Goal: Navigation & Orientation: Find specific page/section

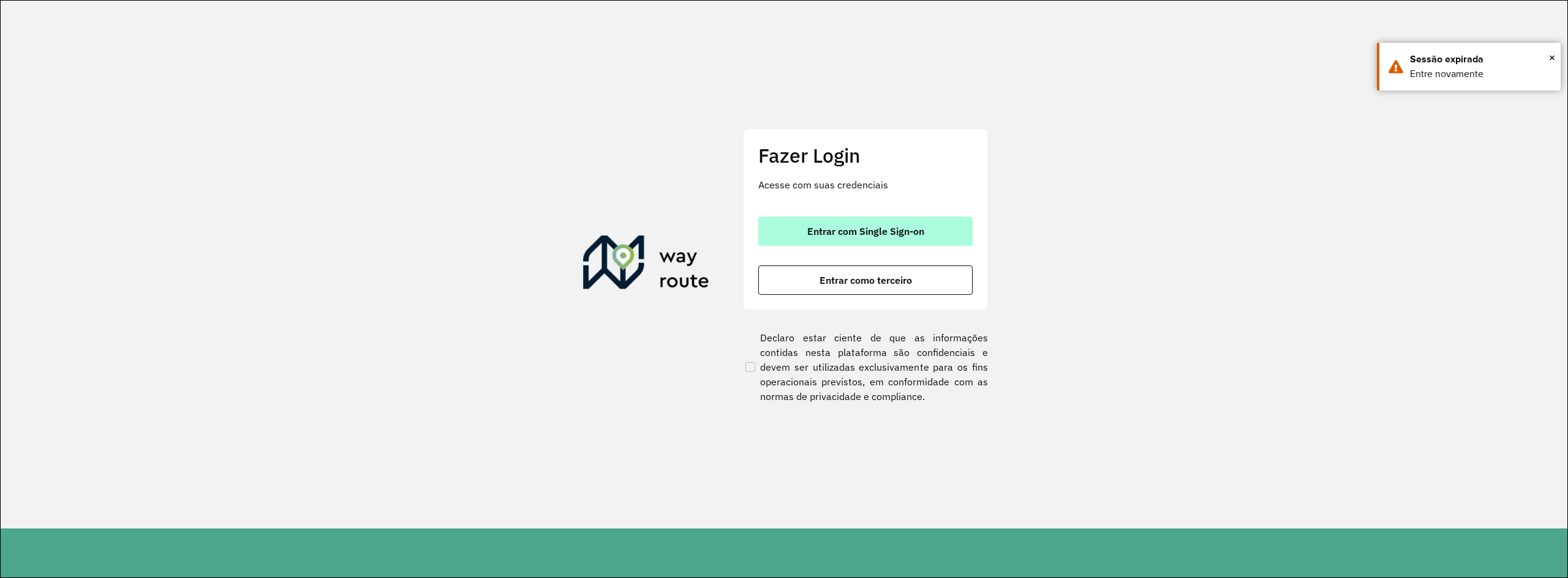
click at [836, 222] on button "Entrar com Single Sign-on" at bounding box center [865, 231] width 214 height 29
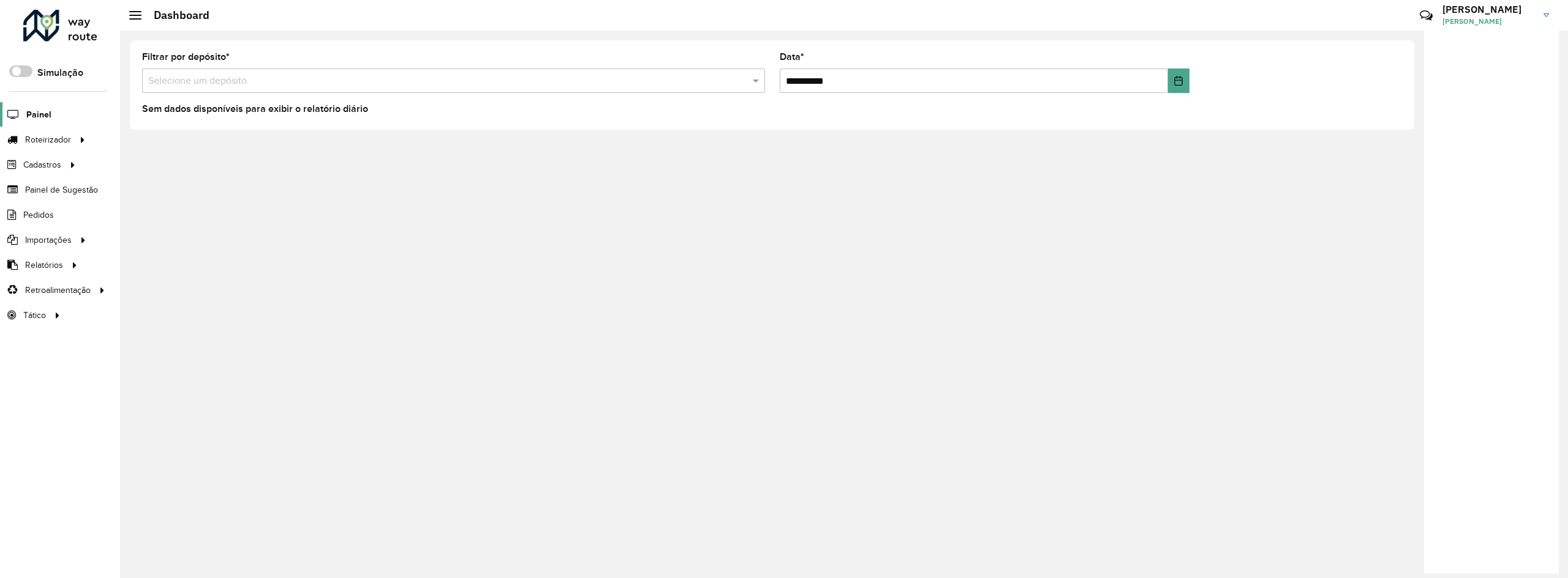
click at [43, 106] on link "Painel" at bounding box center [26, 114] width 52 height 24
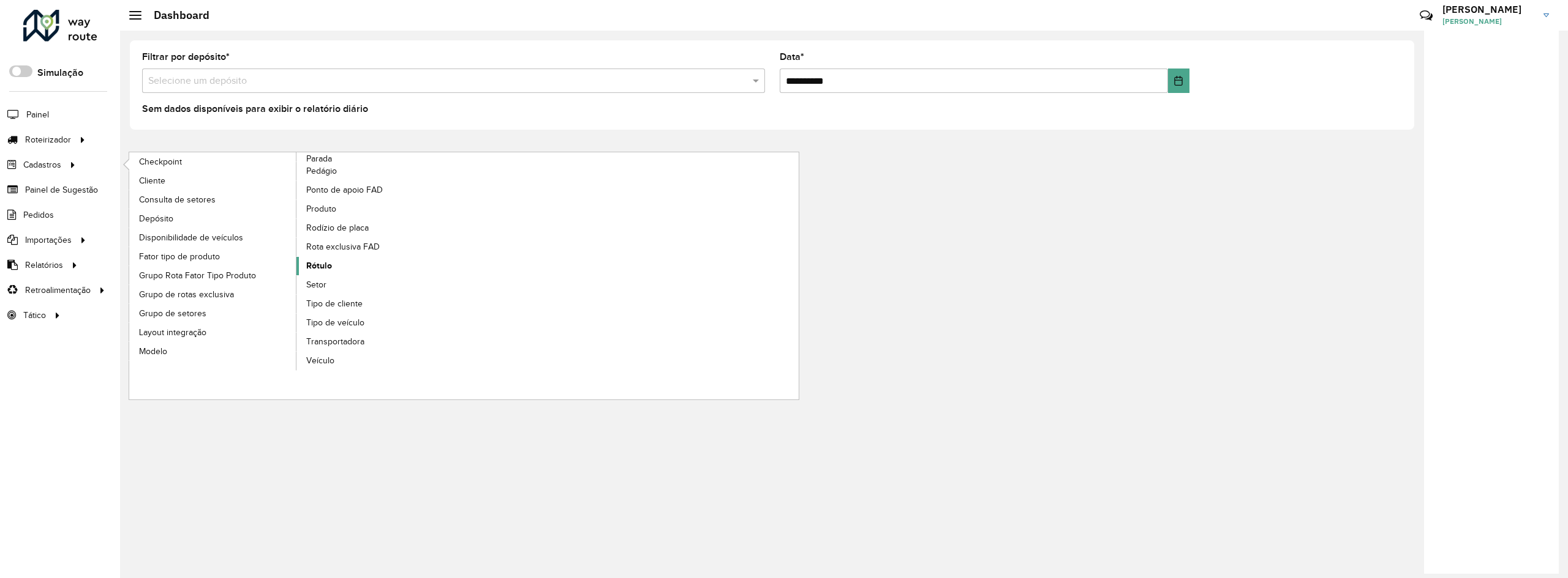
click at [327, 264] on span "Rótulo" at bounding box center [319, 266] width 26 height 13
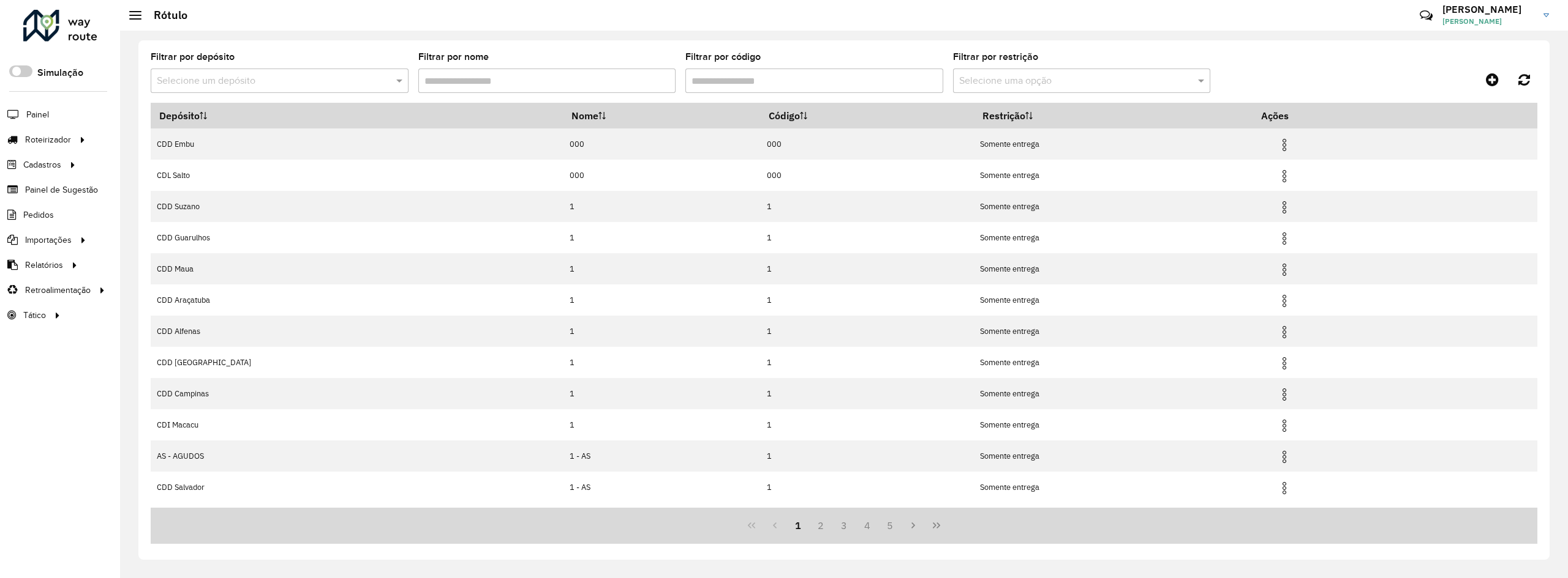
click at [241, 79] on hb-app "Aguarde... Pop-up bloqueado! Seu navegador bloqueou automáticamente a abertura …" at bounding box center [784, 289] width 1568 height 578
click at [248, 78] on input "text" at bounding box center [267, 81] width 221 height 15
type input "********"
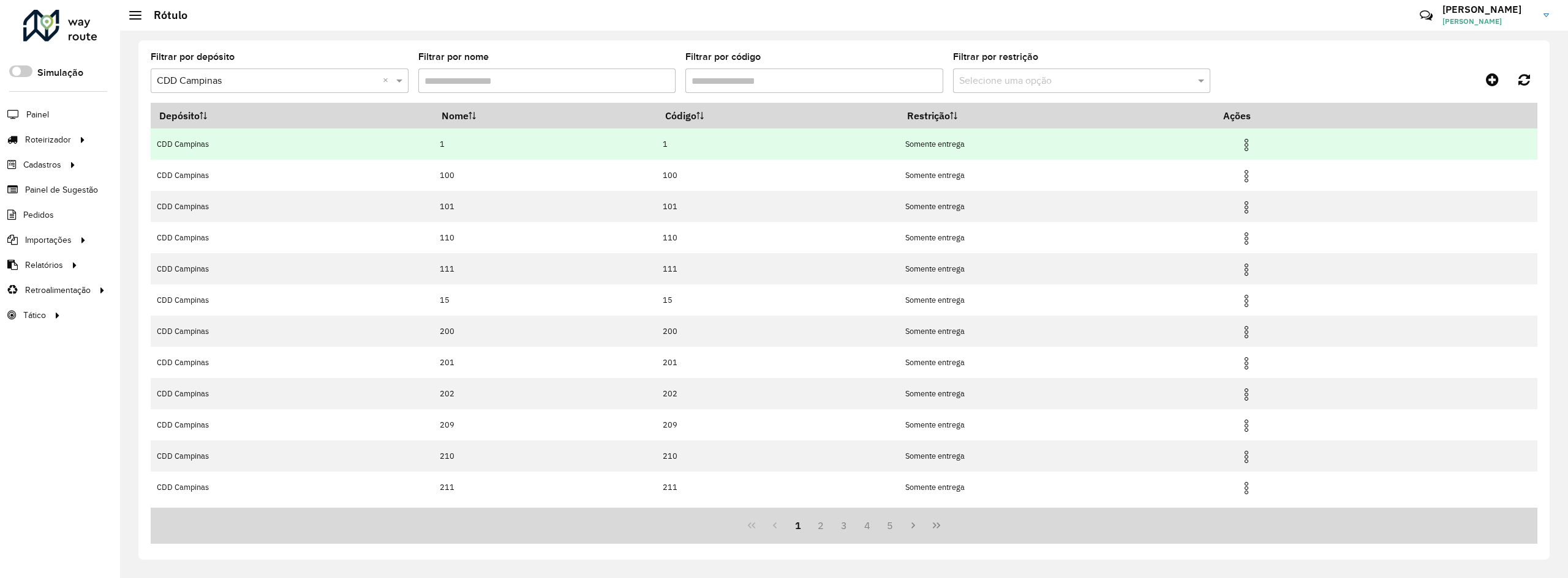
click at [1253, 141] on img at bounding box center [1246, 145] width 15 height 15
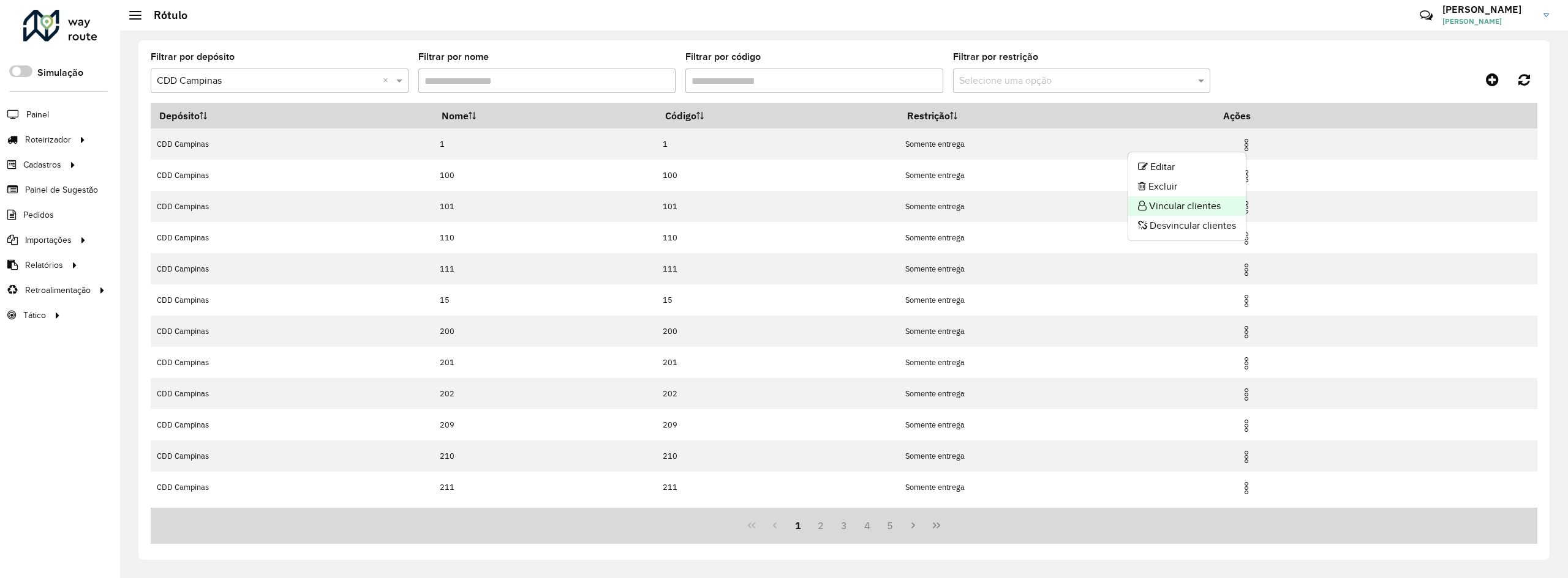
click at [1189, 207] on li "Vincular clientes" at bounding box center [1187, 206] width 118 height 20
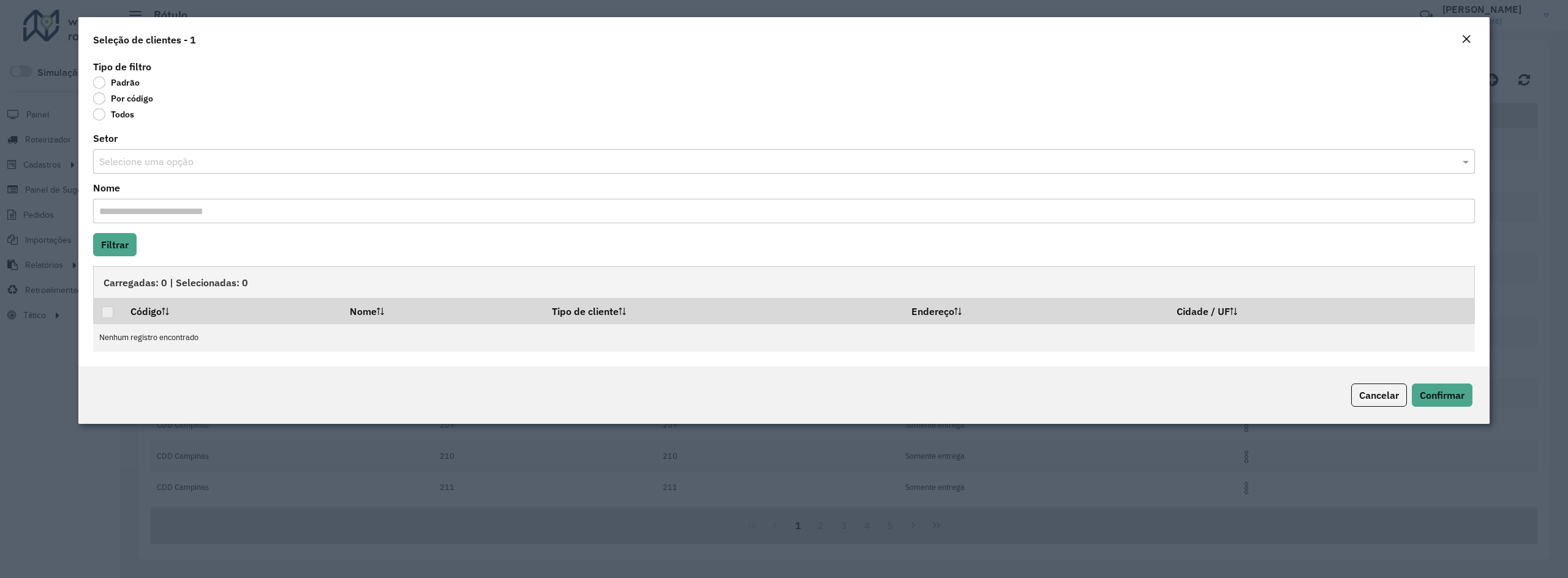
click at [98, 96] on label "Por código" at bounding box center [123, 98] width 60 height 13
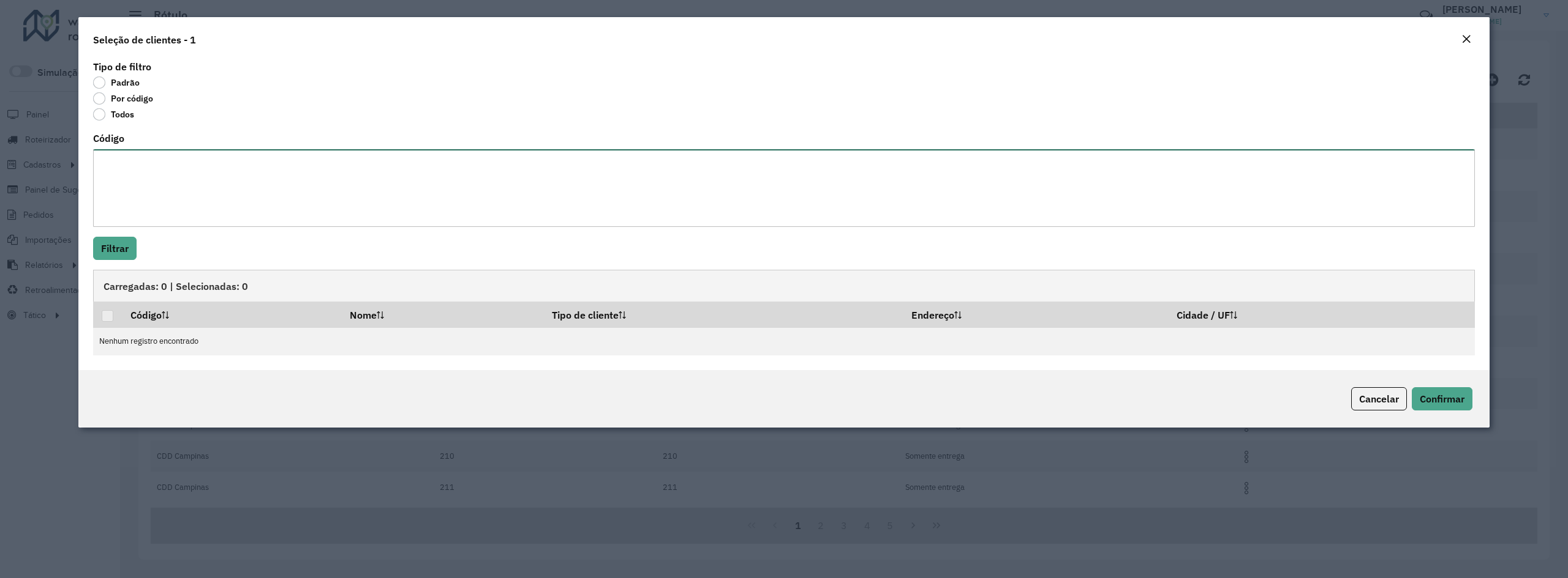
click at [107, 201] on textarea "Código" at bounding box center [784, 188] width 1382 height 78
type textarea "*** *** ***"
click at [129, 235] on div "Tipo de filtro Padrão Por código Todos Código *** *** *** Filtrar Carregadas: 0…" at bounding box center [784, 213] width 1411 height 312
click at [128, 240] on button "Filtrar" at bounding box center [115, 248] width 44 height 23
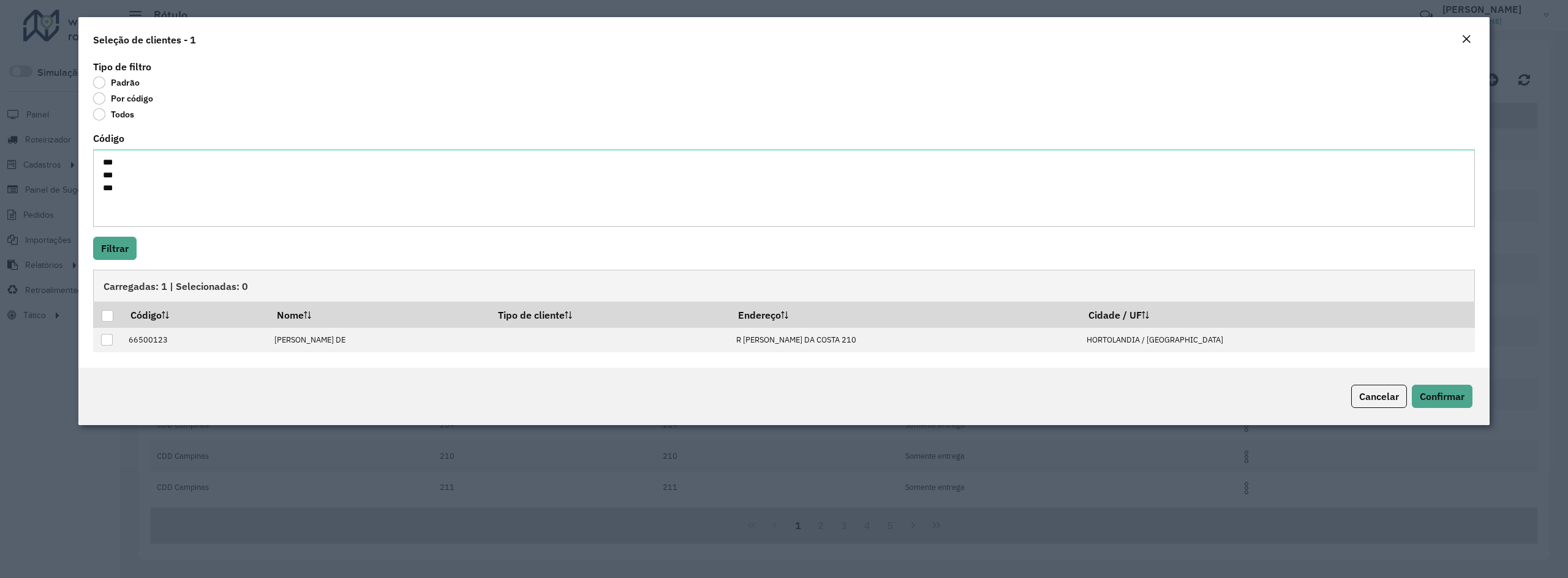
click at [1468, 38] on em "Close" at bounding box center [1466, 39] width 10 height 10
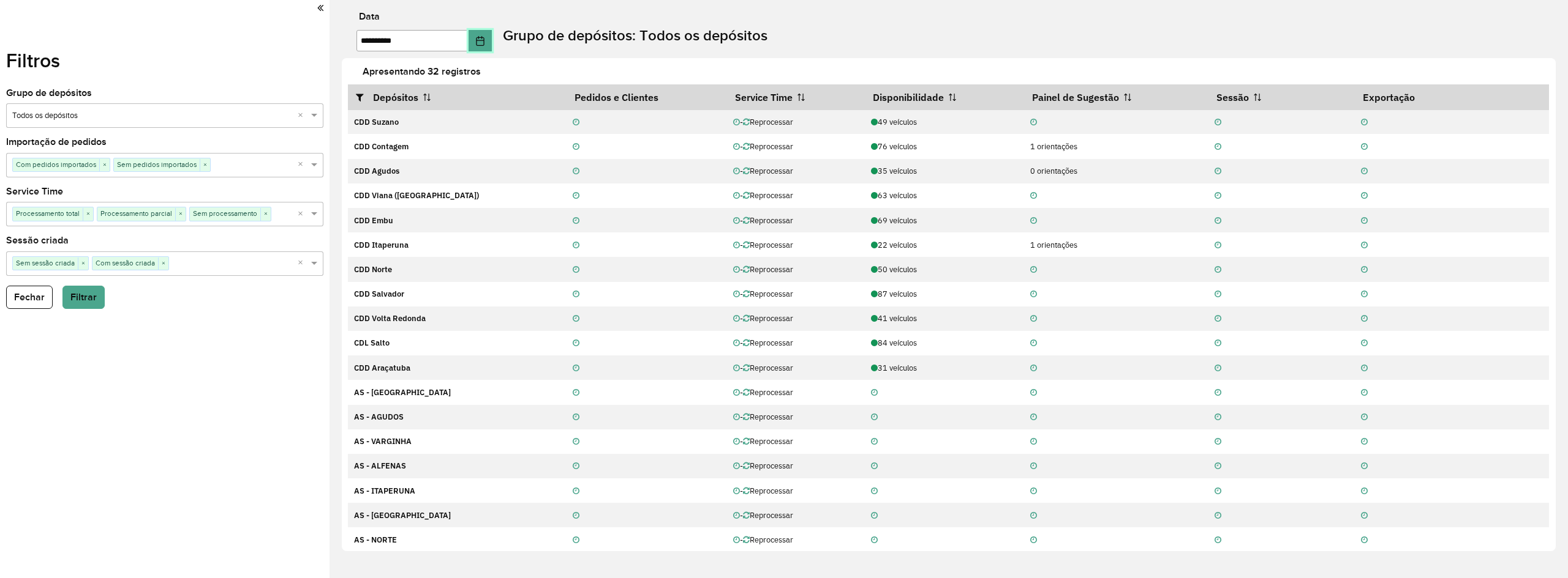
click at [484, 40] on icon "Choose Date" at bounding box center [480, 41] width 8 height 10
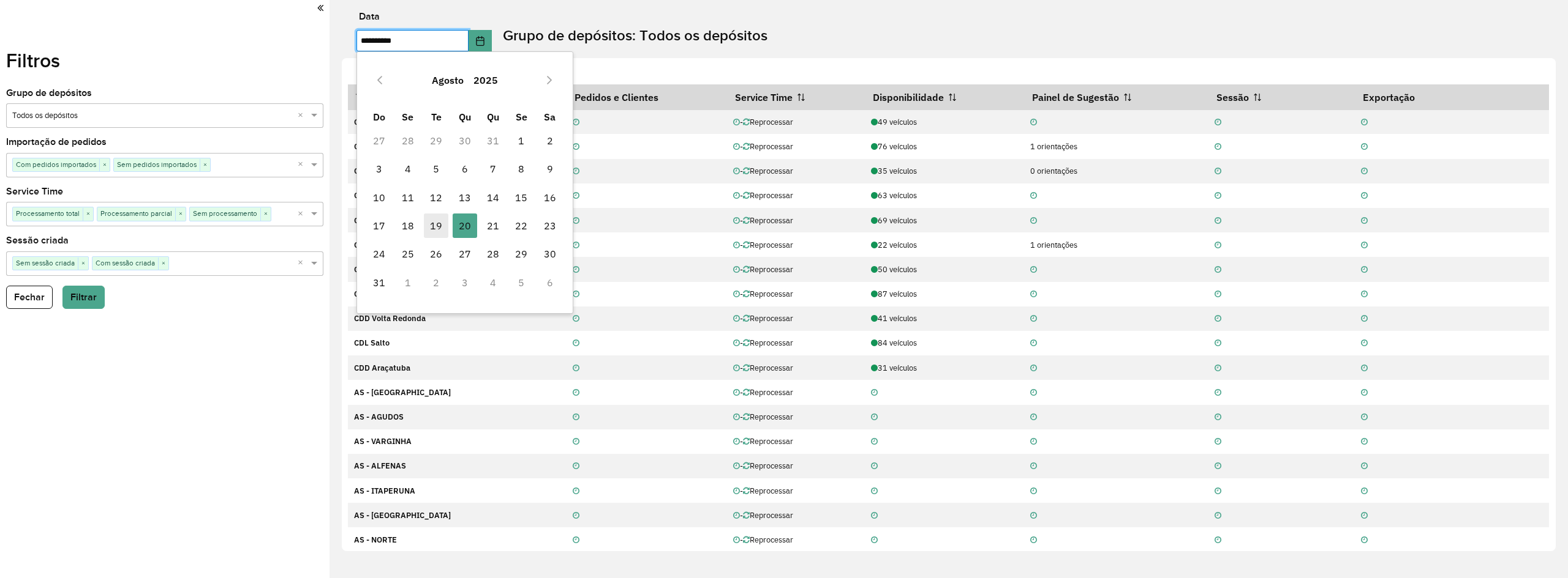
click at [436, 221] on span "19" at bounding box center [436, 225] width 24 height 24
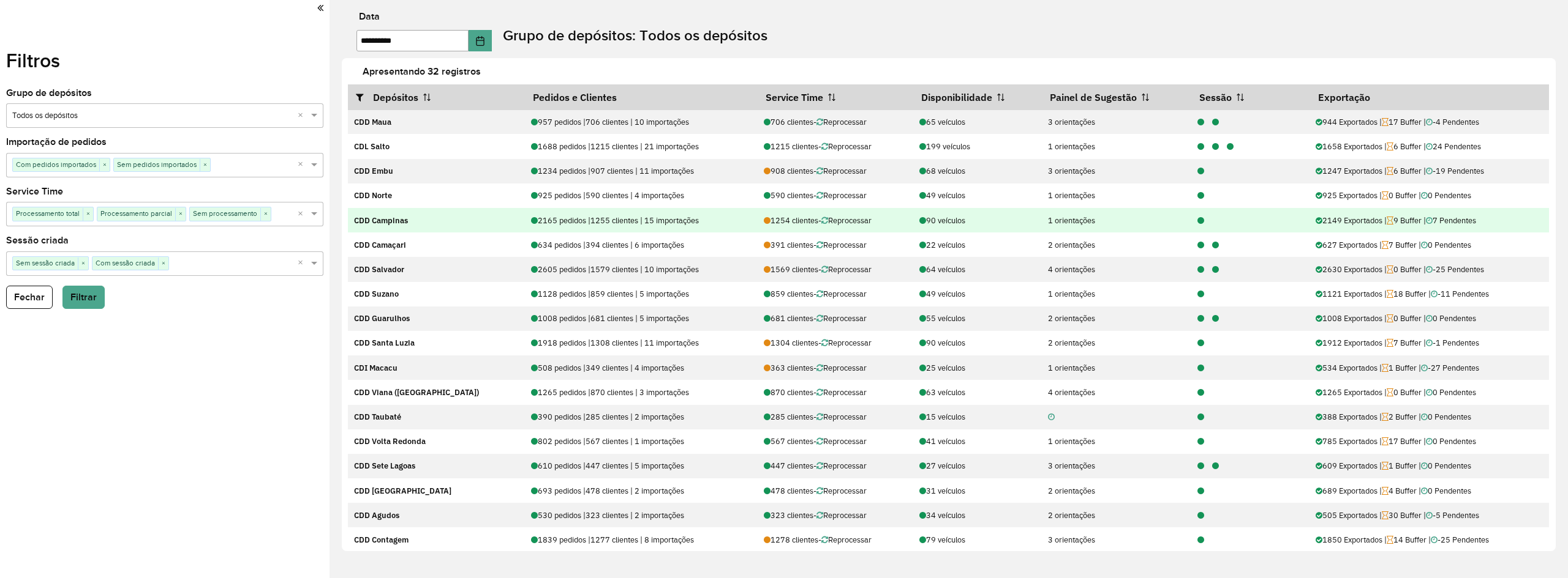
click at [1197, 222] on icon at bounding box center [1200, 221] width 7 height 8
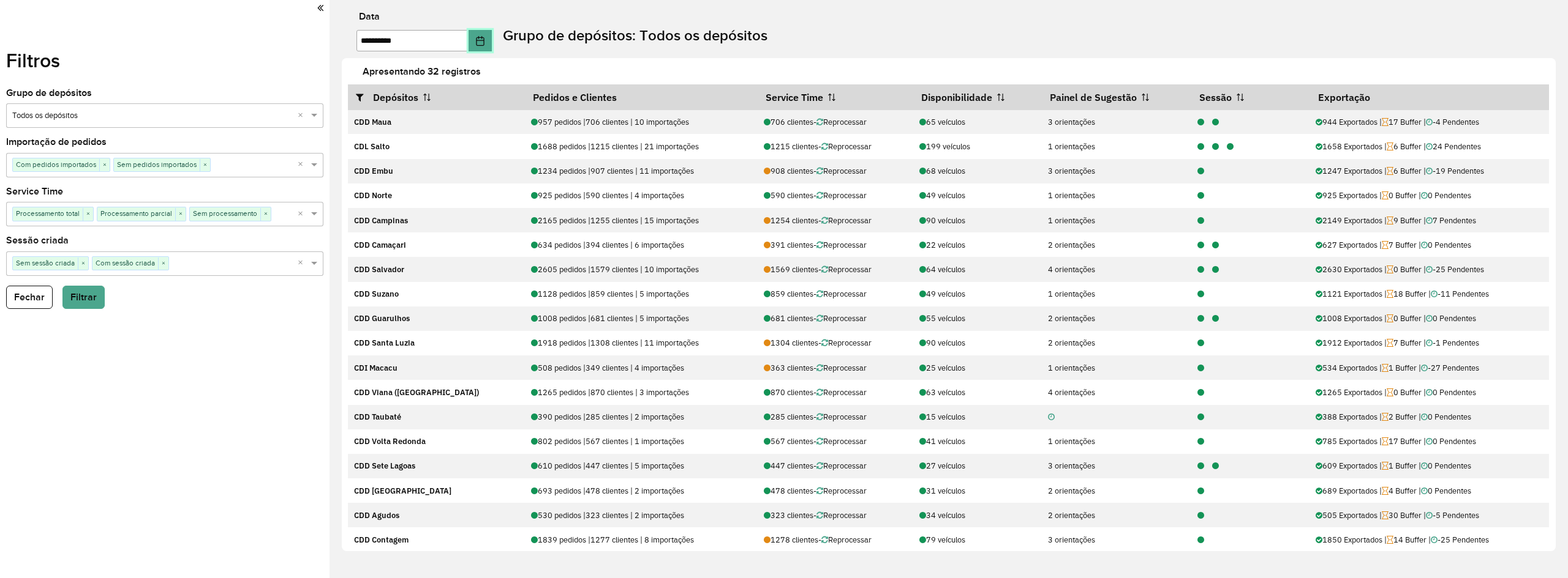
click at [490, 34] on button "Choose Date" at bounding box center [480, 40] width 23 height 21
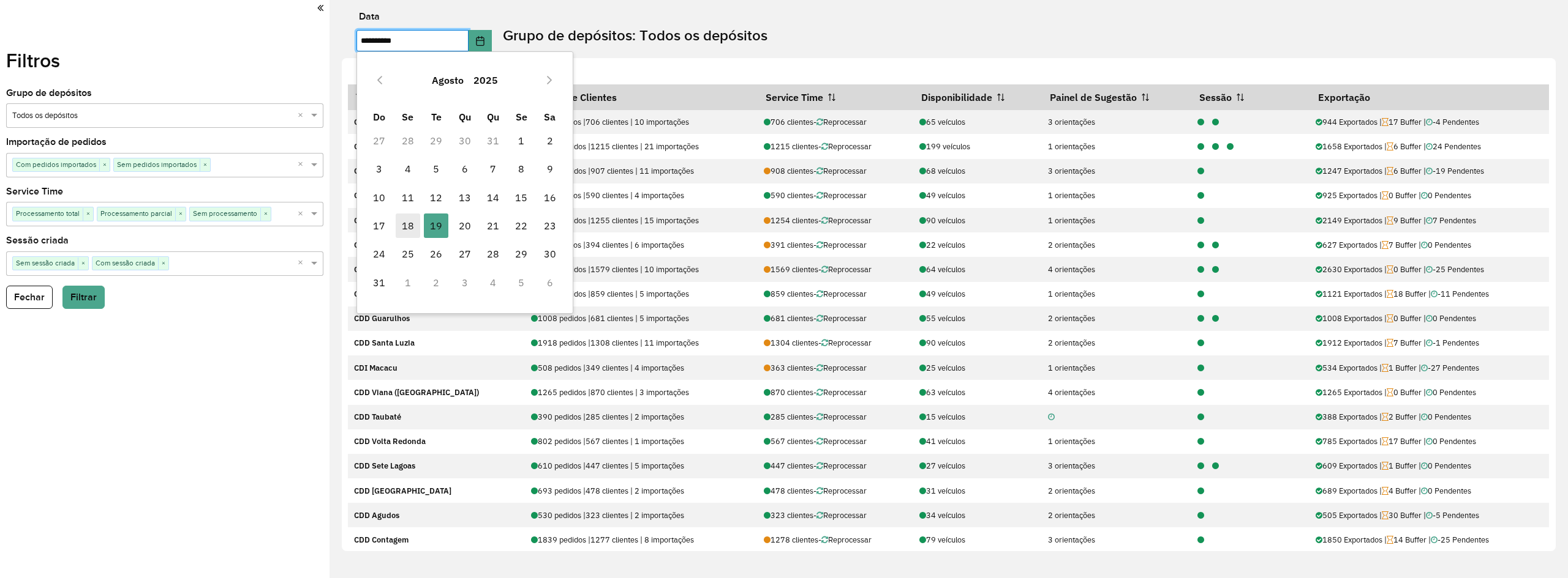
click at [405, 224] on span "18" at bounding box center [407, 225] width 24 height 24
type input "**********"
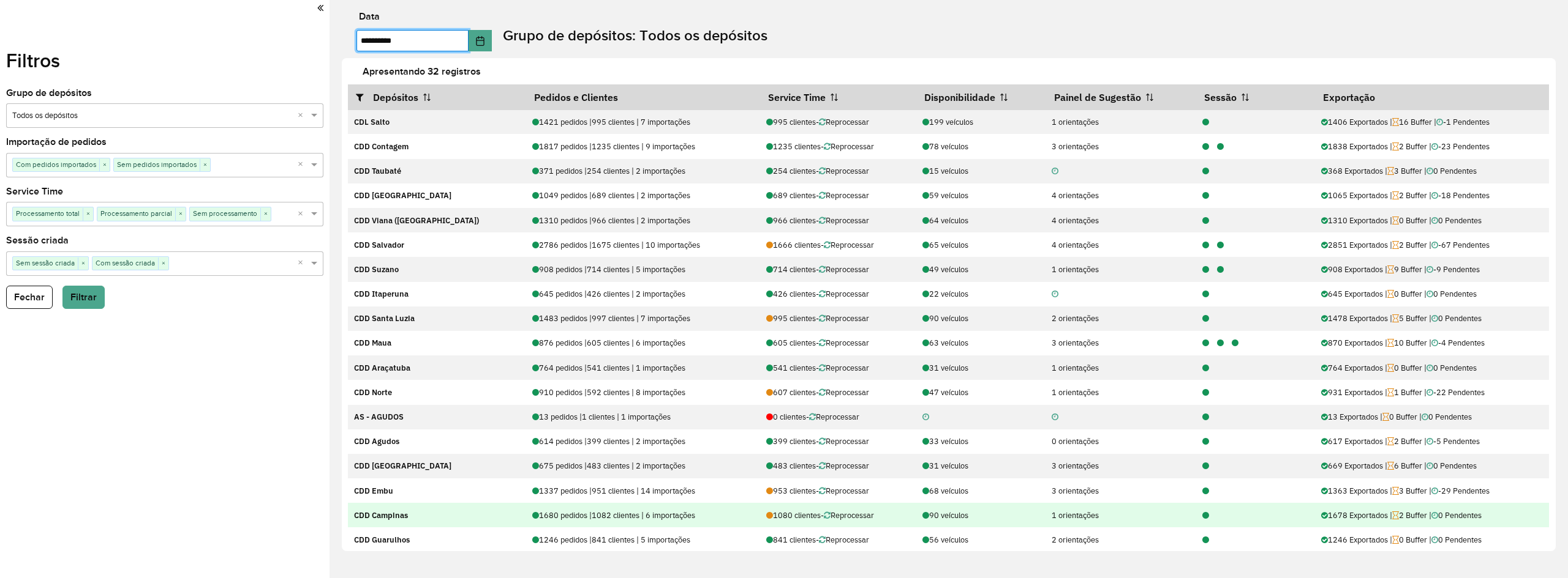
click at [1195, 515] on div at bounding box center [1202, 516] width 15 height 12
click at [1202, 515] on icon at bounding box center [1206, 516] width 7 height 8
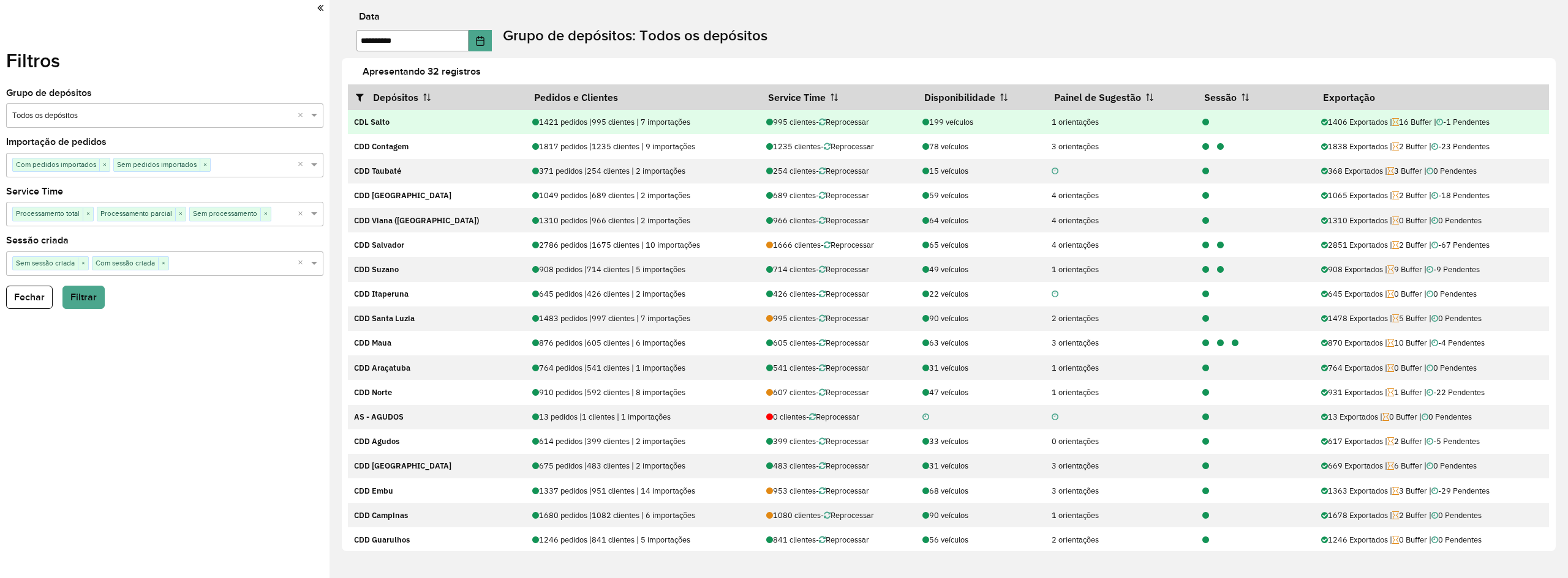
click at [1202, 121] on icon at bounding box center [1206, 123] width 7 height 8
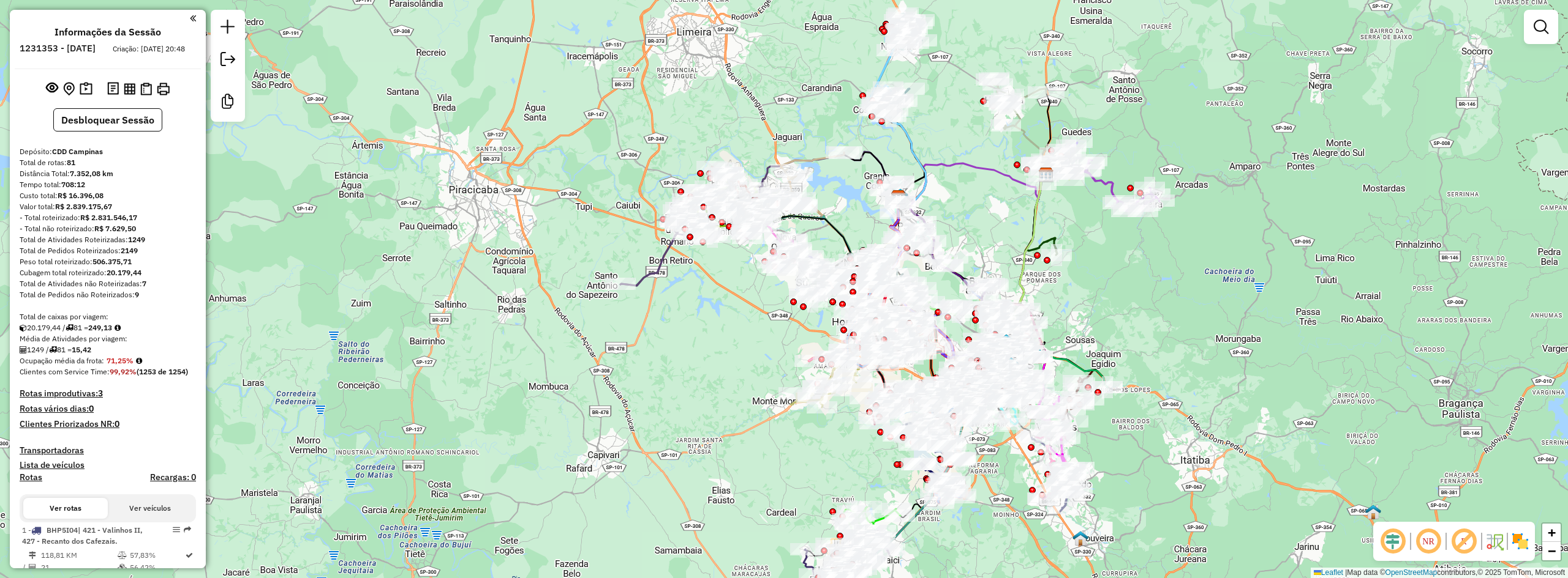
click at [1399, 548] on em at bounding box center [1392, 542] width 29 height 29
click at [1527, 550] on img at bounding box center [1520, 542] width 20 height 20
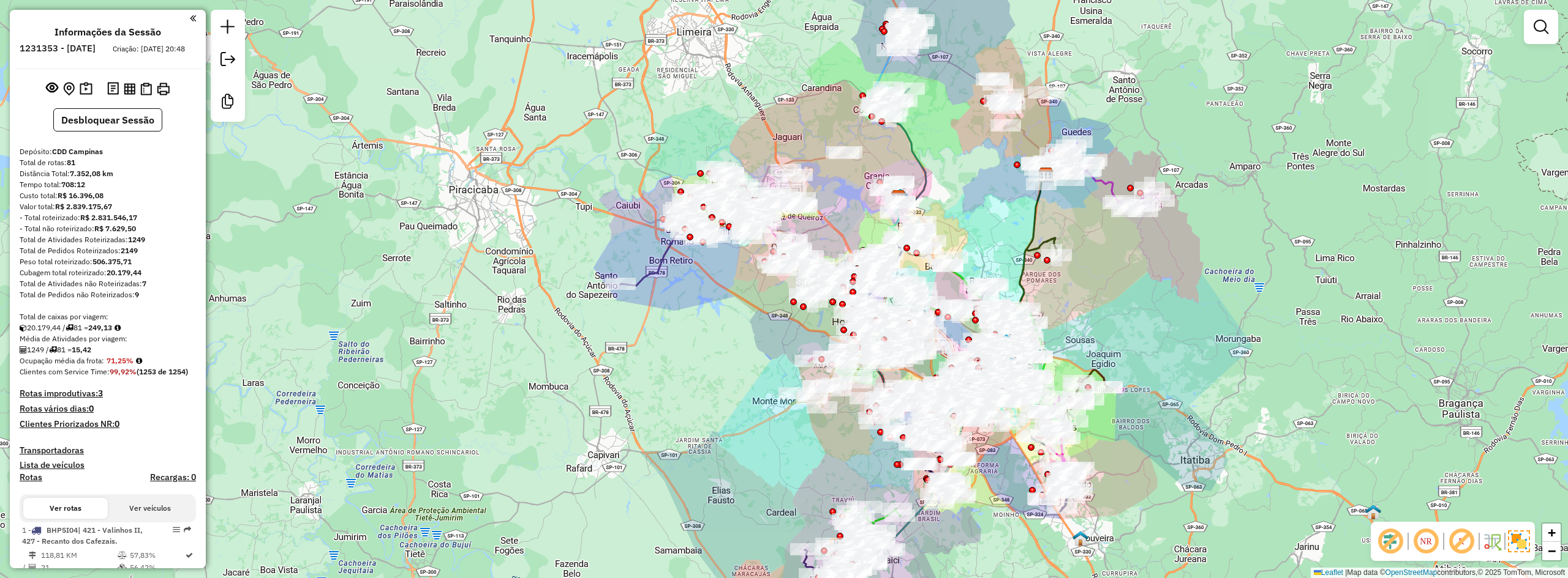
click at [1459, 548] on em at bounding box center [1461, 542] width 29 height 29
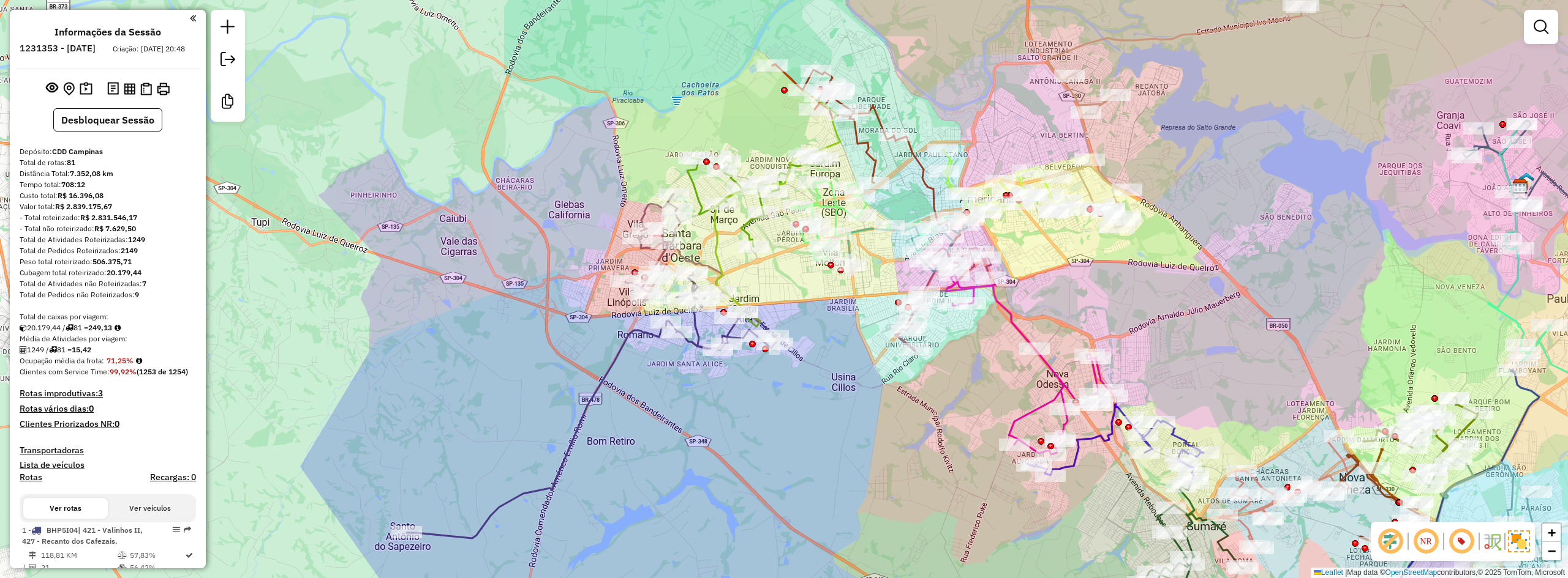
drag, startPoint x: 645, startPoint y: 206, endPoint x: 504, endPoint y: 233, distance: 143.6
click at [504, 233] on div "Janela de atendimento Grade de atendimento Capacidade Transportadoras Veículos …" at bounding box center [784, 289] width 1568 height 578
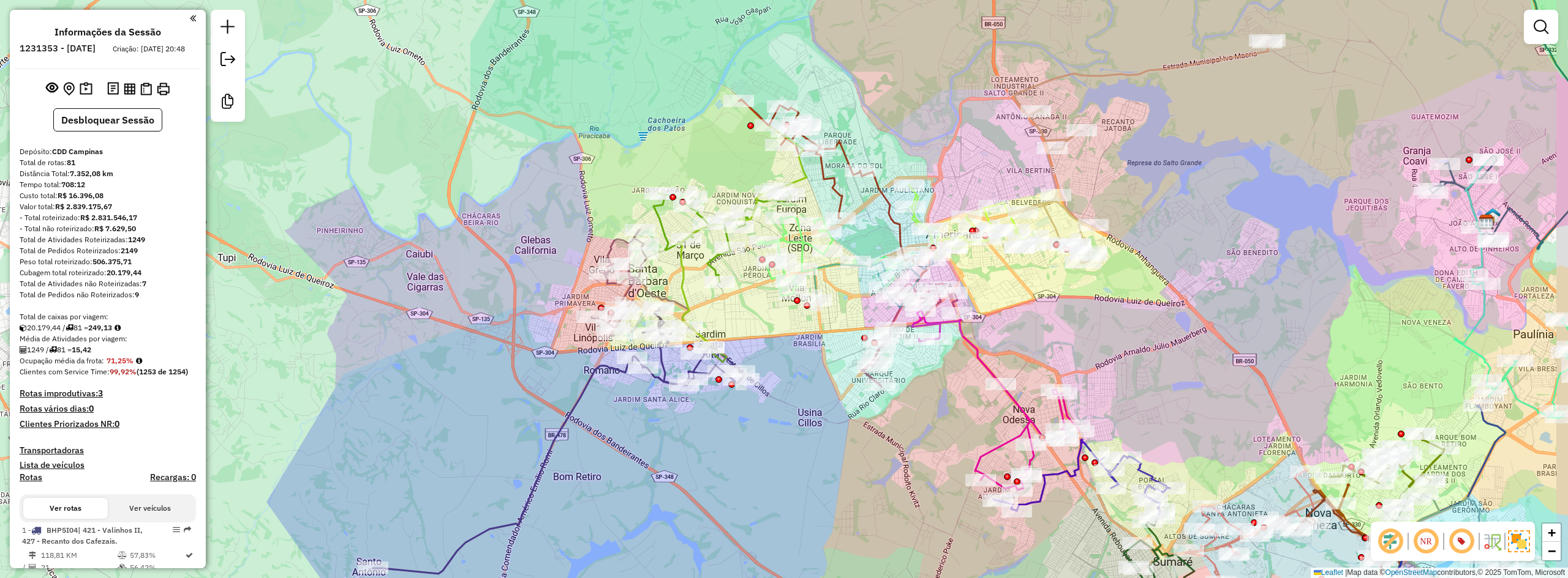
drag, startPoint x: 1264, startPoint y: 115, endPoint x: 1202, endPoint y: 96, distance: 64.8
click at [1214, 146] on div "Janela de atendimento Grade de atendimento Capacidade Transportadoras Veículos …" at bounding box center [784, 289] width 1568 height 578
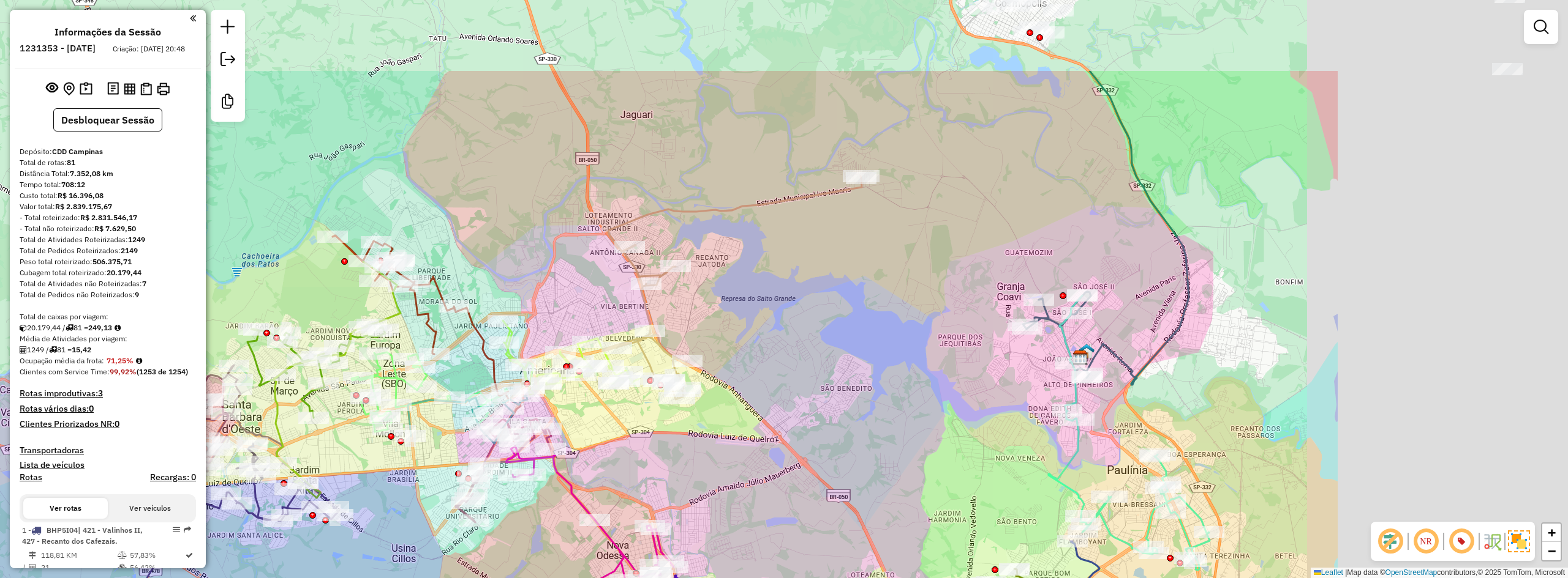
drag, startPoint x: 1170, startPoint y: 198, endPoint x: 90, endPoint y: 400, distance: 1098.7
click at [93, 400] on hb-router-mapa "Informações da Sessão 1231353 - 19/08/2025 Criação: 18/08/2025 20:48 Desbloquea…" at bounding box center [784, 289] width 1568 height 578
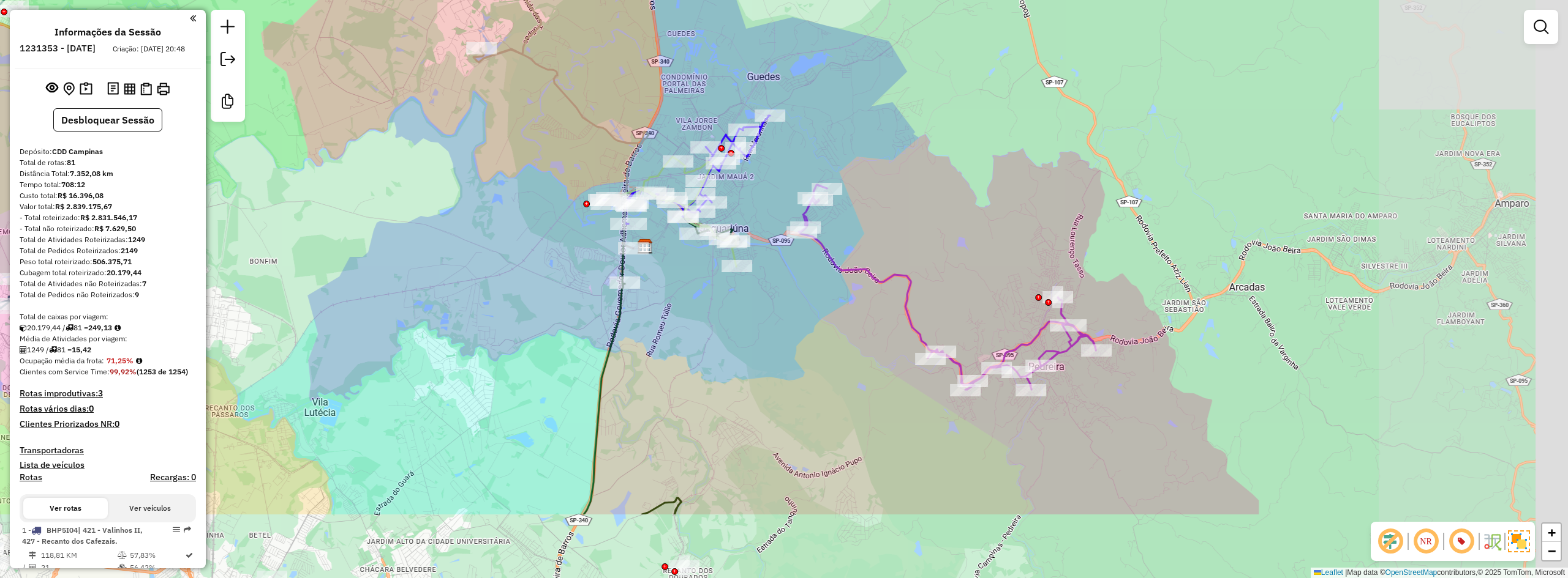
drag, startPoint x: 805, startPoint y: 386, endPoint x: 549, endPoint y: 266, distance: 282.7
click at [549, 266] on div "Janela de atendimento Grade de atendimento Capacidade Transportadoras Veículos …" at bounding box center [784, 289] width 1568 height 578
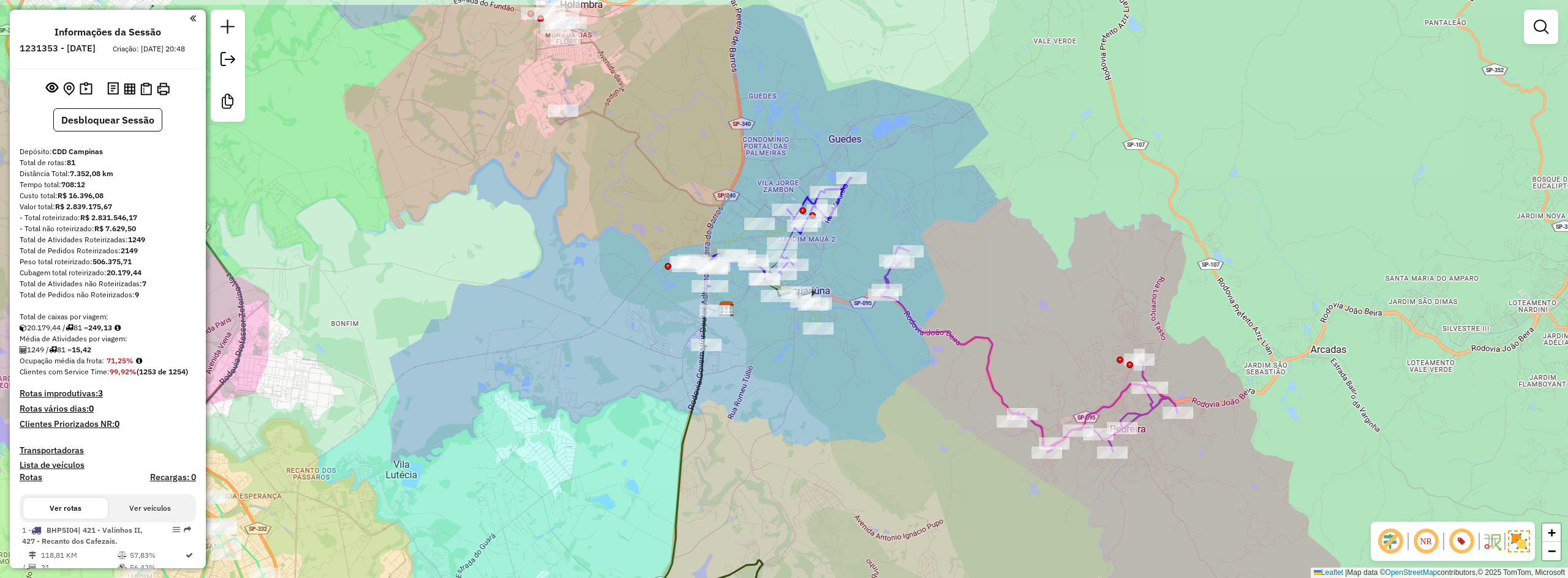
drag, startPoint x: 917, startPoint y: 207, endPoint x: 1093, endPoint y: 347, distance: 224.9
click at [1106, 357] on div "Janela de atendimento Grade de atendimento Capacidade Transportadoras Veículos …" at bounding box center [784, 289] width 1568 height 578
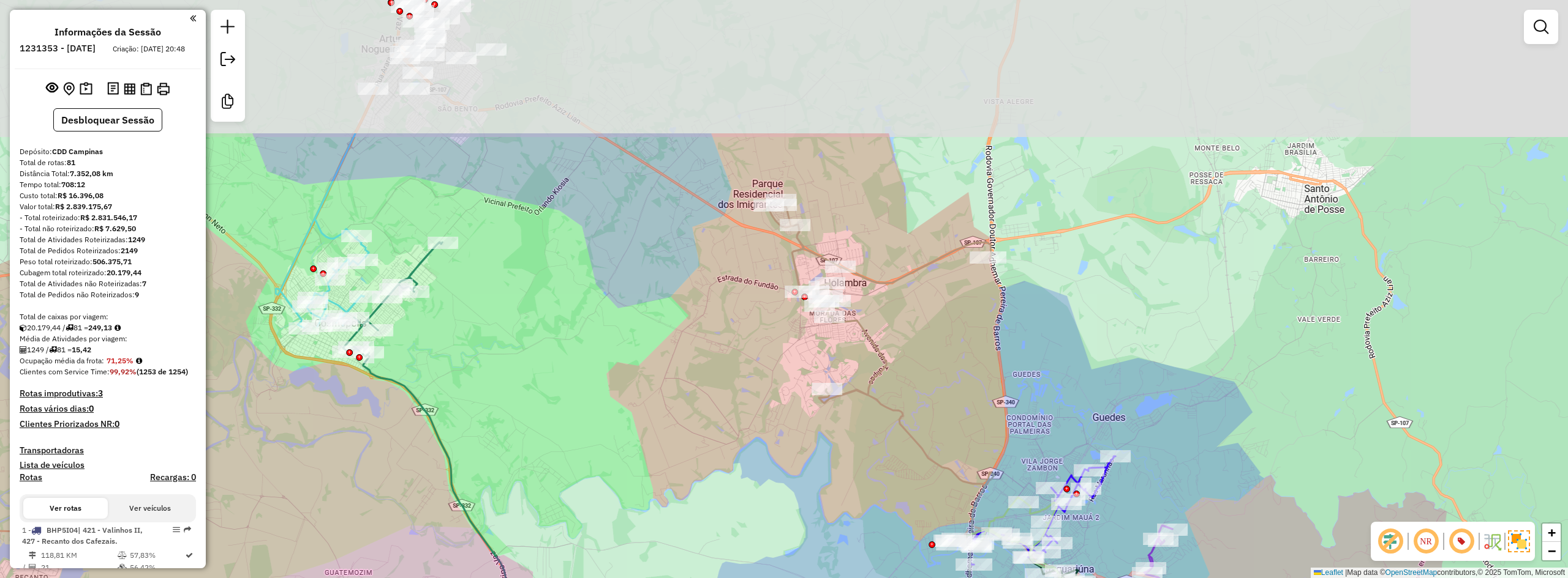
drag, startPoint x: 927, startPoint y: 91, endPoint x: 1083, endPoint y: 281, distance: 245.8
click at [1083, 281] on div "Janela de atendimento Grade de atendimento Capacidade Transportadoras Veículos …" at bounding box center [784, 289] width 1568 height 578
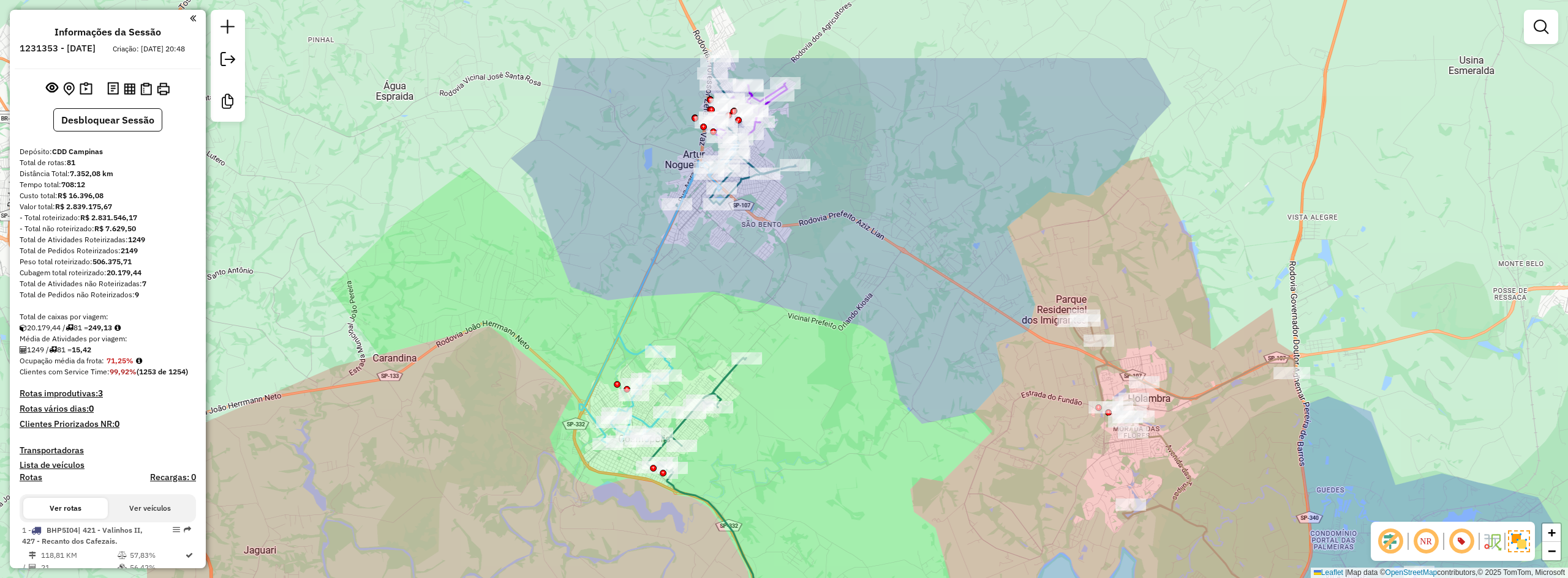
drag, startPoint x: 529, startPoint y: 119, endPoint x: 915, endPoint y: 324, distance: 437.1
click at [951, 390] on div "Janela de atendimento Grade de atendimento Capacidade Transportadoras Veículos …" at bounding box center [784, 289] width 1568 height 578
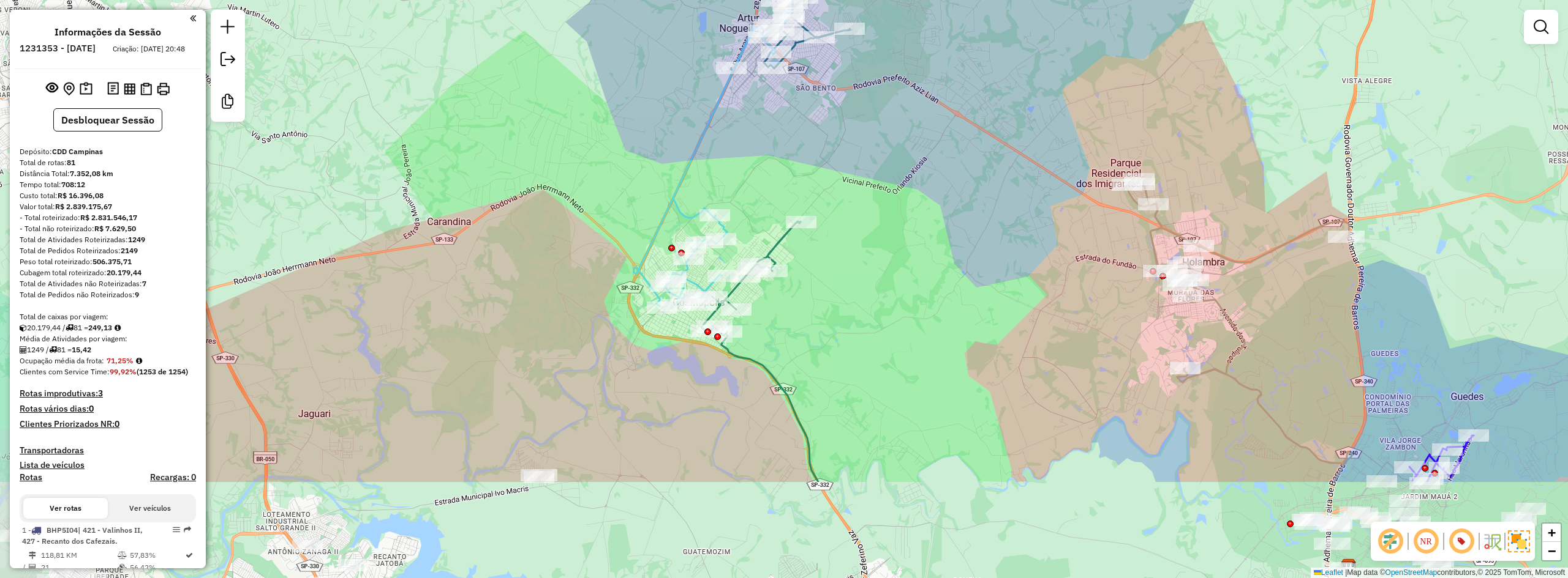
drag, startPoint x: 877, startPoint y: 355, endPoint x: 909, endPoint y: 165, distance: 192.7
click at [907, 160] on div "Janela de atendimento Grade de atendimento Capacidade Transportadoras Veículos …" at bounding box center [784, 289] width 1568 height 578
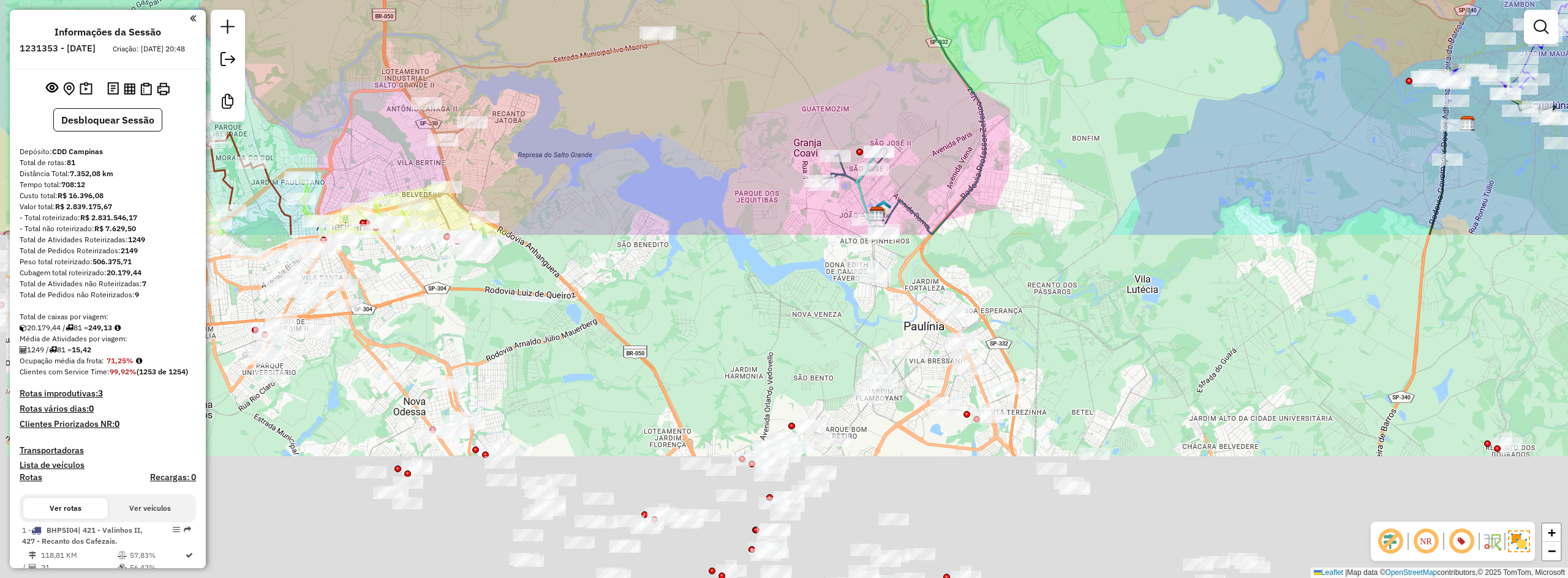
drag, startPoint x: 904, startPoint y: 330, endPoint x: 1013, endPoint y: -54, distance: 399.2
click at [1013, 0] on html "Aguarde... Pop-up bloqueado! Seu navegador bloqueou automáticamente a abertura …" at bounding box center [784, 289] width 1568 height 578
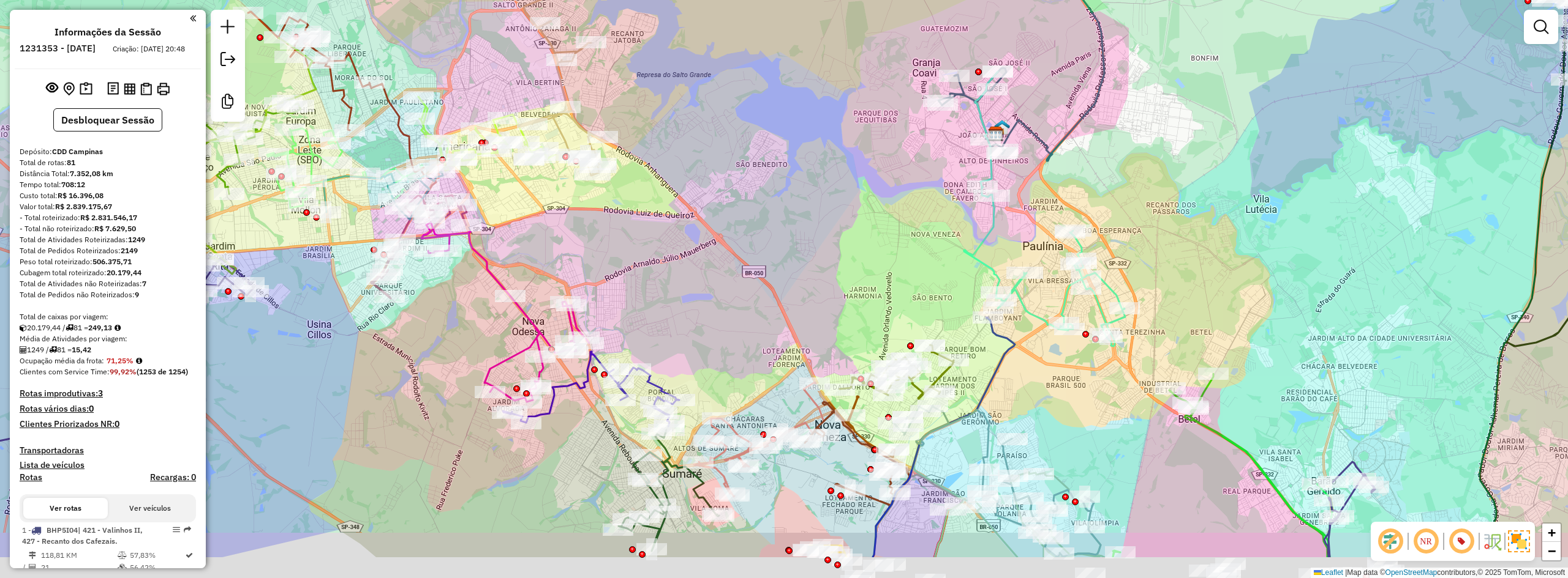
drag, startPoint x: 1044, startPoint y: 229, endPoint x: 1317, endPoint y: 121, distance: 293.6
click at [1318, 121] on div "Janela de atendimento Grade de atendimento Capacidade Transportadoras Veículos …" at bounding box center [784, 289] width 1568 height 578
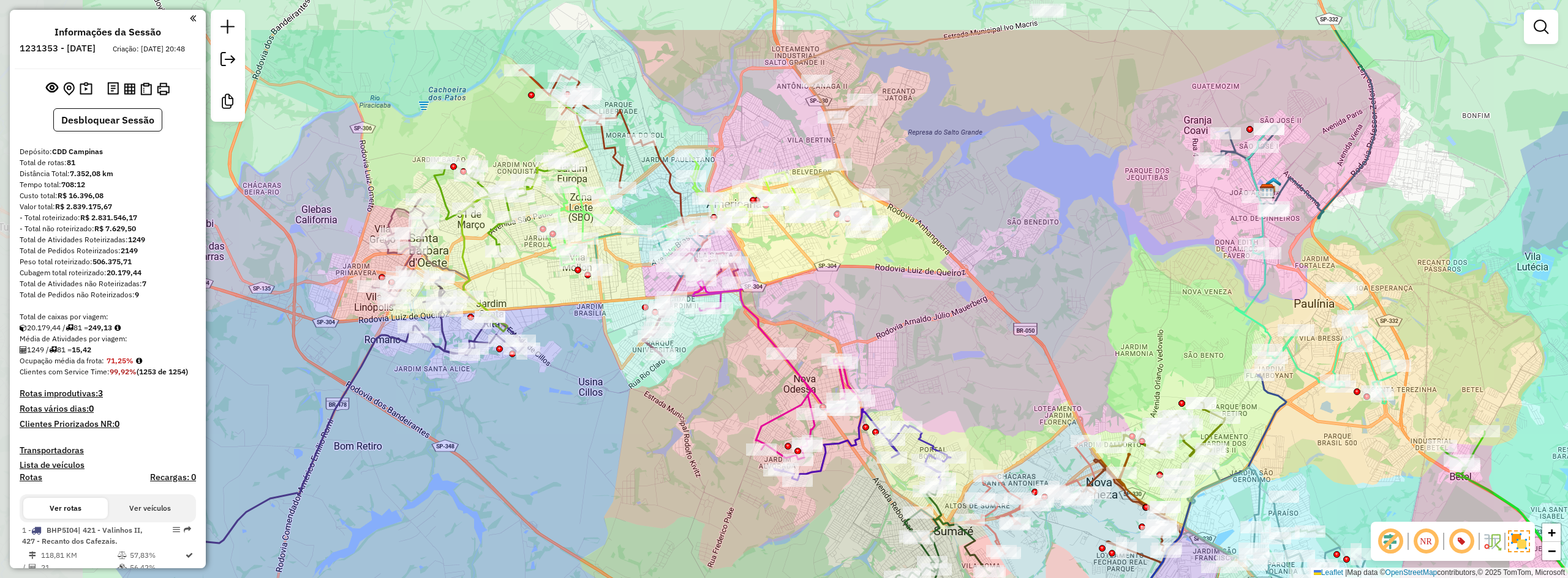
drag, startPoint x: 721, startPoint y: 225, endPoint x: 636, endPoint y: 180, distance: 96.2
click at [836, 312] on div "Janela de atendimento Grade de atendimento Capacidade Transportadoras Veículos …" at bounding box center [784, 289] width 1568 height 578
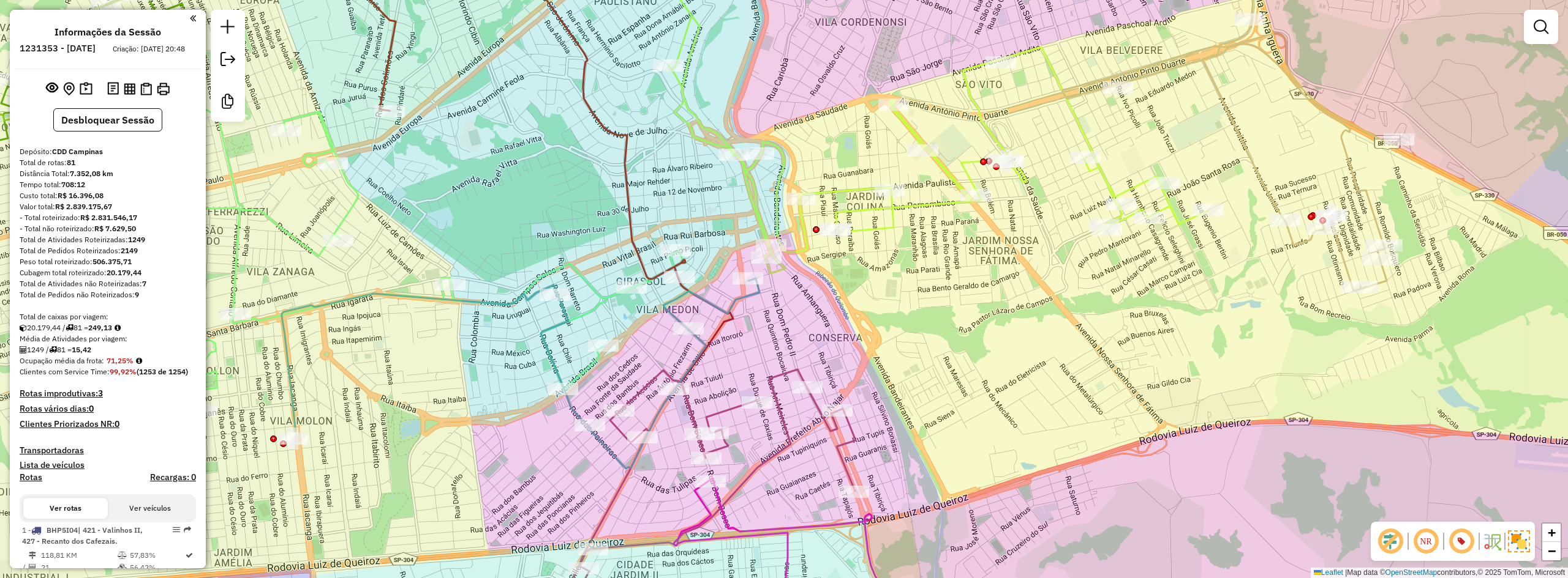
drag, startPoint x: 895, startPoint y: 328, endPoint x: 845, endPoint y: 283, distance: 67.3
click at [845, 283] on div "Janela de atendimento Grade de atendimento Capacidade Transportadoras Veículos …" at bounding box center [784, 289] width 1568 height 578
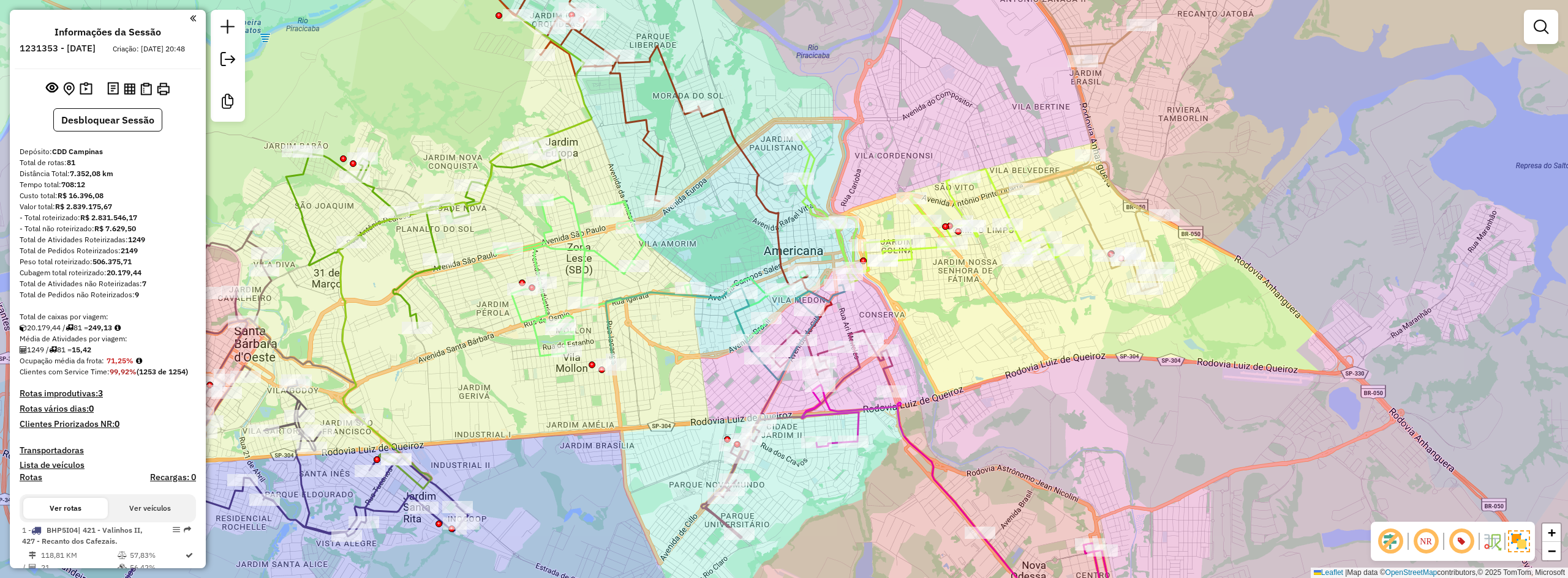
drag, startPoint x: 908, startPoint y: 301, endPoint x: 978, endPoint y: 312, distance: 70.9
click at [978, 312] on div "Janela de atendimento Grade de atendimento Capacidade Transportadoras Veículos …" at bounding box center [784, 289] width 1568 height 578
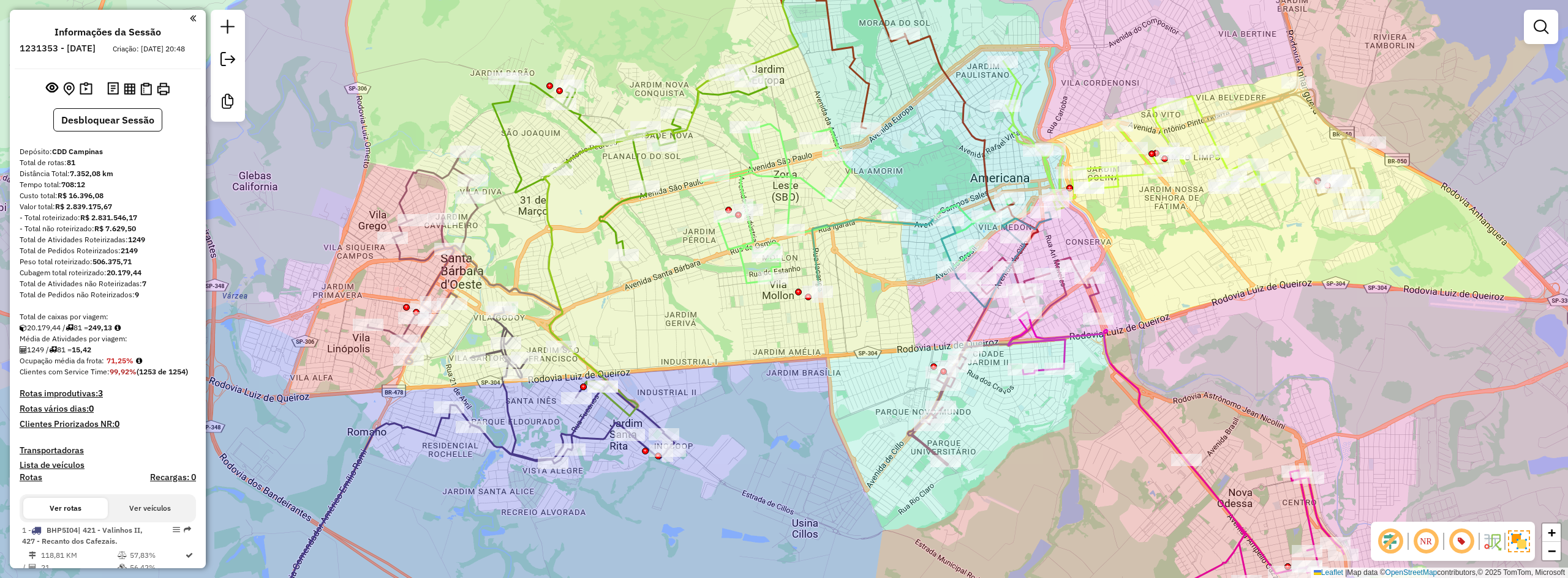
drag, startPoint x: 923, startPoint y: 320, endPoint x: 890, endPoint y: 277, distance: 54.2
click at [890, 277] on div "Janela de atendimento Grade de atendimento Capacidade Transportadoras Veículos …" at bounding box center [784, 289] width 1568 height 578
click at [875, 288] on div "Janela de atendimento Grade de atendimento Capacidade Transportadoras Veículos …" at bounding box center [784, 289] width 1568 height 578
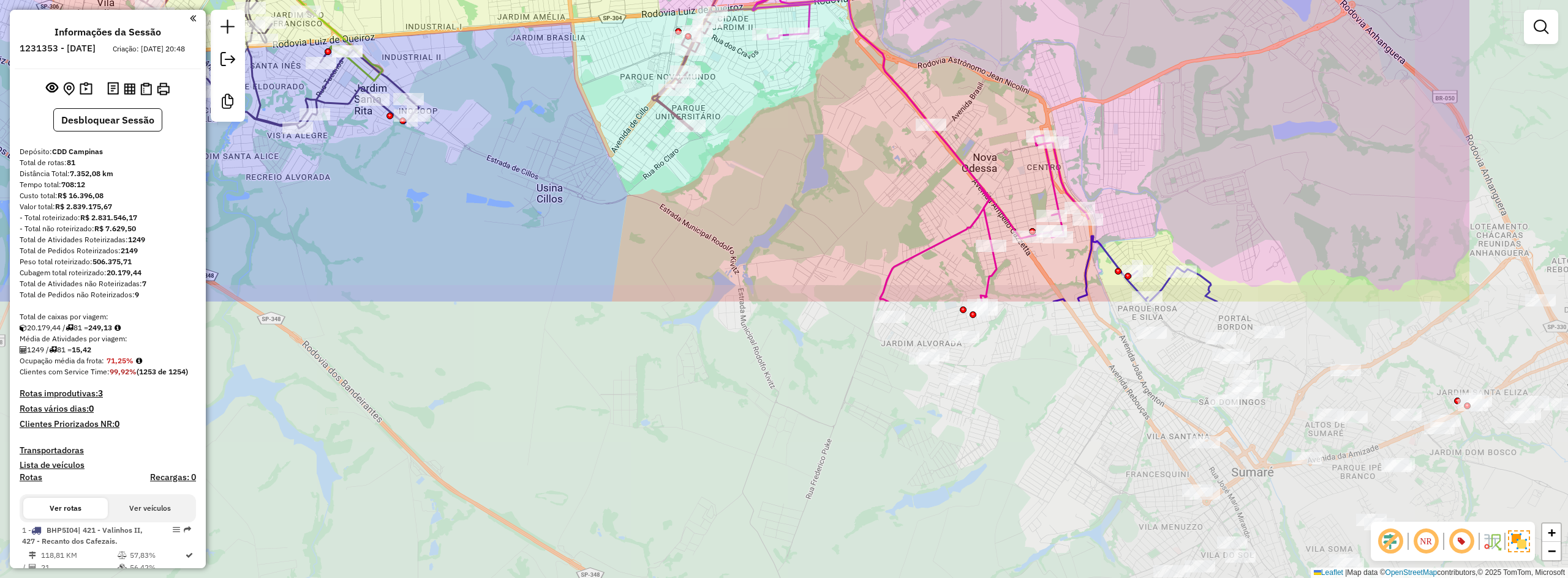
drag, startPoint x: 1222, startPoint y: 331, endPoint x: 996, endPoint y: 15, distance: 388.5
click at [996, 14] on div "Janela de atendimento Grade de atendimento Capacidade Transportadoras Veículos …" at bounding box center [784, 289] width 1568 height 578
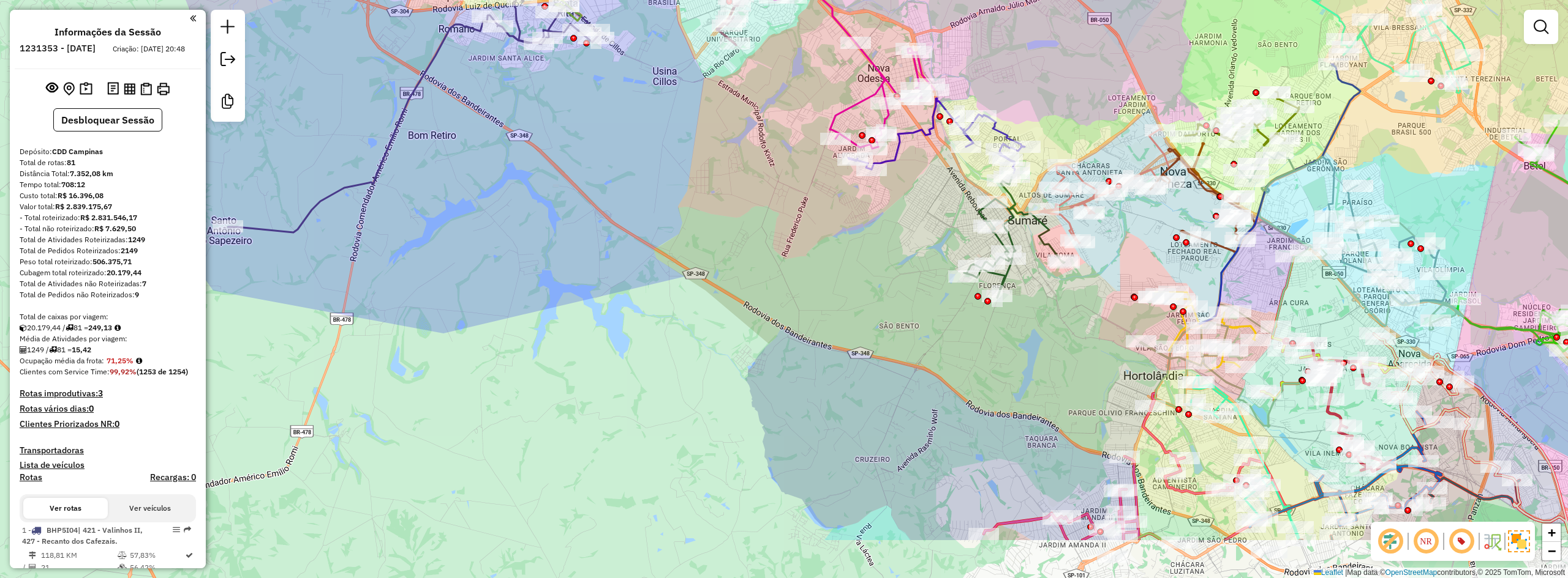
drag, startPoint x: 1072, startPoint y: 108, endPoint x: 970, endPoint y: 9, distance: 142.1
click at [970, 9] on div "Janela de atendimento Grade de atendimento Capacidade Transportadoras Veículos …" at bounding box center [784, 289] width 1568 height 578
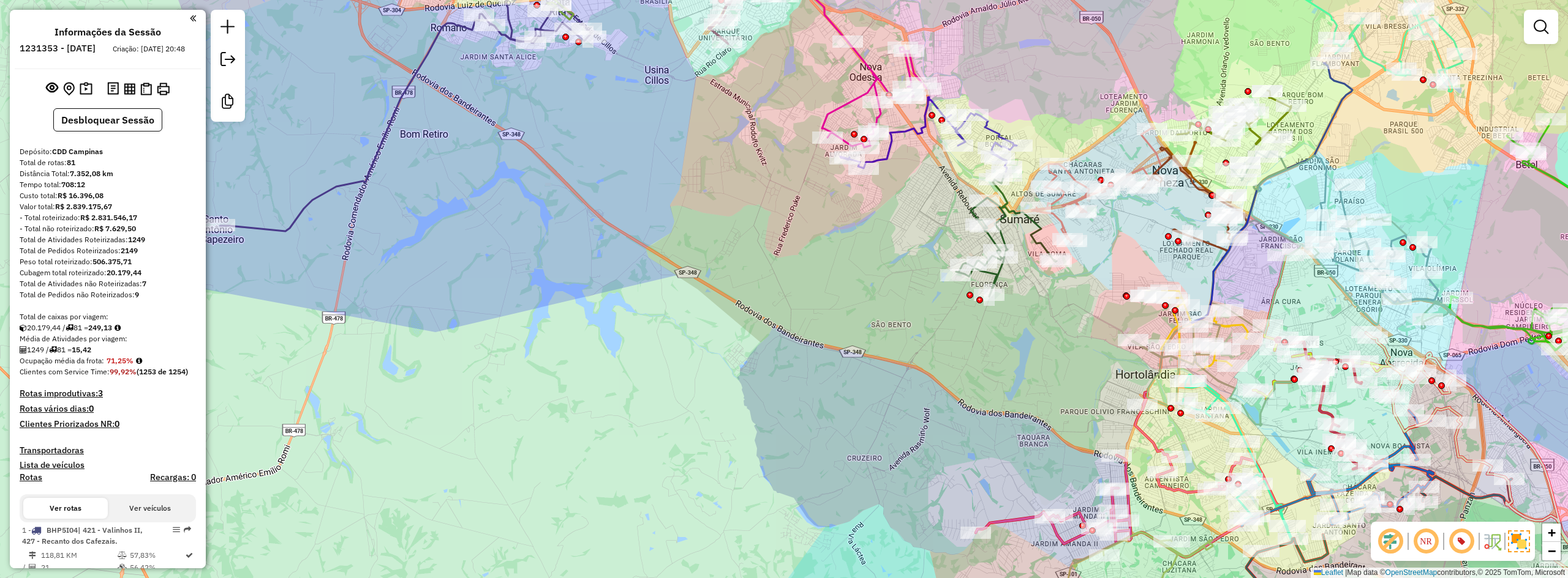
drag, startPoint x: 862, startPoint y: 250, endPoint x: 843, endPoint y: 254, distance: 19.4
click at [842, 254] on div "Janela de atendimento Grade de atendimento Capacidade Transportadoras Veículos …" at bounding box center [784, 289] width 1568 height 578
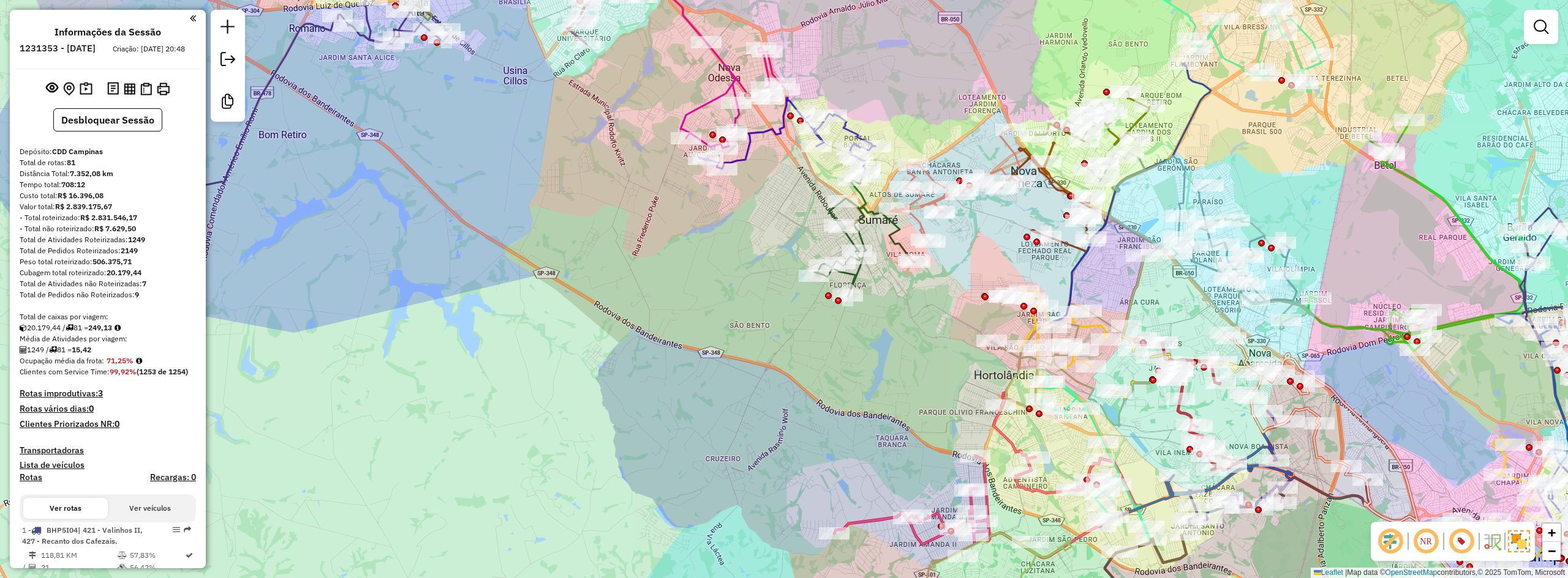
drag, startPoint x: 994, startPoint y: 107, endPoint x: 867, endPoint y: 104, distance: 127.0
click at [867, 104] on div "Janela de atendimento Grade de atendimento Capacidade Transportadoras Veículos …" at bounding box center [784, 289] width 1568 height 578
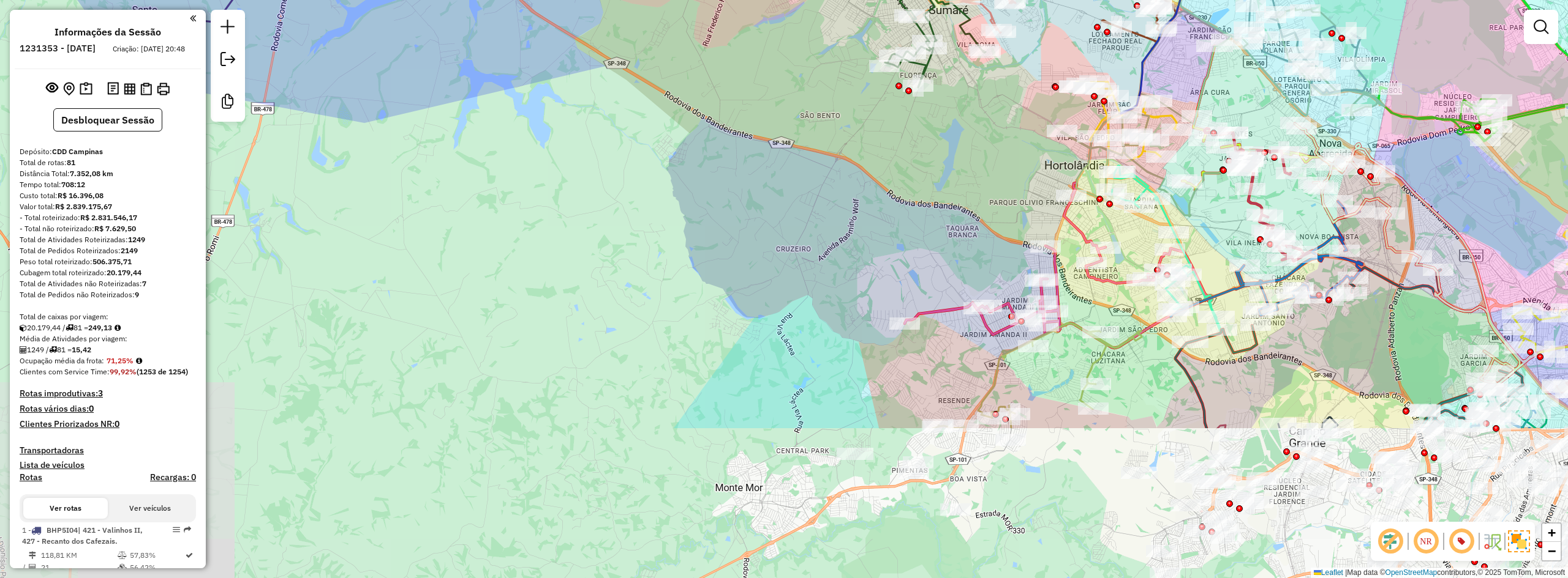
drag, startPoint x: 877, startPoint y: 351, endPoint x: 947, endPoint y: 143, distance: 219.5
click at [947, 143] on div "Rota 67 - Placa DYA4842 66575523 - TAILA FRANCA Janela de atendimento Grade de …" at bounding box center [784, 289] width 1568 height 578
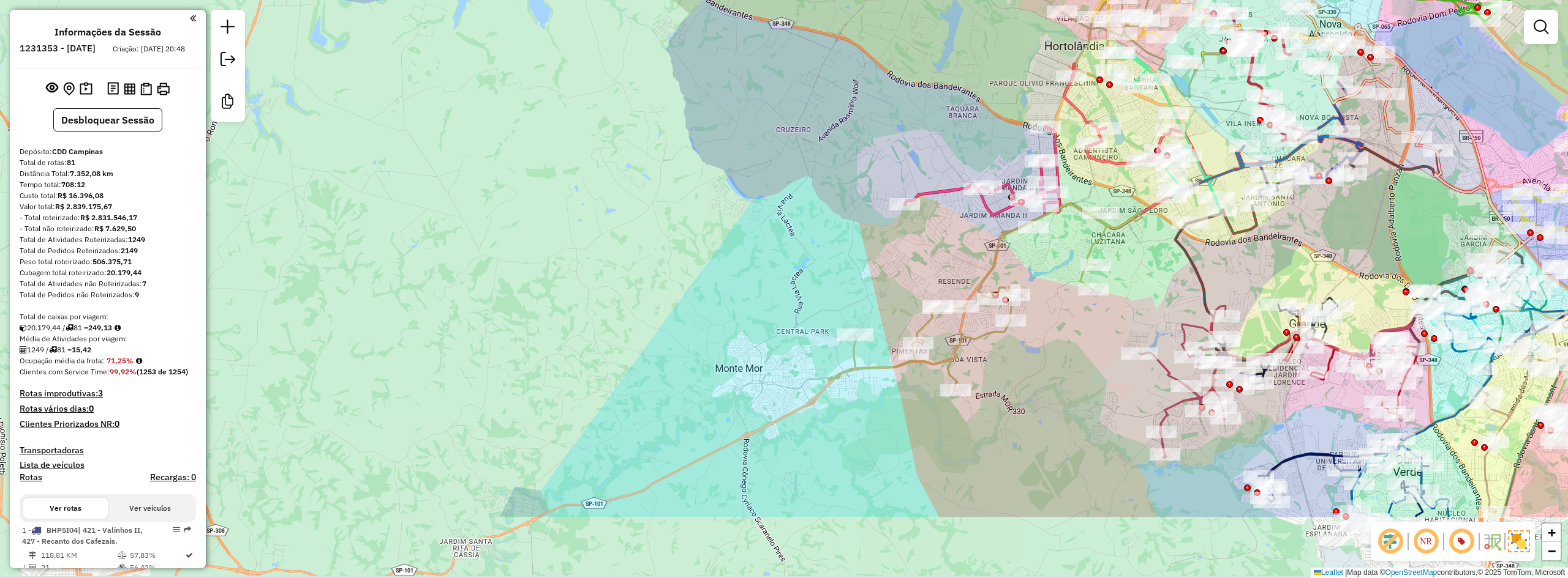
drag, startPoint x: 853, startPoint y: 279, endPoint x: 856, endPoint y: 116, distance: 163.0
click at [855, 116] on div "Rota 67 - Placa DYA4842 66575523 - TAILA FRANCA Janela de atendimento Grade de …" at bounding box center [784, 289] width 1568 height 578
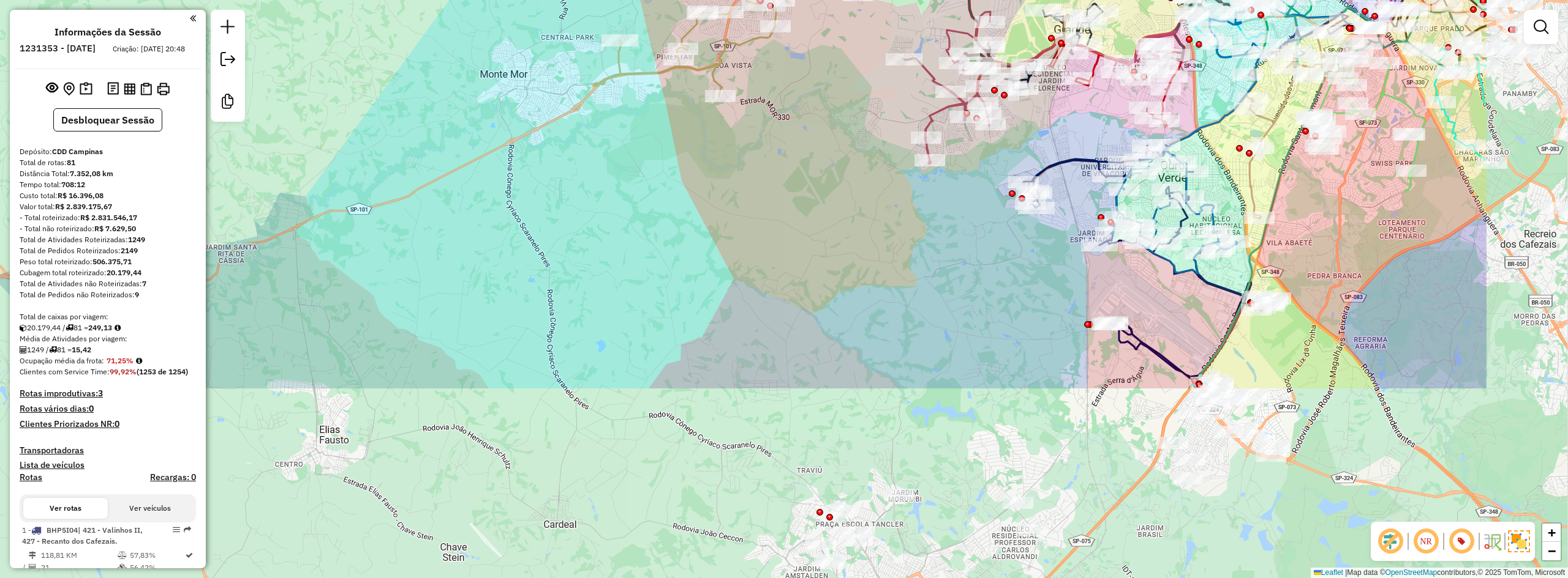
drag, startPoint x: 928, startPoint y: 304, endPoint x: 765, endPoint y: 141, distance: 230.5
click at [760, 114] on div "Rota 67 - Placa DYA4842 66575523 - TAILA FRANCA Janela de atendimento Grade de …" at bounding box center [784, 289] width 1568 height 578
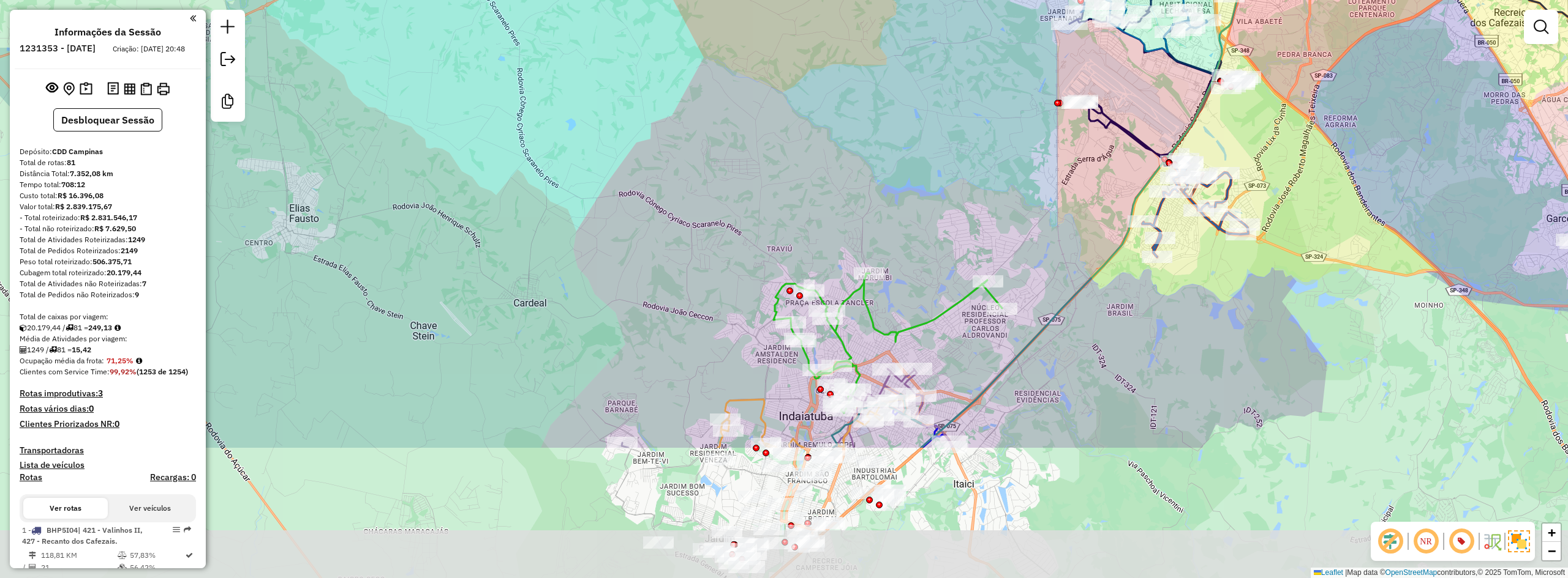
drag, startPoint x: 799, startPoint y: 285, endPoint x: 793, endPoint y: 102, distance: 183.1
click at [793, 102] on div "Rota 67 - Placa DYA4842 66575523 - TAILA FRANCA Janela de atendimento Grade de …" at bounding box center [784, 289] width 1568 height 578
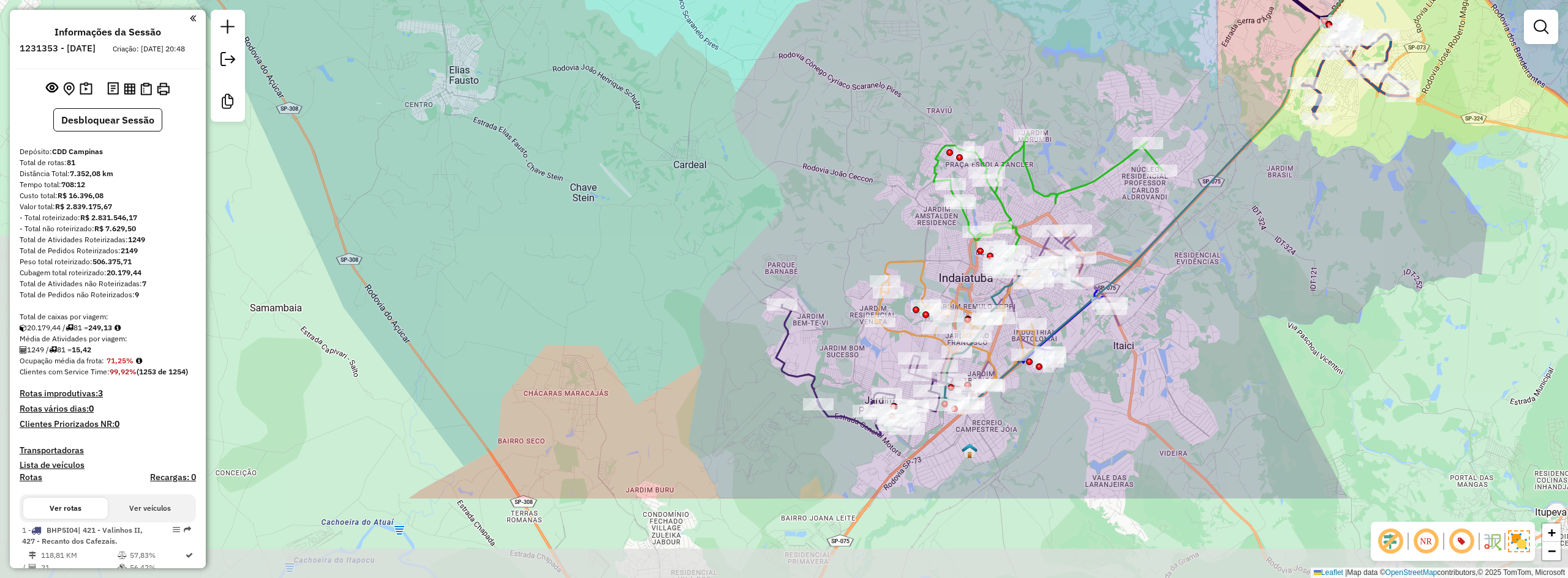
drag, startPoint x: 740, startPoint y: 211, endPoint x: 888, endPoint y: 90, distance: 191.2
click at [888, 90] on div "Rota 67 - Placa DYA4842 66575523 - TAILA FRANCA Janela de atendimento Grade de …" at bounding box center [784, 289] width 1568 height 578
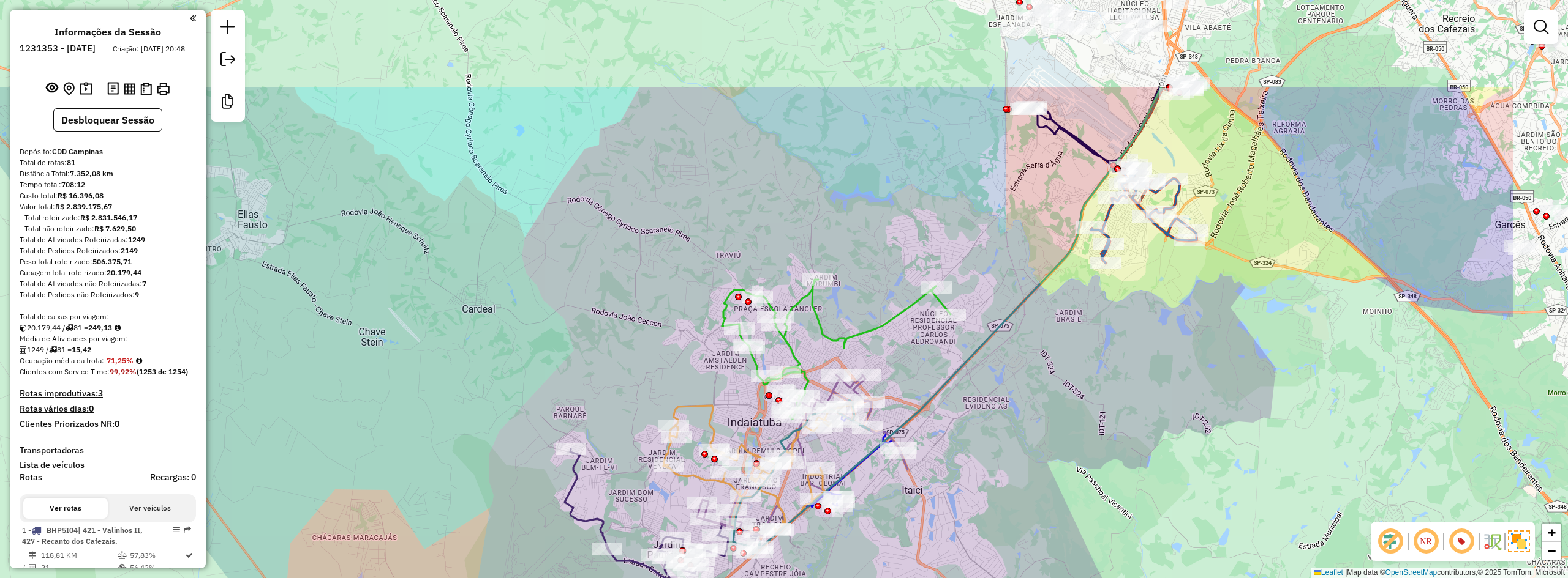
drag, startPoint x: 1313, startPoint y: 276, endPoint x: 1078, endPoint y: 441, distance: 287.1
click at [1078, 441] on div "Rota 67 - Placa DYA4842 66575523 - TAILA FRANCA Janela de atendimento Grade de …" at bounding box center [784, 289] width 1568 height 578
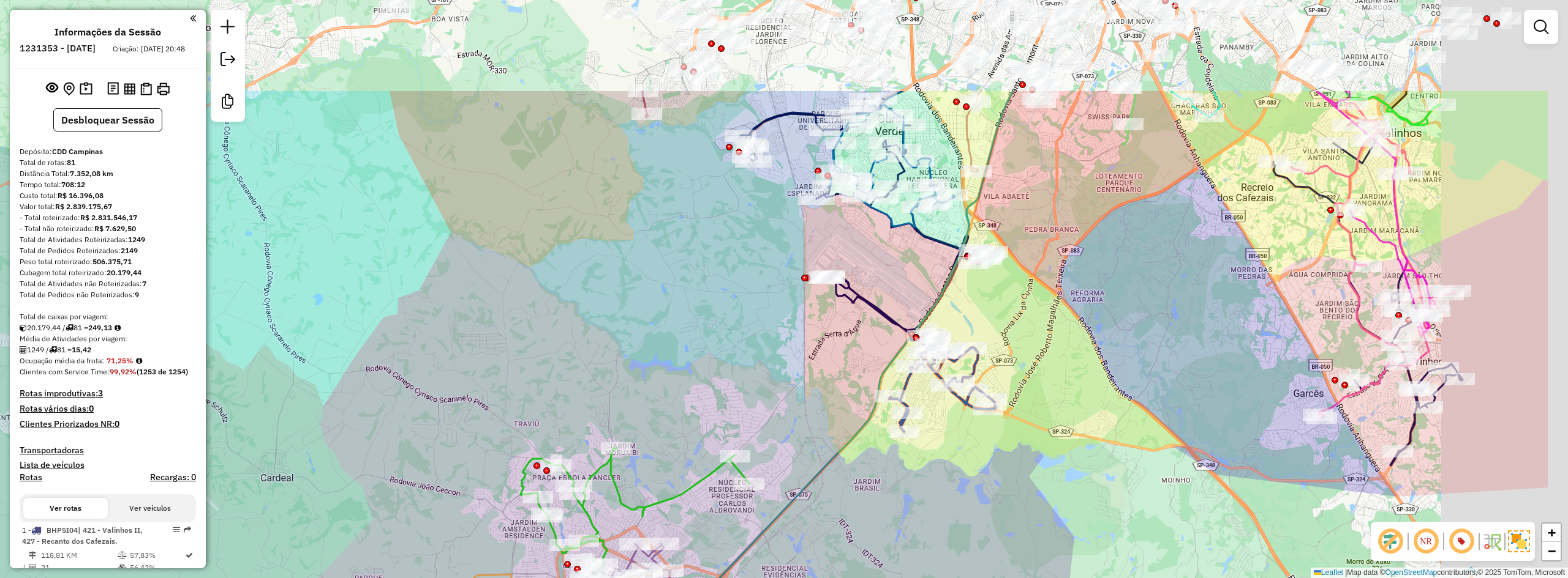
drag, startPoint x: 1231, startPoint y: 305, endPoint x: 1054, endPoint y: 453, distance: 230.7
click at [1054, 453] on div "Rota 67 - Placa DYA4842 66575523 - TAILA FRANCA Janela de atendimento Grade de …" at bounding box center [784, 289] width 1568 height 578
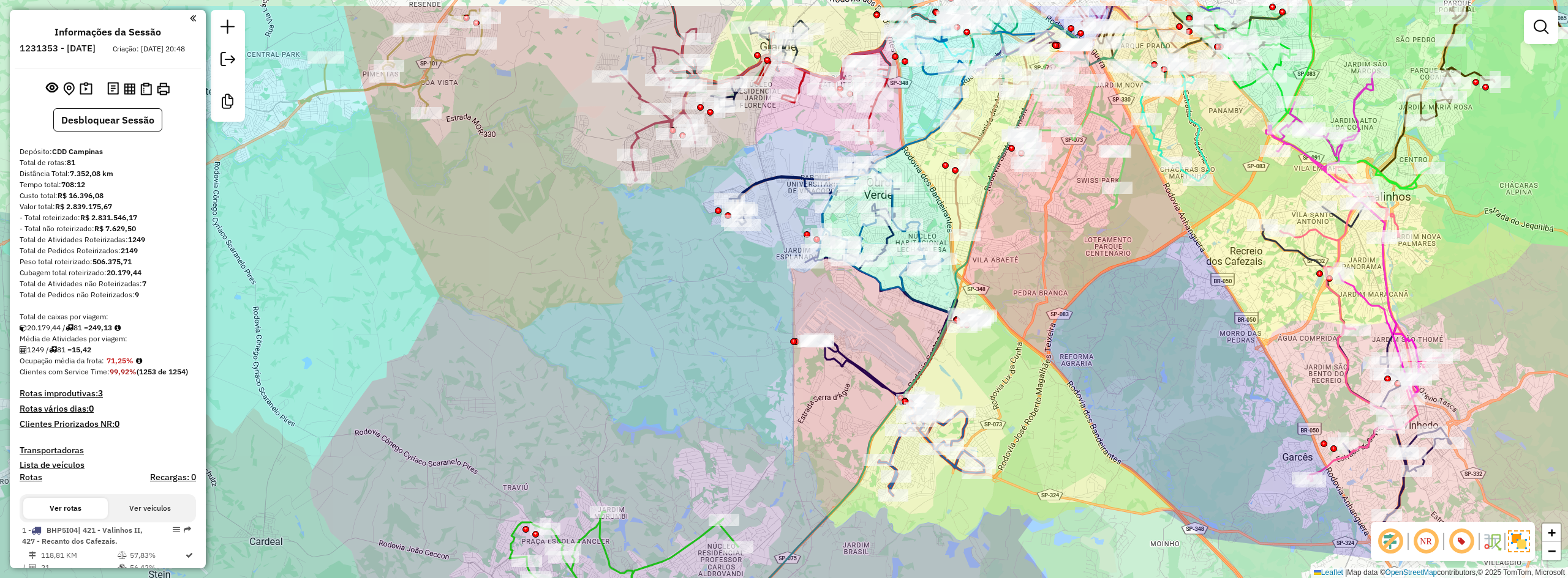
drag, startPoint x: 1124, startPoint y: 340, endPoint x: 1113, endPoint y: 467, distance: 127.5
click at [1113, 467] on div "Rota 67 - Placa DYA4842 66575523 - TAILA FRANCA Janela de atendimento Grade de …" at bounding box center [784, 289] width 1568 height 578
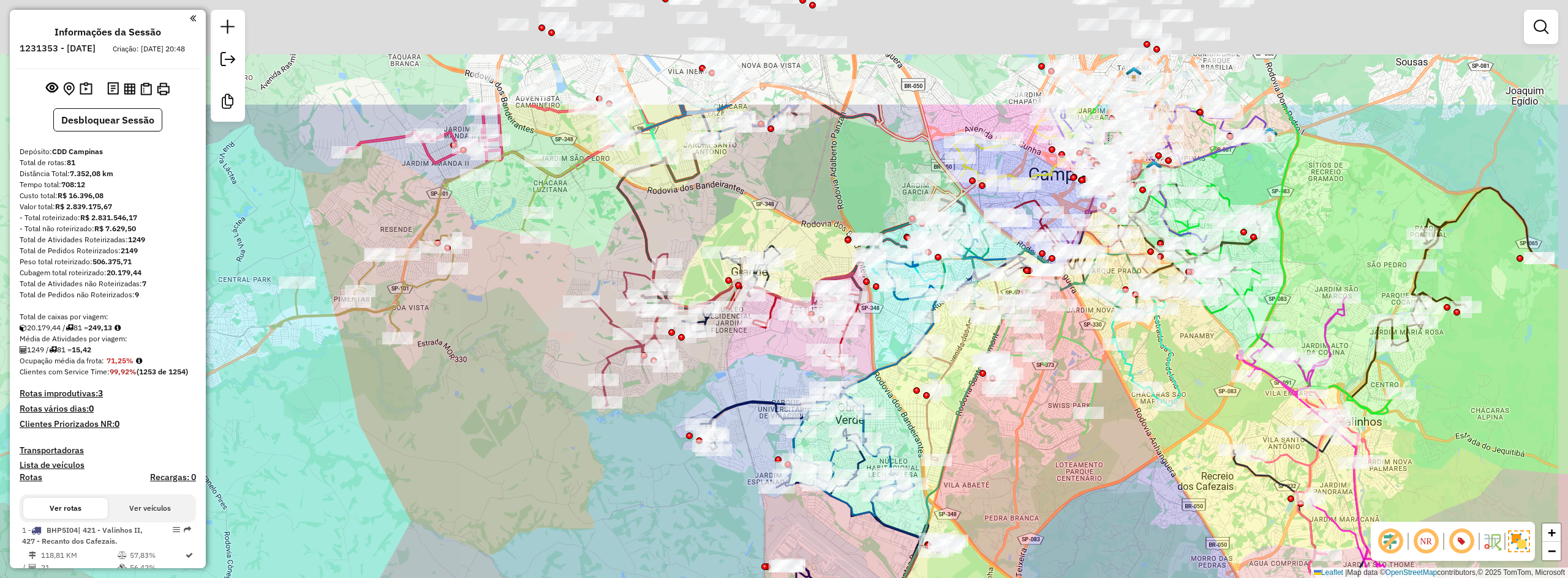
drag, startPoint x: 1062, startPoint y: 325, endPoint x: 1032, endPoint y: 498, distance: 175.6
click at [1032, 498] on div "Rota 67 - Placa DYA4842 66575523 - TAILA FRANCA Janela de atendimento Grade de …" at bounding box center [784, 289] width 1568 height 578
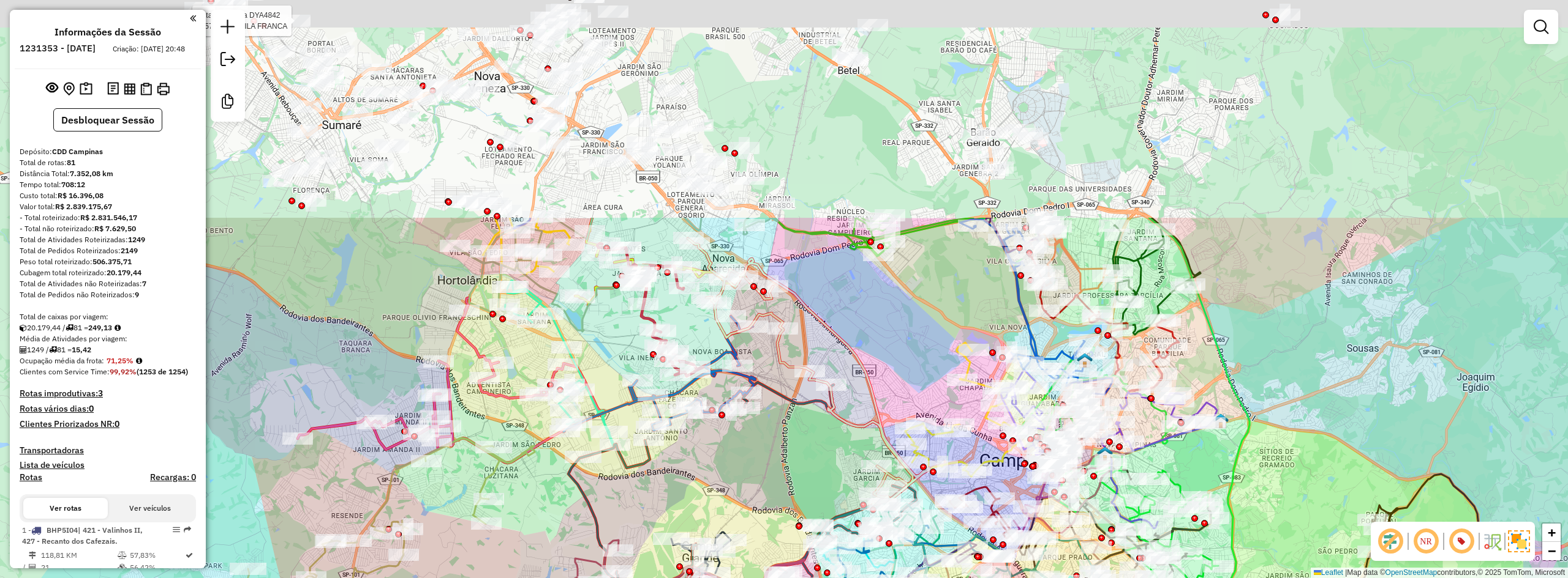
drag, startPoint x: 849, startPoint y: 178, endPoint x: 801, endPoint y: 453, distance: 279.2
click at [801, 453] on div "Rota 67 - Placa DYA4842 66575523 - TAILA FRANCA Janela de atendimento Grade de …" at bounding box center [784, 289] width 1568 height 578
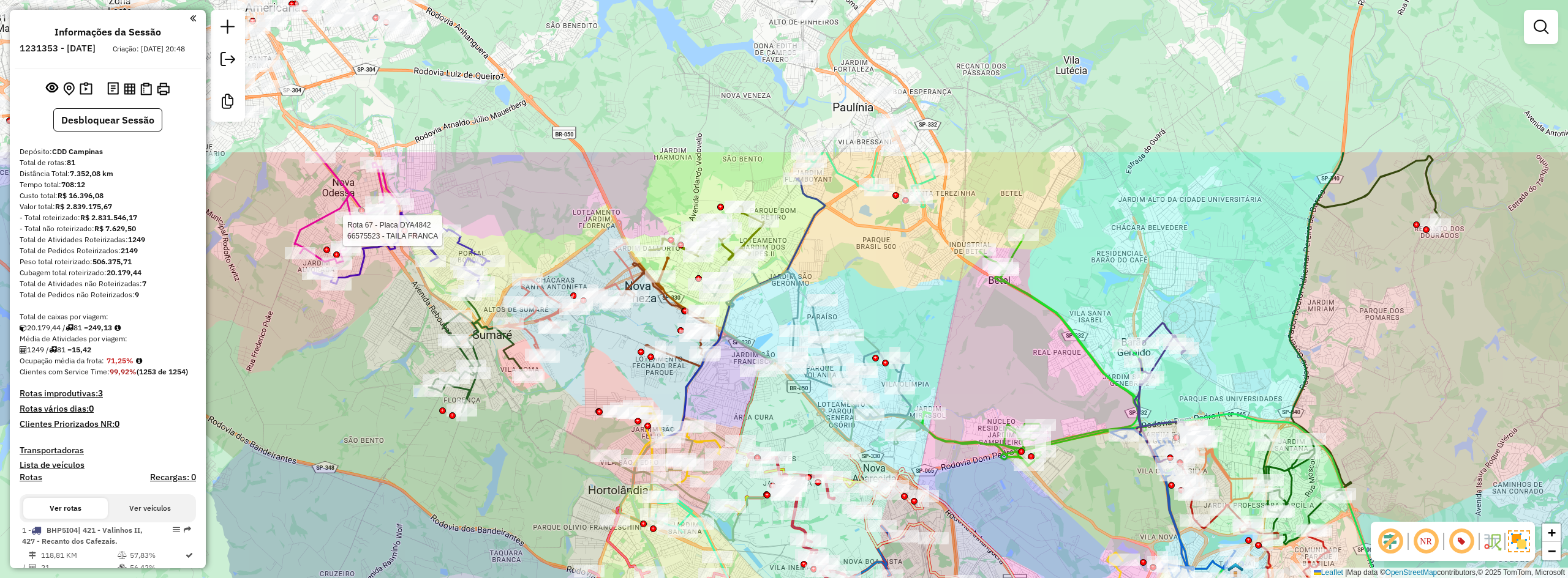
drag, startPoint x: 921, startPoint y: 246, endPoint x: 1072, endPoint y: 456, distance: 258.7
click at [1072, 456] on div "Rota 67 - Placa DYA4842 66575523 - TAILA FRANCA Janela de atendimento Grade de …" at bounding box center [784, 289] width 1568 height 578
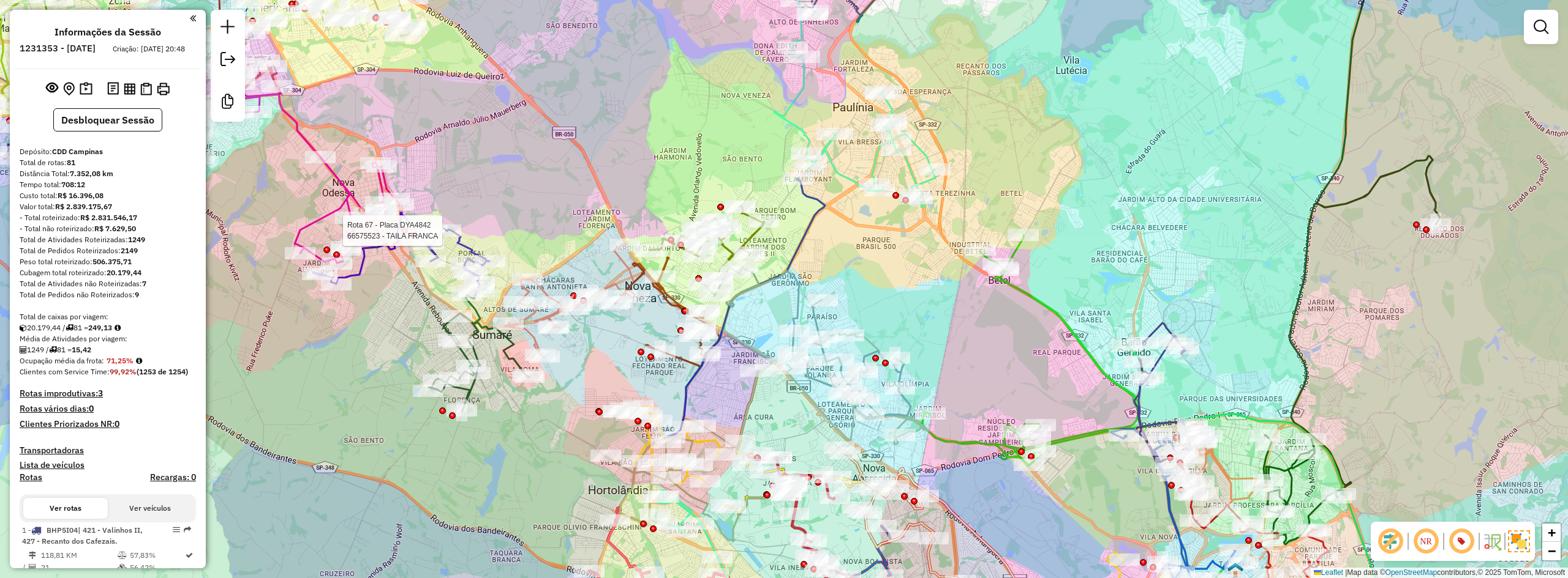
click at [1056, 304] on icon at bounding box center [1032, 351] width 229 height 231
select select "**********"
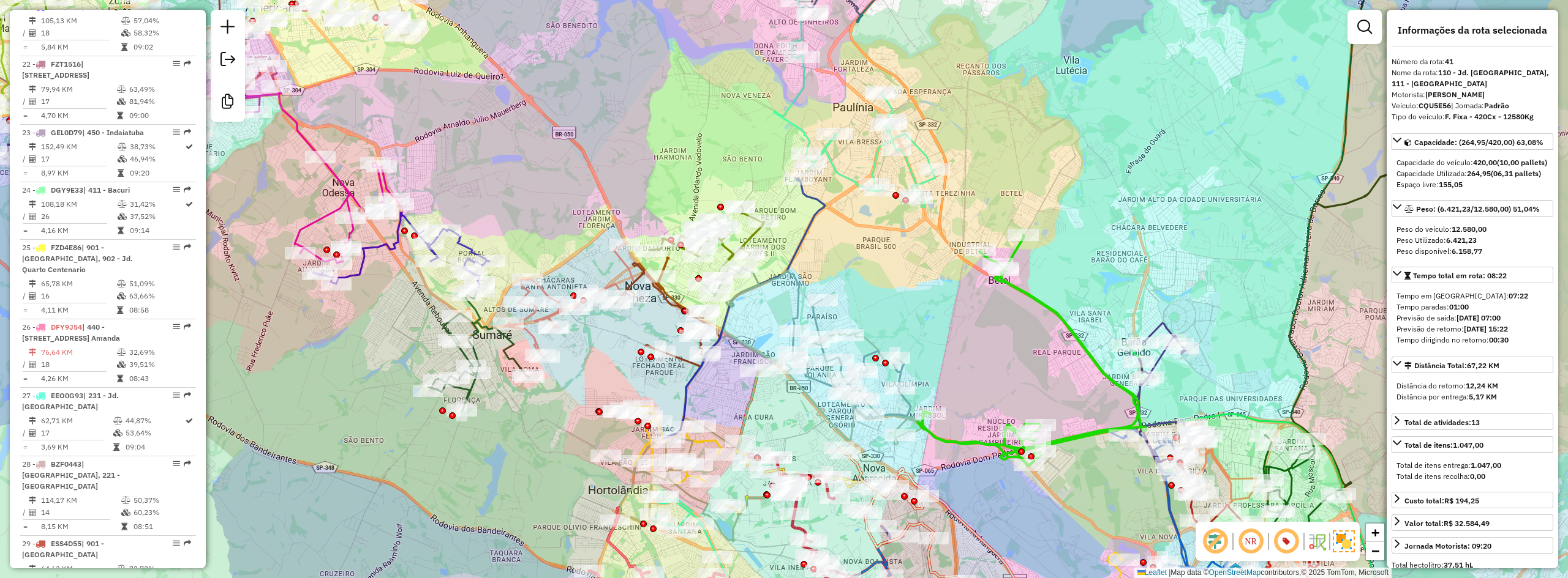
scroll to position [3232, 0]
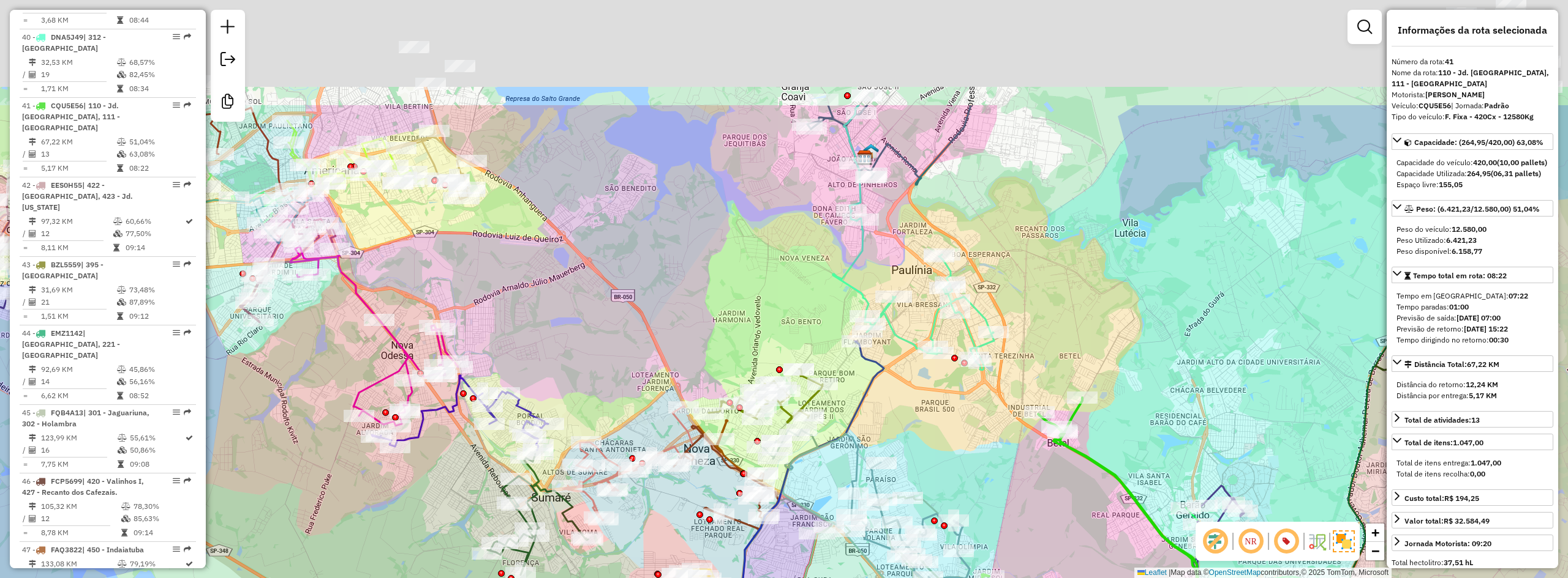
drag, startPoint x: 1066, startPoint y: 251, endPoint x: 1036, endPoint y: 364, distance: 116.9
click at [1124, 413] on div "Janela de atendimento Grade de atendimento Capacidade Transportadoras Veículos …" at bounding box center [784, 289] width 1568 height 578
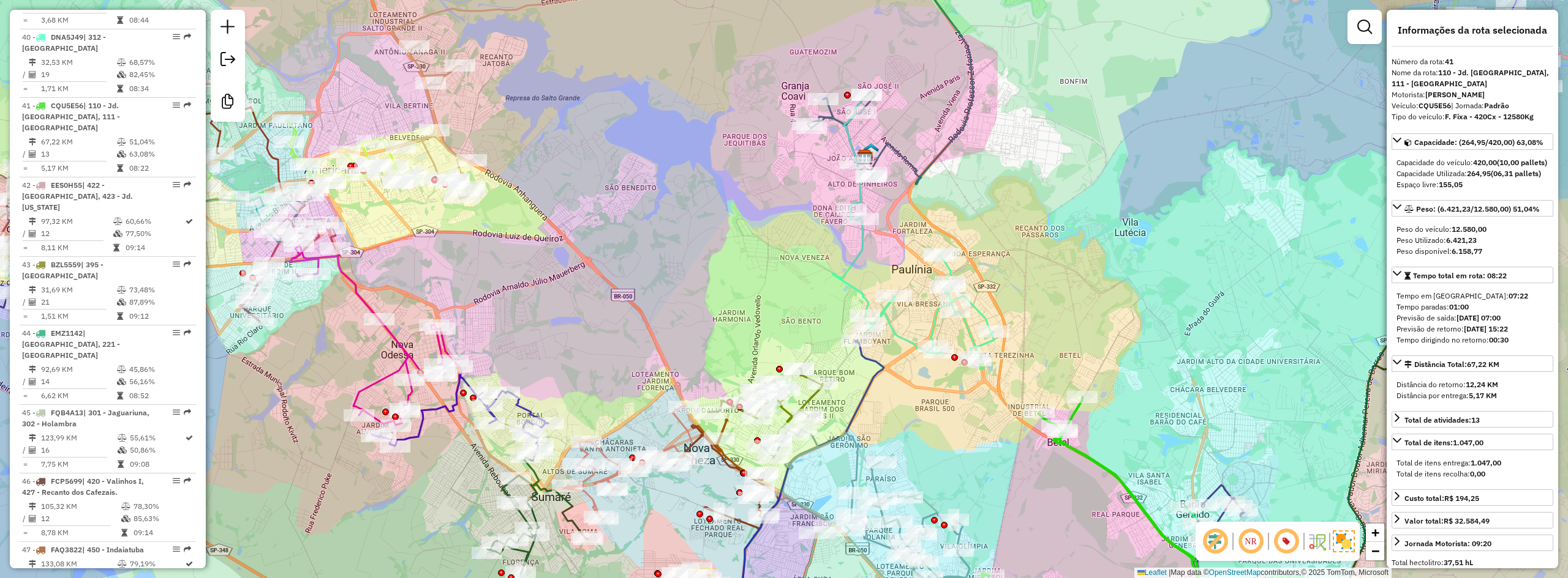
click at [872, 260] on div "Janela de atendimento Grade de atendimento Capacidade Transportadoras Veículos …" at bounding box center [784, 289] width 1568 height 578
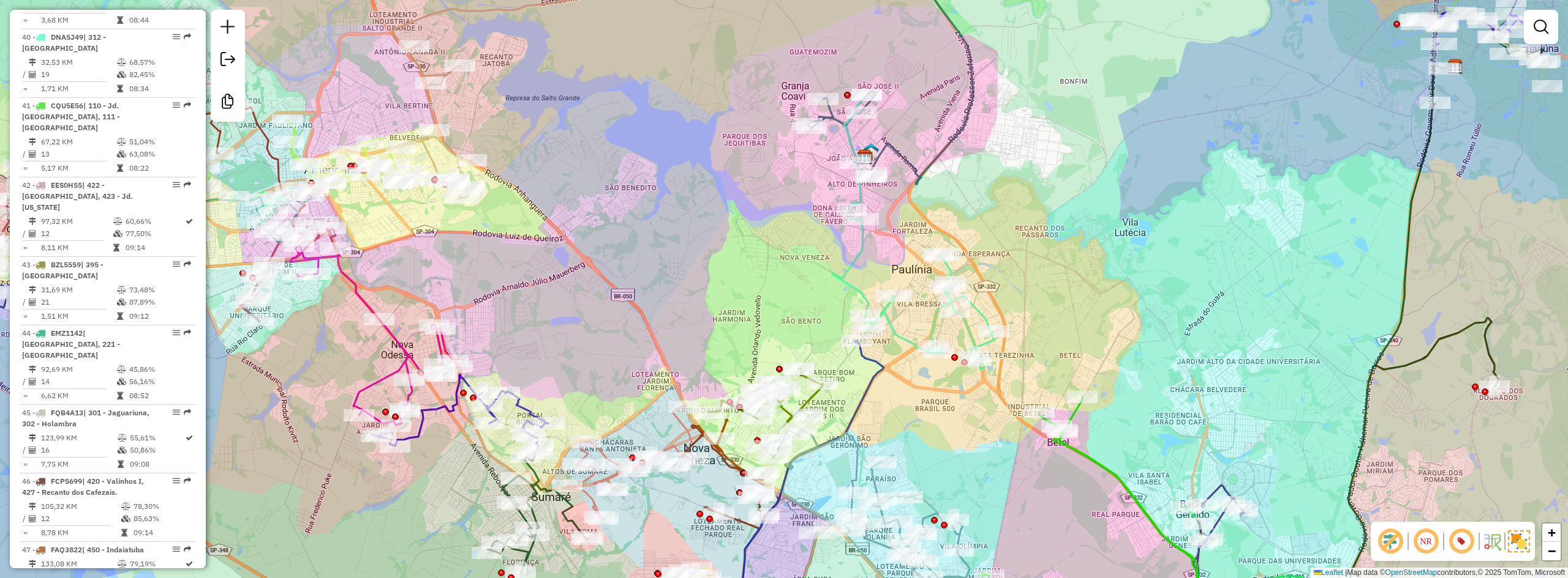
click at [865, 253] on icon at bounding box center [914, 233] width 161 height 275
select select "**********"
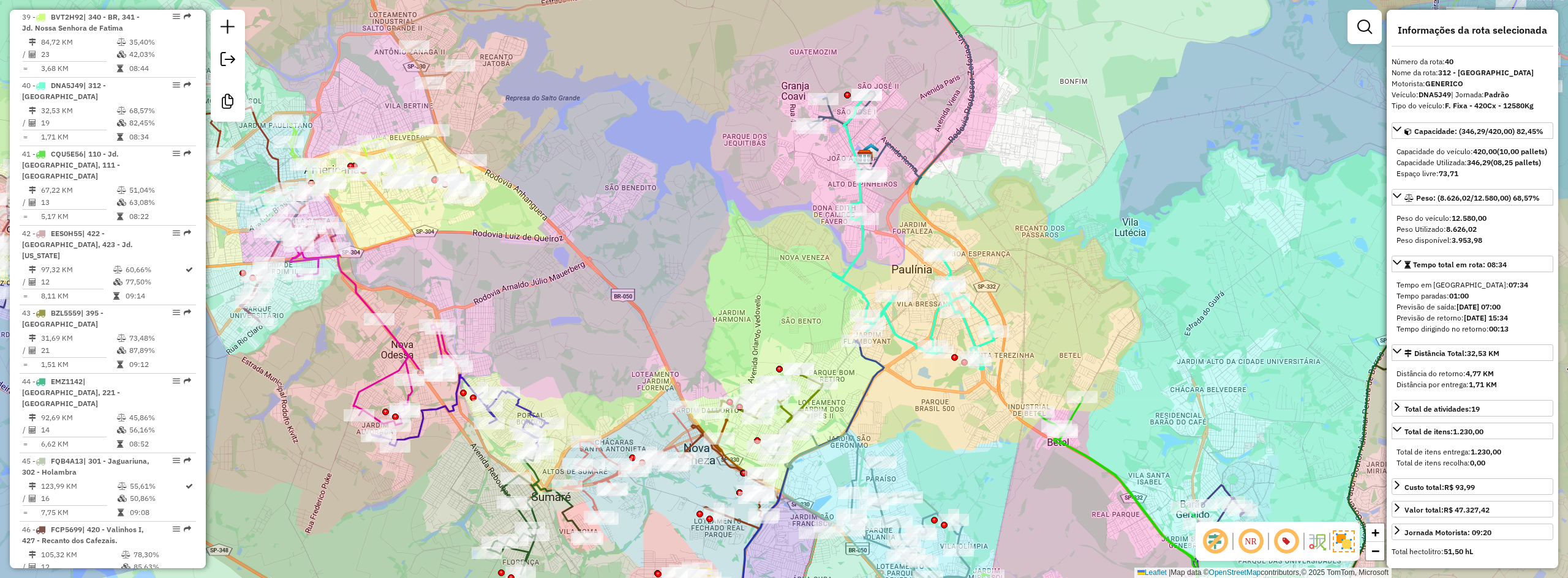
scroll to position [3164, 0]
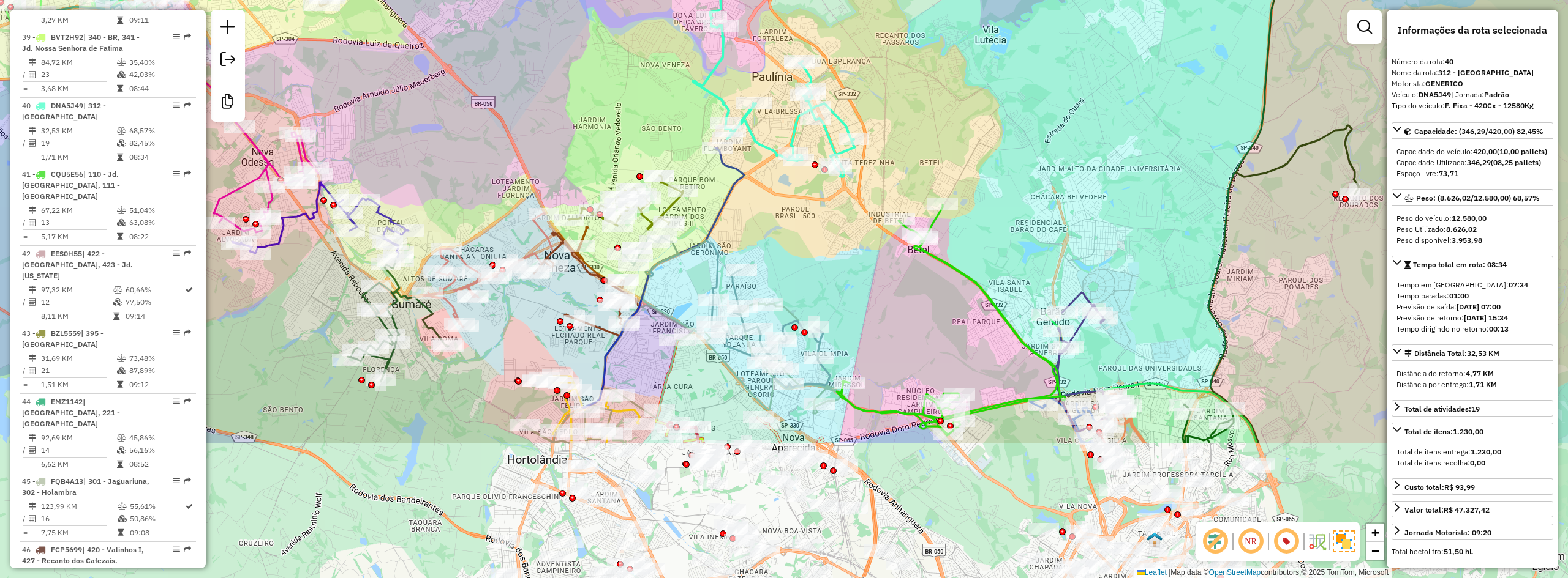
drag, startPoint x: 974, startPoint y: 226, endPoint x: 849, endPoint y: 48, distance: 217.5
click at [849, 48] on div "Janela de atendimento Grade de atendimento Capacidade Transportadoras Veículos …" at bounding box center [784, 289] width 1568 height 578
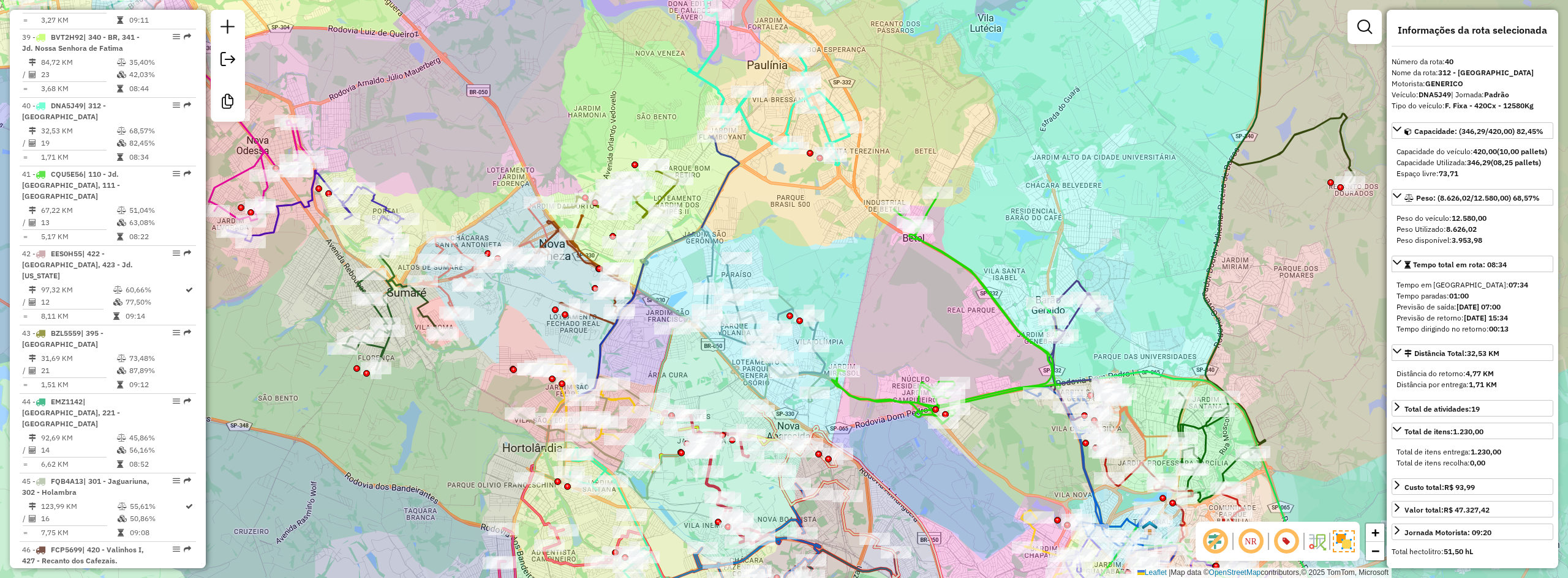
click at [1076, 281] on icon at bounding box center [1076, 350] width 56 height 139
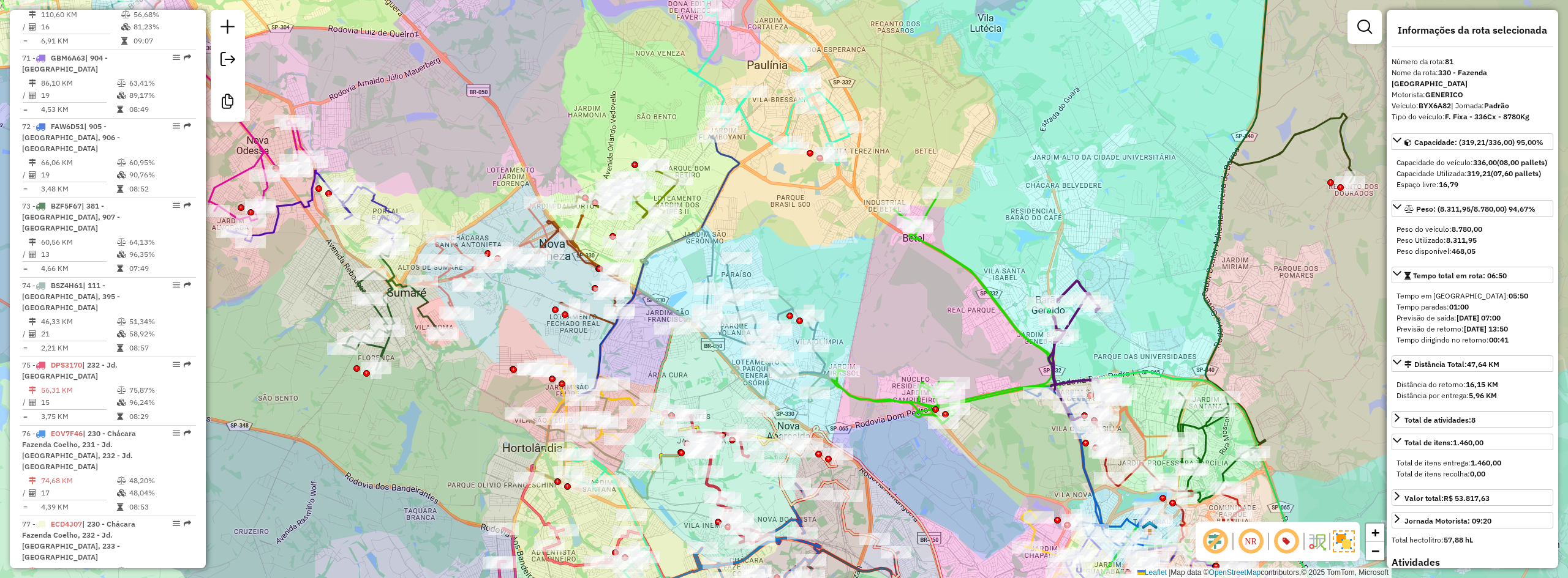
scroll to position [5950, 0]
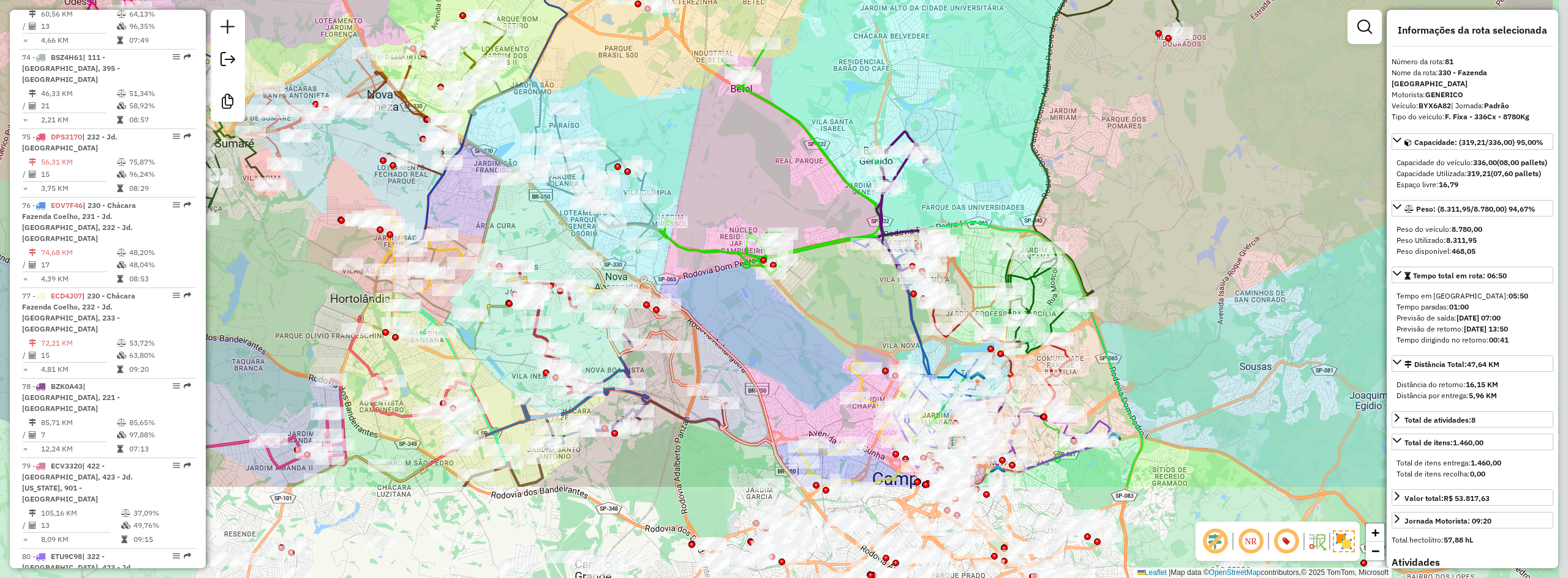
drag, startPoint x: 1081, startPoint y: 184, endPoint x: 908, endPoint y: 32, distance: 230.3
click at [908, 32] on div "Janela de atendimento Grade de atendimento Capacidade Transportadoras Veículos …" at bounding box center [784, 289] width 1568 height 578
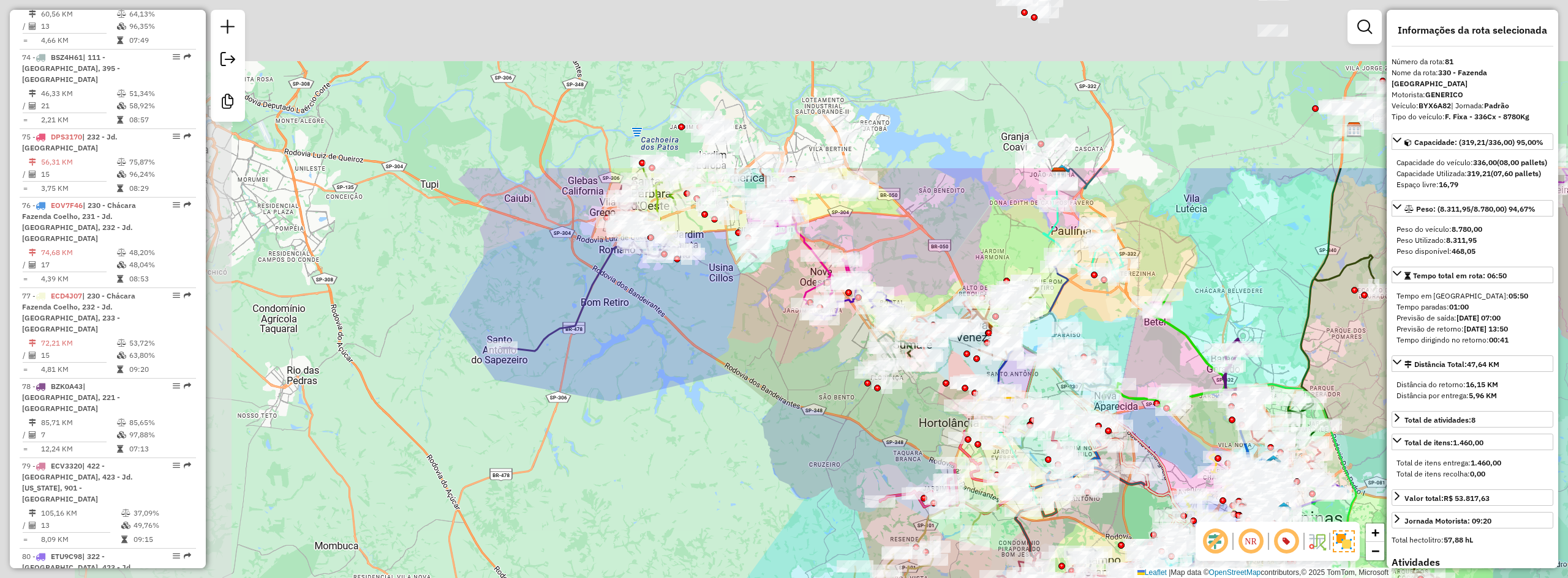
drag, startPoint x: 828, startPoint y: 127, endPoint x: 1167, endPoint y: 373, distance: 418.9
click at [1175, 382] on div "Janela de atendimento Grade de atendimento Capacidade Transportadoras Veículos …" at bounding box center [784, 289] width 1568 height 578
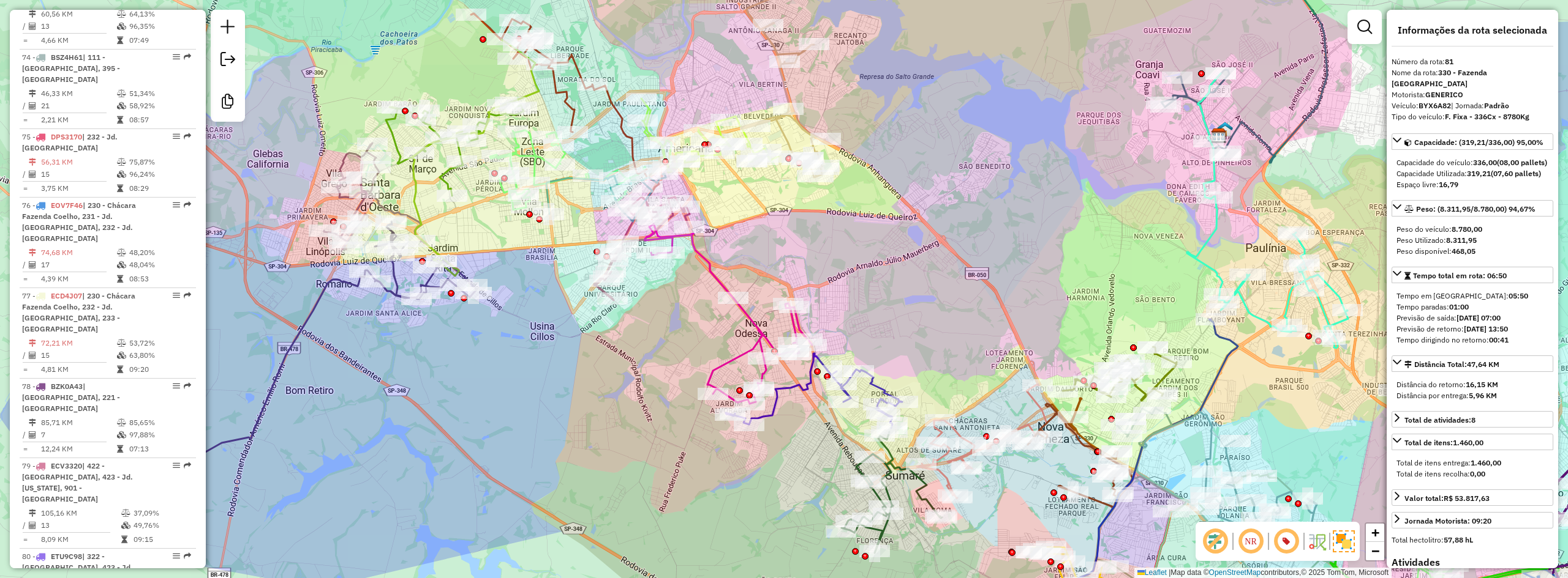
drag, startPoint x: 904, startPoint y: 312, endPoint x: 884, endPoint y: 304, distance: 21.5
click at [884, 304] on div "Janela de atendimento Grade de atendimento Capacidade Transportadoras Veículos …" at bounding box center [784, 289] width 1568 height 578
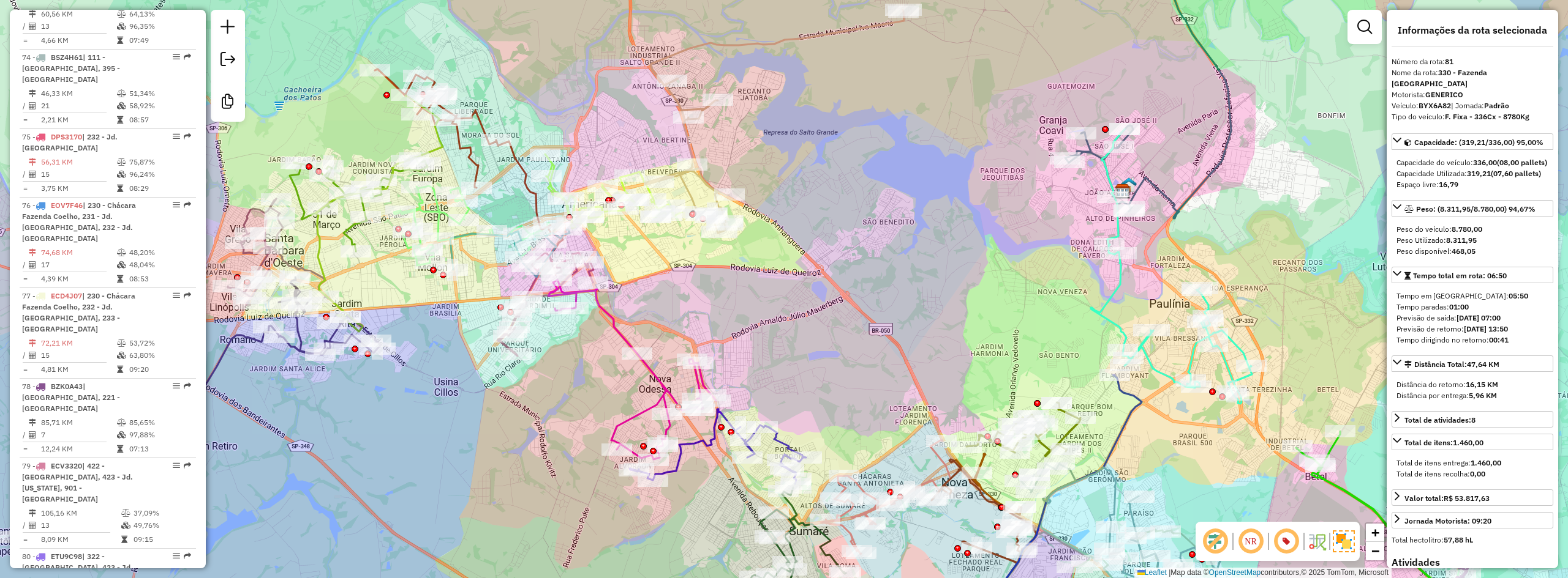
drag, startPoint x: 907, startPoint y: 236, endPoint x: 811, endPoint y: 292, distance: 111.1
click at [811, 292] on div "Janela de atendimento Grade de atendimento Capacidade Transportadoras Veículos …" at bounding box center [784, 289] width 1568 height 578
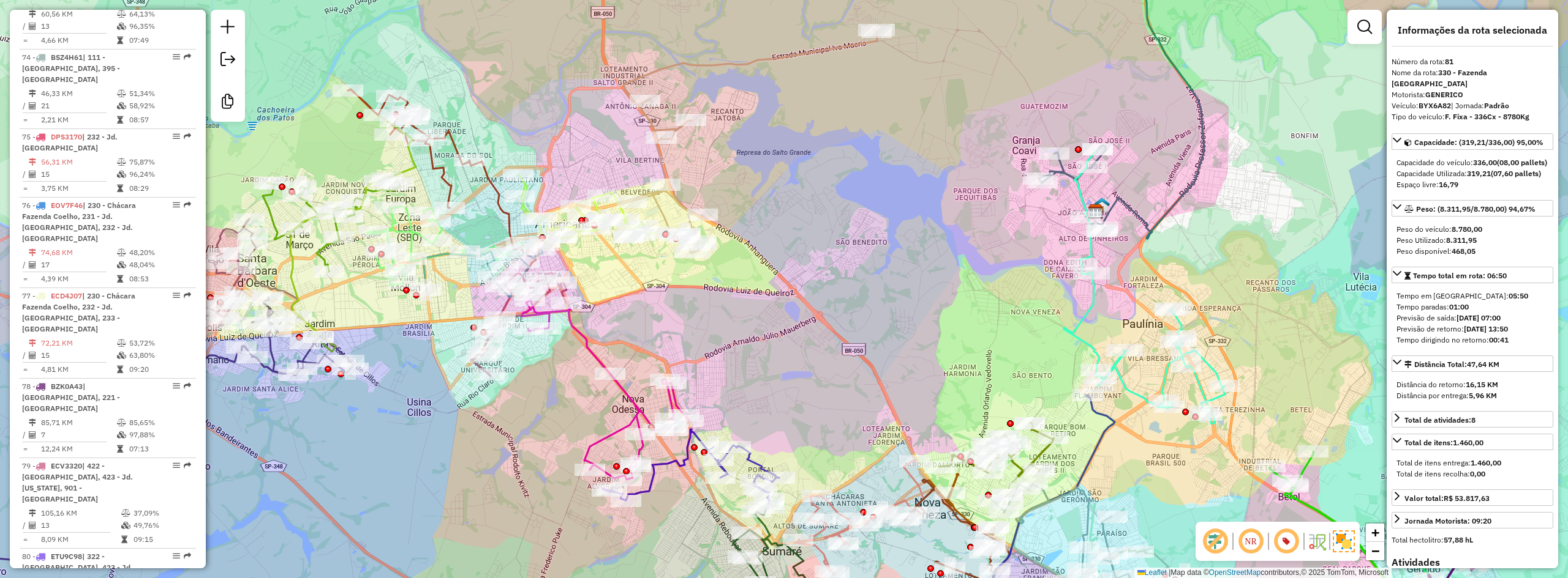
drag, startPoint x: 820, startPoint y: 297, endPoint x: 793, endPoint y: 318, distance: 34.2
click at [793, 318] on div "Janela de atendimento Grade de atendimento Capacidade Transportadoras Veículos …" at bounding box center [784, 289] width 1568 height 578
drag, startPoint x: 842, startPoint y: 322, endPoint x: 843, endPoint y: 312, distance: 10.0
click at [843, 312] on div "Janela de atendimento Grade de atendimento Capacidade Transportadoras Veículos …" at bounding box center [784, 289] width 1568 height 578
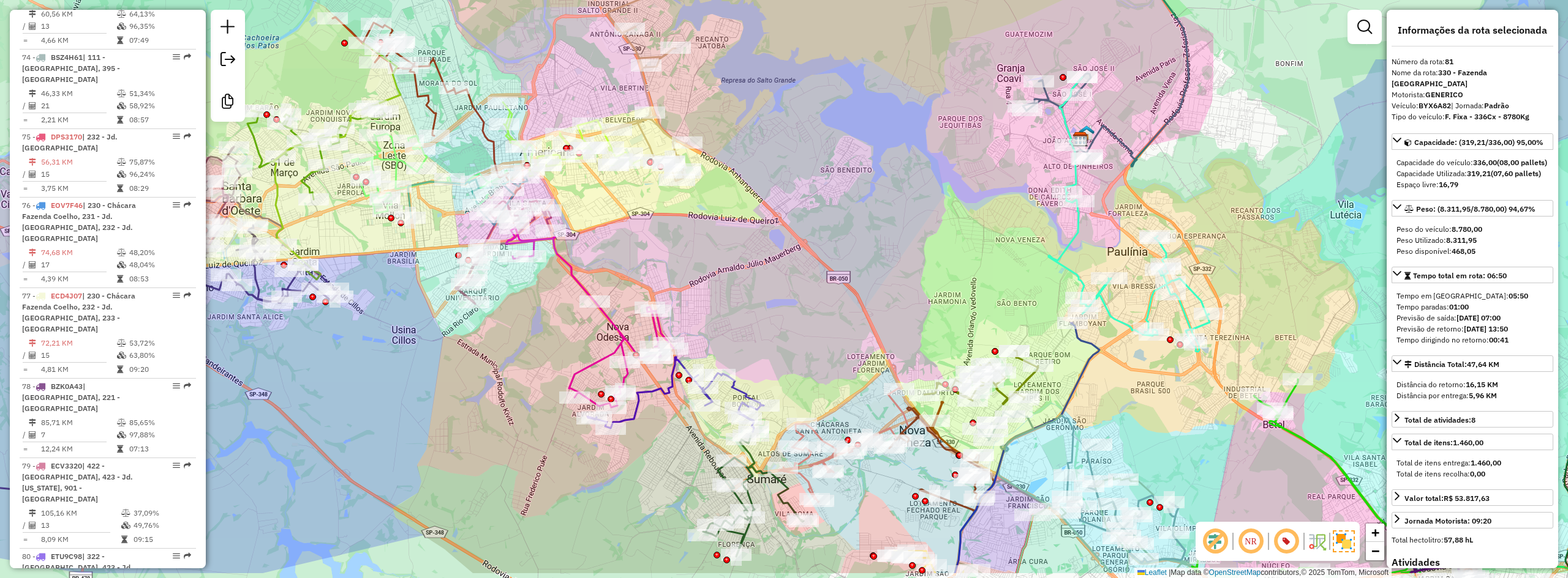
drag, startPoint x: 772, startPoint y: 341, endPoint x: 747, endPoint y: 270, distance: 75.3
click at [748, 270] on div "Janela de atendimento Grade de atendimento Capacidade Transportadoras Veículos …" at bounding box center [784, 289] width 1568 height 578
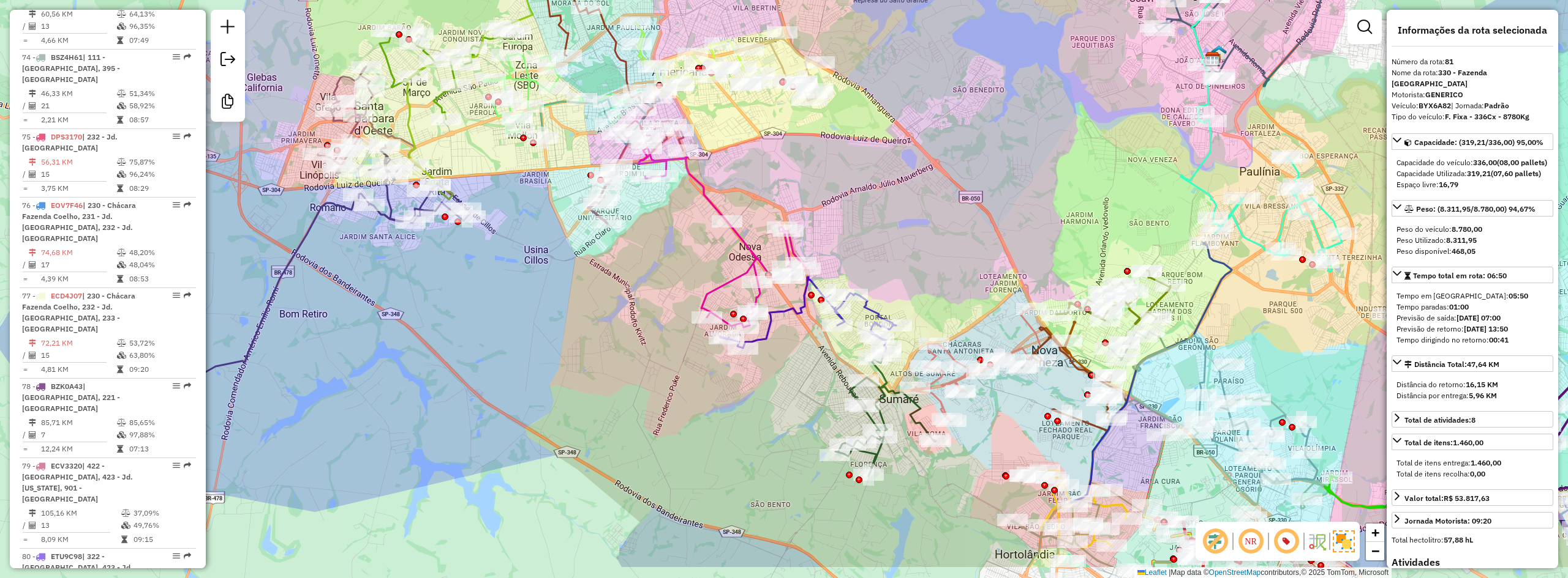
drag, startPoint x: 715, startPoint y: 247, endPoint x: 856, endPoint y: 178, distance: 157.0
click at [856, 178] on div "Janela de atendimento Grade de atendimento Capacidade Transportadoras Veículos …" at bounding box center [784, 289] width 1568 height 578
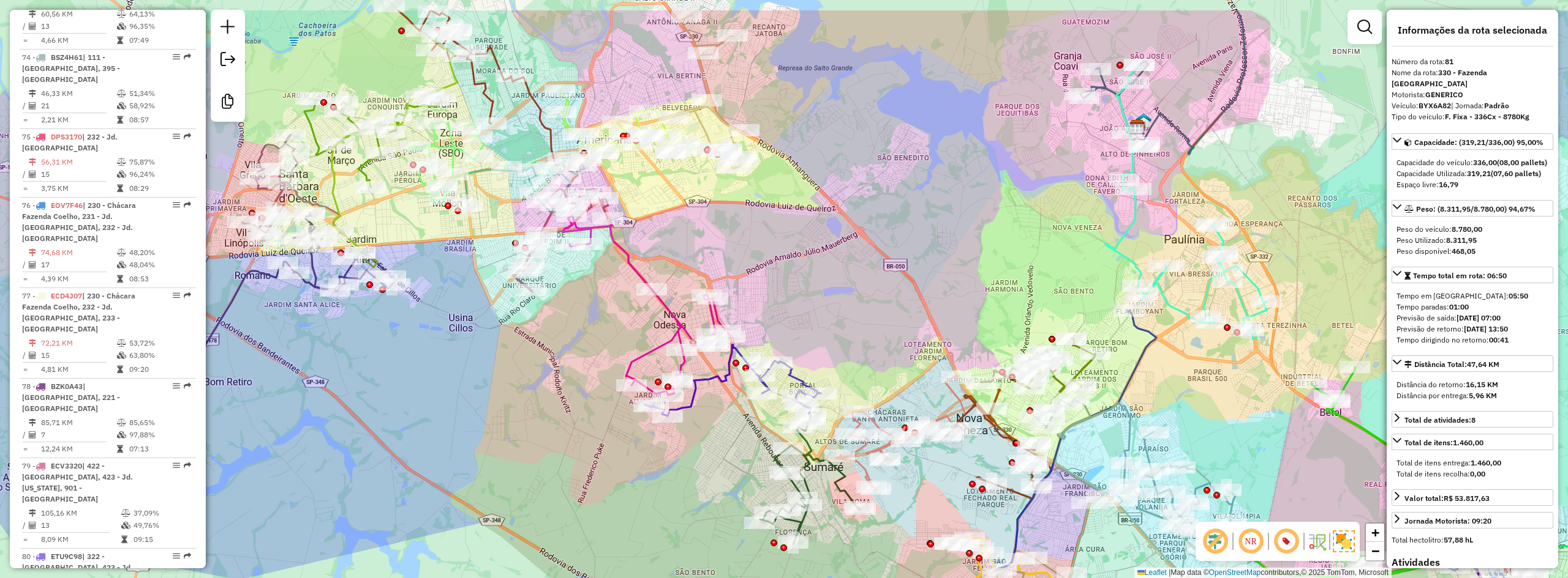
drag, startPoint x: 945, startPoint y: 213, endPoint x: 863, endPoint y: 285, distance: 109.1
click at [863, 285] on div "Janela de atendimento Grade de atendimento Capacidade Transportadoras Veículos …" at bounding box center [784, 289] width 1568 height 578
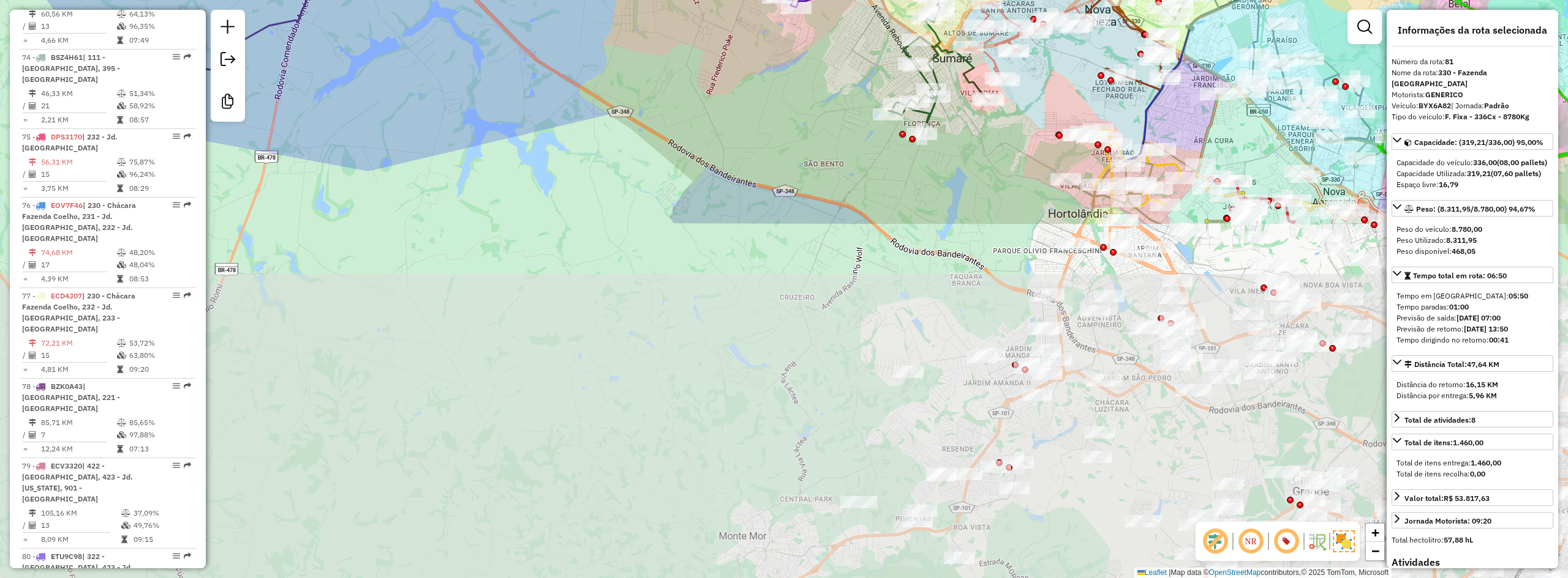
drag, startPoint x: 869, startPoint y: 359, endPoint x: 1011, endPoint y: -54, distance: 436.7
click at [1011, 0] on html "Aguarde... Pop-up bloqueado! Seu navegador bloqueou automáticamente a abertura …" at bounding box center [784, 289] width 1568 height 578
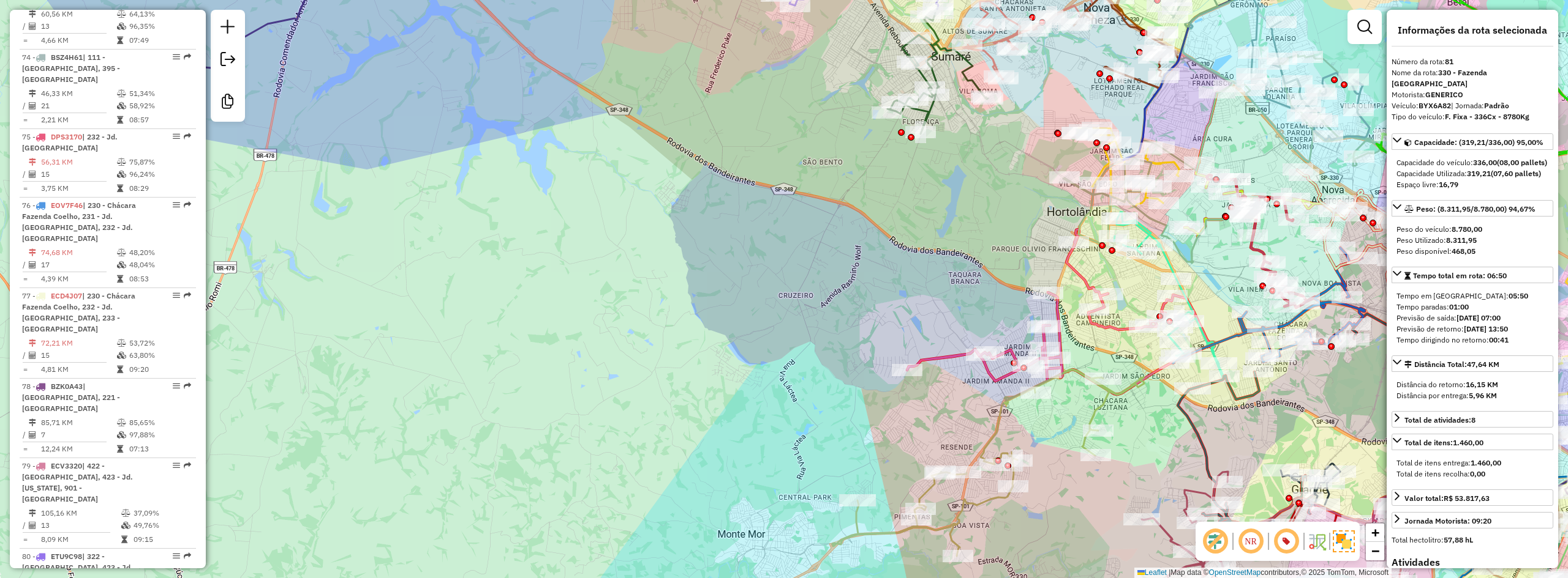
drag, startPoint x: 816, startPoint y: 317, endPoint x: 777, endPoint y: 59, distance: 260.9
click at [778, 59] on div "Janela de atendimento Grade de atendimento Capacidade Transportadoras Veículos …" at bounding box center [784, 289] width 1568 height 578
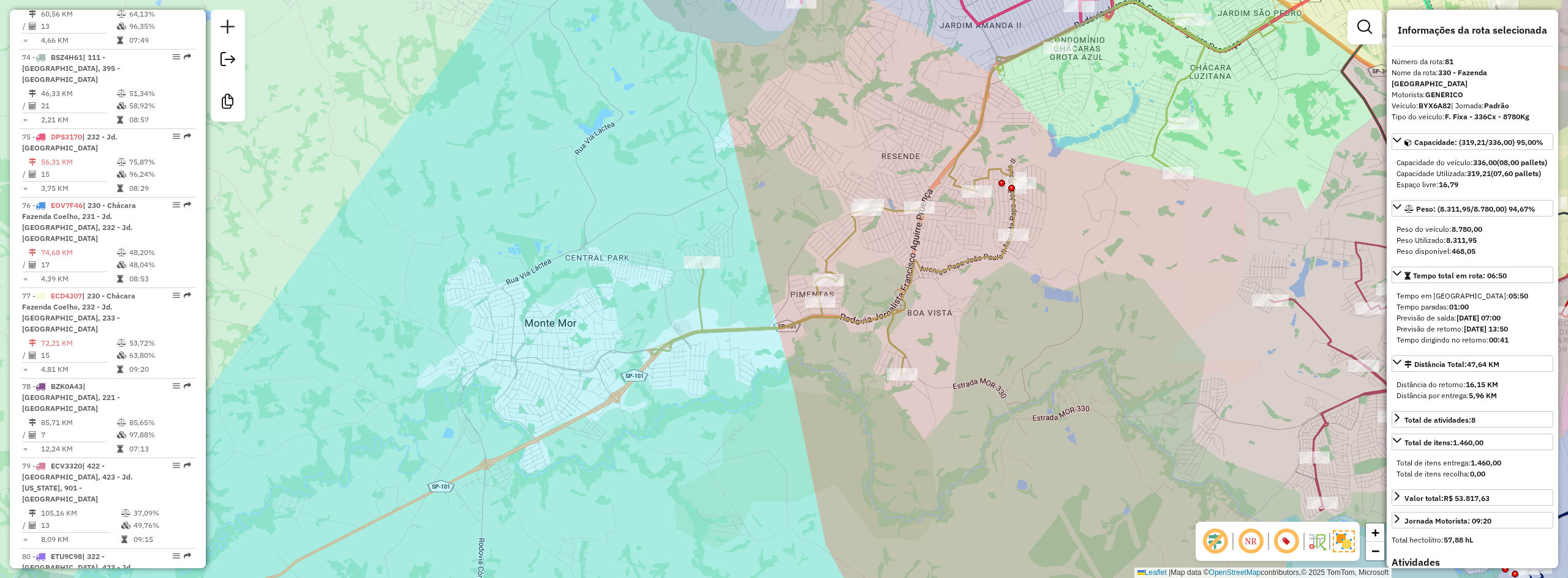
drag, startPoint x: 689, startPoint y: 74, endPoint x: 582, endPoint y: 129, distance: 120.3
click at [582, 129] on div "Janela de atendimento Grade de atendimento Capacidade Transportadoras Veículos …" at bounding box center [784, 289] width 1568 height 578
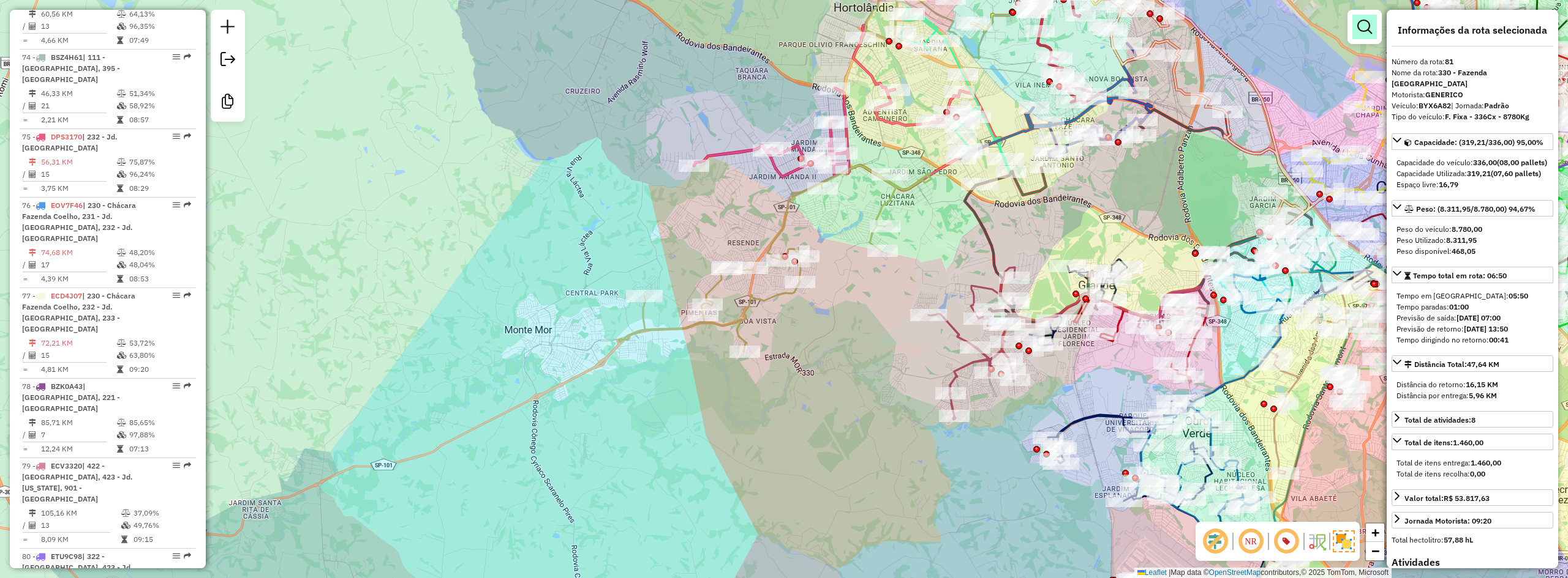
click at [1355, 24] on link at bounding box center [1364, 26] width 24 height 24
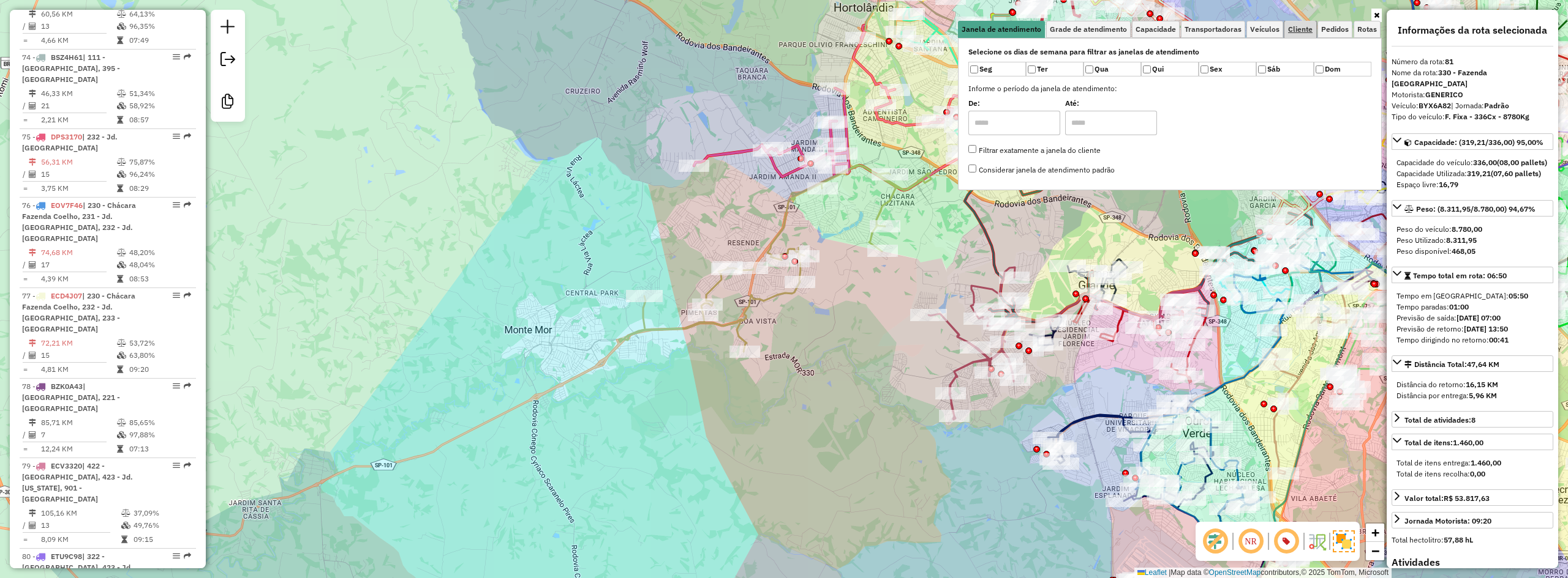
click at [1301, 26] on span "Cliente" at bounding box center [1300, 29] width 24 height 7
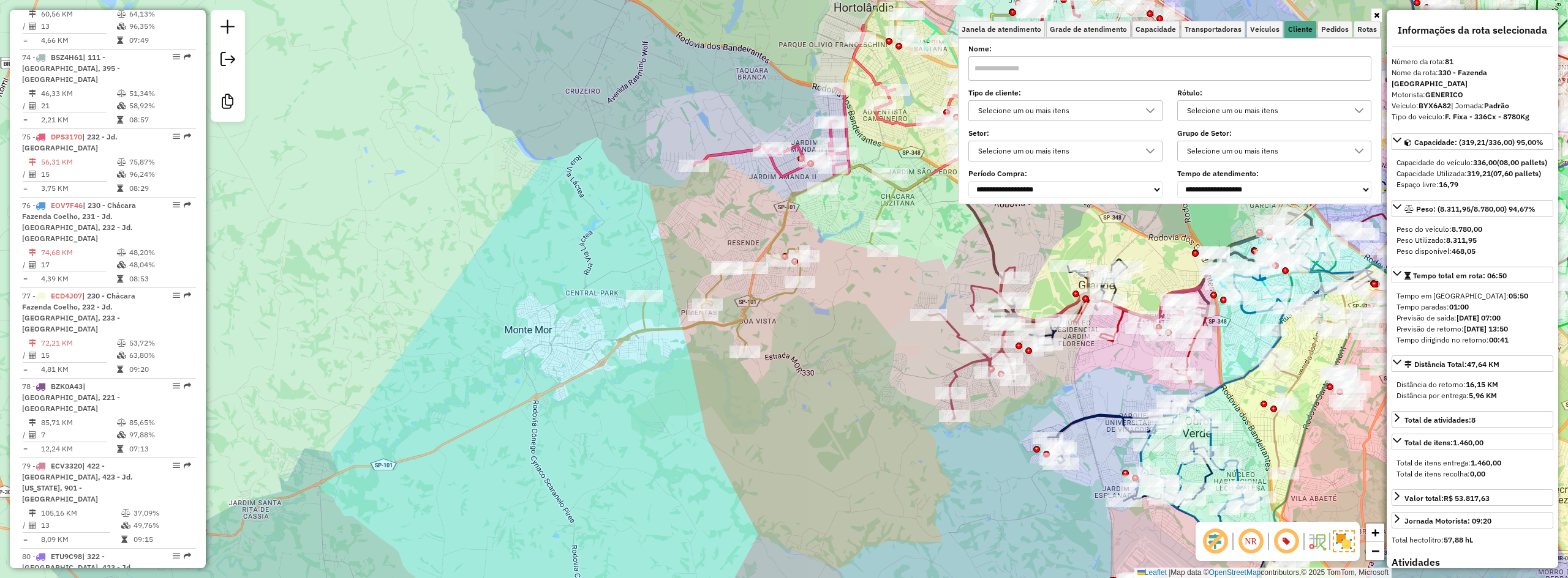
click at [1086, 111] on div "Selecione um ou mais itens" at bounding box center [1056, 111] width 165 height 20
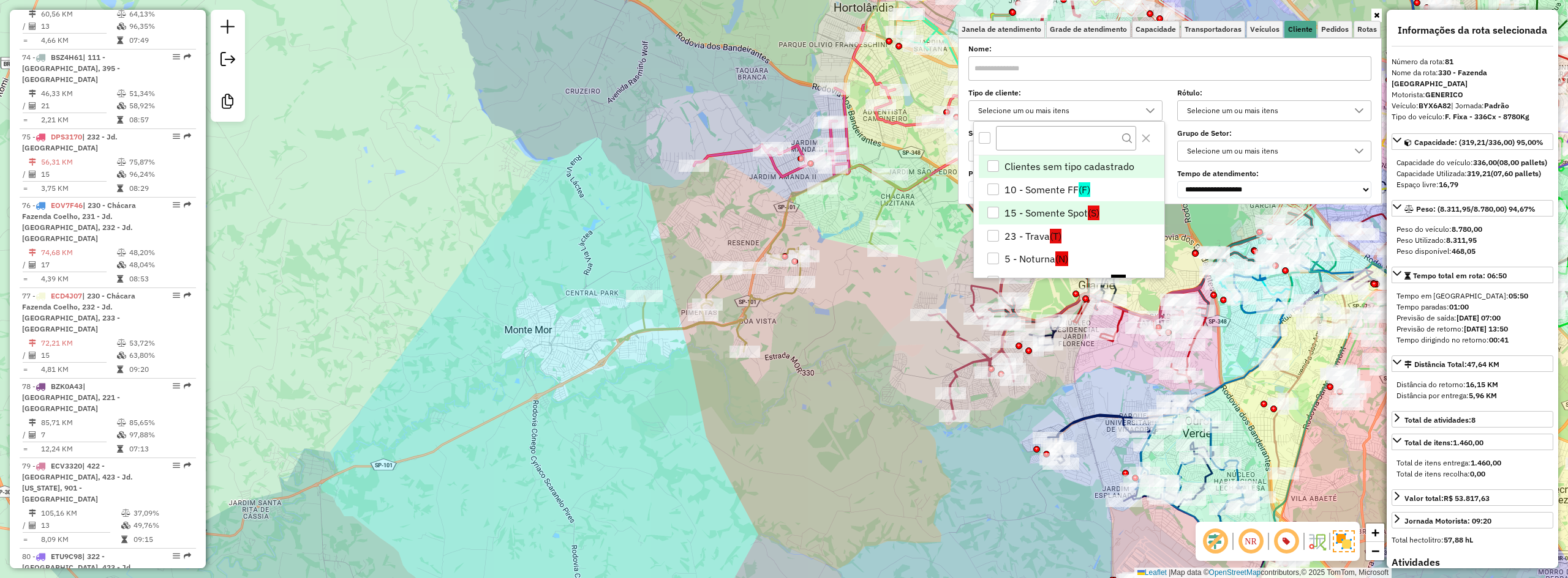
scroll to position [61, 0]
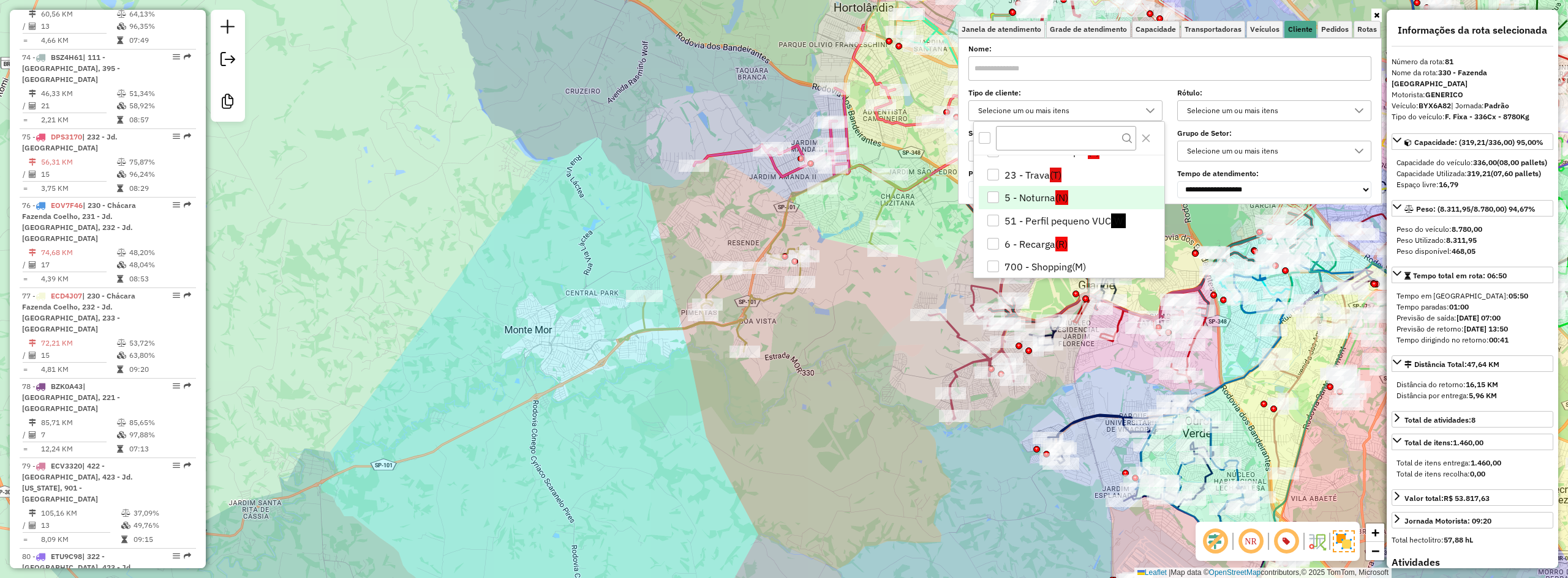
click at [1017, 198] on li "5 - Noturna (N)" at bounding box center [1071, 198] width 186 height 23
click at [794, 349] on div "Janela de atendimento Grade de atendimento Capacidade Transportadoras Veículos …" at bounding box center [784, 289] width 1568 height 578
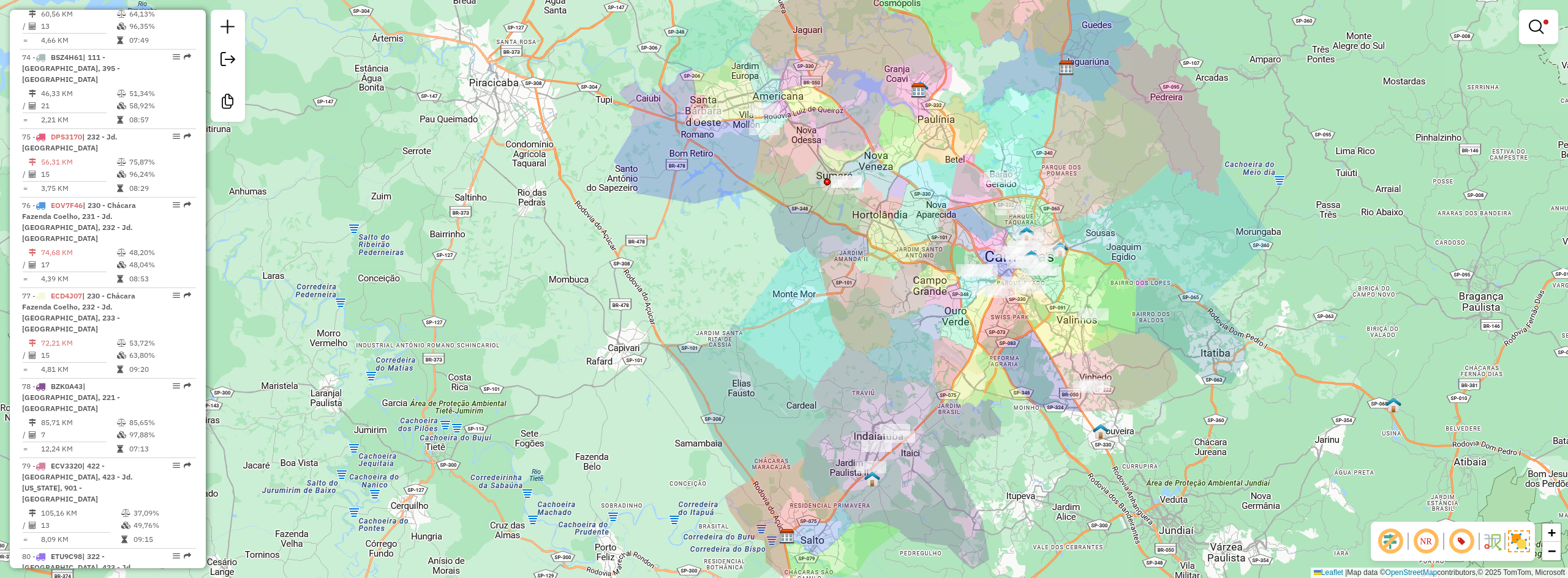
drag, startPoint x: 875, startPoint y: 363, endPoint x: 664, endPoint y: 91, distance: 344.2
click at [859, 331] on div "Limpar filtros Janela de atendimento Grade de atendimento Capacidade Transporta…" at bounding box center [784, 289] width 1568 height 578
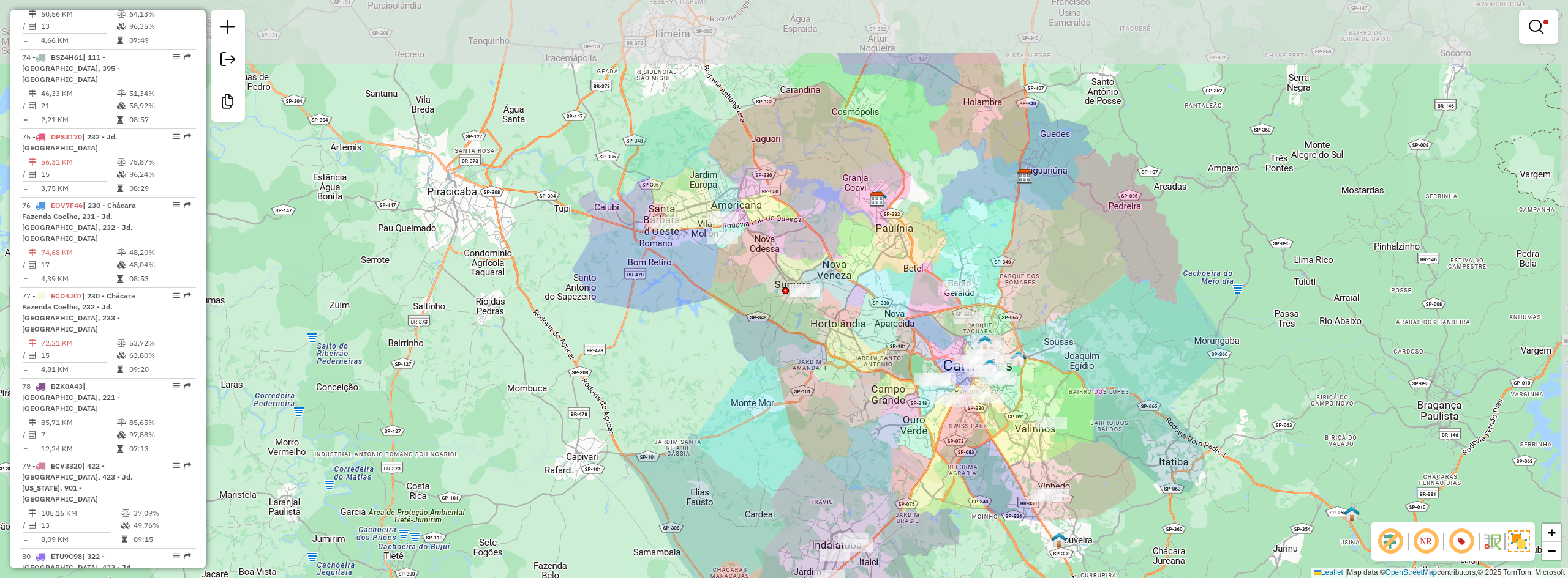
drag, startPoint x: 914, startPoint y: 305, endPoint x: 916, endPoint y: 412, distance: 107.0
click at [884, 415] on div "Limpar filtros Janela de atendimento Grade de atendimento Capacidade Transporta…" at bounding box center [784, 289] width 1568 height 578
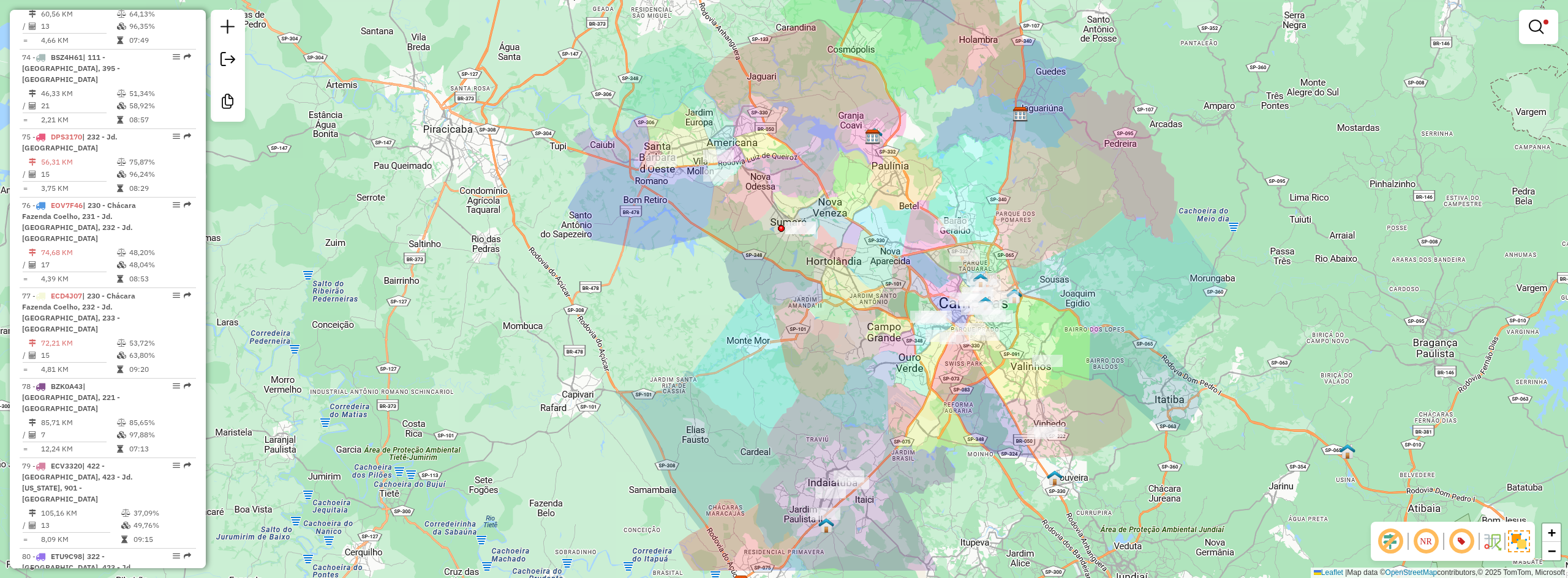
drag, startPoint x: 674, startPoint y: 361, endPoint x: 870, endPoint y: 219, distance: 242.0
click at [661, 295] on div "Limpar filtros Janela de atendimento Grade de atendimento Capacidade Transporta…" at bounding box center [784, 289] width 1568 height 578
click at [1538, 17] on link at bounding box center [1538, 26] width 29 height 24
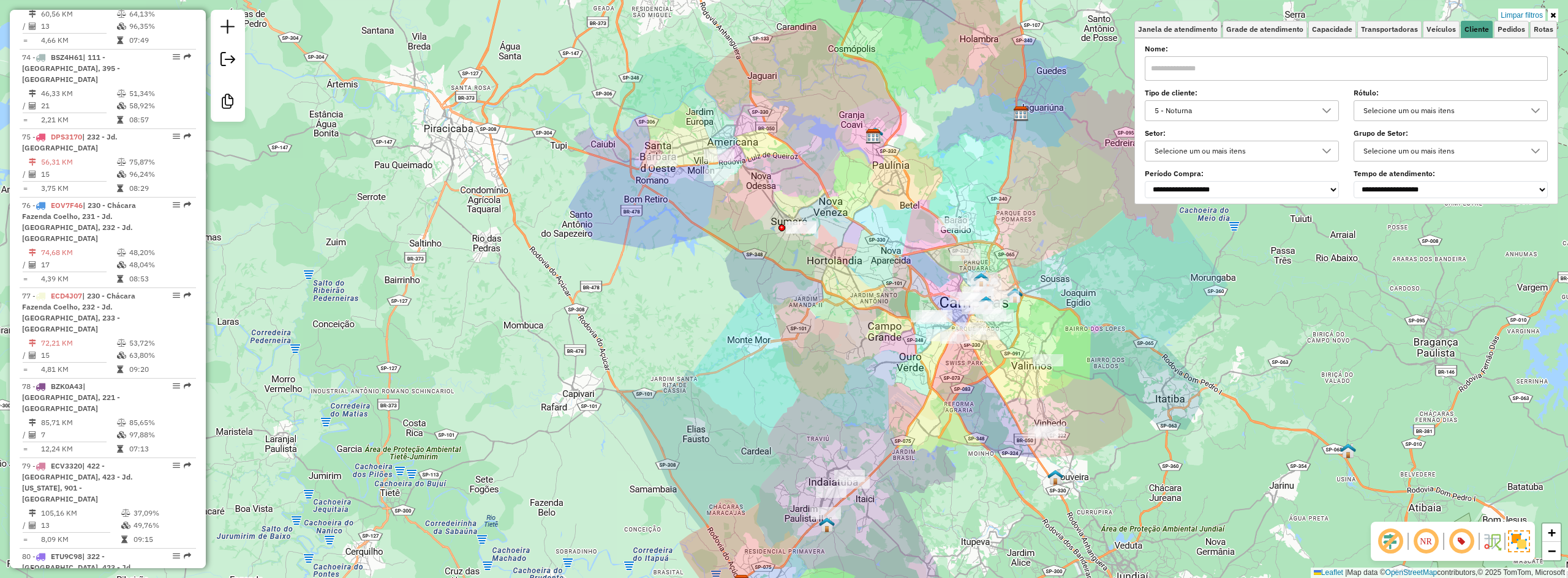
click at [1536, 16] on link "Limpar filtros" at bounding box center [1521, 15] width 47 height 13
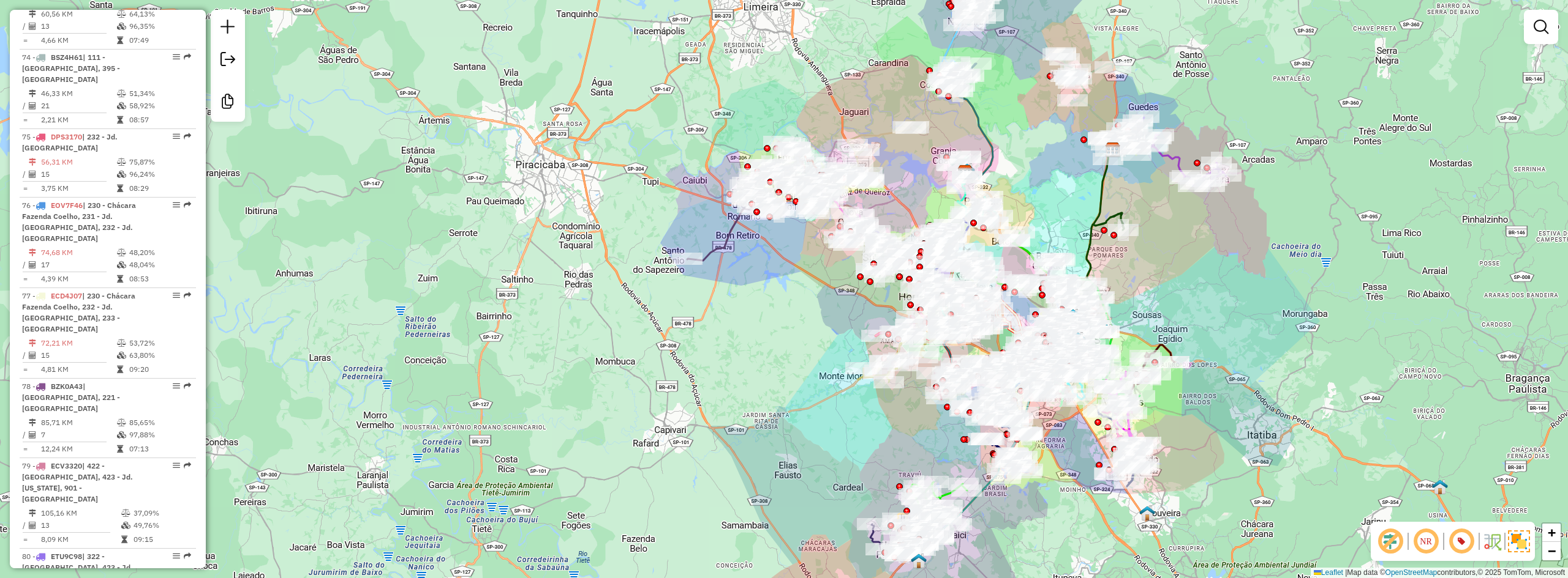
drag, startPoint x: 1163, startPoint y: 238, endPoint x: 1254, endPoint y: 277, distance: 99.0
click at [1254, 277] on div "Janela de atendimento Grade de atendimento Capacidade Transportadoras Veículos …" at bounding box center [784, 289] width 1568 height 578
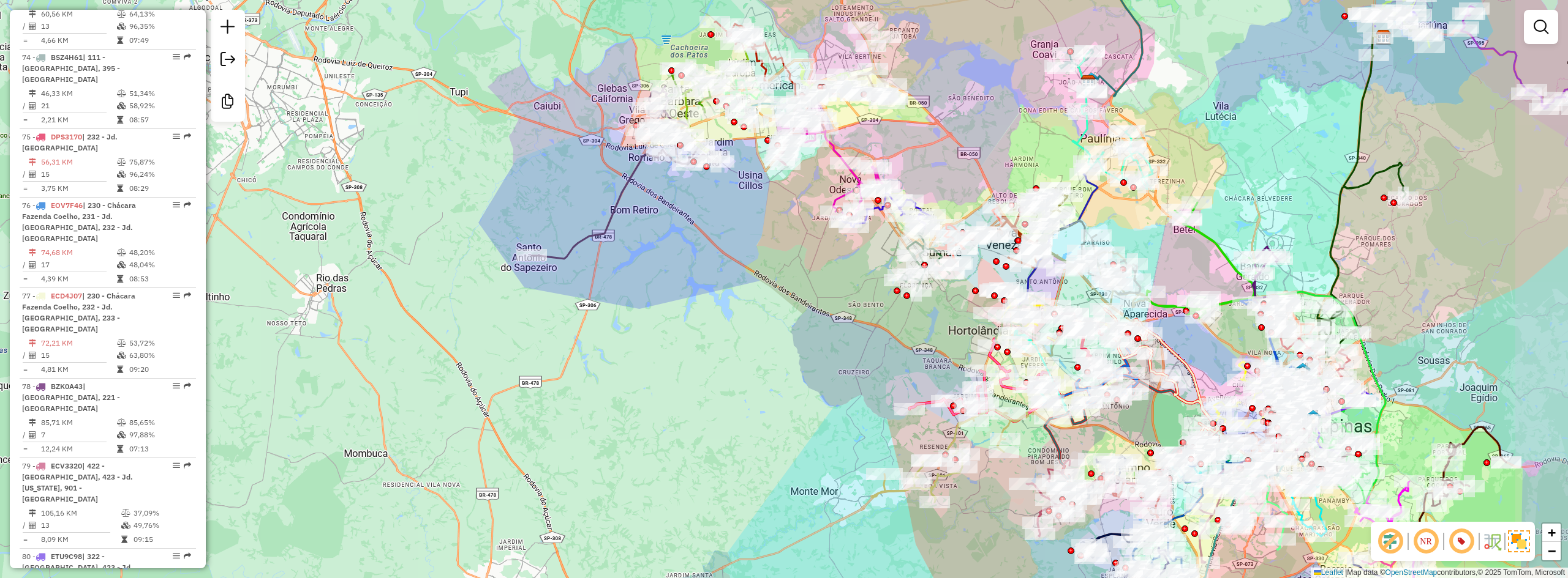
drag, startPoint x: 689, startPoint y: 247, endPoint x: 612, endPoint y: 226, distance: 79.8
click at [612, 226] on icon at bounding box center [625, 192] width 186 height 133
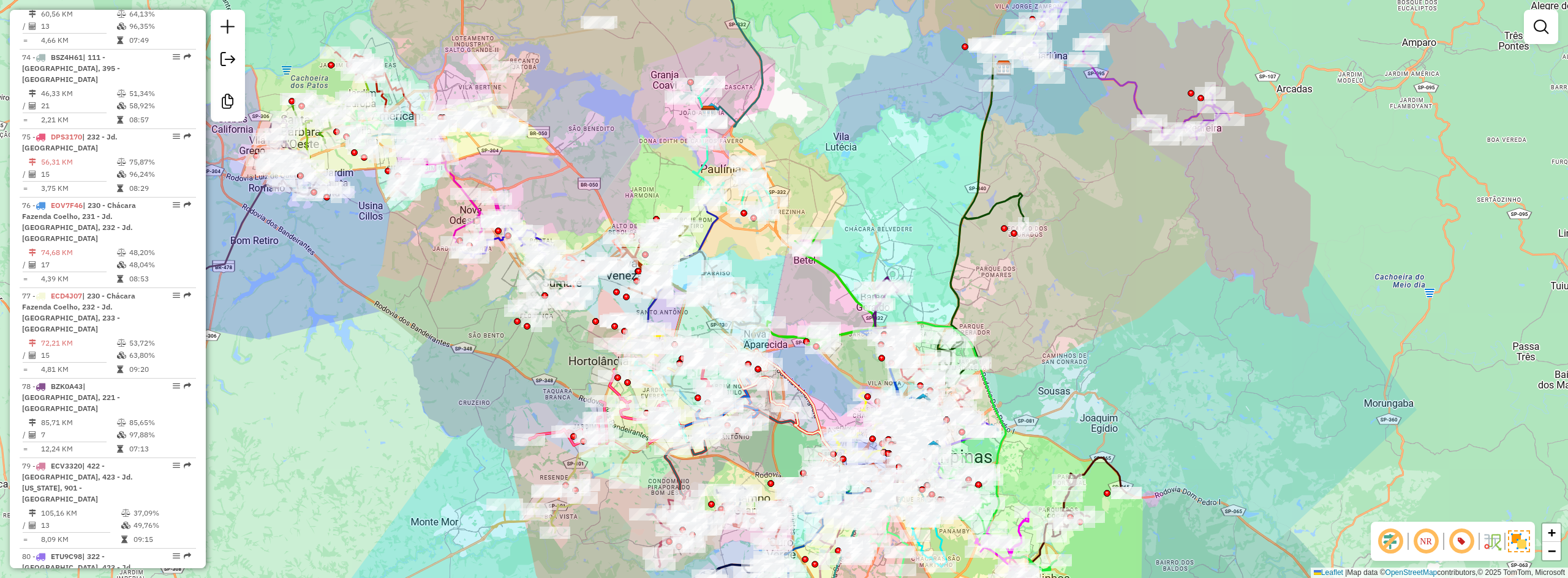
click at [1000, 205] on icon at bounding box center [994, 213] width 113 height 349
select select "**********"
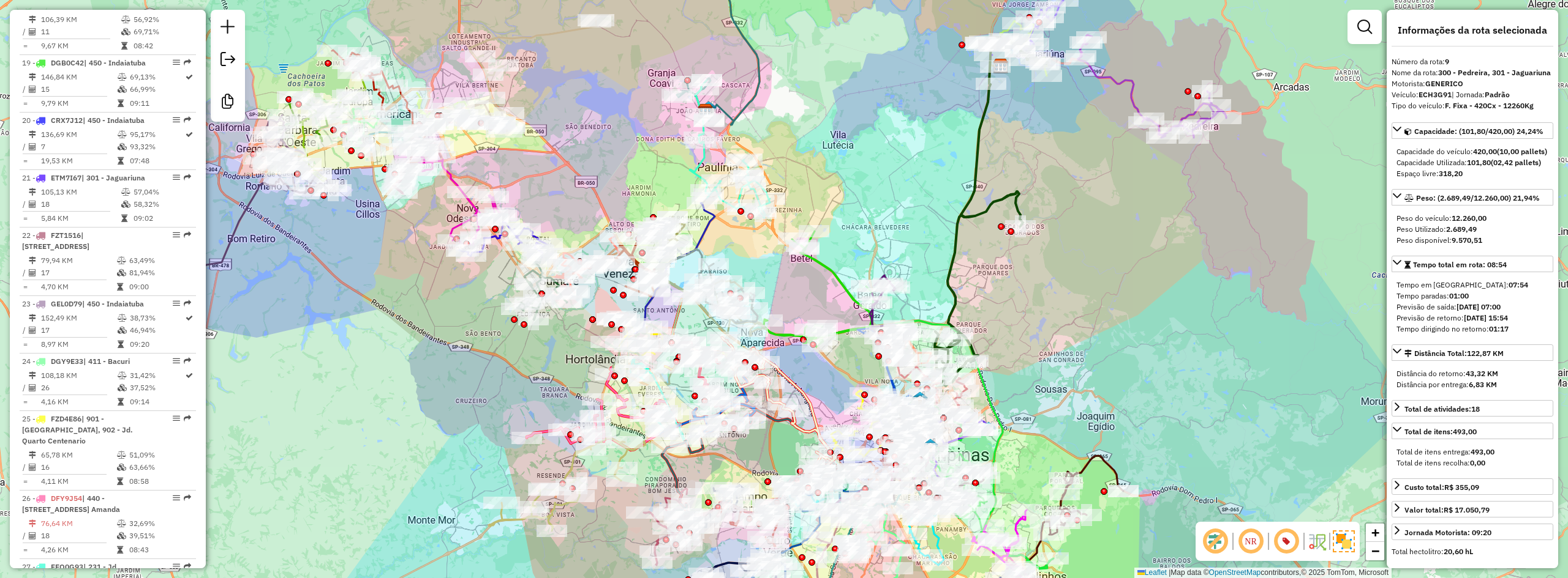
drag, startPoint x: 1056, startPoint y: 166, endPoint x: 1031, endPoint y: 152, distance: 28.7
click at [1031, 152] on div "Janela de atendimento Grade de atendimento Capacidade Transportadoras Veículos …" at bounding box center [784, 289] width 1568 height 578
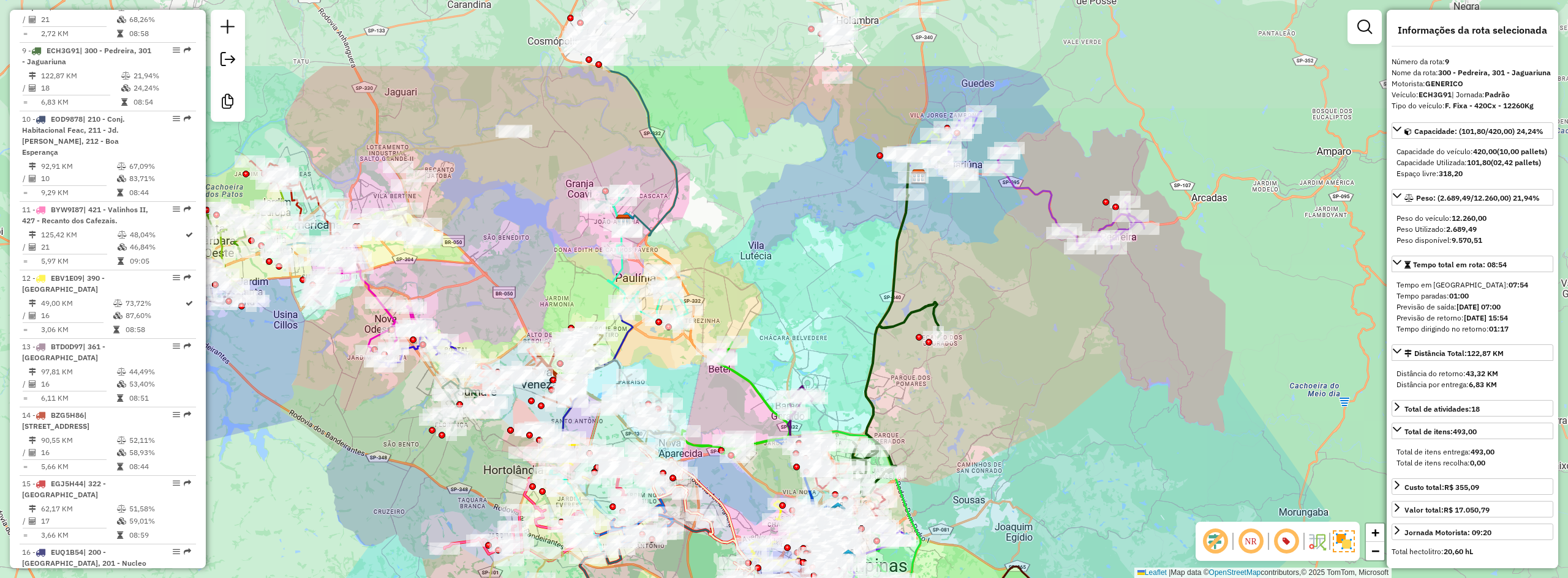
drag, startPoint x: 1095, startPoint y: 248, endPoint x: 1035, endPoint y: 371, distance: 136.9
click at [1035, 371] on div "Janela de atendimento Grade de atendimento Capacidade Transportadoras Veículos …" at bounding box center [784, 289] width 1568 height 578
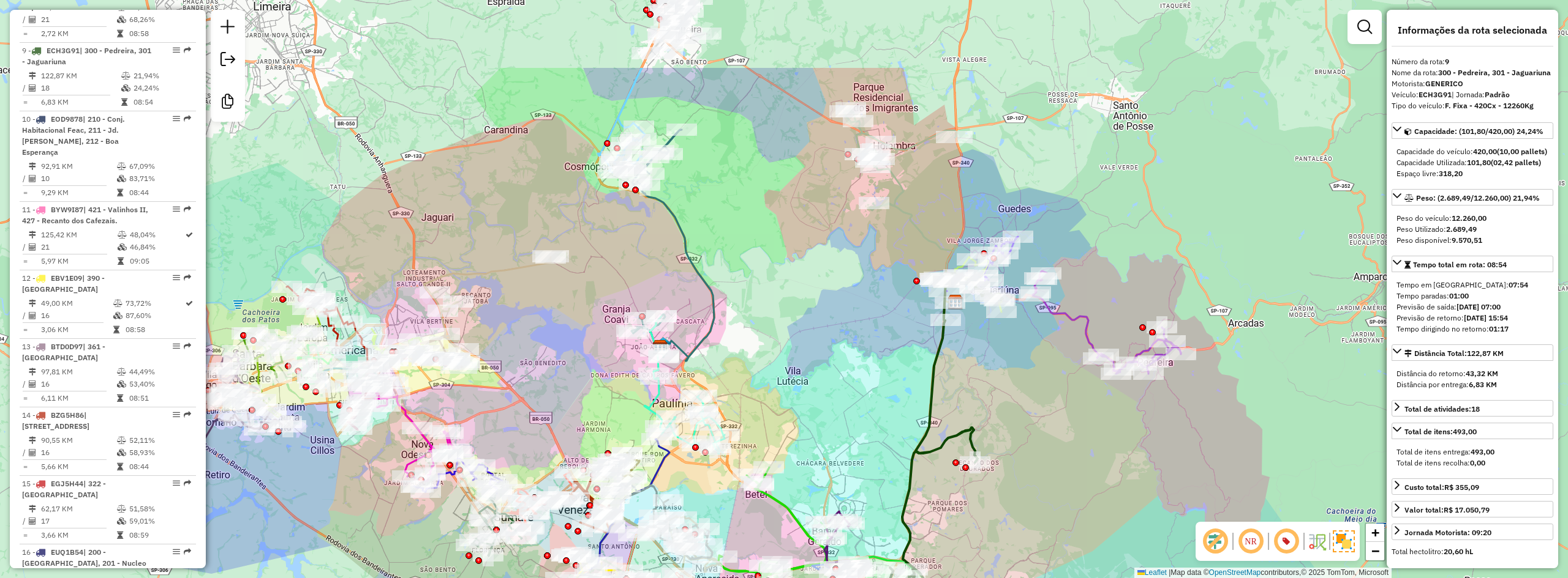
drag, startPoint x: 994, startPoint y: 271, endPoint x: 1028, endPoint y: 385, distance: 119.0
click at [1028, 385] on div "Janela de atendimento Grade de atendimento Capacidade Transportadoras Veículos …" at bounding box center [784, 289] width 1568 height 578
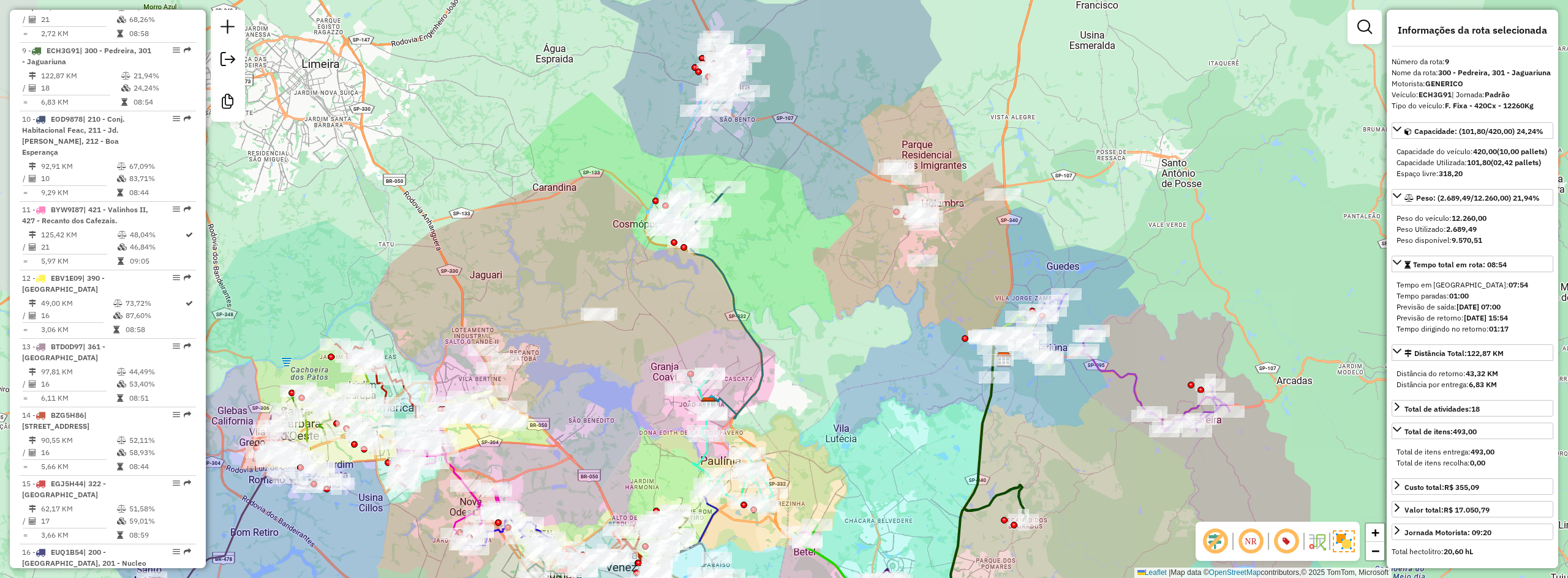
drag, startPoint x: 824, startPoint y: 287, endPoint x: 873, endPoint y: 344, distance: 75.2
click at [873, 344] on div "Janela de atendimento Grade de atendimento Capacidade Transportadoras Veículos …" at bounding box center [784, 289] width 1568 height 578
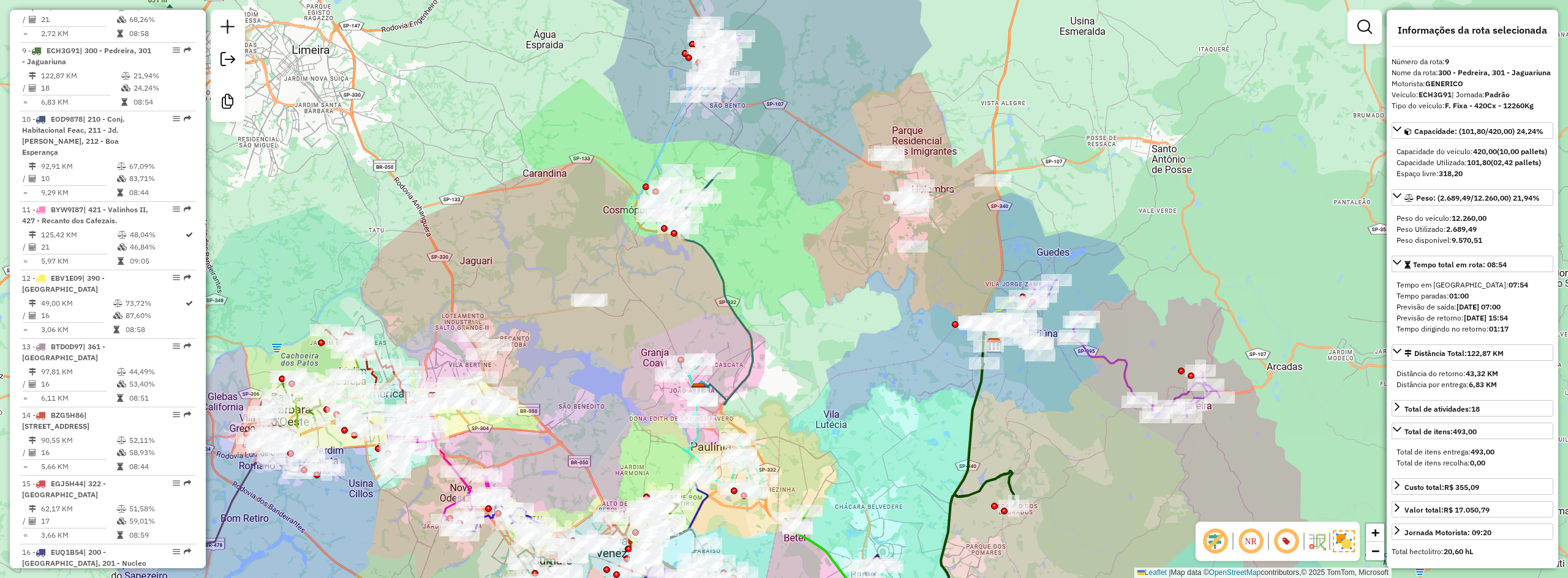
drag, startPoint x: 873, startPoint y: 344, endPoint x: 863, endPoint y: 330, distance: 17.2
click at [863, 330] on div "Janela de atendimento Grade de atendimento Capacidade Transportadoras Veículos …" at bounding box center [784, 289] width 1568 height 578
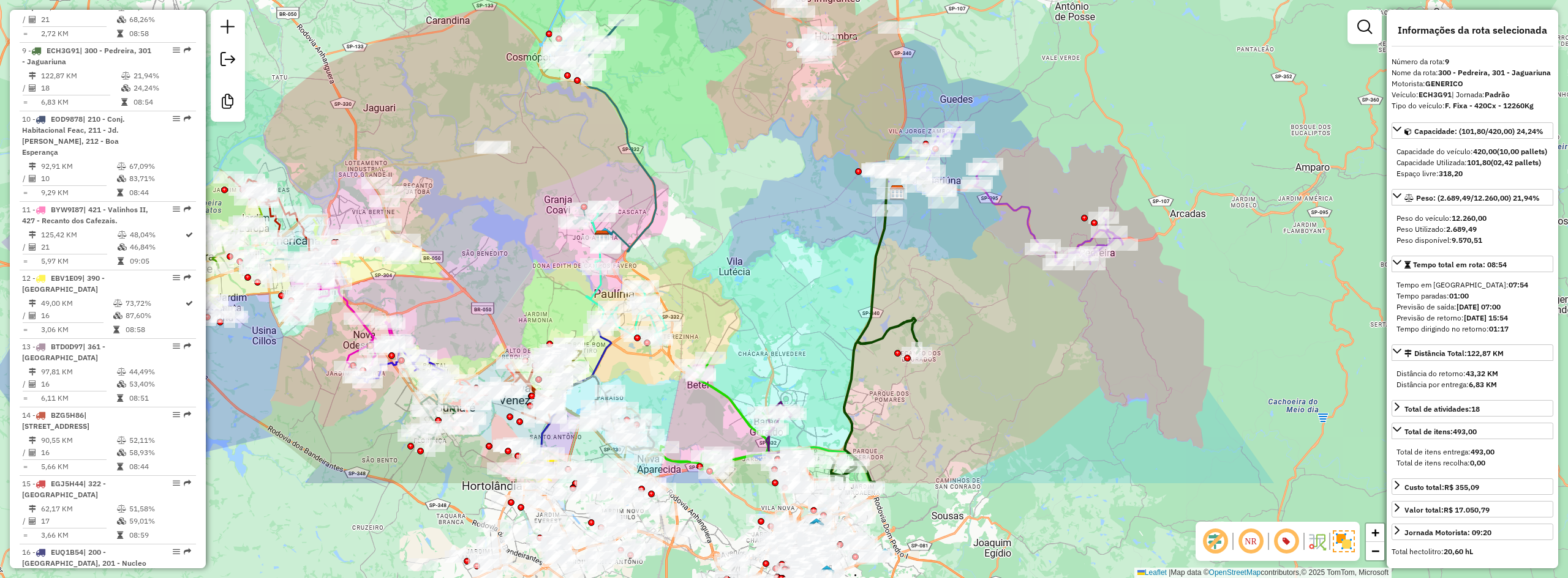
drag, startPoint x: 817, startPoint y: 312, endPoint x: 722, endPoint y: 161, distance: 178.4
click at [722, 161] on div "Janela de atendimento Grade de atendimento Capacidade Transportadoras Veículos …" at bounding box center [784, 289] width 1568 height 578
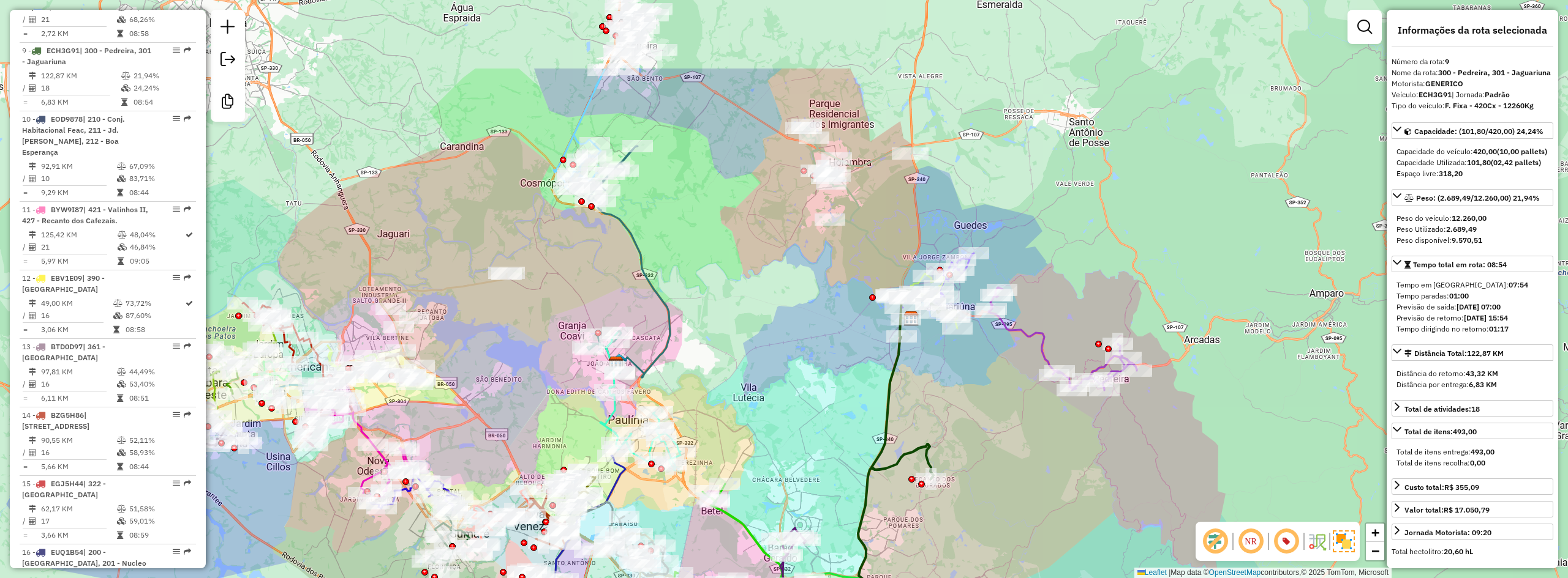
drag, startPoint x: 758, startPoint y: 225, endPoint x: 772, endPoint y: 351, distance: 126.8
click at [772, 351] on div "Janela de atendimento Grade de atendimento Capacidade Transportadoras Veículos …" at bounding box center [784, 289] width 1568 height 578
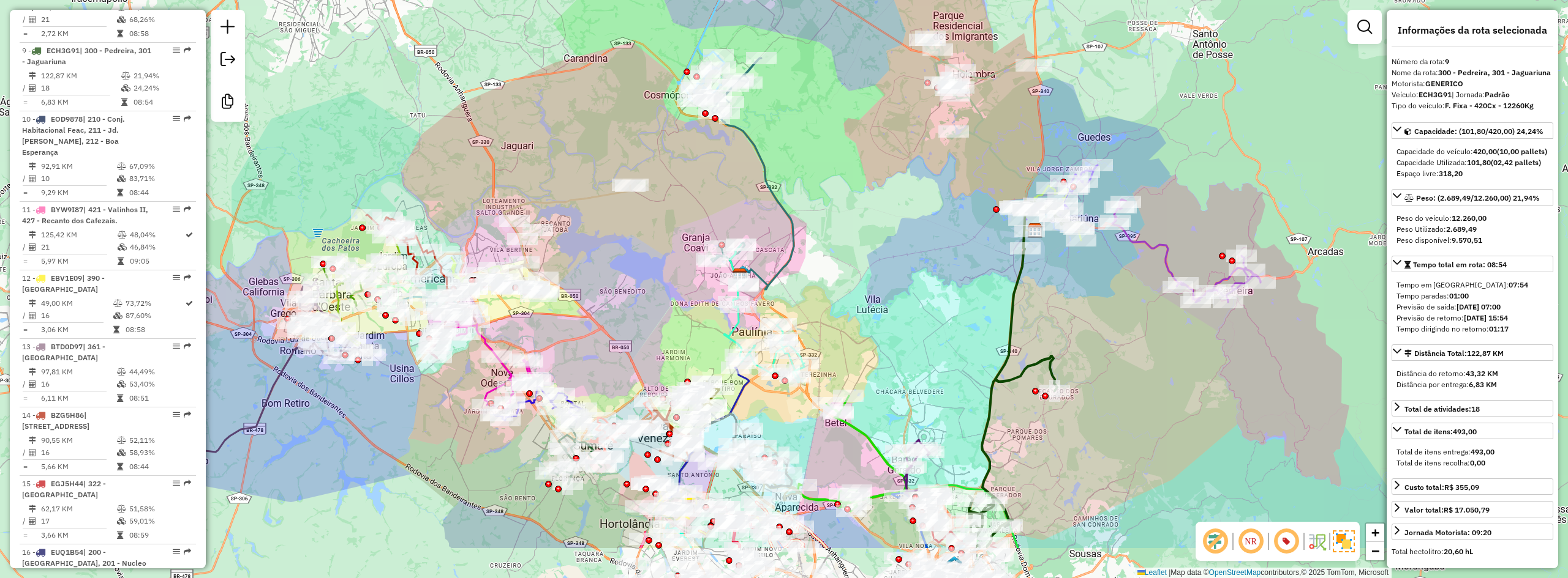
drag, startPoint x: 771, startPoint y: 349, endPoint x: 895, endPoint y: 262, distance: 151.5
click at [895, 262] on div "Janela de atendimento Grade de atendimento Capacidade Transportadoras Veículos …" at bounding box center [784, 289] width 1568 height 578
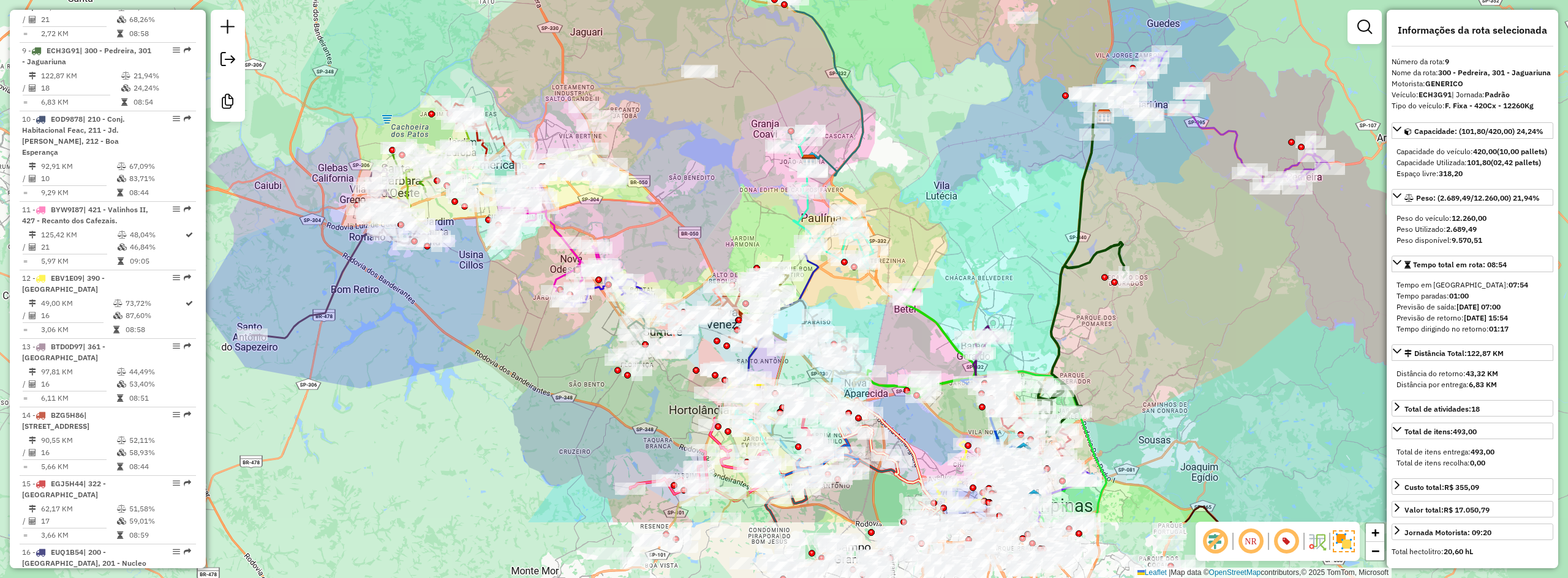
drag, startPoint x: 891, startPoint y: 272, endPoint x: 960, endPoint y: 159, distance: 132.4
click at [960, 159] on div "Janela de atendimento Grade de atendimento Capacidade Transportadoras Veículos …" at bounding box center [784, 289] width 1568 height 578
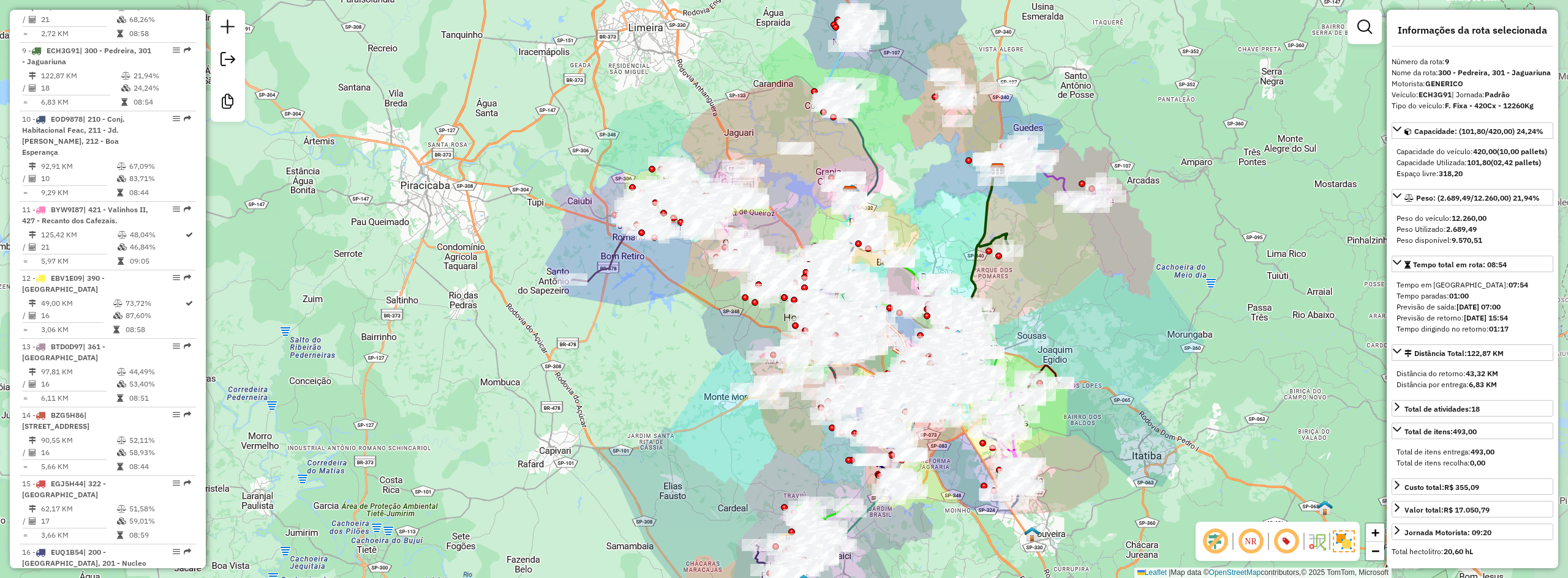
drag, startPoint x: 948, startPoint y: 116, endPoint x: 914, endPoint y: 149, distance: 47.4
click at [914, 149] on div "Janela de atendimento Grade de atendimento Capacidade Transportadoras Veículos …" at bounding box center [784, 289] width 1568 height 578
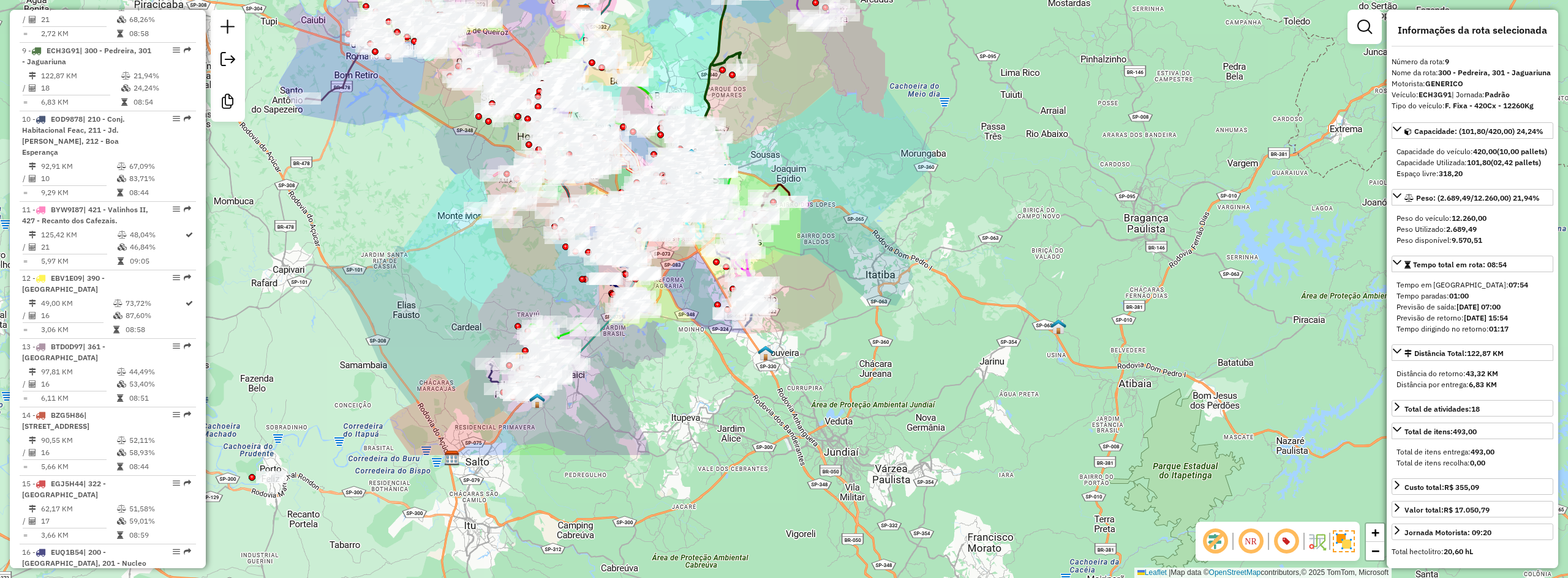
drag, startPoint x: 1092, startPoint y: 284, endPoint x: 842, endPoint y: 112, distance: 303.5
click at [842, 112] on div "Janela de atendimento Grade de atendimento Capacidade Transportadoras Veículos …" at bounding box center [784, 289] width 1568 height 578
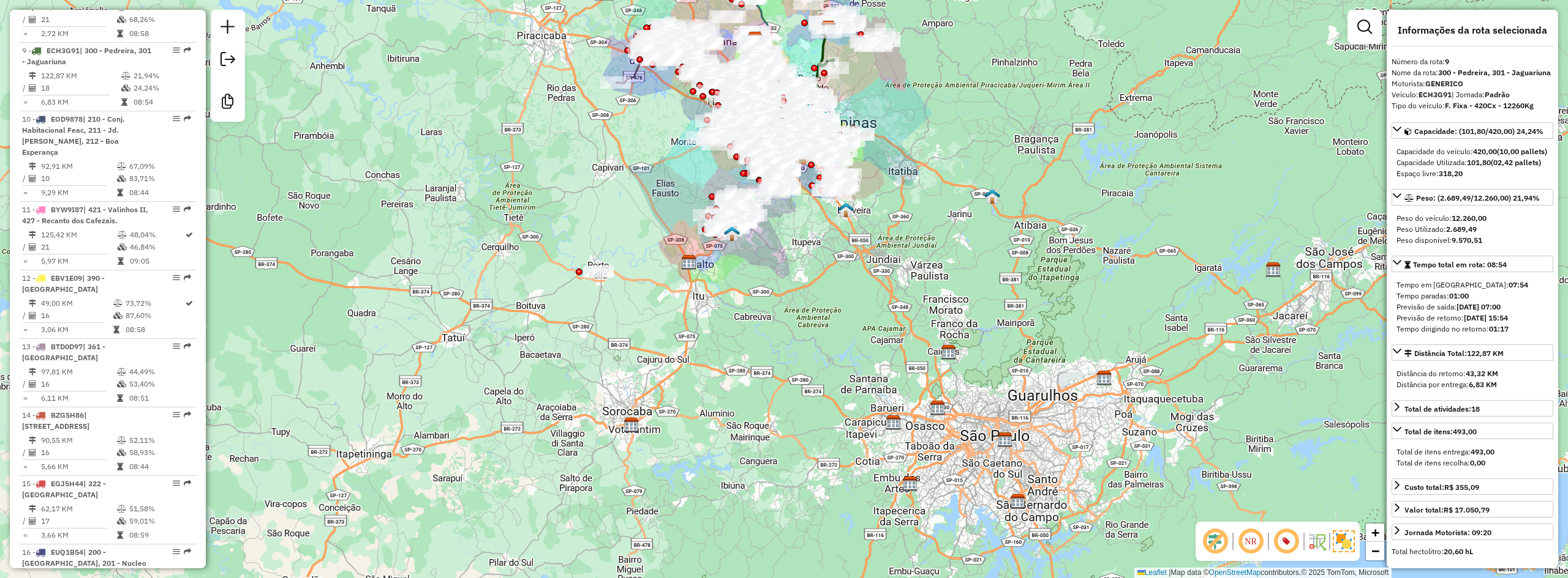
drag, startPoint x: 951, startPoint y: 256, endPoint x: 1111, endPoint y: 106, distance: 219.3
click at [1003, 227] on div "Janela de atendimento Grade de atendimento Capacidade Transportadoras Veículos …" at bounding box center [784, 289] width 1568 height 578
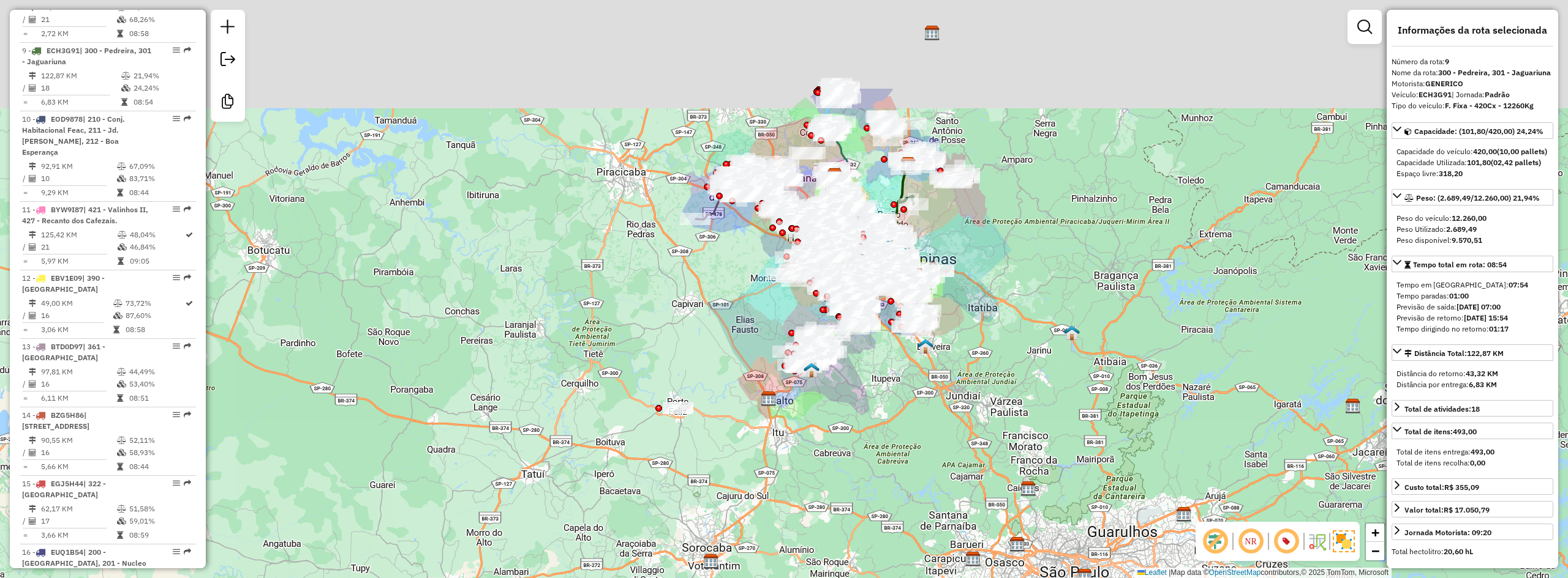
drag, startPoint x: 945, startPoint y: 288, endPoint x: 952, endPoint y: 373, distance: 85.3
click at [1012, 406] on div "Janela de atendimento Grade de atendimento Capacidade Transportadoras Veículos …" at bounding box center [784, 289] width 1568 height 578
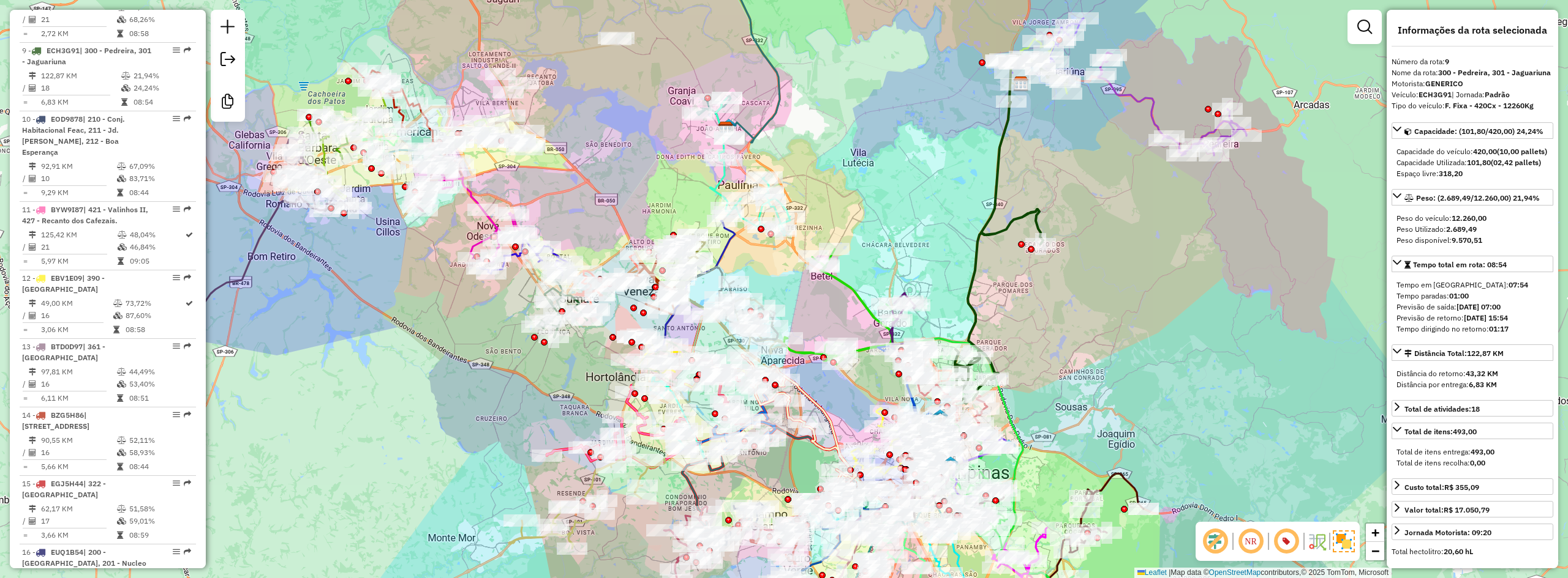
drag, startPoint x: 966, startPoint y: 197, endPoint x: 904, endPoint y: 185, distance: 63.2
click at [906, 180] on div "Janela de atendimento Grade de atendimento Capacidade Transportadoras Veículos …" at bounding box center [784, 289] width 1568 height 578
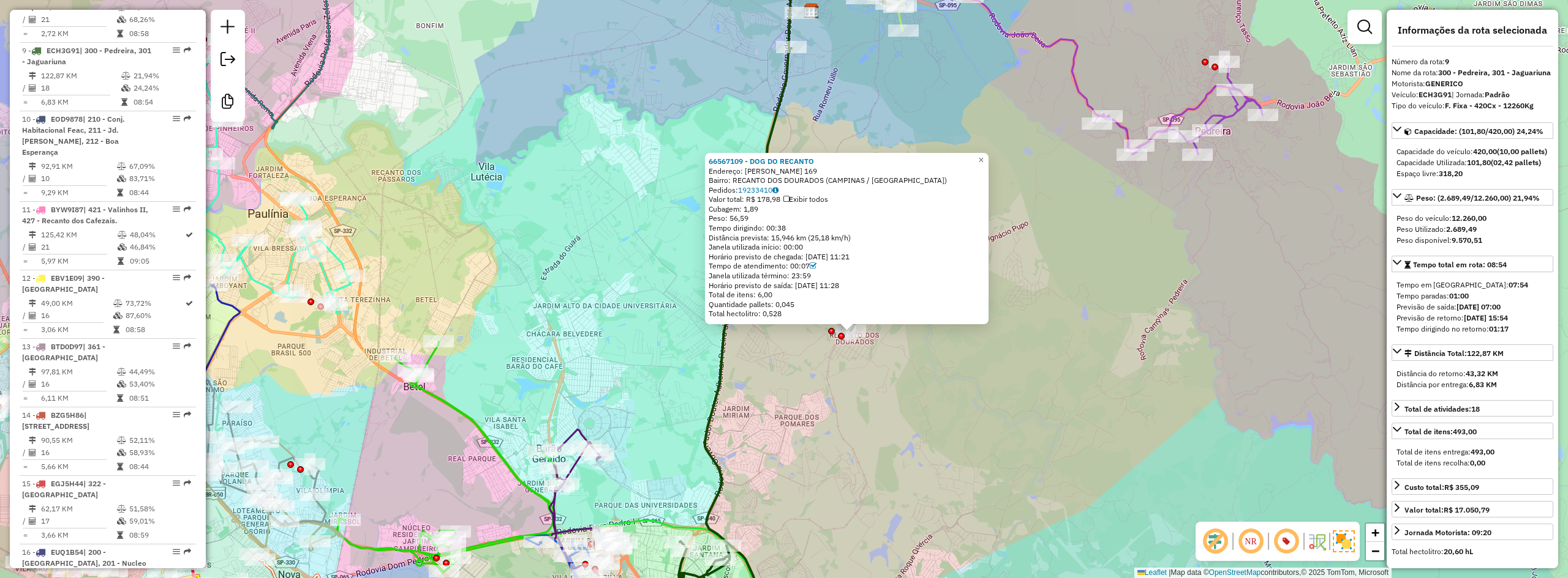
drag, startPoint x: 821, startPoint y: 439, endPoint x: 832, endPoint y: 425, distance: 17.8
click at [821, 439] on div "66567109 - DOG DO RECANTO Endereço: FABIO BAPTISTA PINTO 169 Bairro: RECANTO DO…" at bounding box center [784, 289] width 1568 height 578
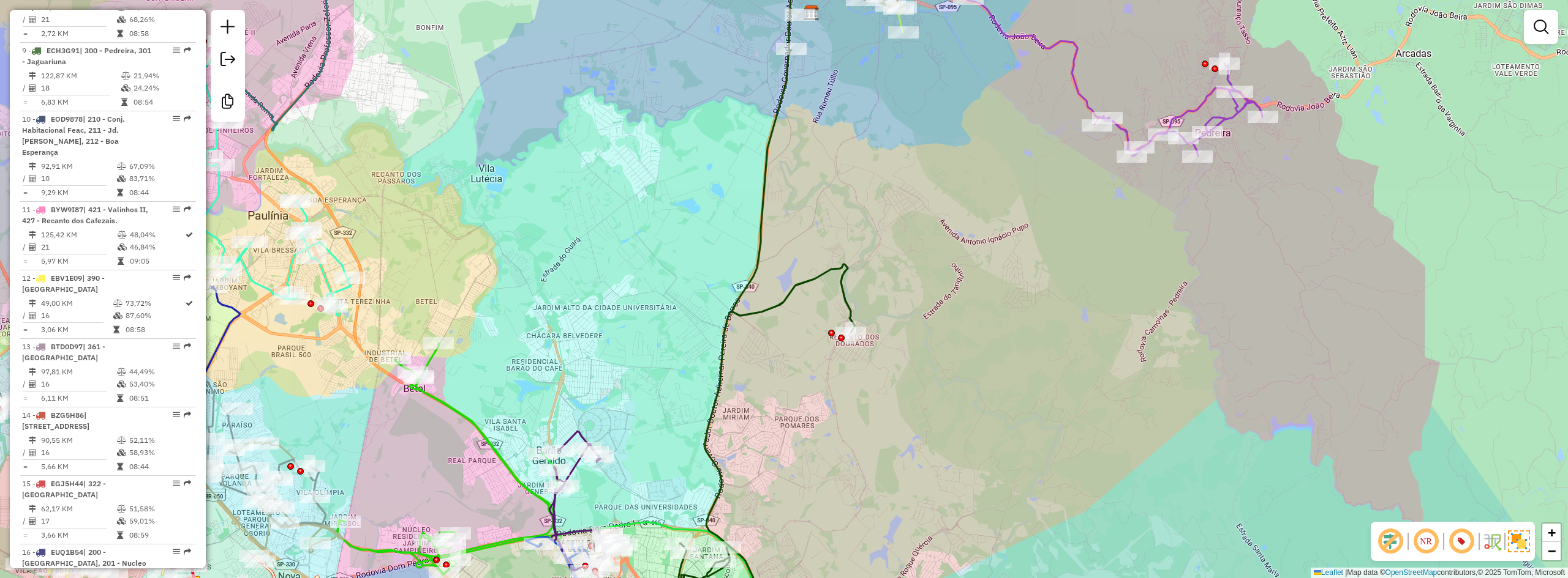
drag, startPoint x: 847, startPoint y: 395, endPoint x: 809, endPoint y: 483, distance: 95.9
click at [808, 500] on div "Janela de atendimento Grade de atendimento Capacidade Transportadoras Veículos …" at bounding box center [784, 289] width 1568 height 578
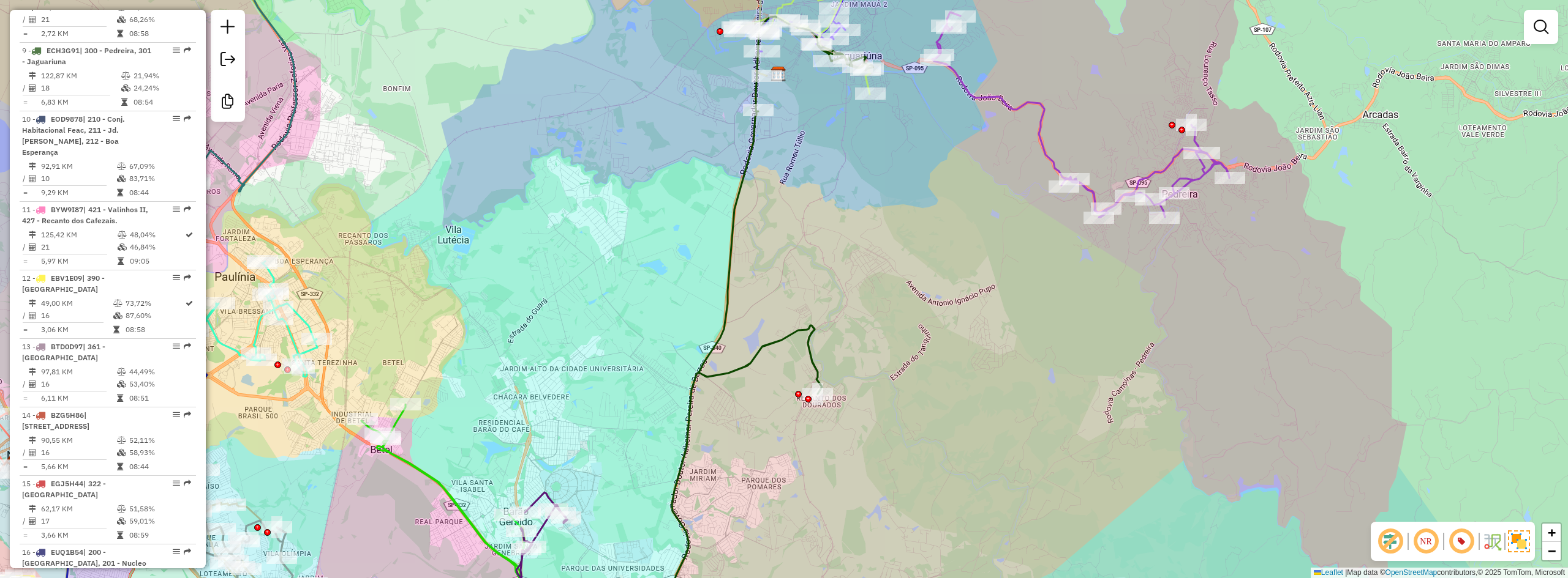
drag, startPoint x: 886, startPoint y: 306, endPoint x: 891, endPoint y: 110, distance: 196.1
click at [933, 55] on div "Janela de atendimento Grade de atendimento Capacidade Transportadoras Veículos …" at bounding box center [784, 289] width 1568 height 578
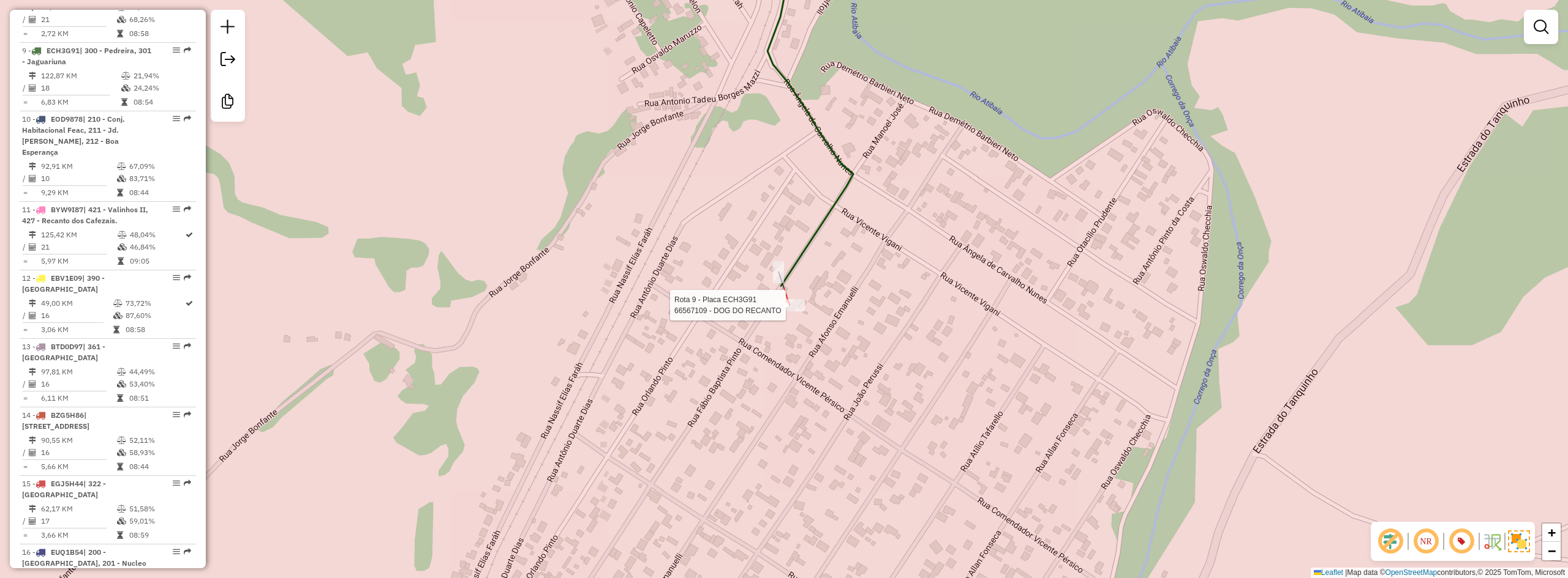
select select "**********"
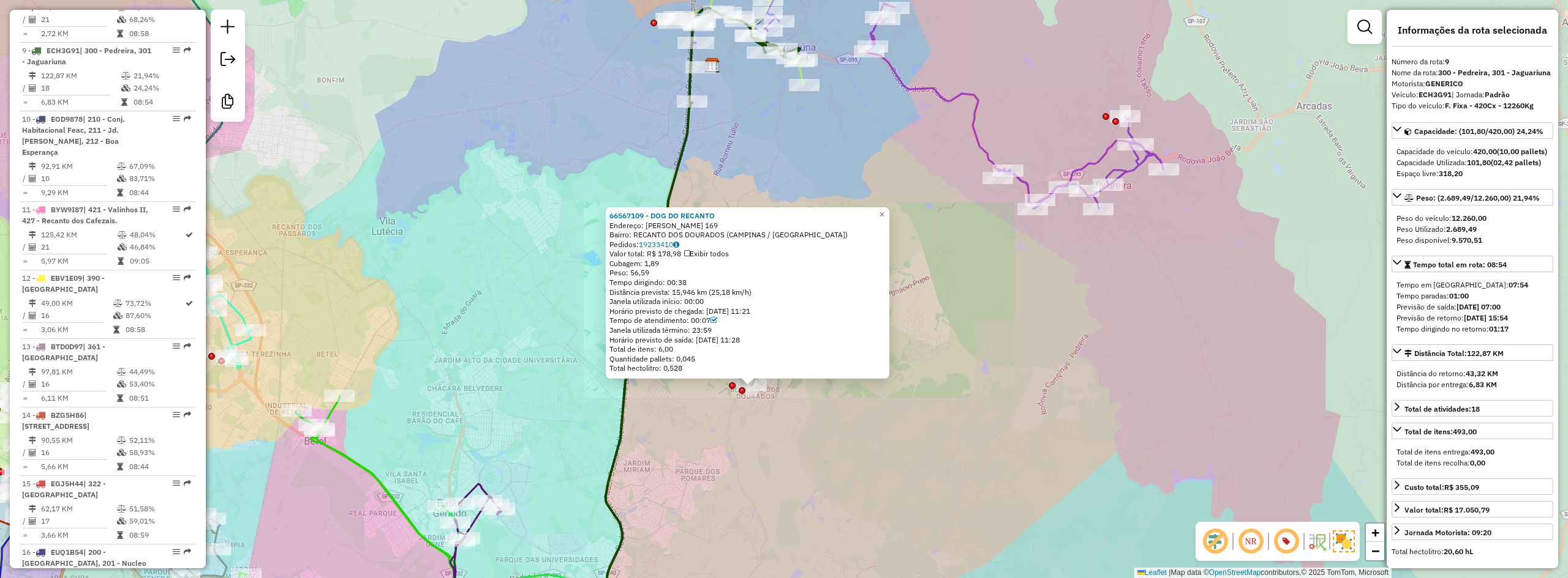
click at [732, 442] on div "66567109 - DOG DO RECANTO Endereço: FABIO BAPTISTA PINTO 169 Bairro: RECANTO DO…" at bounding box center [784, 289] width 1568 height 578
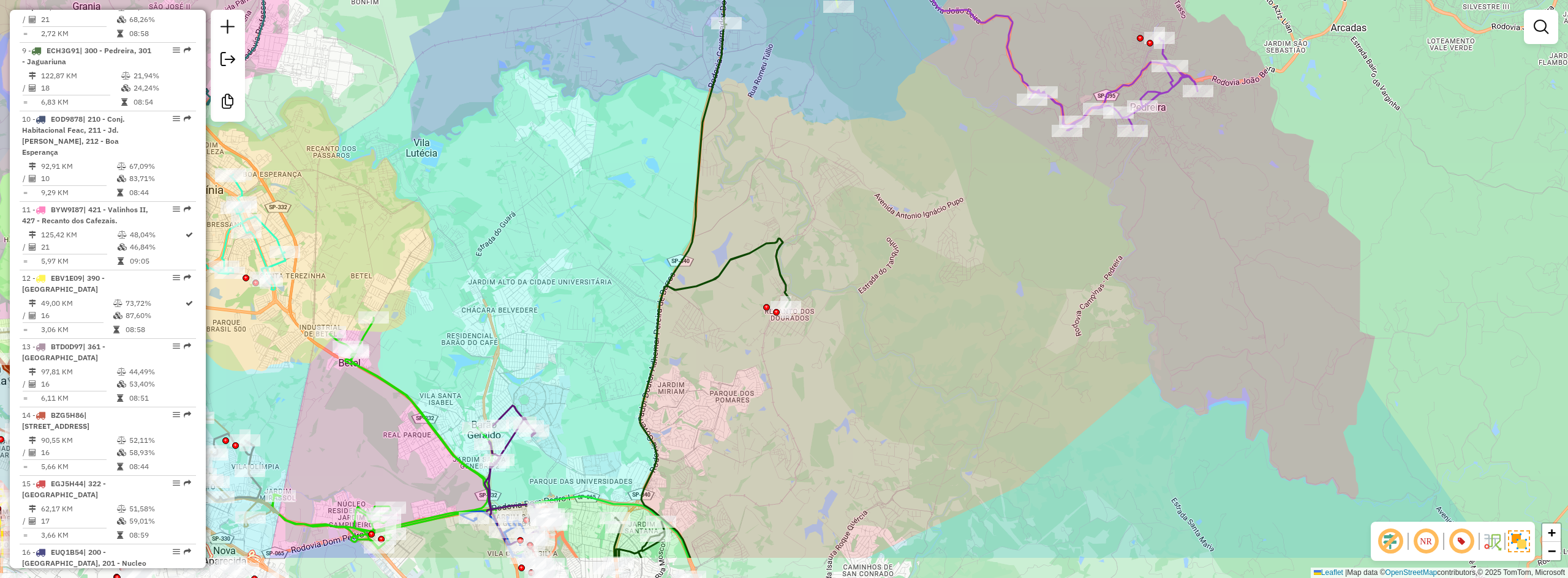
drag, startPoint x: 728, startPoint y: 477, endPoint x: 762, endPoint y: 398, distance: 86.0
click at [762, 398] on div "Janela de atendimento Grade de atendimento Capacidade Transportadoras Veículos …" at bounding box center [784, 289] width 1568 height 578
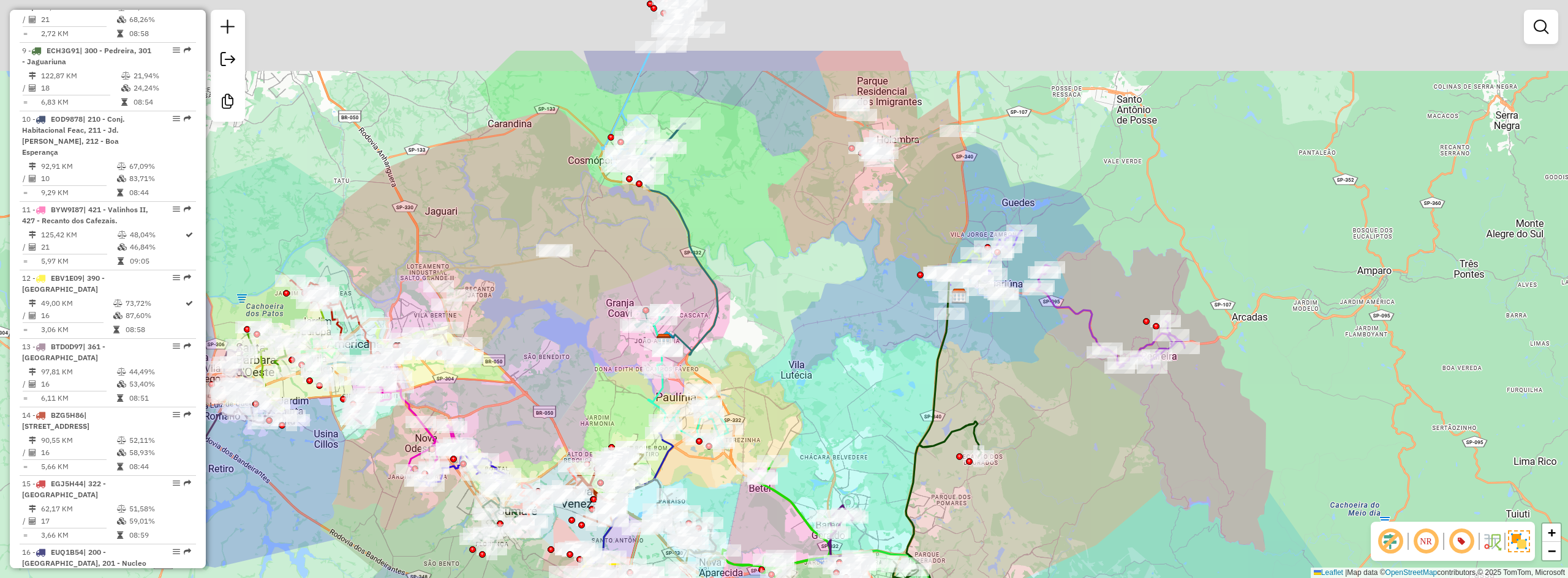
drag, startPoint x: 730, startPoint y: 396, endPoint x: 960, endPoint y: 521, distance: 261.8
click at [960, 521] on div "Janela de atendimento Grade de atendimento Capacidade Transportadoras Veículos …" at bounding box center [784, 289] width 1568 height 578
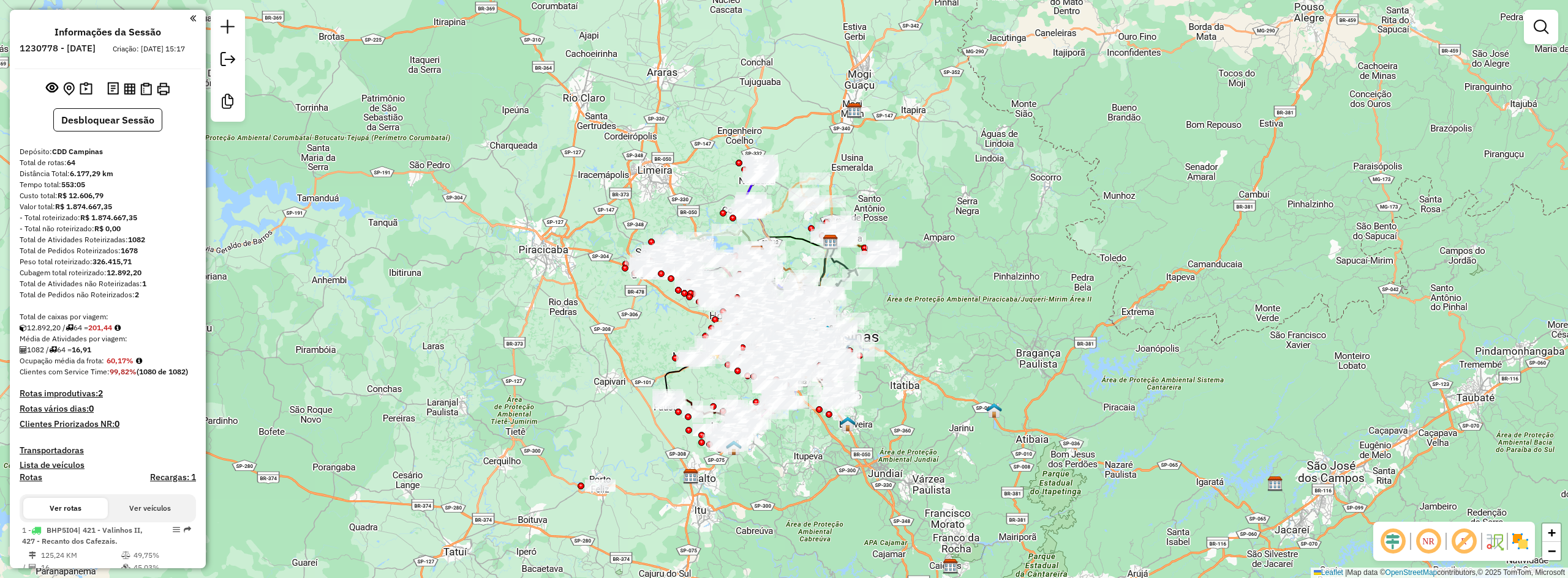
drag, startPoint x: 523, startPoint y: 350, endPoint x: 1244, endPoint y: 477, distance: 732.1
click at [522, 350] on div "Janela de atendimento Grade de atendimento Capacidade Transportadoras Veículos …" at bounding box center [784, 289] width 1568 height 578
click at [1393, 545] on em at bounding box center [1392, 542] width 29 height 29
click at [1510, 544] on div "NR R" at bounding box center [1454, 541] width 162 height 39
click at [1468, 544] on em at bounding box center [1464, 542] width 29 height 29
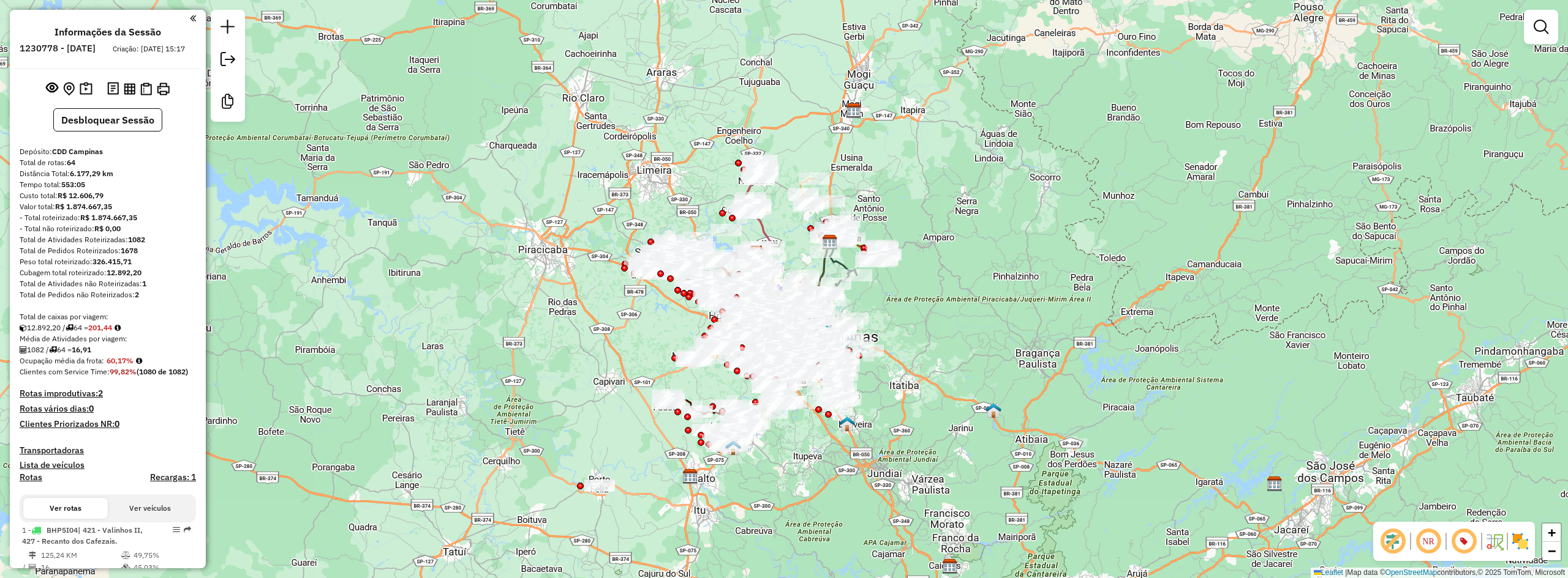
click at [1528, 545] on img at bounding box center [1520, 542] width 20 height 20
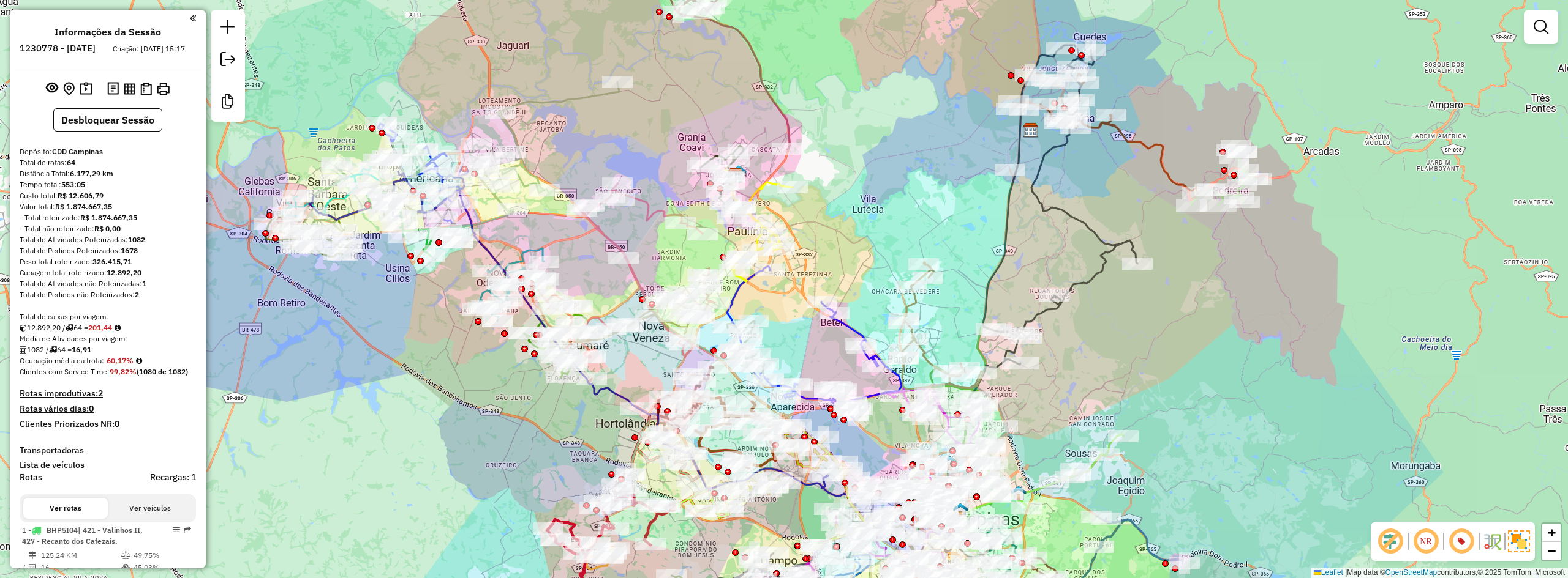
drag, startPoint x: 611, startPoint y: 221, endPoint x: 658, endPoint y: 229, distance: 47.7
click at [654, 248] on div "Janela de atendimento Grade de atendimento Capacidade Transportadoras Veículos …" at bounding box center [784, 289] width 1568 height 578
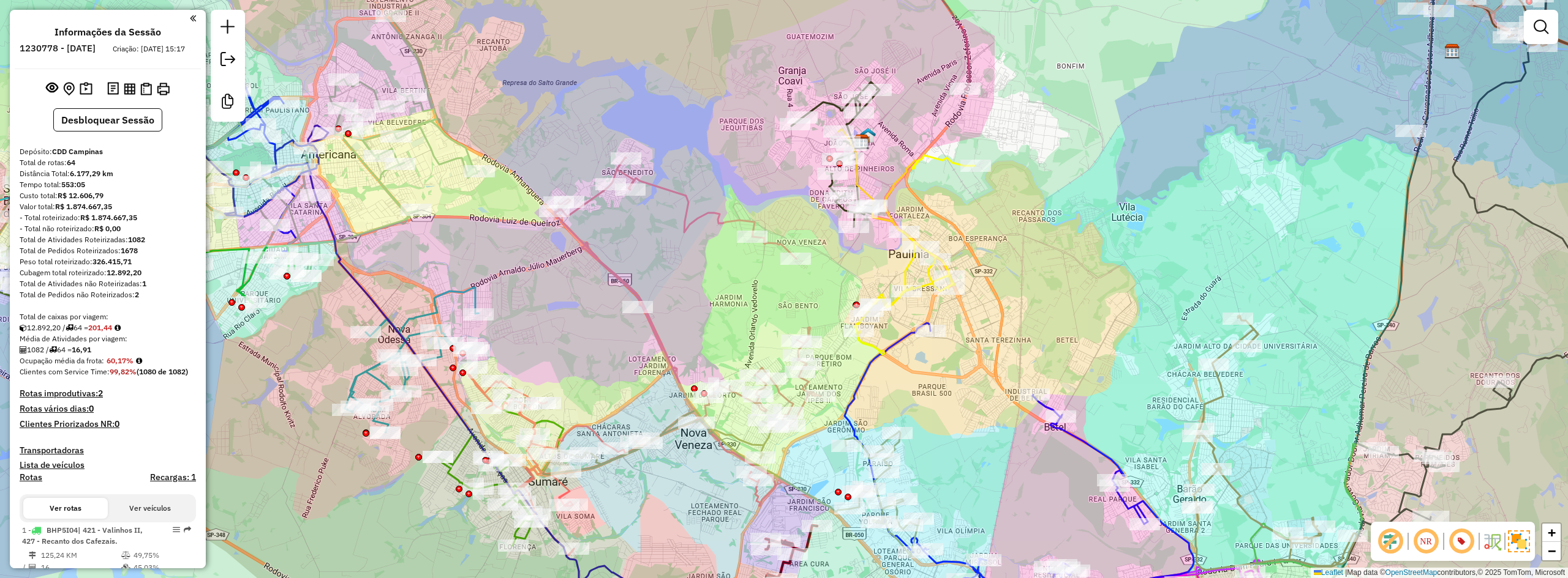
click at [674, 187] on icon at bounding box center [687, 292] width 265 height 270
select select "**********"
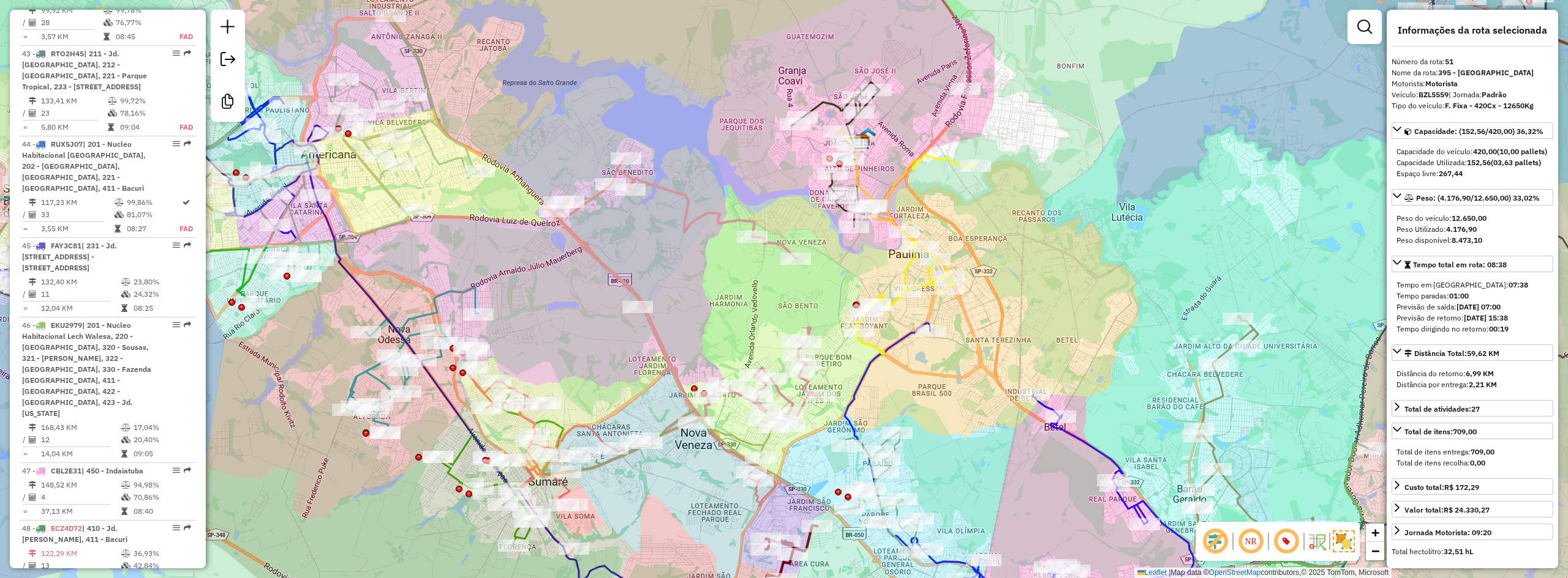
scroll to position [4193, 0]
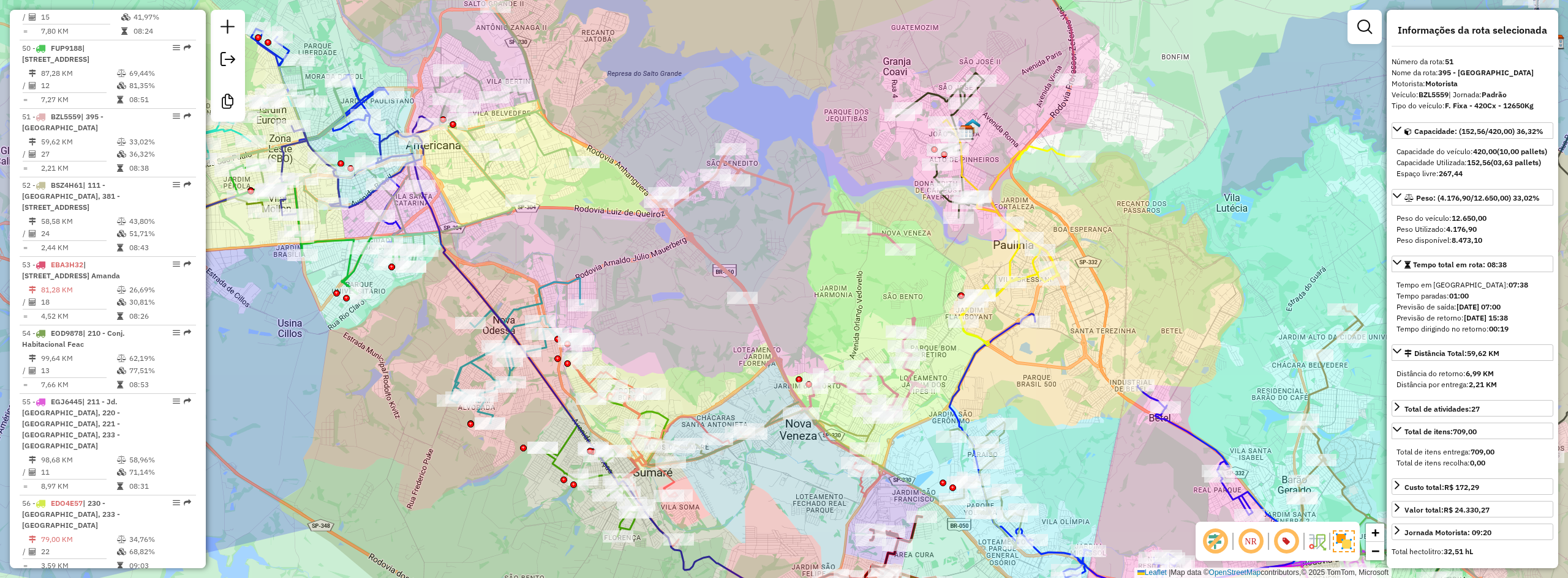
drag, startPoint x: 692, startPoint y: 238, endPoint x: 793, endPoint y: 229, distance: 101.4
click at [793, 229] on icon at bounding box center [792, 283] width 265 height 270
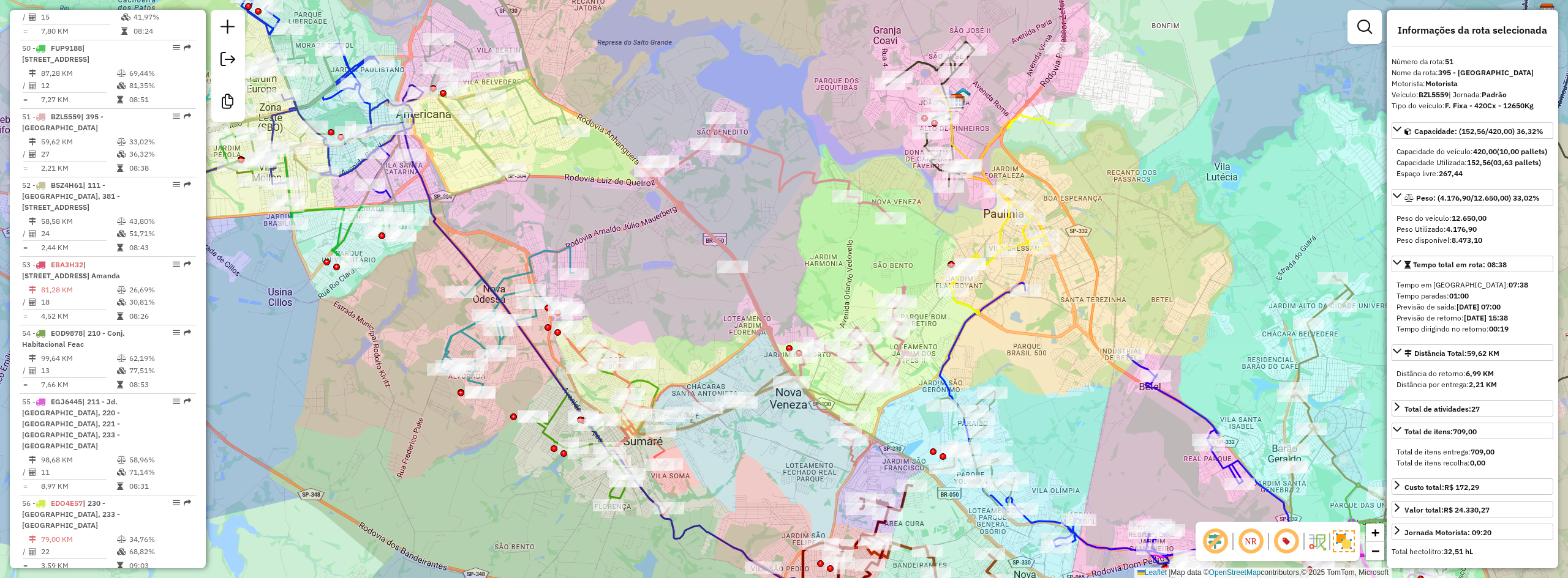
drag, startPoint x: 786, startPoint y: 297, endPoint x: 776, endPoint y: 266, distance: 32.6
click at [776, 266] on div "Janela de atendimento Grade de atendimento Capacidade Transportadoras Veículos …" at bounding box center [784, 289] width 1568 height 578
click at [800, 187] on span "Exibir somente esta rota" at bounding box center [853, 182] width 109 height 10
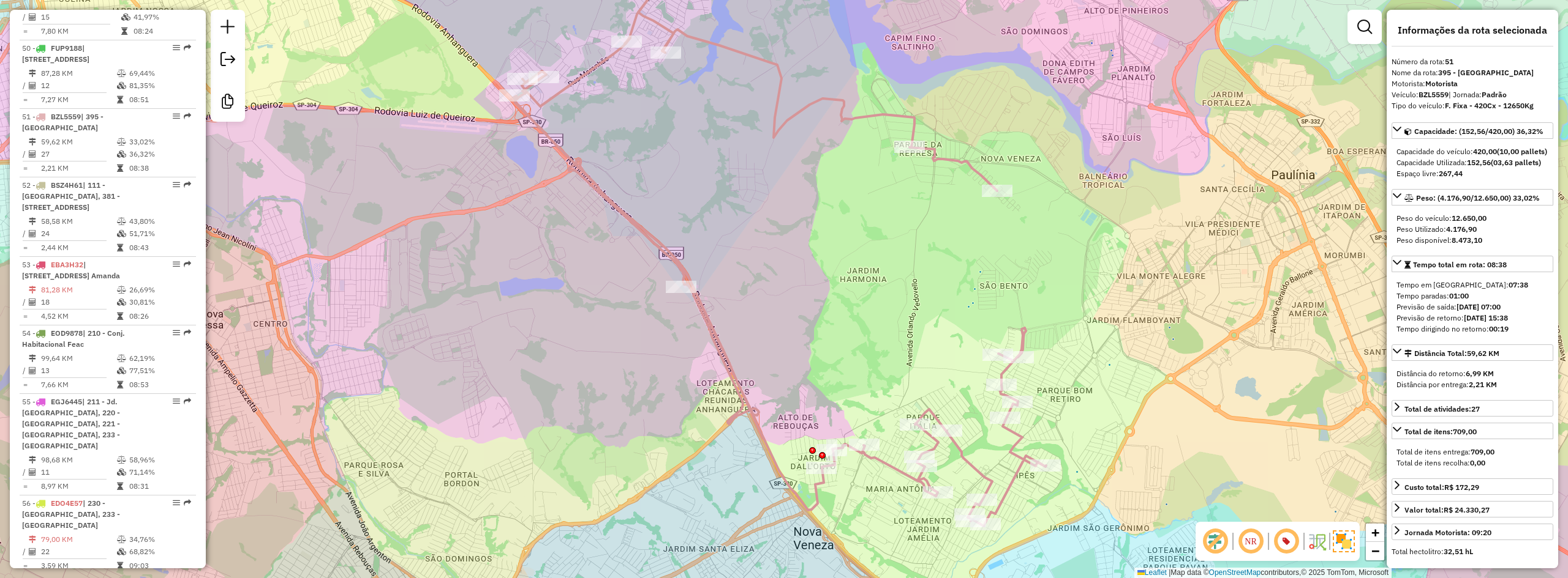
drag, startPoint x: 782, startPoint y: 271, endPoint x: 779, endPoint y: 240, distance: 31.1
click at [779, 240] on div "Janela de atendimento Grade de atendimento Capacidade Transportadoras Veículos …" at bounding box center [784, 289] width 1568 height 578
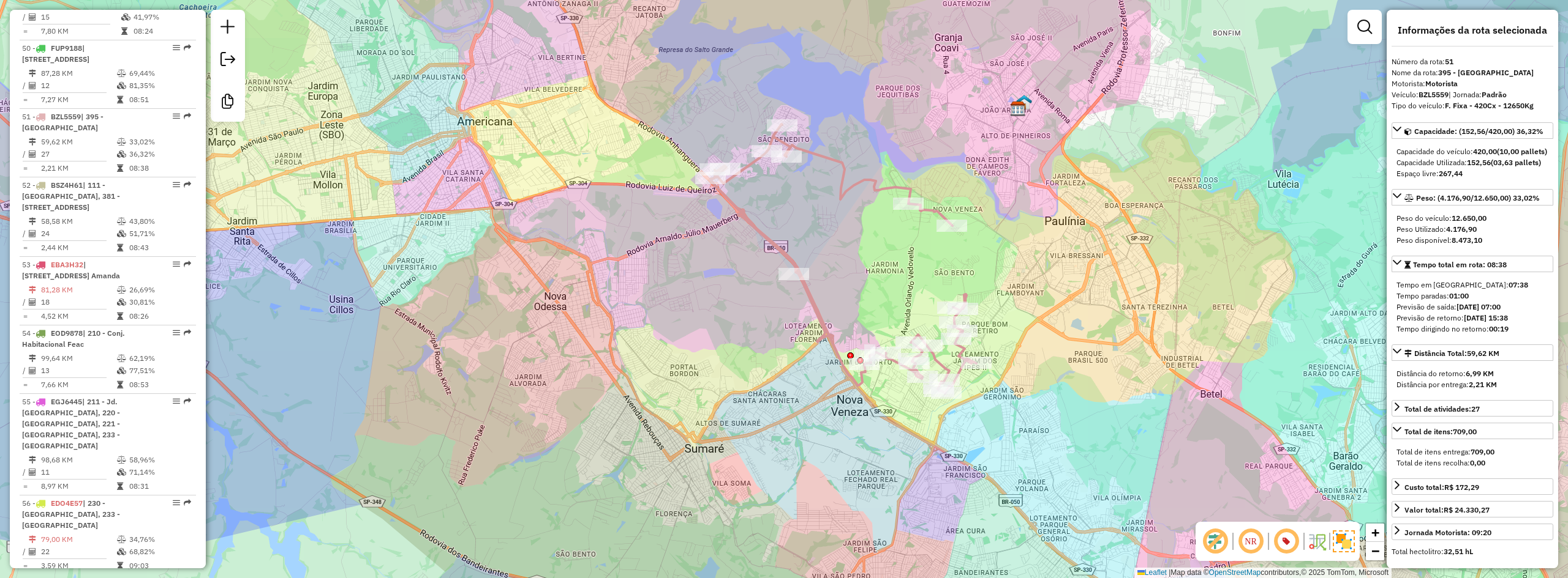
drag, startPoint x: 777, startPoint y: 241, endPoint x: 842, endPoint y: 247, distance: 65.3
click at [842, 252] on div "Janela de atendimento Grade de atendimento Capacidade Transportadoras Veículos …" at bounding box center [784, 289] width 1568 height 578
click at [867, 187] on link "Exibir todas as rotas" at bounding box center [928, 191] width 154 height 18
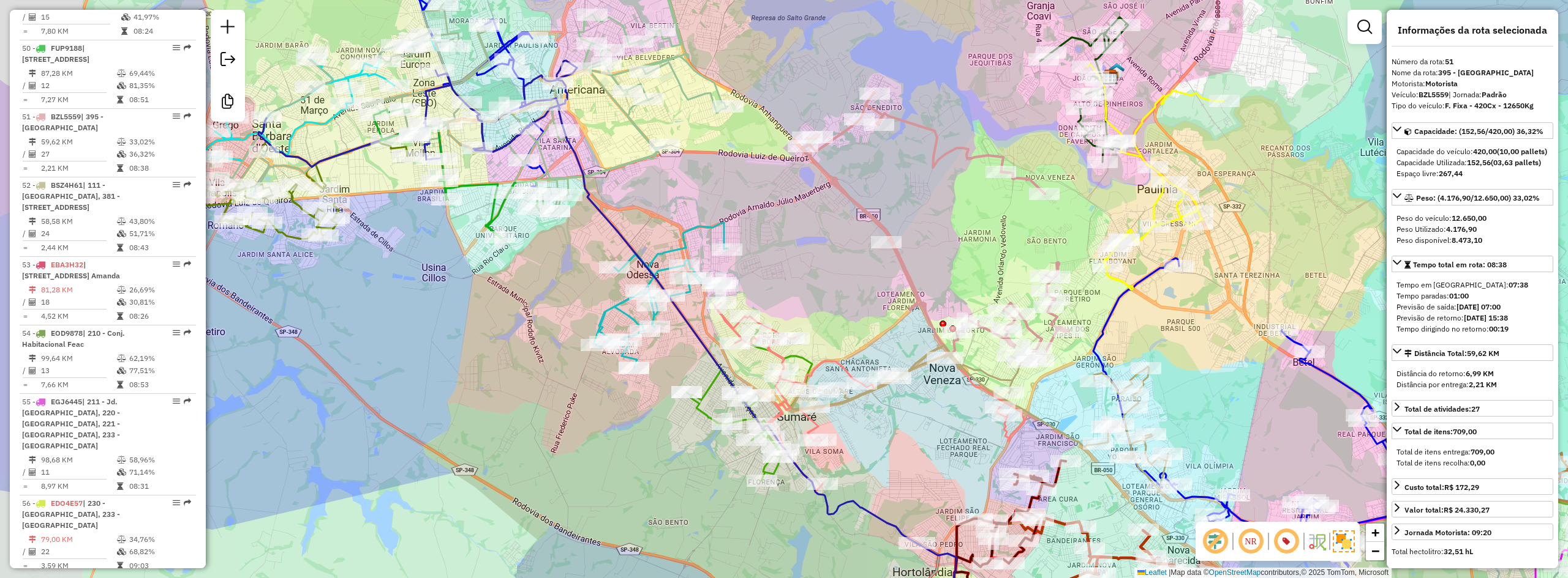
drag, startPoint x: 846, startPoint y: 247, endPoint x: 938, endPoint y: 216, distance: 97.1
click at [938, 216] on div "Janela de atendimento Grade de atendimento Capacidade Transportadoras Veículos …" at bounding box center [784, 289] width 1568 height 578
click at [607, 309] on icon at bounding box center [660, 295] width 134 height 145
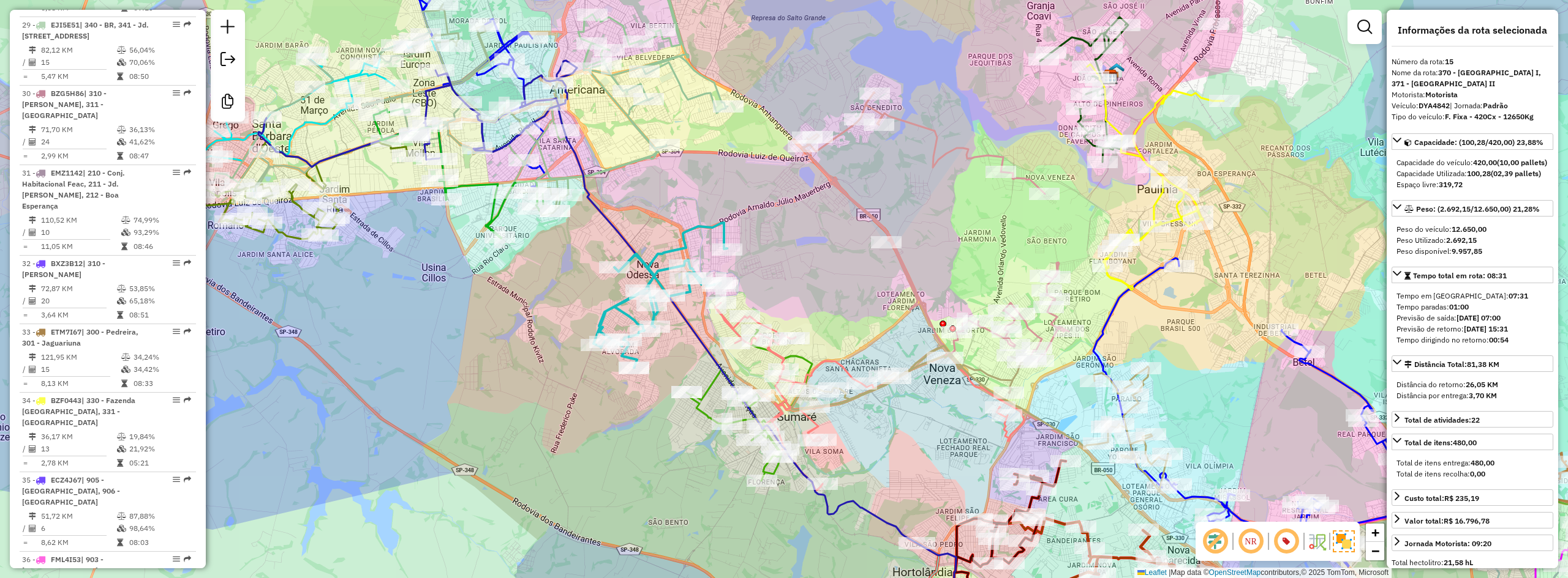
scroll to position [1484, 0]
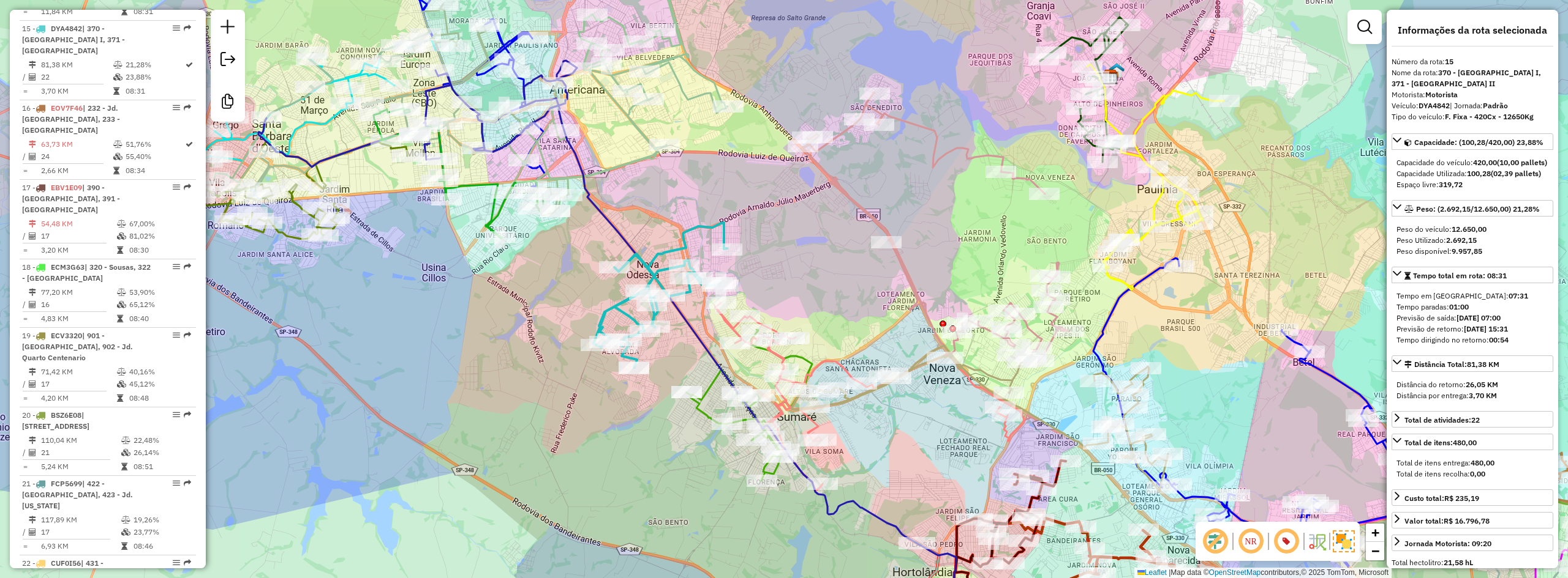
click at [711, 381] on icon at bounding box center [750, 405] width 126 height 151
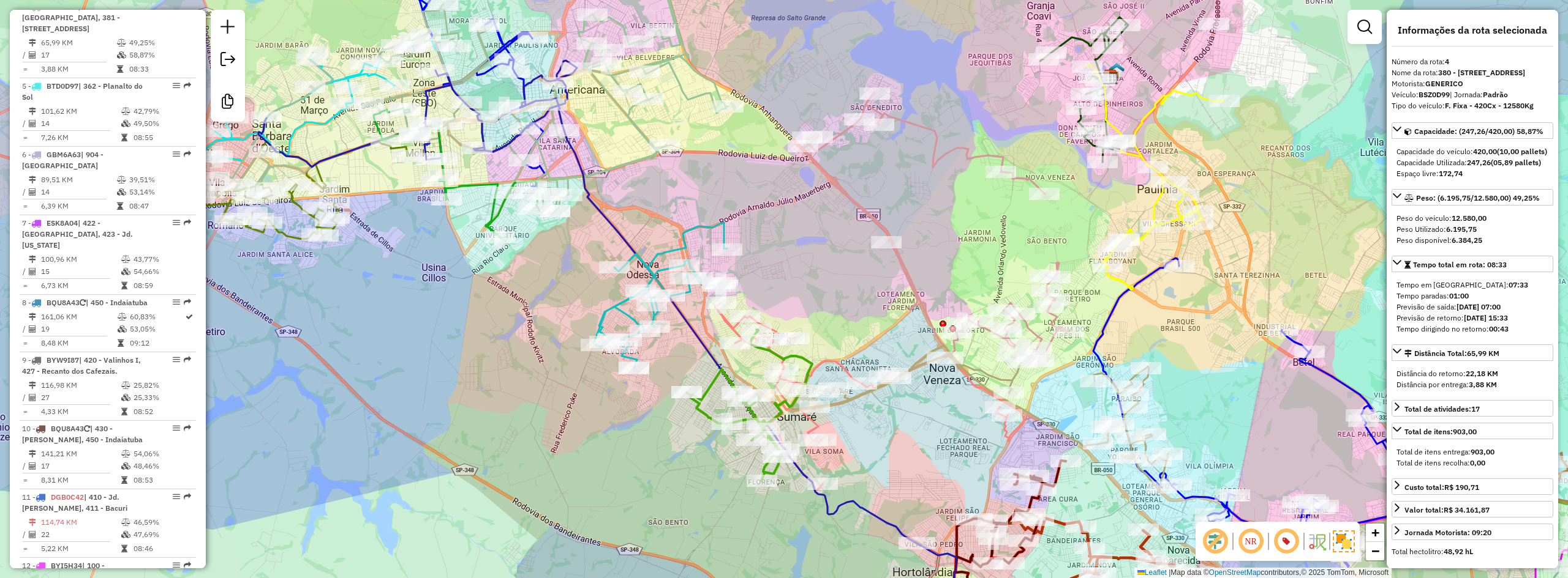
drag, startPoint x: 816, startPoint y: 423, endPoint x: 837, endPoint y: 428, distance: 21.6
click at [815, 423] on icon at bounding box center [869, 397] width 309 height 188
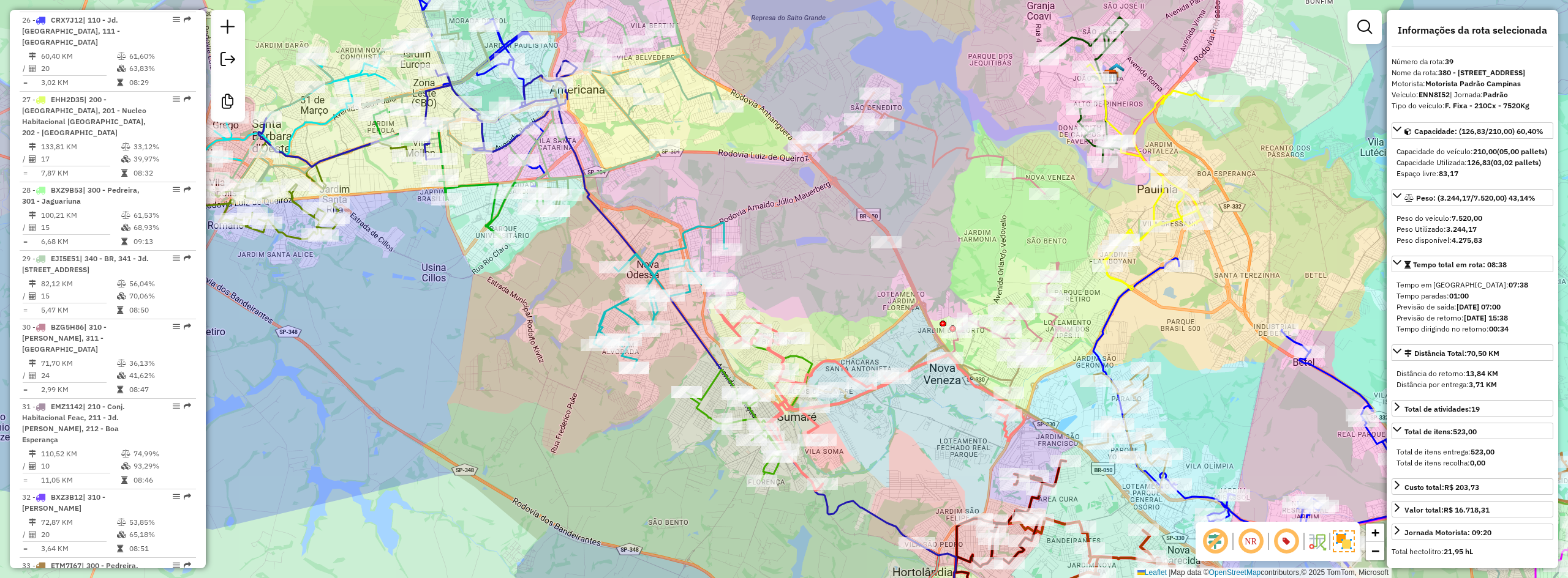
scroll to position [3206, 0]
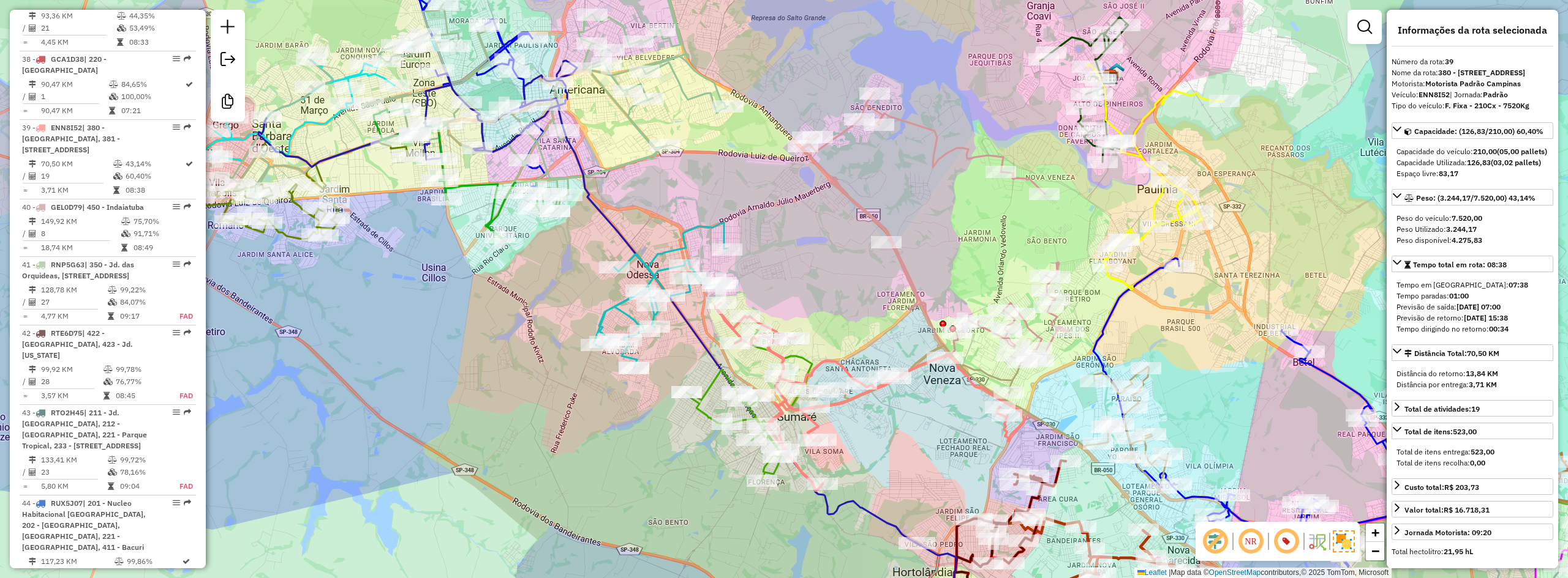
click at [854, 199] on icon at bounding box center [935, 227] width 265 height 270
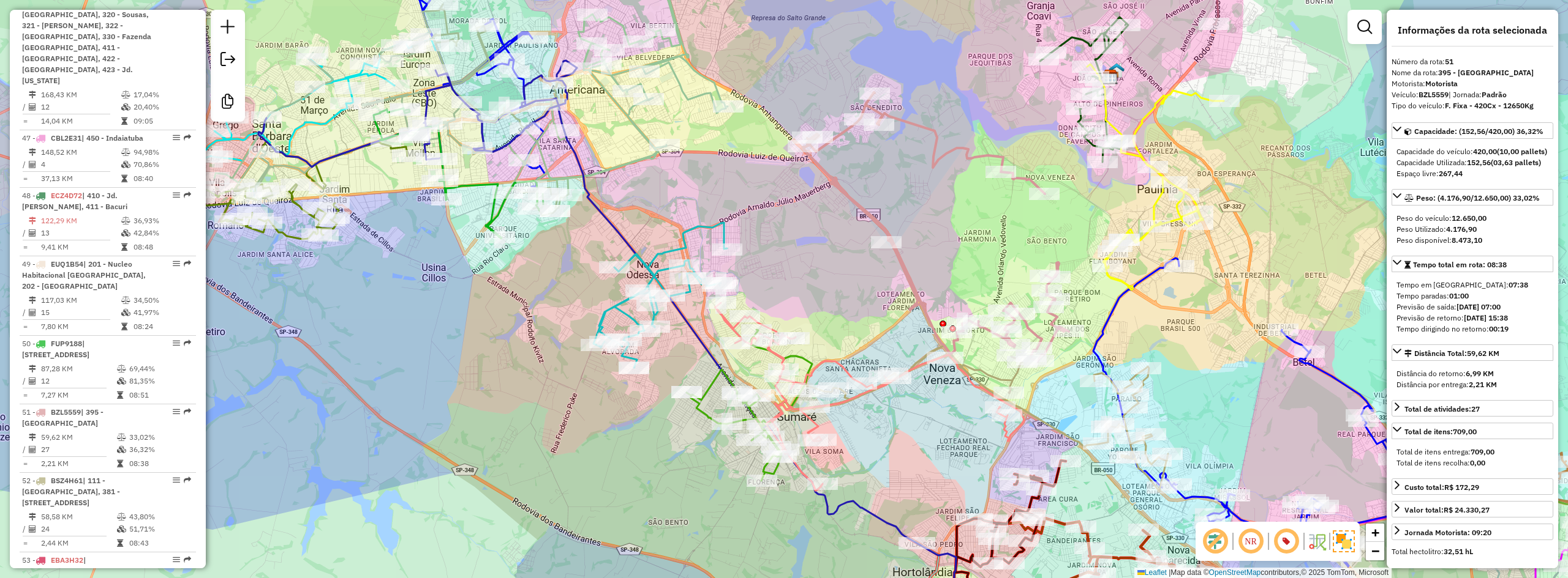
scroll to position [4193, 0]
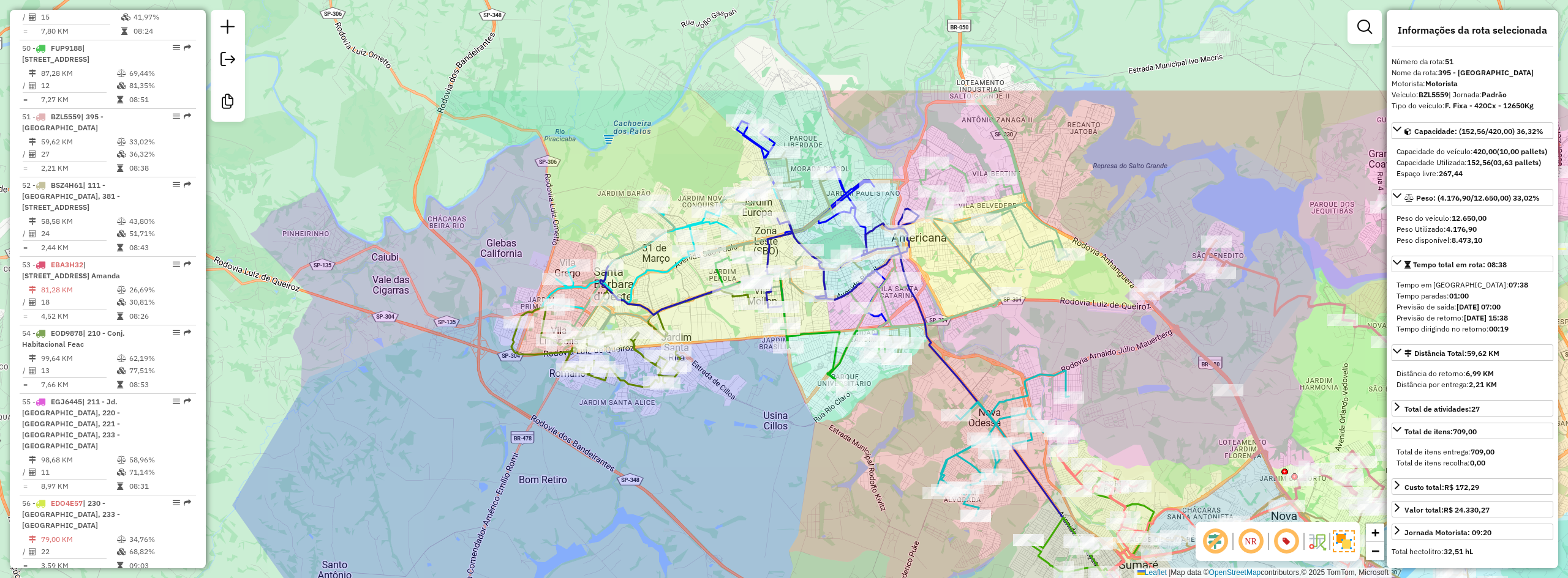
drag, startPoint x: 899, startPoint y: 122, endPoint x: 1130, endPoint y: 207, distance: 246.1
click at [1130, 207] on div "Janela de atendimento Grade de atendimento Capacidade Transportadoras Veículos …" at bounding box center [784, 289] width 1568 height 578
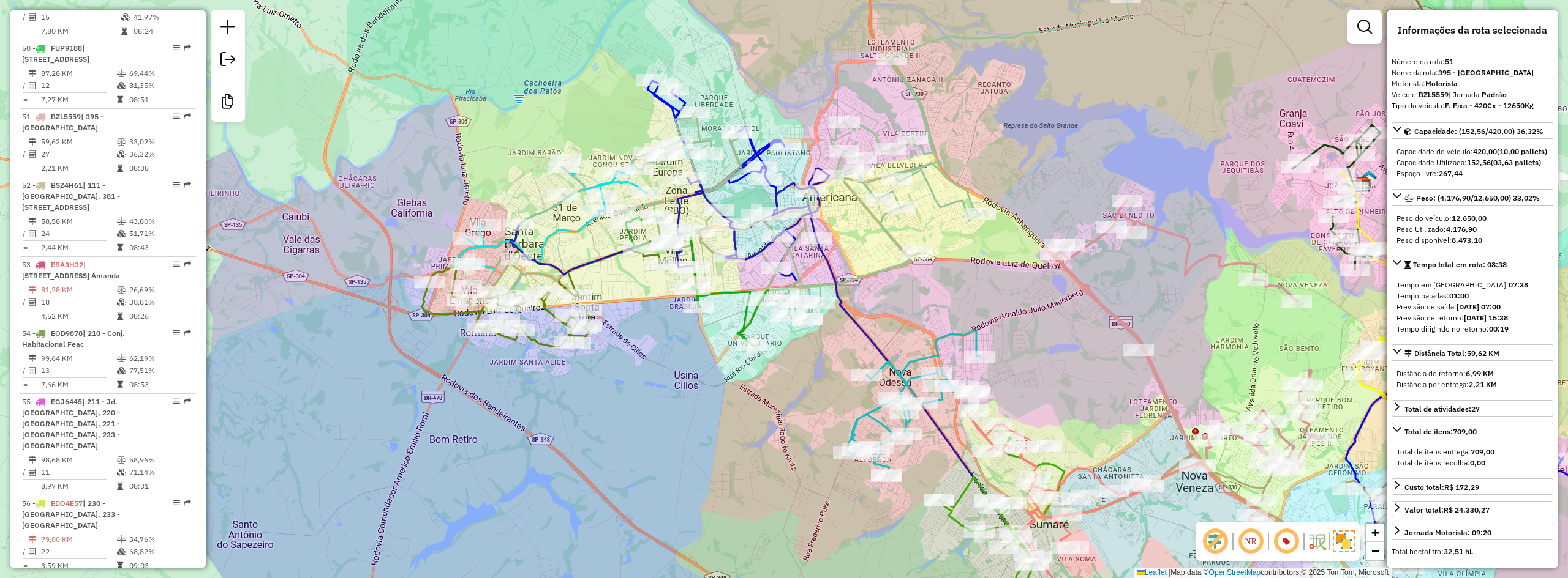
drag, startPoint x: 1120, startPoint y: 194, endPoint x: 1031, endPoint y: 154, distance: 97.6
click at [1031, 154] on div "Janela de atendimento Grade de atendimento Capacidade Transportadoras Veículos …" at bounding box center [784, 289] width 1568 height 578
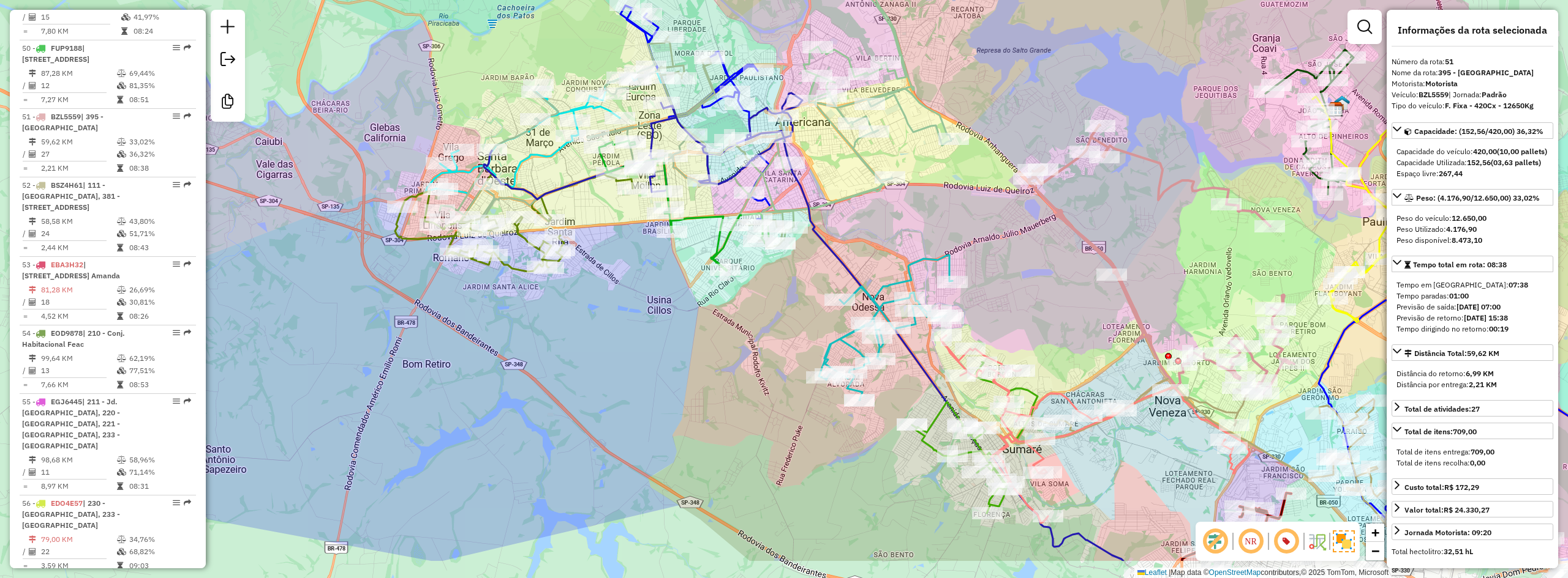
drag, startPoint x: 957, startPoint y: 299, endPoint x: 928, endPoint y: 222, distance: 82.3
click at [928, 222] on div "Janela de atendimento Grade de atendimento Capacidade Transportadoras Veículos …" at bounding box center [784, 289] width 1568 height 578
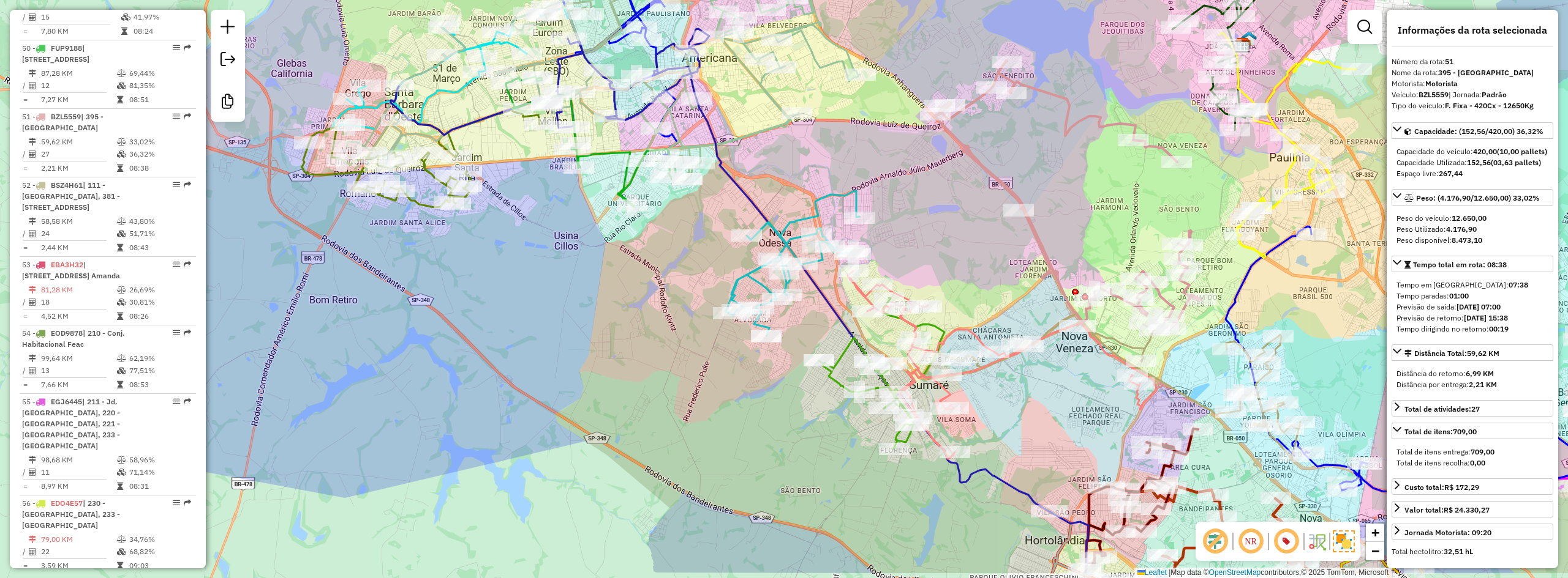
drag, startPoint x: 721, startPoint y: 362, endPoint x: 629, endPoint y: 299, distance: 111.5
click at [629, 299] on div "Janela de atendimento Grade de atendimento Capacidade Transportadoras Veículos …" at bounding box center [784, 289] width 1568 height 578
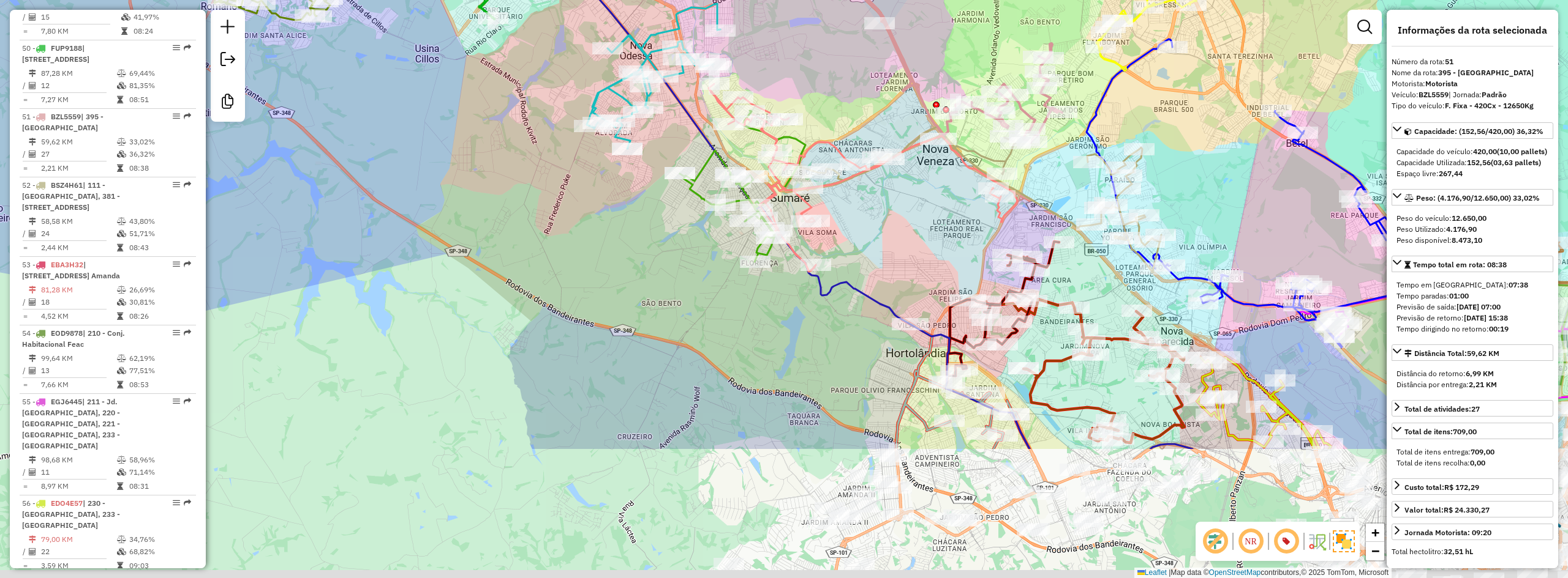
drag, startPoint x: 665, startPoint y: 372, endPoint x: 520, endPoint y: 181, distance: 239.8
click at [520, 181] on div "Janela de atendimento Grade de atendimento Capacidade Transportadoras Veículos …" at bounding box center [784, 289] width 1568 height 578
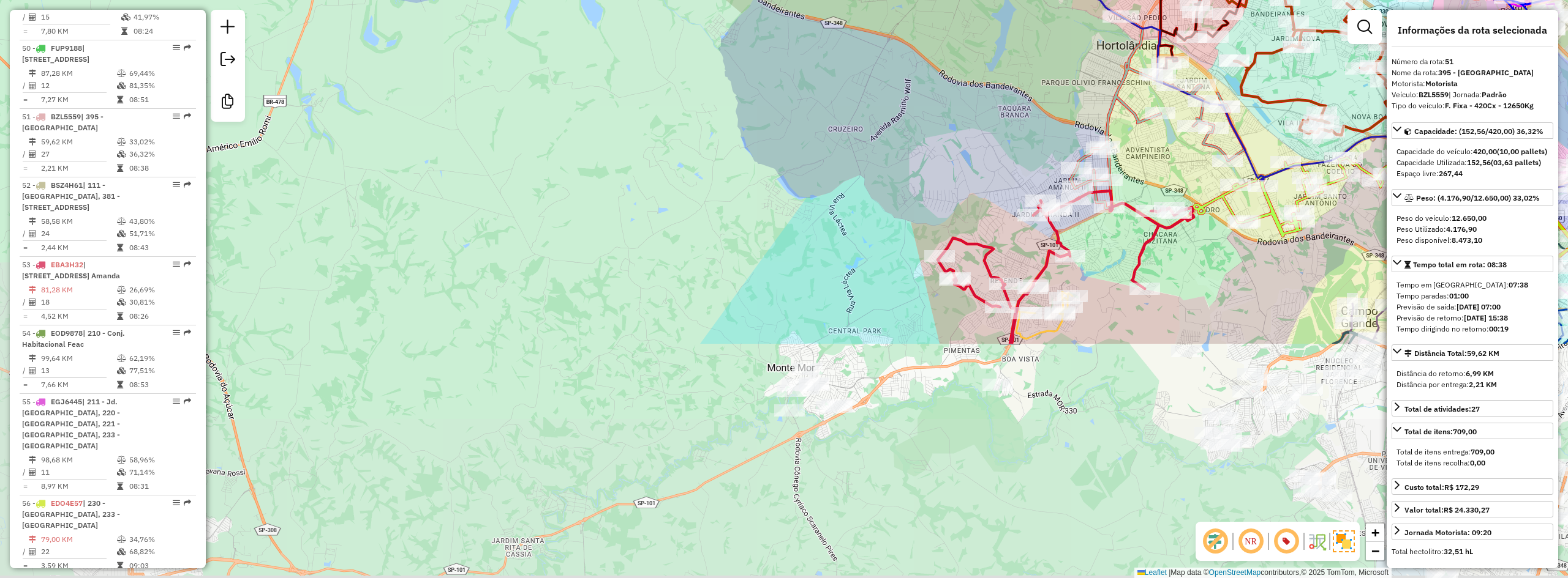
drag, startPoint x: 628, startPoint y: 416, endPoint x: 850, endPoint y: 123, distance: 367.6
click at [850, 123] on div "Janela de atendimento Grade de atendimento Capacidade Transportadoras Veículos …" at bounding box center [784, 289] width 1568 height 578
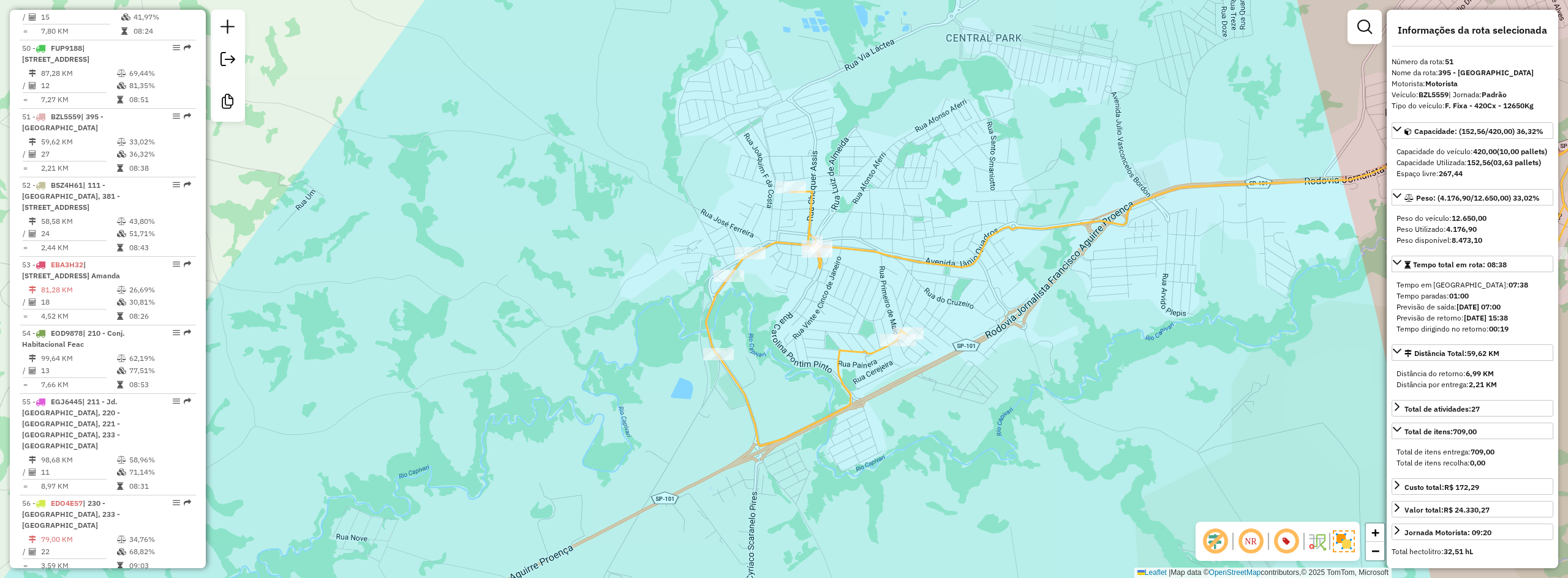
click at [841, 365] on icon at bounding box center [1215, 203] width 1019 height 487
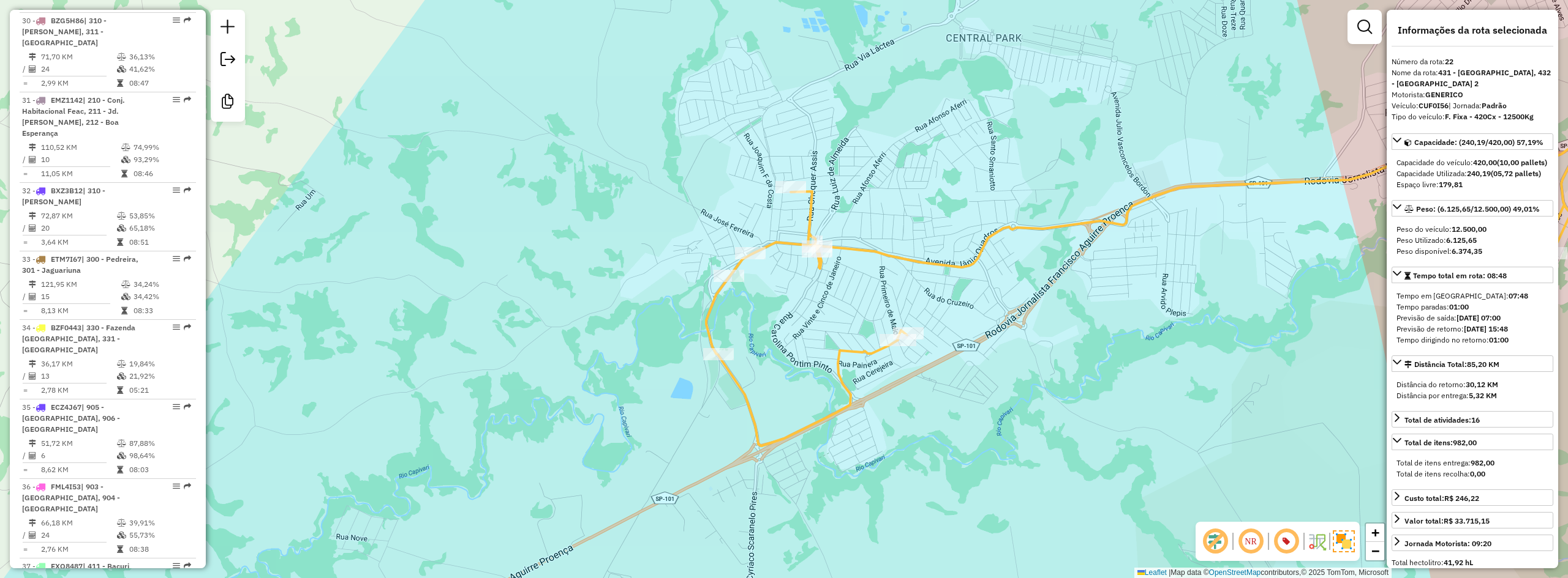
scroll to position [1974, 0]
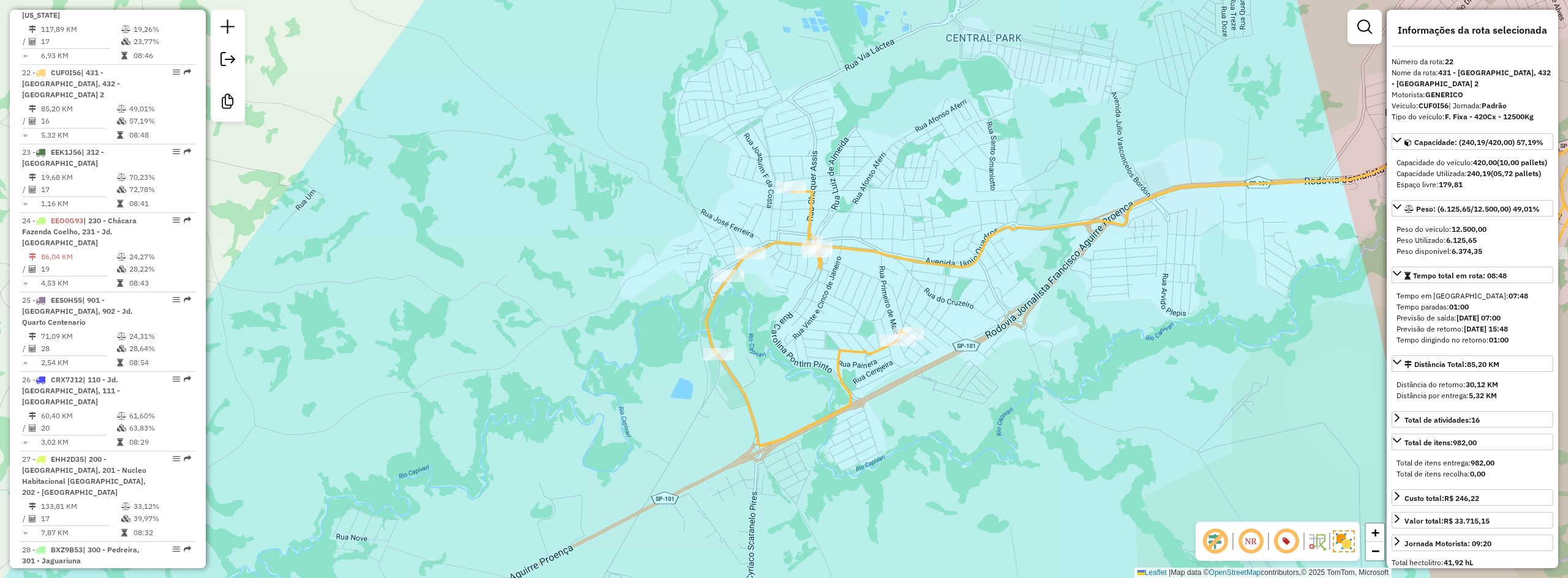
click at [1194, 73] on div "Janela de atendimento Grade de atendimento Capacidade Transportadoras Veículos …" at bounding box center [784, 289] width 1568 height 578
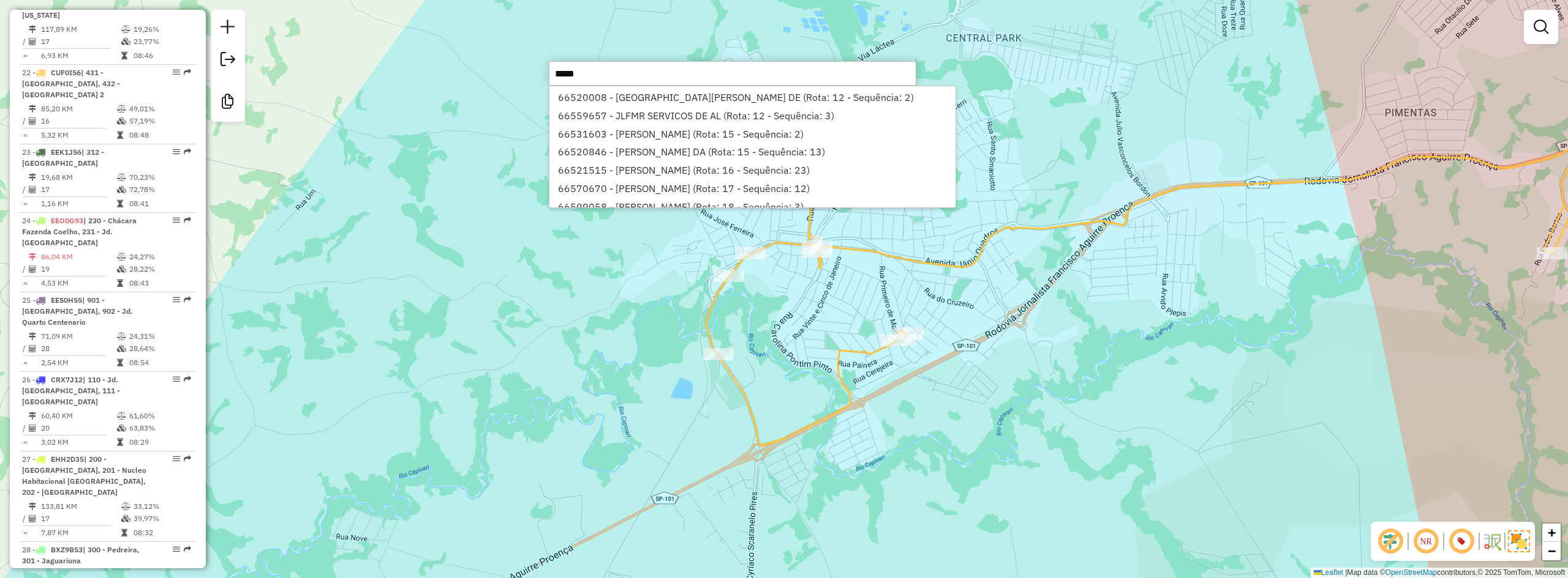
scroll to position [0, 0]
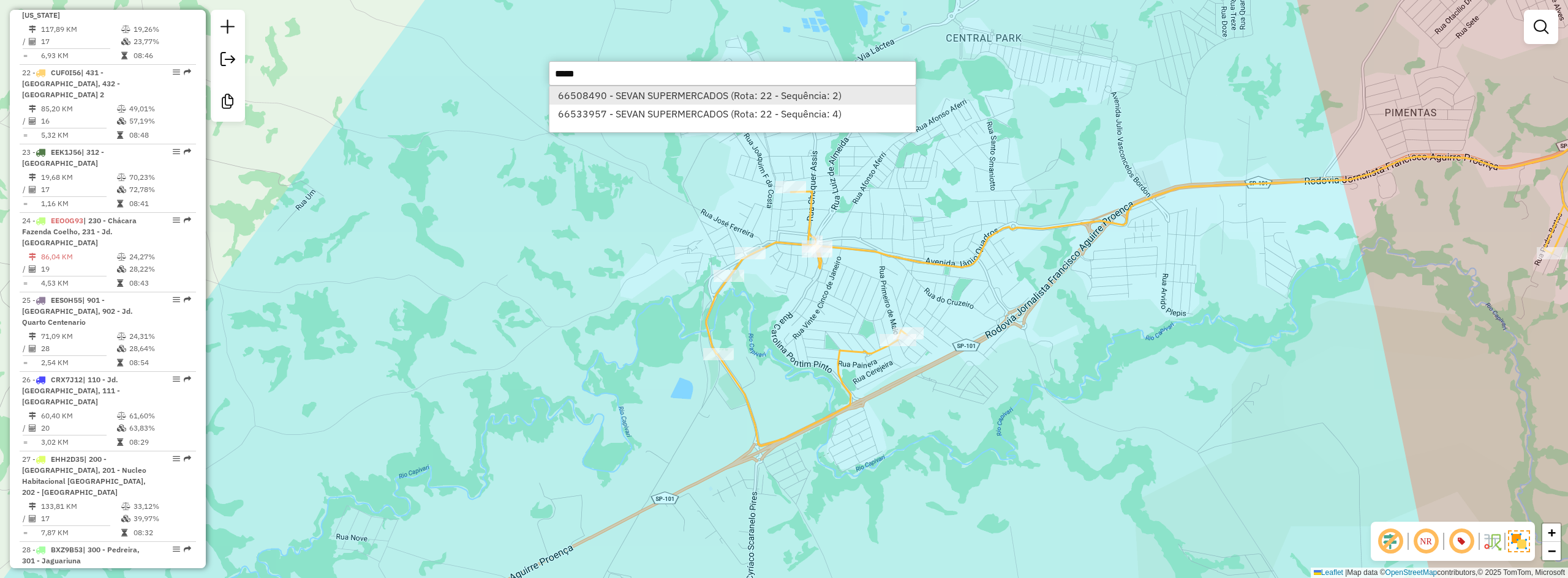
type input "*****"
click at [709, 94] on li "66508490 - SEVAN SUPERMERCADOS (Rota: 22 - Sequência: 2)" at bounding box center [732, 96] width 366 height 18
select select "**********"
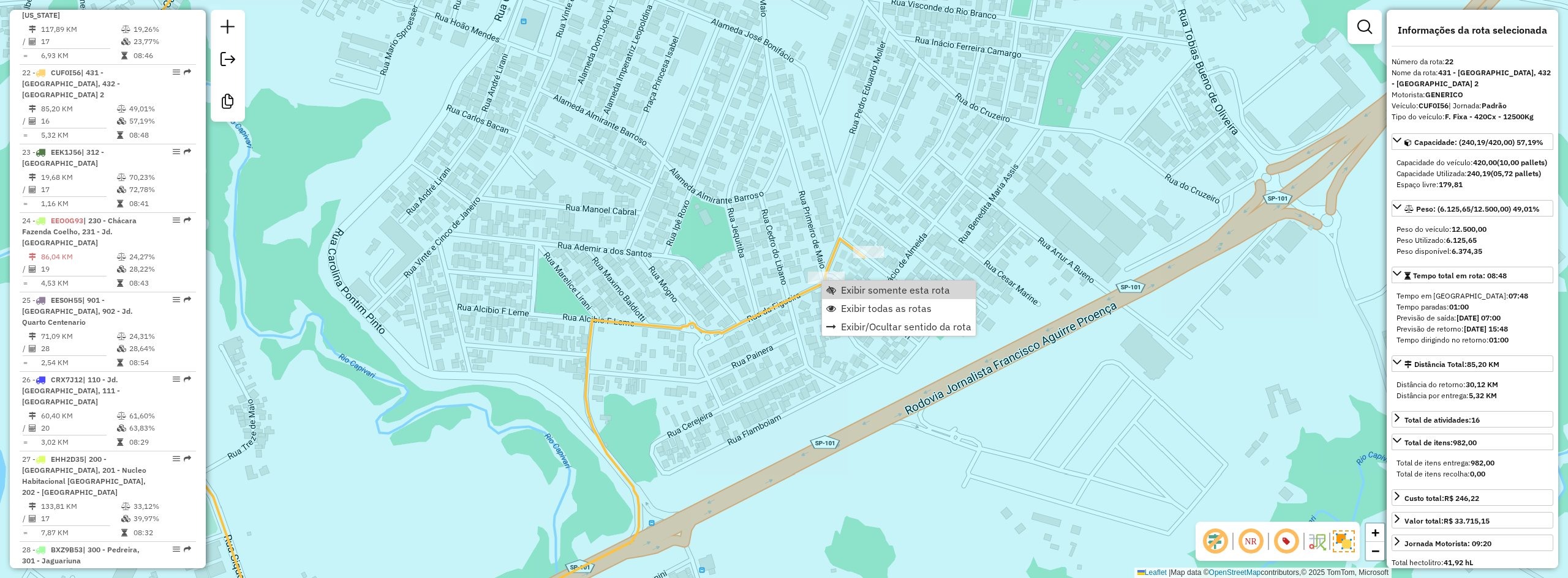
click at [751, 262] on div "Rota 22 - Placa CUF0I56 66508490 - SEVAN SUPERMERCADOS Janela de atendimento Gr…" at bounding box center [784, 289] width 1568 height 578
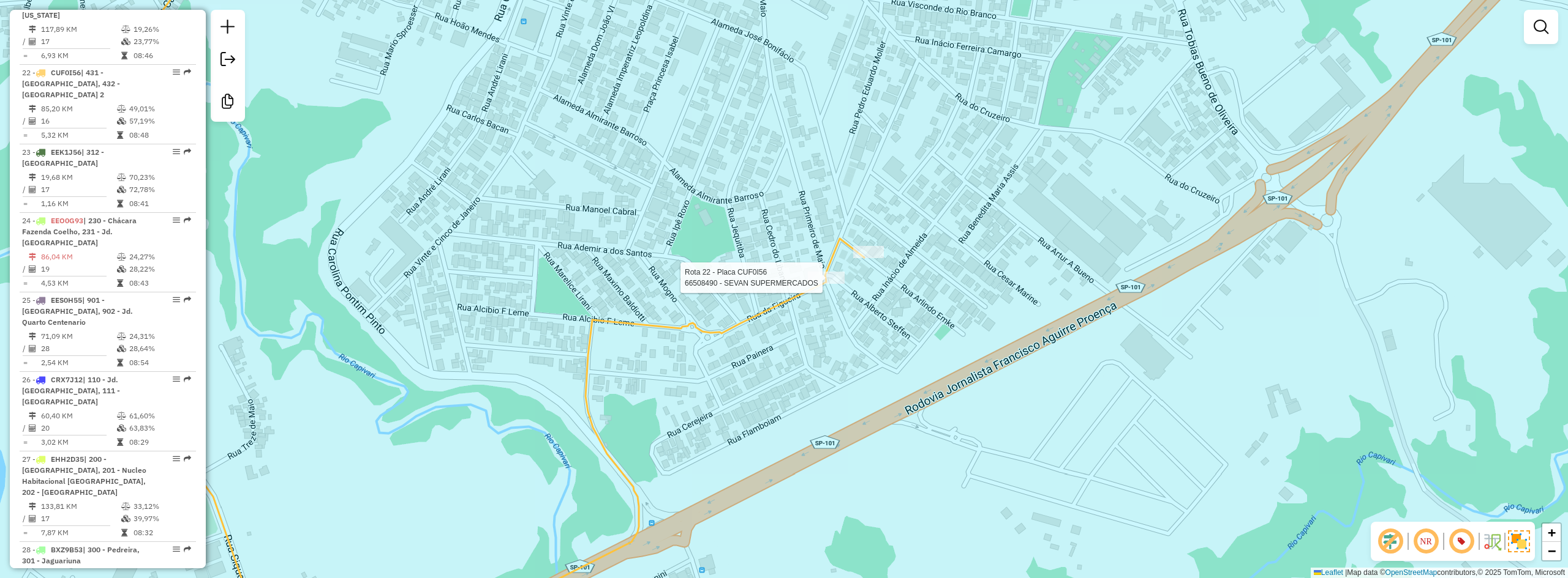
select select "**********"
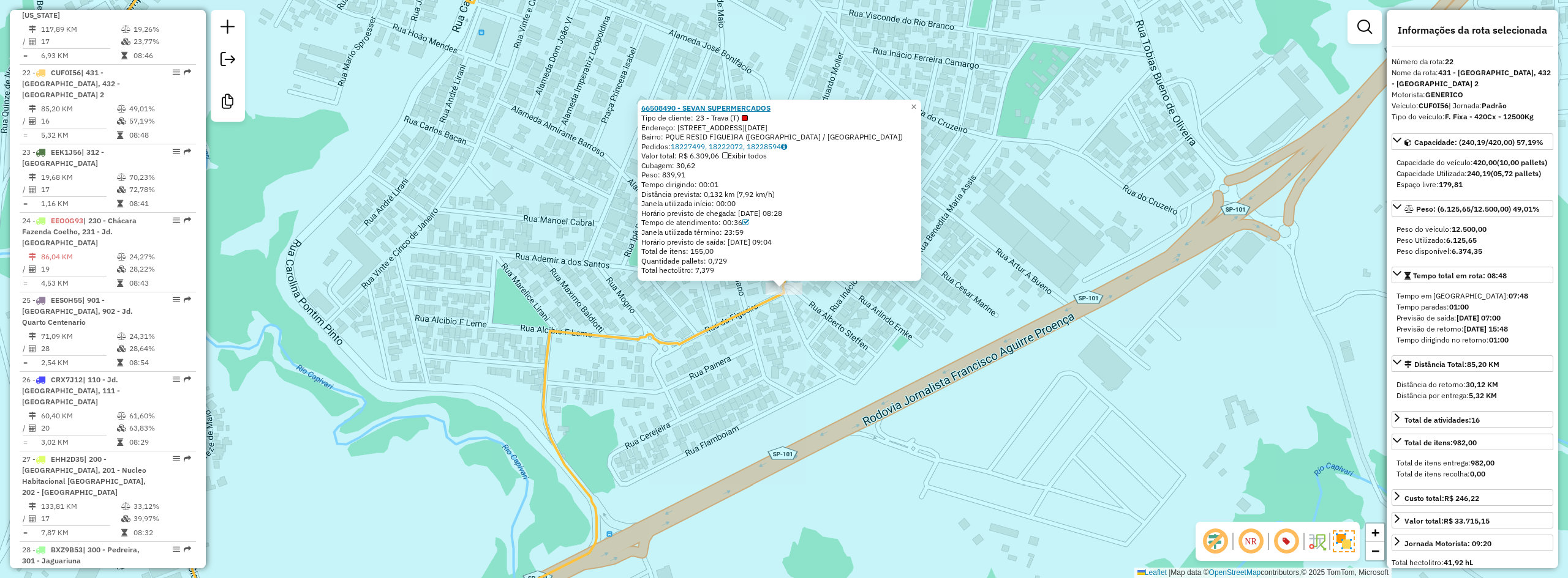
click at [708, 108] on strong "66508490 - SEVAN SUPERMERCADOS" at bounding box center [705, 108] width 129 height 9
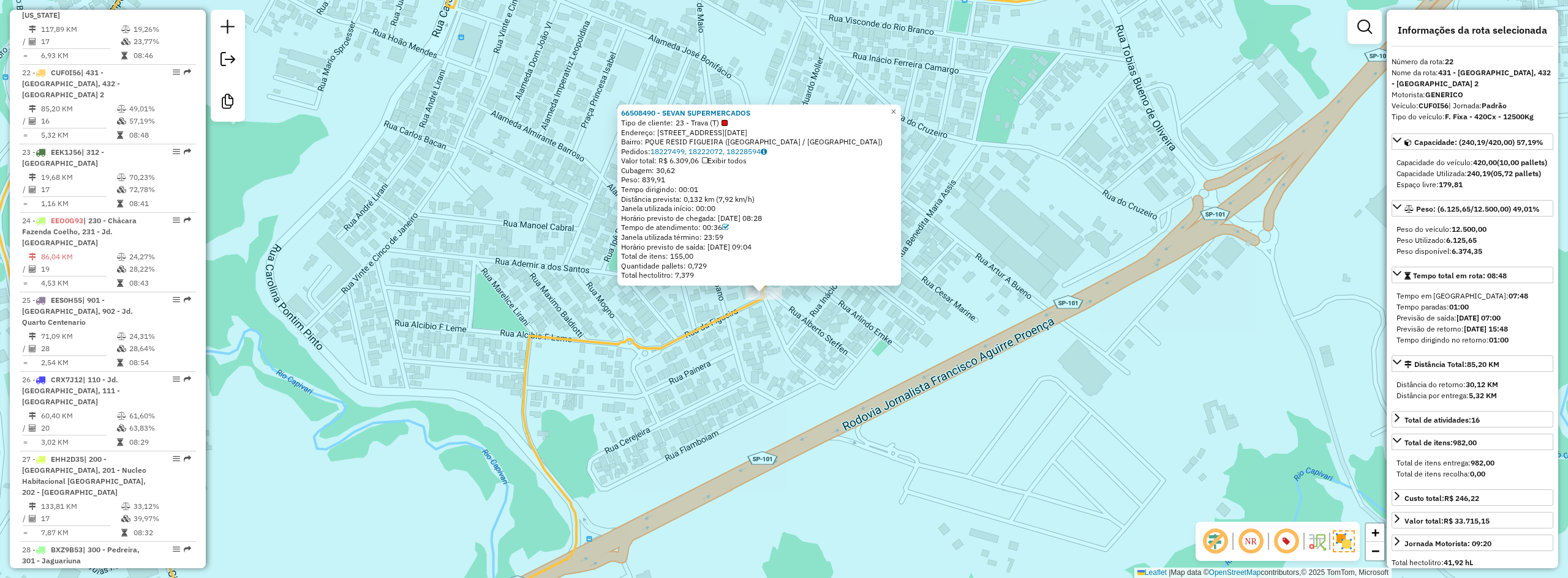
drag, startPoint x: 594, startPoint y: 276, endPoint x: 573, endPoint y: 280, distance: 21.4
click at [573, 280] on div "66508490 - SEVAN SUPERMERCADOS Tipo de cliente: 23 - Trava (T) Endereço: R PRIM…" at bounding box center [784, 289] width 1568 height 578
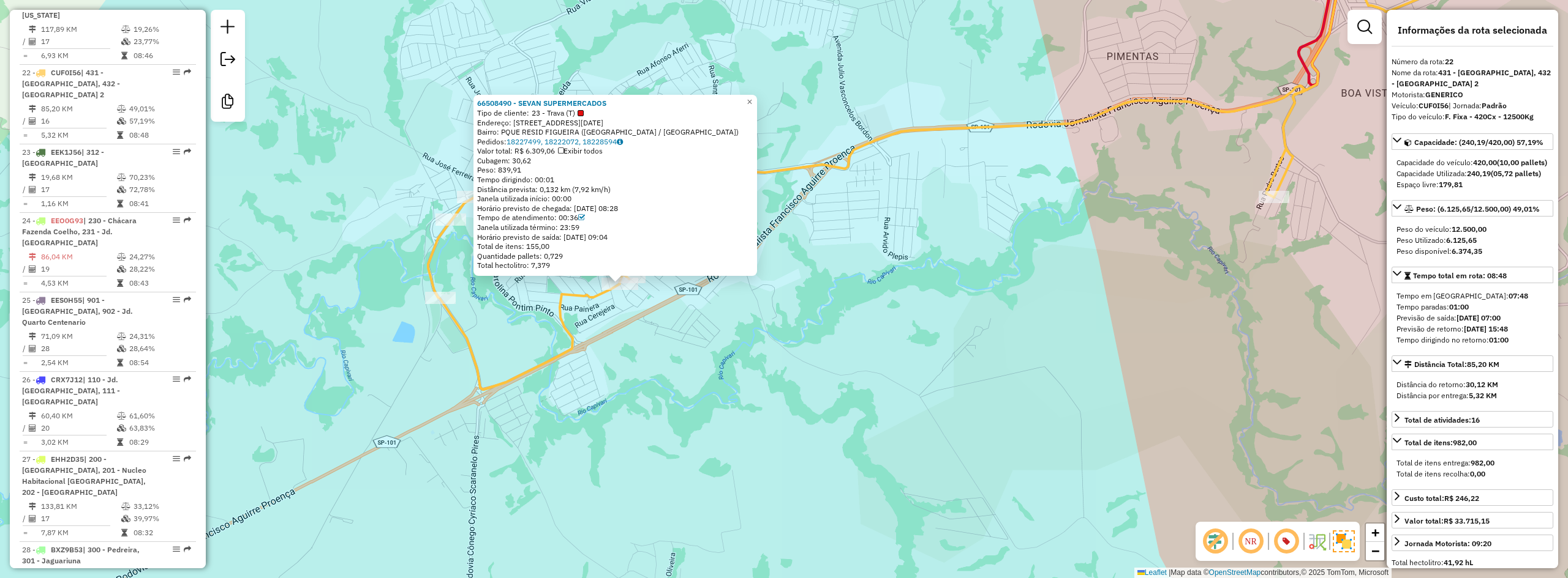
click at [764, 316] on div "66508490 - SEVAN SUPERMERCADOS Tipo de cliente: 23 - Trava (T) Endereço: R PRIM…" at bounding box center [784, 289] width 1568 height 578
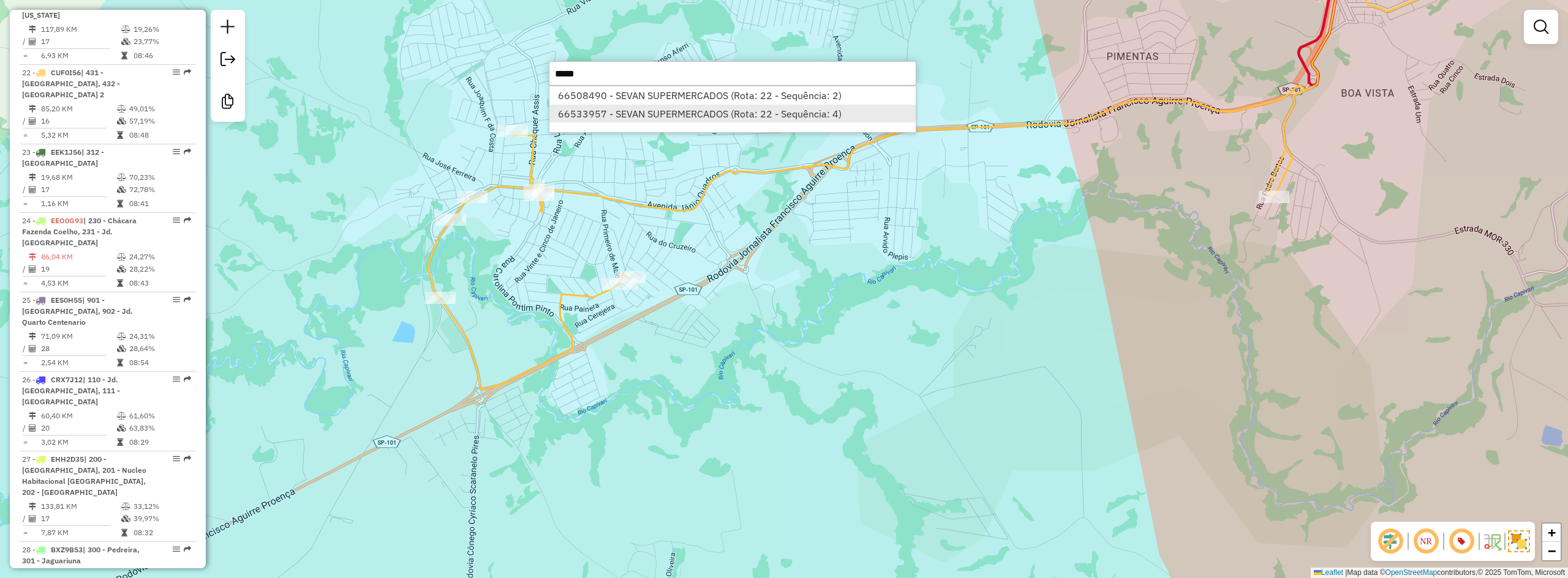
type input "*****"
click at [741, 109] on li "66533957 - SEVAN SUPERMERCADOS (Rota: 22 - Sequência: 4)" at bounding box center [732, 114] width 366 height 18
select select "**********"
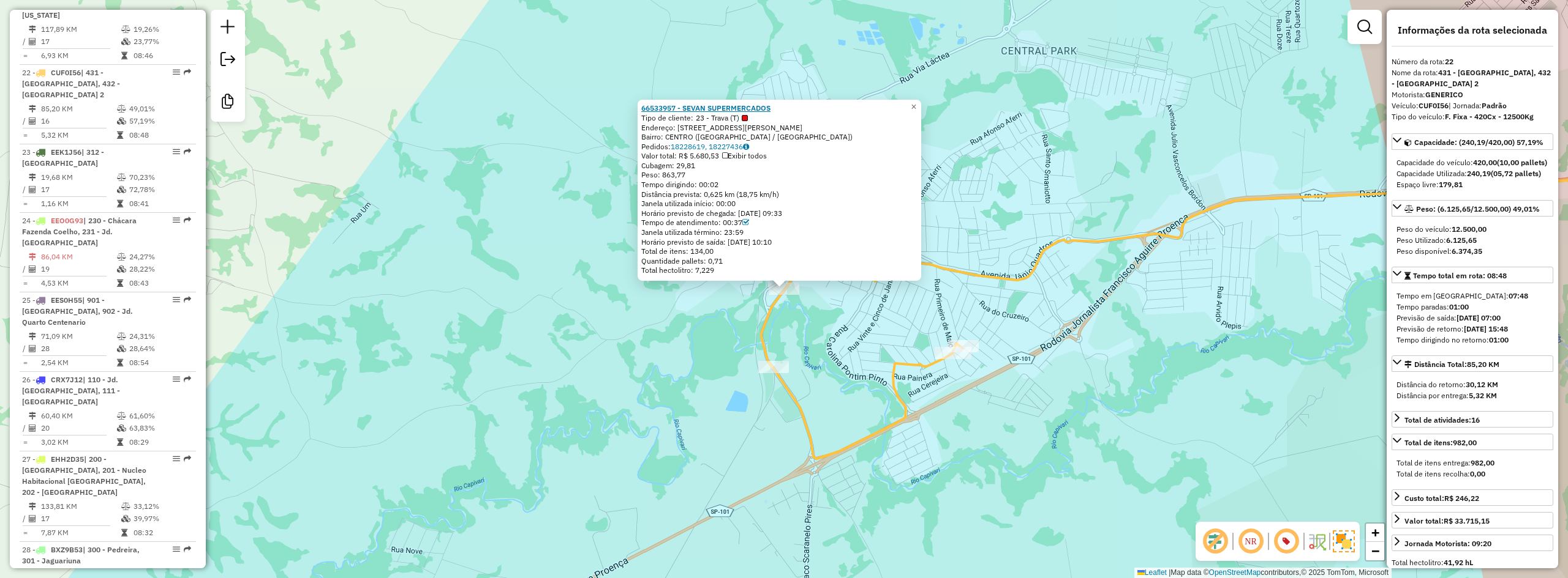
click at [715, 110] on strong "66533957 - SEVAN SUPERMERCADOS" at bounding box center [705, 108] width 129 height 9
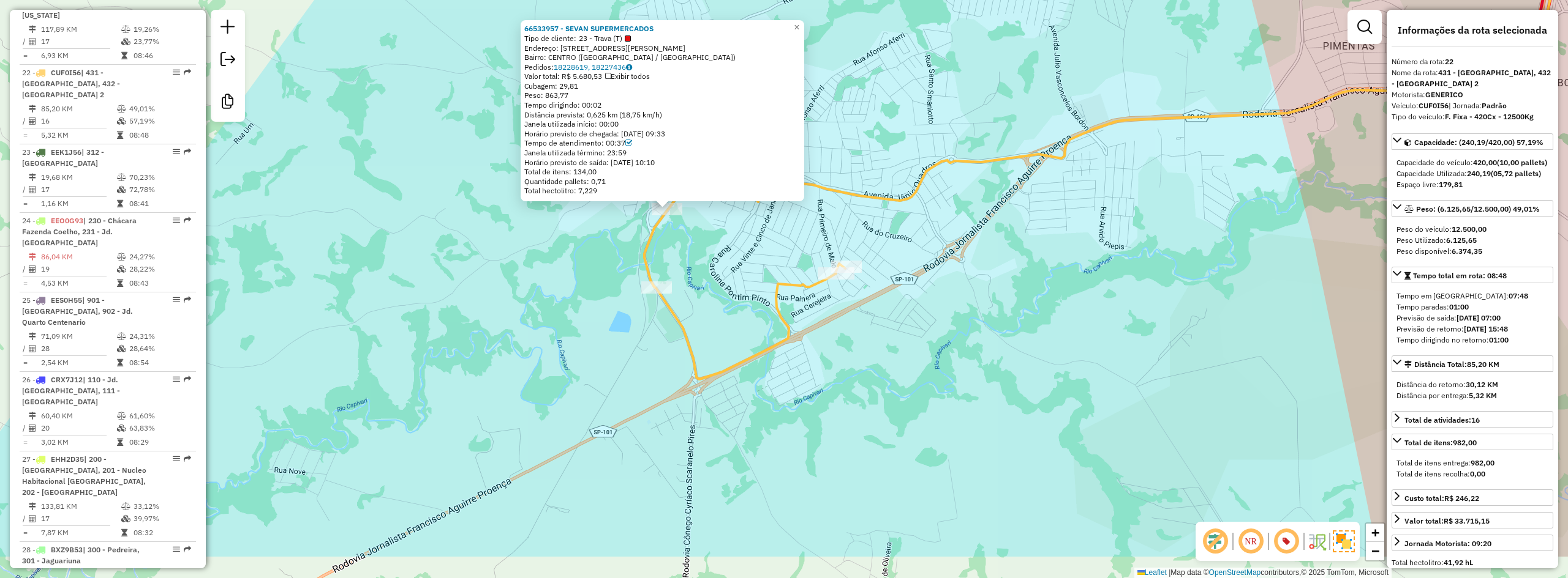
drag, startPoint x: 576, startPoint y: 320, endPoint x: 459, endPoint y: 240, distance: 141.7
click at [459, 240] on div "66533957 - SEVAN SUPERMERCADOS Tipo de cliente: 23 - Trava (T) Endereço: R MARE…" at bounding box center [784, 289] width 1568 height 578
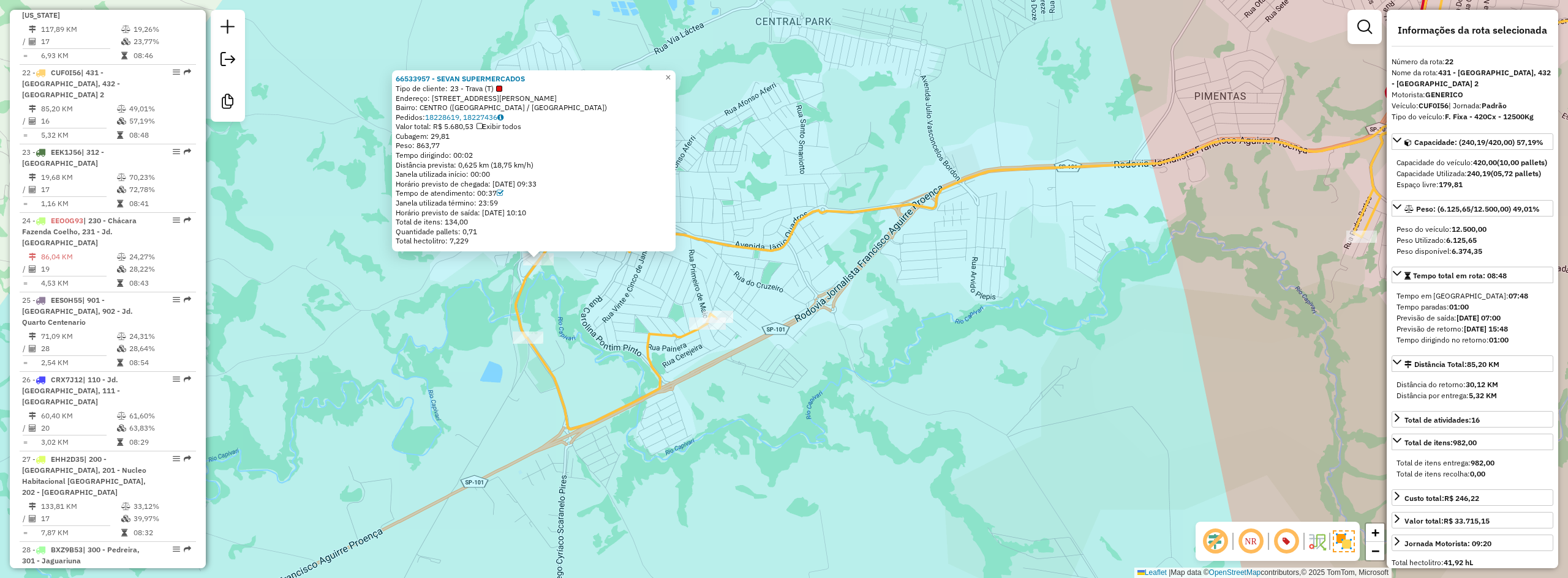
drag, startPoint x: 816, startPoint y: 255, endPoint x: 701, endPoint y: 311, distance: 127.9
click at [701, 311] on div "66533957 - SEVAN SUPERMERCADOS Tipo de cliente: 23 - Trava (T) Endereço: R MARE…" at bounding box center [784, 289] width 1568 height 578
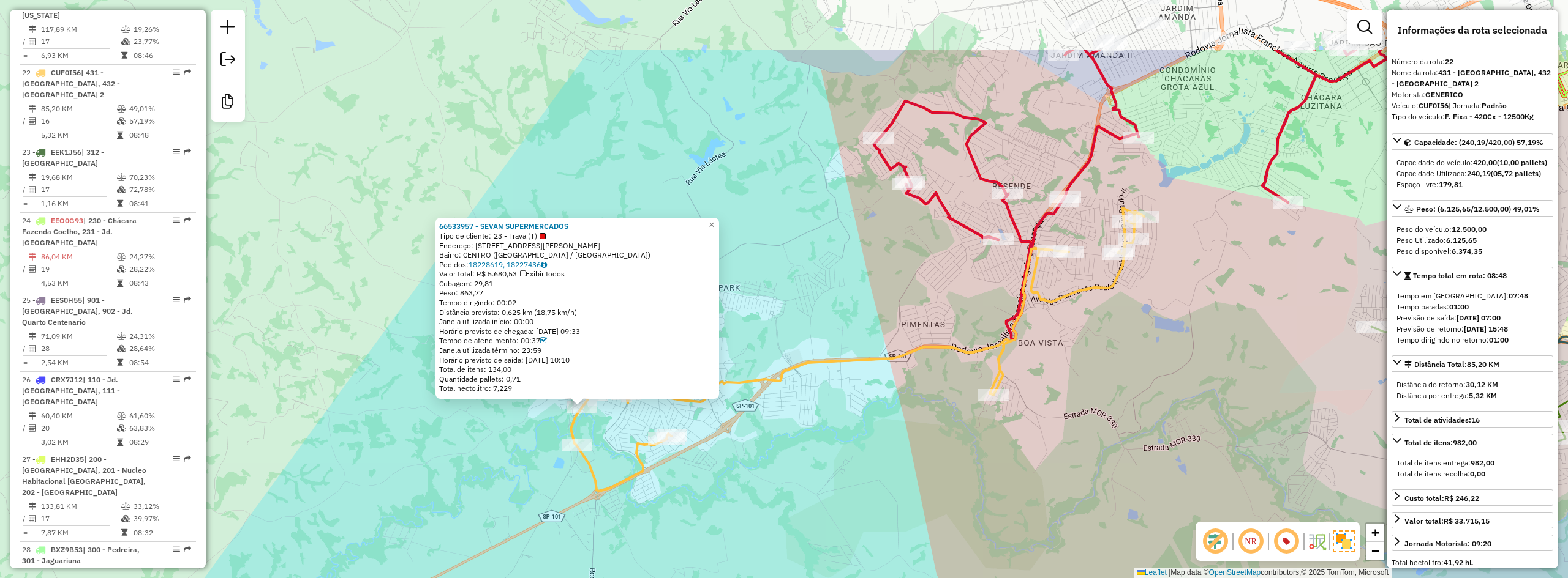
drag, startPoint x: 767, startPoint y: 303, endPoint x: 750, endPoint y: 411, distance: 109.3
click at [750, 411] on div "66533957 - SEVAN SUPERMERCADOS Tipo de cliente: 23 - Trava (T) Endereço: R MARE…" at bounding box center [784, 289] width 1568 height 578
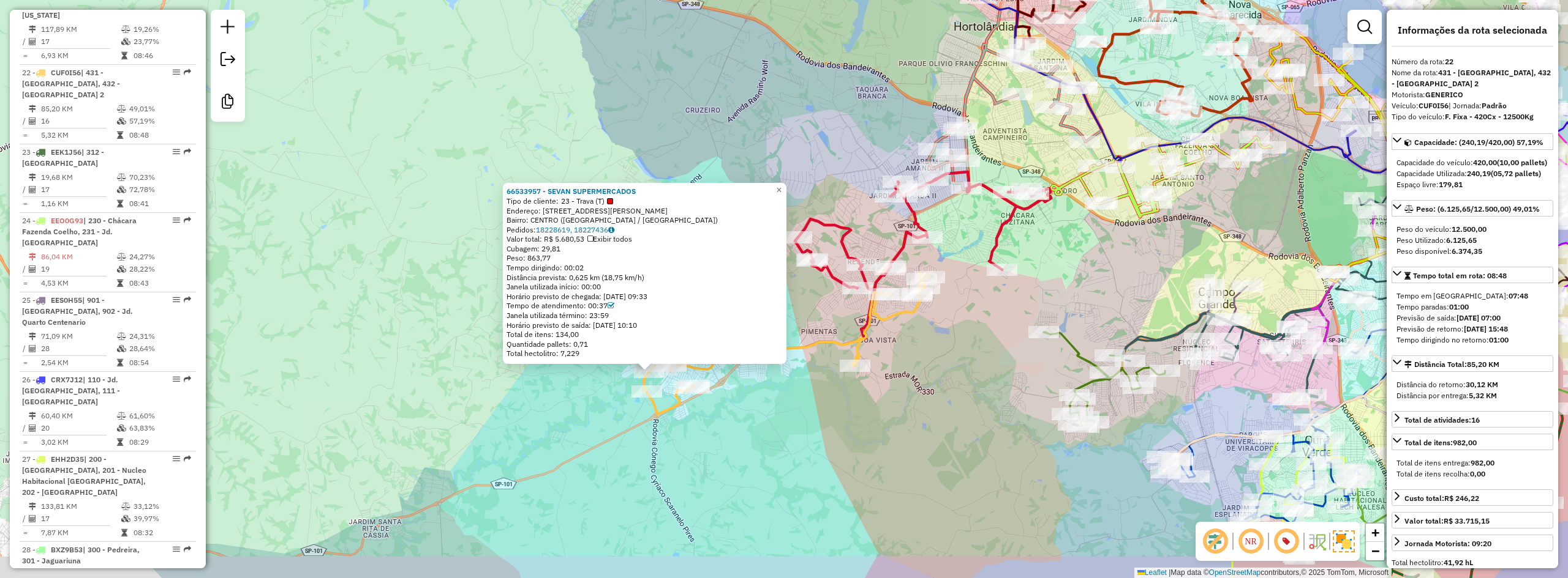
drag, startPoint x: 554, startPoint y: 426, endPoint x: 550, endPoint y: 415, distance: 11.7
click at [550, 415] on div "66533957 - SEVAN SUPERMERCADOS Tipo de cliente: 23 - Trava (T) Endereço: R MARE…" at bounding box center [784, 289] width 1568 height 578
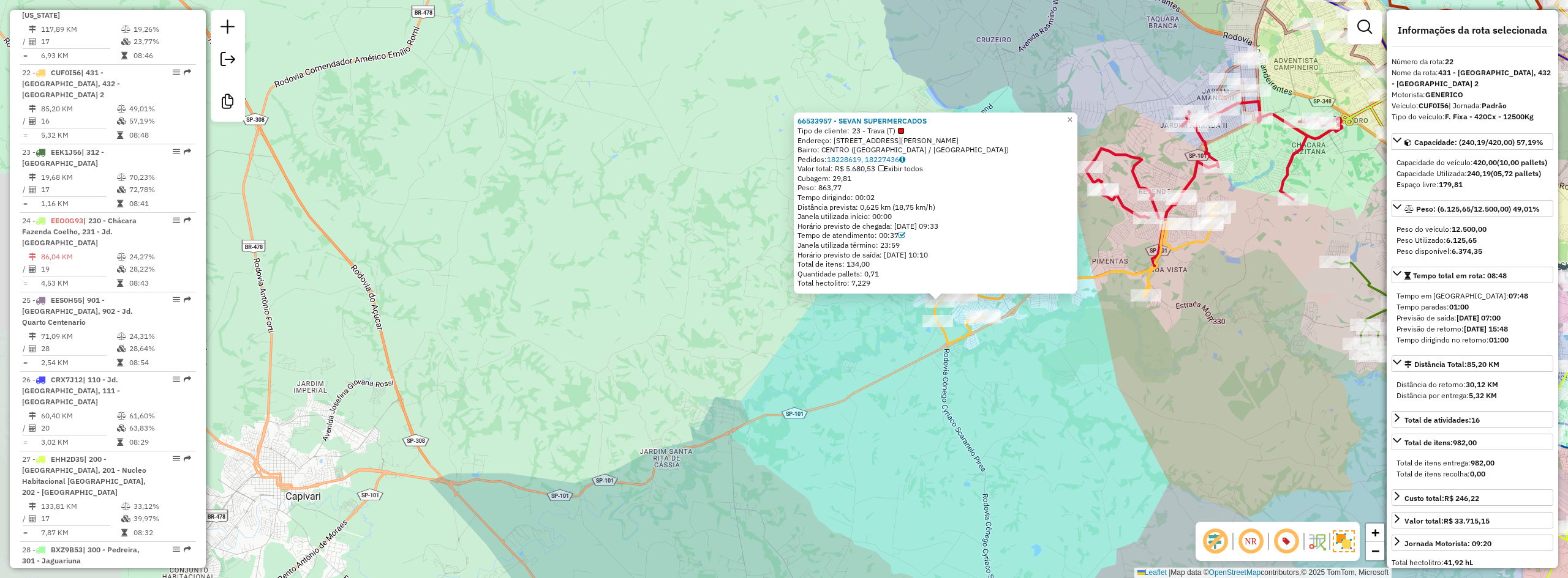
click at [1358, 24] on link at bounding box center [1364, 26] width 24 height 24
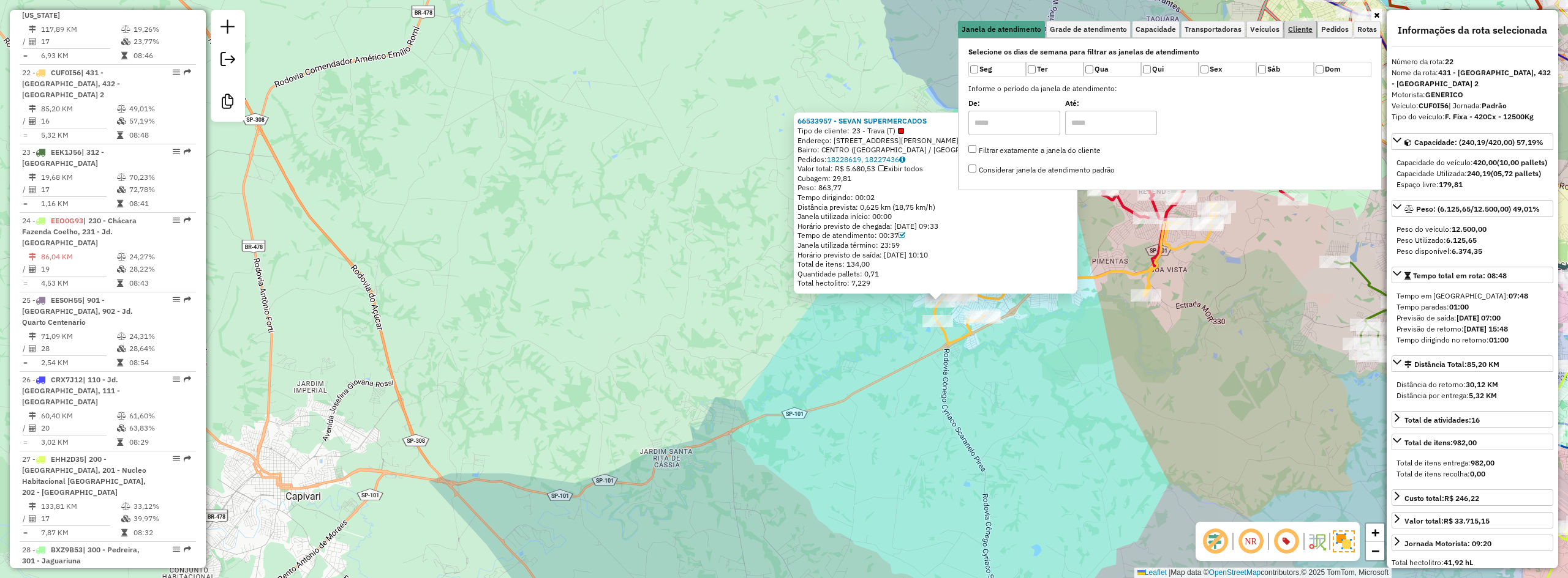
click at [1293, 26] on span "Cliente" at bounding box center [1300, 29] width 24 height 7
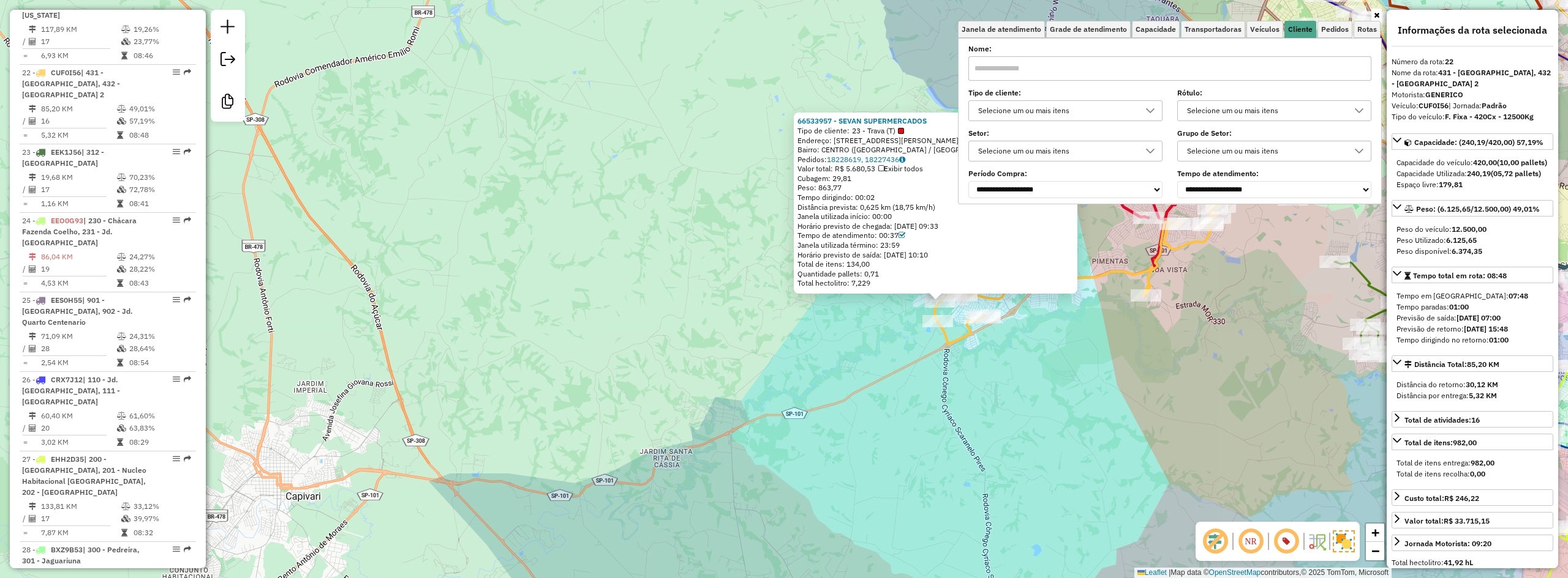
click at [1095, 100] on div "Tipo de cliente: Selecione um ou mais itens" at bounding box center [1066, 106] width 194 height 30
click at [1095, 108] on div "Selecione um ou mais itens" at bounding box center [1056, 111] width 165 height 20
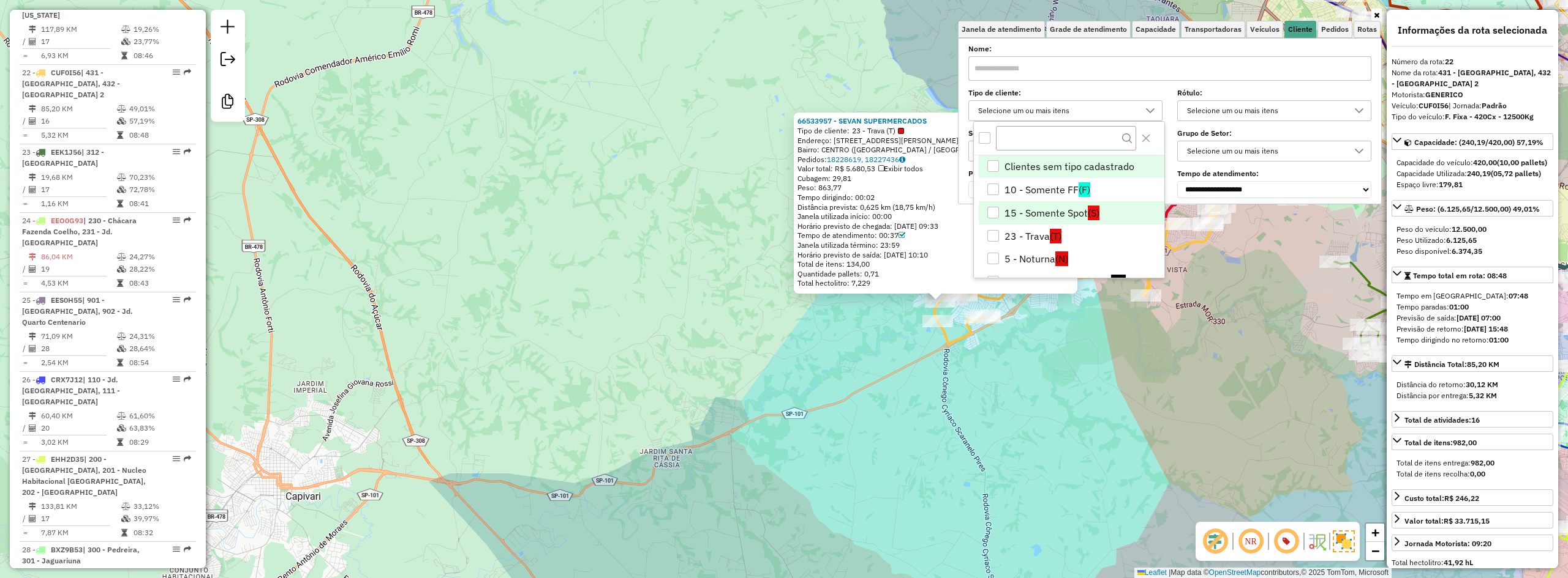
scroll to position [61, 0]
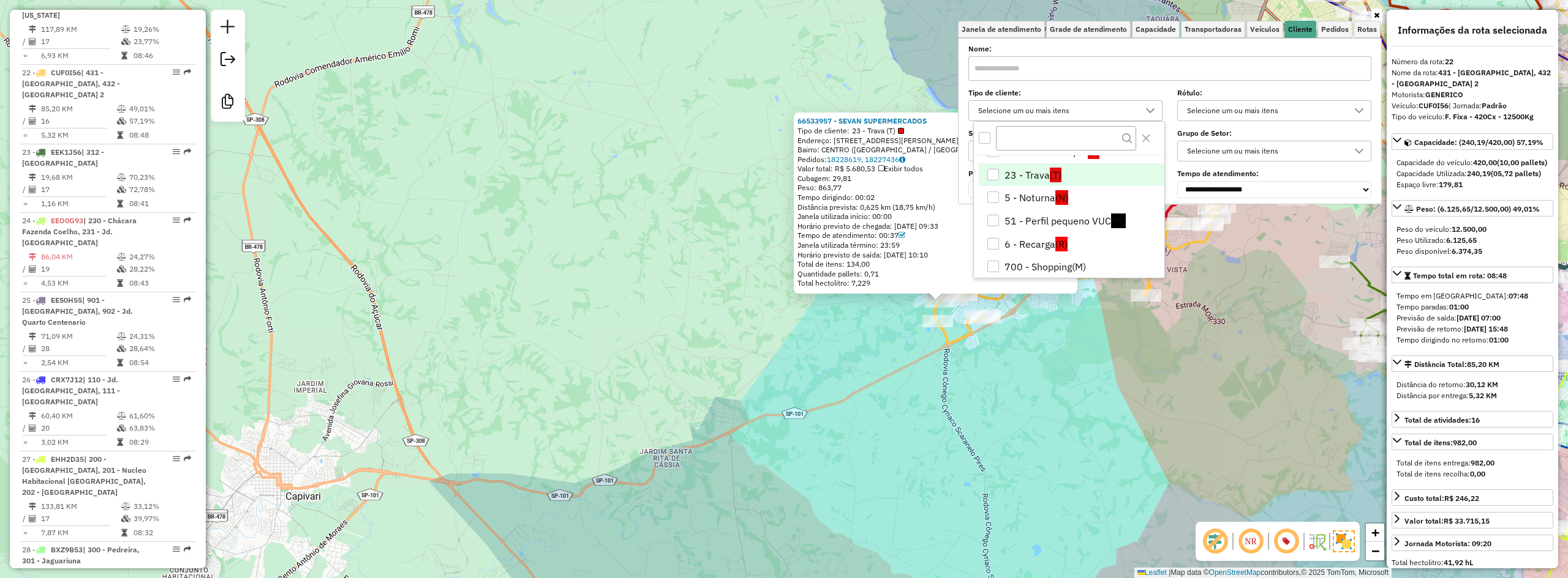
click at [1019, 179] on li "23 - Trava (T)" at bounding box center [1071, 174] width 186 height 23
click at [681, 331] on div "66533957 - SEVAN SUPERMERCADOS Tipo de cliente: 23 - Trava (T) Endereço: R MARE…" at bounding box center [784, 289] width 1568 height 578
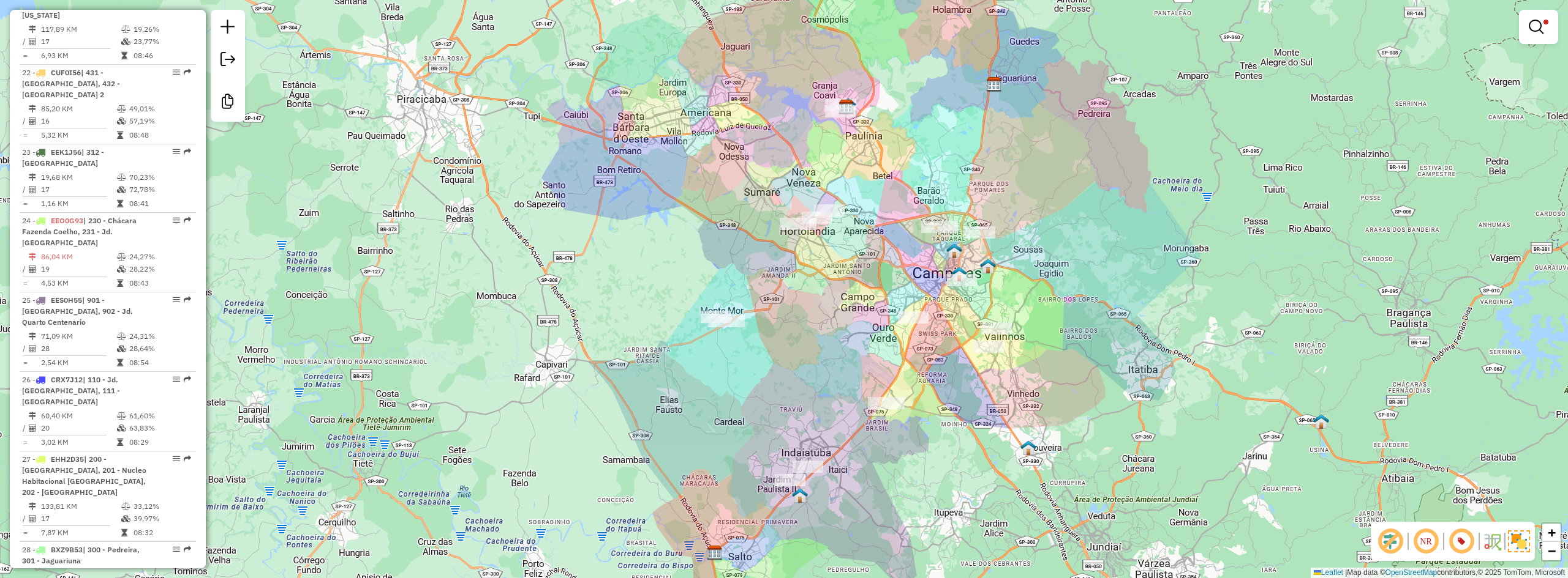
drag, startPoint x: 718, startPoint y: 238, endPoint x: 692, endPoint y: 233, distance: 26.5
click at [692, 233] on div "Limpar filtros Janela de atendimento Grade de atendimento Capacidade Transporta…" at bounding box center [784, 289] width 1568 height 578
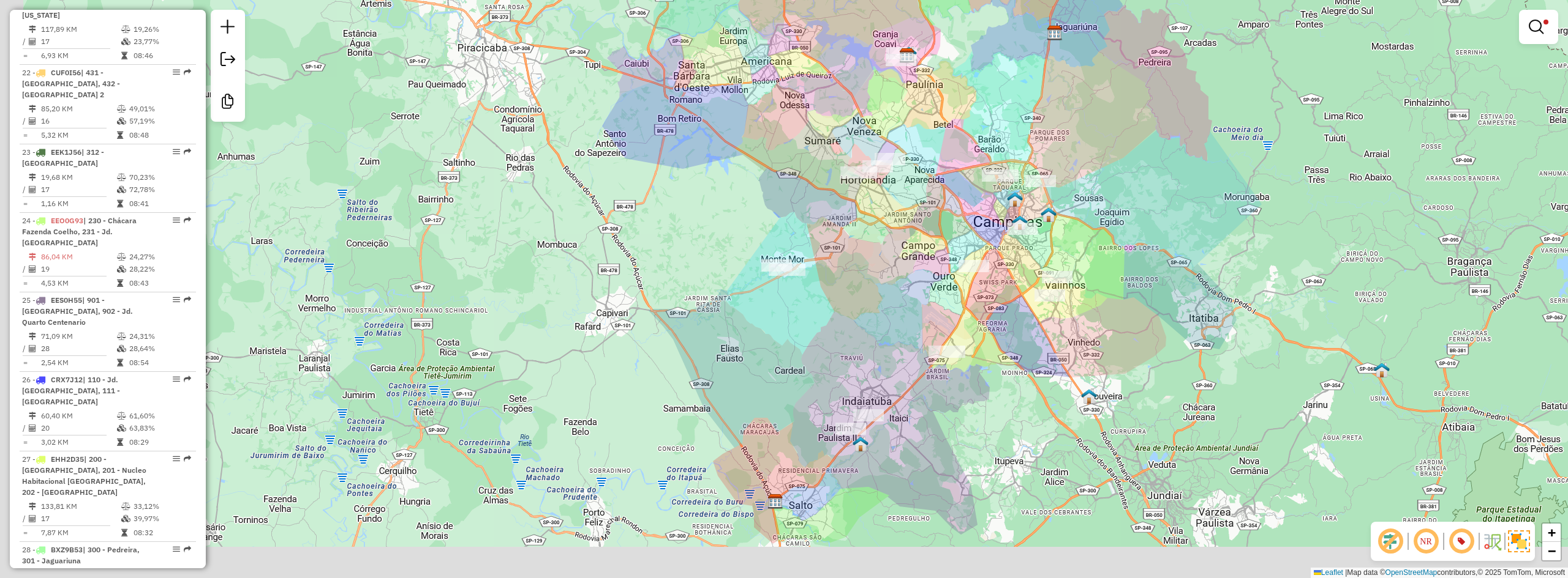
drag, startPoint x: 955, startPoint y: 435, endPoint x: 1017, endPoint y: 383, distance: 80.9
click at [1017, 383] on div "Limpar filtros Janela de atendimento Grade de atendimento Capacidade Transporta…" at bounding box center [784, 289] width 1568 height 578
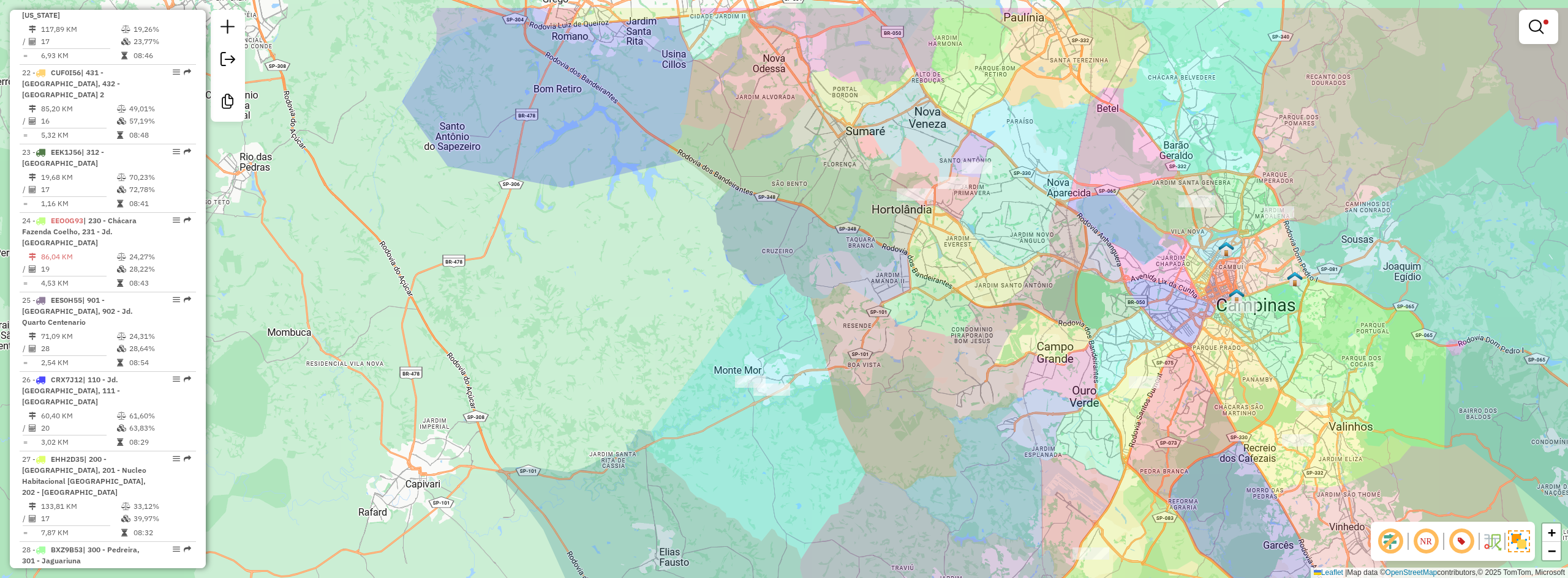
drag, startPoint x: 875, startPoint y: 198, endPoint x: 855, endPoint y: 262, distance: 67.1
click at [855, 262] on div "Limpar filtros Janela de atendimento Grade de atendimento Capacidade Transporta…" at bounding box center [784, 289] width 1568 height 578
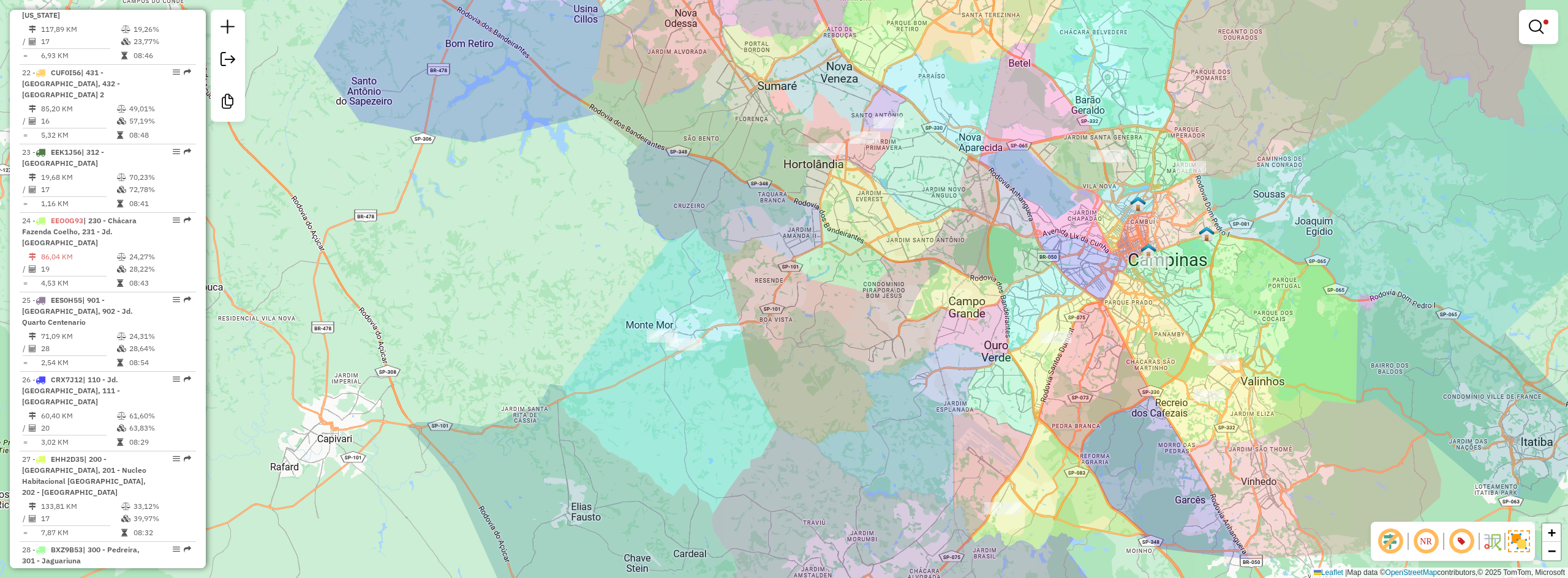
drag, startPoint x: 746, startPoint y: 194, endPoint x: 604, endPoint y: 99, distance: 170.8
click at [599, 94] on div "Limpar filtros Janela de atendimento Grade de atendimento Capacidade Transporta…" at bounding box center [784, 289] width 1568 height 578
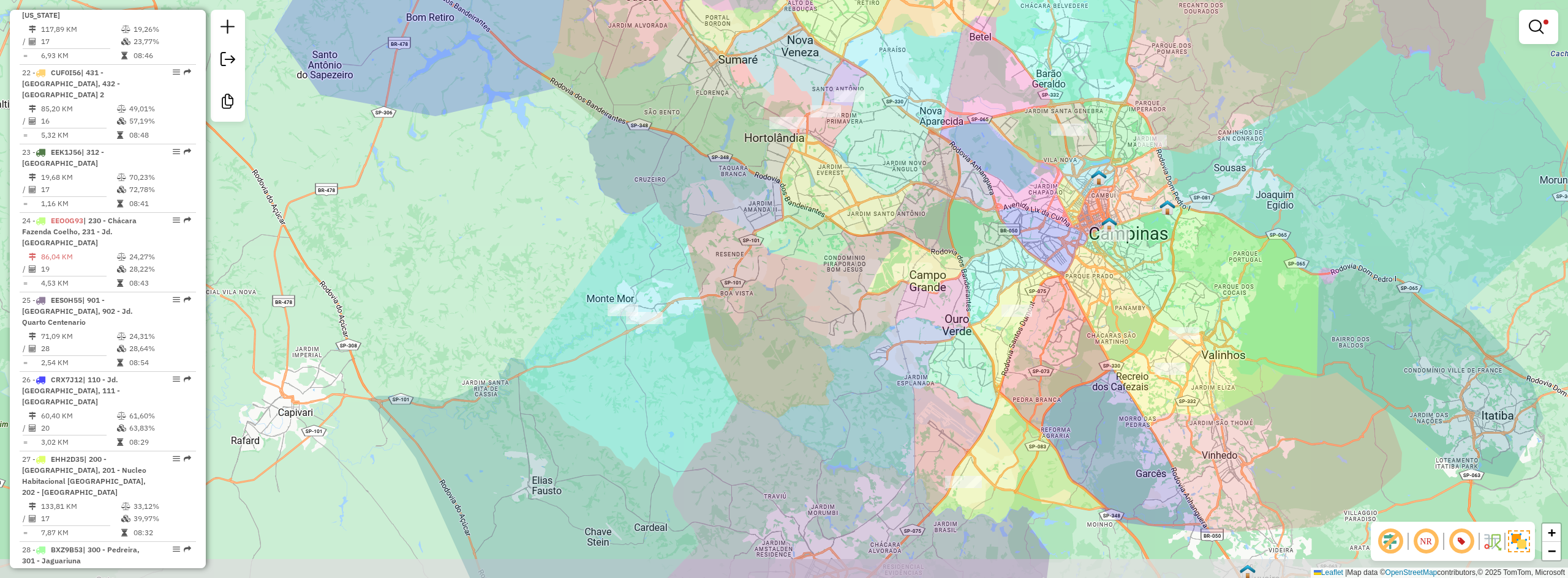
drag, startPoint x: 885, startPoint y: 273, endPoint x: 794, endPoint y: 248, distance: 94.4
click at [794, 248] on div "Limpar filtros Janela de atendimento Grade de atendimento Capacidade Transporta…" at bounding box center [784, 289] width 1568 height 578
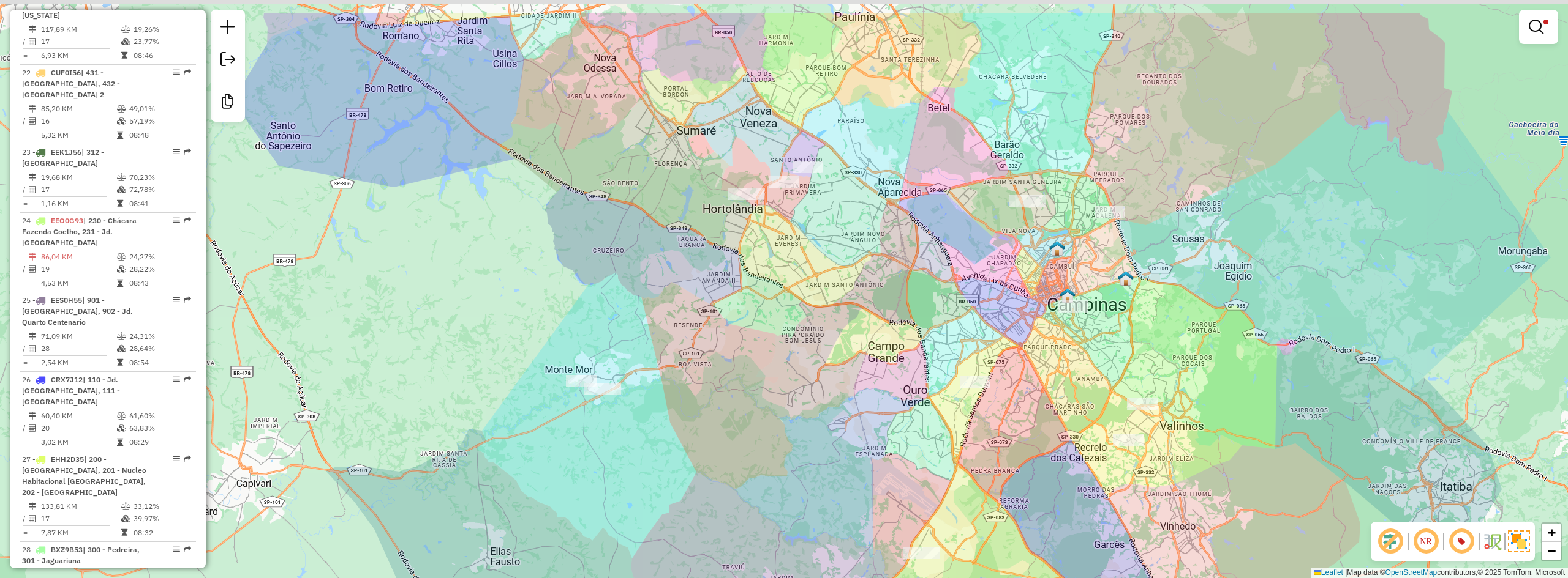
drag, startPoint x: 897, startPoint y: 216, endPoint x: 855, endPoint y: 287, distance: 82.5
click at [855, 287] on div "Limpar filtros Janela de atendimento Grade de atendimento Capacidade Transporta…" at bounding box center [784, 289] width 1568 height 578
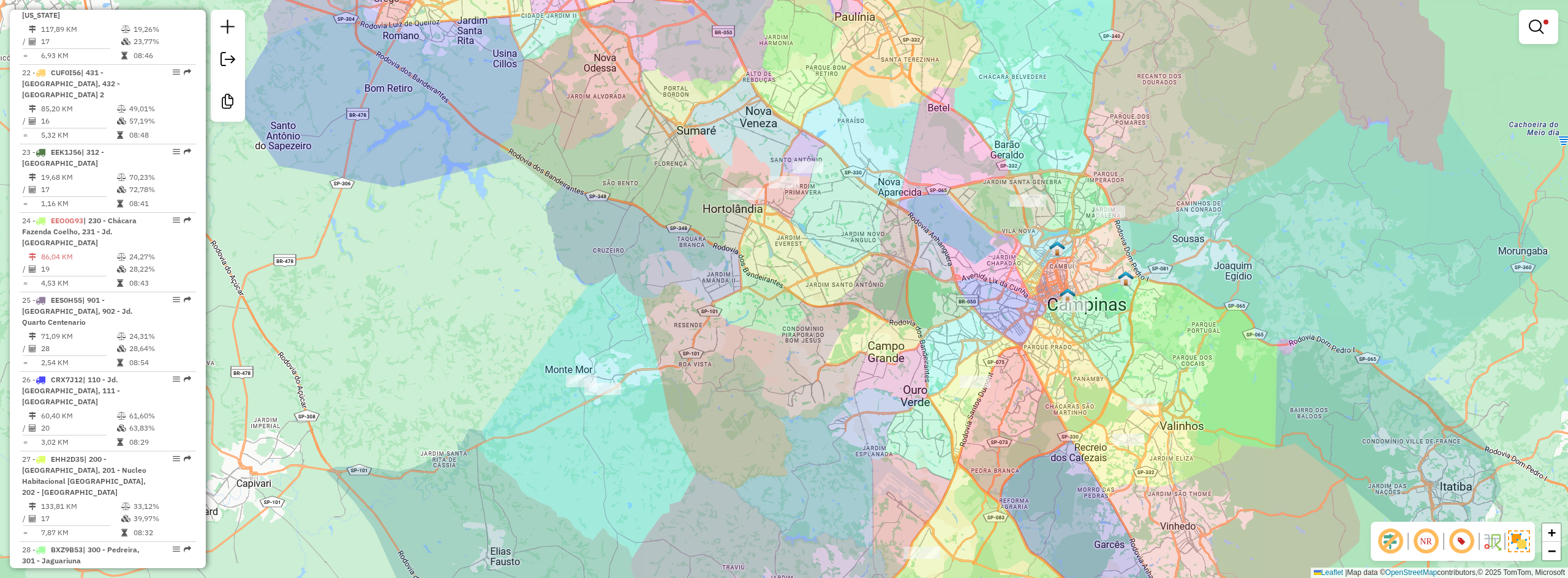
click at [856, 266] on div "Limpar filtros Janela de atendimento Grade de atendimento Capacidade Transporta…" at bounding box center [784, 289] width 1568 height 578
click at [1538, 30] on em at bounding box center [1536, 27] width 15 height 15
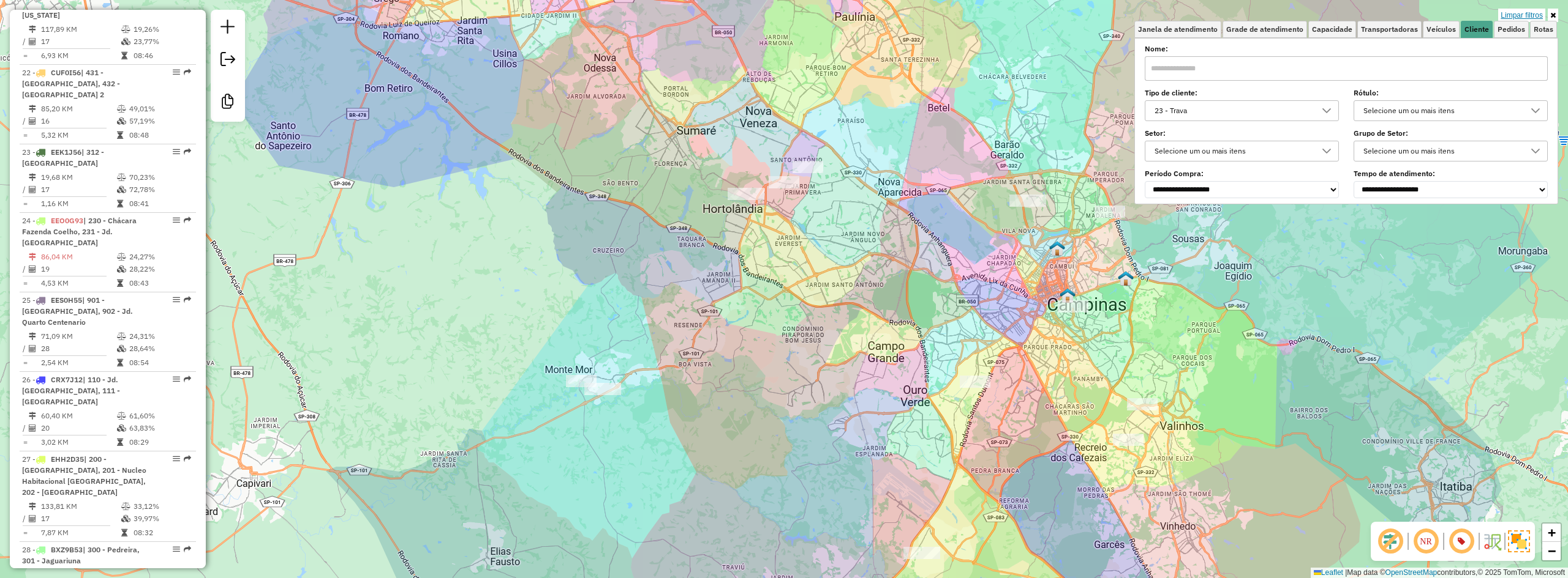
click at [1520, 11] on link "Limpar filtros" at bounding box center [1521, 15] width 47 height 13
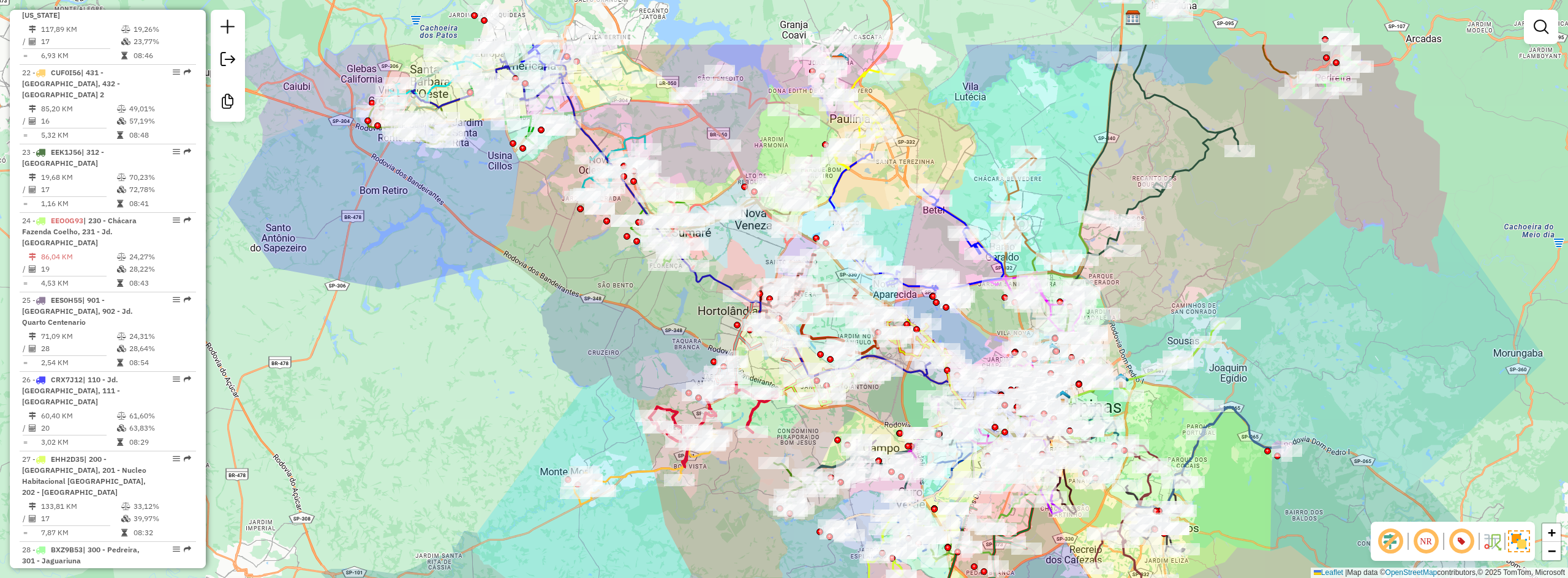
drag, startPoint x: 1231, startPoint y: 151, endPoint x: 1226, endPoint y: 254, distance: 103.1
click at [1226, 254] on div "Janela de atendimento Grade de atendimento Capacidade Transportadoras Veículos …" at bounding box center [784, 289] width 1568 height 578
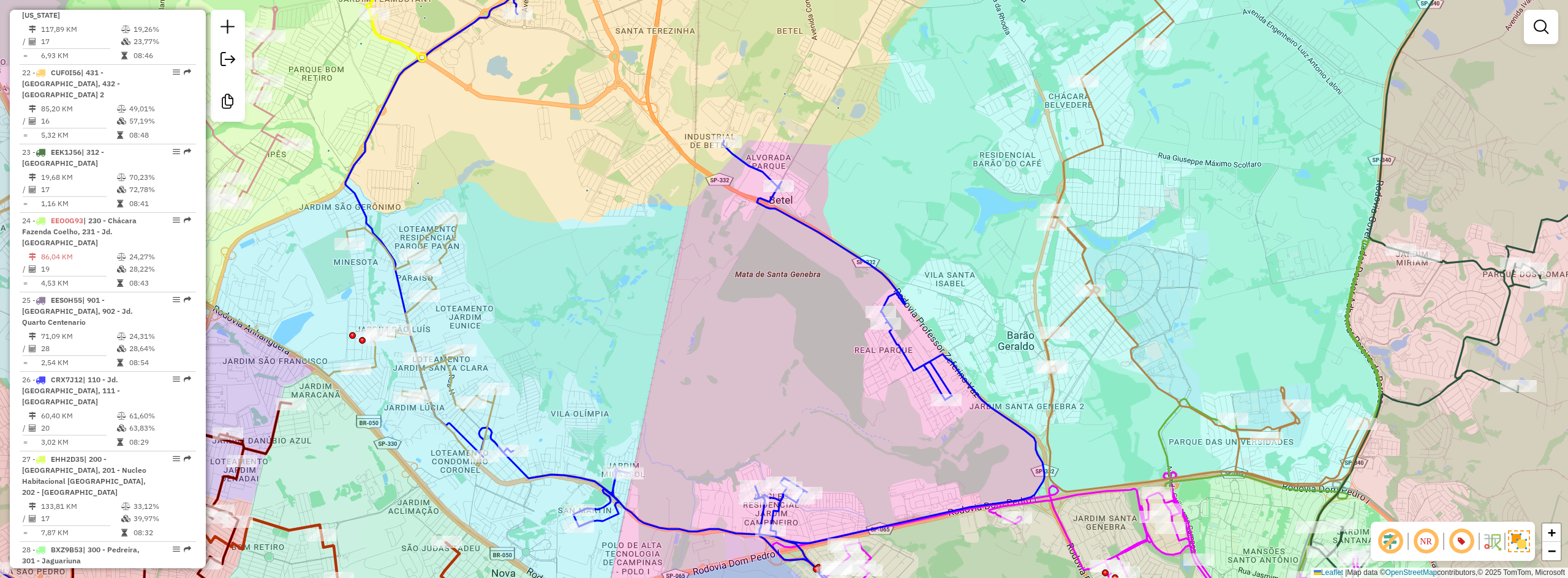
select select "**********"
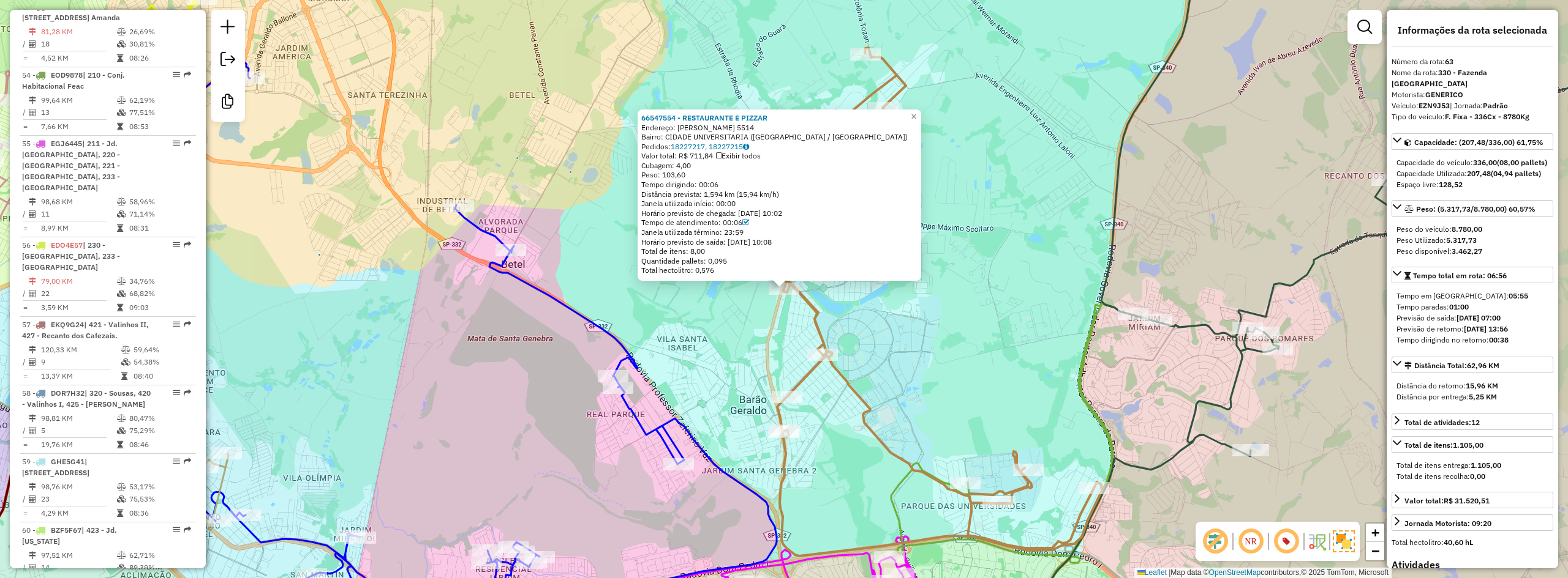
scroll to position [4874, 0]
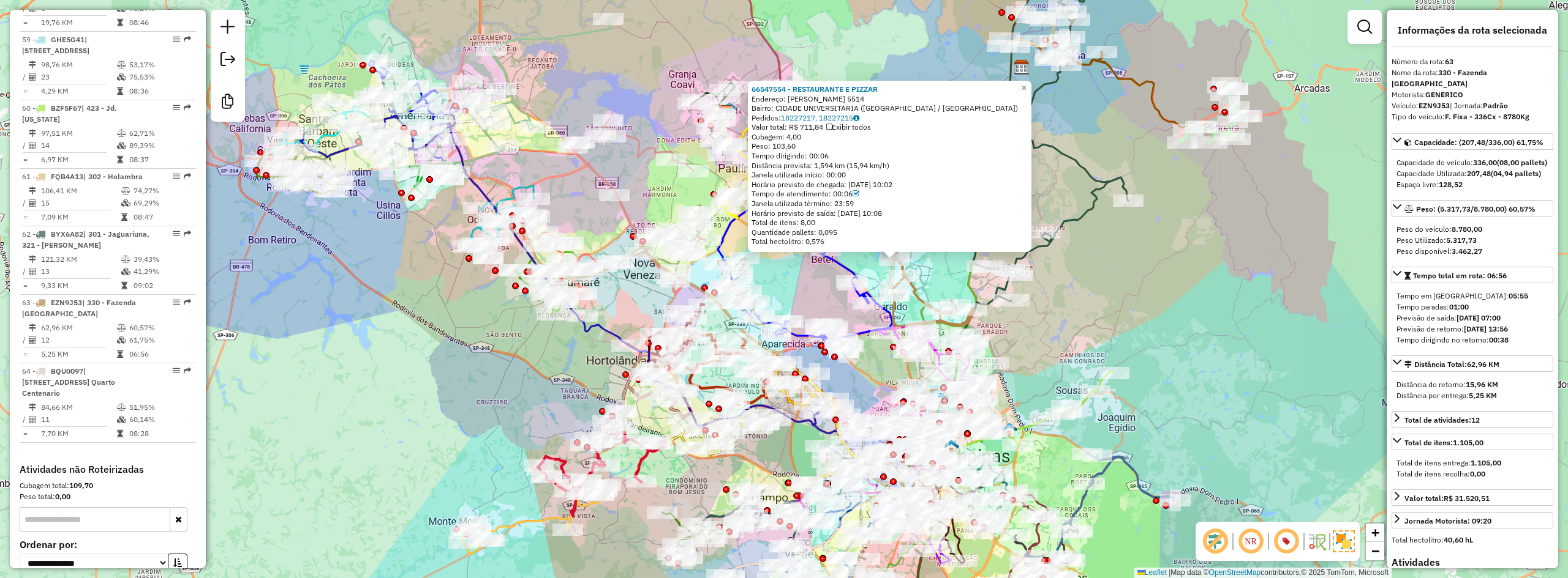
click at [392, 304] on div "Rota 15 - Placa DYA4842 66531603 - ALEXANDRE JOSE DOS S 66547554 - RESTAURANTE …" at bounding box center [784, 289] width 1568 height 578
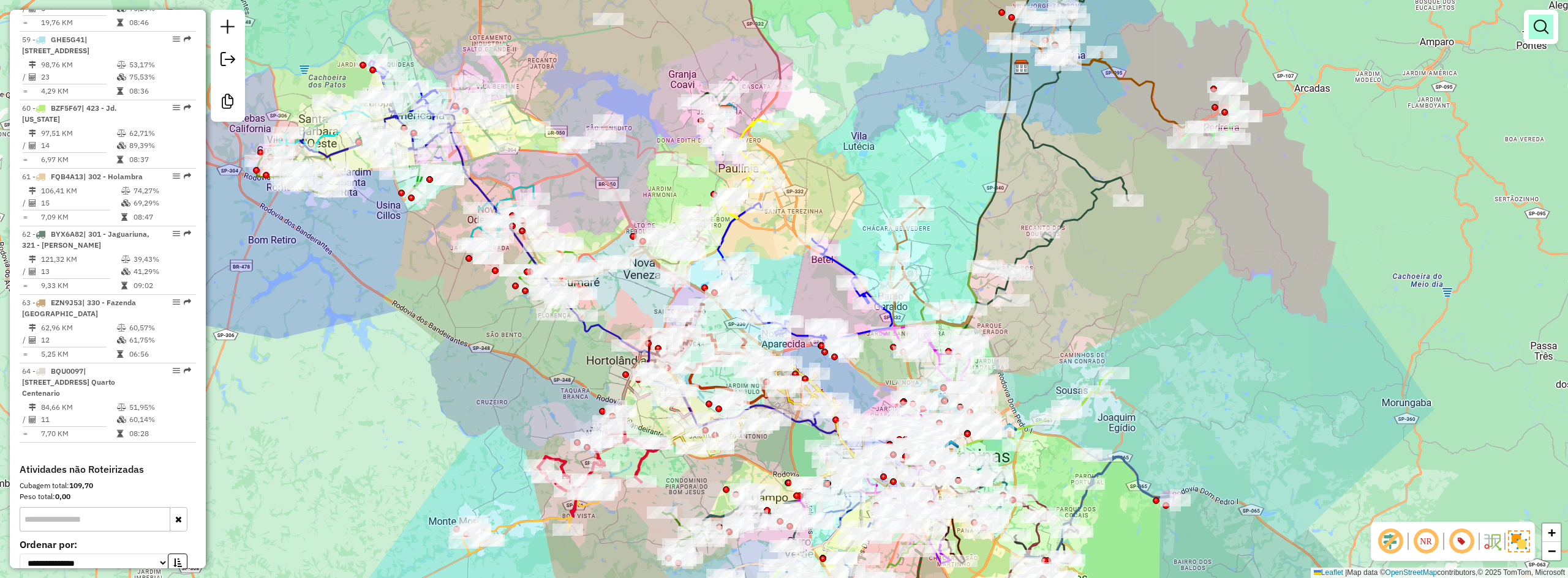
click at [1531, 22] on link at bounding box center [1540, 26] width 24 height 24
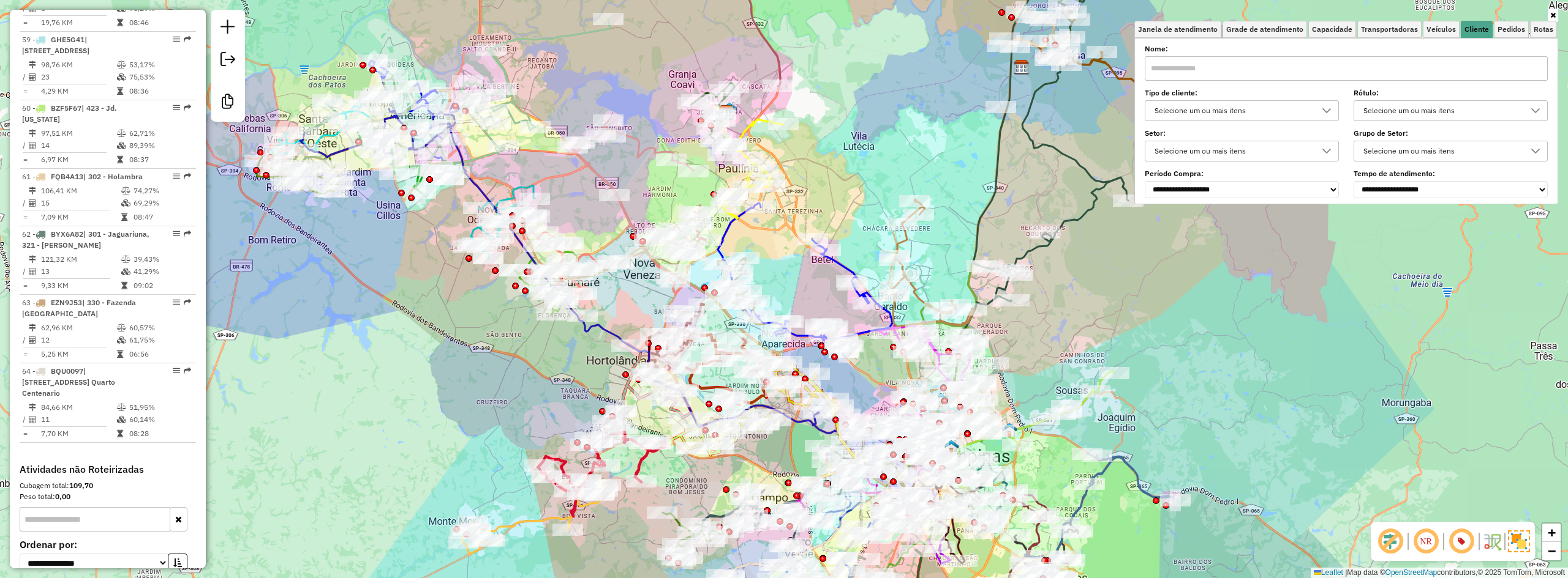
click at [1248, 100] on div "Selecione um ou mais itens" at bounding box center [1242, 110] width 194 height 20
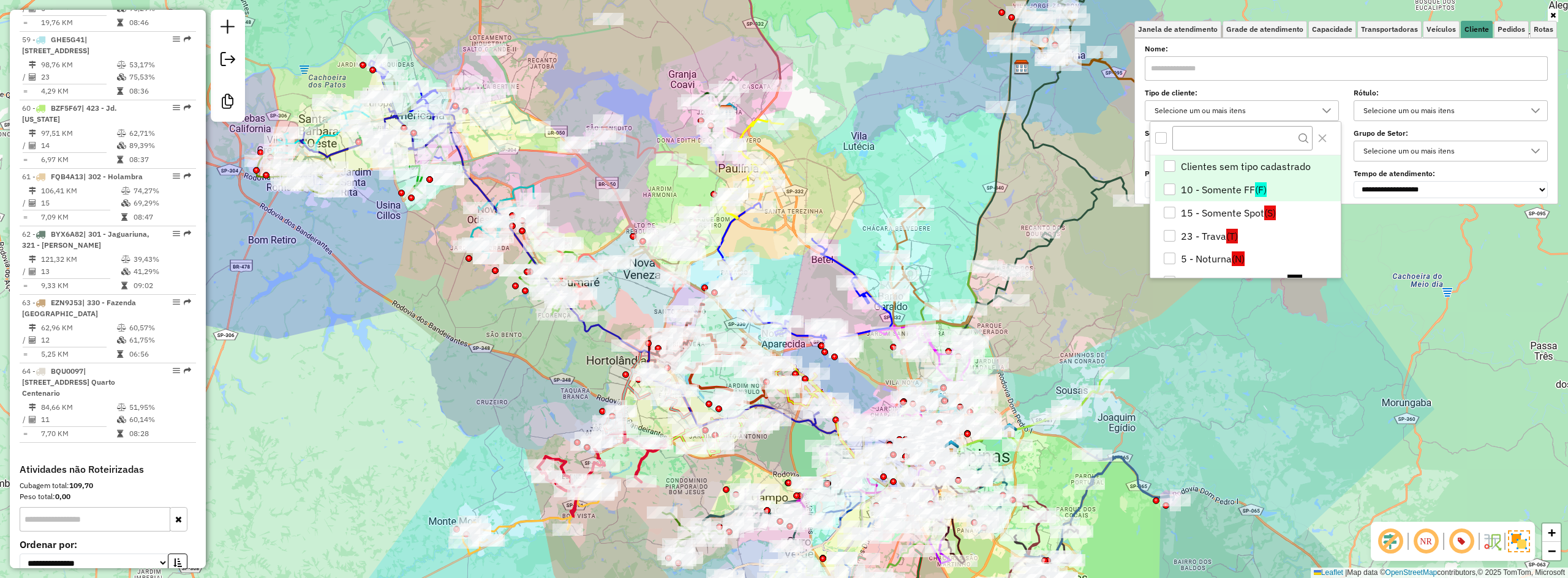
scroll to position [61, 0]
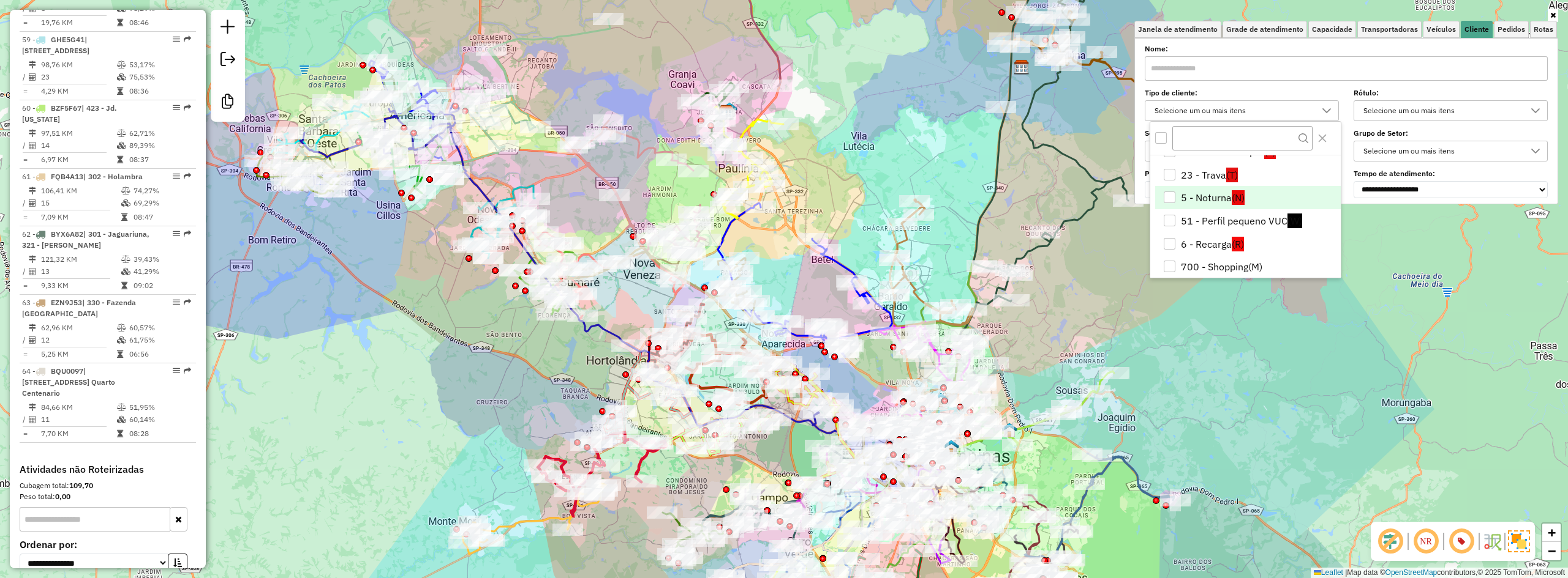
click at [1220, 193] on li "5 - Noturna (N)" at bounding box center [1247, 198] width 186 height 23
click at [1186, 430] on div "Janela de atendimento Grade de atendimento Capacidade Transportadoras Veículos …" at bounding box center [784, 289] width 1568 height 578
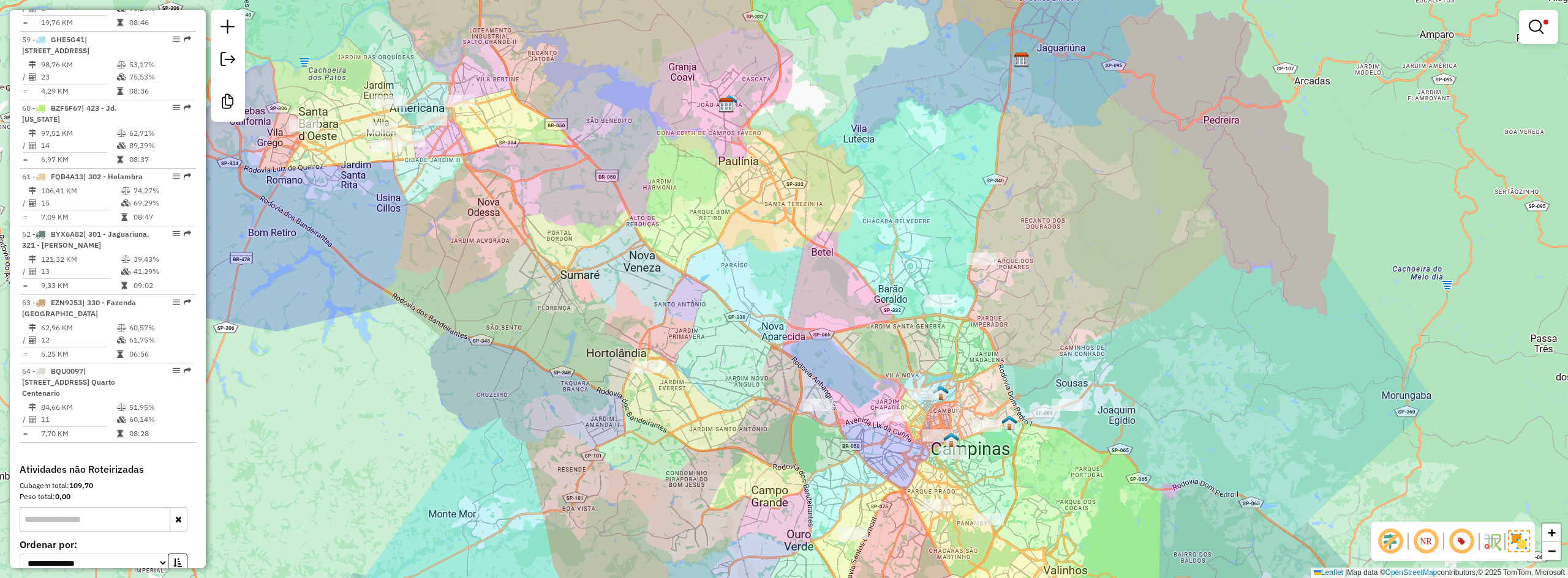
drag, startPoint x: 1183, startPoint y: 423, endPoint x: 1217, endPoint y: 254, distance: 172.4
click at [1217, 254] on div "Limpar filtros Janela de atendimento Grade de atendimento Capacidade Transporta…" at bounding box center [784, 289] width 1568 height 578
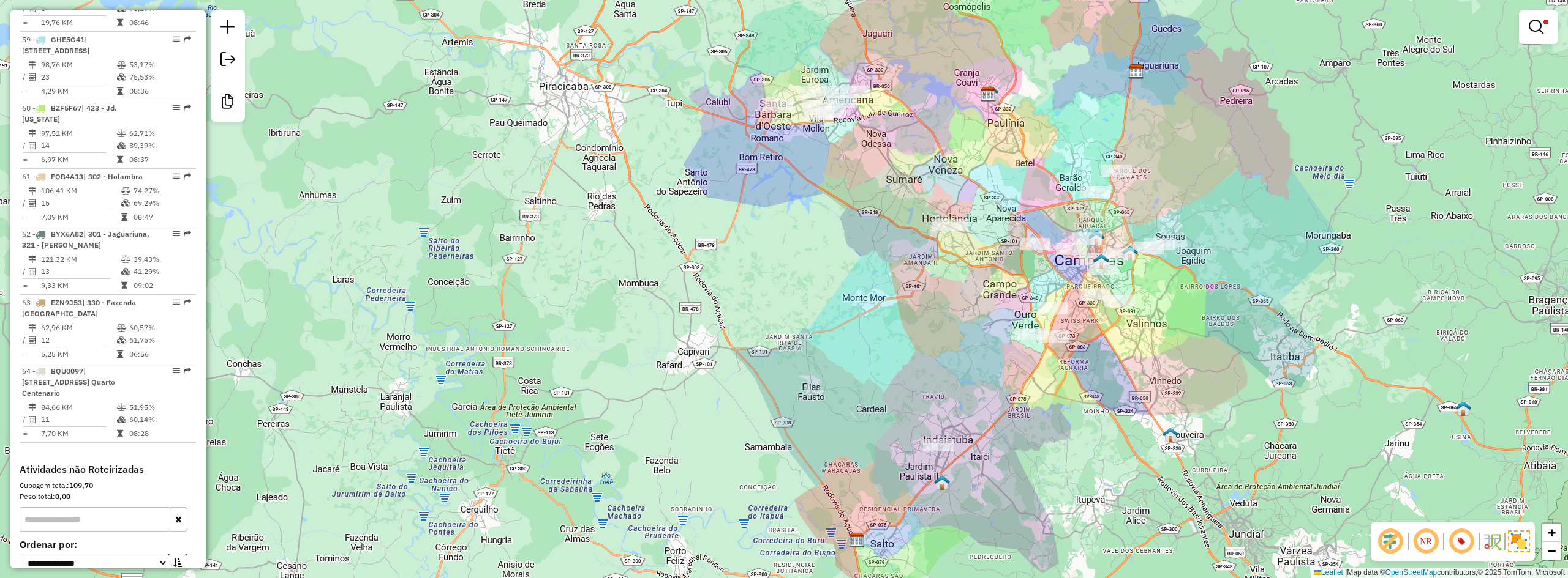
click at [1232, 291] on div "Limpar filtros Janela de atendimento Grade de atendimento Capacidade Transporta…" at bounding box center [784, 289] width 1568 height 578
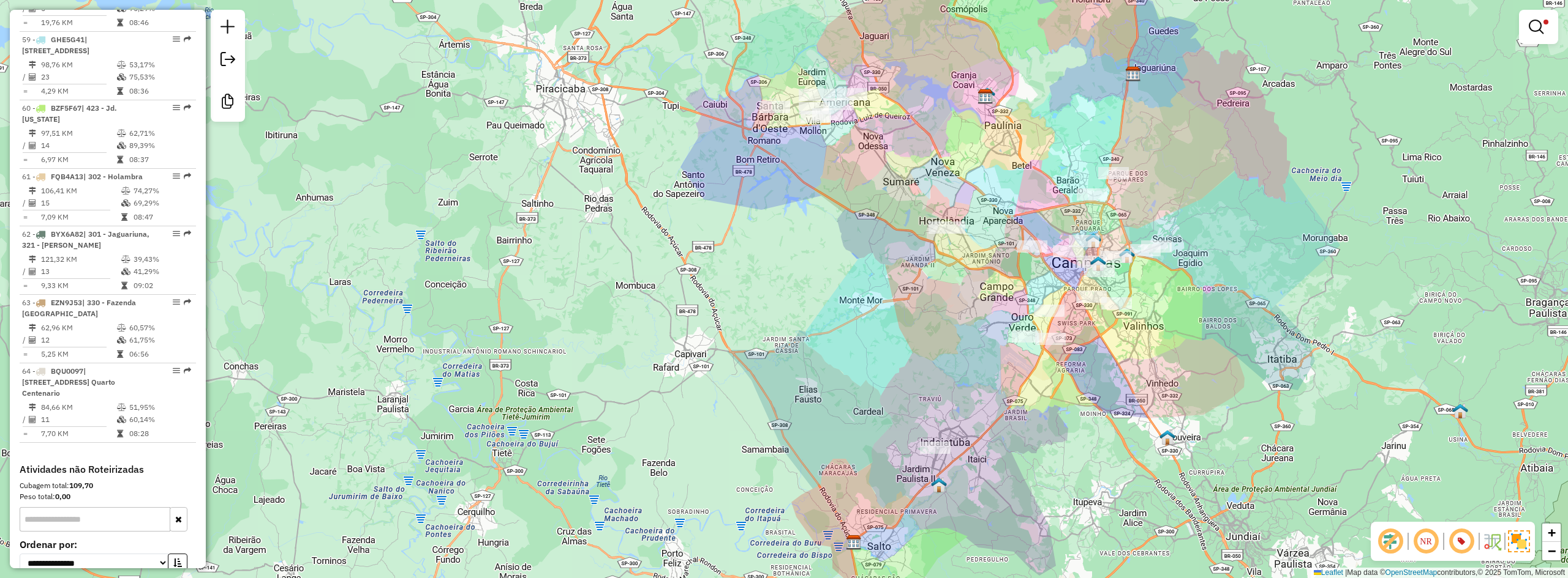
drag, startPoint x: 672, startPoint y: 260, endPoint x: 705, endPoint y: 312, distance: 61.6
click at [588, 297] on div "Limpar filtros Janela de atendimento Grade de atendimento Capacidade Transporta…" at bounding box center [784, 289] width 1568 height 578
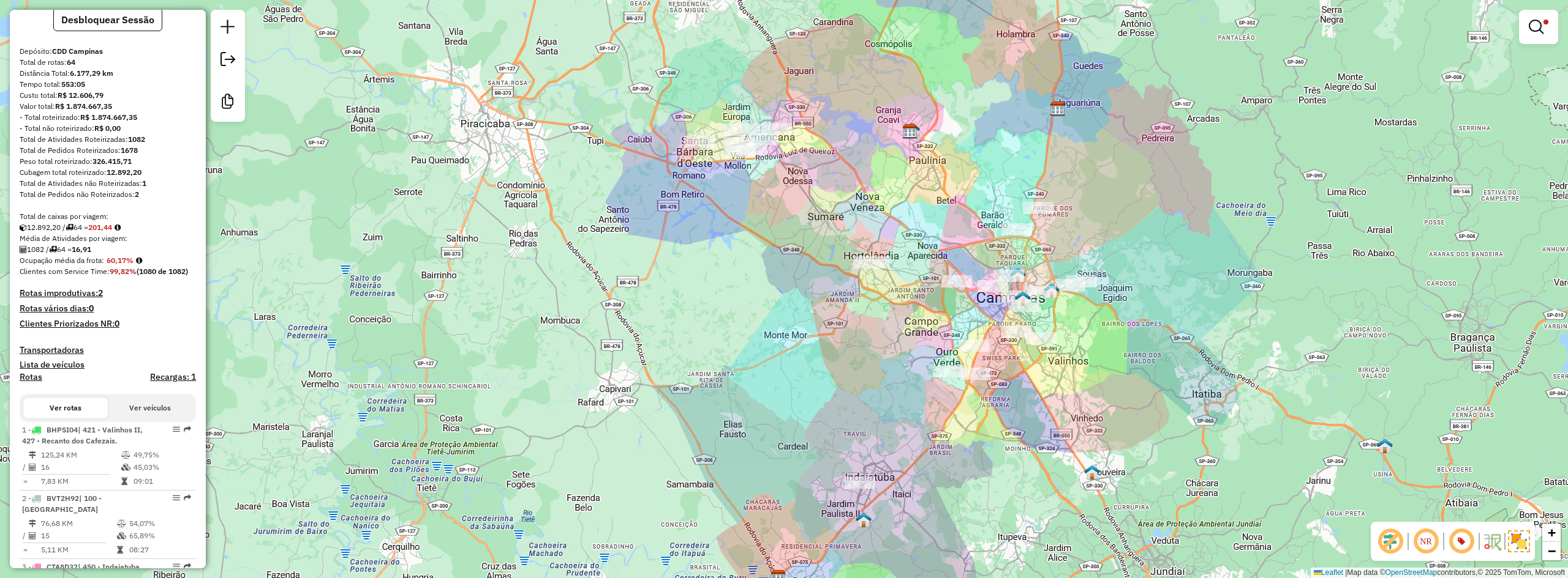
scroll to position [0, 0]
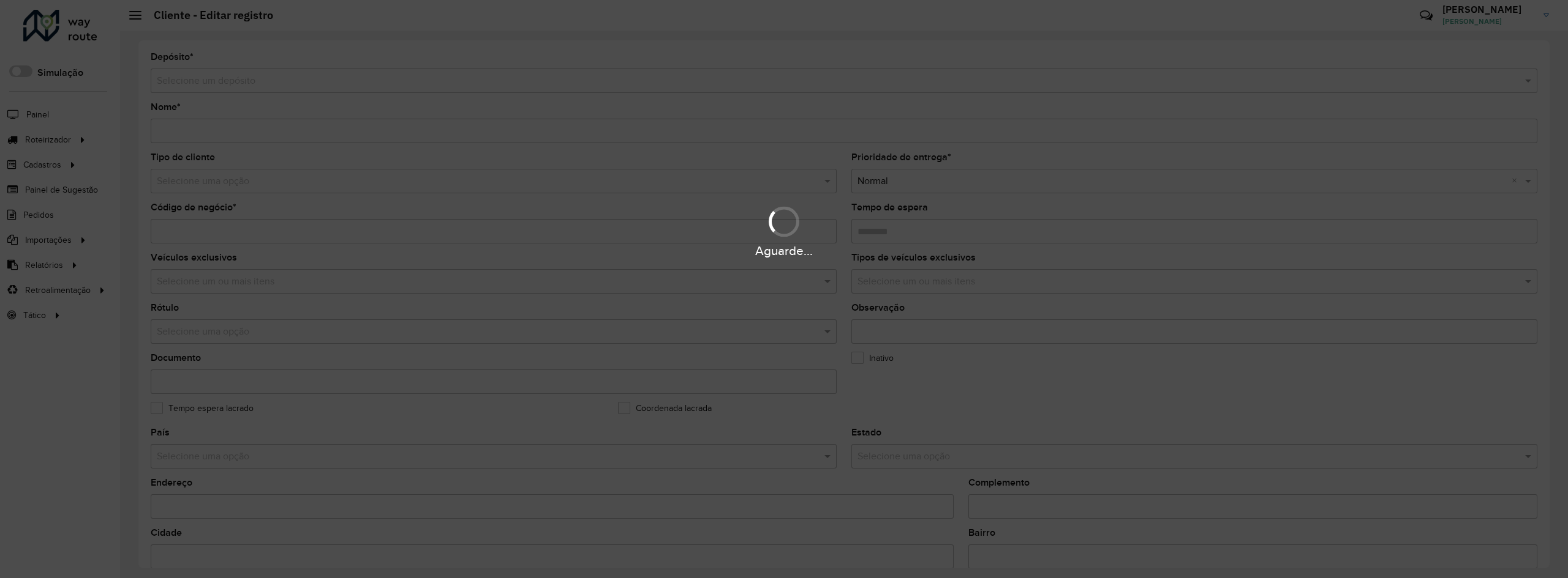
type input "**********"
type input "********"
type input "**********"
type input "*********"
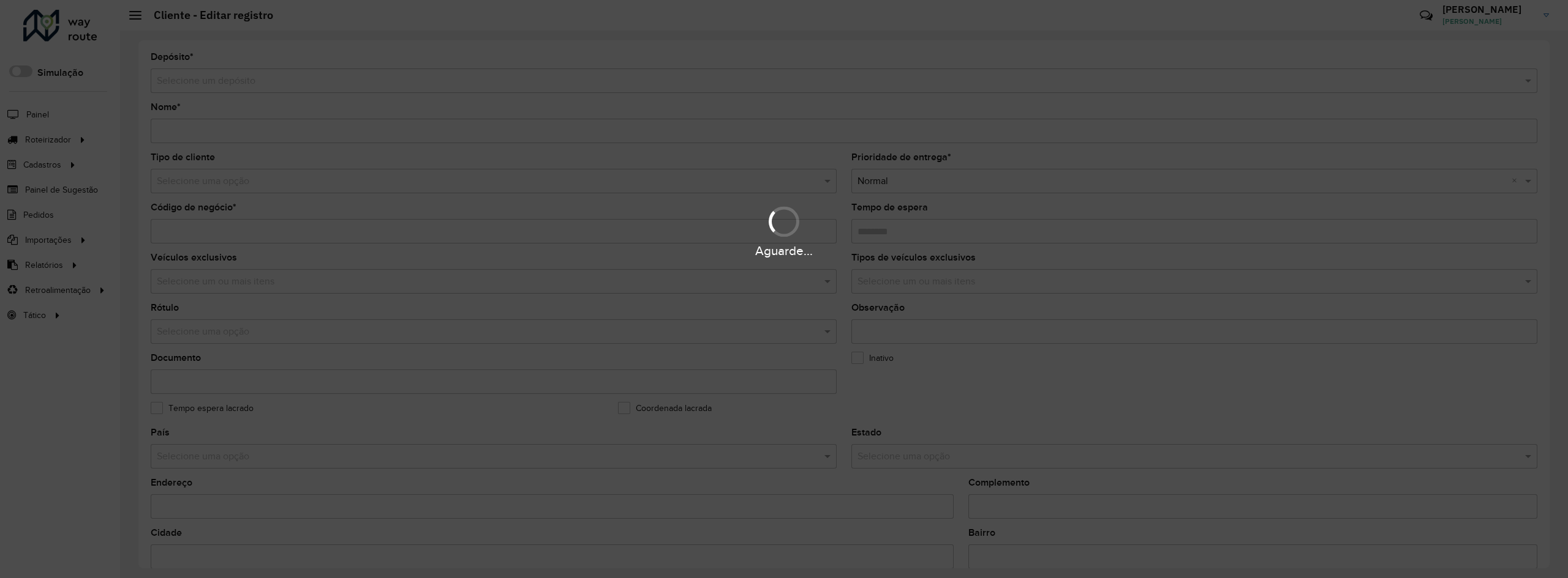
type input "**********"
type input "********"
type input "**********"
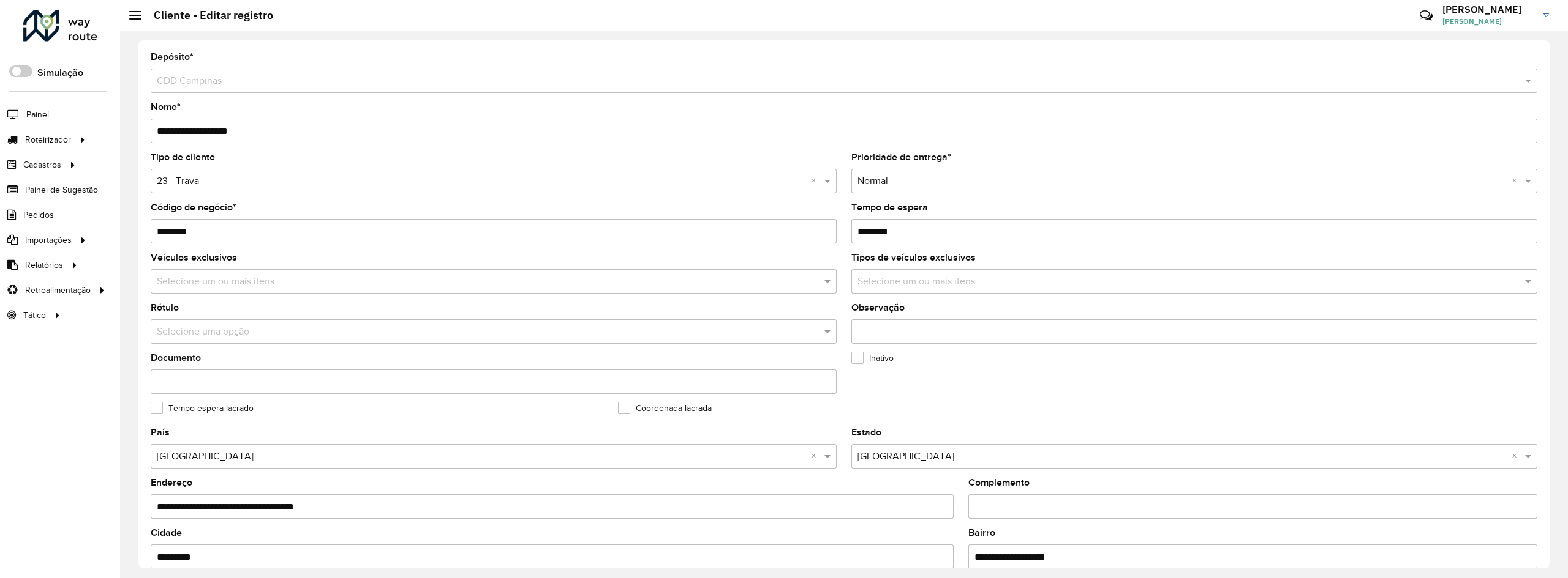
click at [214, 328] on input "text" at bounding box center [481, 332] width 649 height 15
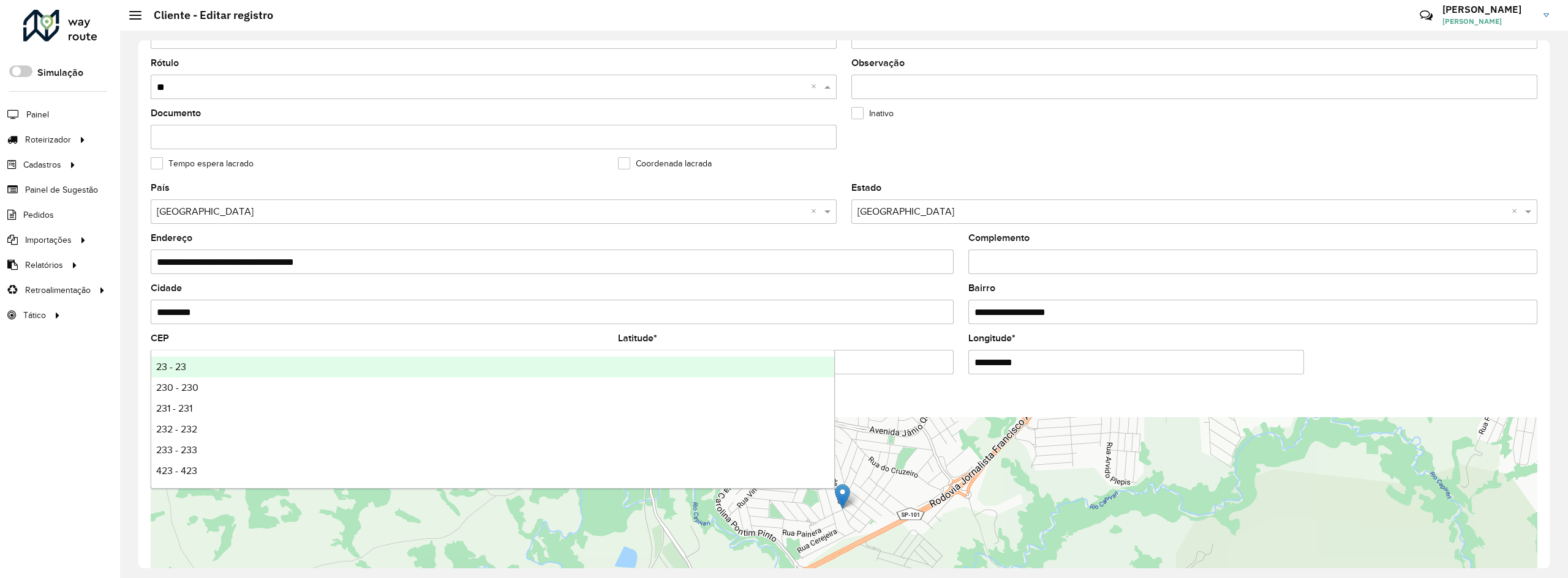
scroll to position [332, 0]
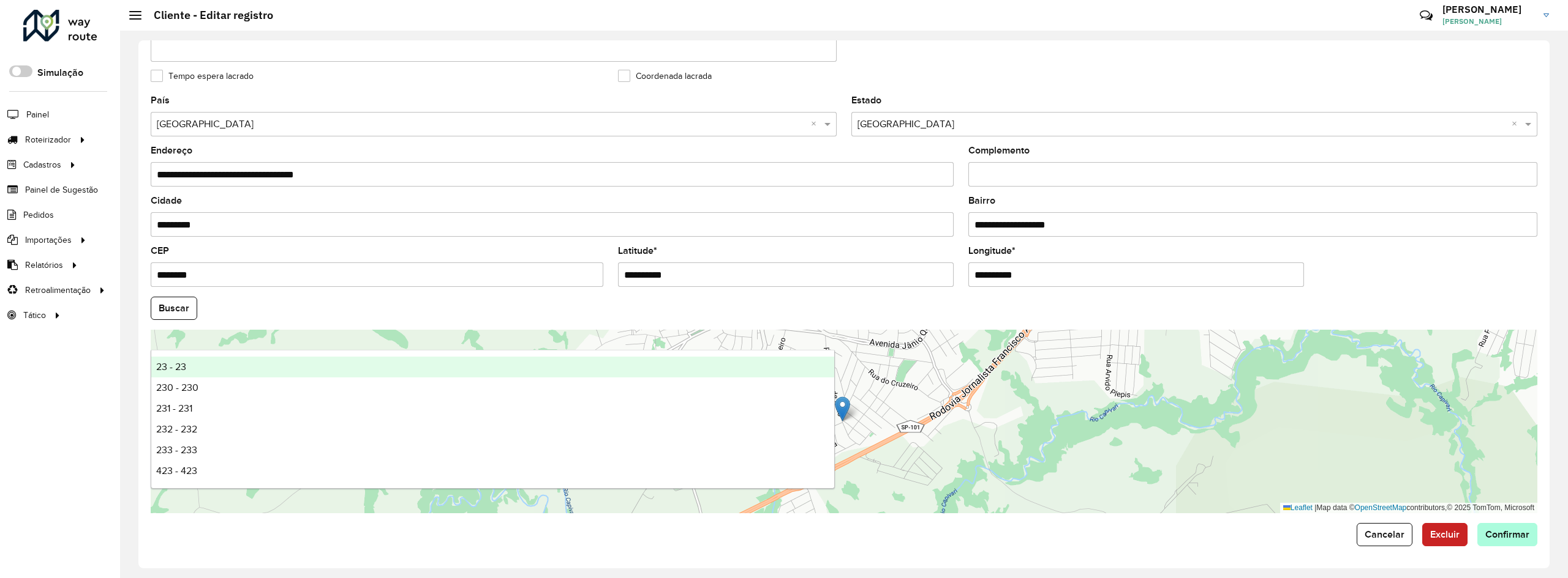
type input "**"
click at [1504, 528] on button "Confirmar" at bounding box center [1507, 534] width 60 height 23
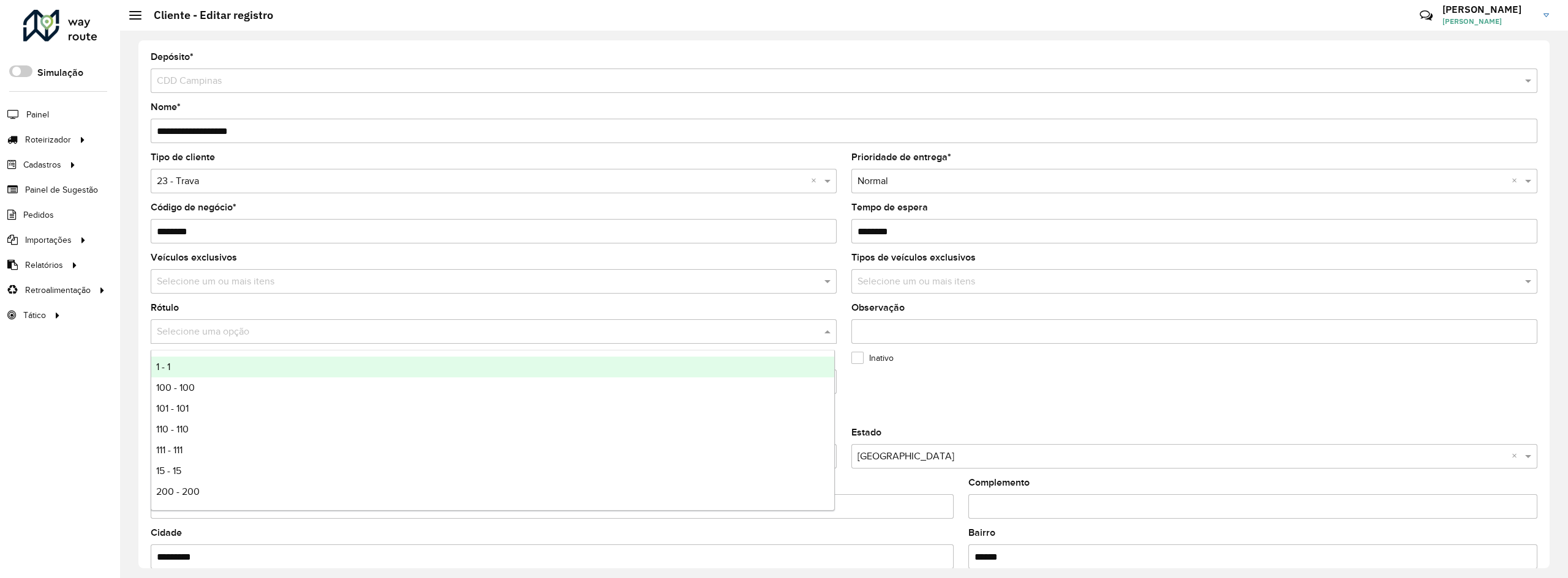
click at [175, 332] on input "text" at bounding box center [481, 332] width 649 height 15
type input "**"
click at [182, 373] on div "23 - 23" at bounding box center [492, 367] width 683 height 20
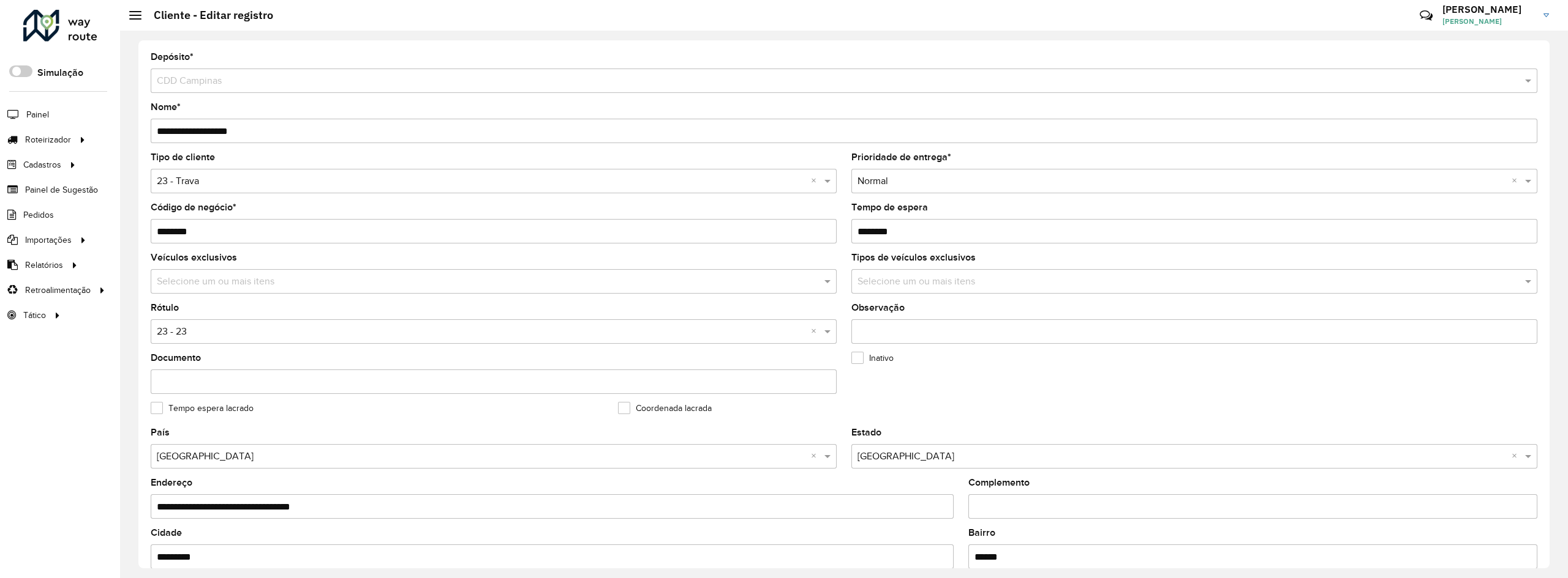
scroll to position [332, 0]
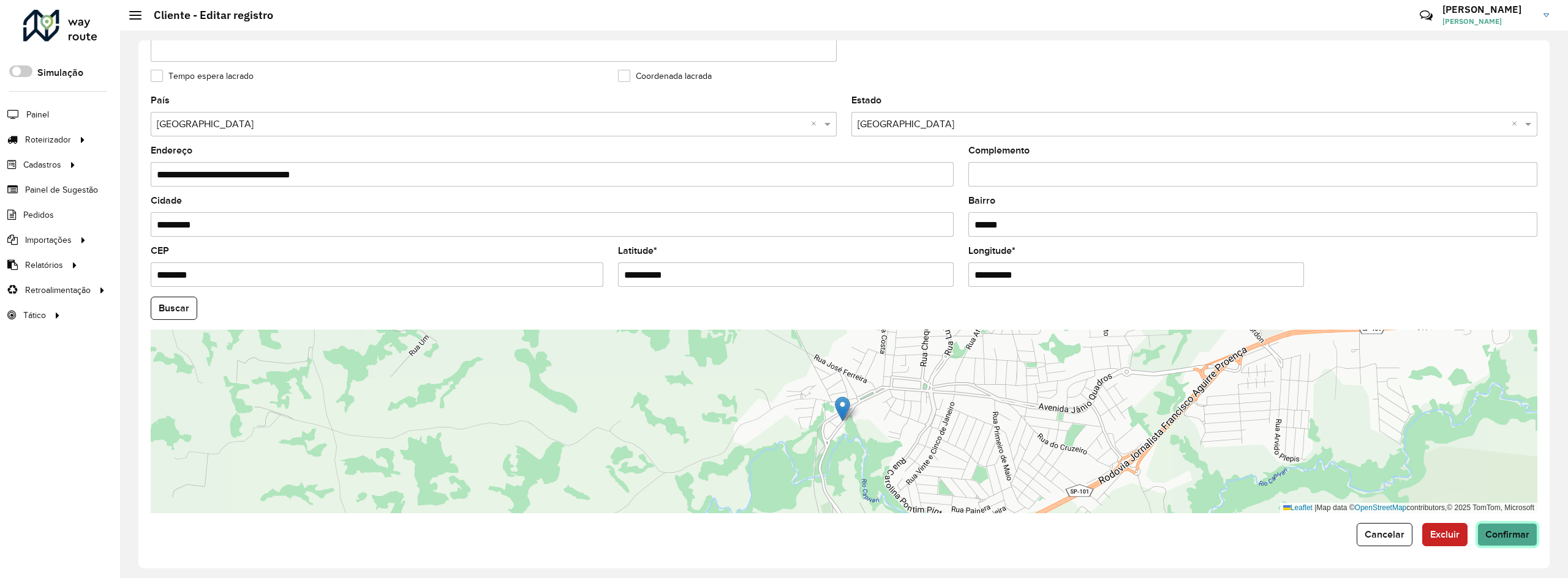
click at [1512, 537] on span "Confirmar" at bounding box center [1507, 534] width 44 height 11
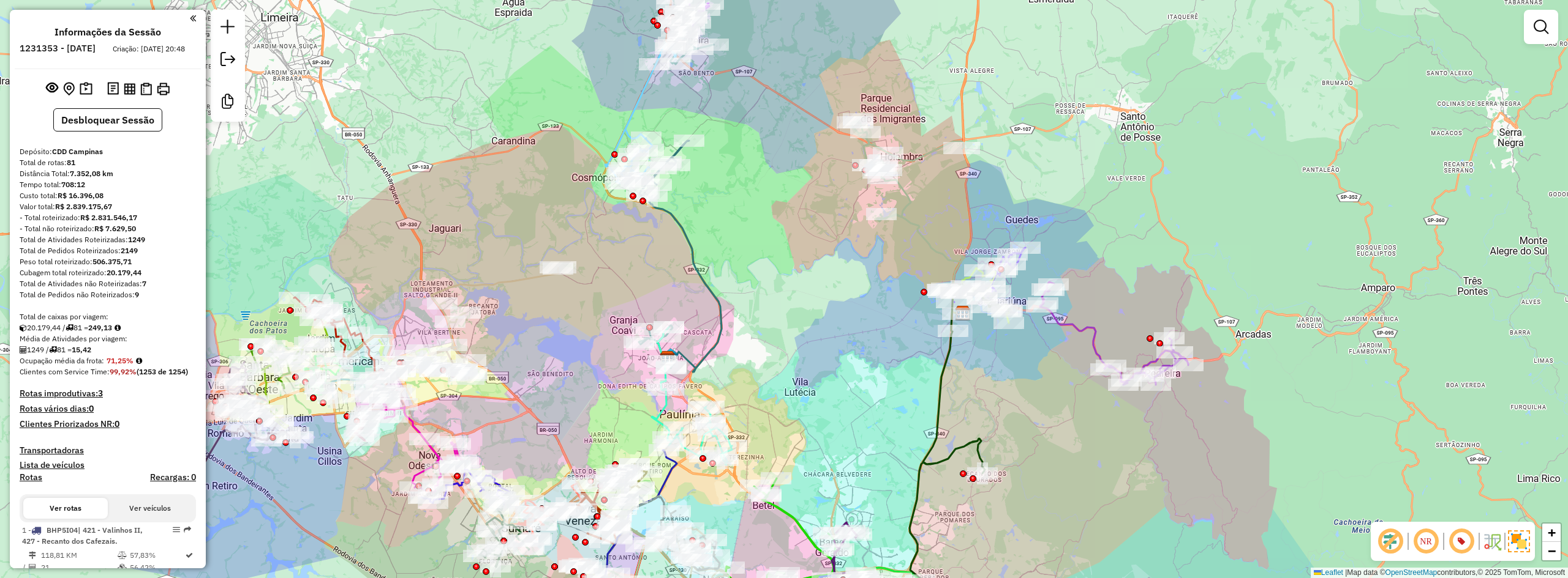
scroll to position [1028, 0]
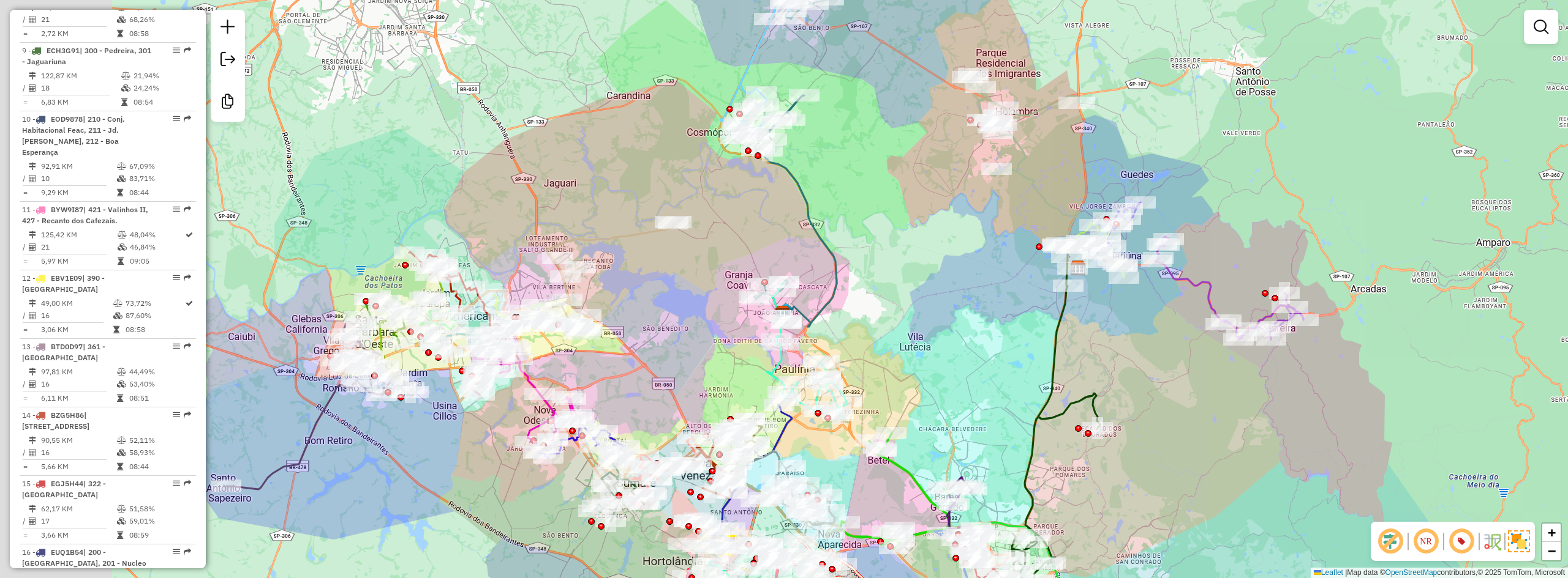
drag, startPoint x: 811, startPoint y: 196, endPoint x: 924, endPoint y: 156, distance: 119.9
click at [1003, 155] on div "Janela de atendimento Grade de atendimento Capacidade Transportadoras Veículos …" at bounding box center [784, 289] width 1568 height 578
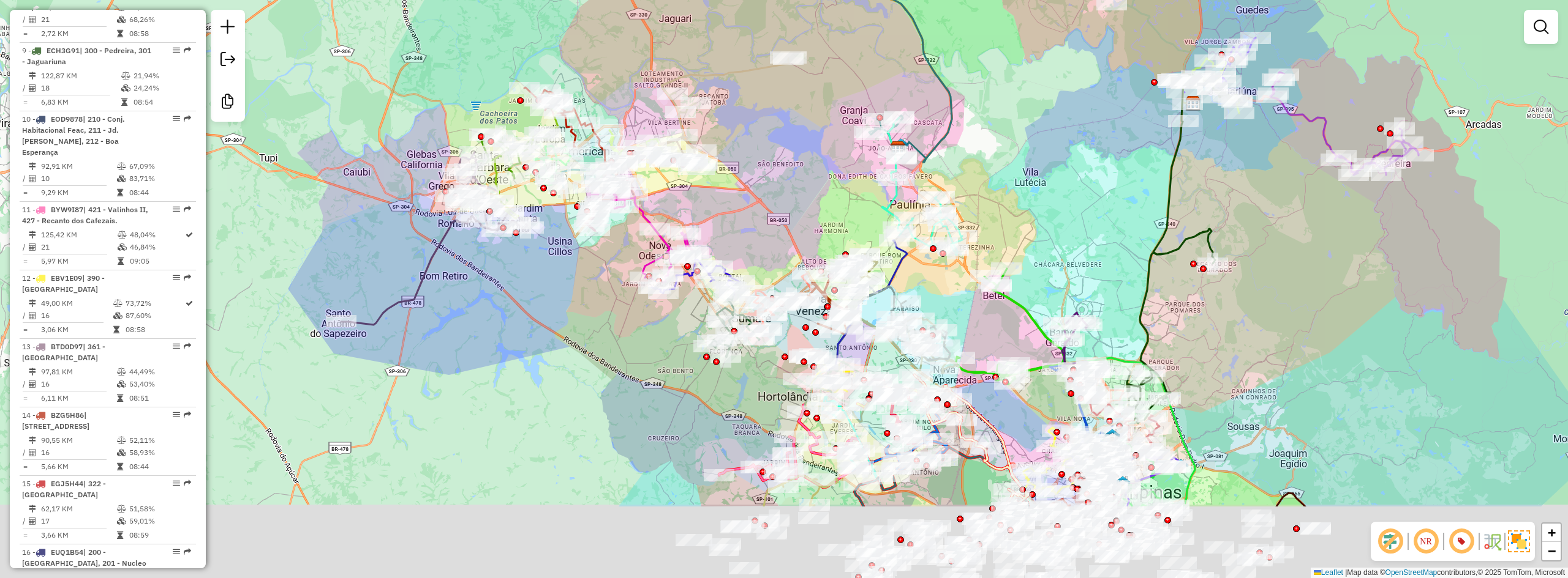
drag, startPoint x: 835, startPoint y: 359, endPoint x: 789, endPoint y: 233, distance: 134.1
click at [789, 233] on div "Janela de atendimento Grade de atendimento Capacidade Transportadoras Veículos …" at bounding box center [784, 289] width 1568 height 578
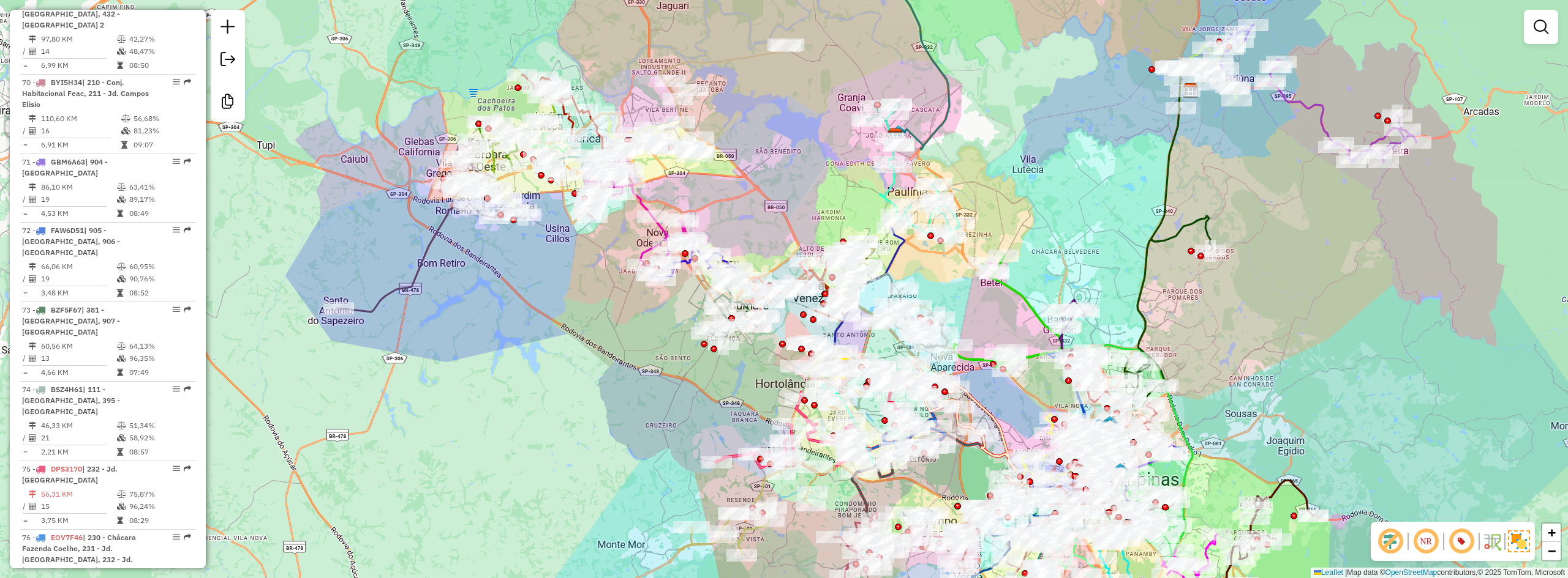
scroll to position [5950, 0]
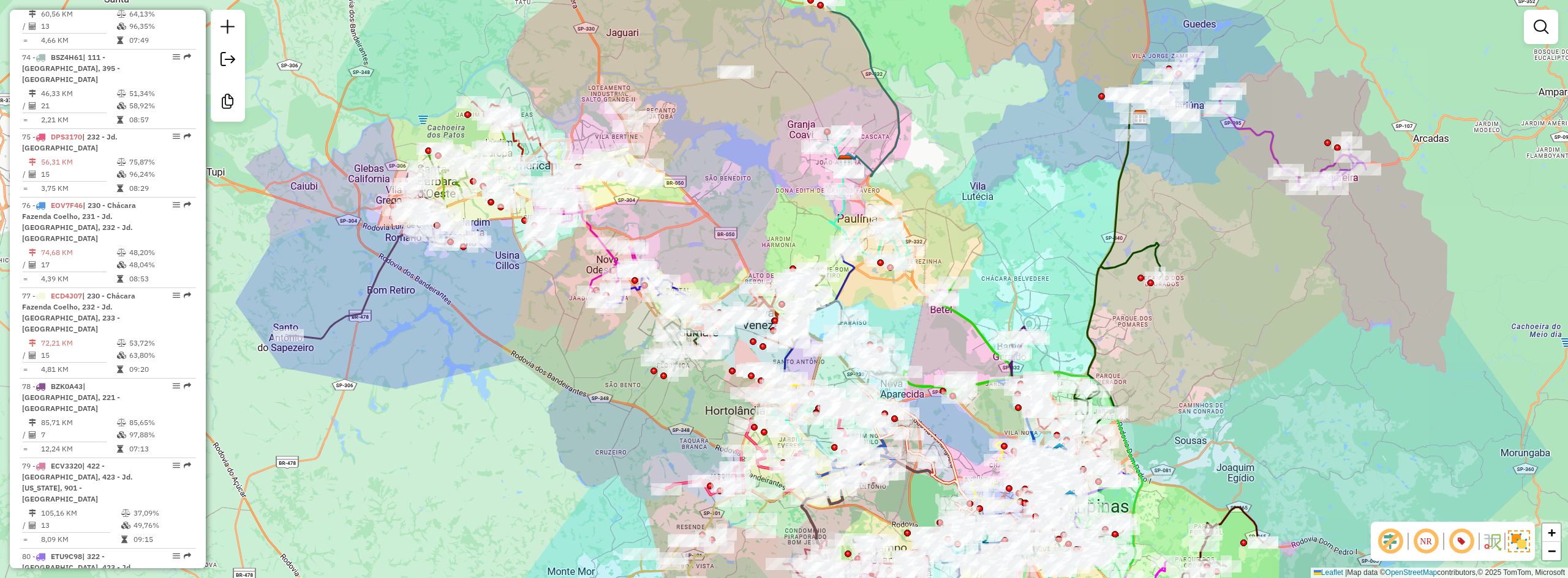
drag, startPoint x: 456, startPoint y: 488, endPoint x: 319, endPoint y: 540, distance: 146.5
click at [319, 540] on div "Janela de atendimento Grade de atendimento Capacidade Transportadoras Veículos …" at bounding box center [784, 289] width 1568 height 578
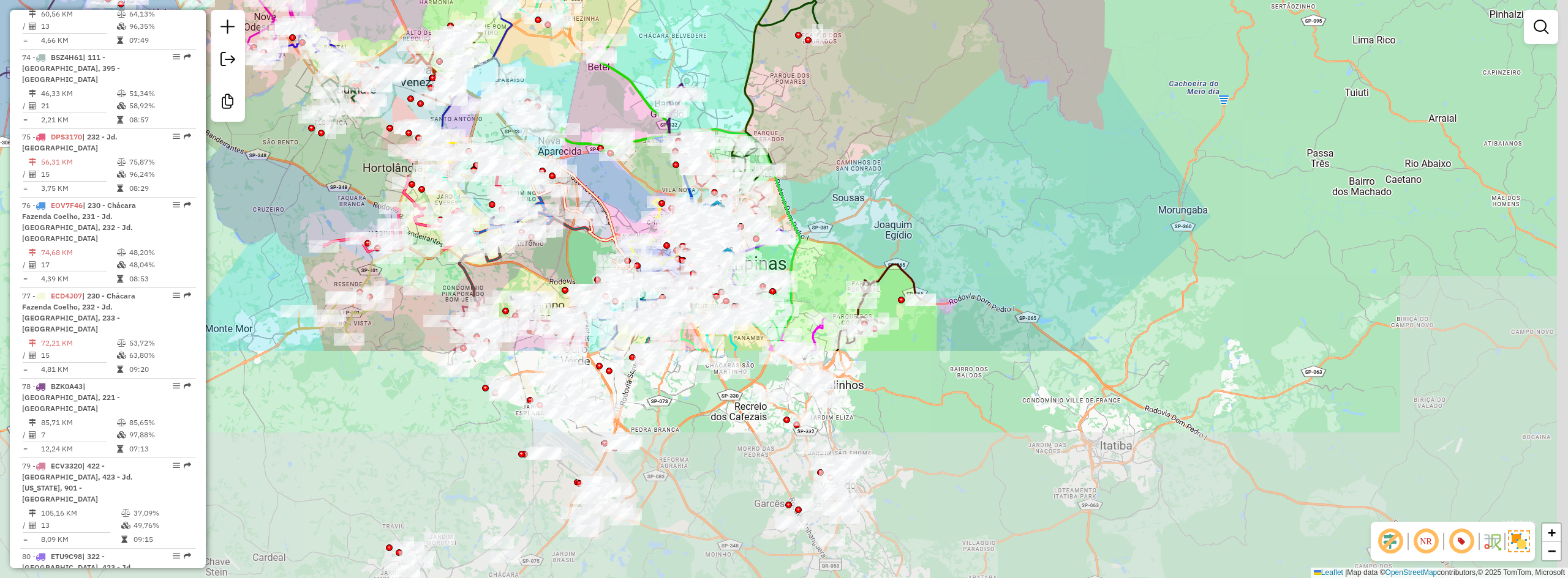
drag, startPoint x: 1126, startPoint y: 383, endPoint x: 916, endPoint y: 113, distance: 342.1
click at [916, 113] on div "Janela de atendimento Grade de atendimento Capacidade Transportadoras Veículos …" at bounding box center [784, 289] width 1568 height 578
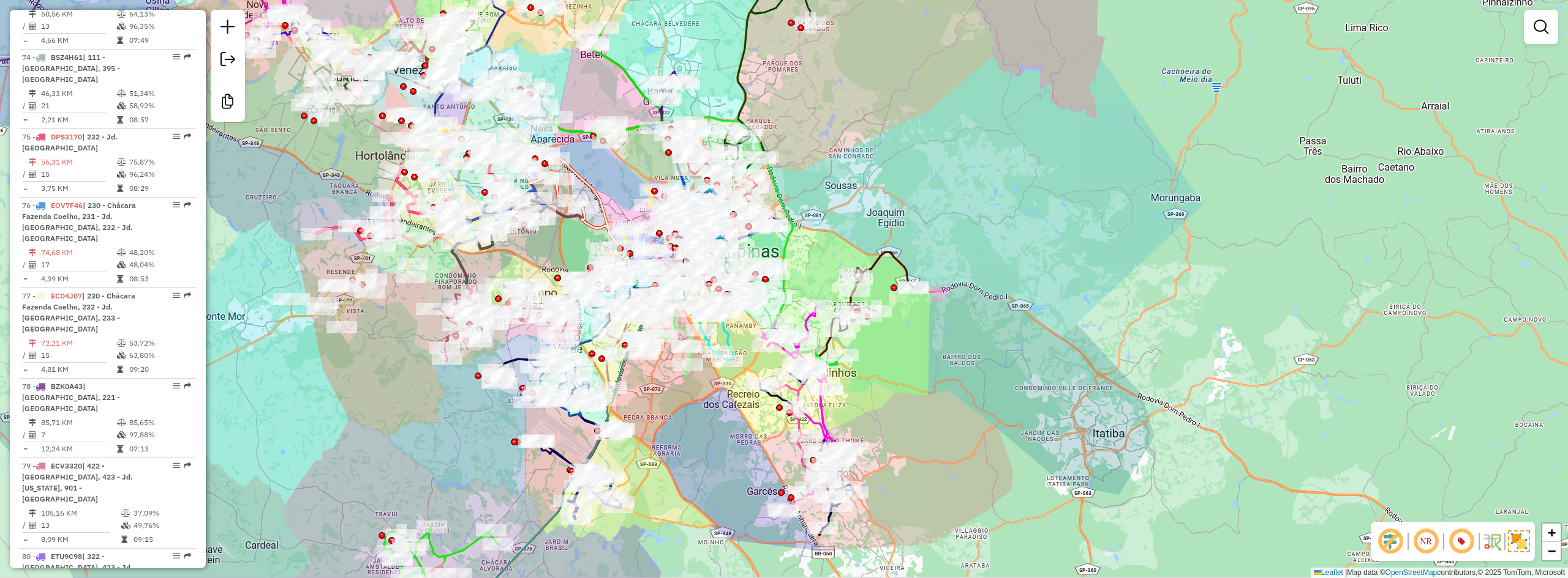
drag, startPoint x: 1052, startPoint y: 313, endPoint x: 1034, endPoint y: 237, distance: 78.1
click at [1046, 251] on div "Janela de atendimento Grade de atendimento Capacidade Transportadoras Veículos …" at bounding box center [784, 289] width 1568 height 578
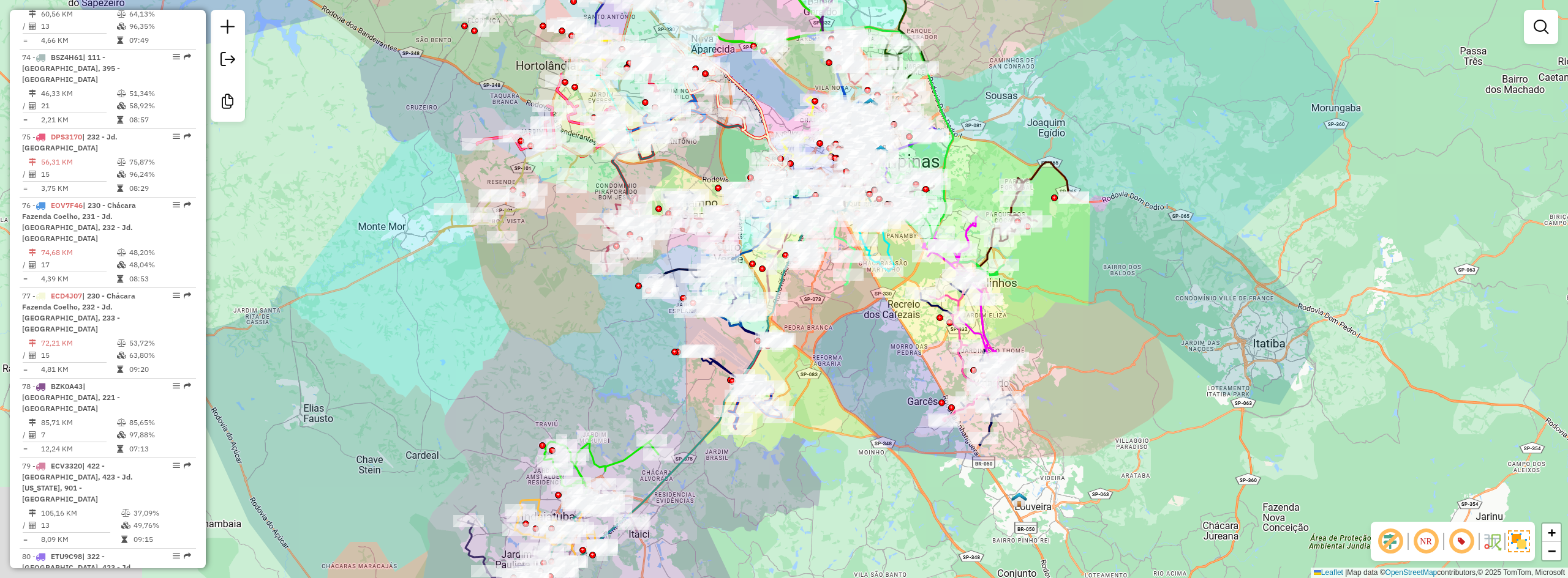
drag, startPoint x: 858, startPoint y: 451, endPoint x: 935, endPoint y: 391, distance: 97.6
click at [935, 445] on div "Janela de atendimento Grade de atendimento Capacidade Transportadoras Veículos …" at bounding box center [784, 289] width 1568 height 578
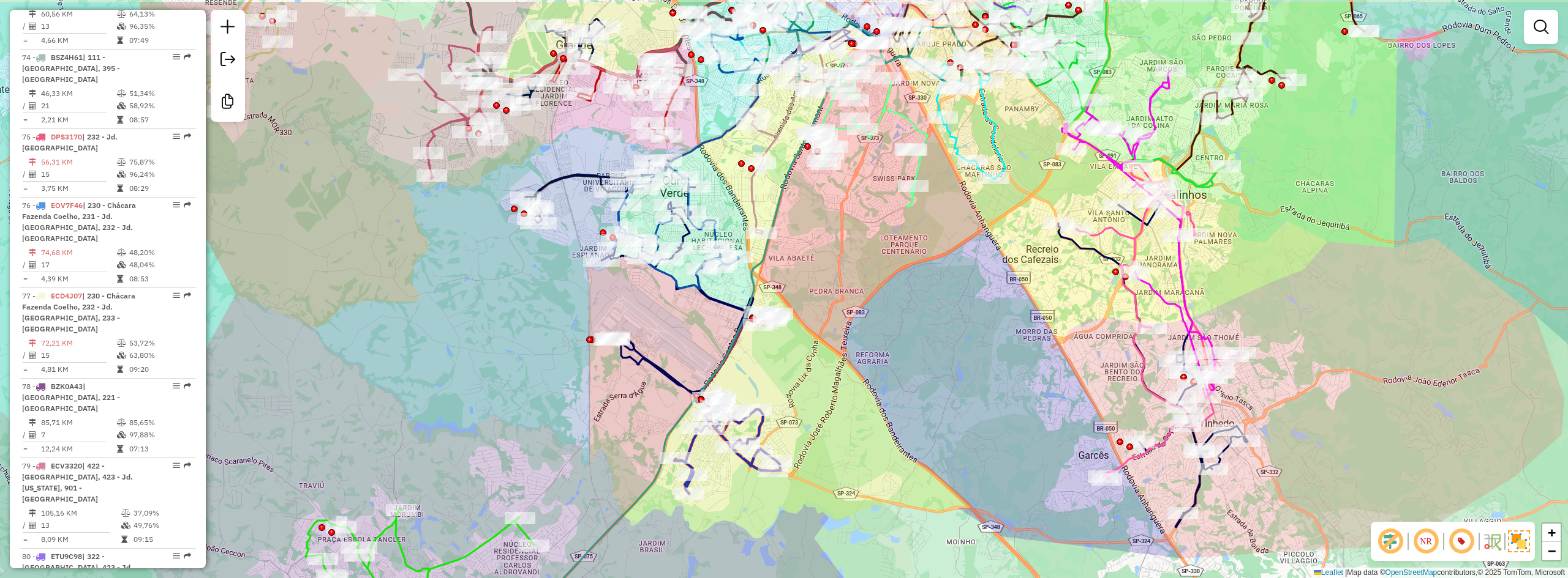
drag, startPoint x: 925, startPoint y: 256, endPoint x: 904, endPoint y: 316, distance: 63.6
click at [904, 316] on div "Janela de atendimento Grade de atendimento Capacidade Transportadoras Veículos …" at bounding box center [784, 289] width 1568 height 578
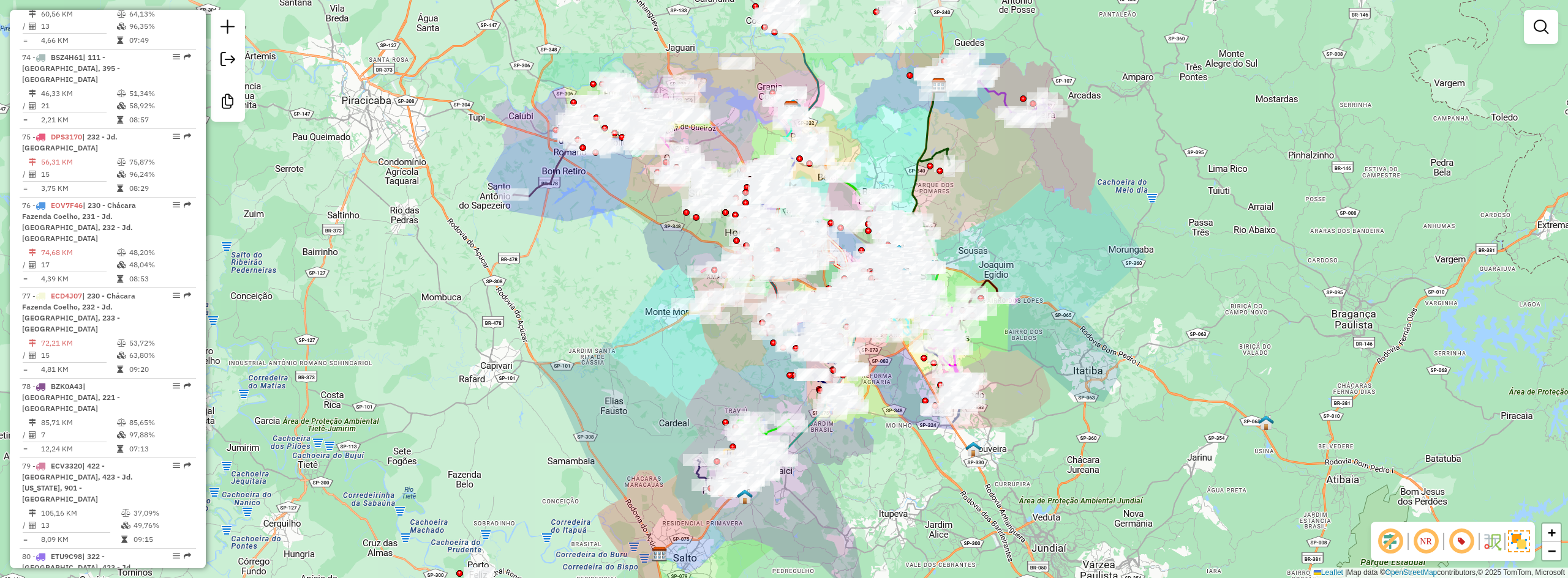
drag, startPoint x: 659, startPoint y: 262, endPoint x: 635, endPoint y: 385, distance: 125.3
click at [635, 385] on div "Janela de atendimento Grade de atendimento Capacidade Transportadoras Veículos …" at bounding box center [784, 289] width 1568 height 578
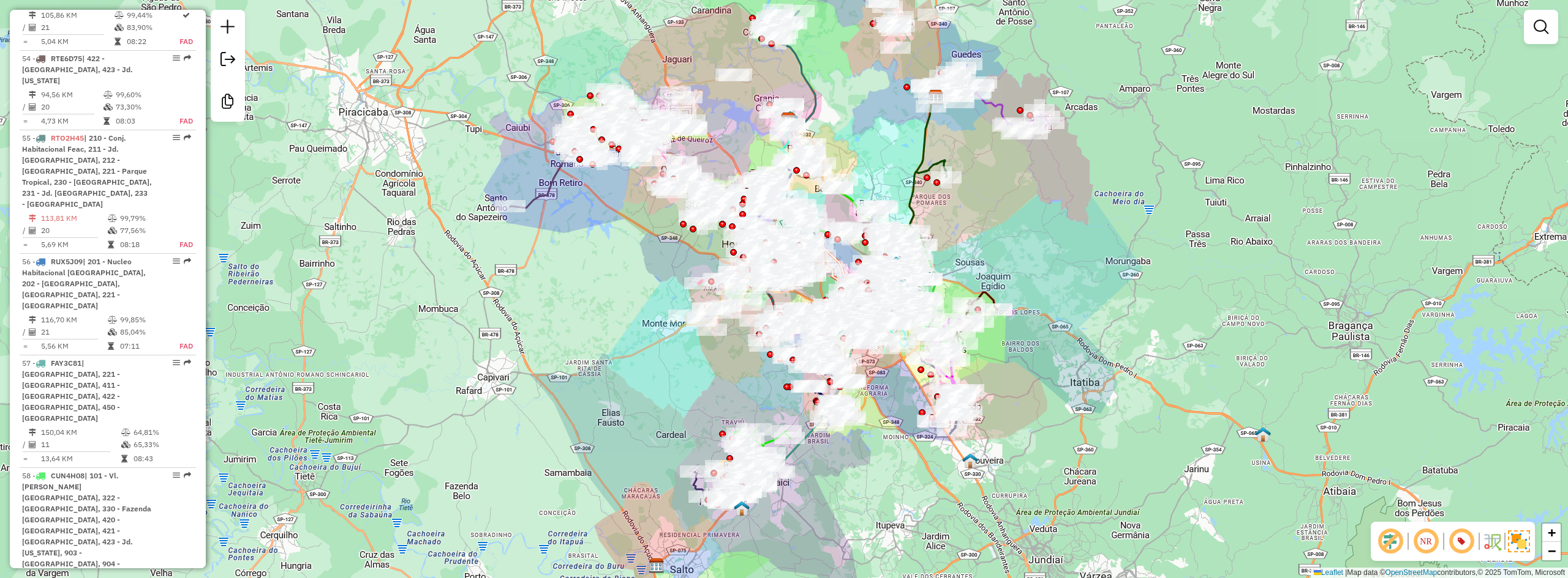
scroll to position [4175, 0]
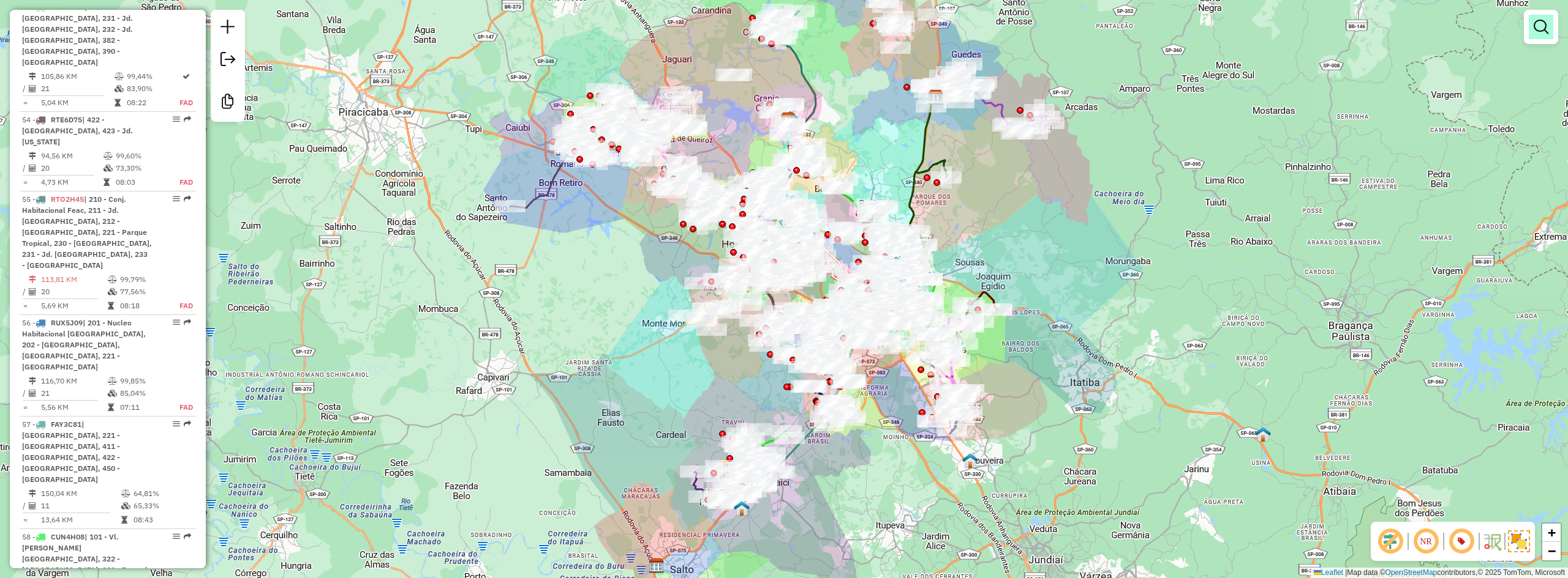
click at [1546, 33] on em at bounding box center [1541, 27] width 15 height 15
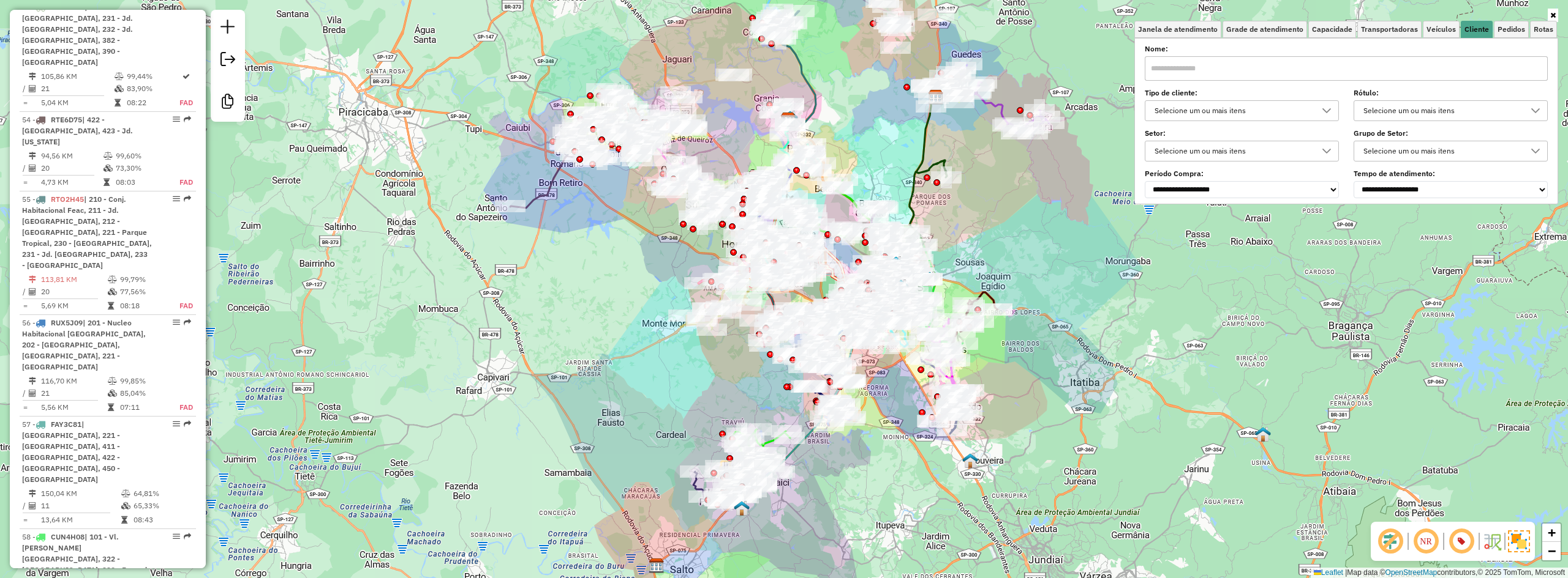
click at [1160, 106] on div "Selecione um ou mais itens" at bounding box center [1232, 111] width 165 height 20
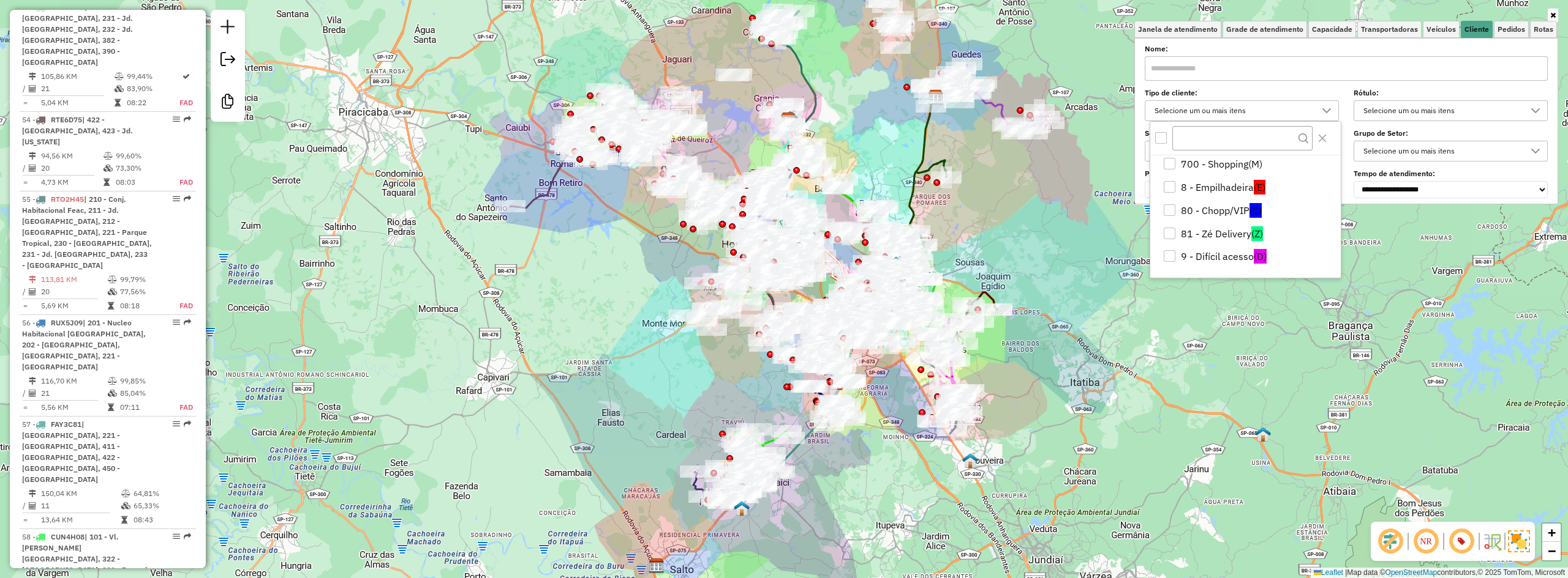
scroll to position [0, 0]
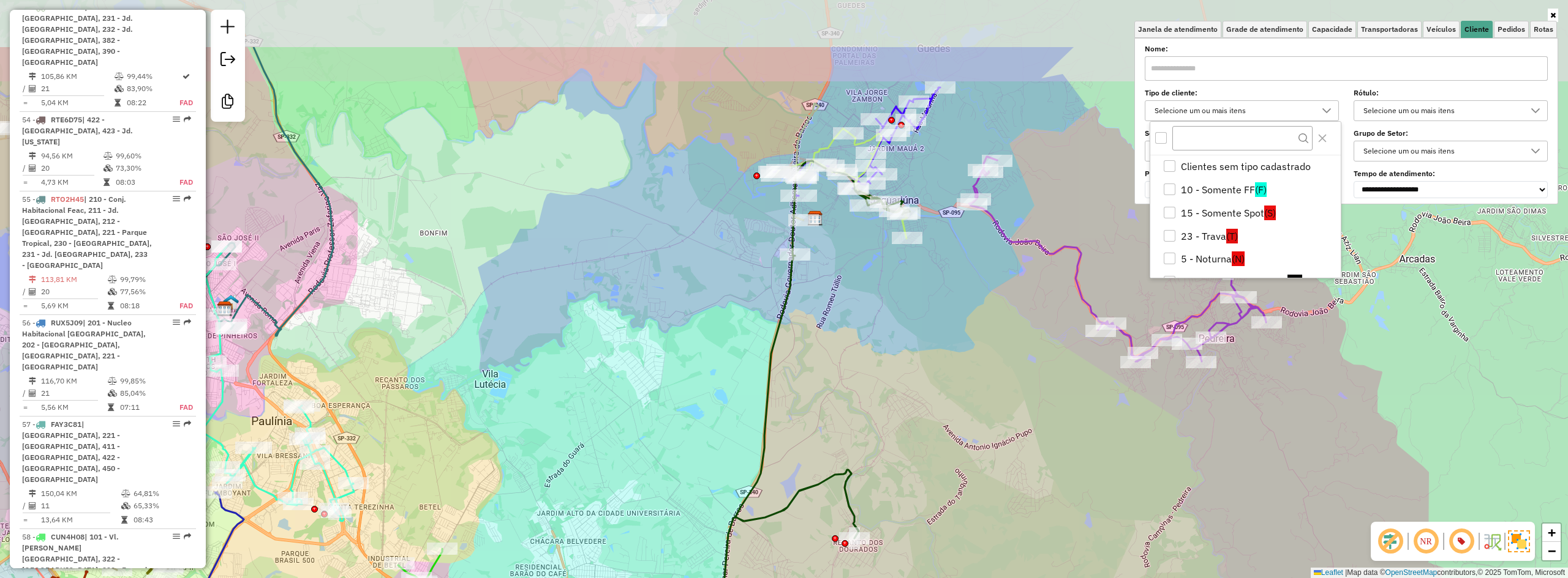
drag, startPoint x: 847, startPoint y: 225, endPoint x: 851, endPoint y: 329, distance: 104.1
click at [851, 329] on div "Janela de atendimento Grade de atendimento Capacidade Transportadoras Veículos …" at bounding box center [784, 289] width 1568 height 578
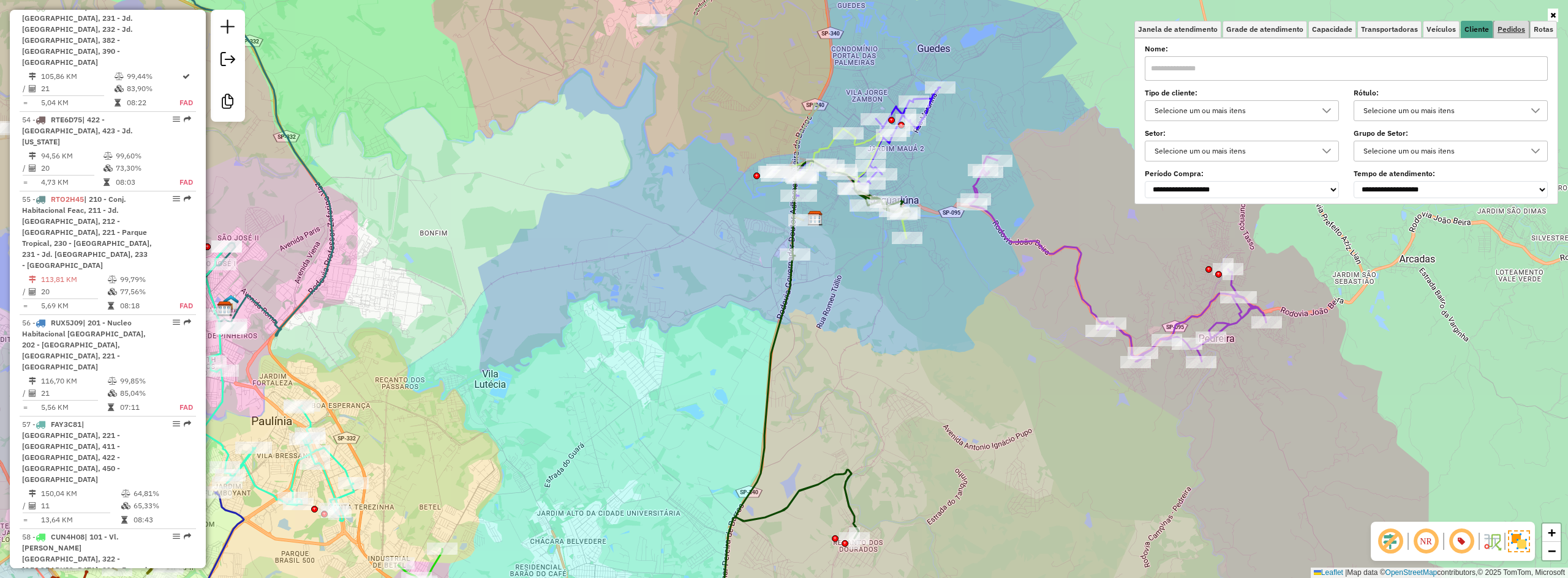
click at [1516, 28] on span "Pedidos" at bounding box center [1511, 29] width 28 height 7
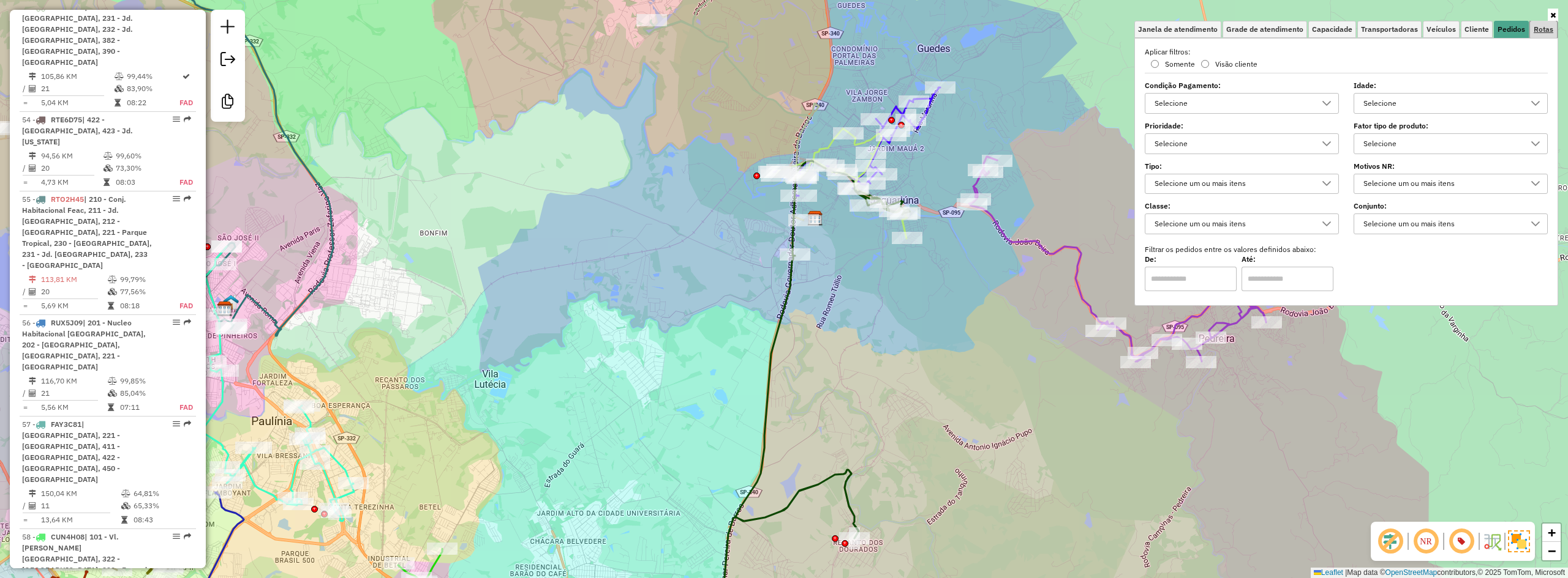
click at [1544, 28] on span "Rotas" at bounding box center [1544, 29] width 20 height 7
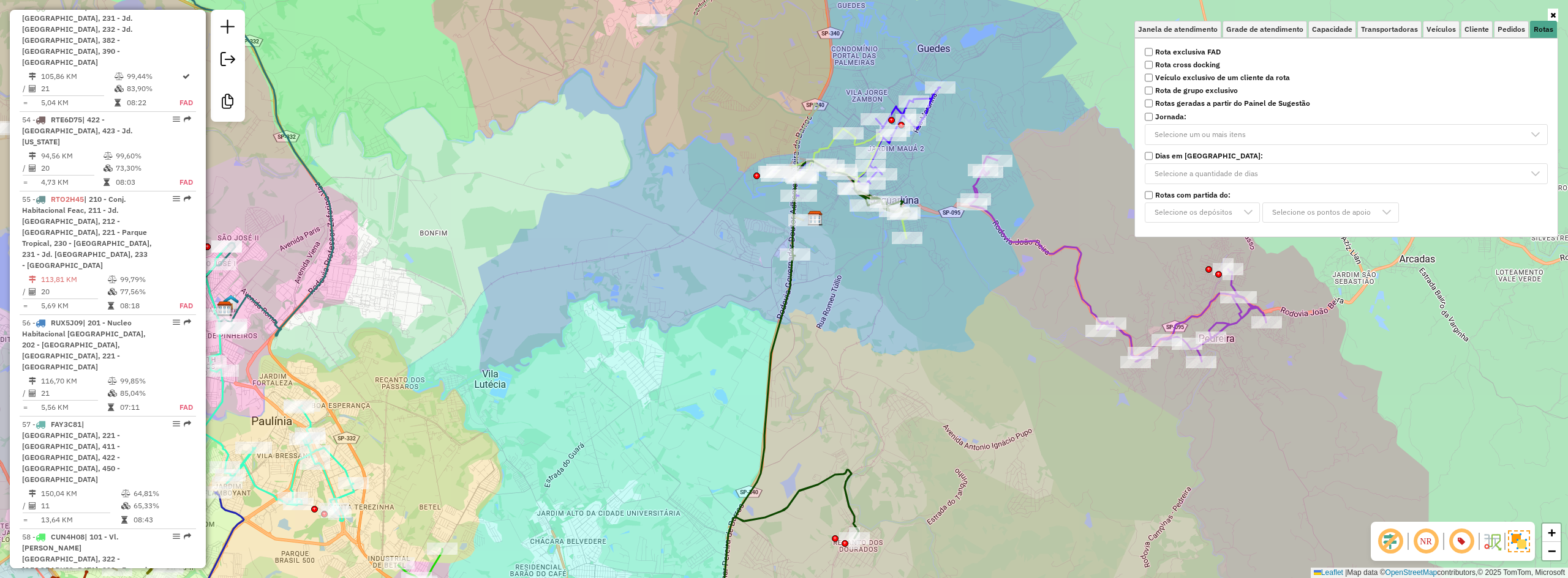
click at [1219, 50] on strong "Rota exclusiva FAD" at bounding box center [1187, 52] width 65 height 11
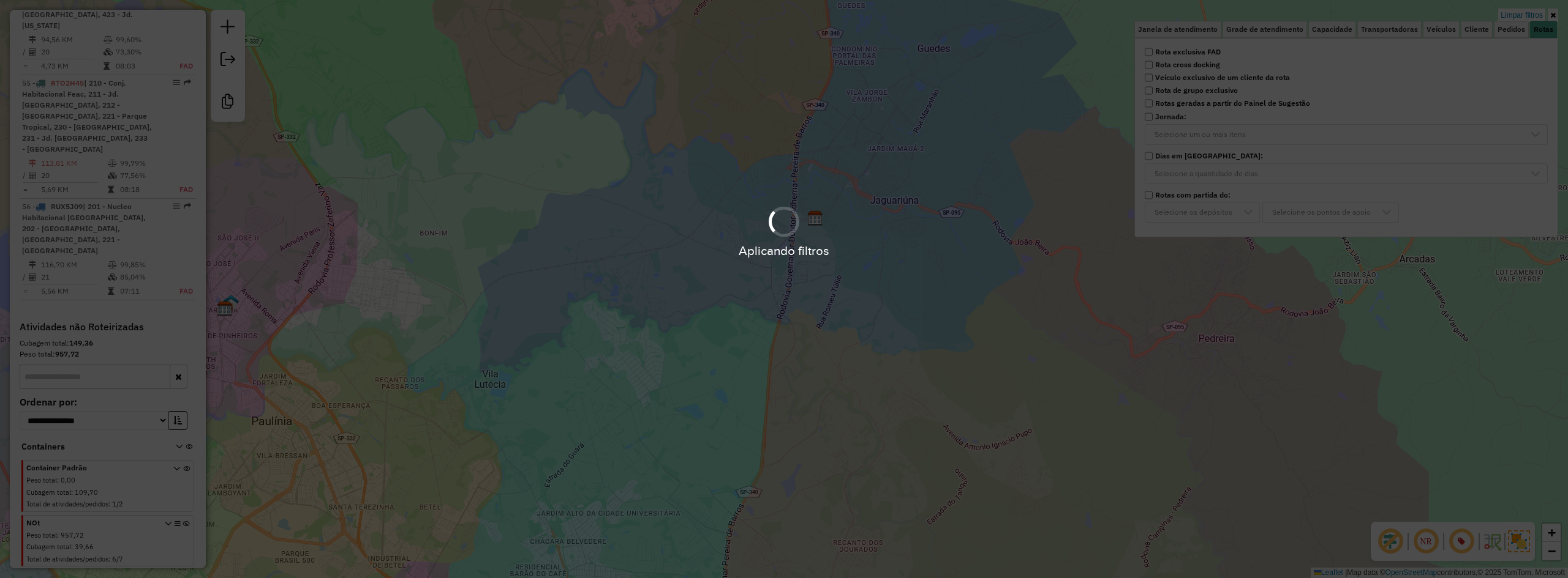
scroll to position [606, 0]
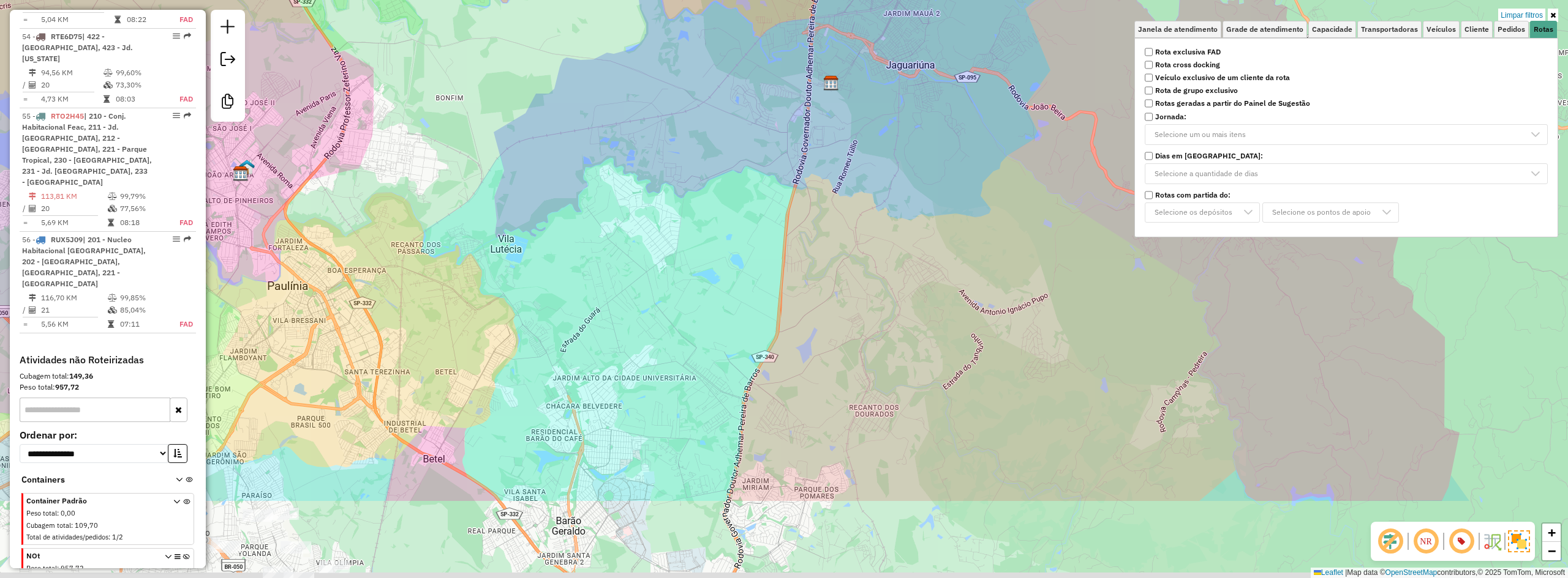
drag, startPoint x: 964, startPoint y: 325, endPoint x: 969, endPoint y: 282, distance: 43.3
click at [969, 282] on div "Limpar filtros Janela de atendimento Grade de atendimento Capacidade Transporta…" at bounding box center [784, 289] width 1568 height 578
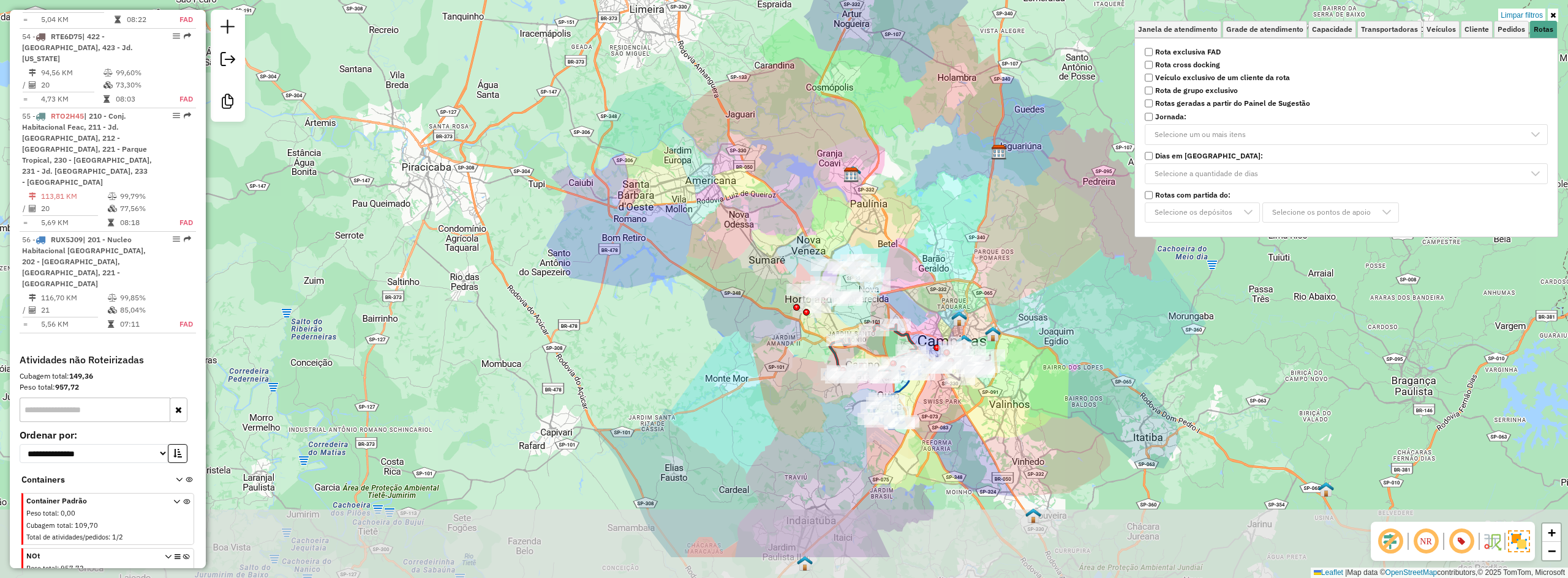
drag, startPoint x: 968, startPoint y: 300, endPoint x: 1038, endPoint y: 221, distance: 105.6
click at [1038, 221] on div "Limpar filtros Janela de atendimento Grade de atendimento Capacidade Transporta…" at bounding box center [784, 289] width 1568 height 578
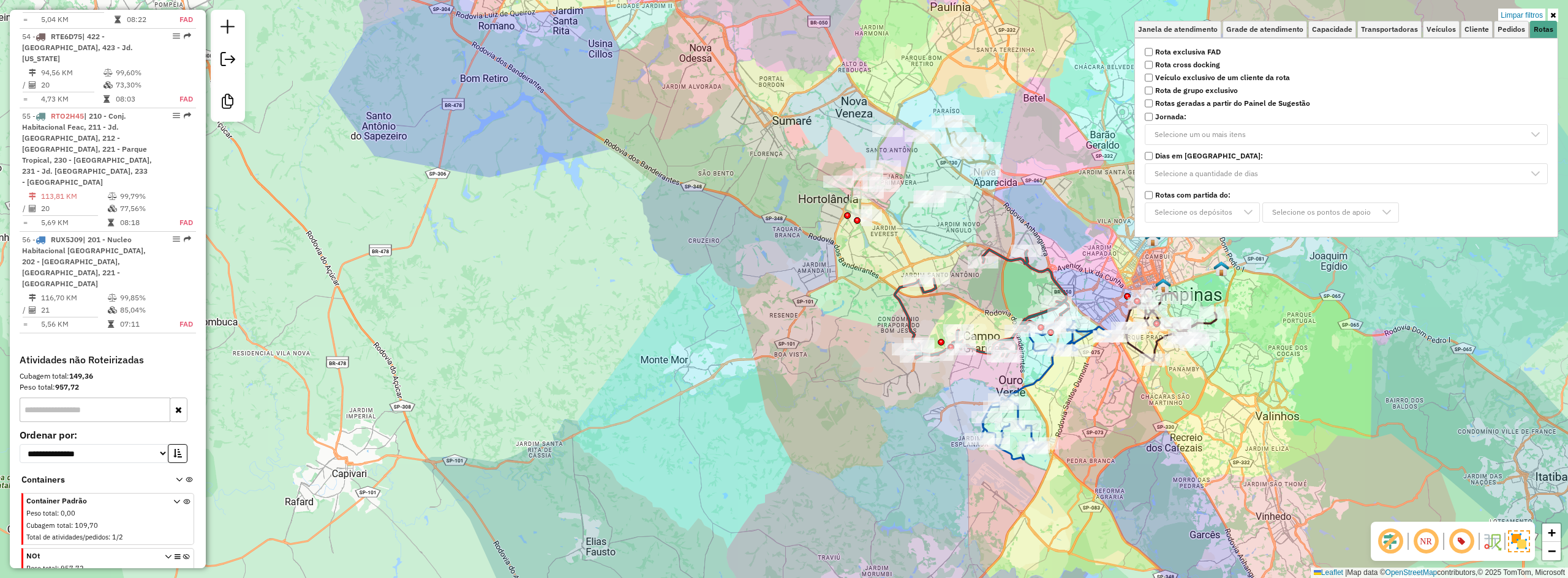
click at [879, 144] on icon at bounding box center [918, 164] width 161 height 120
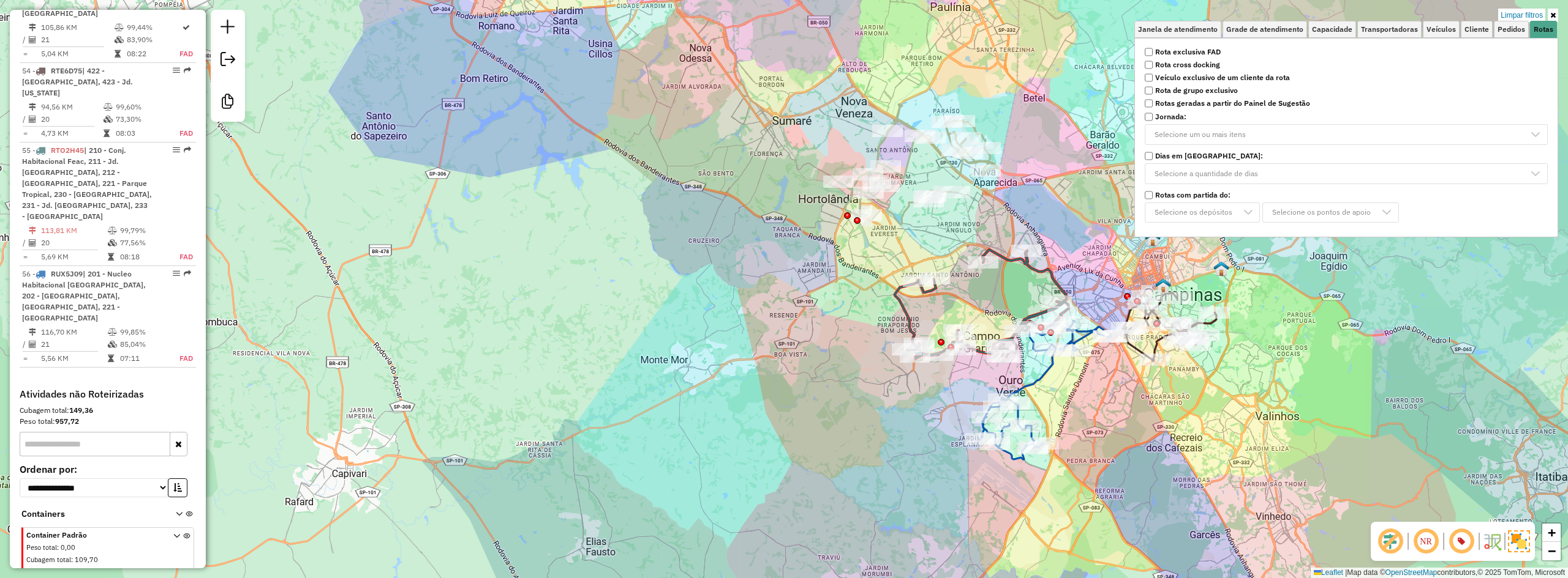
select select "**********"
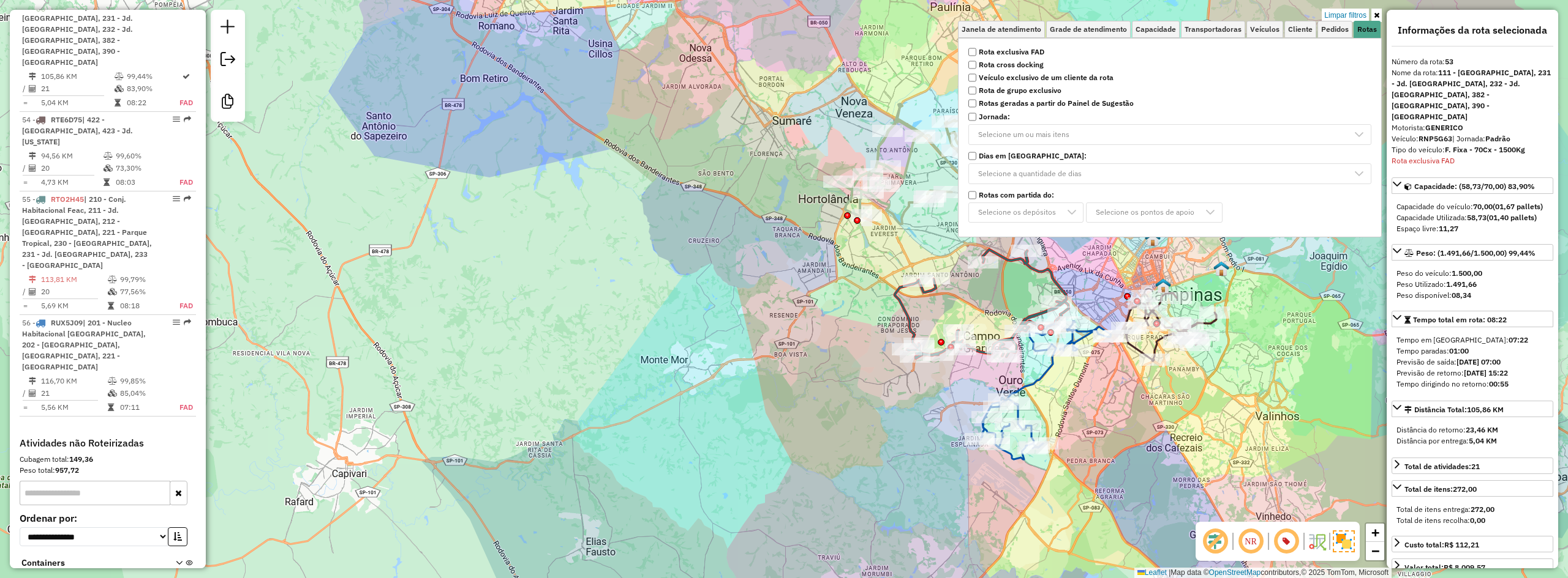
scroll to position [524, 0]
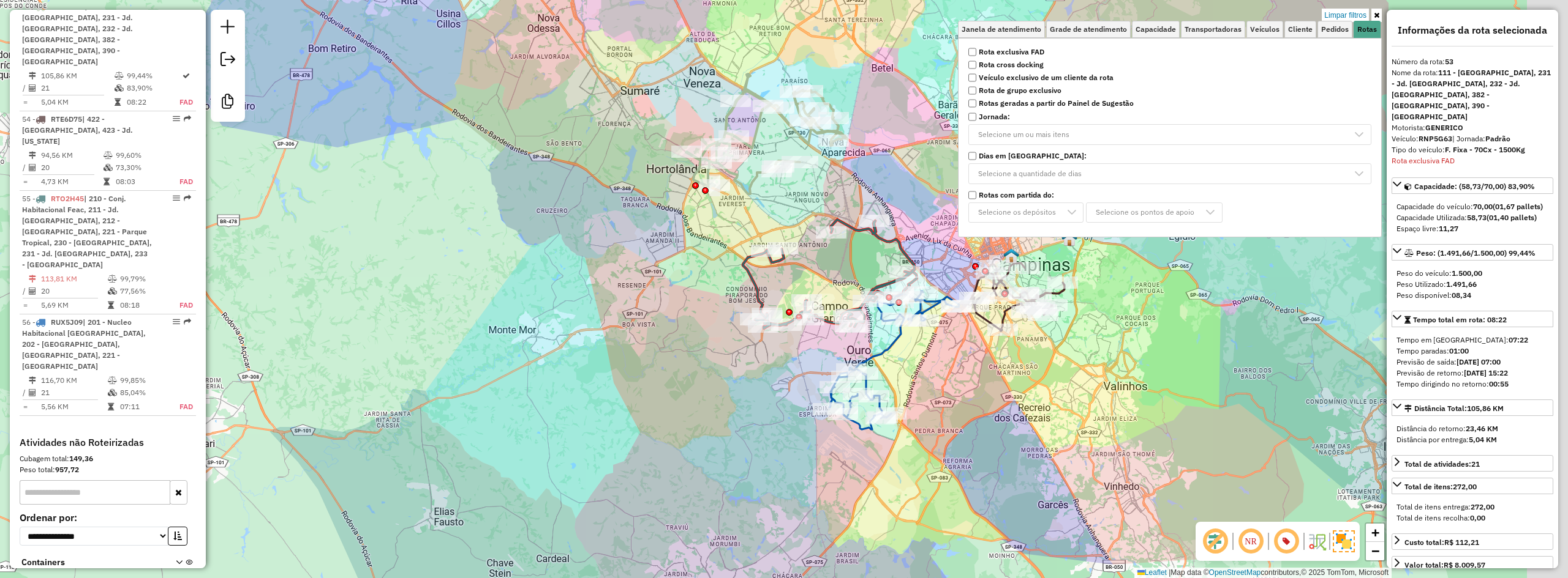
drag, startPoint x: 631, startPoint y: 382, endPoint x: 518, endPoint y: 343, distance: 119.5
click at [524, 351] on div "Limpar filtros Janela de atendimento Grade de atendimento Capacidade Transporta…" at bounding box center [784, 289] width 1568 height 578
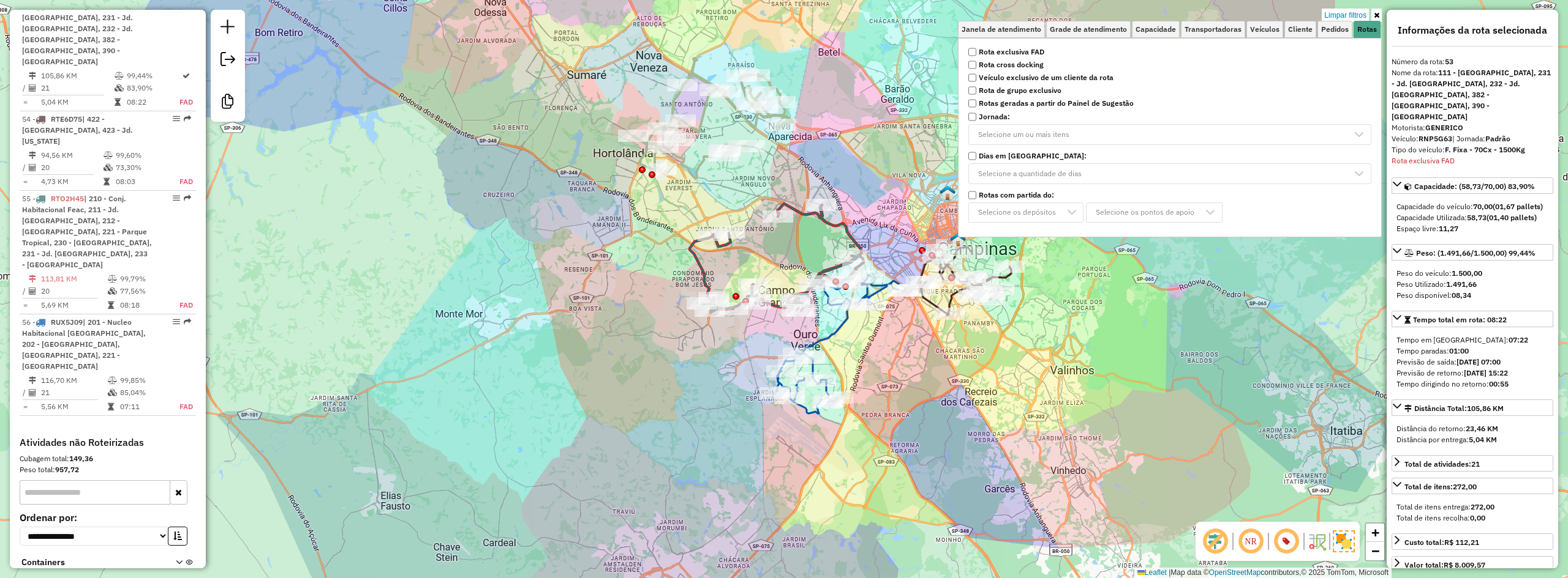
click at [707, 274] on icon at bounding box center [776, 258] width 174 height 109
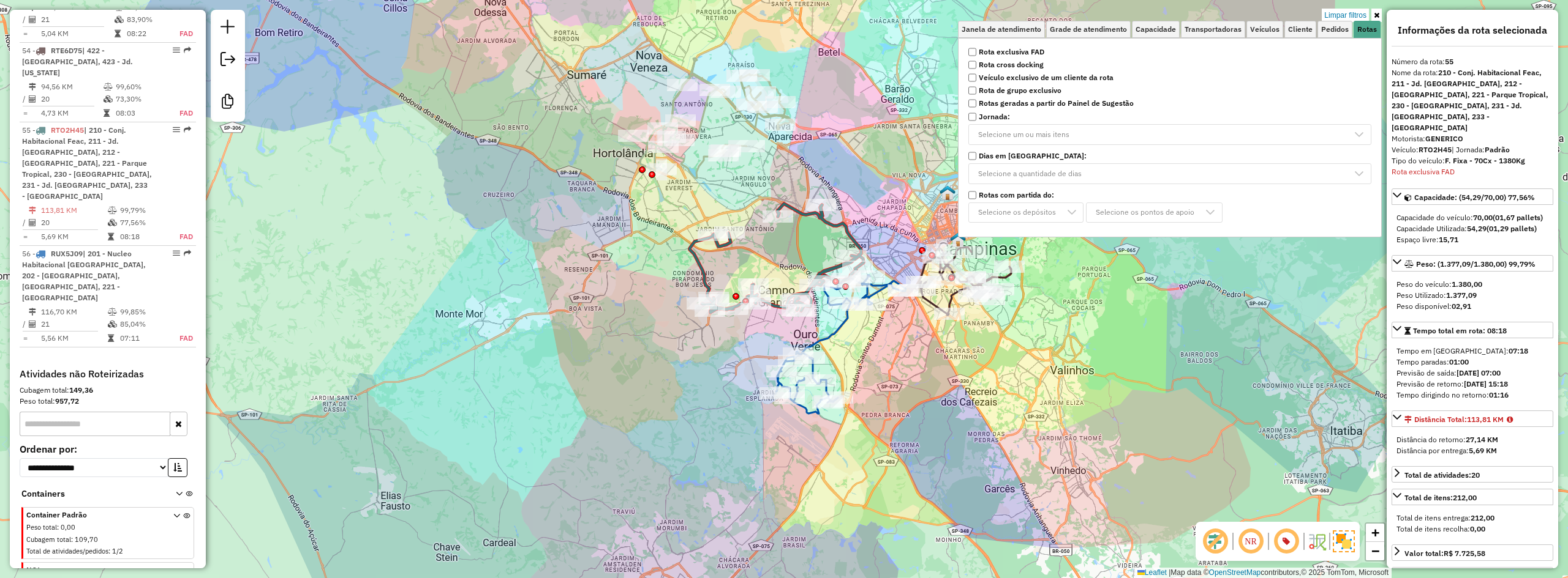
scroll to position [606, 0]
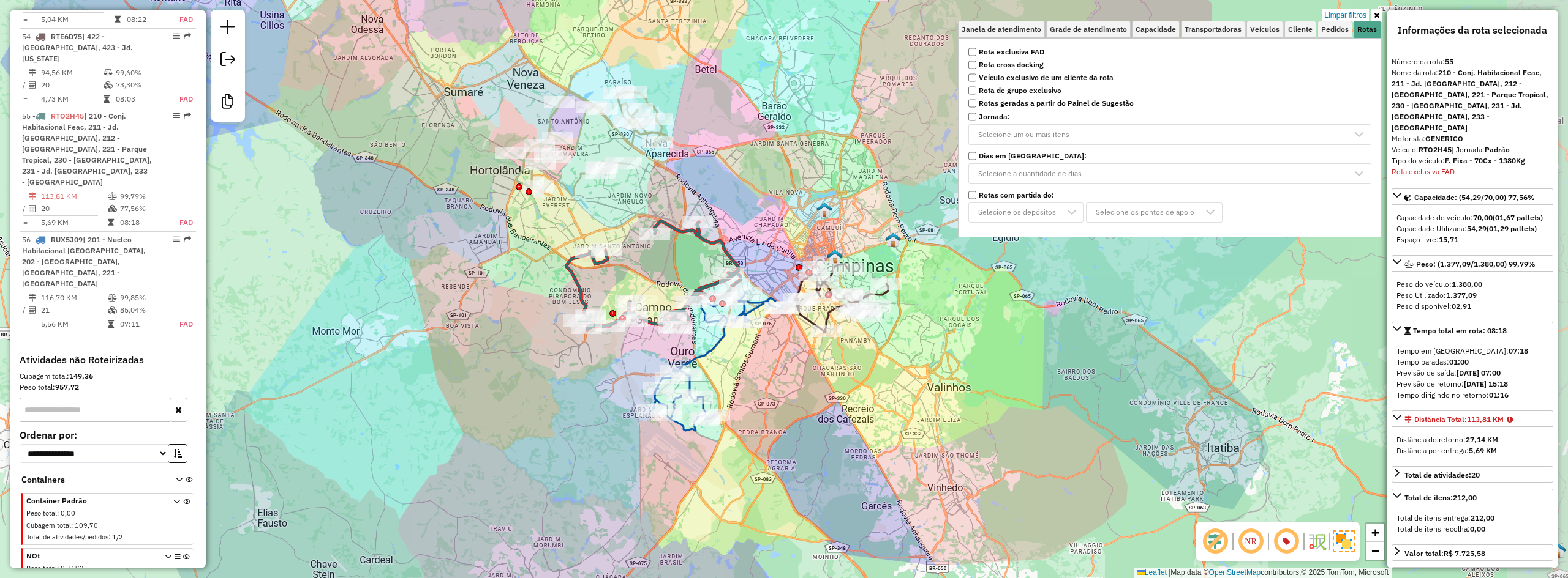
drag, startPoint x: 623, startPoint y: 277, endPoint x: 507, endPoint y: 295, distance: 117.4
click at [507, 295] on div "Limpar filtros Janela de atendimento Grade de atendimento Capacidade Transporta…" at bounding box center [784, 289] width 1568 height 578
click at [707, 351] on icon at bounding box center [717, 361] width 130 height 138
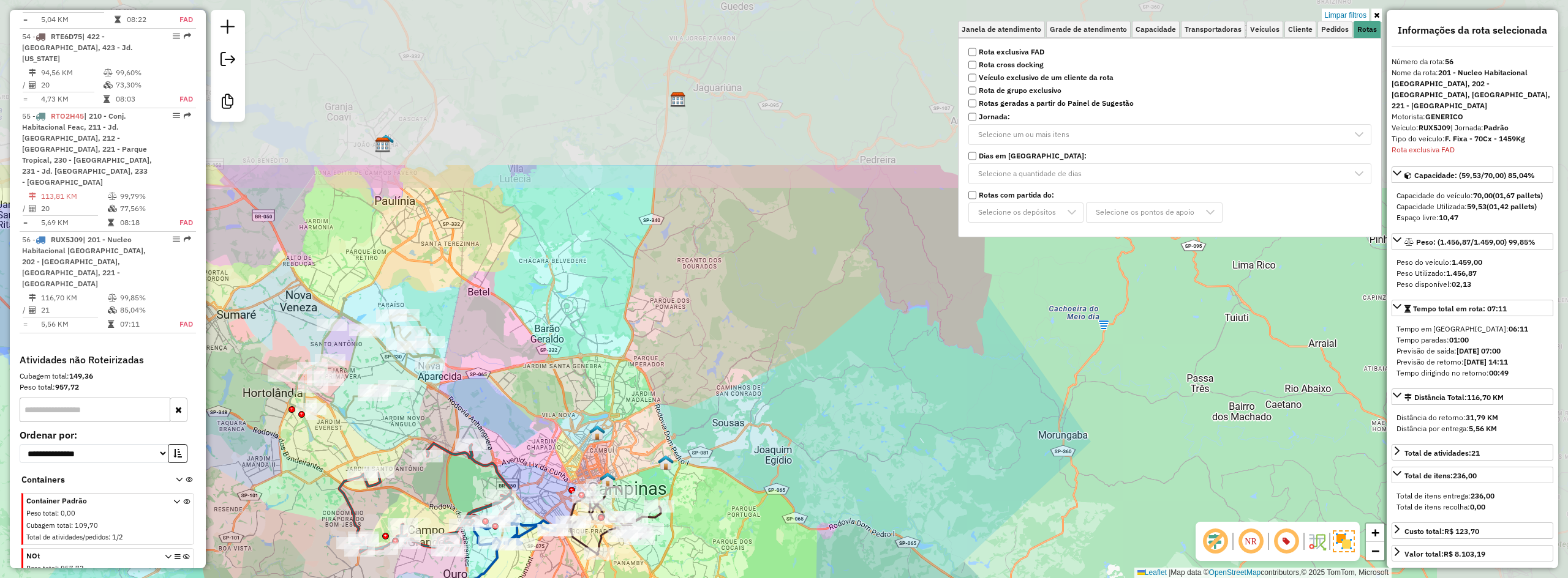
drag, startPoint x: 767, startPoint y: 365, endPoint x: 489, endPoint y: 607, distance: 368.6
click at [489, 578] on html "Aplicando filtros Pop-up bloqueado! Seu navegador bloqueou automáticamente a ab…" at bounding box center [784, 289] width 1568 height 578
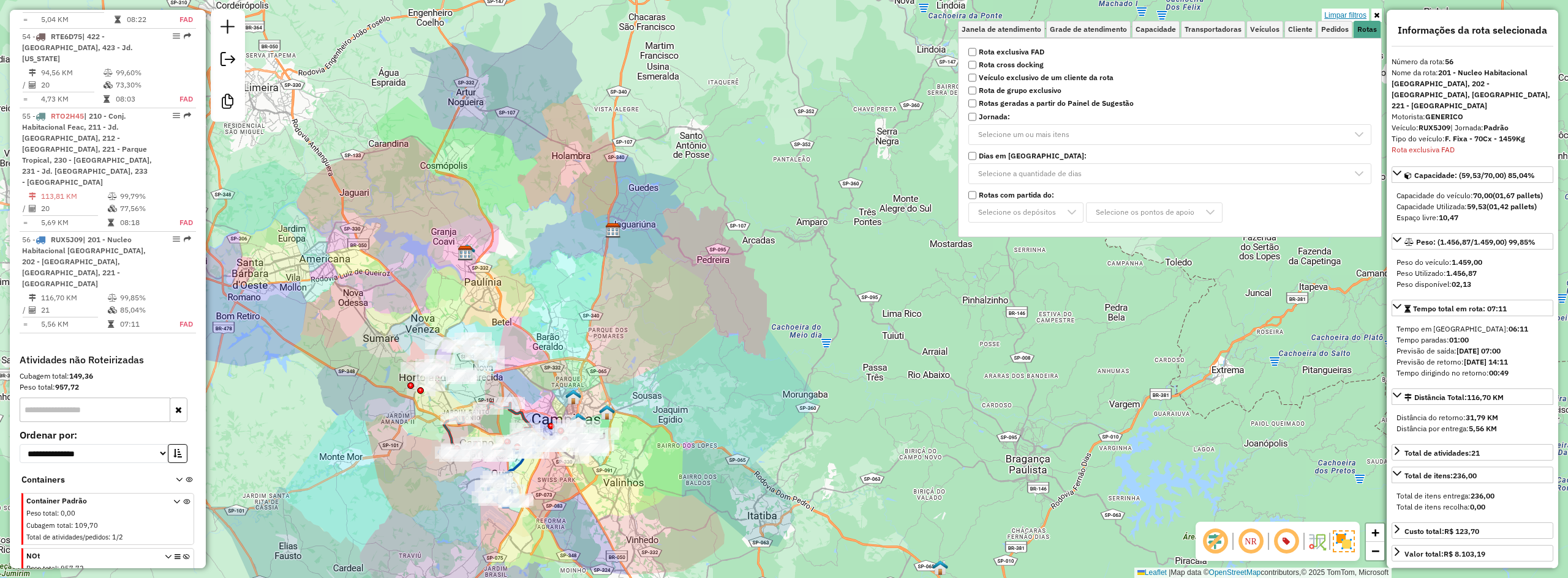
click at [1349, 12] on link "Limpar filtros" at bounding box center [1345, 15] width 47 height 13
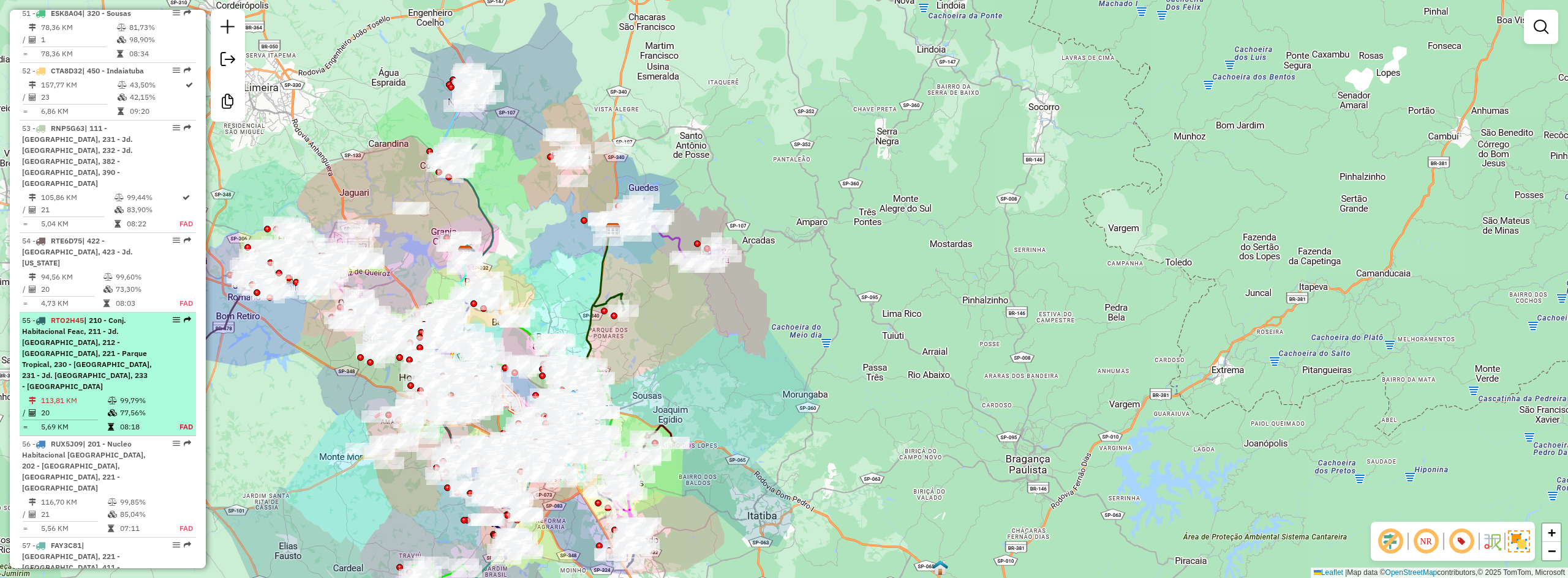
scroll to position [3993, 0]
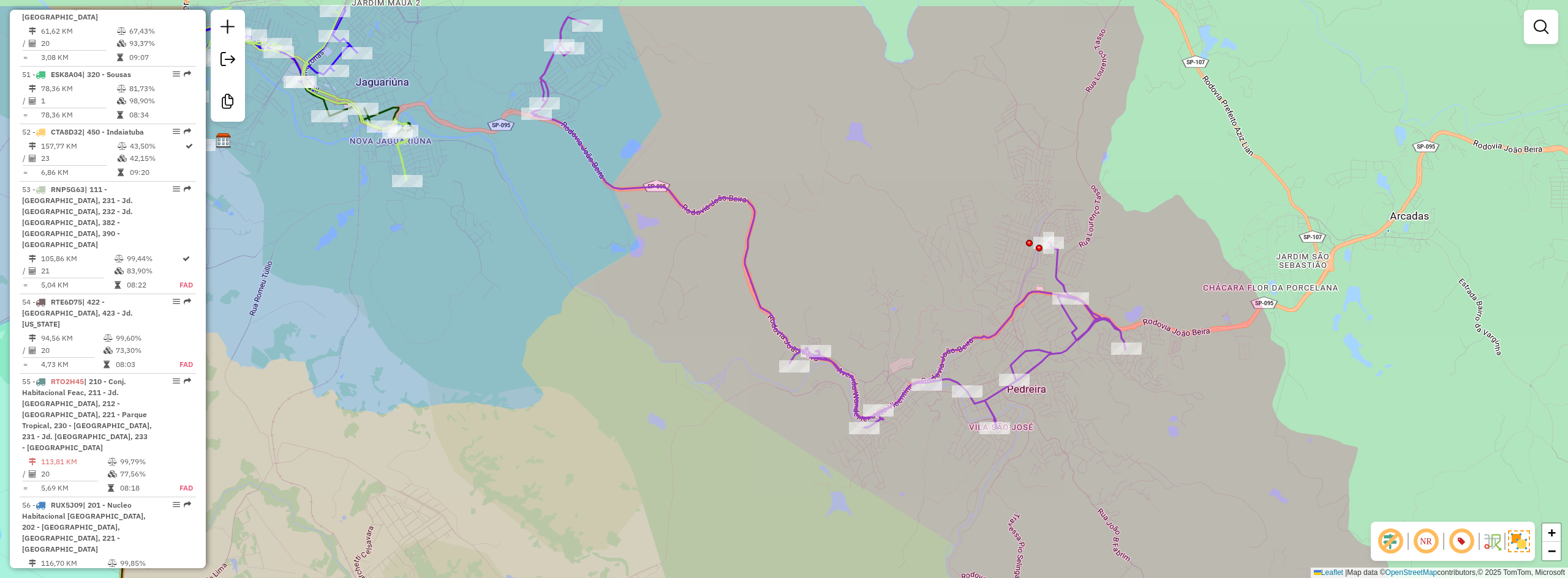
drag, startPoint x: 761, startPoint y: 422, endPoint x: 862, endPoint y: 486, distance: 119.6
click at [862, 486] on div "Janela de atendimento Grade de atendimento Capacidade Transportadoras Veículos …" at bounding box center [784, 289] width 1568 height 578
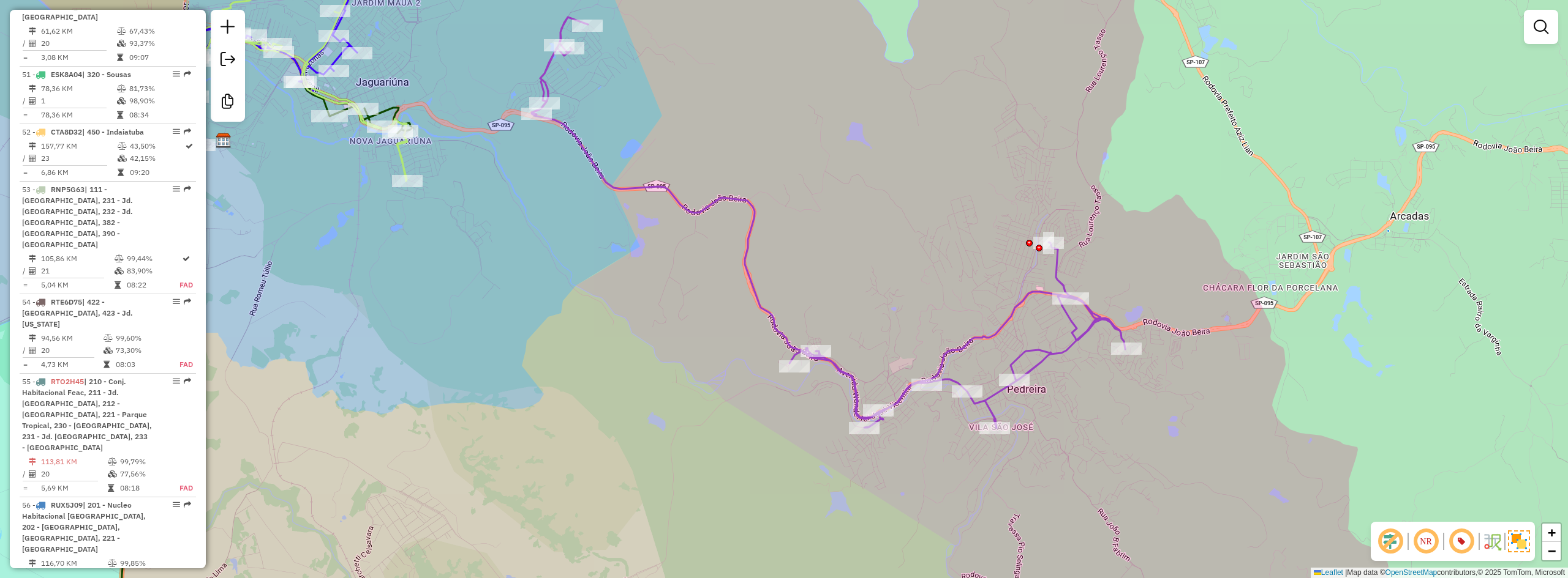
drag, startPoint x: 629, startPoint y: 338, endPoint x: 695, endPoint y: 365, distance: 71.3
click at [695, 365] on div "Janela de atendimento Grade de atendimento Capacidade Transportadoras Veículos …" at bounding box center [784, 289] width 1568 height 578
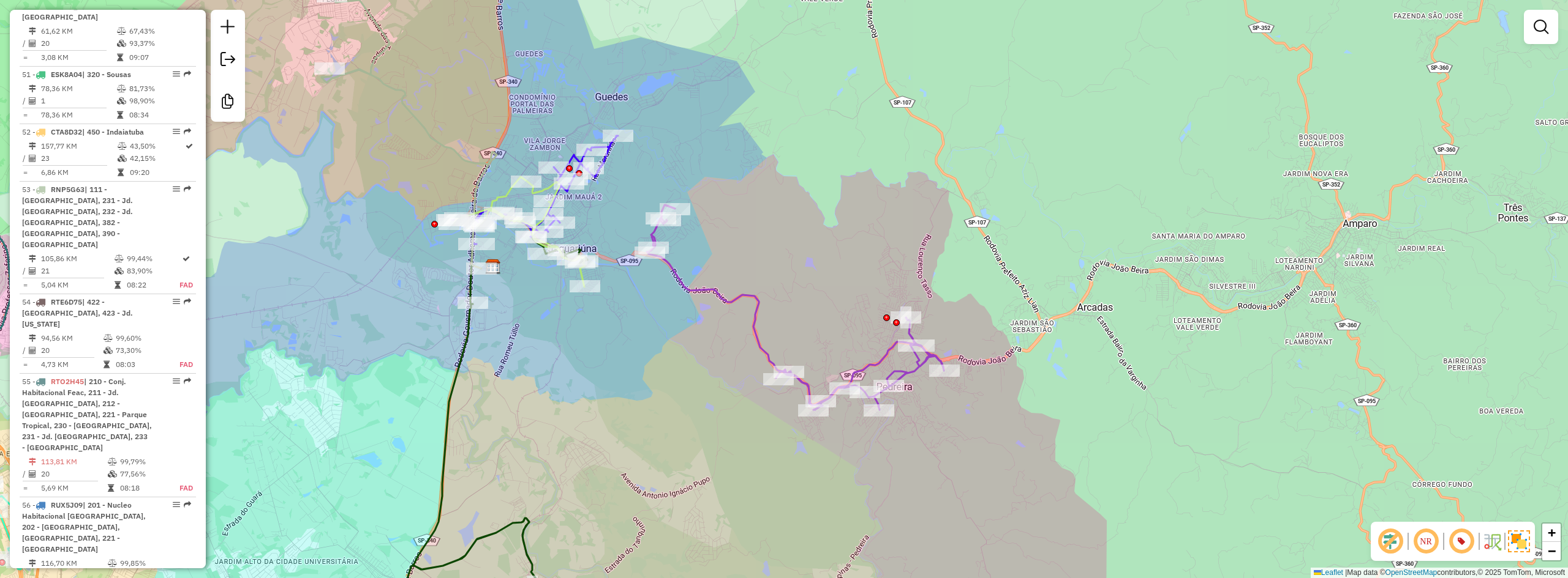
click at [700, 292] on icon at bounding box center [795, 307] width 297 height 205
select select "**********"
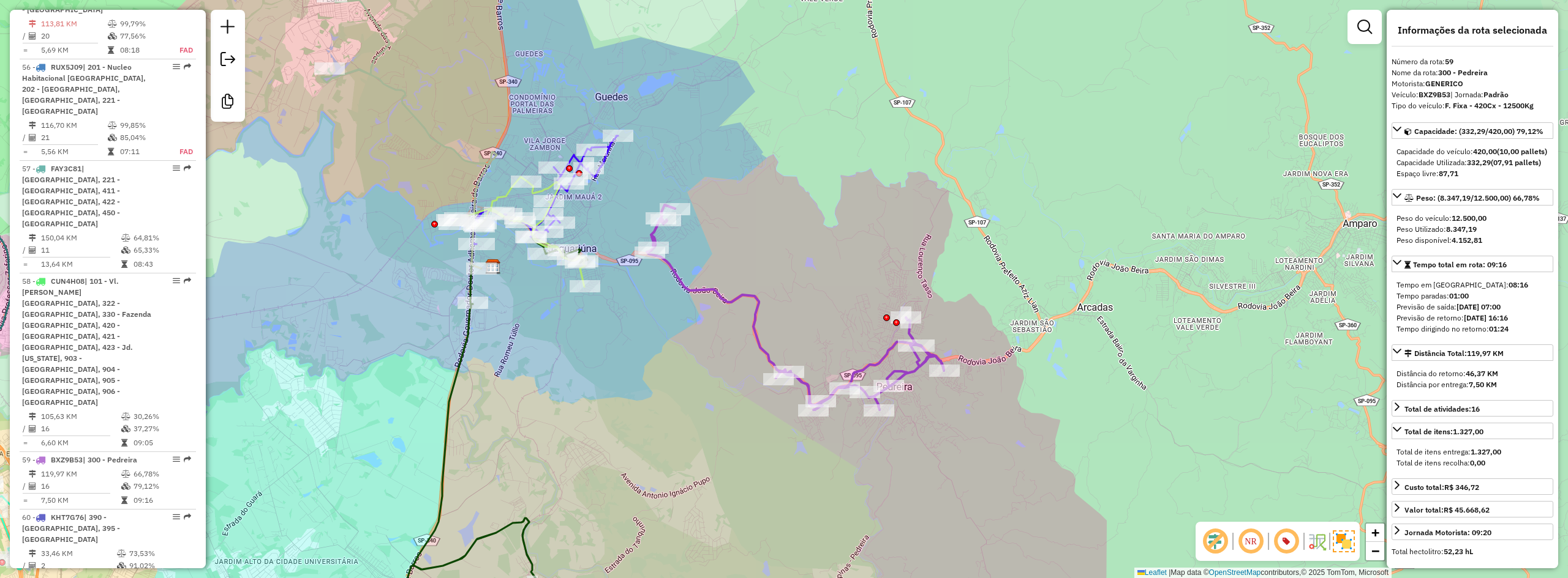
scroll to position [4621, 0]
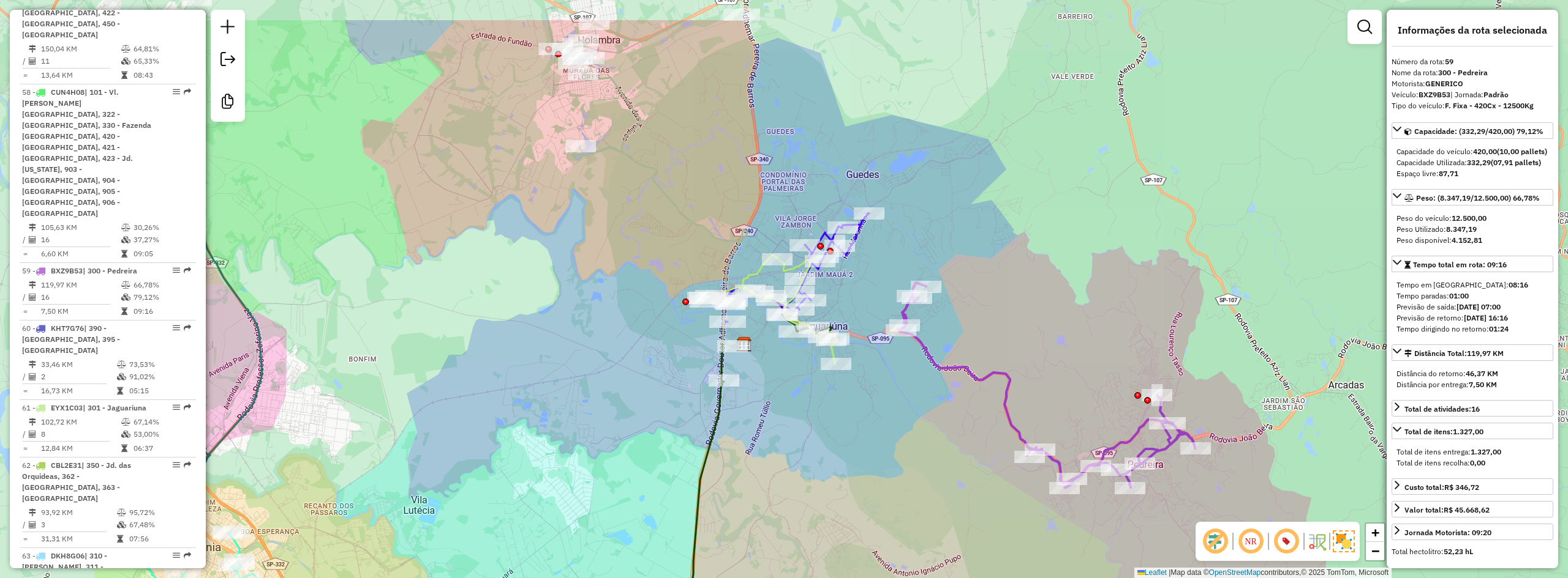
drag, startPoint x: 557, startPoint y: 424, endPoint x: 684, endPoint y: 87, distance: 360.1
click at [806, 495] on div "Janela de atendimento Grade de atendimento Capacidade Transportadoras Veículos …" at bounding box center [784, 289] width 1568 height 578
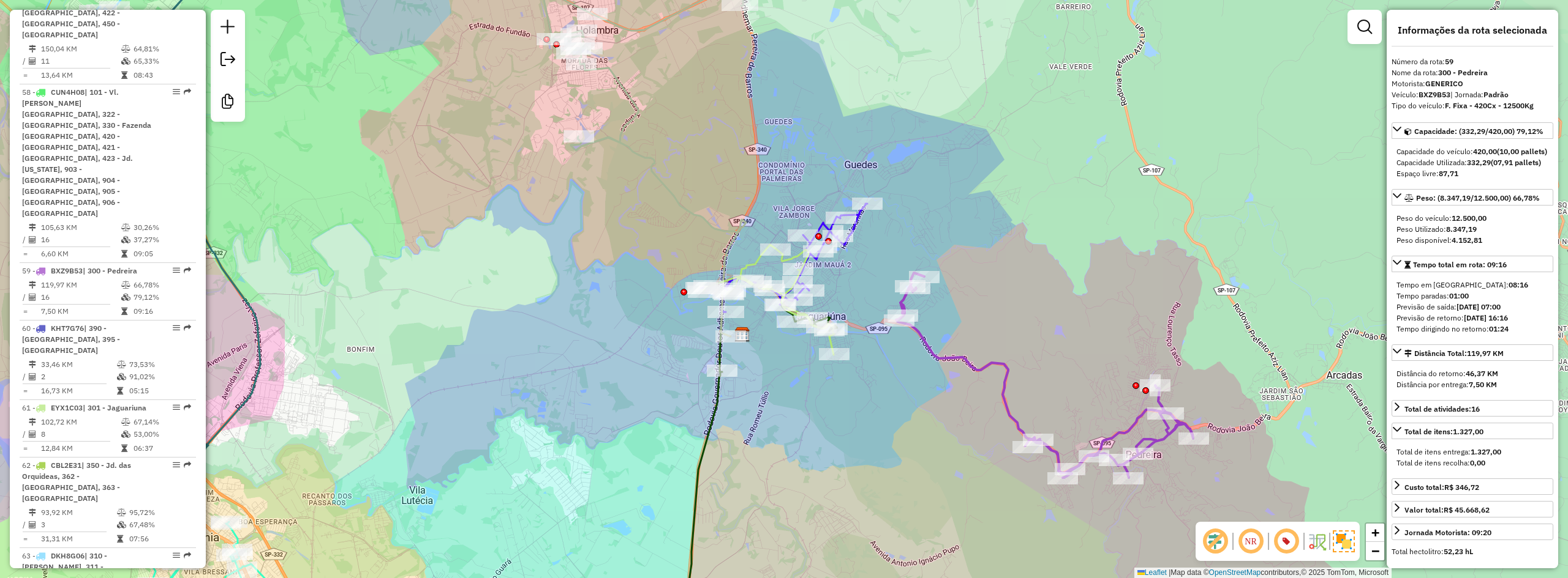
click at [943, 365] on icon at bounding box center [1044, 375] width 297 height 205
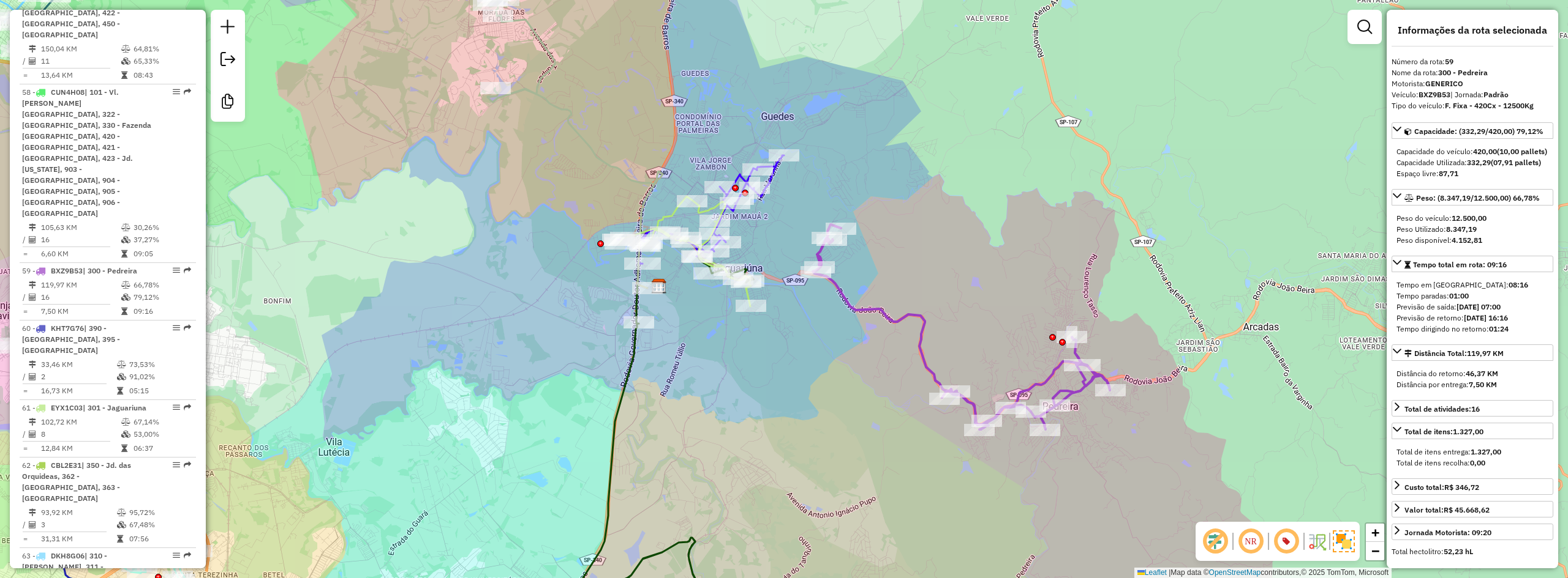
drag, startPoint x: 943, startPoint y: 369, endPoint x: 861, endPoint y: 320, distance: 95.5
click at [861, 320] on div "Janela de atendimento Grade de atendimento Capacidade Transportadoras Veículos …" at bounding box center [784, 289] width 1568 height 578
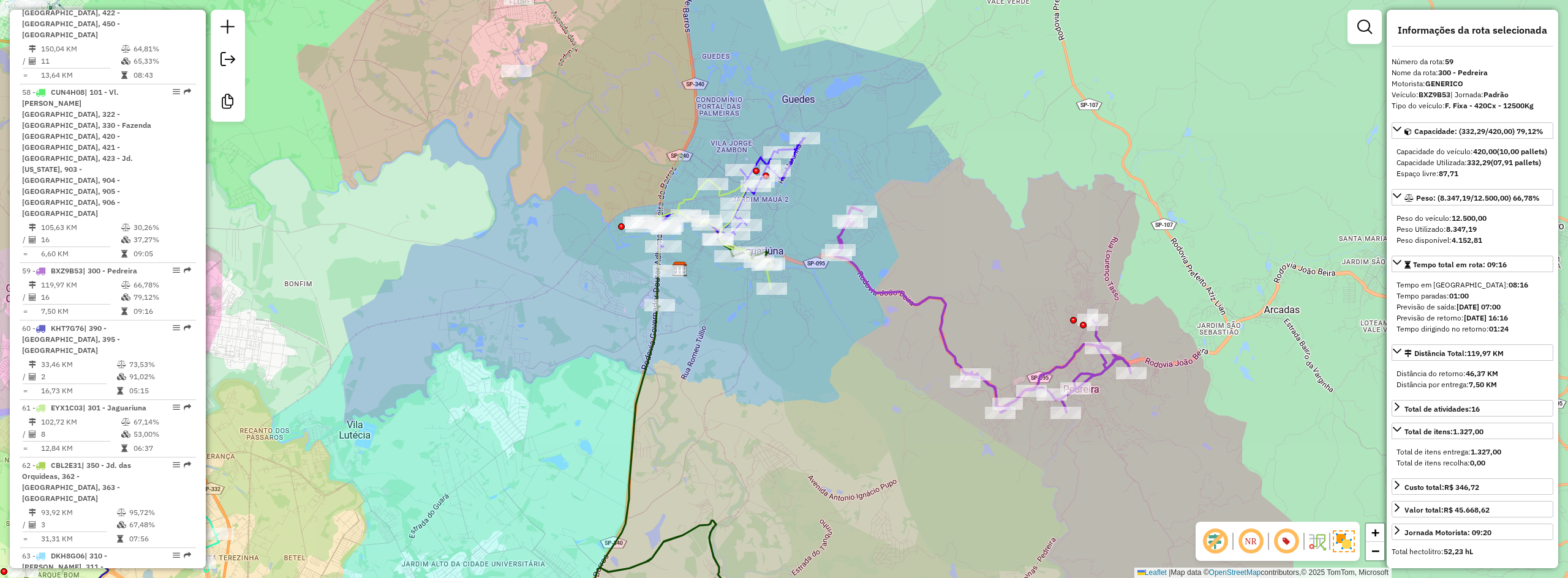
drag, startPoint x: 963, startPoint y: 268, endPoint x: 985, endPoint y: 251, distance: 27.8
click at [985, 251] on div "Janela de atendimento Grade de atendimento Capacidade Transportadoras Veículos …" at bounding box center [784, 289] width 1568 height 578
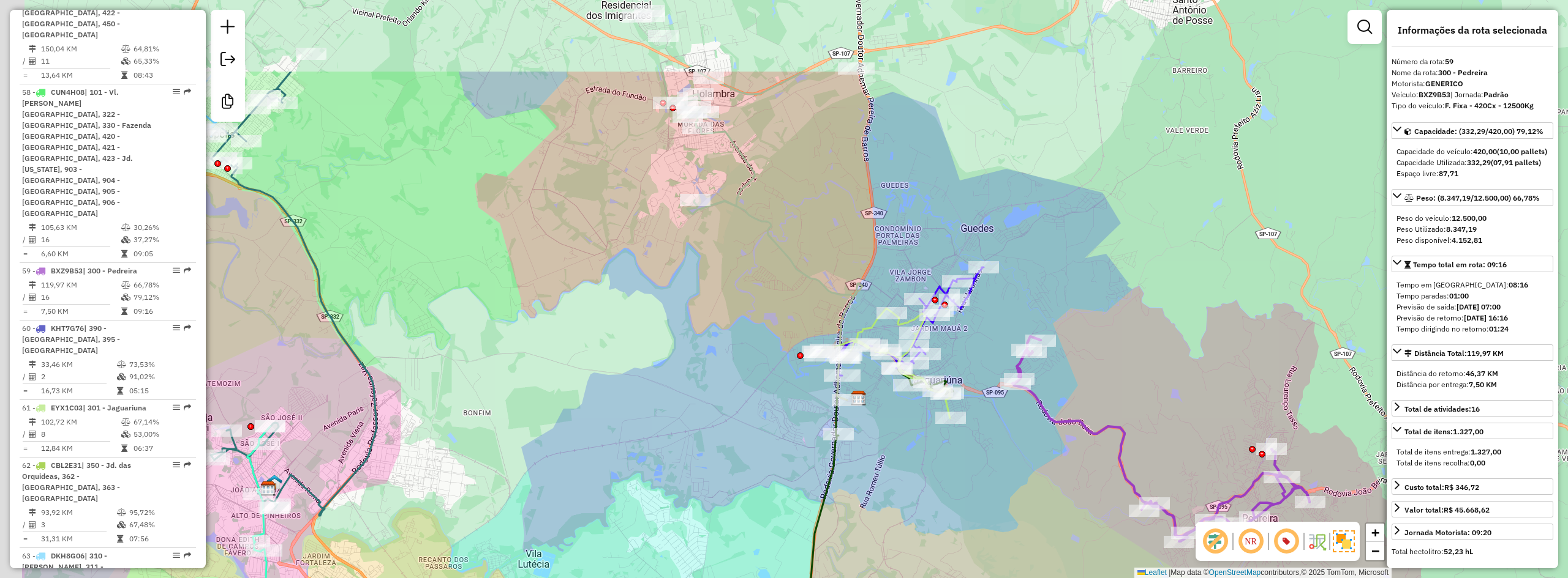
drag, startPoint x: 986, startPoint y: 252, endPoint x: 1163, endPoint y: 377, distance: 216.7
click at [1164, 380] on div "Janela de atendimento Grade de atendimento Capacidade Transportadoras Veículos …" at bounding box center [784, 289] width 1568 height 578
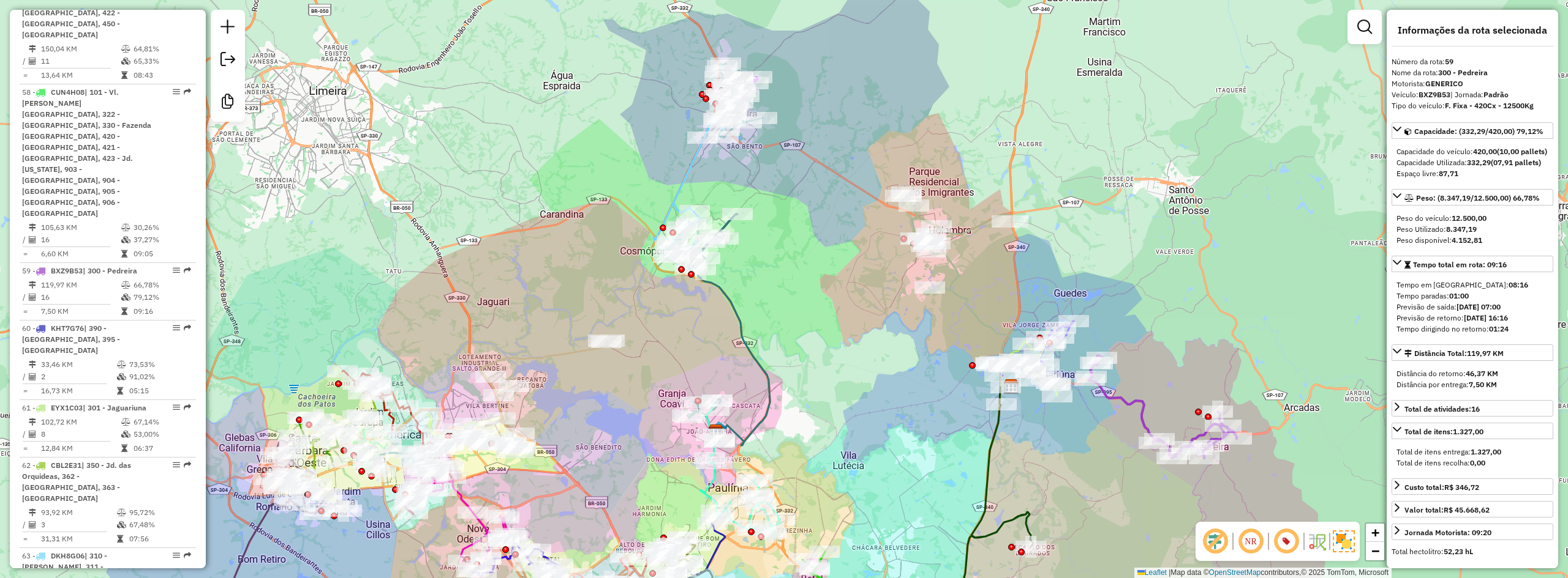
click at [947, 293] on icon at bounding box center [956, 291] width 113 height 194
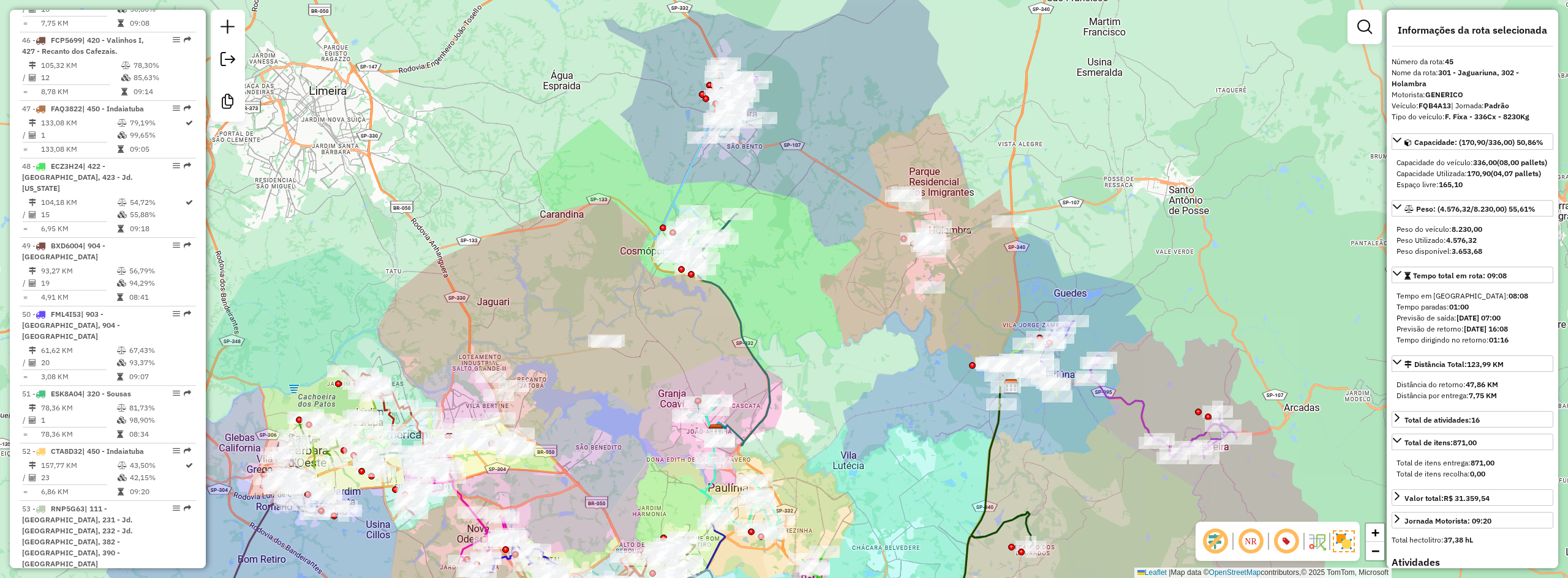
scroll to position [3507, 0]
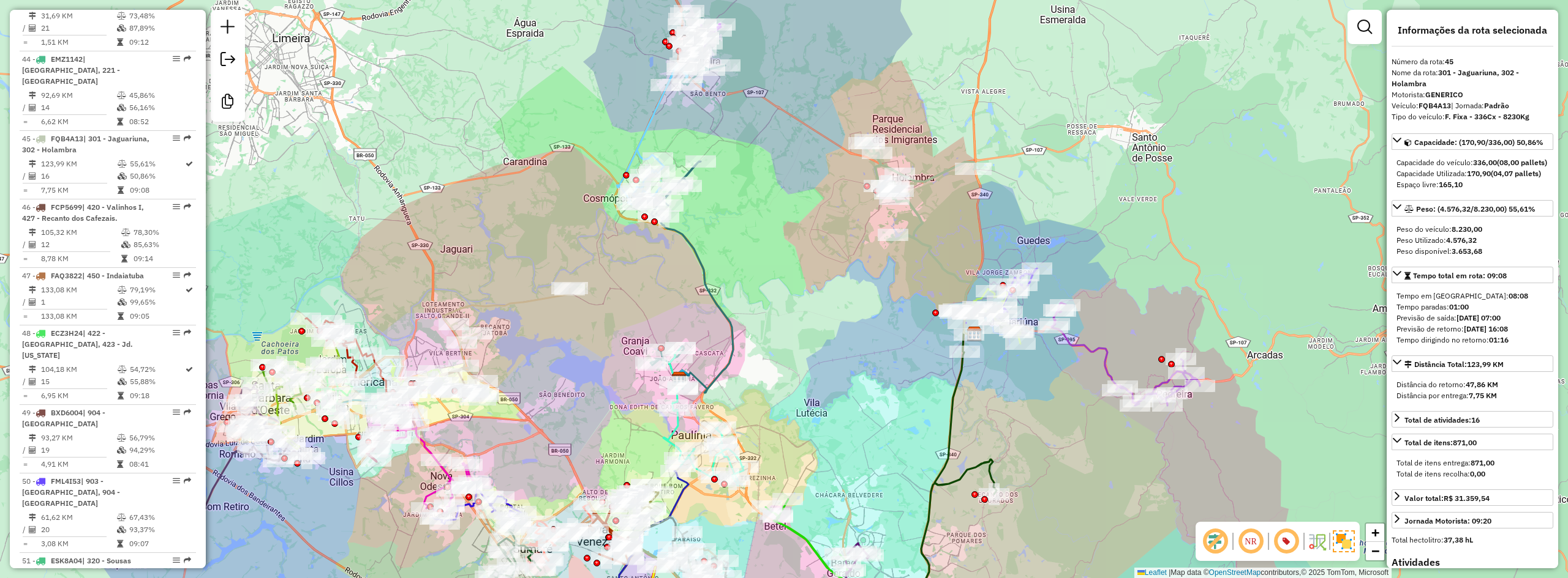
drag, startPoint x: 964, startPoint y: 287, endPoint x: 879, endPoint y: 201, distance: 120.9
click at [918, 215] on div "Janela de atendimento Grade de atendimento Capacidade Transportadoras Veículos …" at bounding box center [784, 289] width 1568 height 578
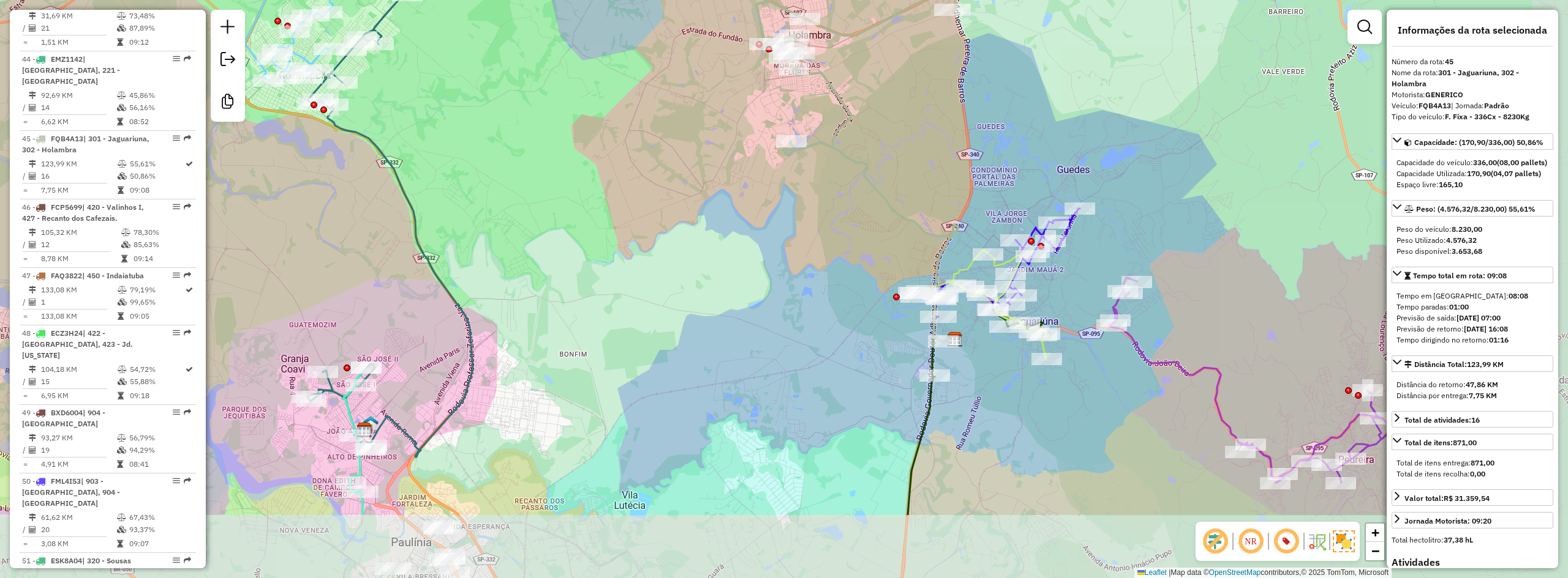
drag, startPoint x: 976, startPoint y: 246, endPoint x: 884, endPoint y: 124, distance: 152.8
click at [884, 124] on div "Janela de atendimento Grade de atendimento Capacidade Transportadoras Veículos …" at bounding box center [784, 289] width 1568 height 578
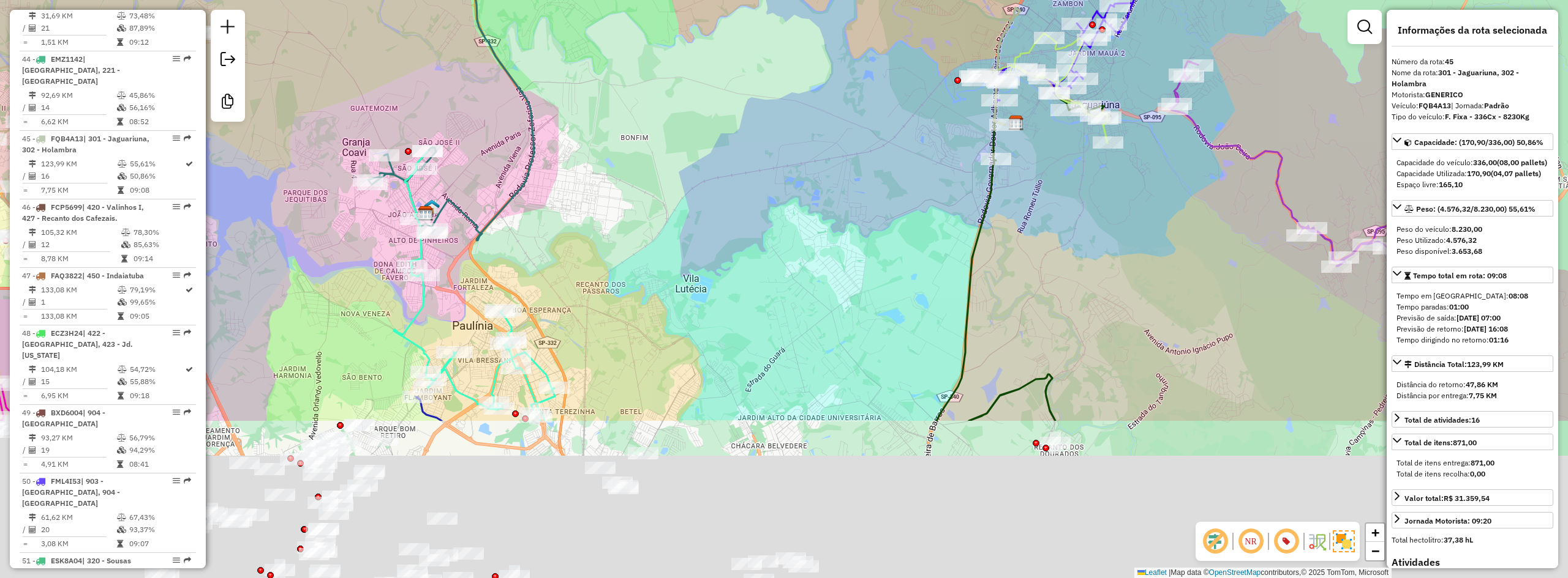
drag, startPoint x: 830, startPoint y: 360, endPoint x: 892, endPoint y: 145, distance: 223.8
click at [892, 145] on div "Janela de atendimento Grade de atendimento Capacidade Transportadoras Veículos …" at bounding box center [784, 289] width 1568 height 578
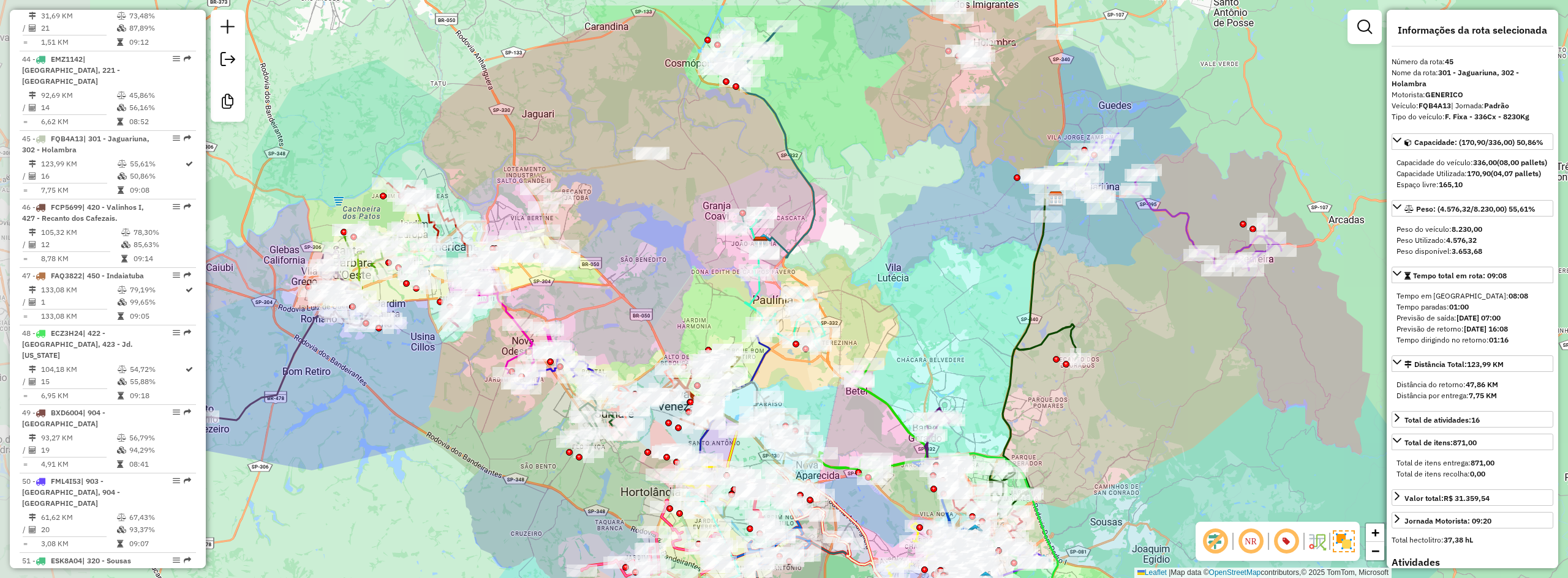
drag, startPoint x: 828, startPoint y: 175, endPoint x: 929, endPoint y: 238, distance: 119.0
click at [929, 238] on div "Janela de atendimento Grade de atendimento Capacidade Transportadoras Veículos …" at bounding box center [784, 289] width 1568 height 578
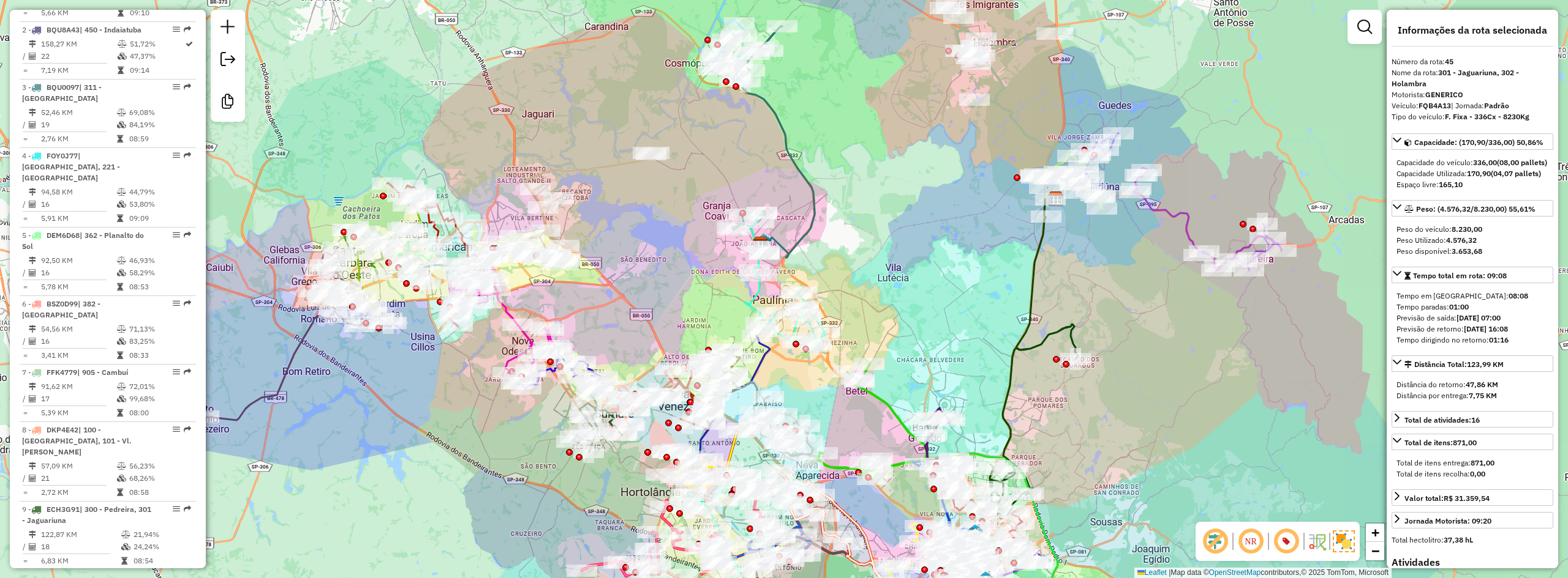
scroll to position [0, 0]
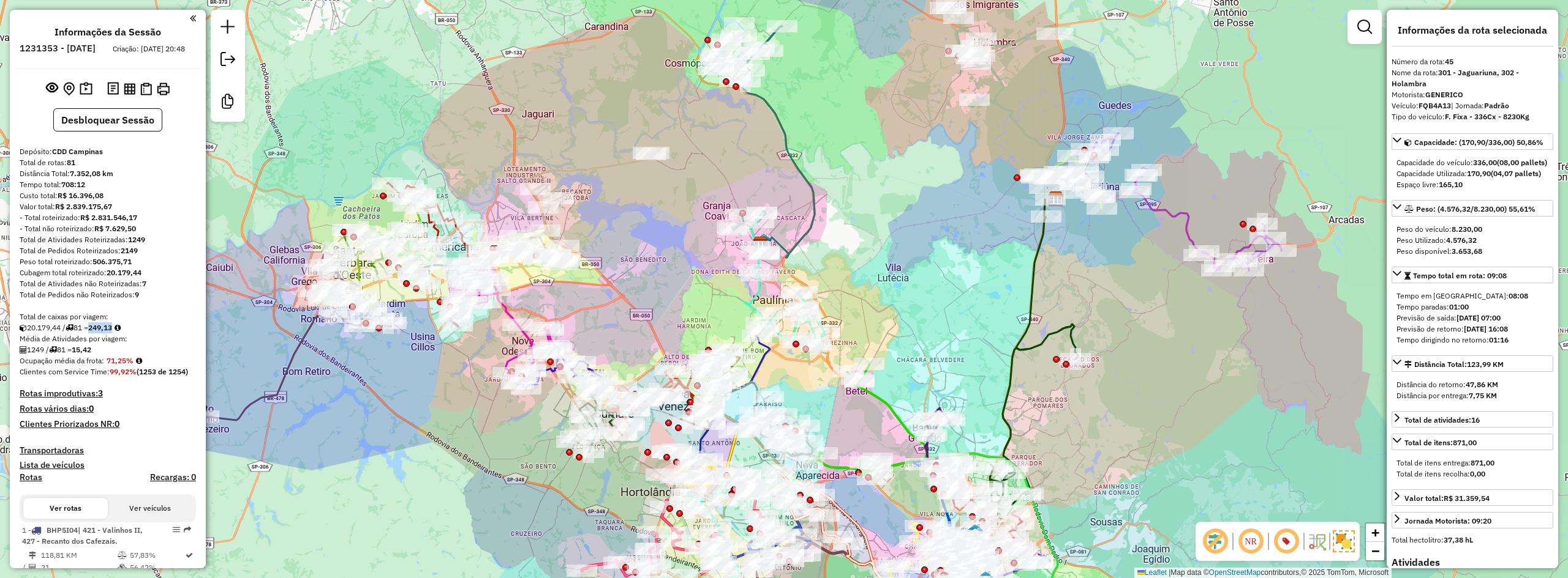
drag, startPoint x: 96, startPoint y: 338, endPoint x: 120, endPoint y: 338, distance: 24.0
click at [112, 332] on strong "249,13" at bounding box center [100, 328] width 24 height 9
click at [331, 417] on div "Janela de atendimento Grade de atendimento Capacidade Transportadoras Veículos …" at bounding box center [784, 289] width 1568 height 578
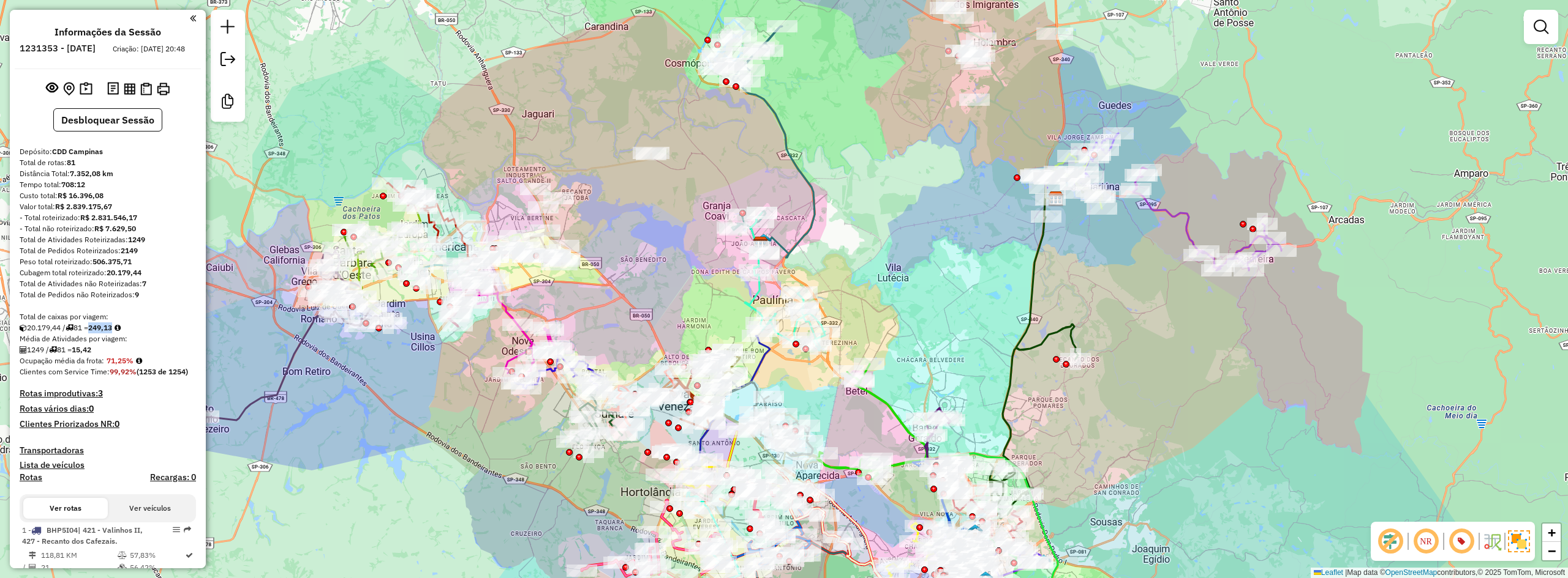
click at [329, 386] on div "Janela de atendimento Grade de atendimento Capacidade Transportadoras Veículos …" at bounding box center [784, 289] width 1568 height 578
click at [112, 332] on strong "249,13" at bounding box center [100, 328] width 24 height 9
click at [134, 334] on div "20.179,44 / 81 = 249,13" at bounding box center [108, 328] width 176 height 11
drag, startPoint x: 129, startPoint y: 246, endPoint x: 150, endPoint y: 246, distance: 21.0
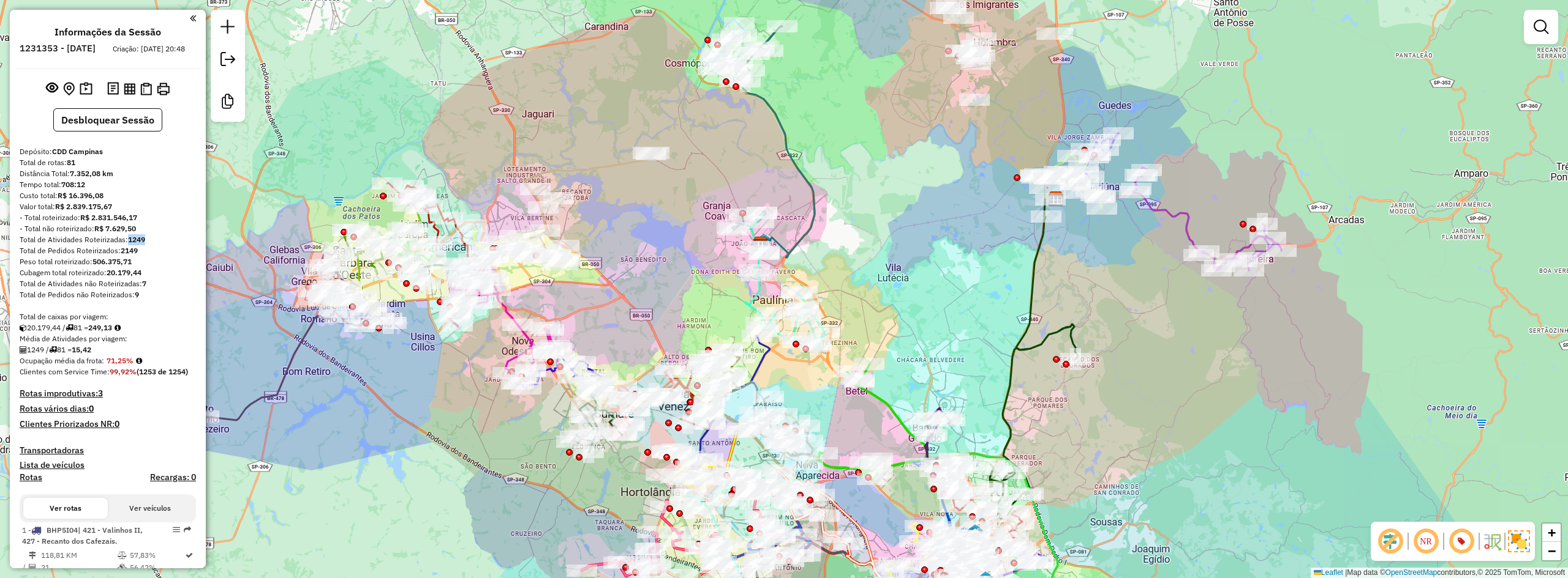
click at [150, 246] on div "Total de Atividades Roteirizadas: 1249" at bounding box center [108, 240] width 176 height 11
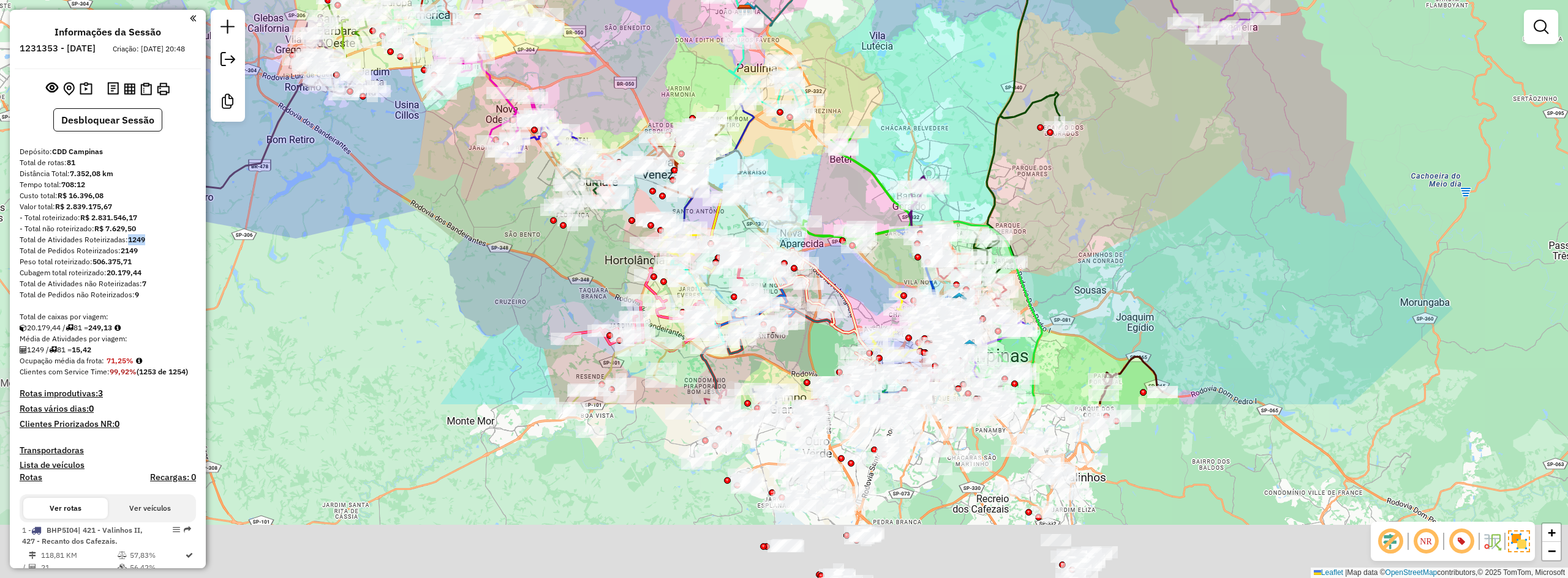
drag, startPoint x: 912, startPoint y: 290, endPoint x: 895, endPoint y: 89, distance: 201.7
click at [895, 89] on div "Janela de atendimento Grade de atendimento Capacidade Transportadoras Veículos …" at bounding box center [784, 289] width 1568 height 578
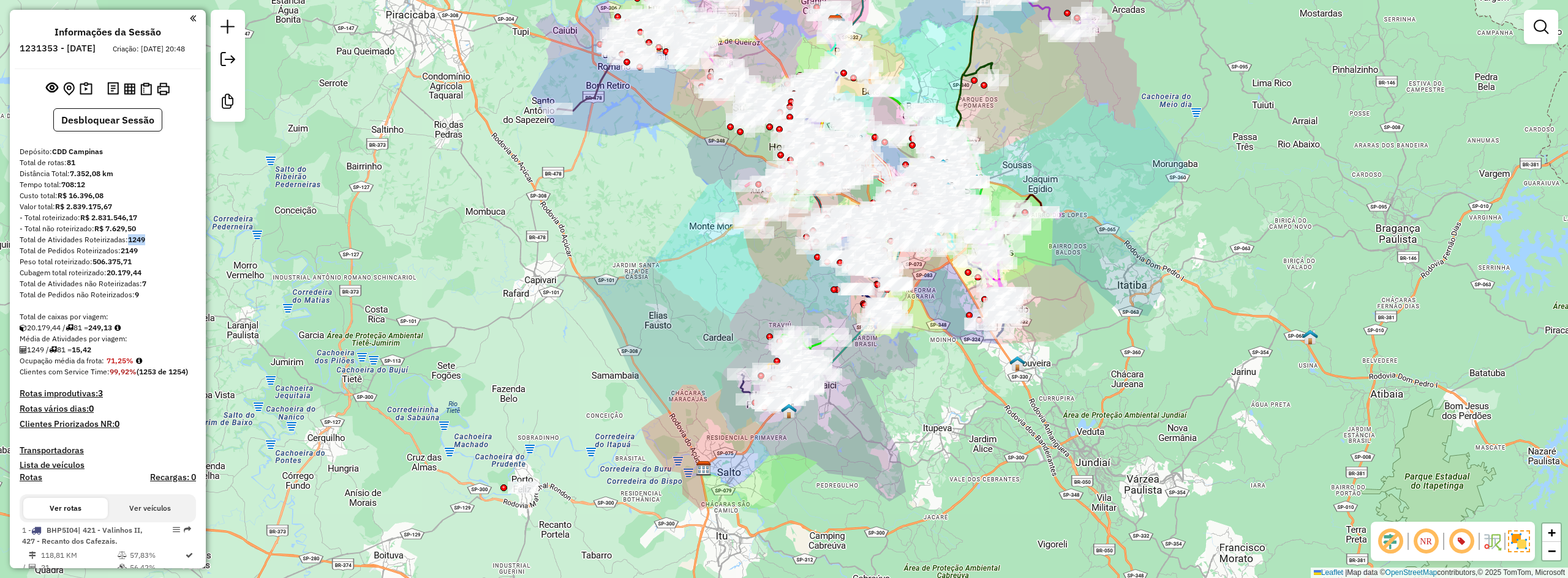
drag, startPoint x: 1126, startPoint y: 462, endPoint x: 1143, endPoint y: 409, distance: 55.7
click at [1143, 409] on div "Janela de atendimento Grade de atendimento Capacidade Transportadoras Veículos …" at bounding box center [784, 289] width 1568 height 578
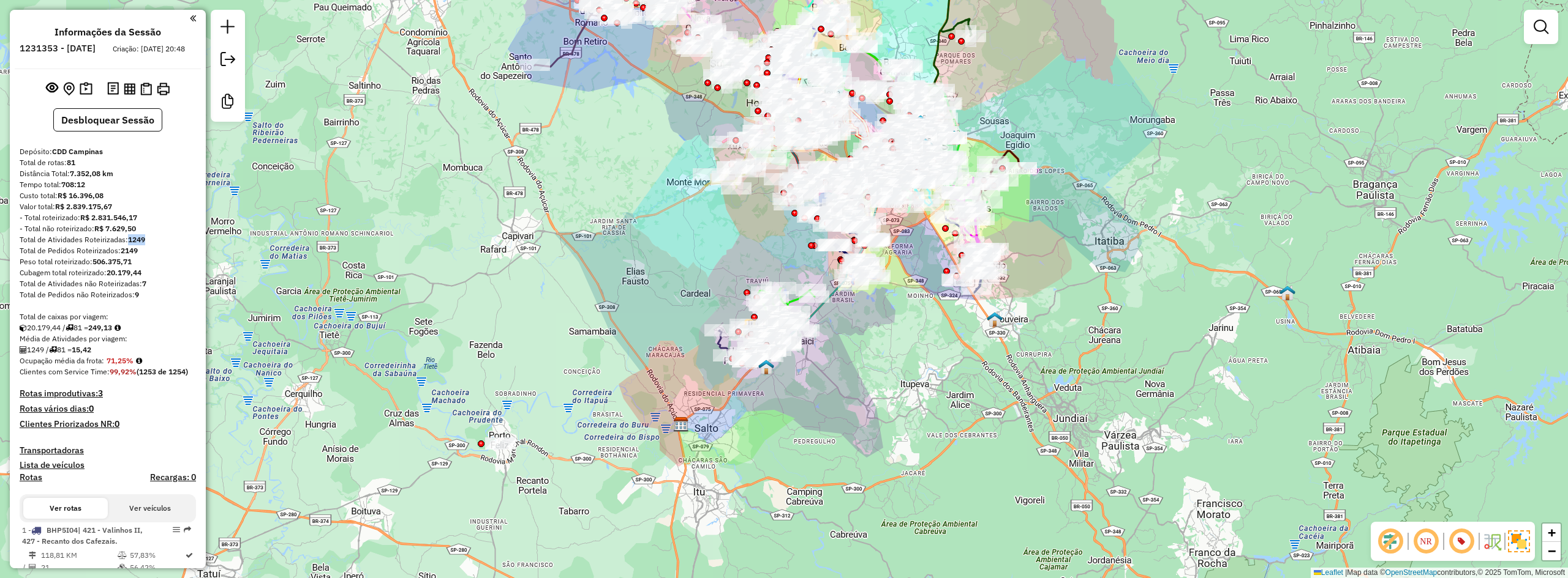
drag, startPoint x: 931, startPoint y: 462, endPoint x: 909, endPoint y: 419, distance: 48.3
click at [909, 419] on div "Janela de atendimento Grade de atendimento Capacidade Transportadoras Veículos …" at bounding box center [784, 289] width 1568 height 578
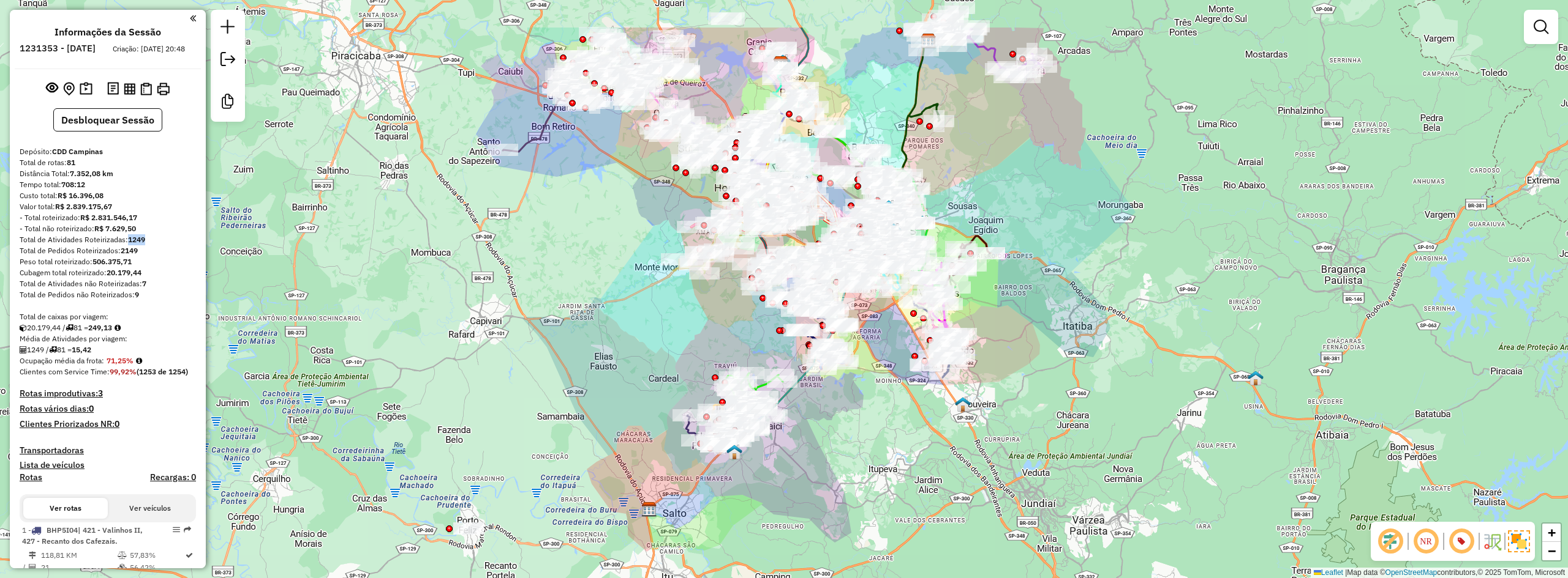
drag, startPoint x: 880, startPoint y: 348, endPoint x: 848, endPoint y: 433, distance: 90.8
click at [848, 433] on div "Janela de atendimento Grade de atendimento Capacidade Transportadoras Veículos …" at bounding box center [784, 289] width 1568 height 578
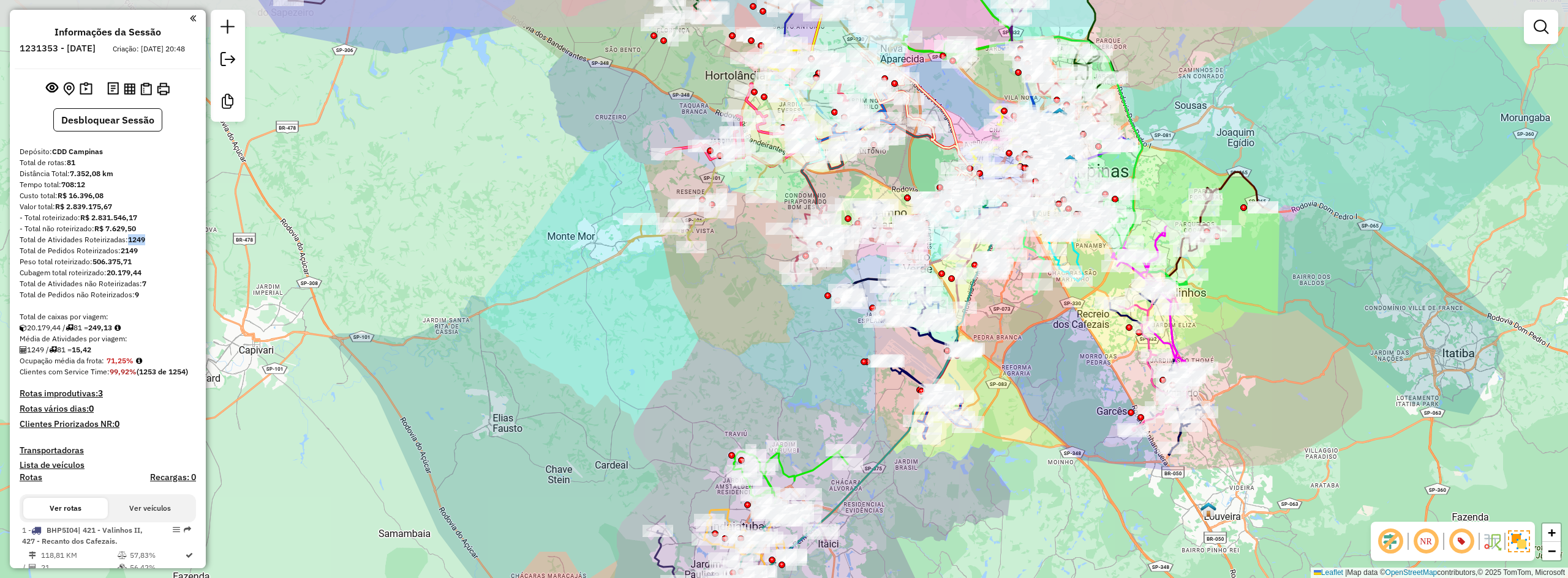
drag, startPoint x: 736, startPoint y: 286, endPoint x: 695, endPoint y: 338, distance: 66.2
click at [695, 338] on div "Janela de atendimento Grade de atendimento Capacidade Transportadoras Veículos …" at bounding box center [784, 289] width 1568 height 578
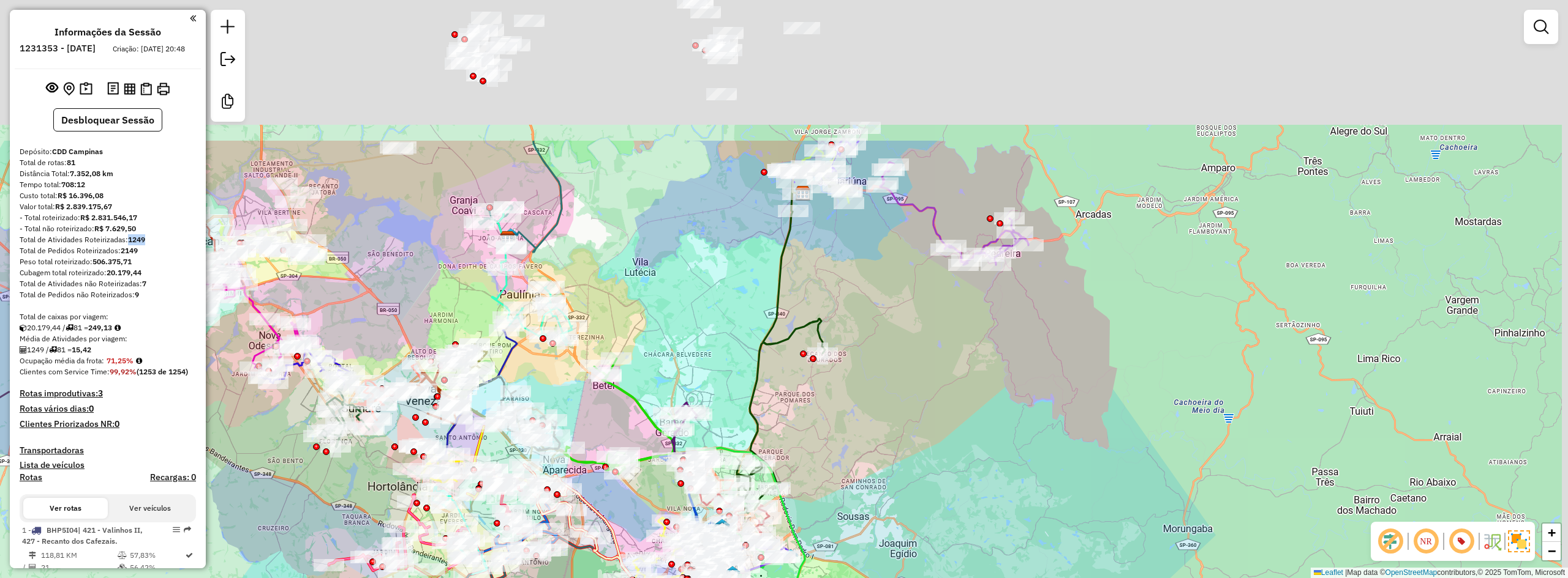
drag, startPoint x: 947, startPoint y: 189, endPoint x: 914, endPoint y: 349, distance: 163.4
click at [937, 398] on div "Janela de atendimento Grade de atendimento Capacidade Transportadoras Veículos …" at bounding box center [784, 289] width 1568 height 578
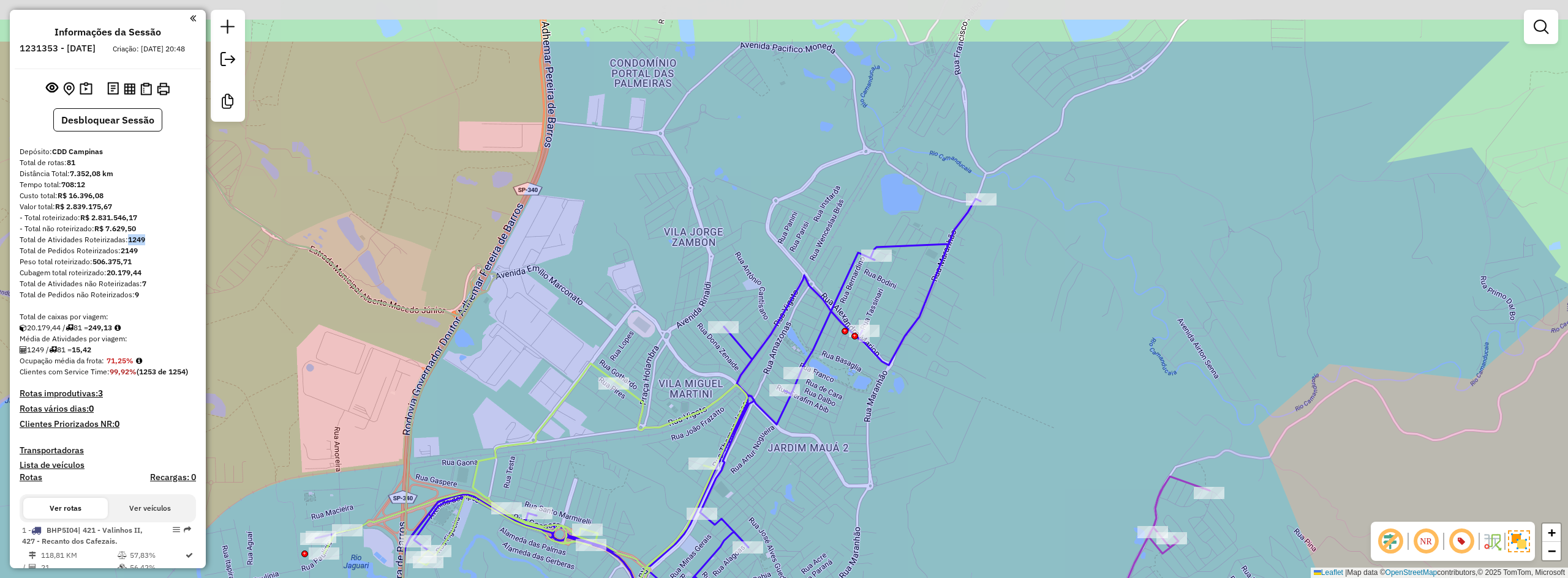
drag, startPoint x: 838, startPoint y: 137, endPoint x: 766, endPoint y: 236, distance: 122.4
click at [766, 236] on div "Janela de atendimento Grade de atendimento Capacidade Transportadoras Veículos …" at bounding box center [784, 289] width 1568 height 578
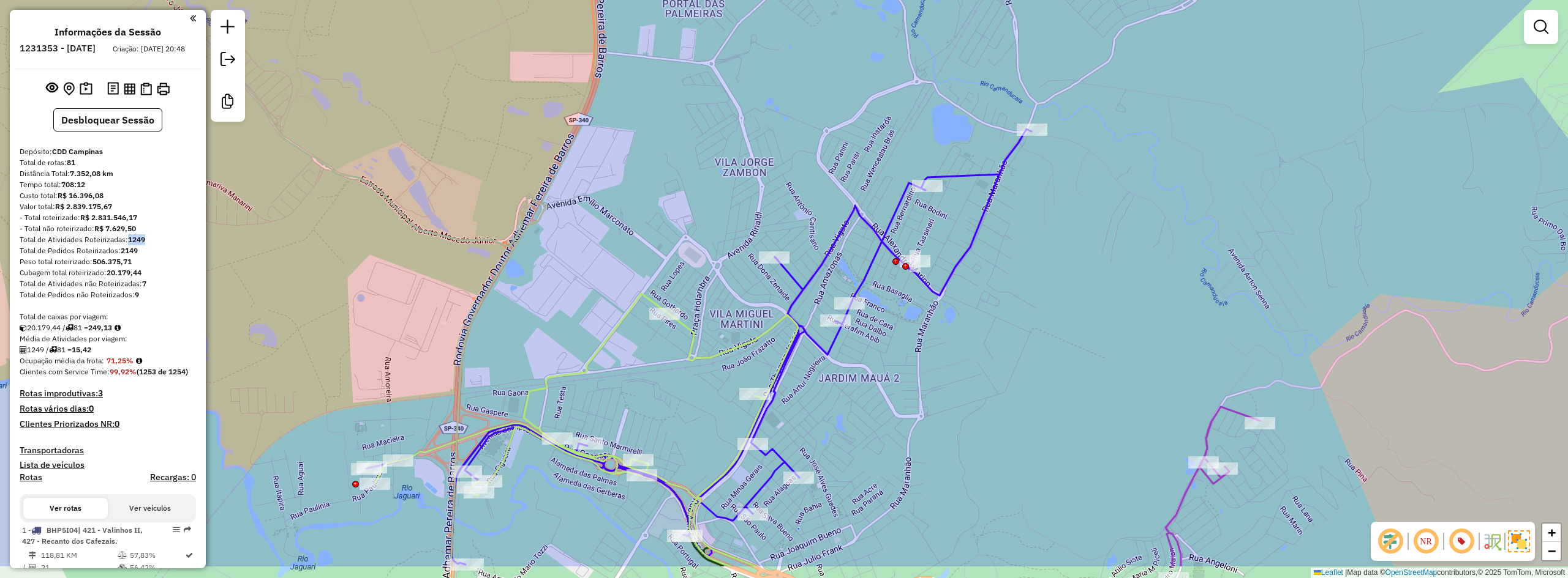
drag, startPoint x: 817, startPoint y: 166, endPoint x: 836, endPoint y: 136, distance: 35.5
click at [836, 136] on div "Janela de atendimento Grade de atendimento Capacidade Transportadoras Veículos …" at bounding box center [784, 289] width 1568 height 578
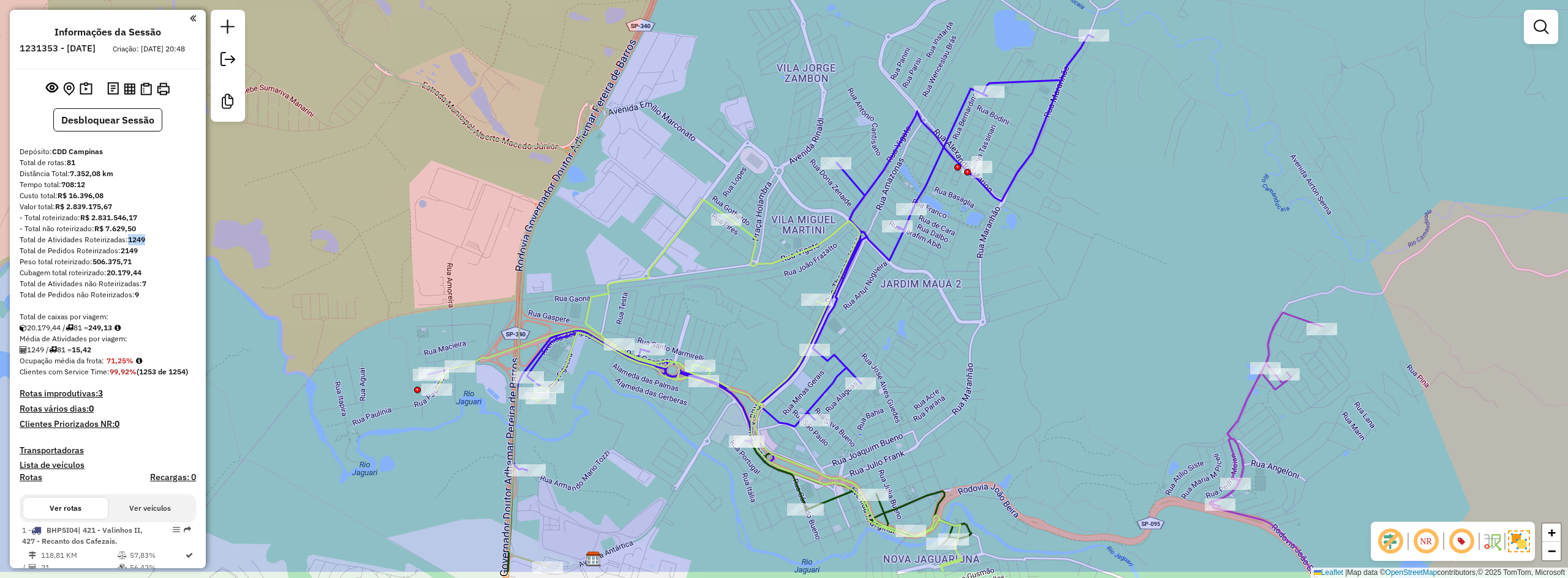
drag, startPoint x: 837, startPoint y: 161, endPoint x: 880, endPoint y: 96, distance: 77.9
click at [880, 96] on div "Janela de atendimento Grade de atendimento Capacidade Transportadoras Veículos …" at bounding box center [784, 289] width 1568 height 578
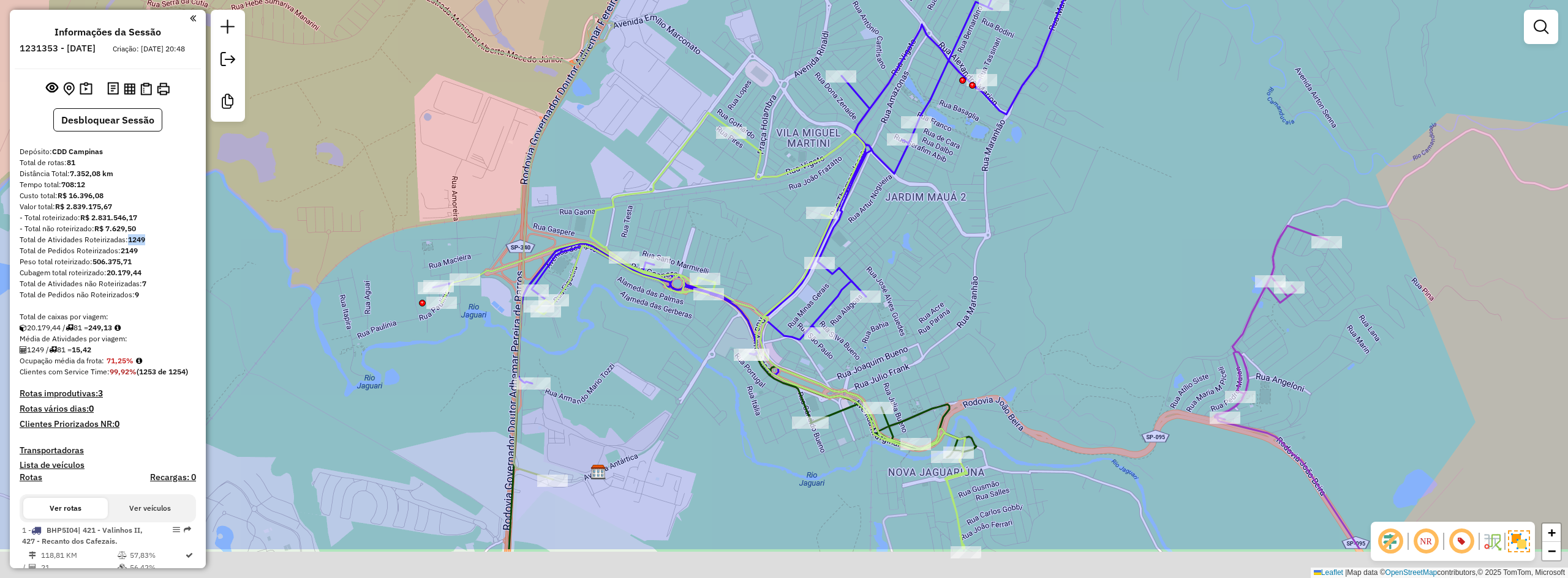
drag, startPoint x: 572, startPoint y: 443, endPoint x: 571, endPoint y: 380, distance: 63.0
click at [571, 380] on div "Janela de atendimento Grade de atendimento Capacidade Transportadoras Veículos …" at bounding box center [784, 289] width 1568 height 578
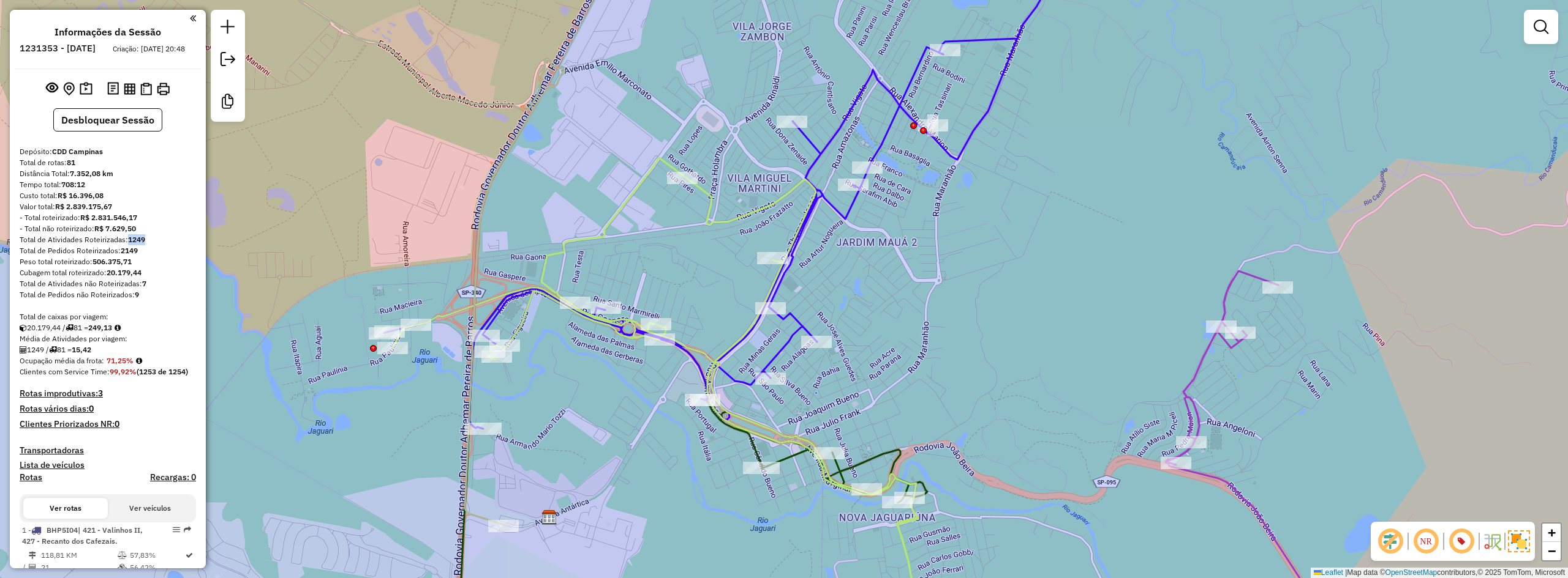
drag, startPoint x: 621, startPoint y: 412, endPoint x: 572, endPoint y: 461, distance: 69.3
click at [572, 461] on div "Janela de atendimento Grade de atendimento Capacidade Transportadoras Veículos …" at bounding box center [784, 289] width 1568 height 578
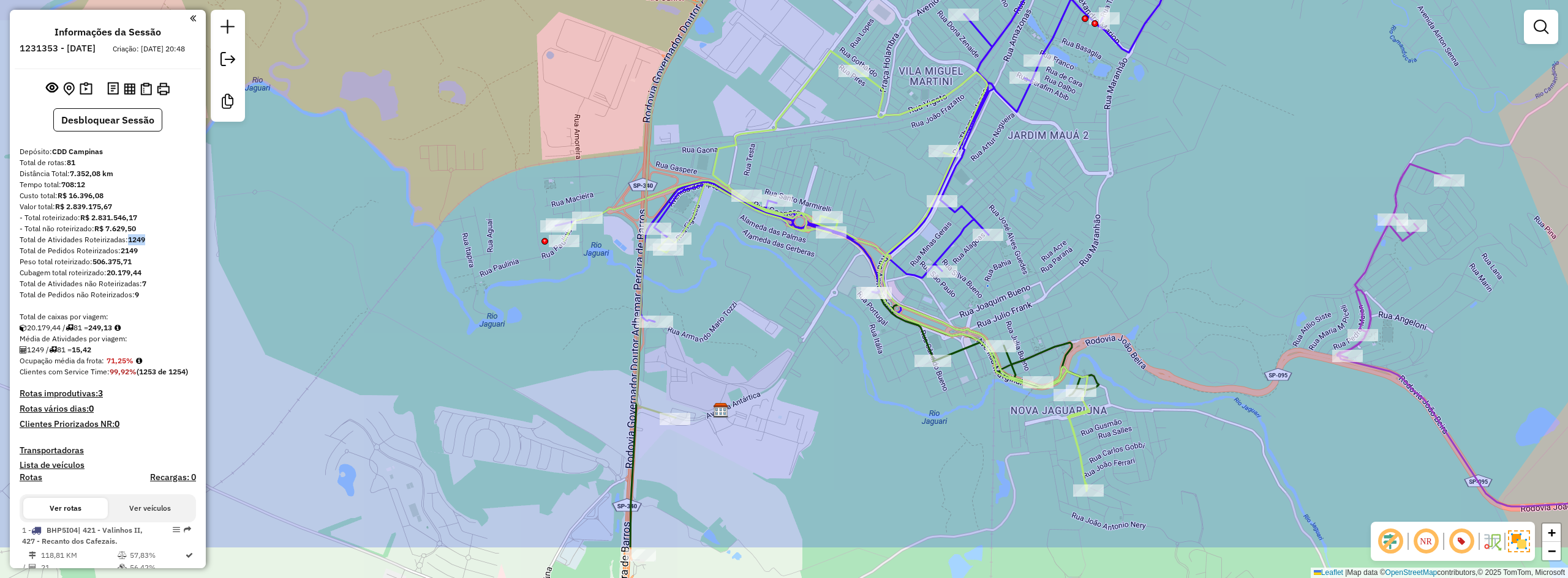
drag, startPoint x: 654, startPoint y: 393, endPoint x: 755, endPoint y: 304, distance: 134.6
click at [755, 304] on div "Janela de atendimento Grade de atendimento Capacidade Transportadoras Veículos …" at bounding box center [784, 289] width 1568 height 578
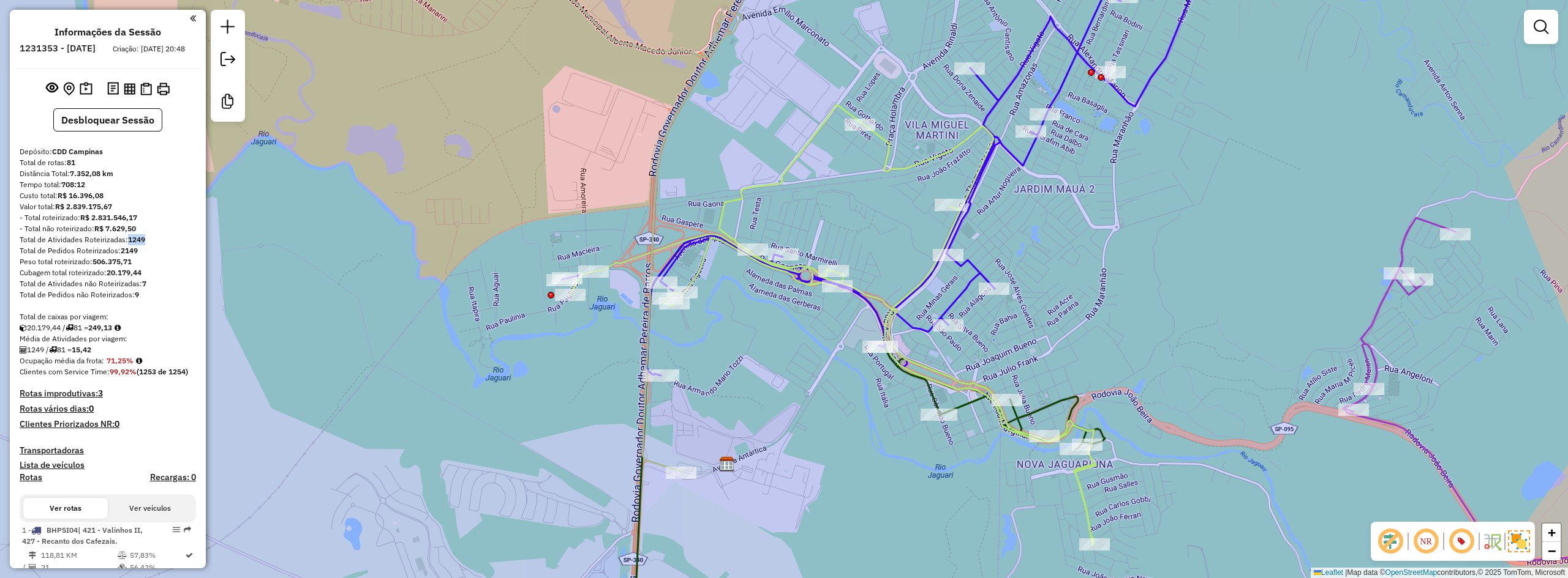
drag, startPoint x: 769, startPoint y: 299, endPoint x: 775, endPoint y: 353, distance: 54.3
click at [775, 353] on div "Janela de atendimento Grade de atendimento Capacidade Transportadoras Veículos …" at bounding box center [784, 289] width 1568 height 578
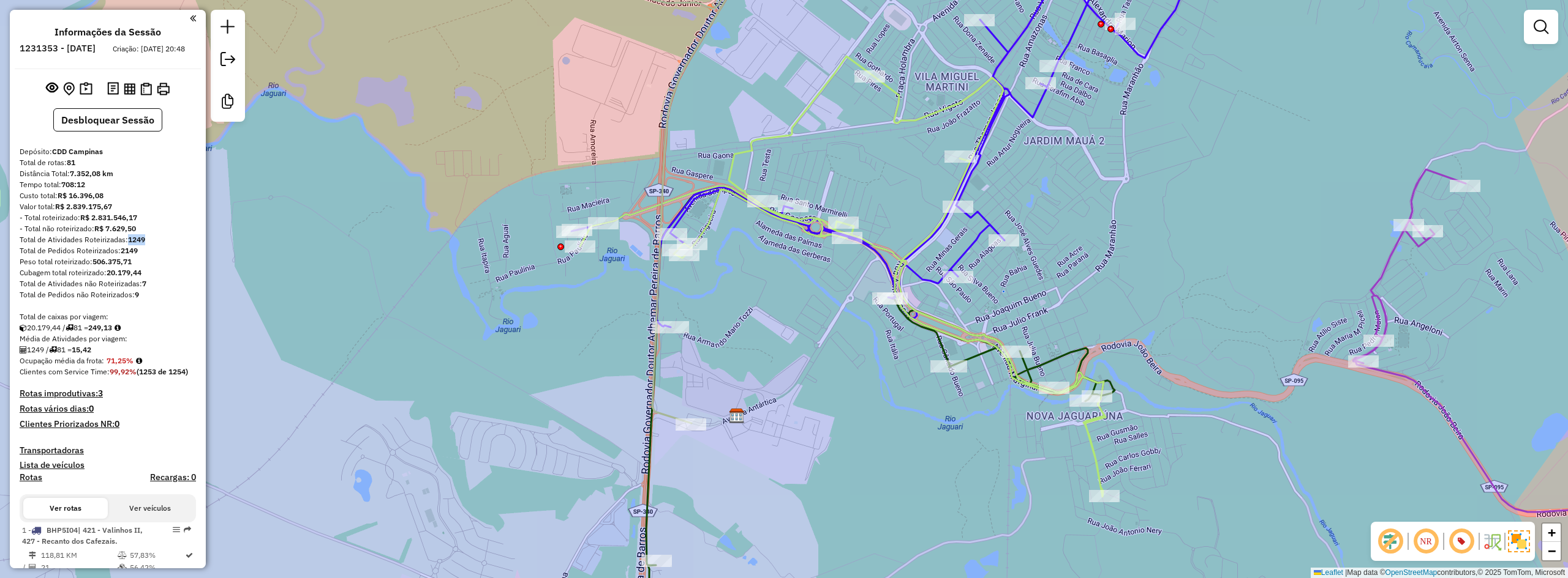
drag, startPoint x: 736, startPoint y: 363, endPoint x: 500, endPoint y: 215, distance: 278.6
click at [745, 314] on div "Janela de atendimento Grade de atendimento Capacidade Transportadoras Veículos …" at bounding box center [784, 289] width 1568 height 578
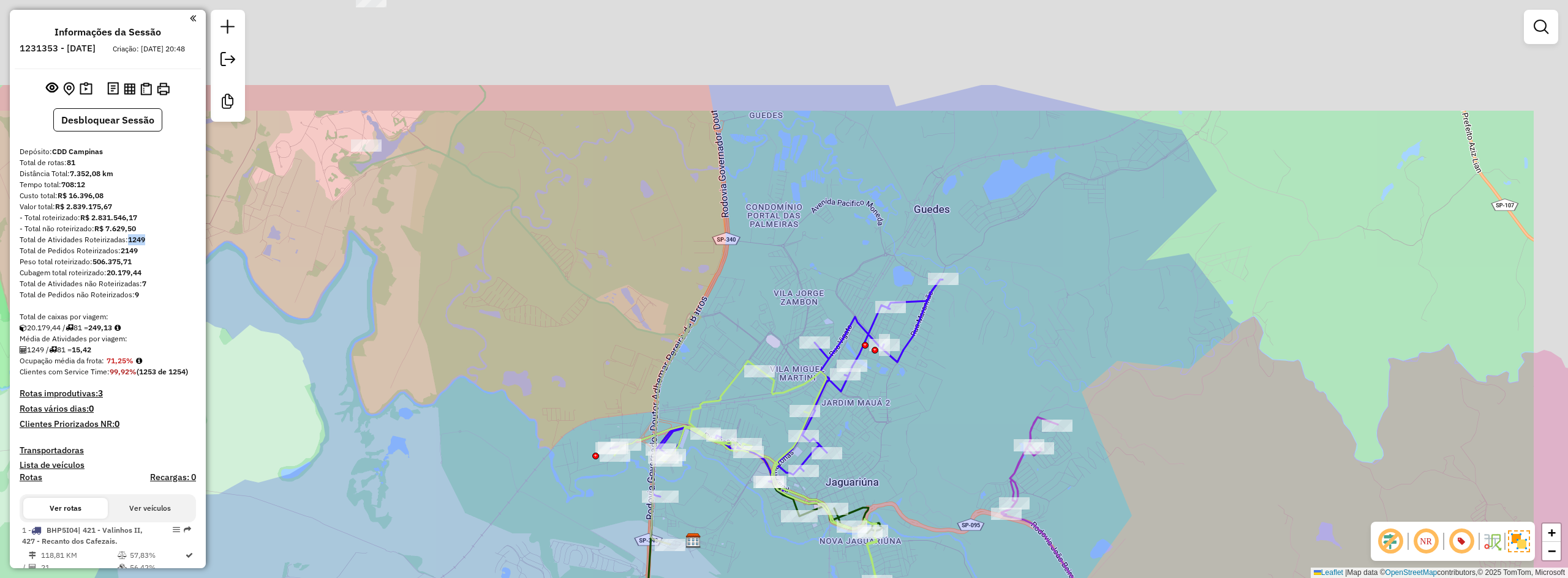
drag, startPoint x: 1044, startPoint y: 236, endPoint x: 974, endPoint y: 402, distance: 180.2
click at [974, 402] on div "Janela de atendimento Grade de atendimento Capacidade Transportadoras Veículos …" at bounding box center [784, 289] width 1568 height 578
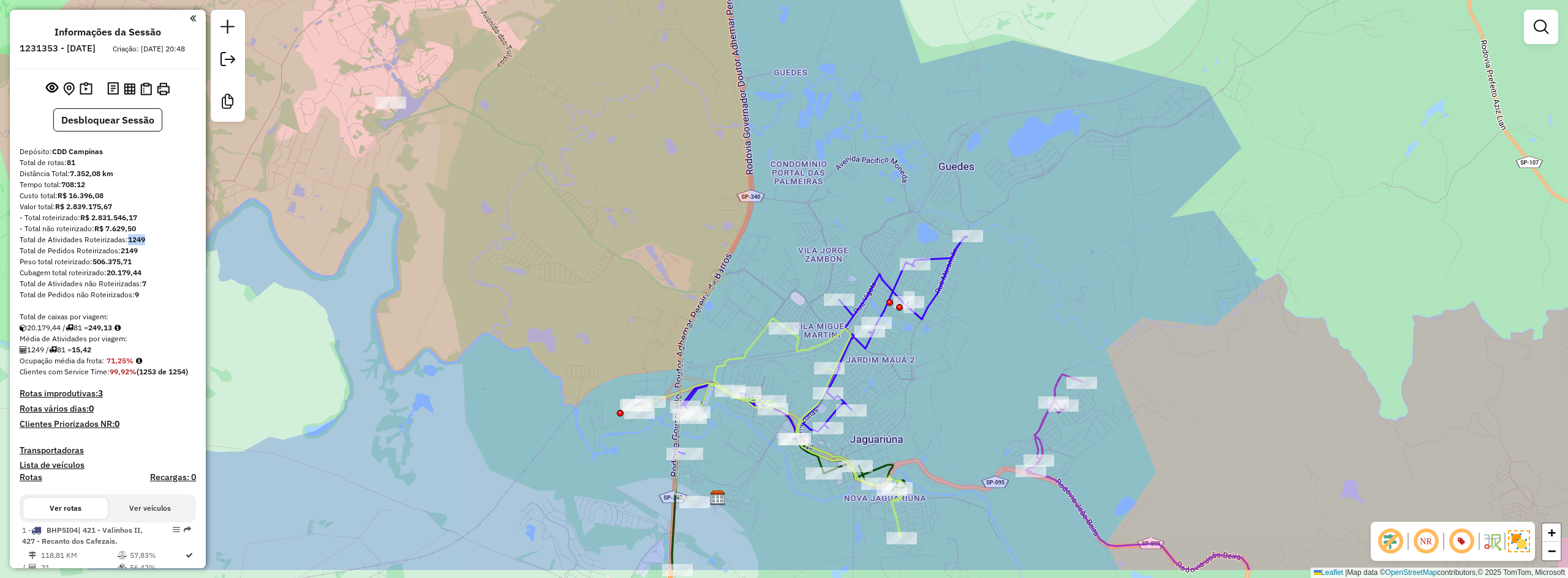
drag, startPoint x: 954, startPoint y: 395, endPoint x: 981, endPoint y: 353, distance: 49.9
click at [982, 353] on div "Janela de atendimento Grade de atendimento Capacidade Transportadoras Veículos …" at bounding box center [784, 289] width 1568 height 578
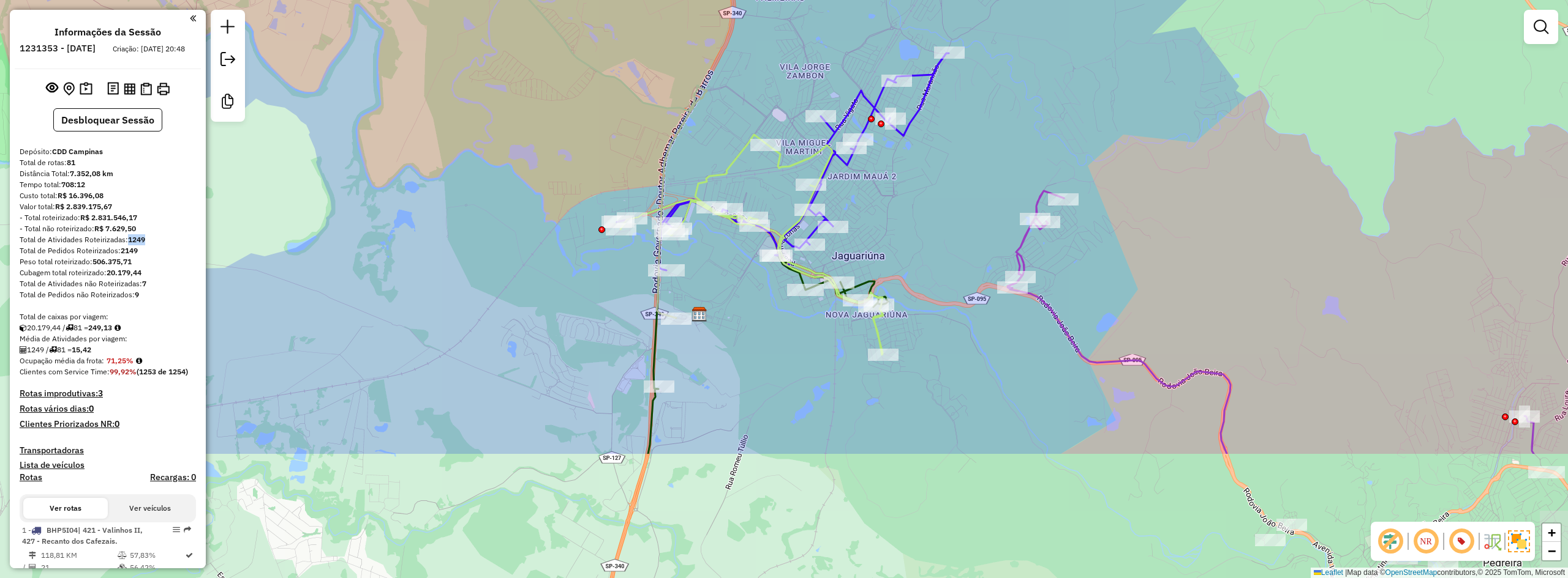
drag, startPoint x: 935, startPoint y: 410, endPoint x: 902, endPoint y: 254, distance: 159.5
click at [905, 246] on div "Janela de atendimento Grade de atendimento Capacidade Transportadoras Veículos …" at bounding box center [784, 289] width 1568 height 578
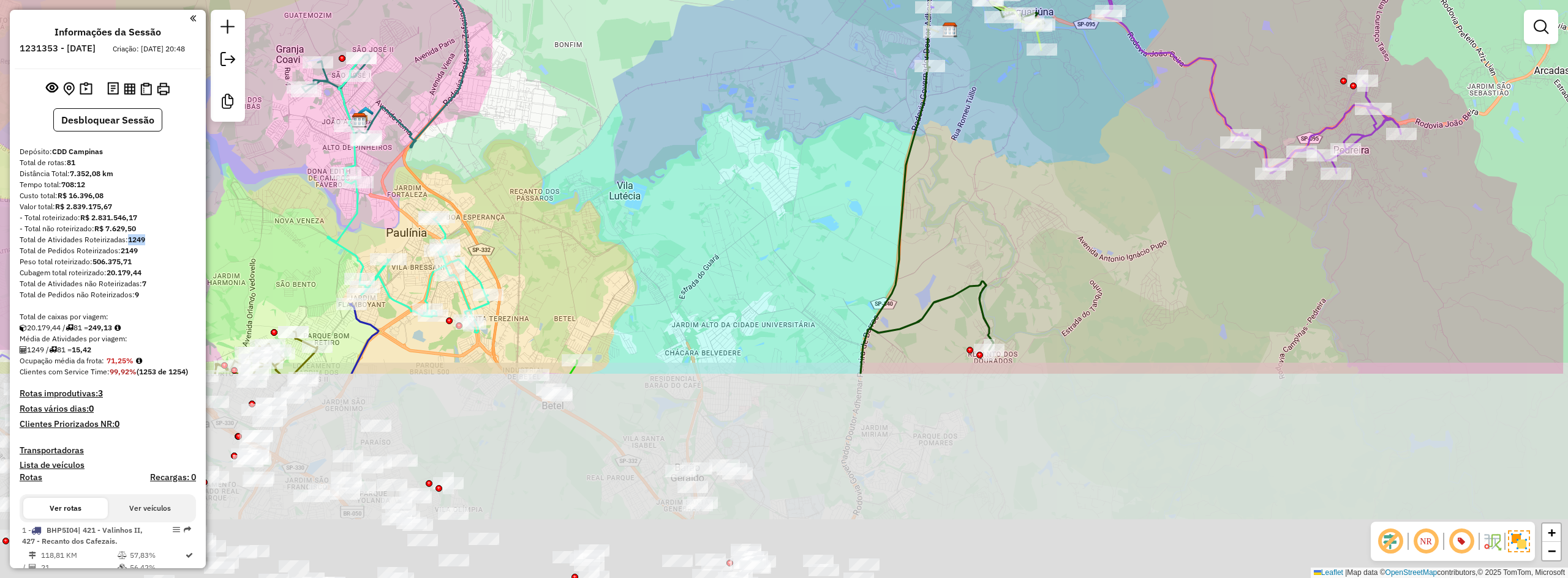
drag, startPoint x: 874, startPoint y: 416, endPoint x: 1035, endPoint y: 140, distance: 319.5
click at [1035, 140] on div "Janela de atendimento Grade de atendimento Capacidade Transportadoras Veículos …" at bounding box center [784, 289] width 1568 height 578
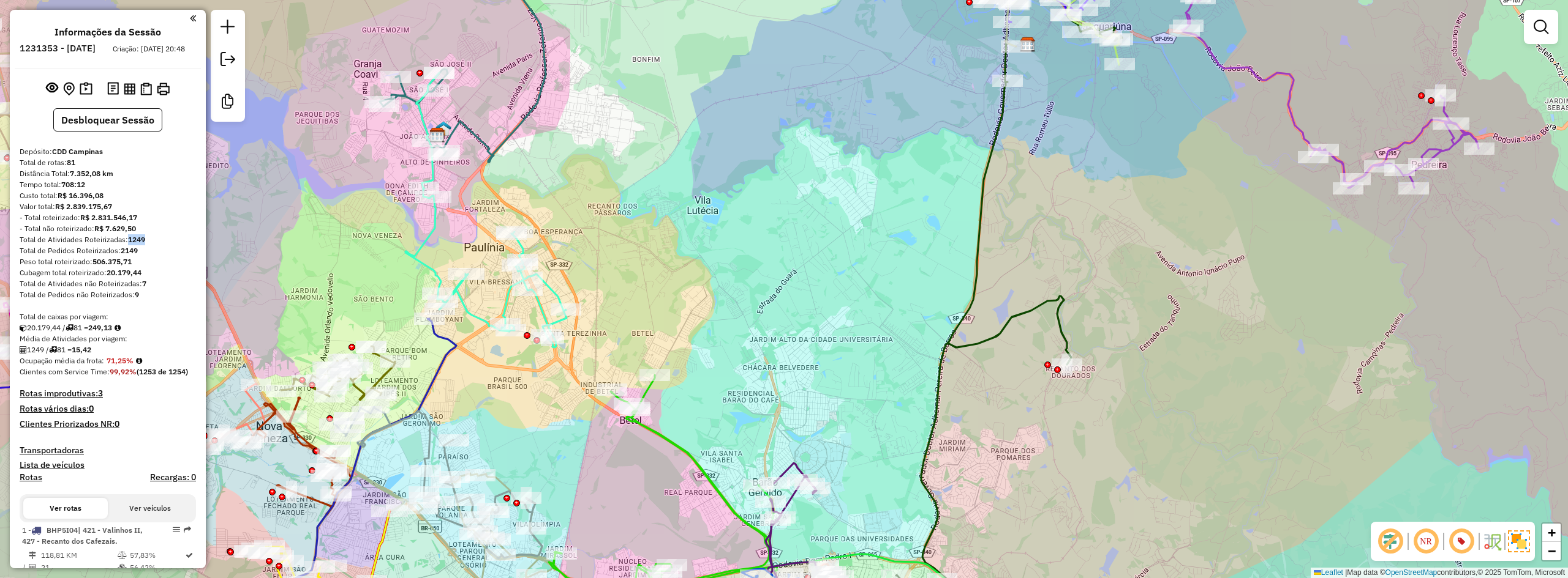
drag, startPoint x: 662, startPoint y: 194, endPoint x: 734, endPoint y: 222, distance: 77.3
click at [734, 222] on div "Janela de atendimento Grade de atendimento Capacidade Transportadoras Veículos …" at bounding box center [784, 289] width 1568 height 578
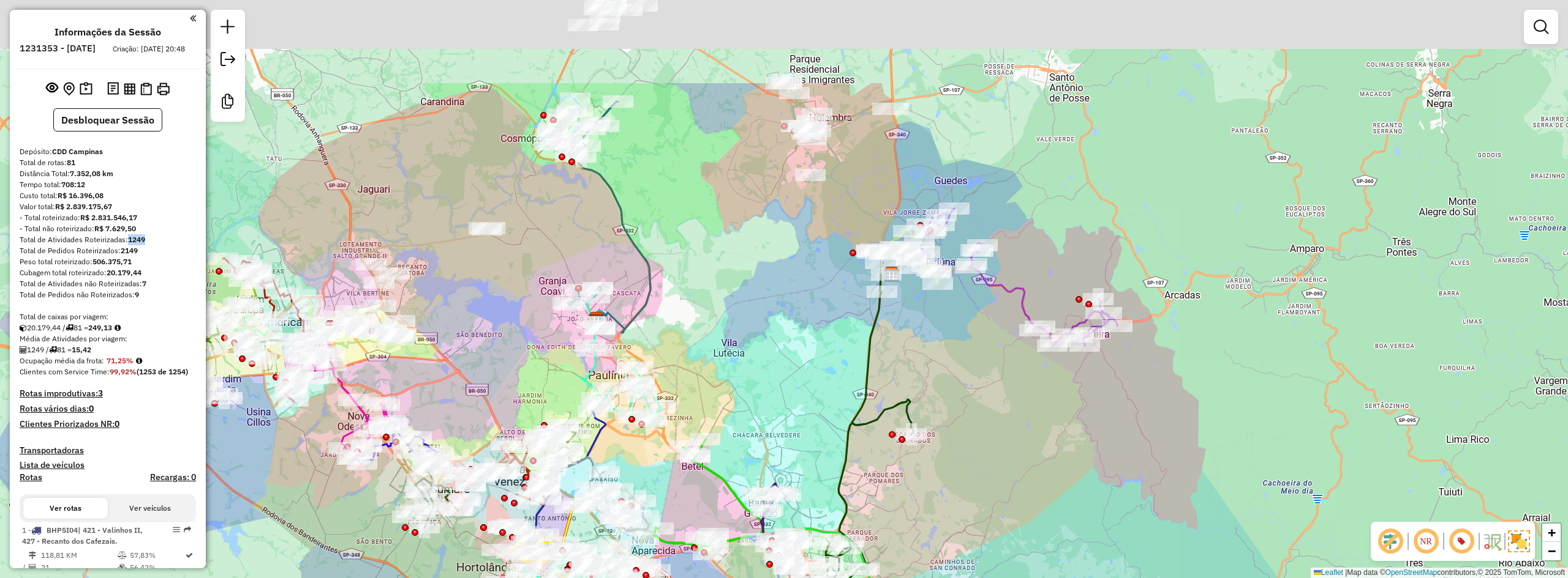
drag, startPoint x: 741, startPoint y: 185, endPoint x: 752, endPoint y: 326, distance: 141.4
click at [752, 326] on div "Janela de atendimento Grade de atendimento Capacidade Transportadoras Veículos …" at bounding box center [784, 289] width 1568 height 578
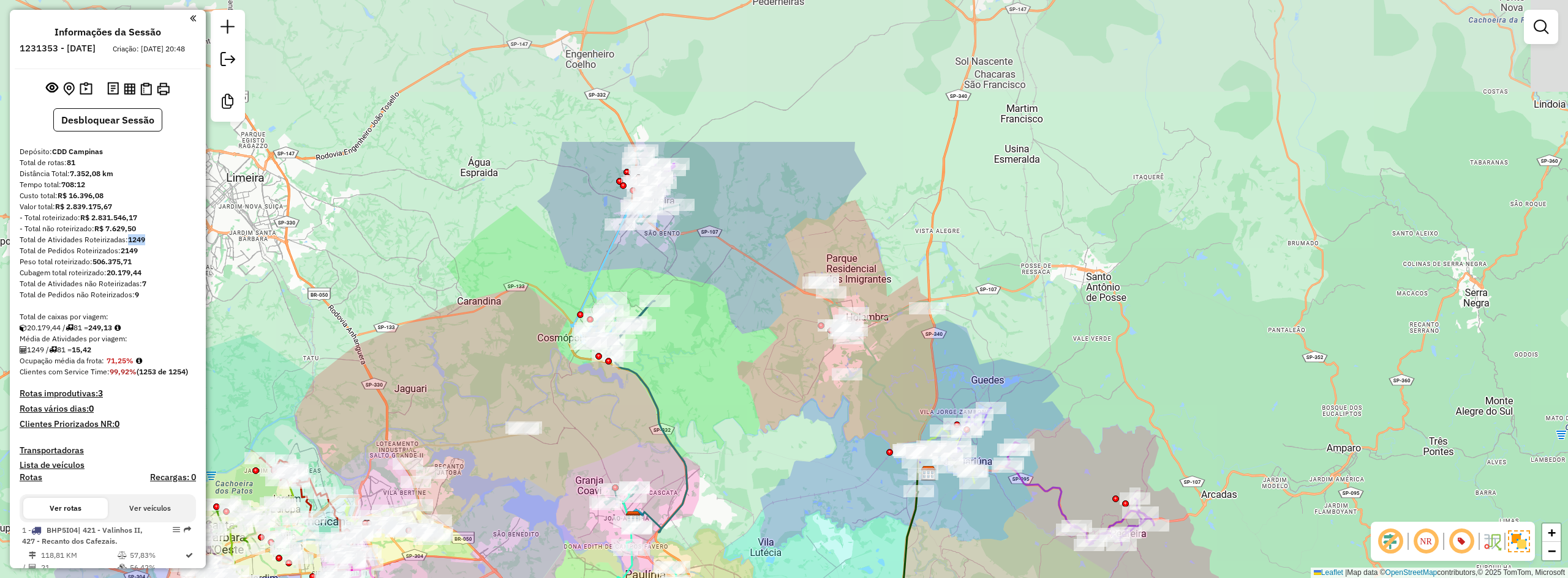
drag, startPoint x: 743, startPoint y: 249, endPoint x: 779, endPoint y: 449, distance: 203.2
click at [779, 449] on div "Janela de atendimento Grade de atendimento Capacidade Transportadoras Veículos …" at bounding box center [784, 289] width 1568 height 578
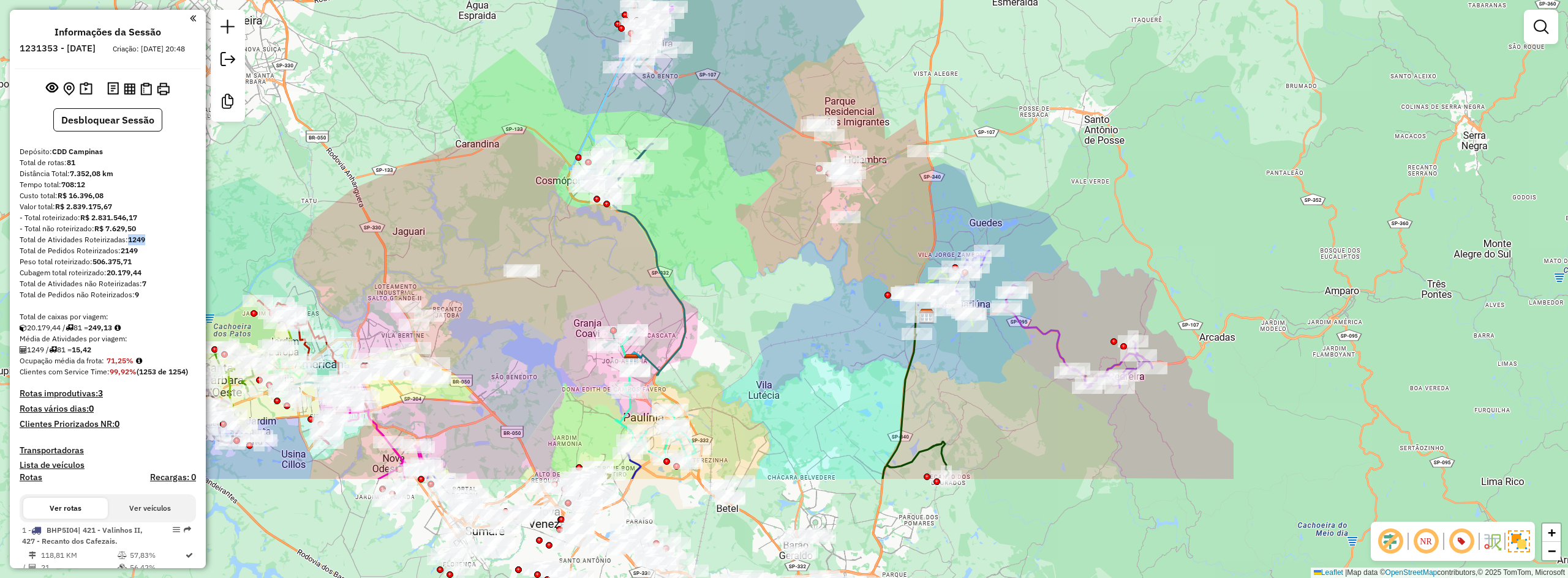
drag, startPoint x: 778, startPoint y: 421, endPoint x: 764, endPoint y: 194, distance: 227.4
click at [778, 192] on div "Janela de atendimento Grade de atendimento Capacidade Transportadoras Veículos …" at bounding box center [784, 289] width 1568 height 578
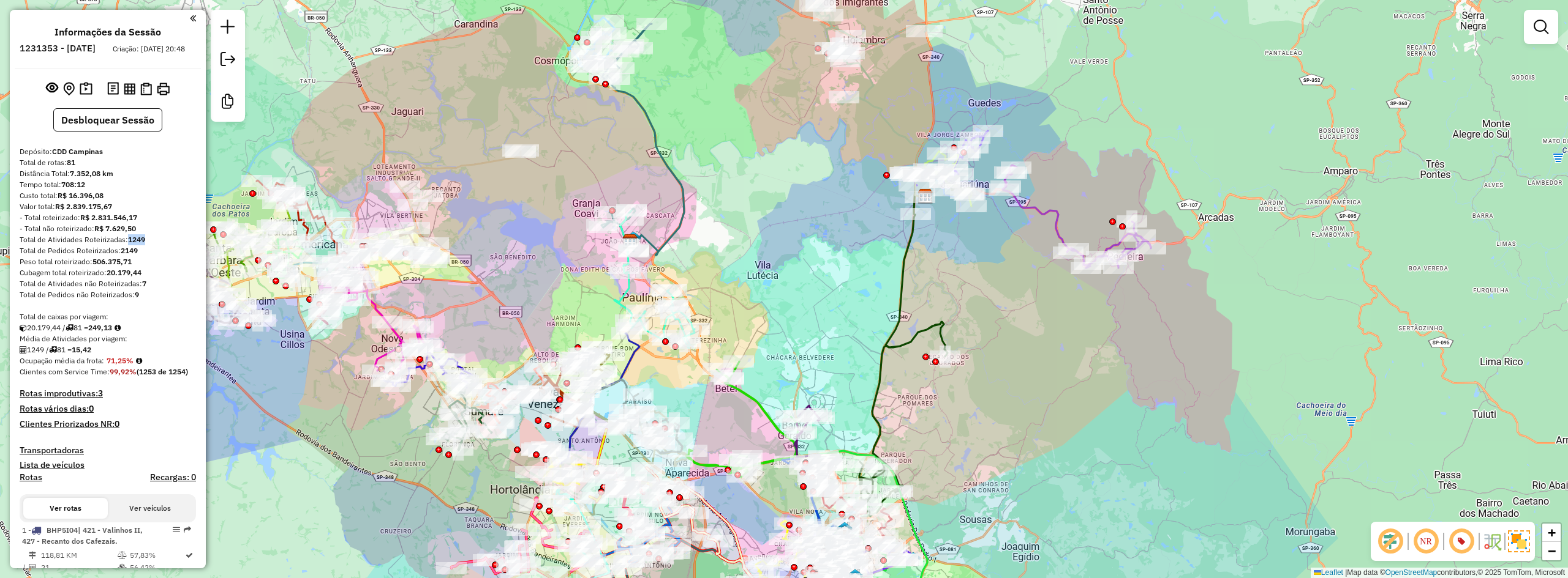
drag, startPoint x: 736, startPoint y: 270, endPoint x: 735, endPoint y: 248, distance: 22.0
click at [735, 248] on div "Janela de atendimento Grade de atendimento Capacidade Transportadoras Veículos …" at bounding box center [784, 289] width 1568 height 578
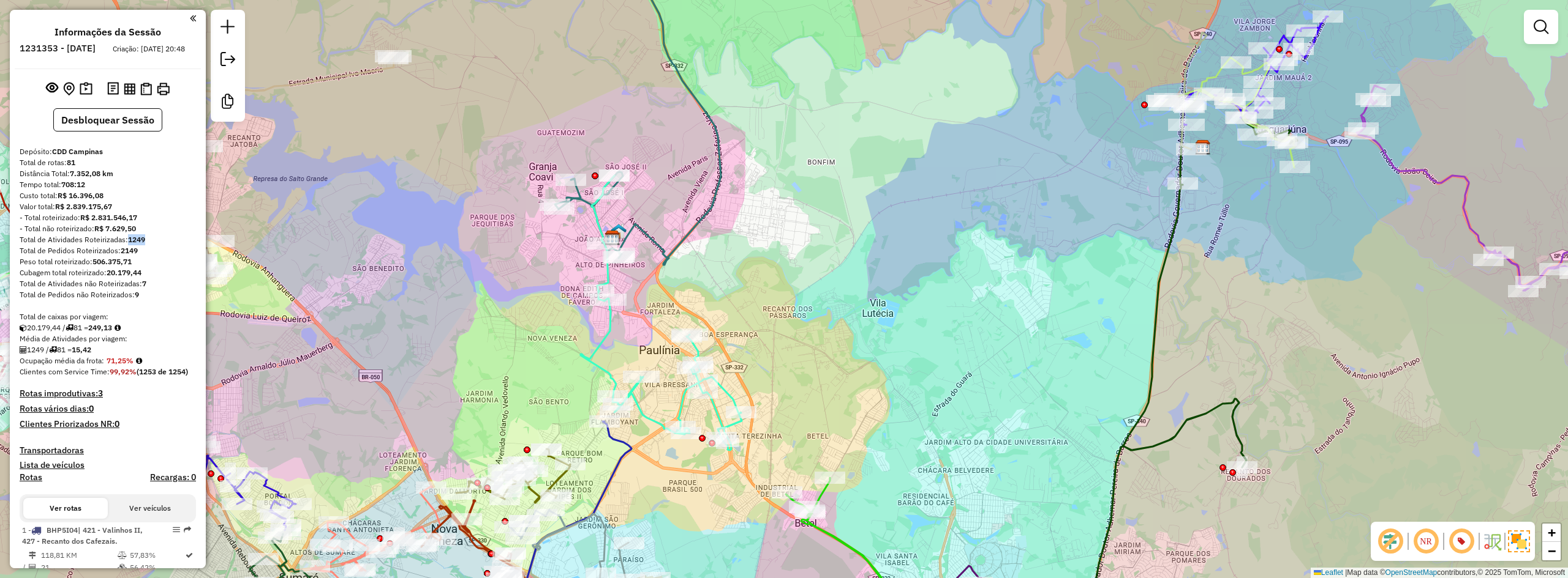
drag, startPoint x: 740, startPoint y: 251, endPoint x: 720, endPoint y: 256, distance: 20.6
click at [720, 256] on div "Janela de atendimento Grade de atendimento Capacidade Transportadoras Veículos …" at bounding box center [784, 289] width 1568 height 578
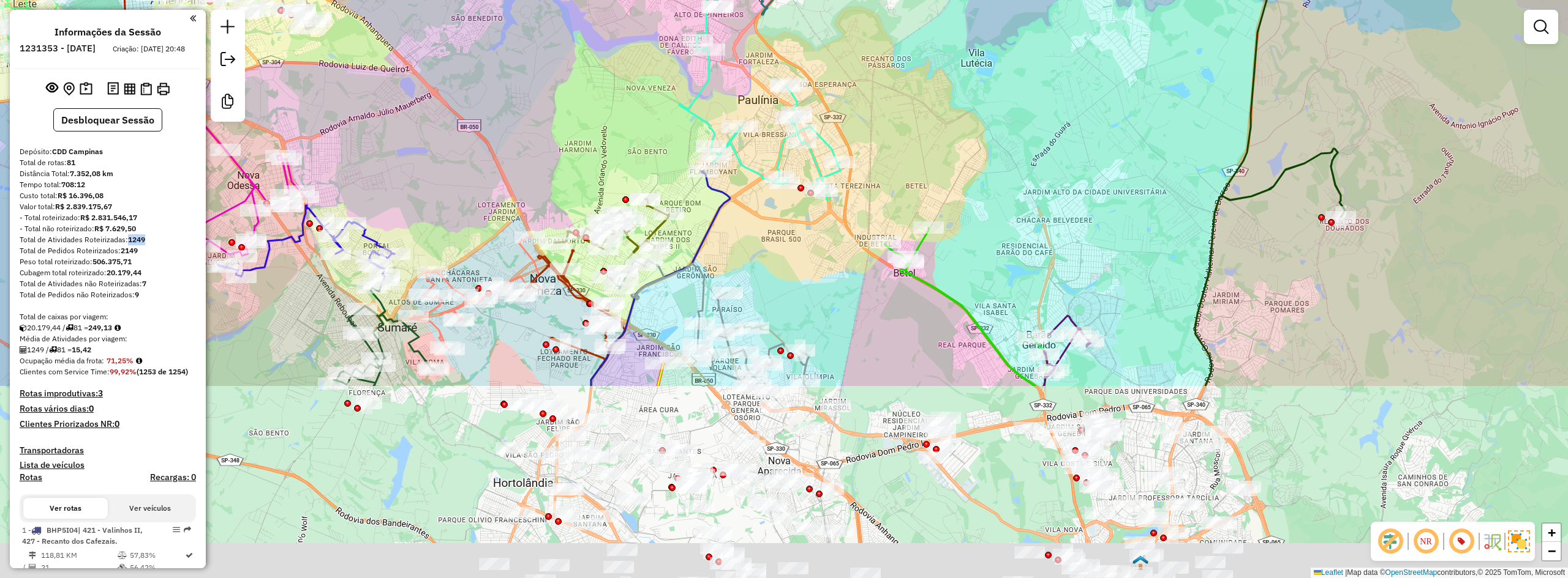
drag, startPoint x: 755, startPoint y: 350, endPoint x: 846, endPoint y: 141, distance: 228.0
click at [856, 97] on div "Janela de atendimento Grade de atendimento Capacidade Transportadoras Veículos …" at bounding box center [784, 289] width 1568 height 578
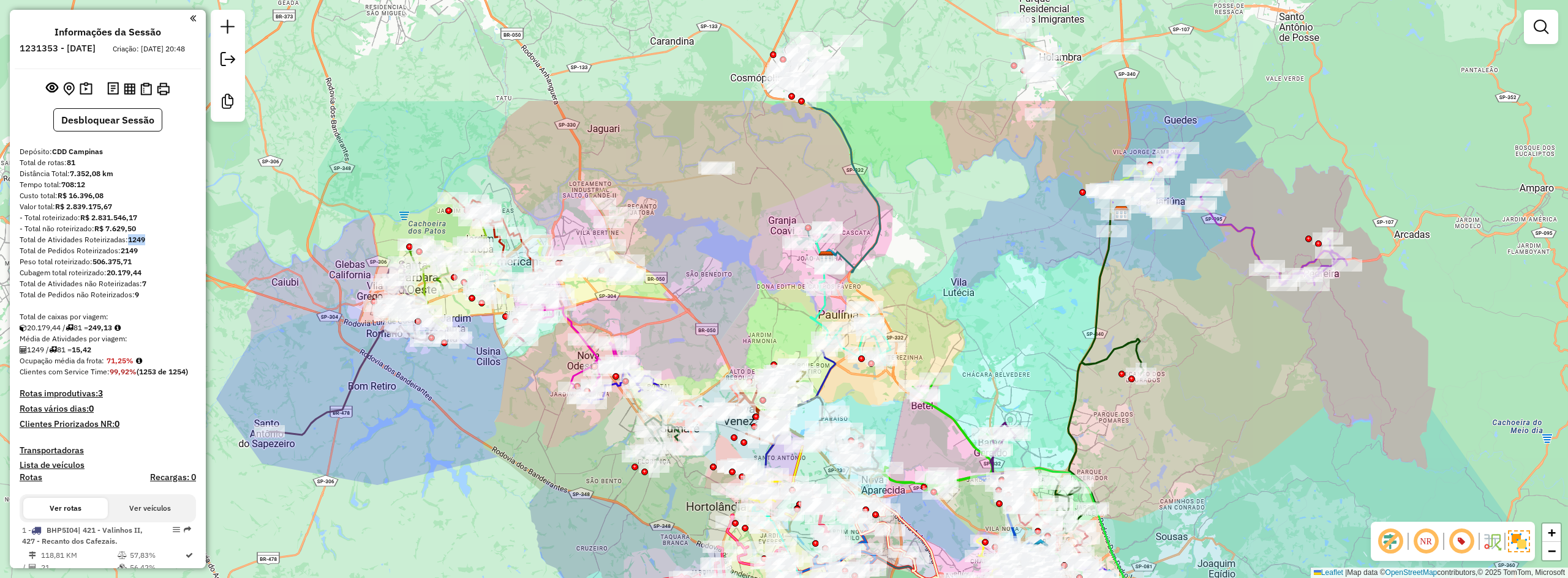
drag, startPoint x: 879, startPoint y: 145, endPoint x: 927, endPoint y: 303, distance: 165.1
click at [927, 303] on div "Janela de atendimento Grade de atendimento Capacidade Transportadoras Veículos …" at bounding box center [784, 289] width 1568 height 578
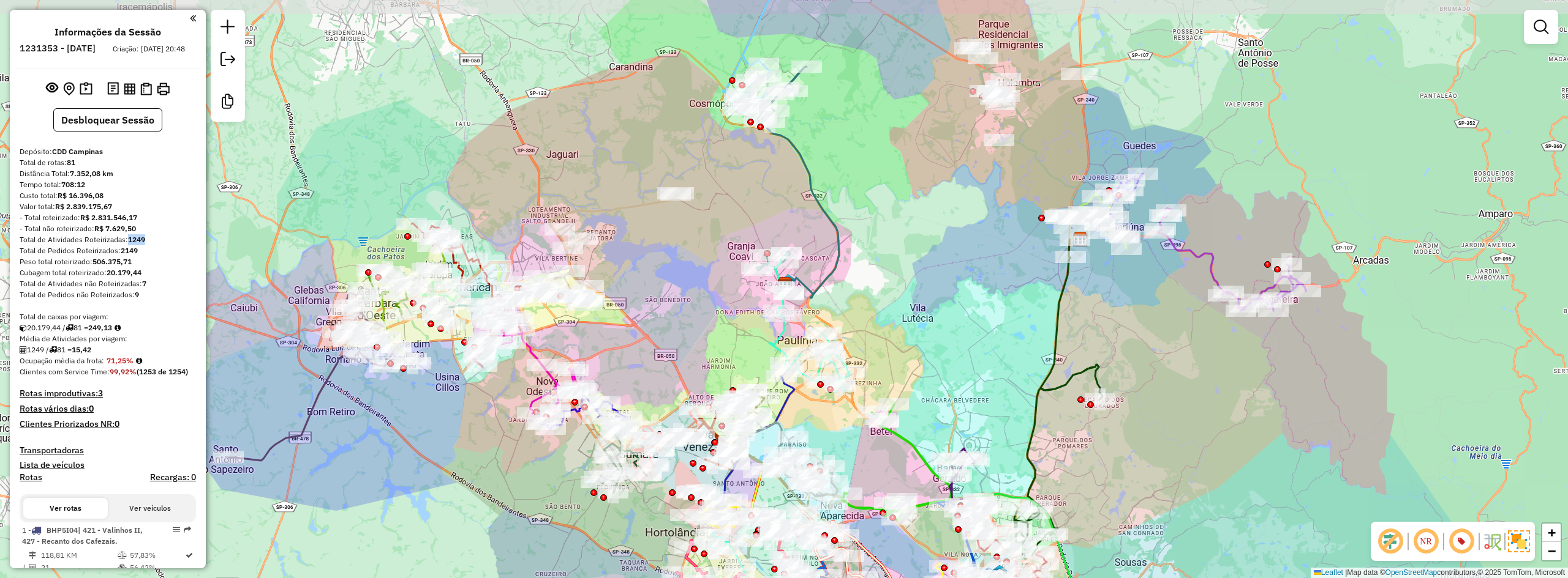
drag, startPoint x: 933, startPoint y: 266, endPoint x: 892, endPoint y: 292, distance: 48.5
click at [892, 292] on div "Janela de atendimento Grade de atendimento Capacidade Transportadoras Veículos …" at bounding box center [784, 289] width 1568 height 578
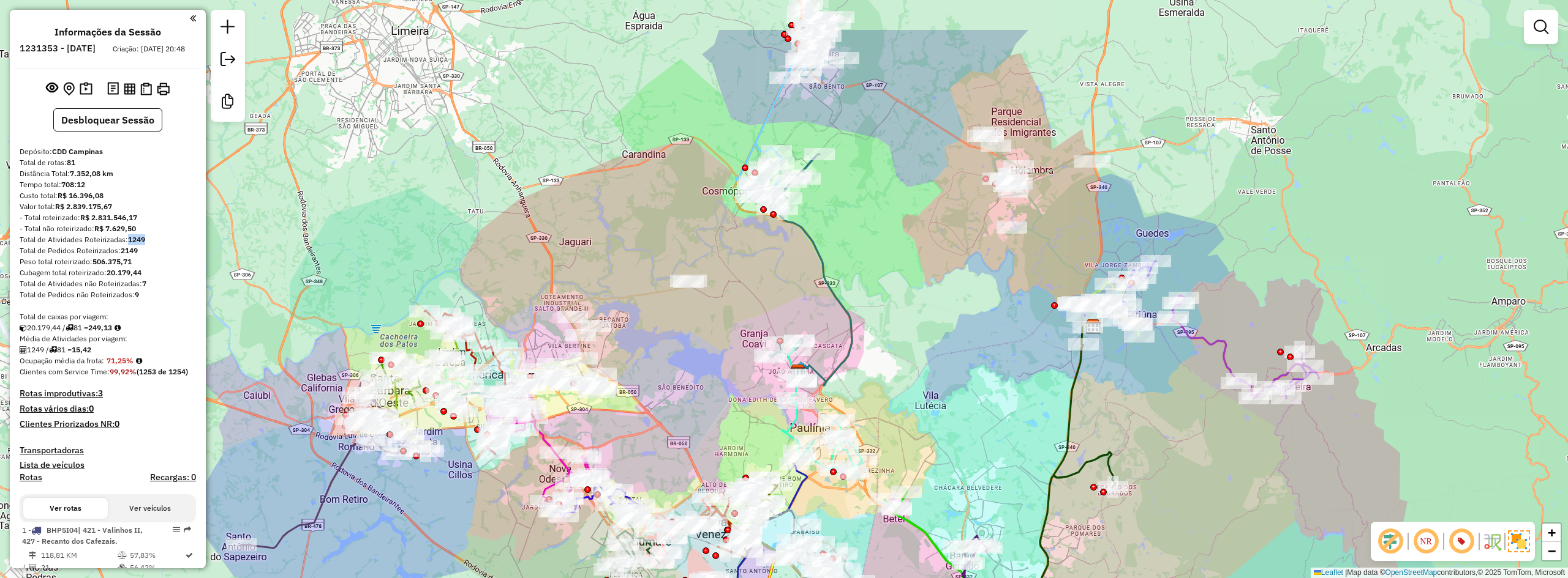
drag, startPoint x: 836, startPoint y: 174, endPoint x: 848, endPoint y: 262, distance: 88.8
click at [848, 262] on div "Janela de atendimento Grade de atendimento Capacidade Transportadoras Veículos …" at bounding box center [784, 289] width 1568 height 578
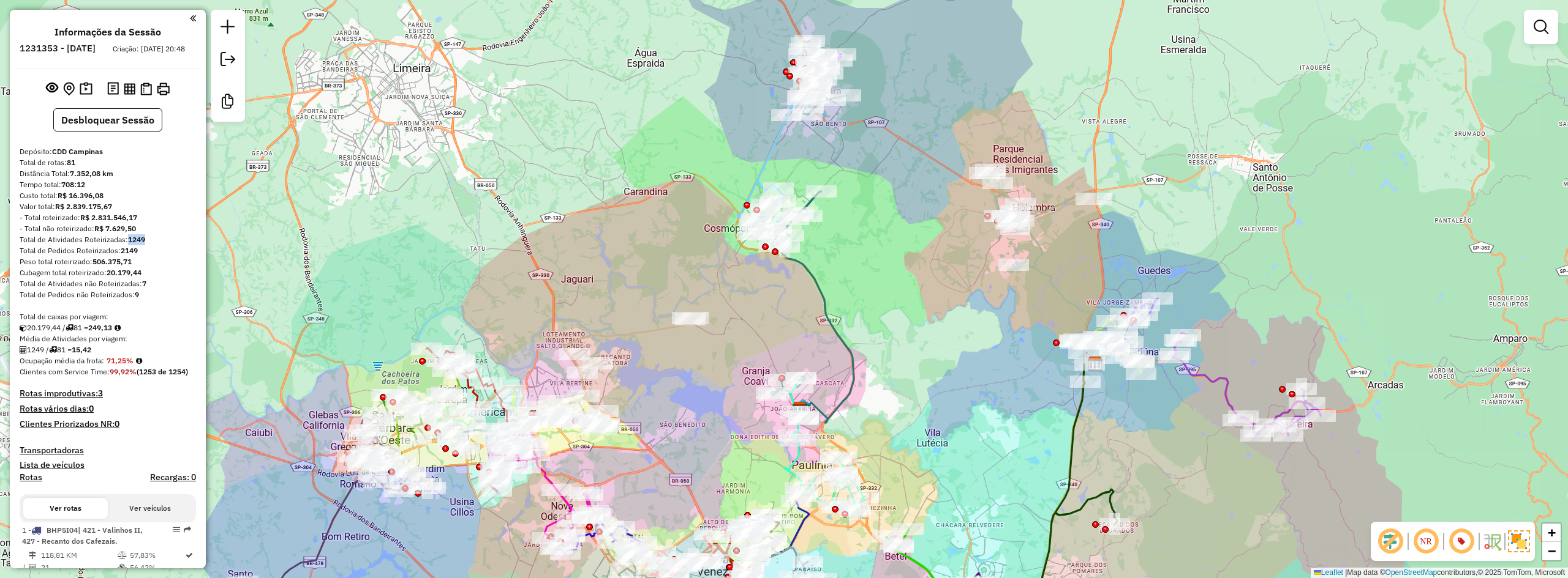
drag, startPoint x: 870, startPoint y: 188, endPoint x: 871, endPoint y: 225, distance: 37.0
click at [871, 225] on div "Janela de atendimento Grade de atendimento Capacidade Transportadoras Veículos …" at bounding box center [784, 289] width 1568 height 578
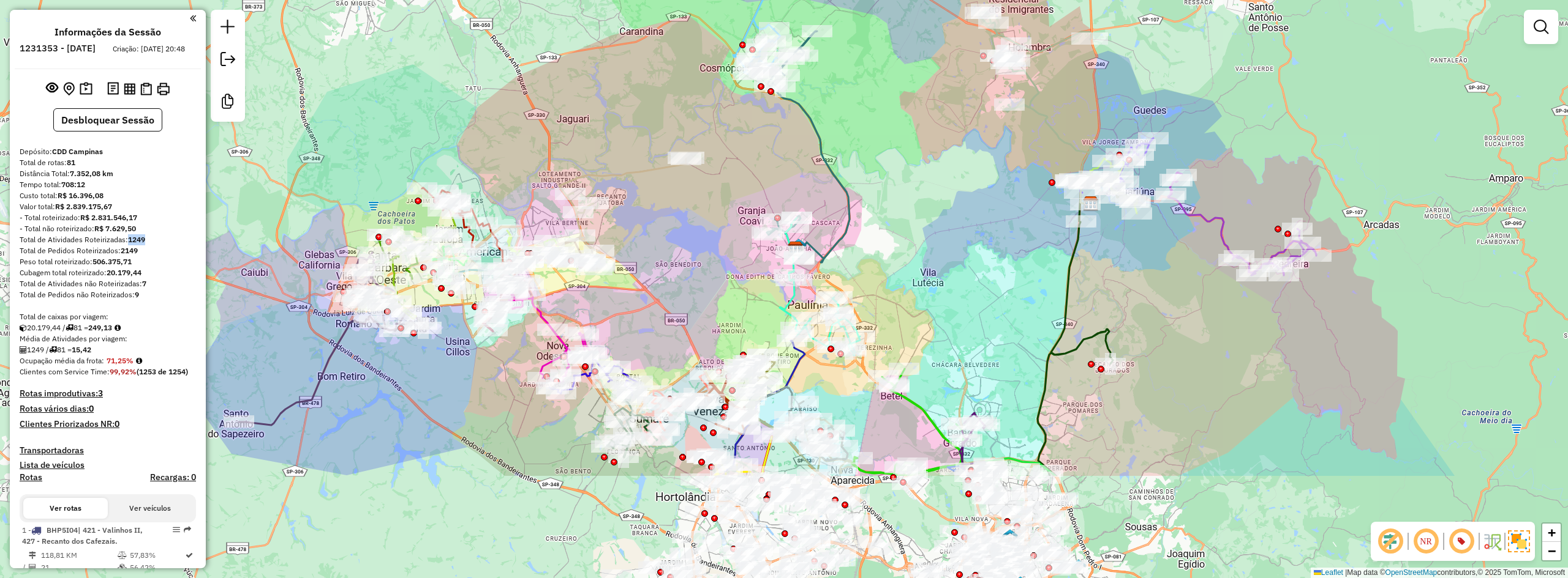
drag, startPoint x: 870, startPoint y: 320, endPoint x: 865, endPoint y: 157, distance: 163.1
click at [865, 157] on div "Janela de atendimento Grade de atendimento Capacidade Transportadoras Veículos …" at bounding box center [784, 289] width 1568 height 578
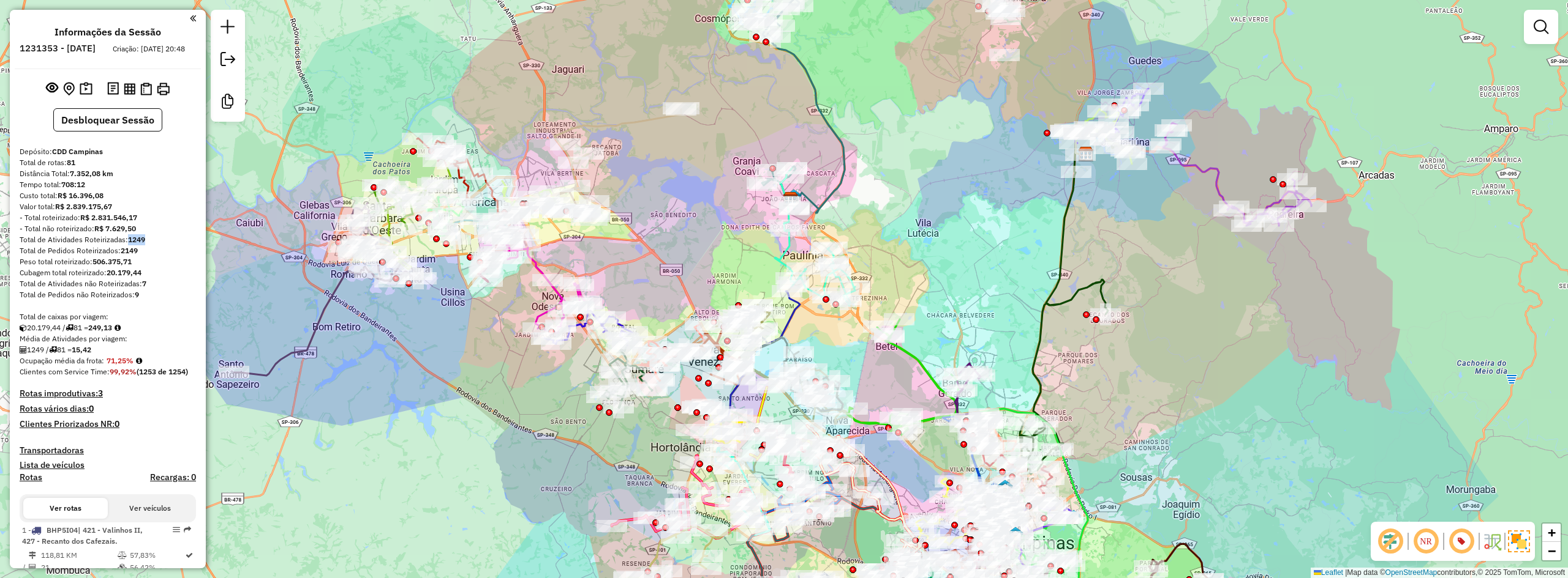
drag, startPoint x: 882, startPoint y: 188, endPoint x: 879, endPoint y: 141, distance: 47.1
click at [879, 141] on div "Janela de atendimento Grade de atendimento Capacidade Transportadoras Veículos …" at bounding box center [784, 289] width 1568 height 578
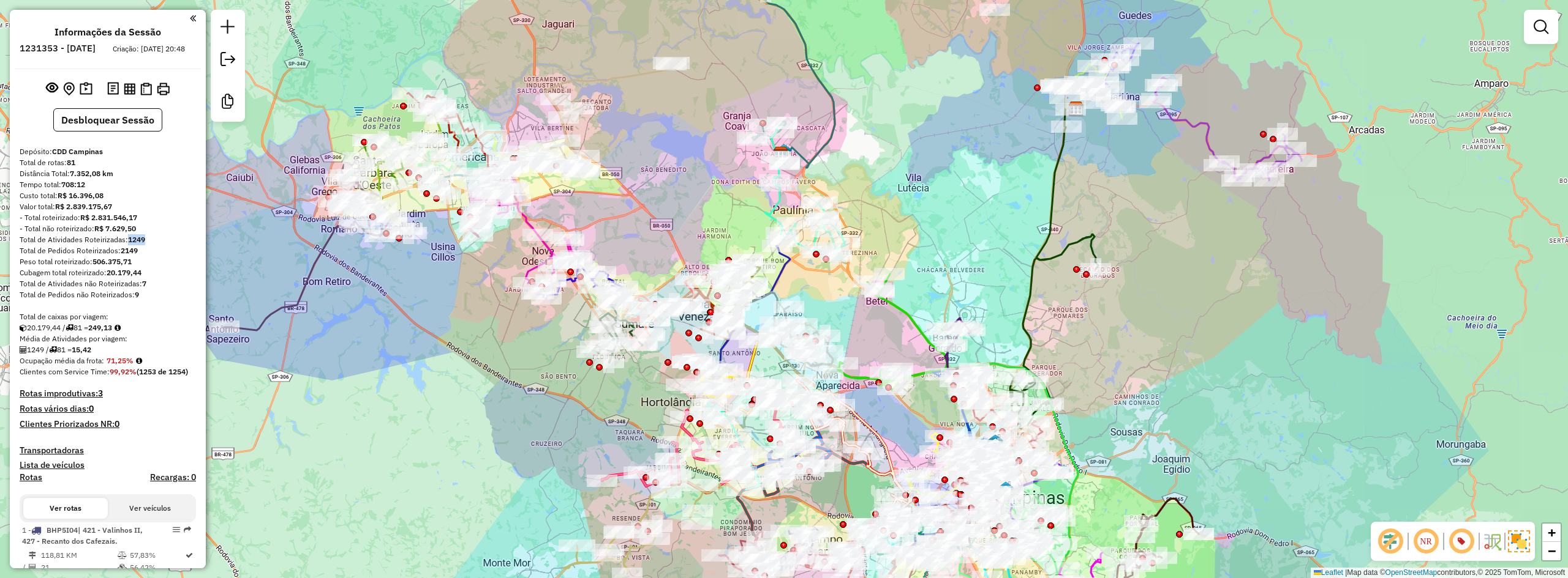
drag, startPoint x: 916, startPoint y: 234, endPoint x: 906, endPoint y: 188, distance: 47.1
click at [906, 188] on div "Janela de atendimento Grade de atendimento Capacidade Transportadoras Veículos …" at bounding box center [784, 289] width 1568 height 578
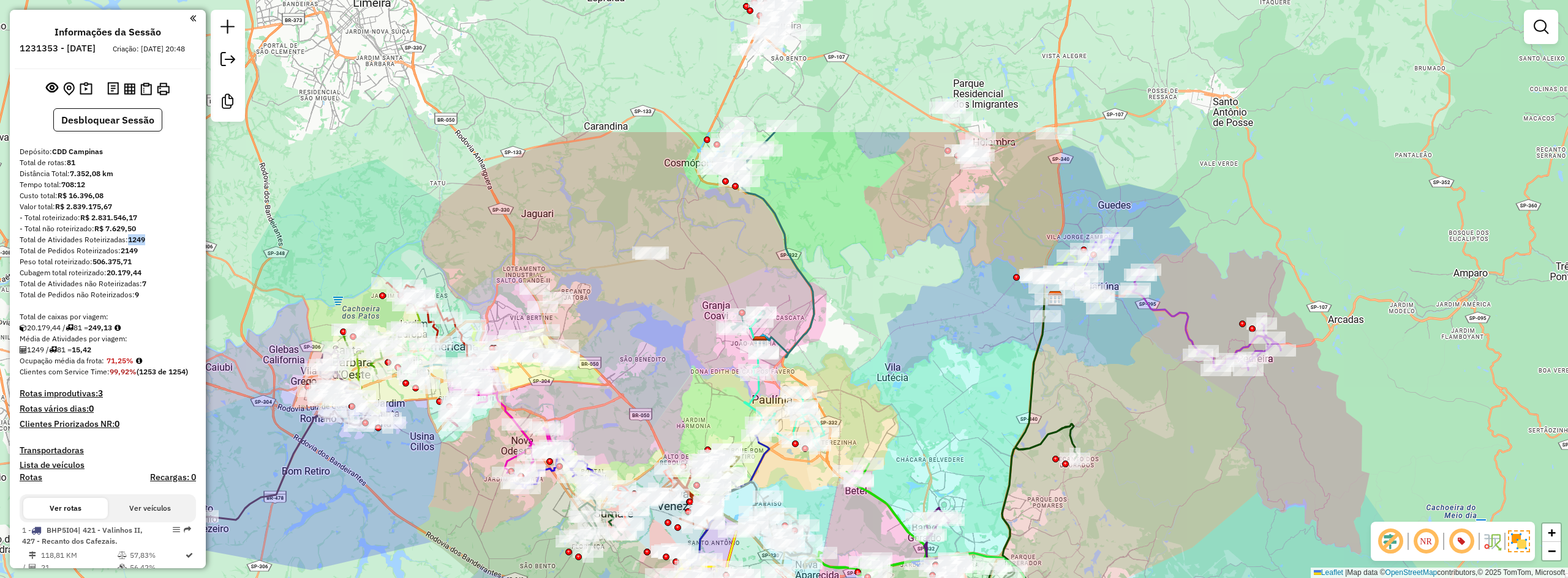
drag, startPoint x: 1126, startPoint y: 179, endPoint x: 1105, endPoint y: 369, distance: 191.2
click at [1105, 369] on div "Janela de atendimento Grade de atendimento Capacidade Transportadoras Veículos …" at bounding box center [784, 289] width 1568 height 578
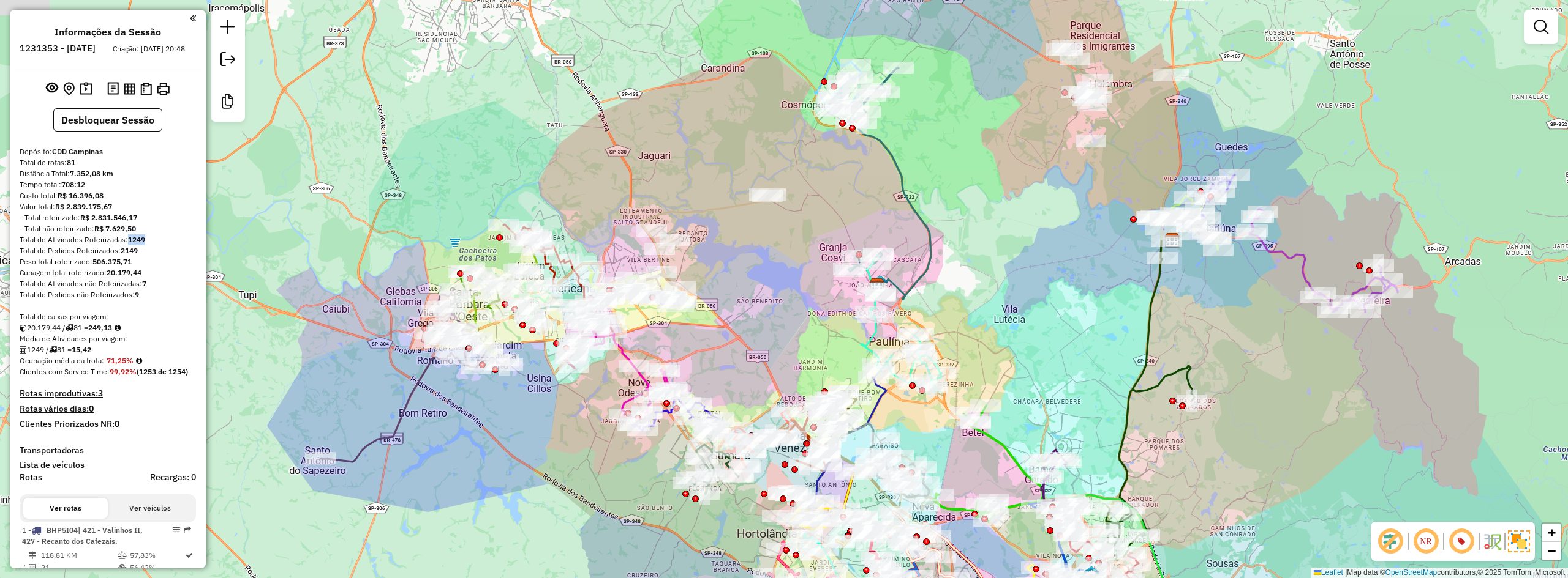
drag, startPoint x: 626, startPoint y: 328, endPoint x: 797, endPoint y: 251, distance: 187.5
click at [797, 251] on div "Janela de atendimento Grade de atendimento Capacidade Transportadoras Veículos …" at bounding box center [784, 289] width 1568 height 578
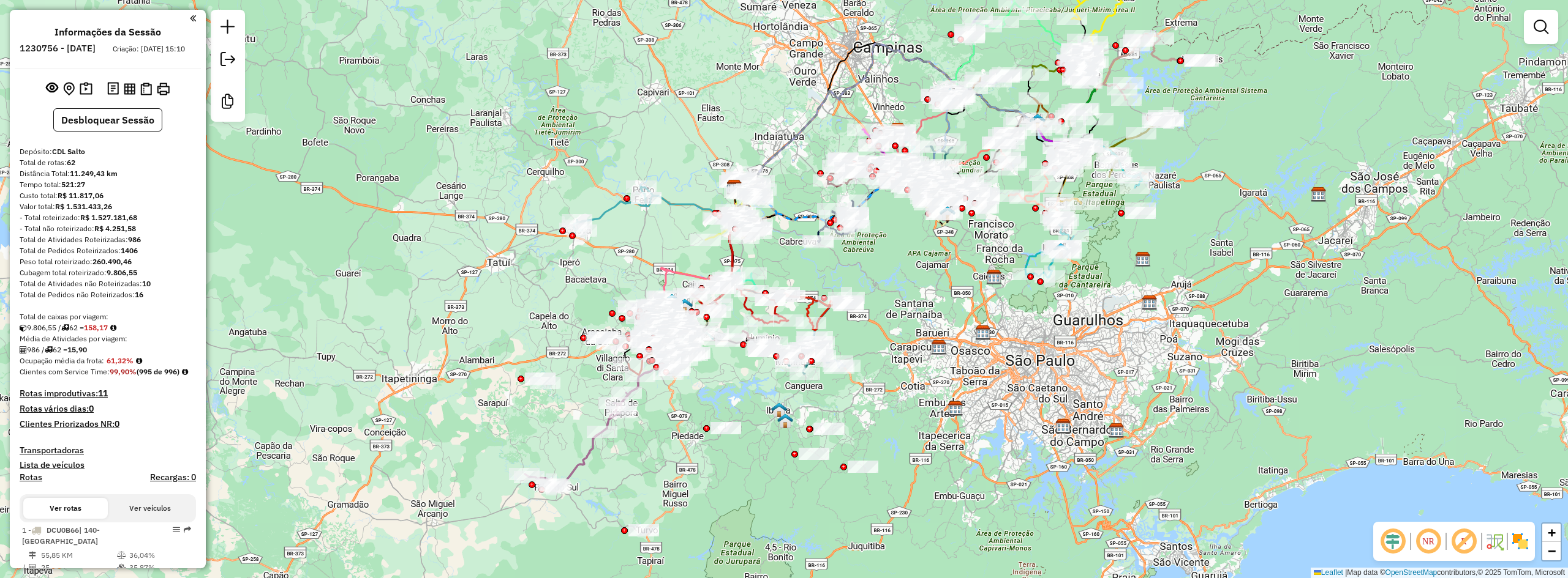
drag, startPoint x: 994, startPoint y: 487, endPoint x: 950, endPoint y: 395, distance: 102.0
click at [950, 395] on div "Janela de atendimento Grade de atendimento Capacidade Transportadoras Veículos …" at bounding box center [784, 289] width 1568 height 578
click at [1396, 546] on em at bounding box center [1392, 542] width 29 height 29
click at [1519, 541] on img at bounding box center [1520, 542] width 20 height 20
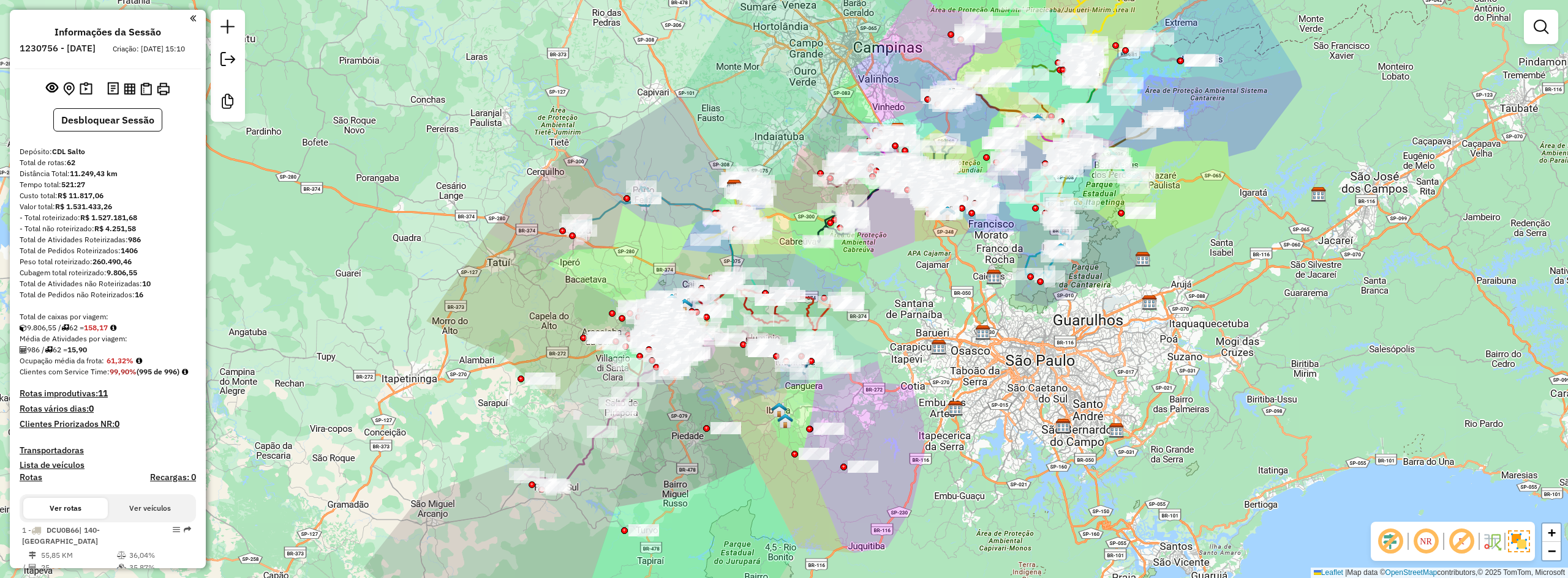
click at [1468, 540] on em at bounding box center [1461, 542] width 29 height 29
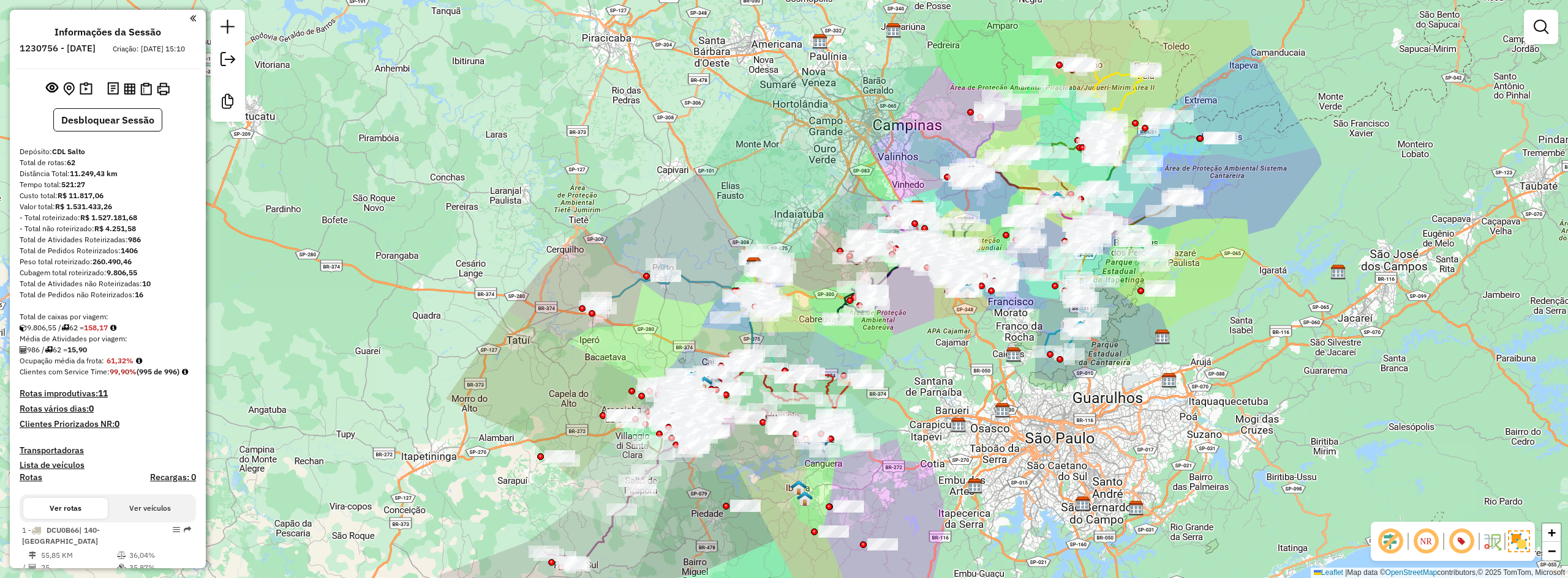
drag, startPoint x: 980, startPoint y: 356, endPoint x: 1000, endPoint y: 434, distance: 80.5
click at [1000, 434] on div "Janela de atendimento Grade de atendimento Capacidade Transportadoras Veículos …" at bounding box center [784, 289] width 1568 height 578
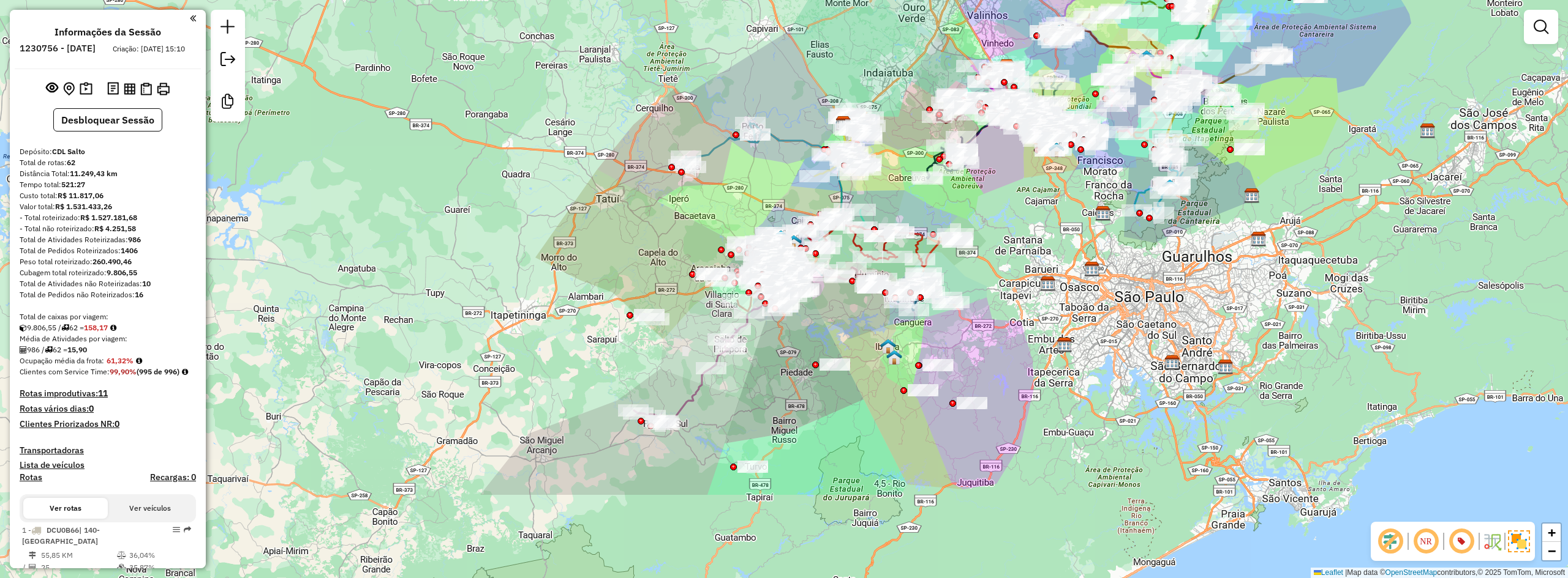
drag, startPoint x: 977, startPoint y: 481, endPoint x: 1070, endPoint y: 334, distance: 173.9
click at [1070, 337] on img at bounding box center [1064, 345] width 16 height 16
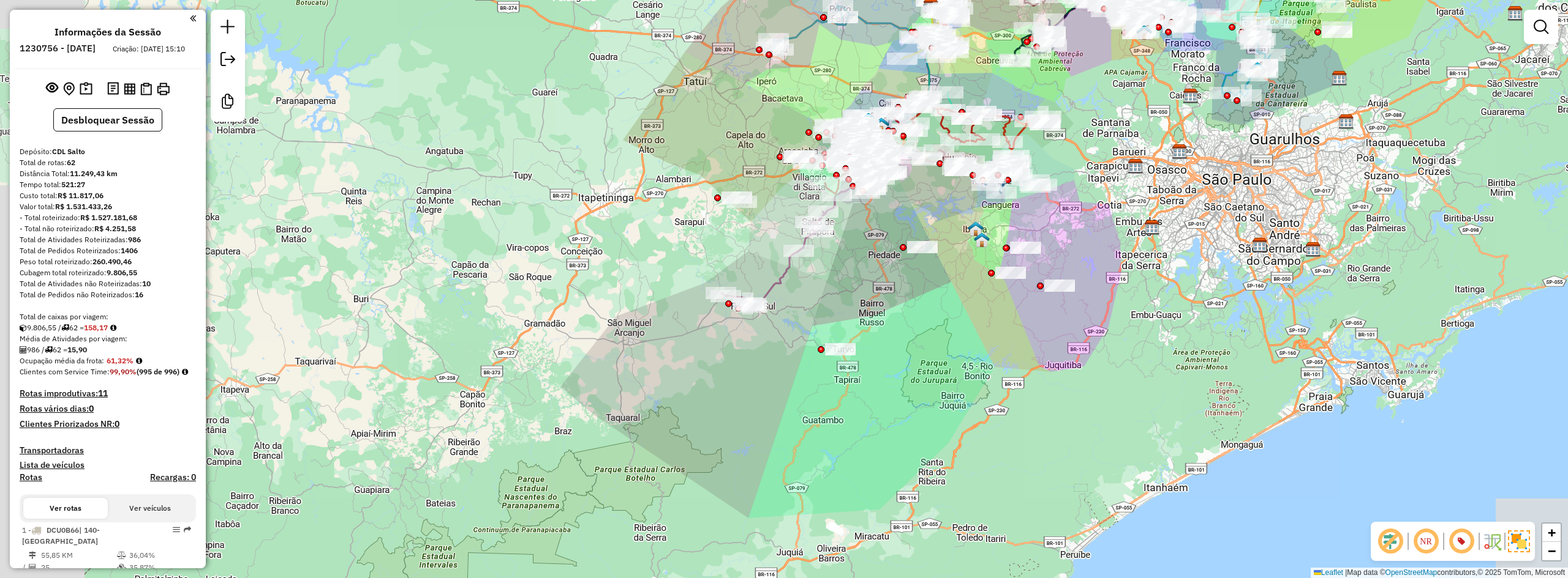
drag, startPoint x: 1021, startPoint y: 437, endPoint x: 1105, endPoint y: 327, distance: 138.4
click at [1105, 327] on div "Janela de atendimento Grade de atendimento Capacidade Transportadoras Veículos …" at bounding box center [784, 289] width 1568 height 578
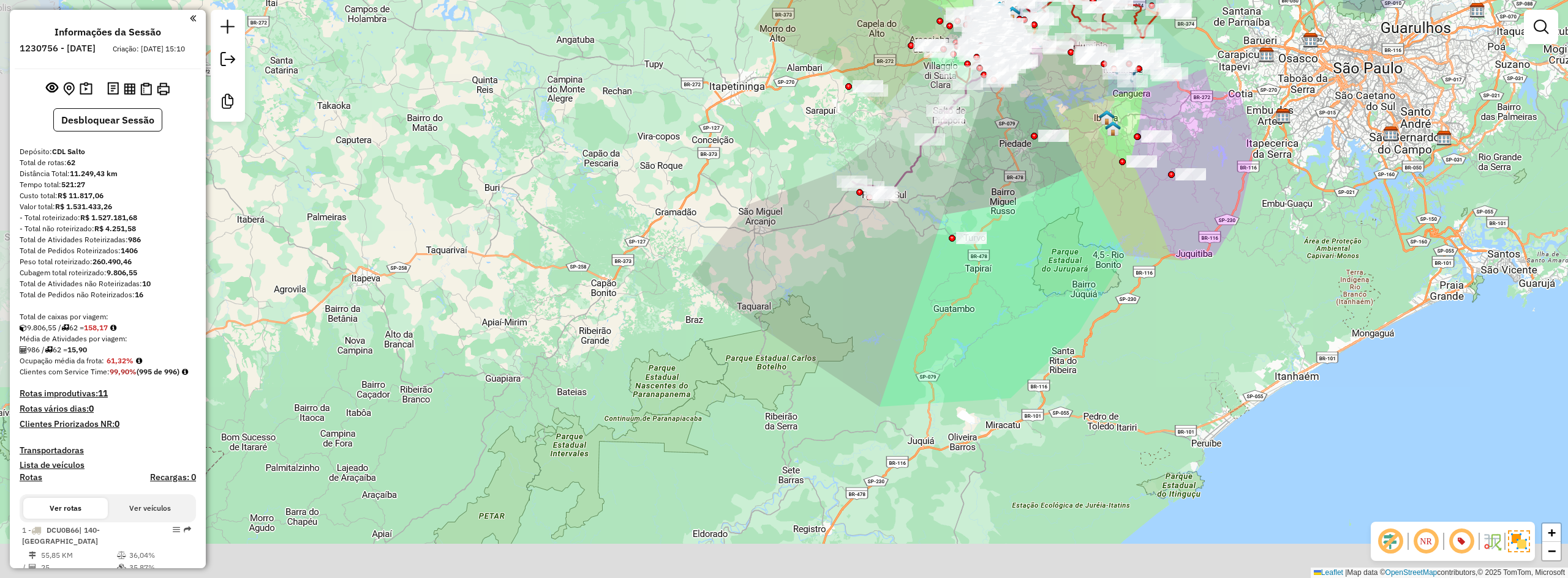
drag, startPoint x: 1019, startPoint y: 419, endPoint x: 1157, endPoint y: 298, distance: 183.5
click at [1157, 298] on div "Janela de atendimento Grade de atendimento Capacidade Transportadoras Veículos …" at bounding box center [784, 289] width 1568 height 578
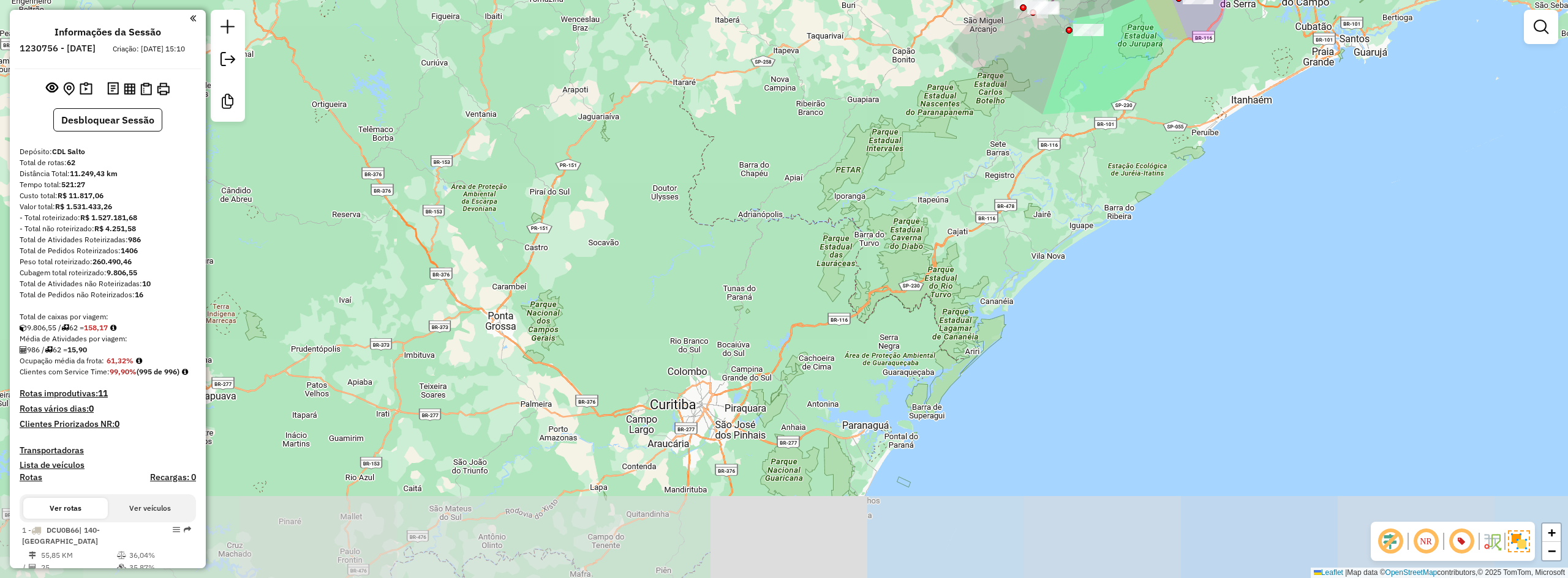
drag, startPoint x: 917, startPoint y: 460, endPoint x: 625, endPoint y: 425, distance: 294.1
click at [936, 226] on div "Janela de atendimento Grade de atendimento Capacidade Transportadoras Veículos …" at bounding box center [784, 289] width 1568 height 578
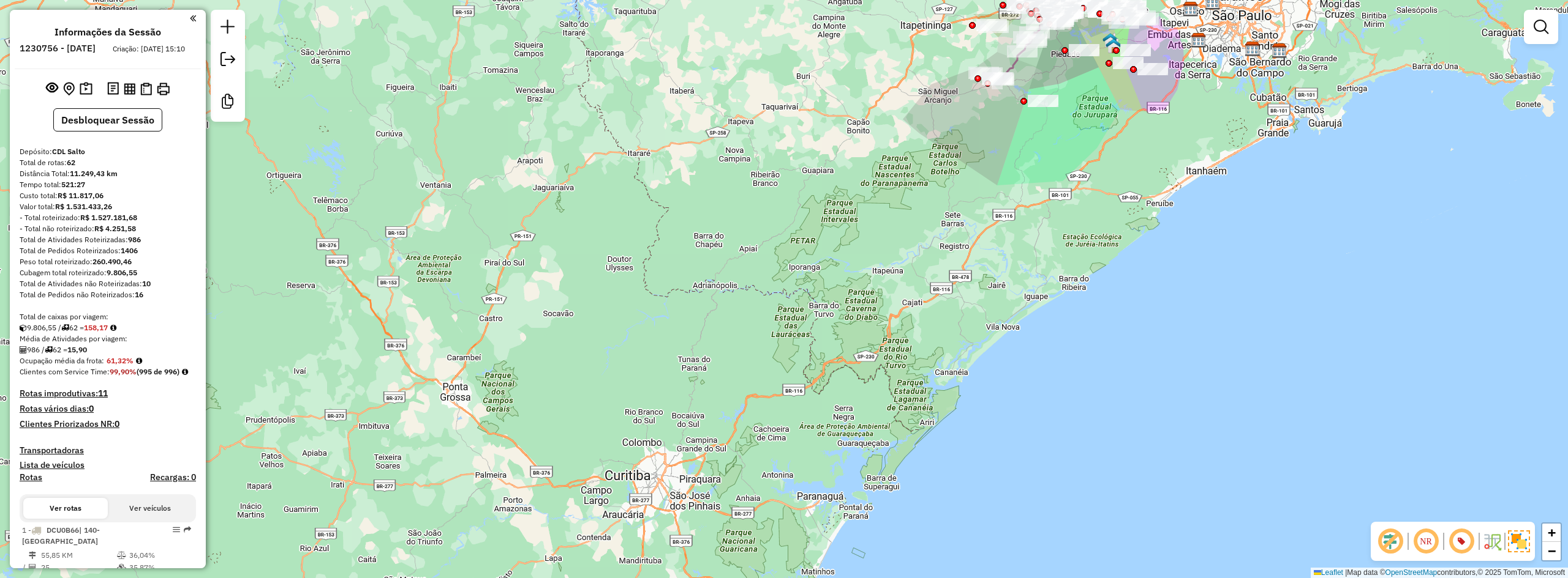
drag, startPoint x: 869, startPoint y: 201, endPoint x: 826, endPoint y: 273, distance: 83.9
click at [826, 273] on div "Janela de atendimento Grade de atendimento Capacidade Transportadoras Veículos …" at bounding box center [784, 289] width 1568 height 578
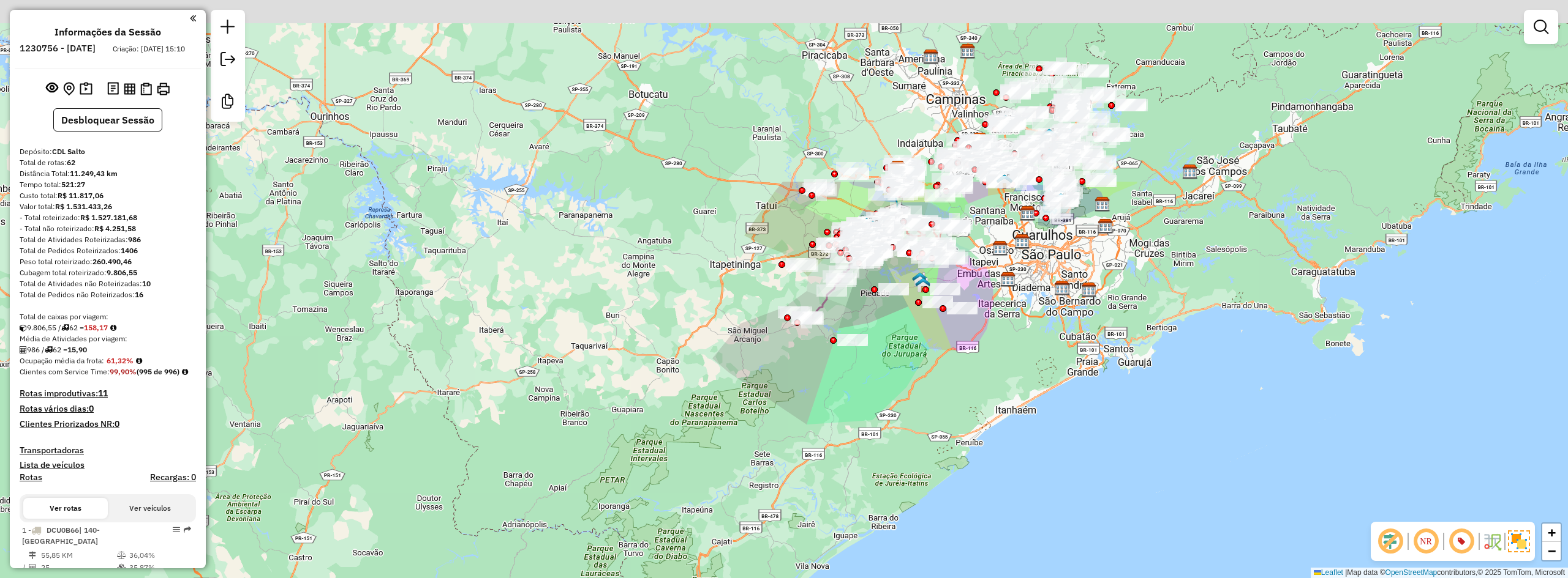
drag, startPoint x: 925, startPoint y: 213, endPoint x: 720, endPoint y: 471, distance: 329.5
click at [720, 470] on div "Janela de atendimento Grade de atendimento Capacidade Transportadoras Veículos …" at bounding box center [784, 289] width 1568 height 578
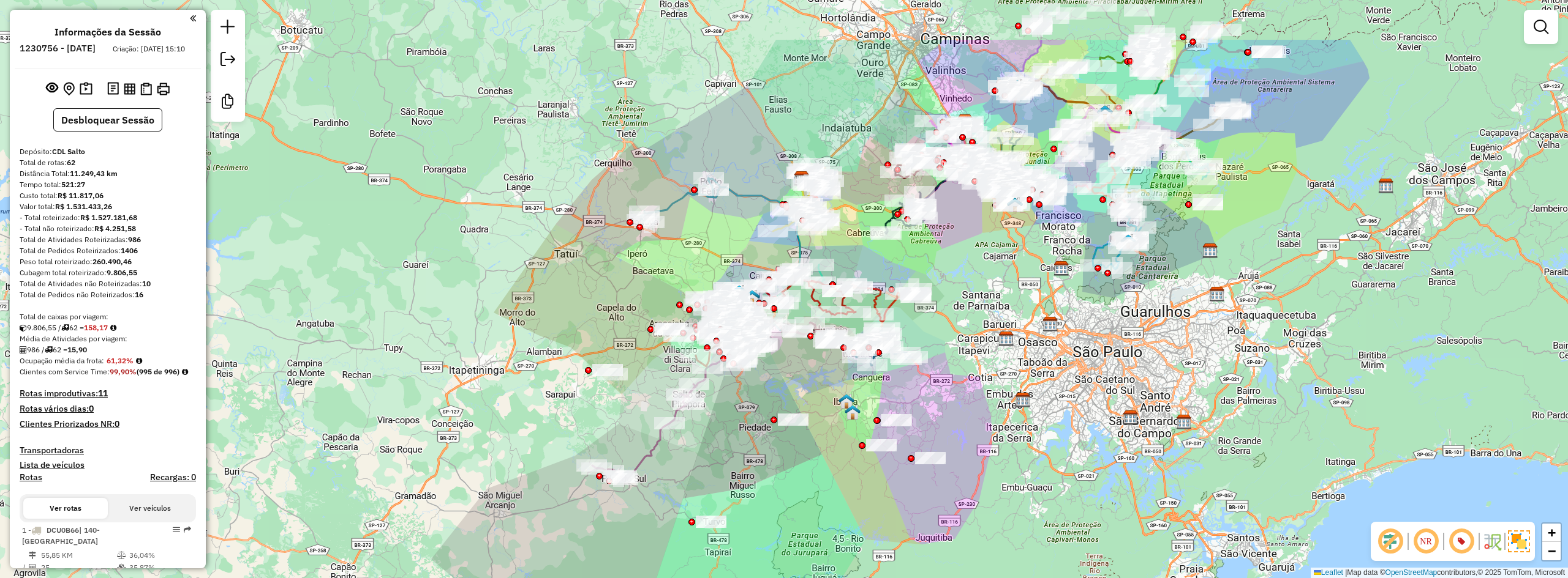
drag, startPoint x: 906, startPoint y: 361, endPoint x: 824, endPoint y: 458, distance: 127.0
click at [824, 458] on div "Janela de atendimento Grade de atendimento Capacidade Transportadoras Veículos …" at bounding box center [784, 289] width 1568 height 578
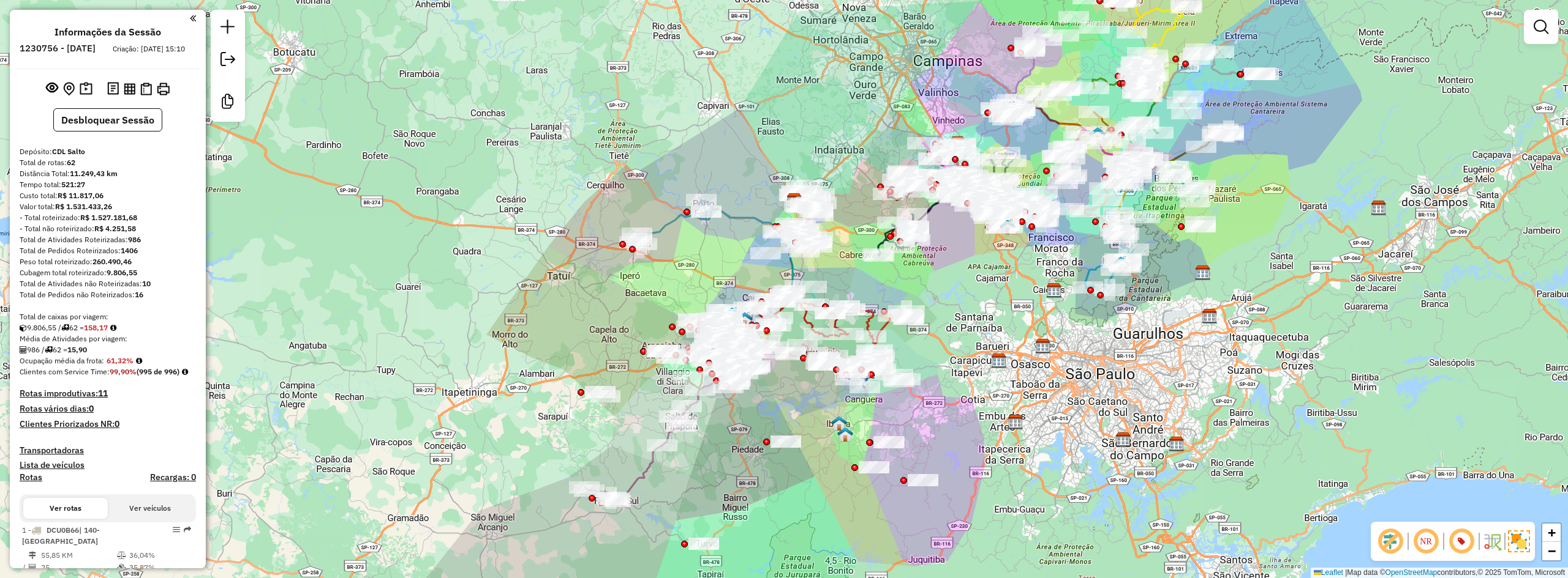
drag, startPoint x: 742, startPoint y: 412, endPoint x: 735, endPoint y: 436, distance: 25.0
click at [735, 436] on div "Janela de atendimento Grade de atendimento Capacidade Transportadoras Veículos …" at bounding box center [784, 289] width 1568 height 578
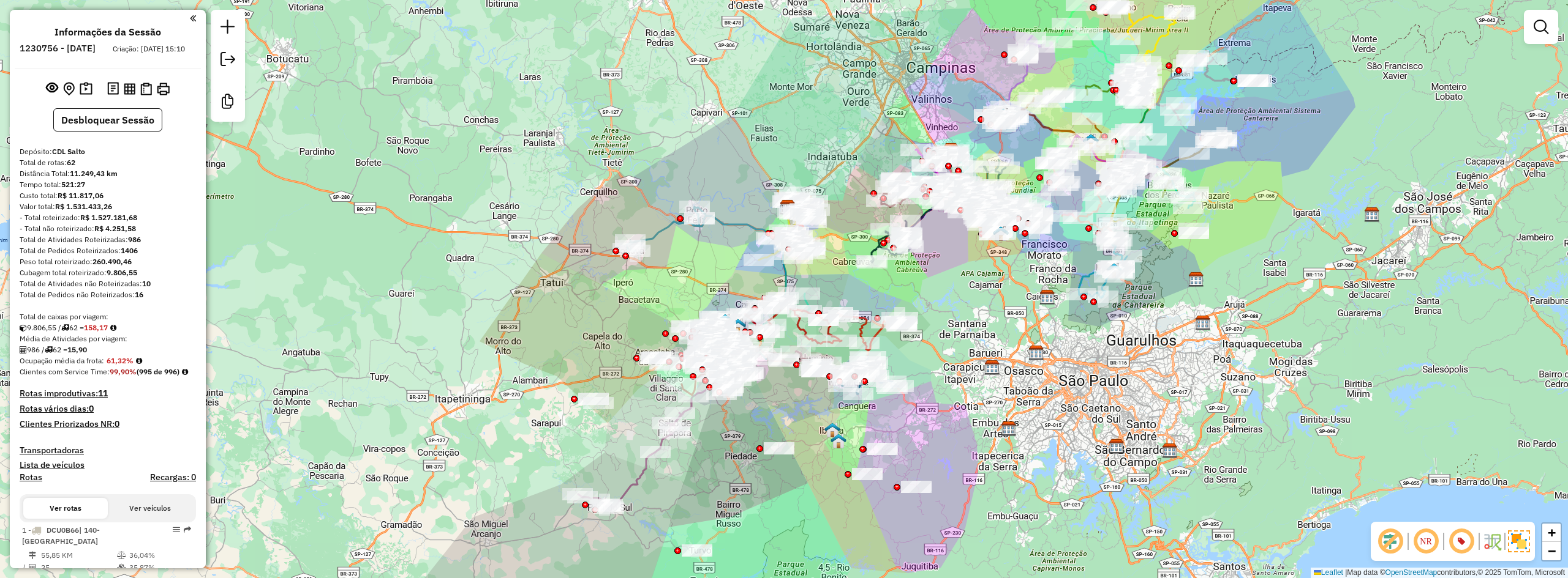
drag, startPoint x: 967, startPoint y: 304, endPoint x: 959, endPoint y: 309, distance: 9.4
click at [959, 309] on div "Janela de atendimento Grade de atendimento Capacidade Transportadoras Veículos …" at bounding box center [784, 289] width 1568 height 578
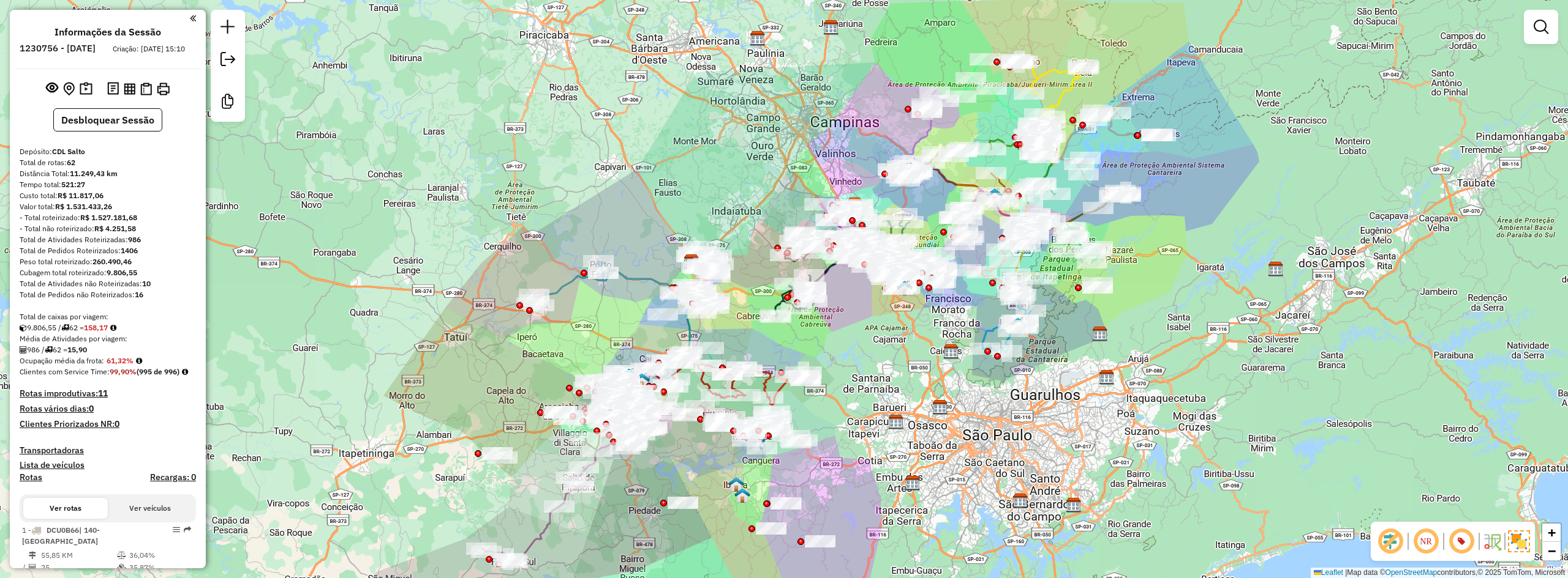
drag, startPoint x: 968, startPoint y: 298, endPoint x: 871, endPoint y: 353, distance: 111.5
click at [871, 353] on div "Janela de atendimento Grade de atendimento Capacidade Transportadoras Veículos …" at bounding box center [784, 289] width 1568 height 578
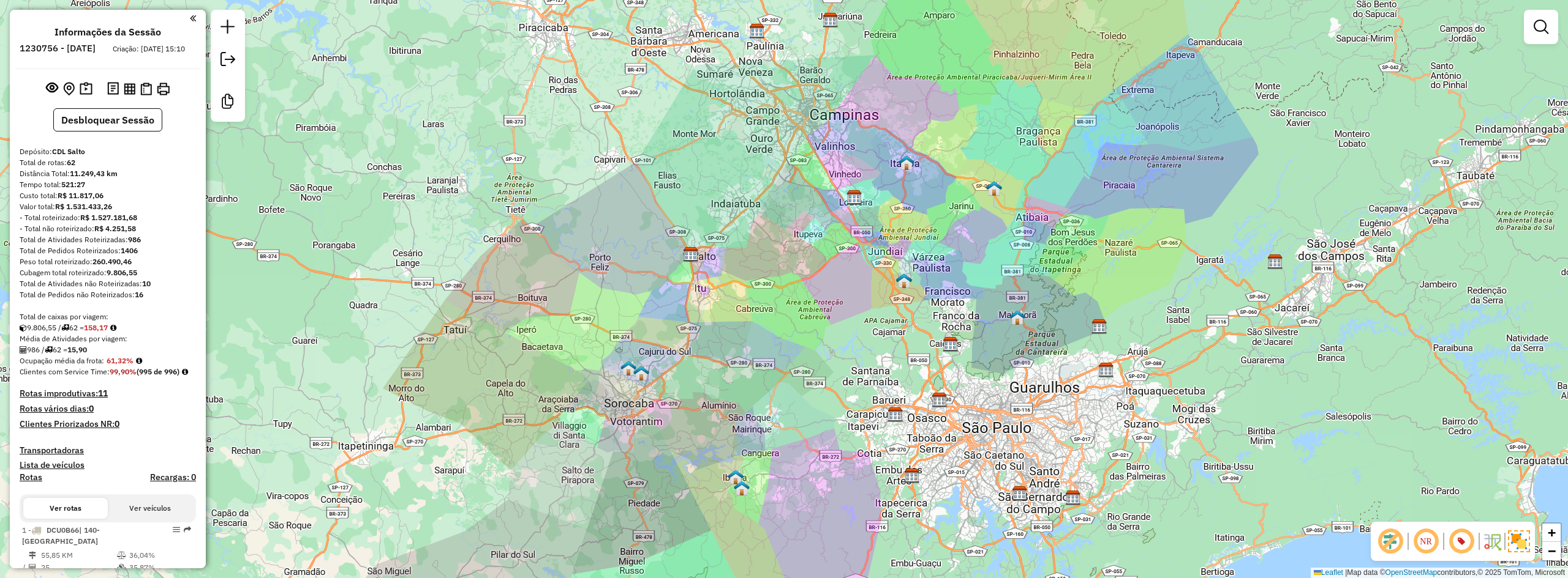
drag, startPoint x: 889, startPoint y: 333, endPoint x: 890, endPoint y: 324, distance: 9.1
click at [890, 324] on div "Janela de atendimento Grade de atendimento Capacidade Transportadoras Veículos …" at bounding box center [784, 289] width 1568 height 578
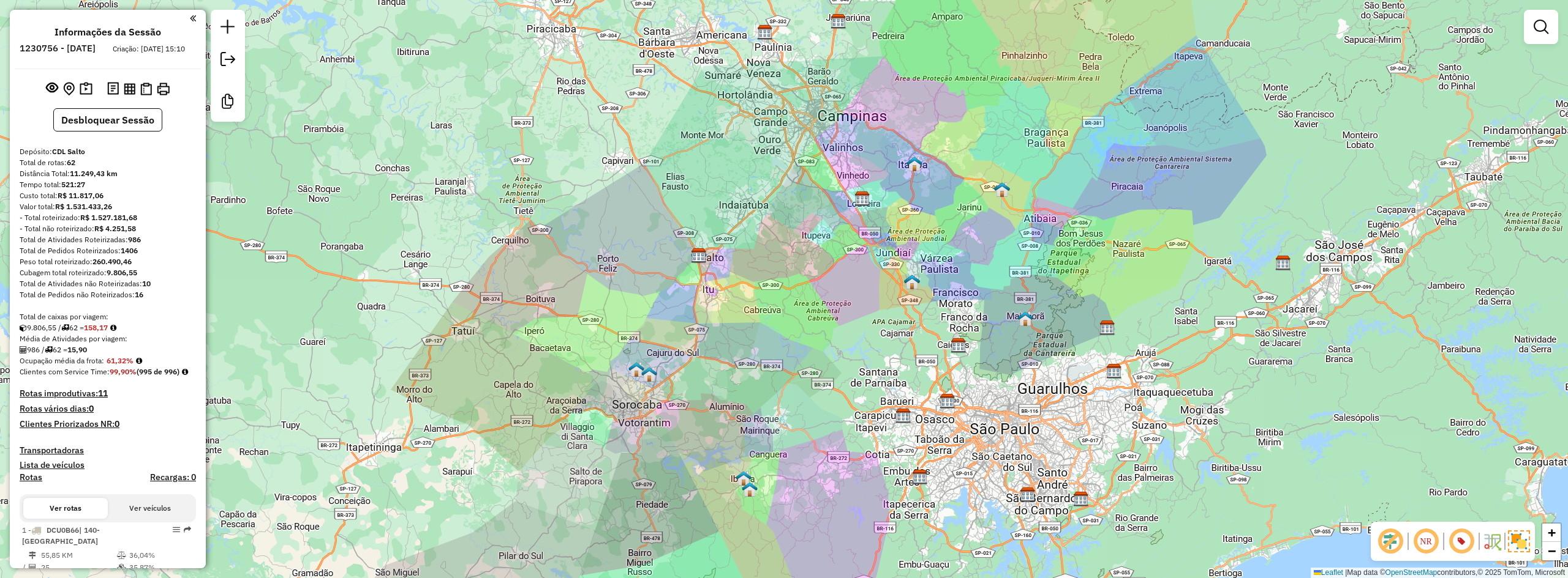
drag, startPoint x: 884, startPoint y: 327, endPoint x: 892, endPoint y: 328, distance: 8.1
click at [892, 328] on div "Janela de atendimento Grade de atendimento Capacidade Transportadoras Veículos …" at bounding box center [784, 289] width 1568 height 578
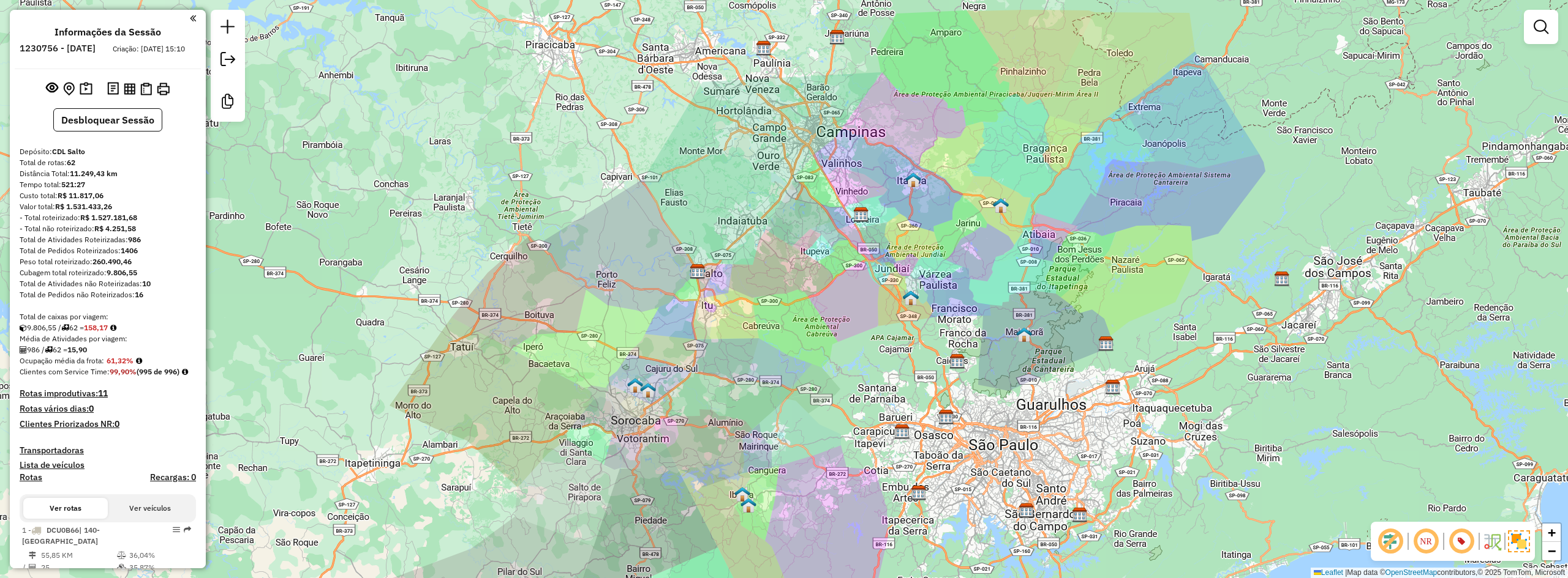
drag, startPoint x: 890, startPoint y: 373, endPoint x: 888, endPoint y: 389, distance: 16.1
click at [888, 389] on div "Janela de atendimento Grade de atendimento Capacidade Transportadoras Veículos …" at bounding box center [784, 289] width 1568 height 578
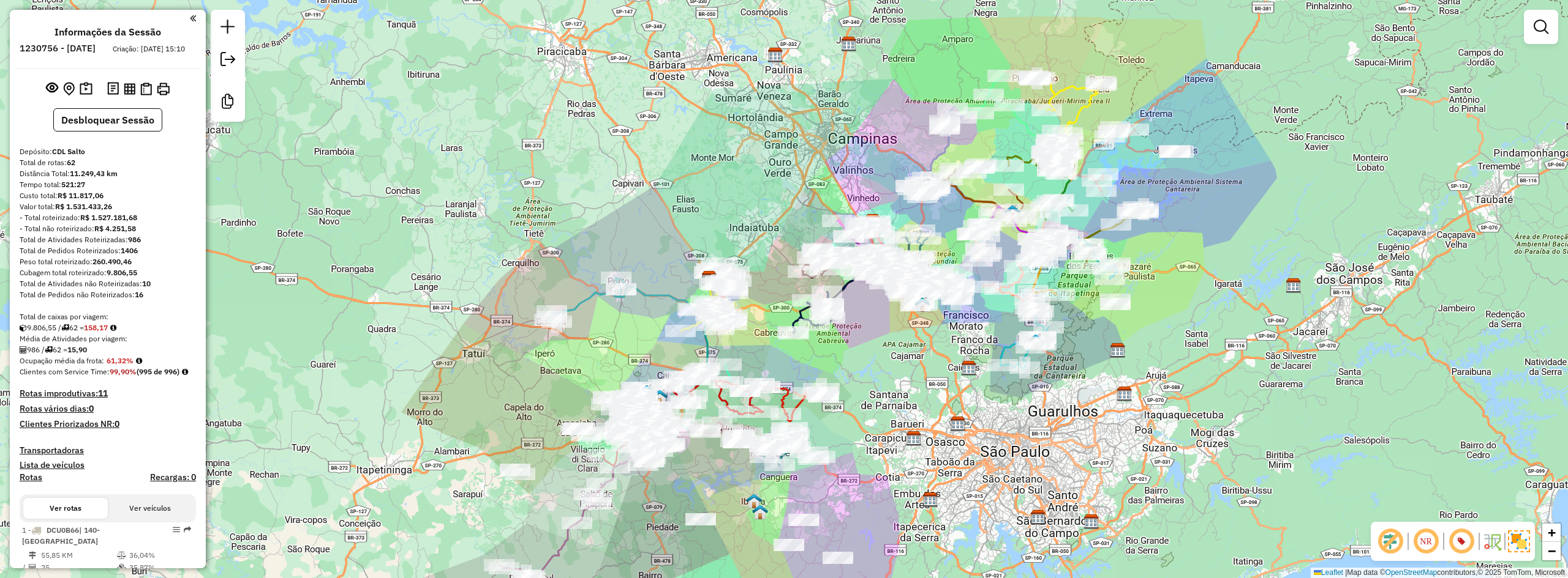
drag, startPoint x: 877, startPoint y: 347, endPoint x: 890, endPoint y: 355, distance: 15.3
click at [890, 355] on div "Janela de atendimento Grade de atendimento Capacidade Transportadoras Veículos …" at bounding box center [784, 289] width 1568 height 578
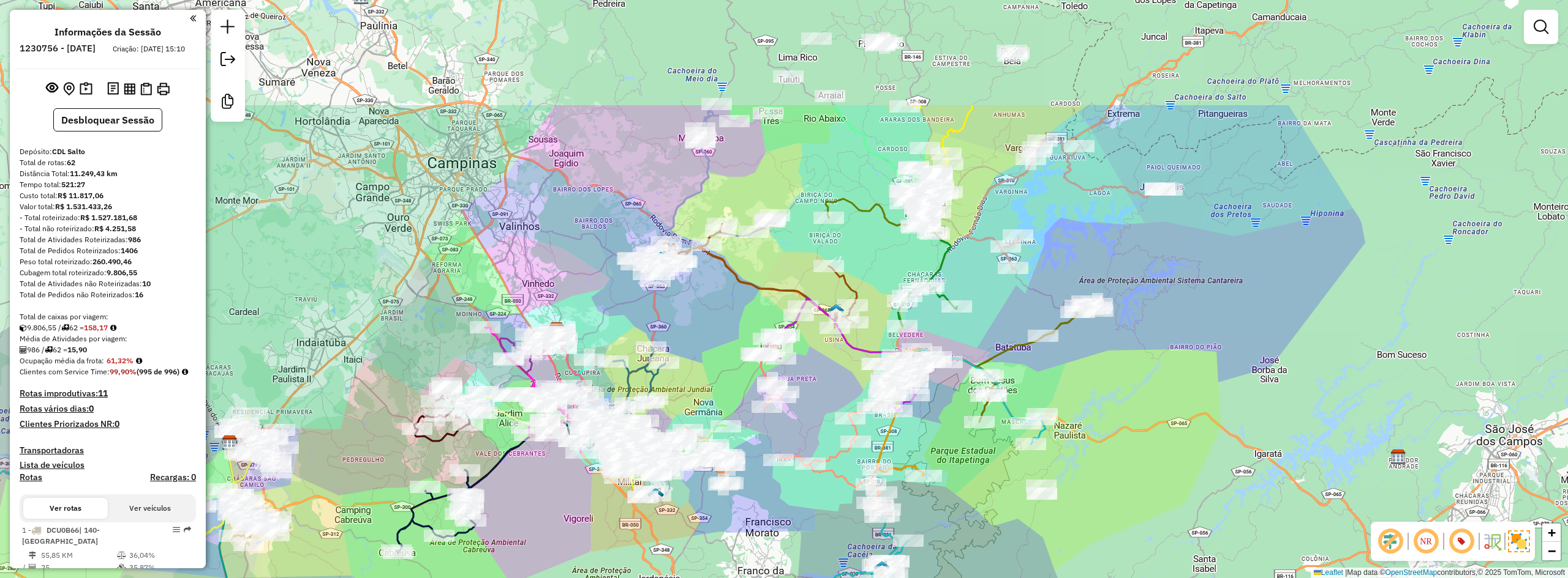
drag, startPoint x: 1060, startPoint y: 210, endPoint x: 830, endPoint y: 374, distance: 282.5
click at [830, 374] on div "Janela de atendimento Grade de atendimento Capacidade Transportadoras Veículos …" at bounding box center [784, 289] width 1568 height 578
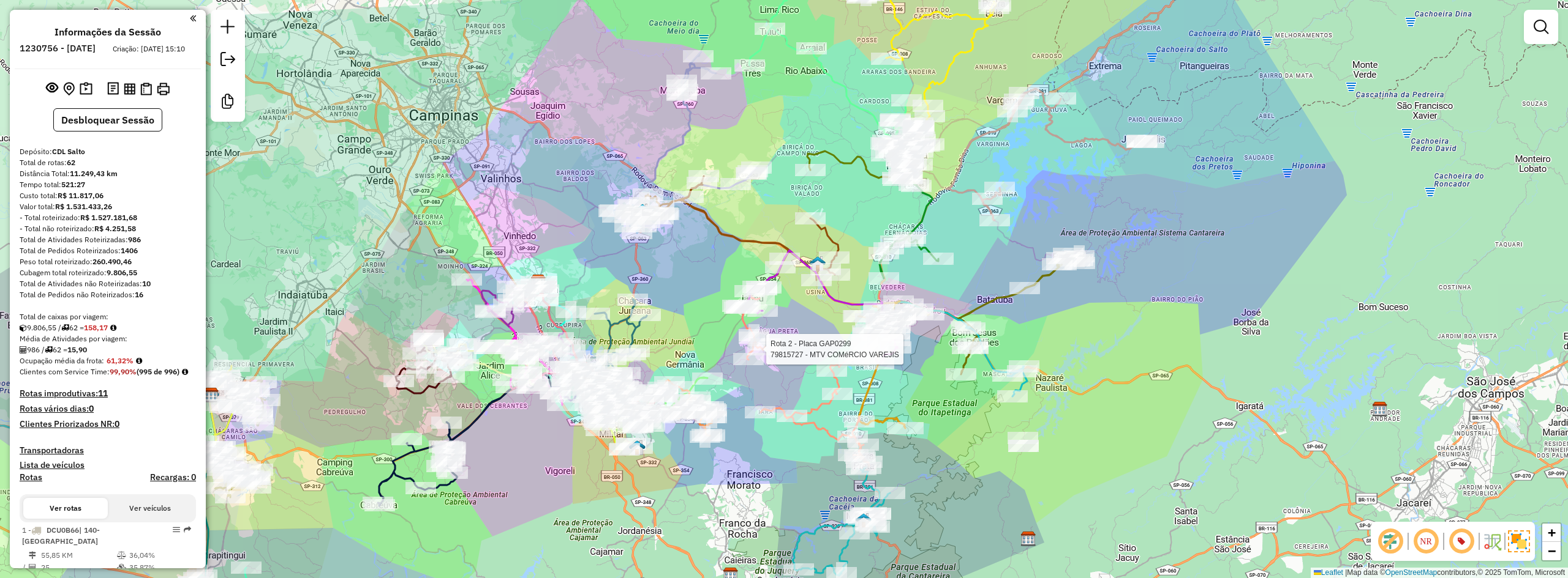
drag, startPoint x: 810, startPoint y: 364, endPoint x: 503, endPoint y: 112, distance: 397.2
click at [789, 340] on div "Rota 2 - Placa GAP0299 79815727 - MTV COMéRCIO VAREJIS [PERSON_NAME] de atendim…" at bounding box center [784, 289] width 1568 height 578
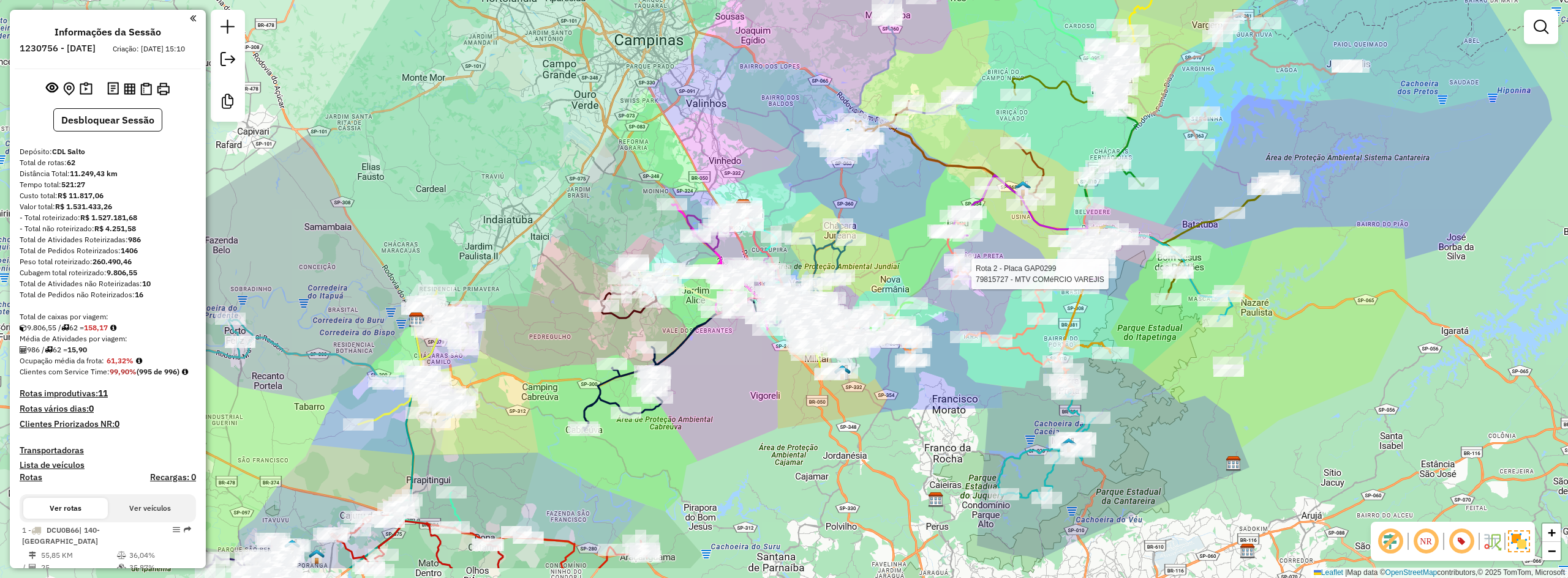
drag, startPoint x: 687, startPoint y: 266, endPoint x: 923, endPoint y: 195, distance: 246.4
click at [923, 195] on div "Rota 2 - Placa GAP0299 79815727 - MTV COMéRCIO VAREJIS [PERSON_NAME] de atendim…" at bounding box center [784, 289] width 1568 height 578
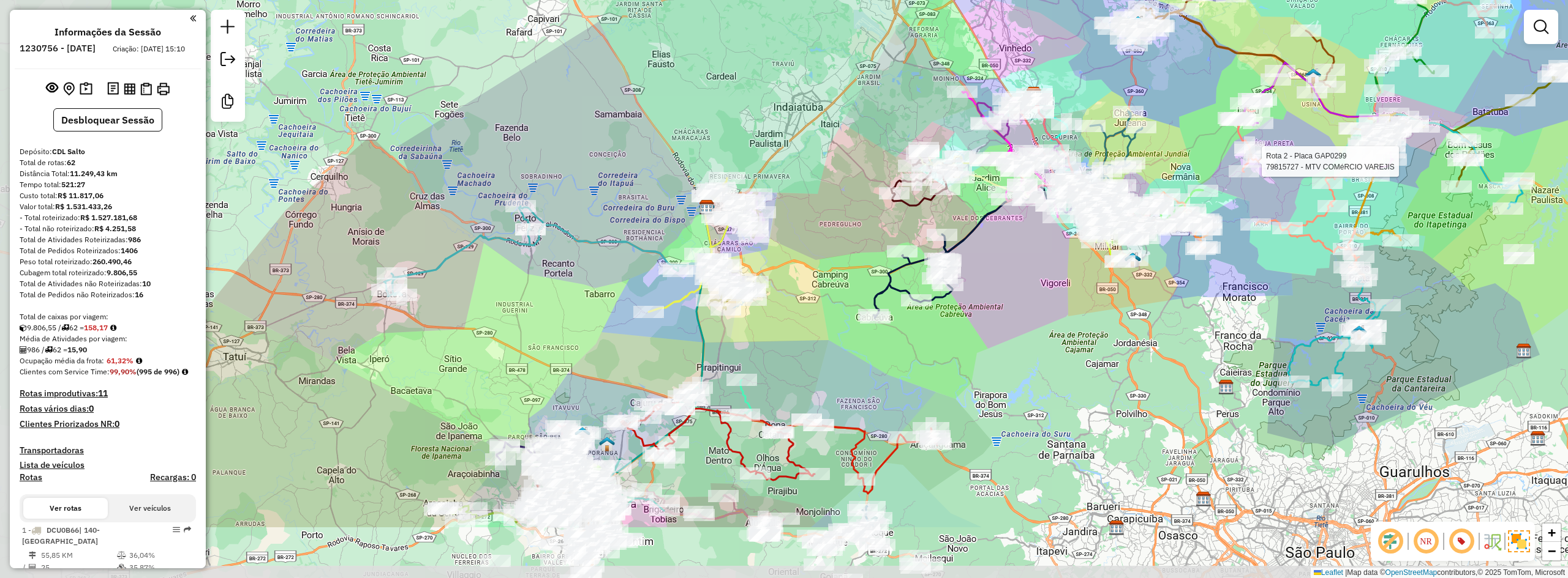
drag, startPoint x: 735, startPoint y: 437, endPoint x: 1005, endPoint y: 310, distance: 298.4
click at [1008, 326] on div "Rota 2 - Placa GAP0299 79815727 - MTV COMéRCIO VAREJIS [PERSON_NAME] de atendim…" at bounding box center [784, 289] width 1568 height 578
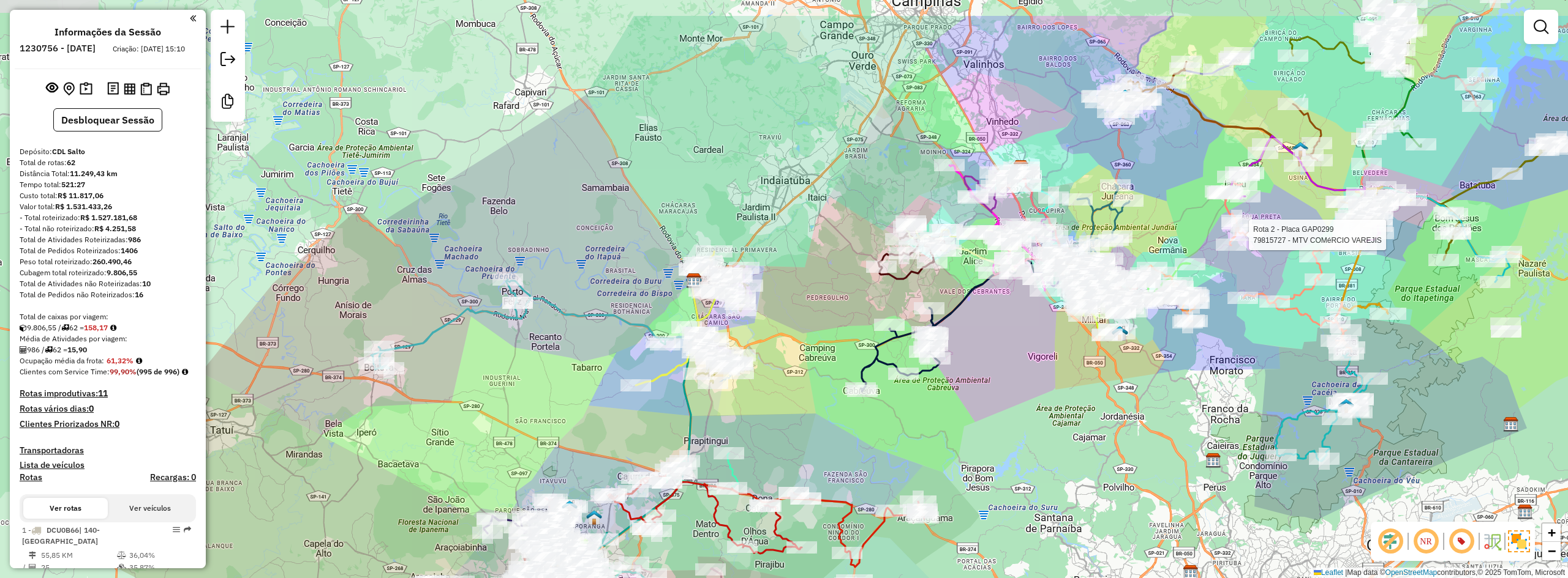
drag, startPoint x: 814, startPoint y: 211, endPoint x: 799, endPoint y: 287, distance: 77.5
click at [799, 287] on div "Rota 2 - Placa GAP0299 79815727 - MTV COMéRCIO VAREJIS [PERSON_NAME] de atendim…" at bounding box center [784, 289] width 1568 height 578
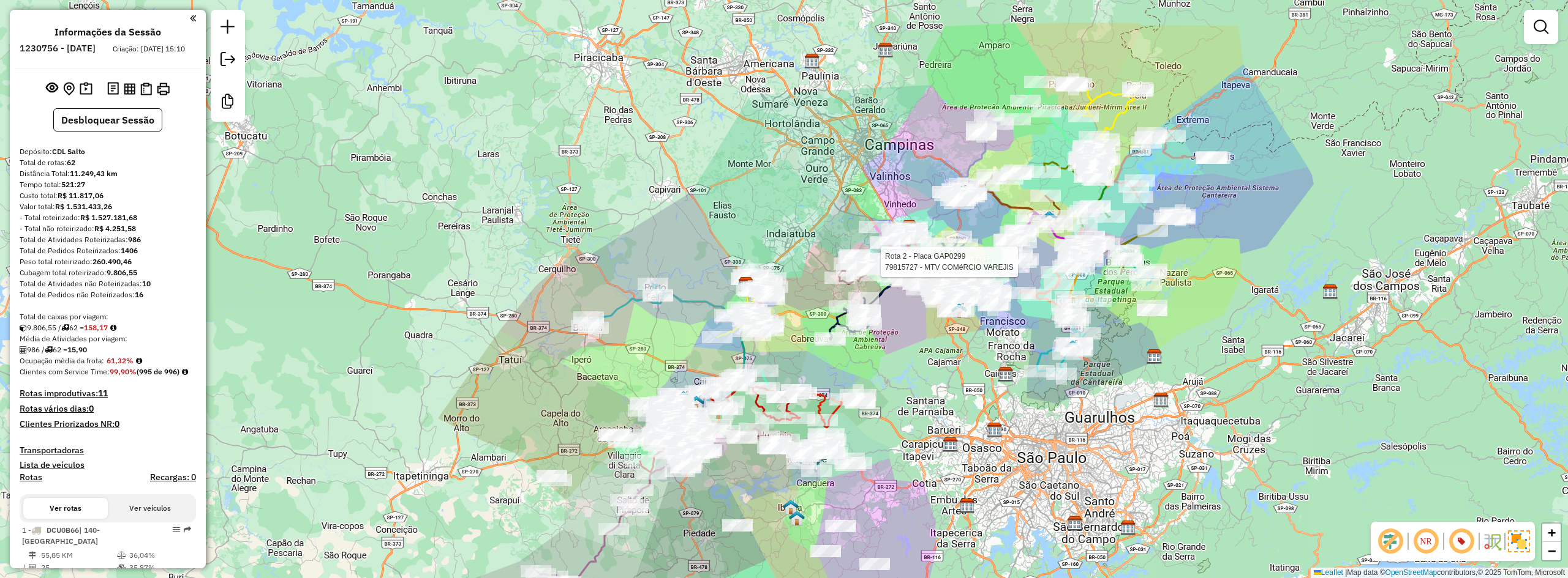
click at [899, 353] on div "Rota 2 - Placa GAP0299 79815727 - MTV COMéRCIO VAREJIS [PERSON_NAME] de atendim…" at bounding box center [784, 289] width 1568 height 578
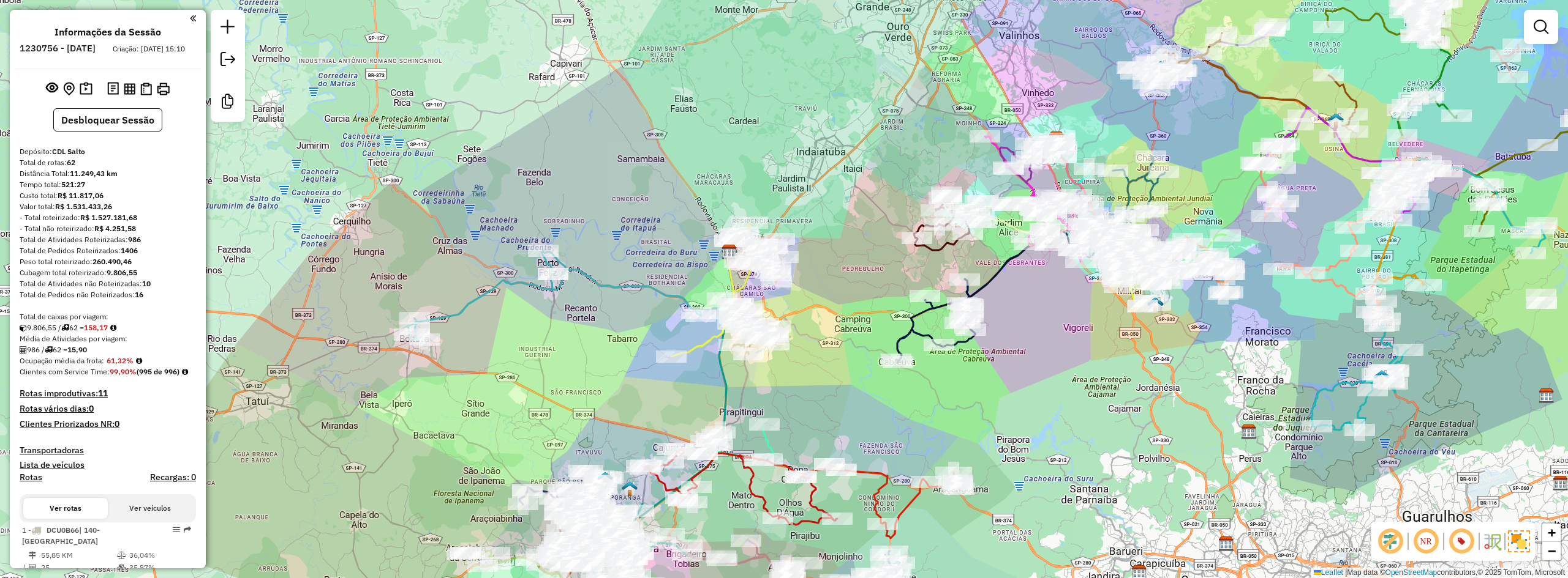
drag, startPoint x: 797, startPoint y: 362, endPoint x: 797, endPoint y: 350, distance: 12.0
click at [797, 350] on div "Janela de atendimento Grade de atendimento Capacidade Transportadoras Veículos …" at bounding box center [784, 289] width 1568 height 578
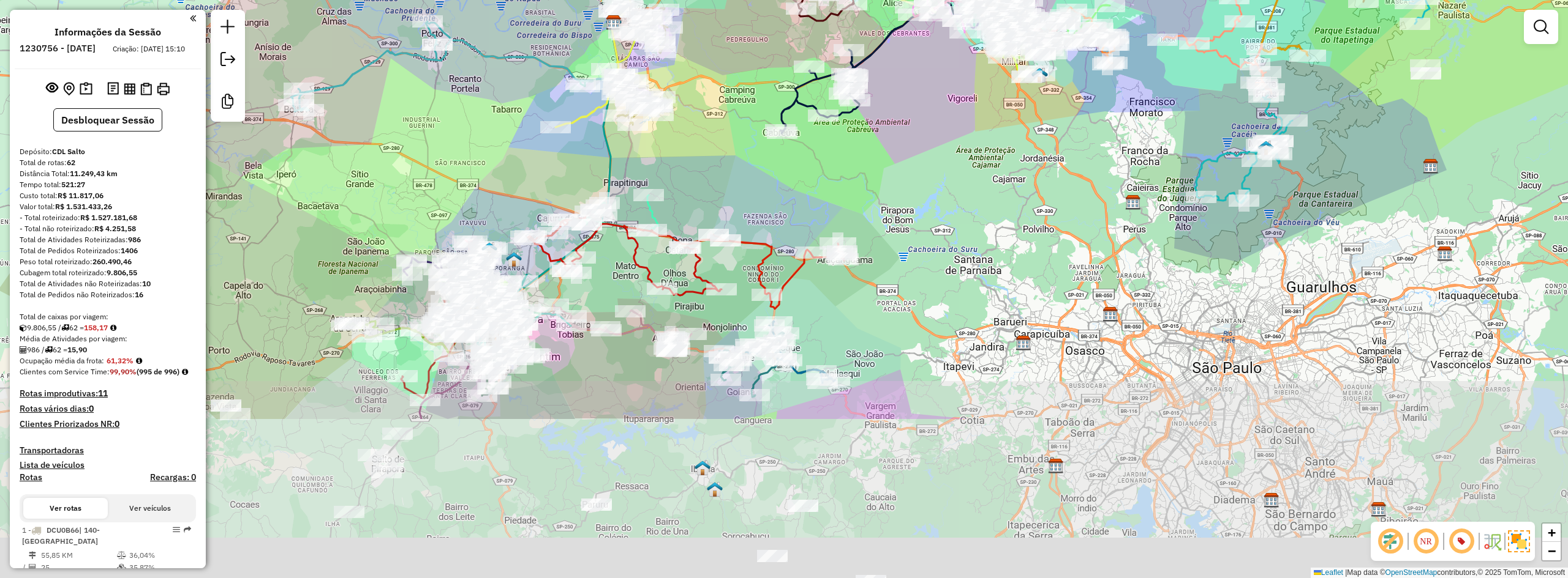
drag, startPoint x: 1120, startPoint y: 390, endPoint x: 1006, endPoint y: 112, distance: 300.5
click at [1006, 112] on div "Janela de atendimento Grade de atendimento Capacidade Transportadoras Veículos …" at bounding box center [784, 289] width 1568 height 578
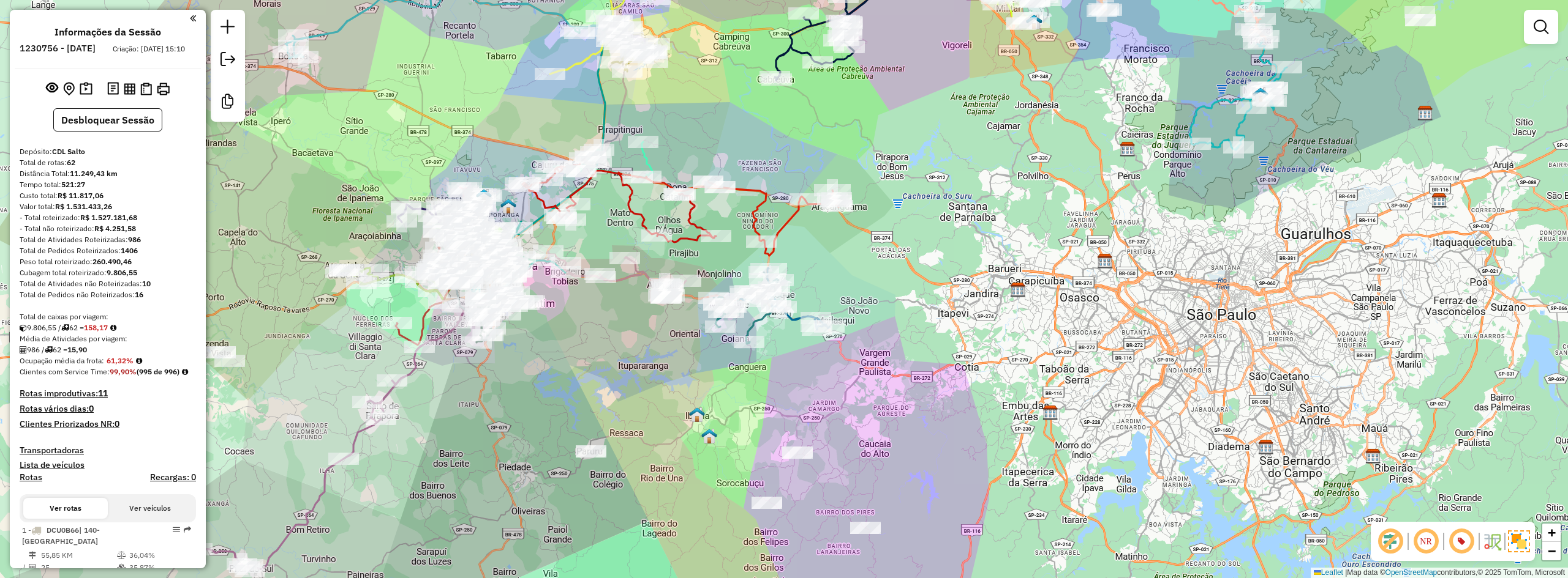
drag, startPoint x: 1005, startPoint y: 219, endPoint x: 1017, endPoint y: 240, distance: 24.2
click at [1017, 240] on div "Janela de atendimento Grade de atendimento Capacidade Transportadoras Veículos …" at bounding box center [784, 289] width 1568 height 578
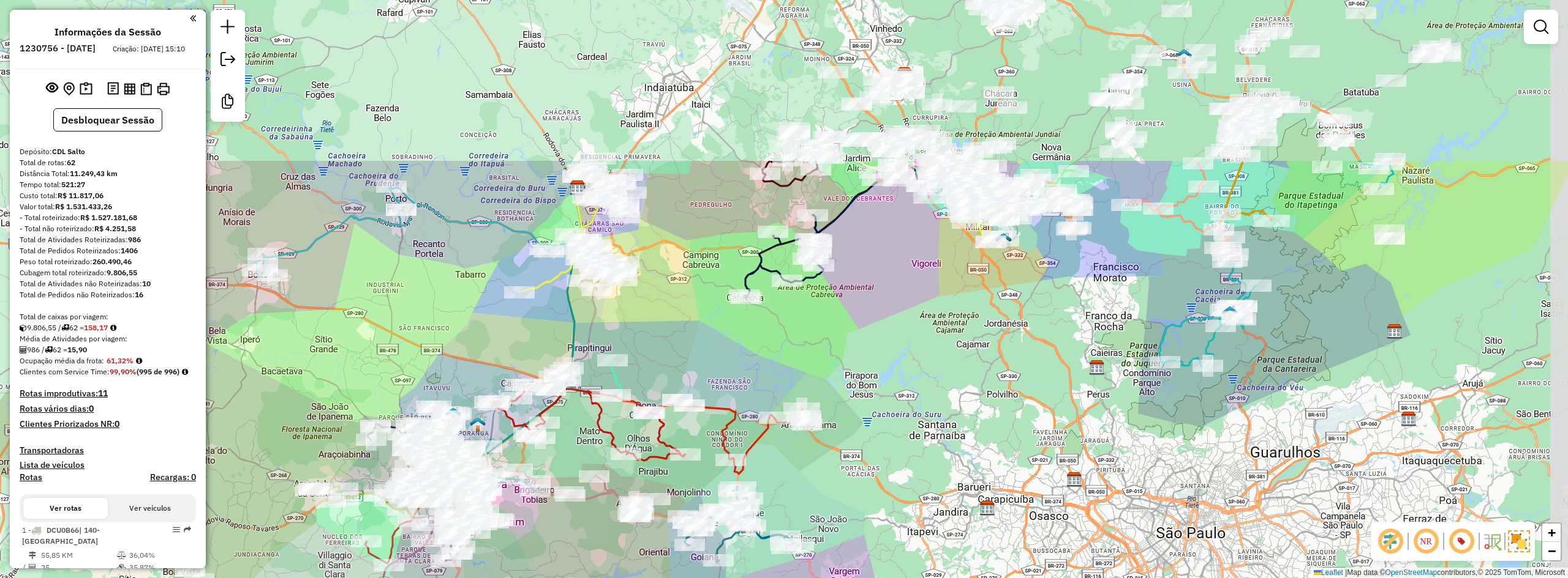
drag, startPoint x: 920, startPoint y: 227, endPoint x: 890, endPoint y: 445, distance: 220.1
click at [890, 445] on div "Janela de atendimento Grade de atendimento Capacidade Transportadoras Veículos …" at bounding box center [784, 289] width 1568 height 578
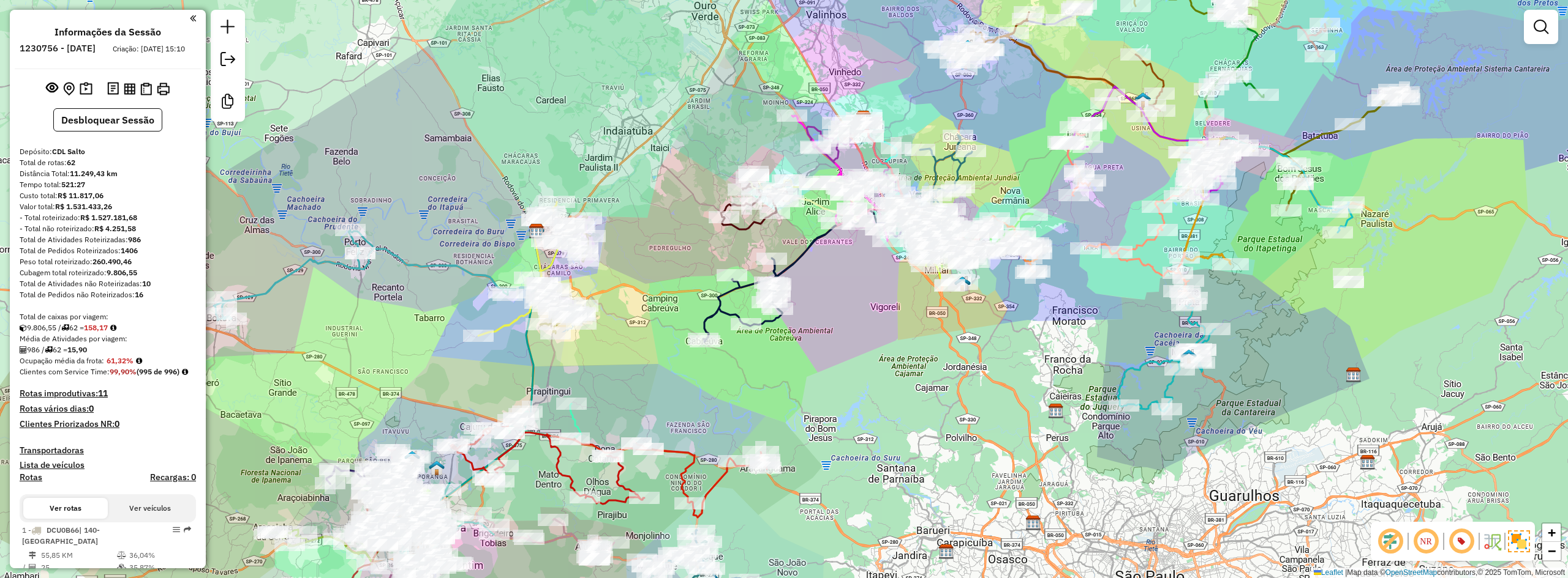
drag, startPoint x: 914, startPoint y: 329, endPoint x: 873, endPoint y: 373, distance: 60.1
click at [873, 373] on div "Janela de atendimento Grade de atendimento Capacidade Transportadoras Veículos …" at bounding box center [784, 289] width 1568 height 578
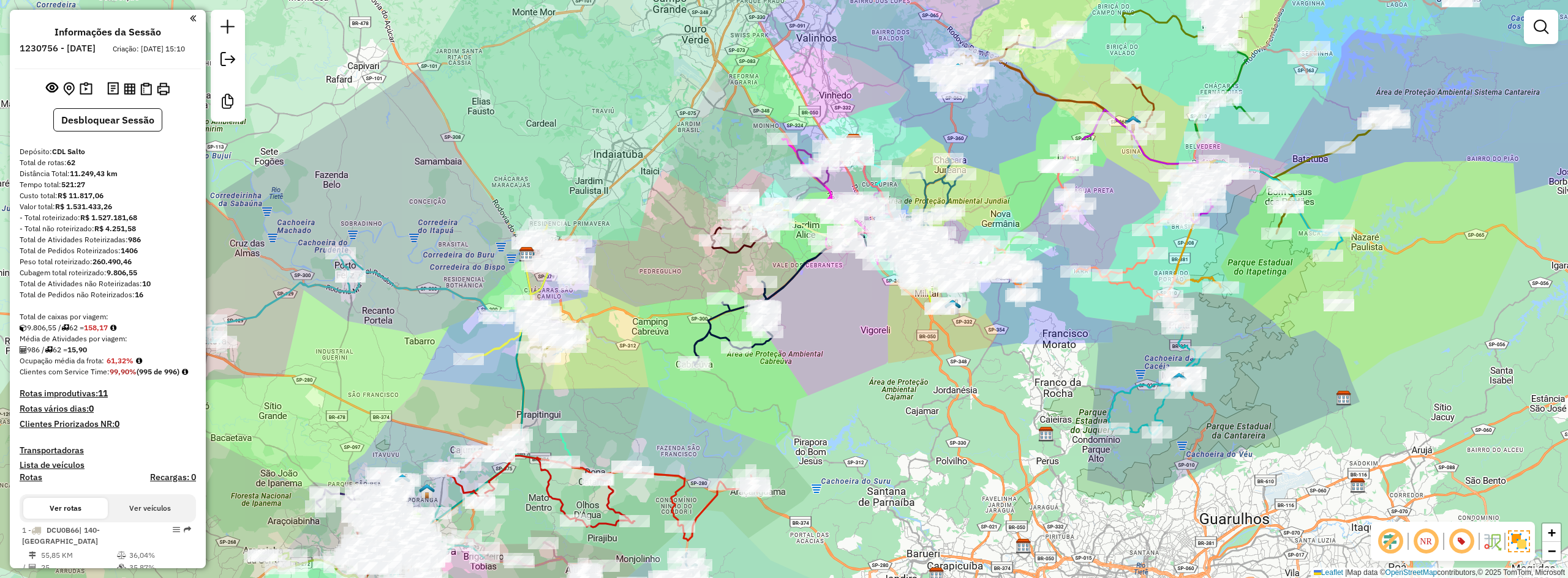
drag, startPoint x: 858, startPoint y: 342, endPoint x: 846, endPoint y: 366, distance: 26.8
click at [846, 366] on div "Janela de atendimento Grade de atendimento Capacidade Transportadoras Veículos …" at bounding box center [784, 289] width 1568 height 578
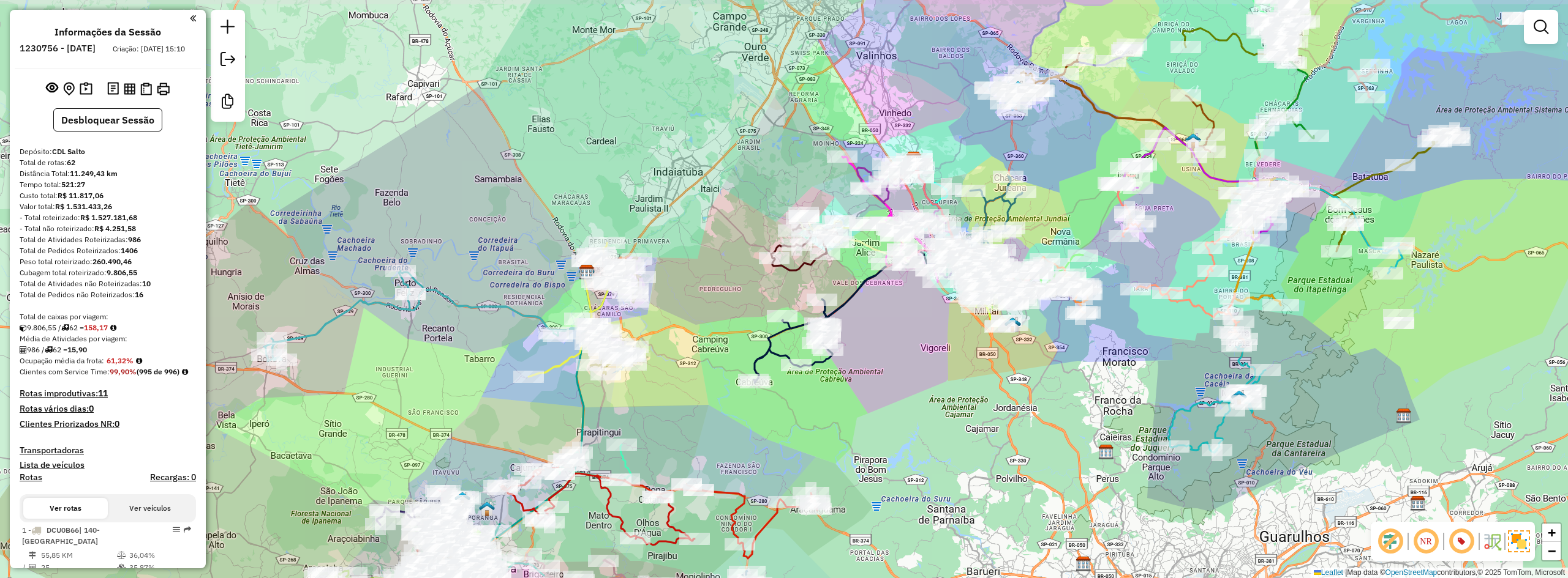
drag, startPoint x: 830, startPoint y: 346, endPoint x: 894, endPoint y: 364, distance: 66.5
click at [893, 363] on div "Janela de atendimento Grade de atendimento Capacidade Transportadoras Veículos …" at bounding box center [784, 289] width 1568 height 578
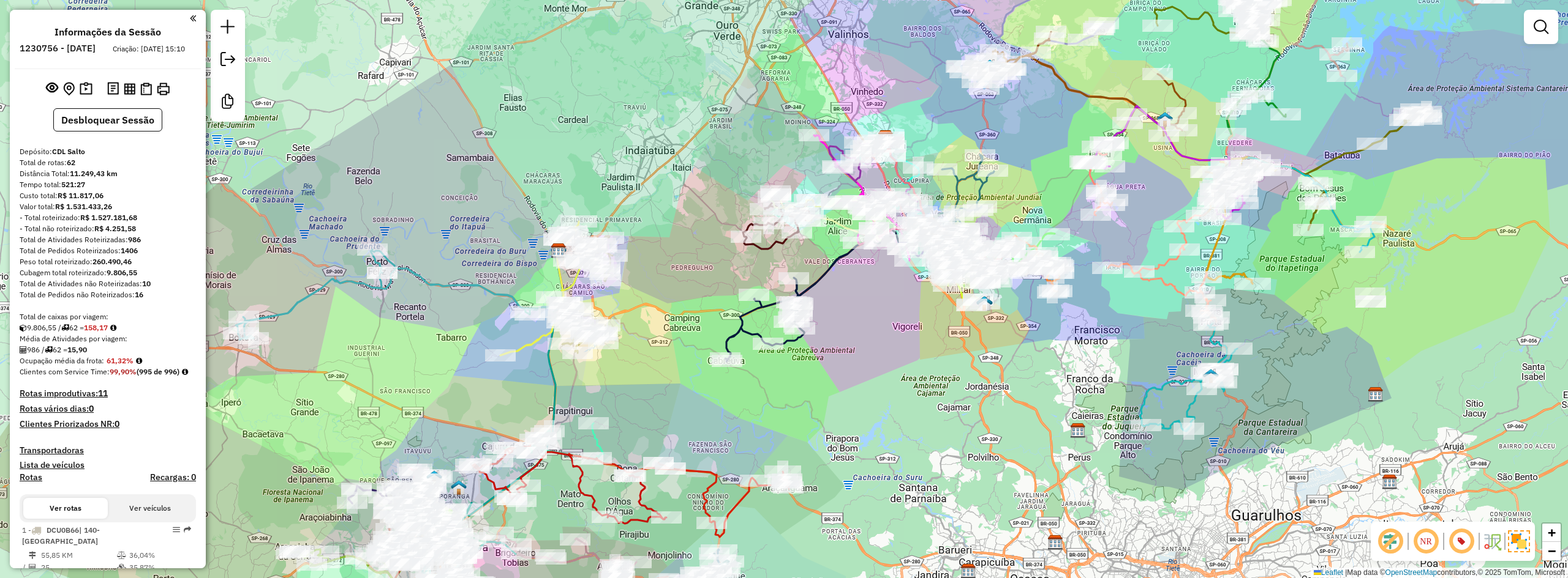
click at [864, 361] on div "Janela de atendimento Grade de atendimento Capacidade Transportadoras Veículos …" at bounding box center [784, 289] width 1568 height 578
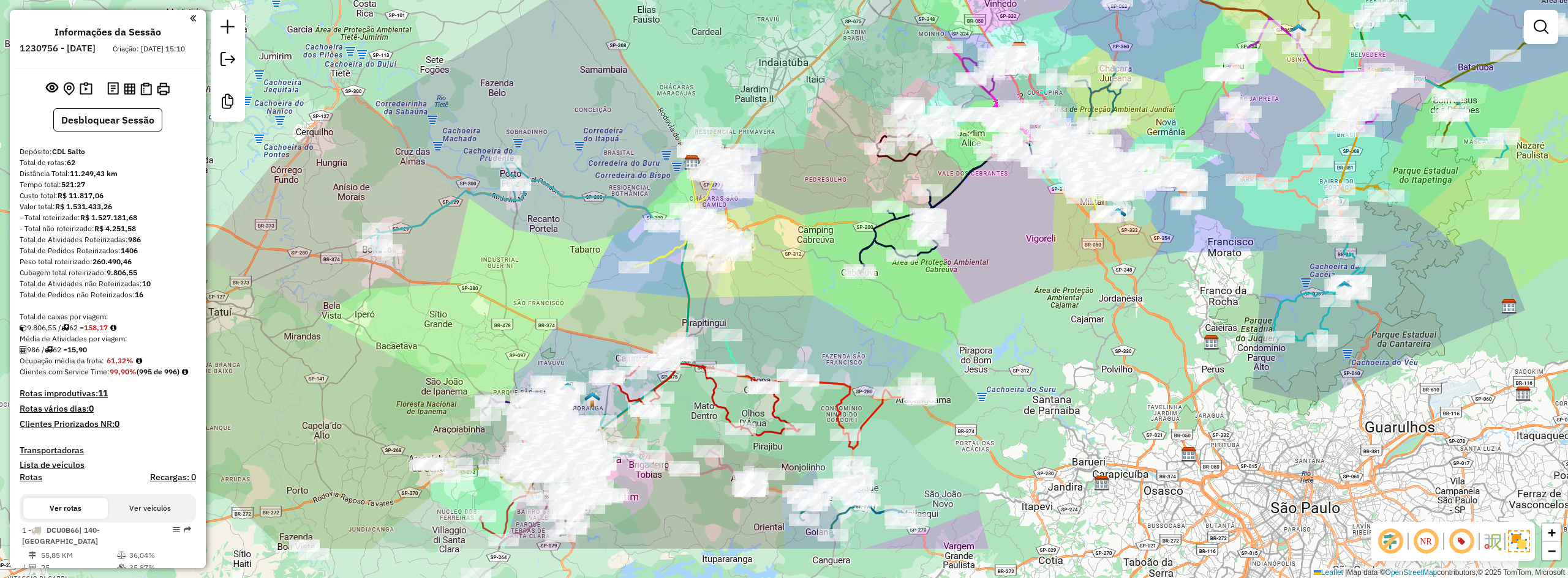
drag, startPoint x: 624, startPoint y: 404, endPoint x: 758, endPoint y: 316, distance: 160.3
click at [758, 316] on div "Janela de atendimento Grade de atendimento Capacidade Transportadoras Veículos …" at bounding box center [784, 289] width 1568 height 578
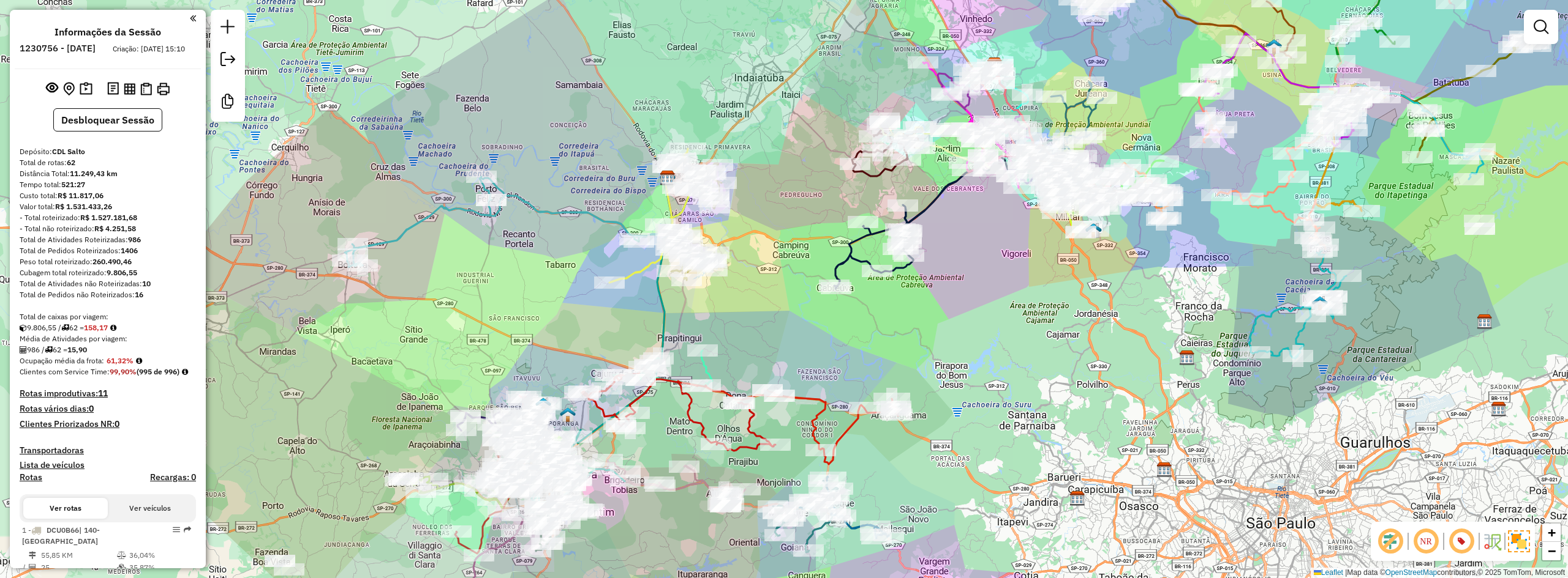
drag, startPoint x: 904, startPoint y: 318, endPoint x: 849, endPoint y: 349, distance: 63.1
click at [849, 349] on div "Janela de atendimento Grade de atendimento Capacidade Transportadoras Veículos …" at bounding box center [784, 289] width 1568 height 578
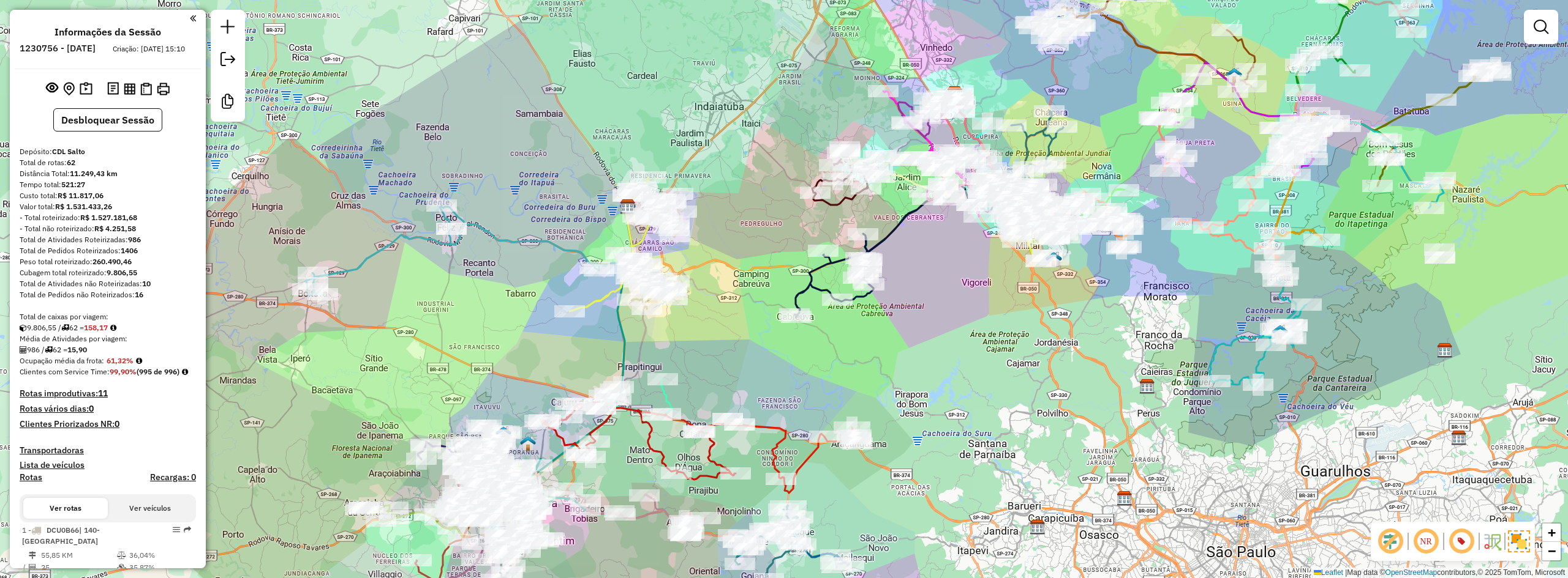
drag, startPoint x: 926, startPoint y: 333, endPoint x: 916, endPoint y: 345, distance: 15.6
click at [916, 345] on div "Janela de atendimento Grade de atendimento Capacidade Transportadoras Veículos …" at bounding box center [784, 289] width 1568 height 578
drag, startPoint x: 106, startPoint y: 284, endPoint x: 142, endPoint y: 283, distance: 36.0
click at [142, 279] on div "Cubagem total roteirizado: 9.806,55" at bounding box center [108, 273] width 176 height 11
click at [139, 279] on div "Cubagem total roteirizado: 9.806,55" at bounding box center [108, 273] width 176 height 11
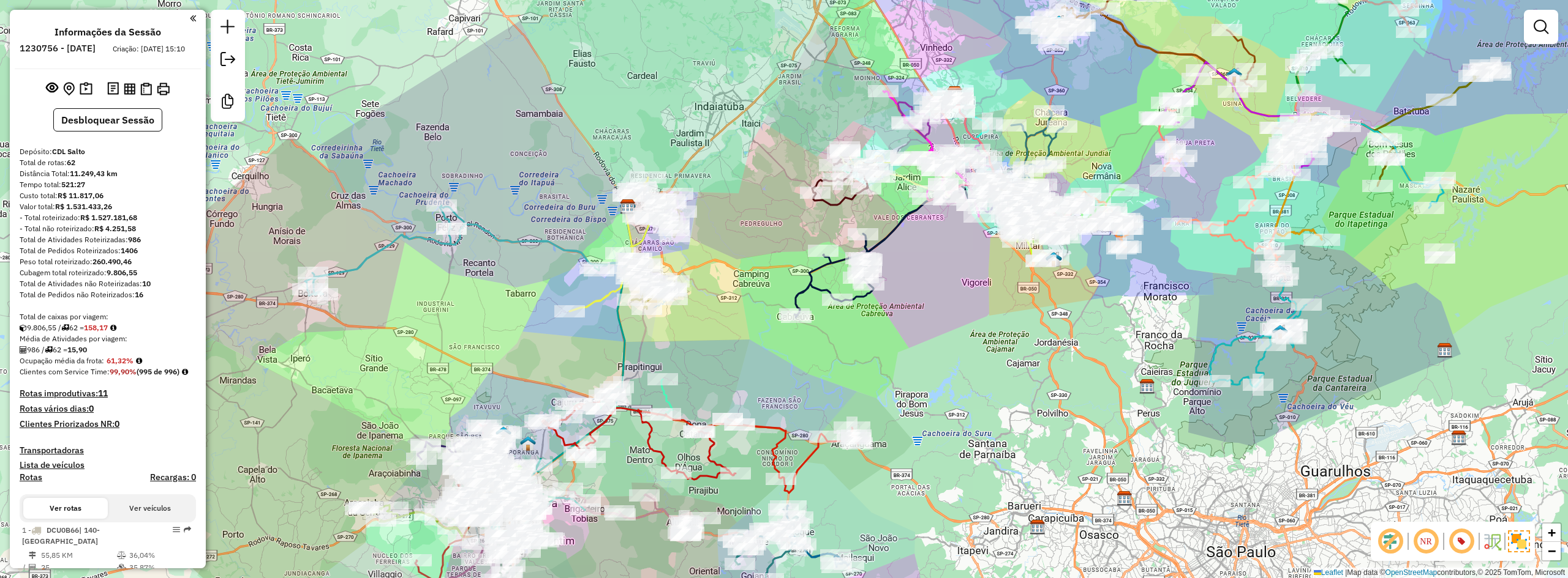
click at [139, 279] on div "Cubagem total roteirizado: 9.806,55" at bounding box center [108, 273] width 176 height 11
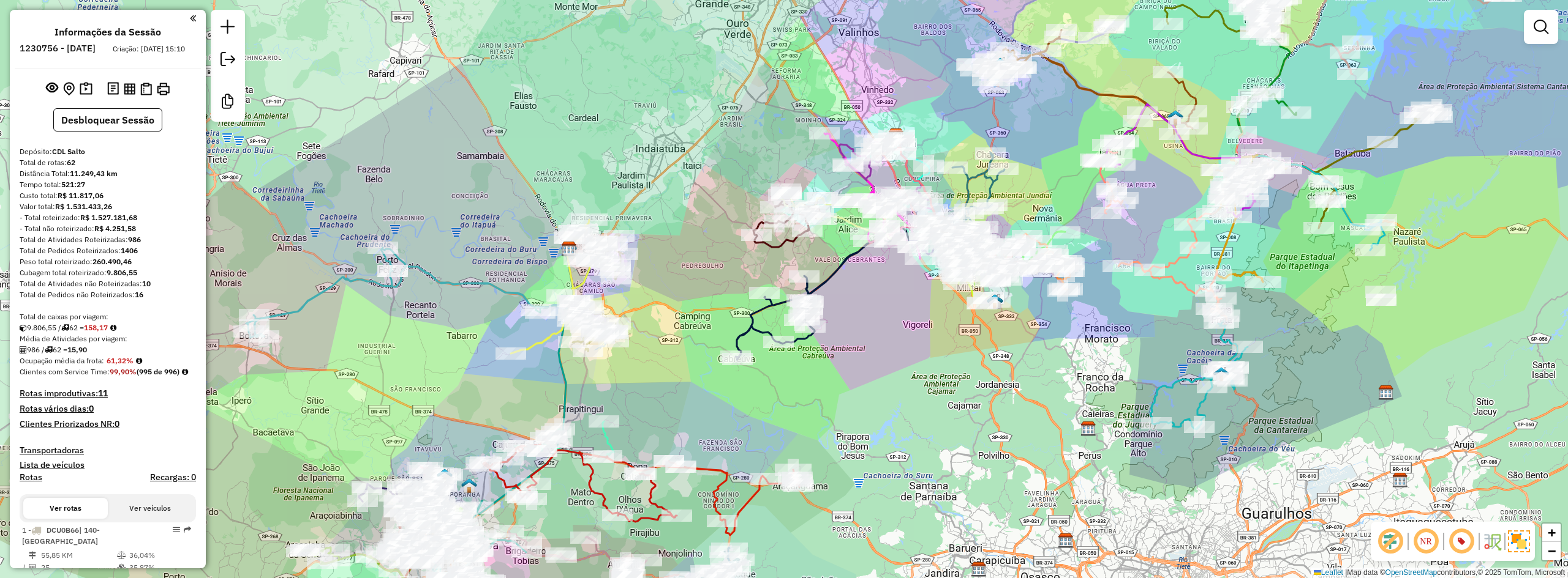
drag, startPoint x: 959, startPoint y: 346, endPoint x: 900, endPoint y: 388, distance: 72.4
click at [900, 388] on div "Janela de atendimento Grade de atendimento Capacidade Transportadoras Veículos …" at bounding box center [784, 289] width 1568 height 578
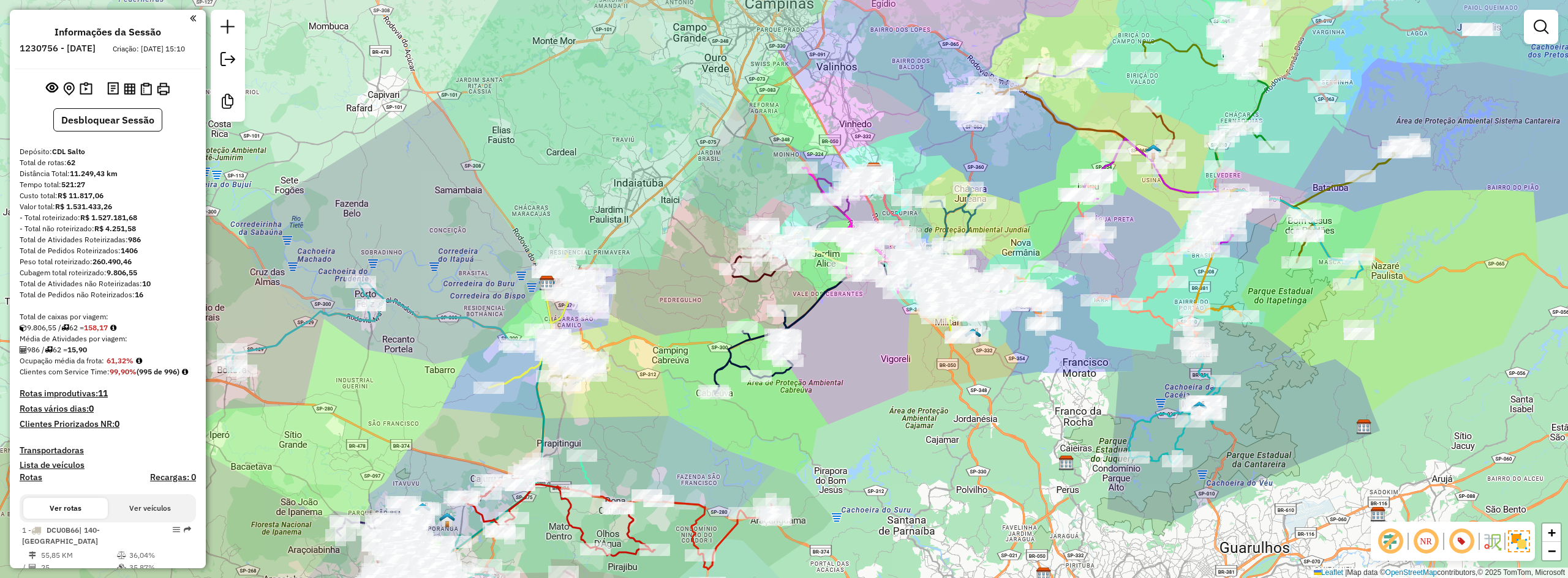
drag, startPoint x: 858, startPoint y: 345, endPoint x: 836, endPoint y: 379, distance: 40.5
click at [836, 379] on div "Janela de atendimento Grade de atendimento Capacidade Transportadoras Veículos …" at bounding box center [784, 289] width 1568 height 578
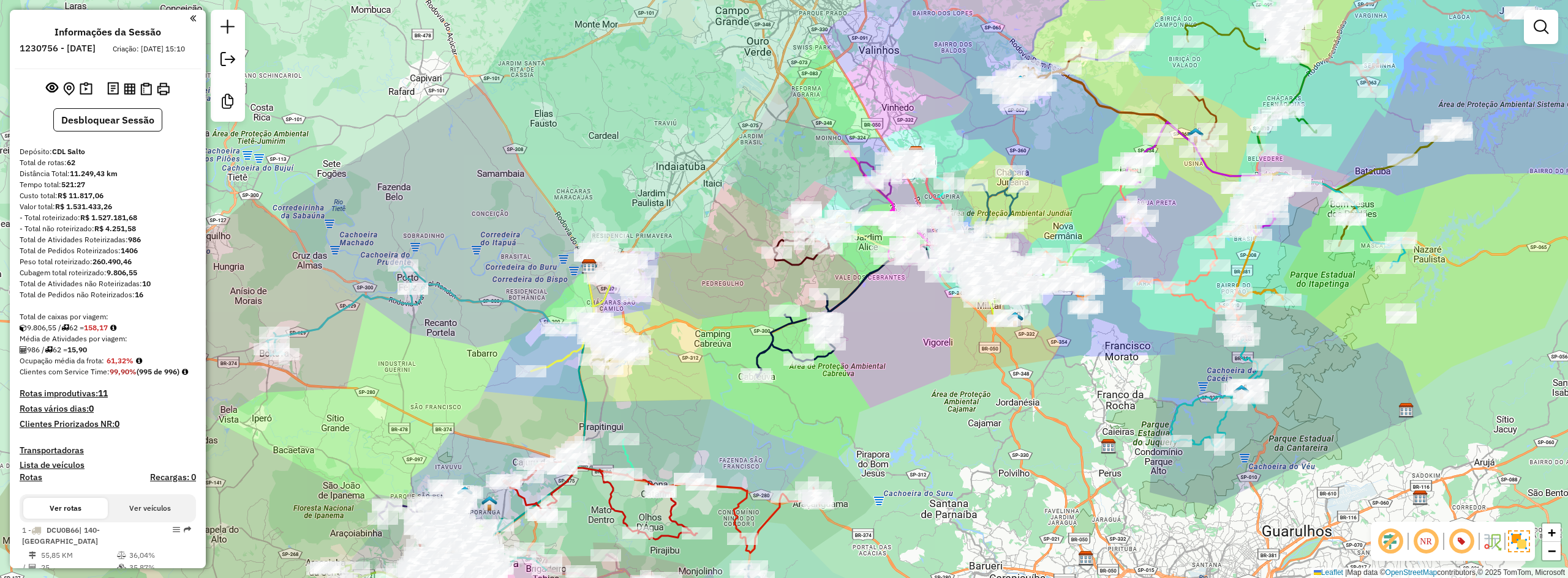
drag, startPoint x: 838, startPoint y: 382, endPoint x: 880, endPoint y: 366, distance: 44.9
click at [880, 366] on div "Janela de atendimento Grade de atendimento Capacidade Transportadoras Veículos …" at bounding box center [784, 289] width 1568 height 578
click at [72, 167] on strong "62" at bounding box center [71, 163] width 9 height 9
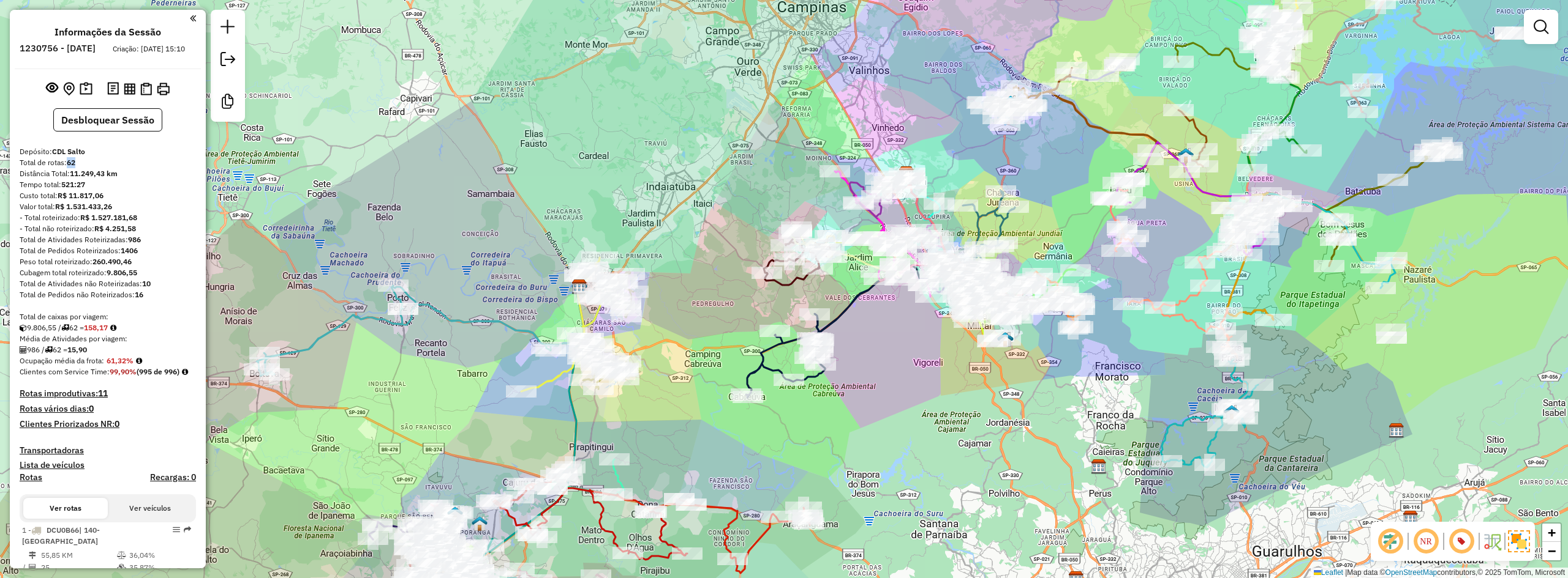
drag, startPoint x: 568, startPoint y: 153, endPoint x: 559, endPoint y: 173, distance: 21.9
click at [559, 173] on div "Janela de atendimento Grade de atendimento Capacidade Transportadoras Veículos …" at bounding box center [784, 289] width 1568 height 578
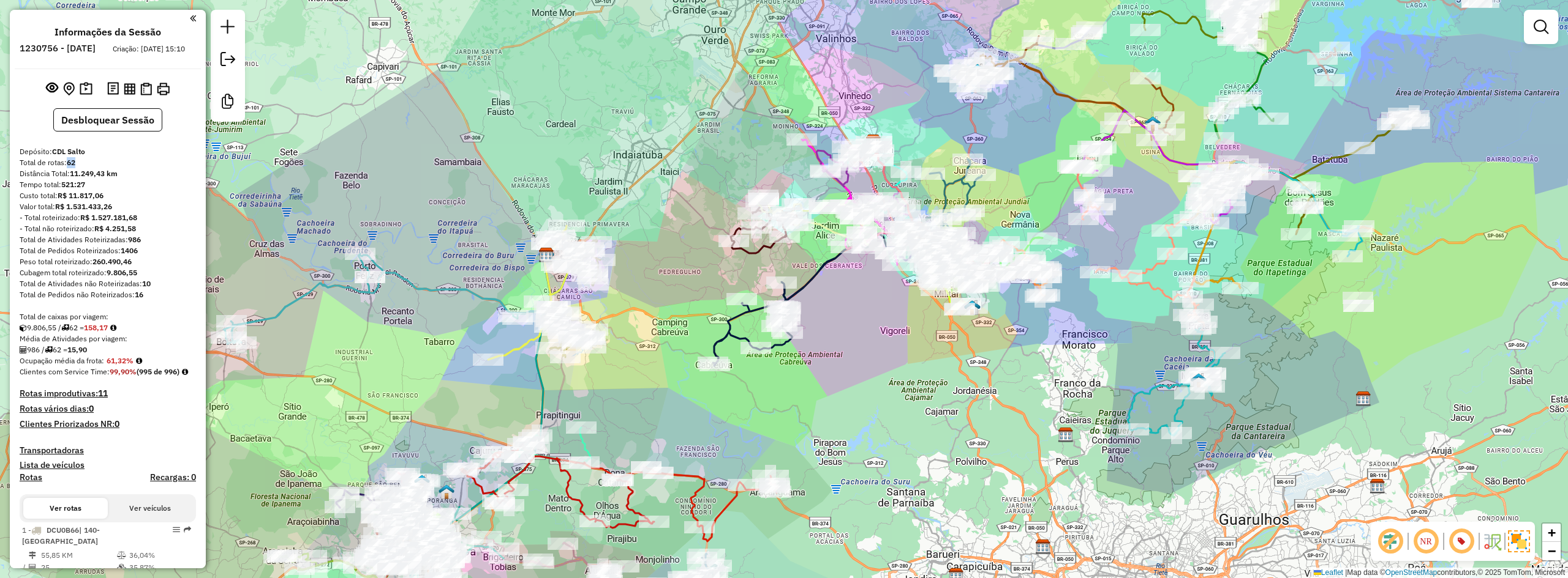
drag, startPoint x: 920, startPoint y: 371, endPoint x: 886, endPoint y: 340, distance: 46.0
click at [886, 340] on div "Janela de atendimento Grade de atendimento Capacidade Transportadoras Veículos …" at bounding box center [784, 289] width 1568 height 578
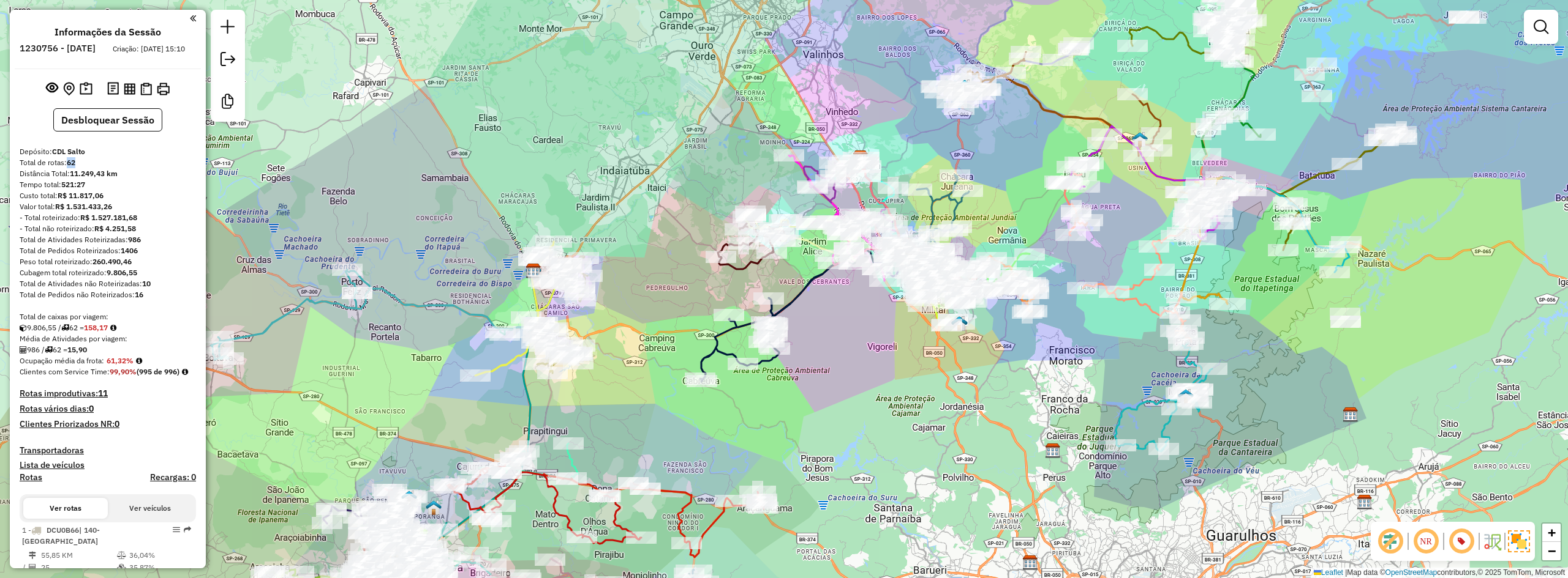
drag, startPoint x: 865, startPoint y: 337, endPoint x: 852, endPoint y: 353, distance: 20.6
click at [852, 353] on div "Janela de atendimento Grade de atendimento Capacidade Transportadoras Veículos …" at bounding box center [784, 289] width 1568 height 578
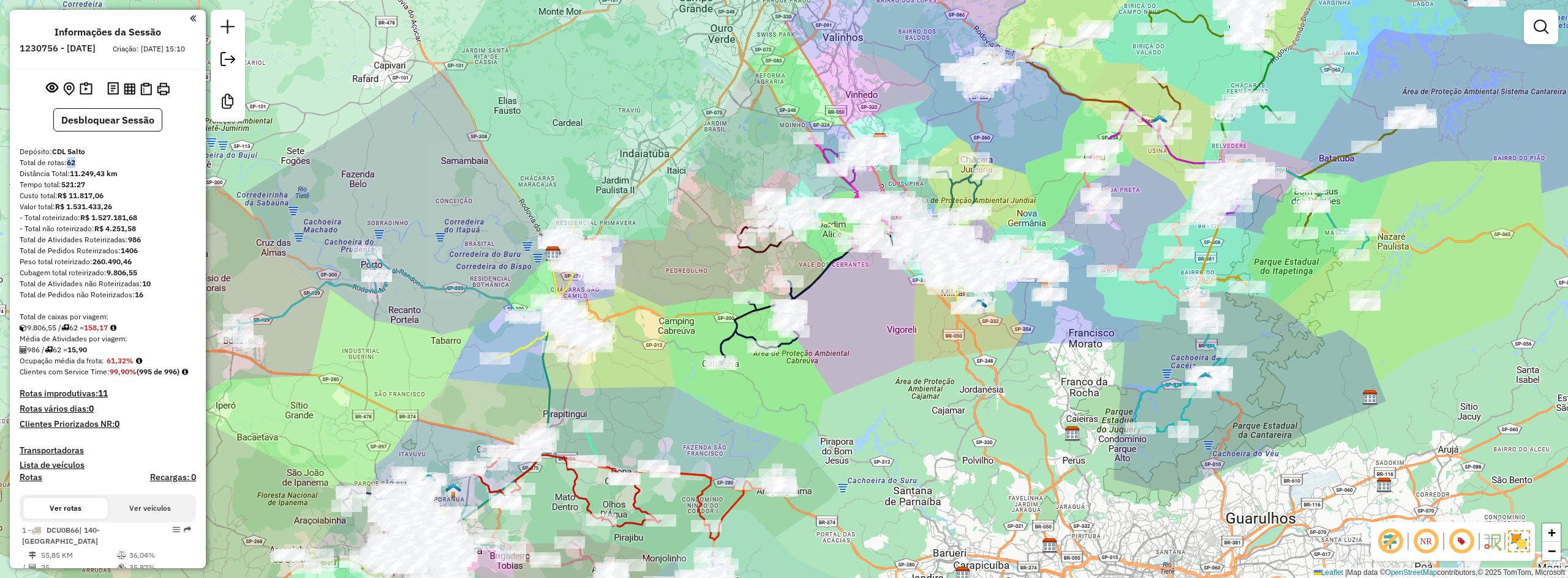
drag, startPoint x: 844, startPoint y: 377, endPoint x: 863, endPoint y: 360, distance: 25.5
click at [863, 360] on div "Janela de atendimento Grade de atendimento Capacidade Transportadoras Veículos …" at bounding box center [784, 289] width 1568 height 578
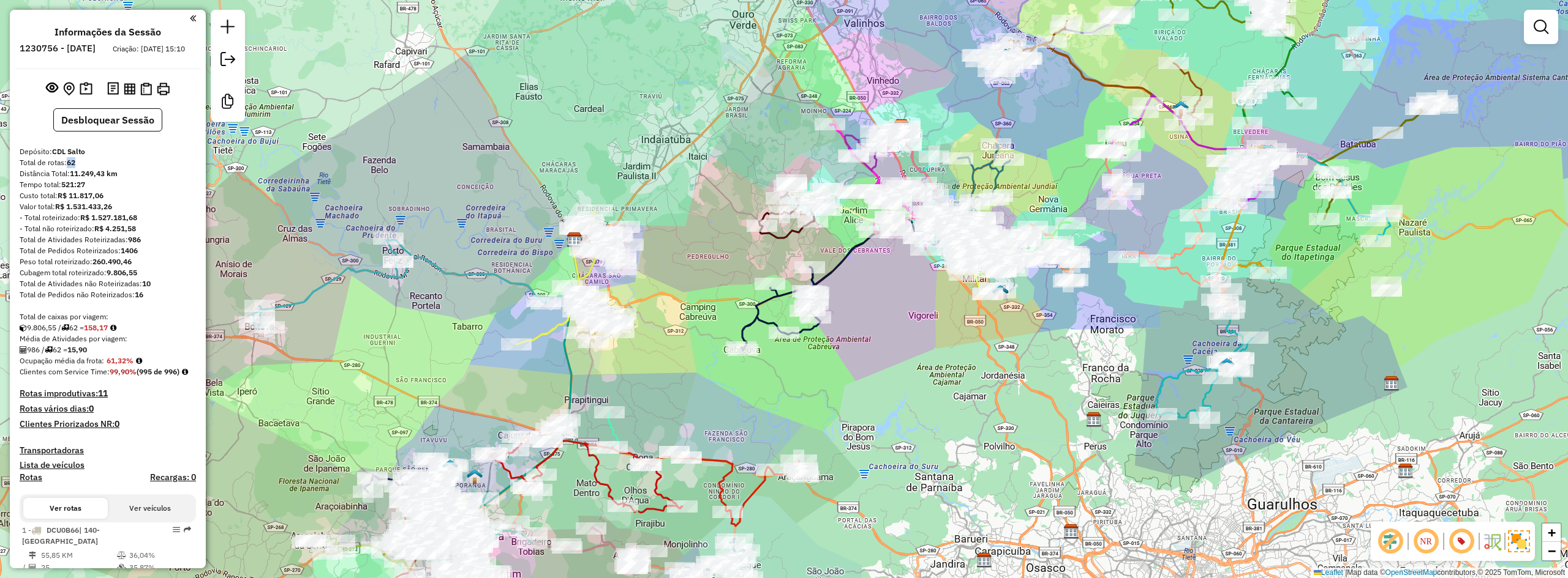
drag, startPoint x: 863, startPoint y: 360, endPoint x: 885, endPoint y: 345, distance: 26.6
click at [885, 345] on div "Janela de atendimento Grade de atendimento Capacidade Transportadoras Veículos …" at bounding box center [784, 289] width 1568 height 578
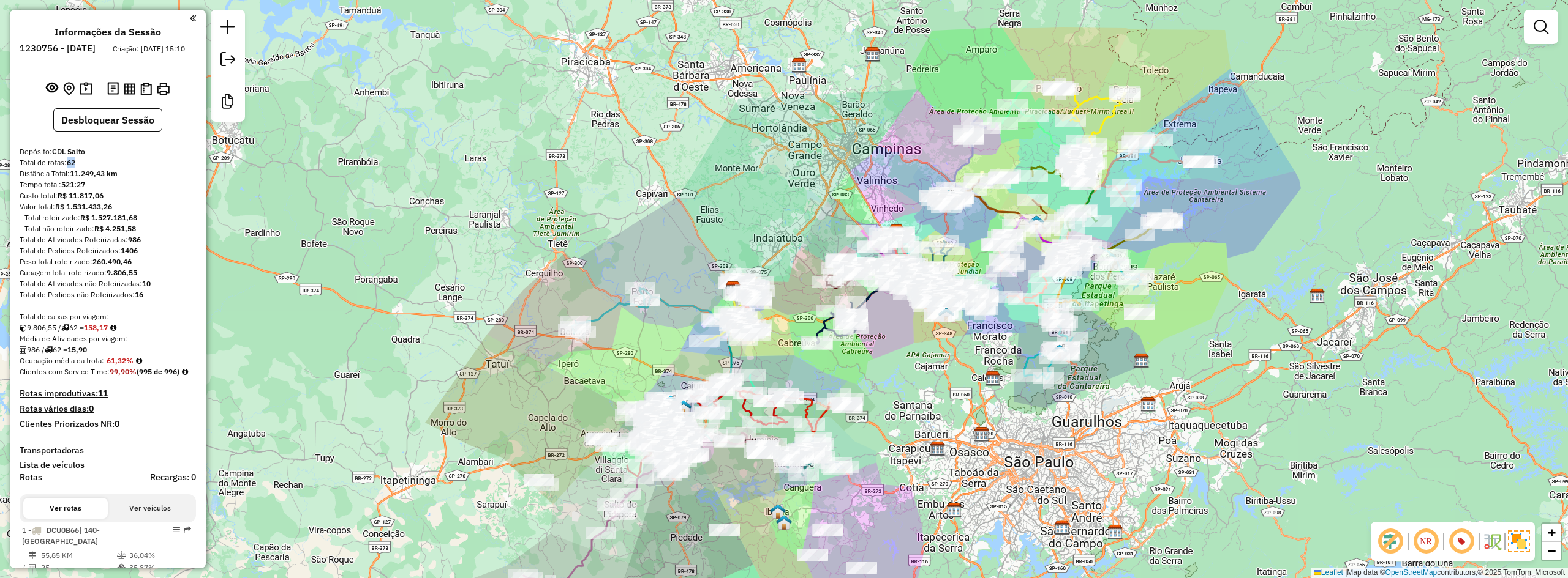
drag, startPoint x: 892, startPoint y: 359, endPoint x: 906, endPoint y: 303, distance: 57.7
click at [895, 353] on div "Janela de atendimento Grade de atendimento Capacidade Transportadoras Veículos …" at bounding box center [784, 289] width 1568 height 578
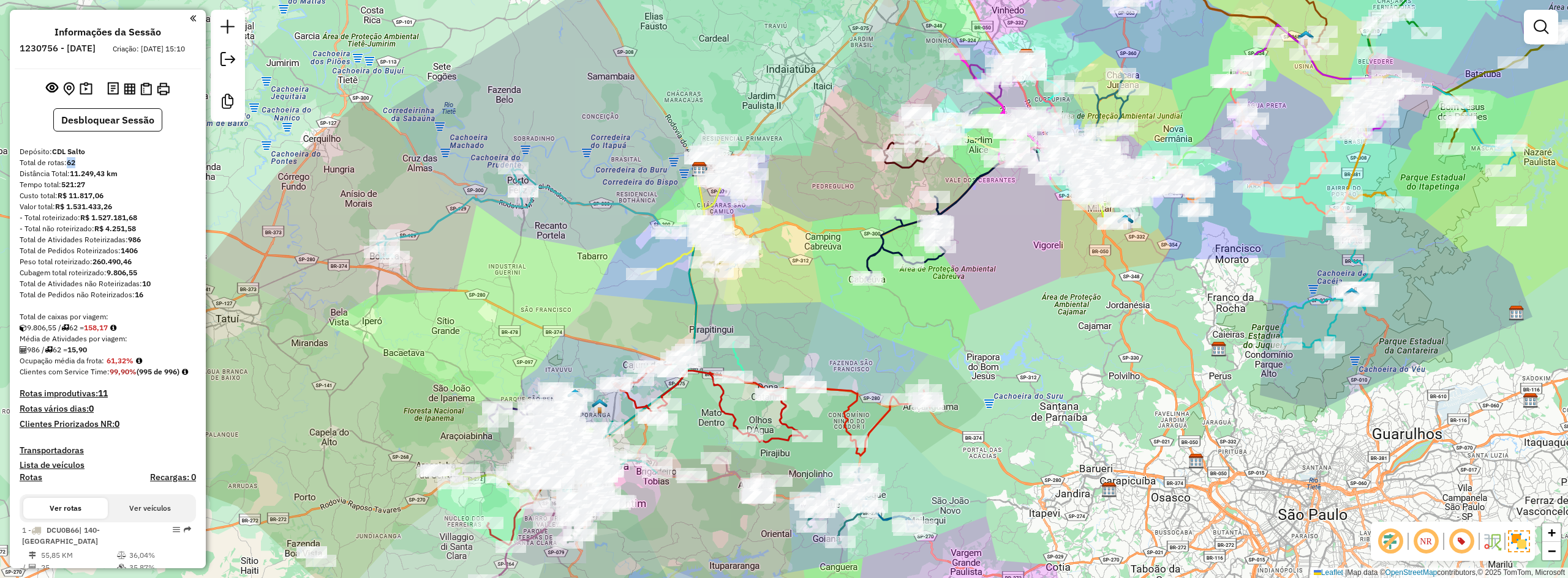
drag, startPoint x: 749, startPoint y: 477, endPoint x: 686, endPoint y: 524, distance: 78.6
click at [686, 524] on div "Janela de atendimento Grade de atendimento Capacidade Transportadoras Veículos …" at bounding box center [784, 289] width 1568 height 578
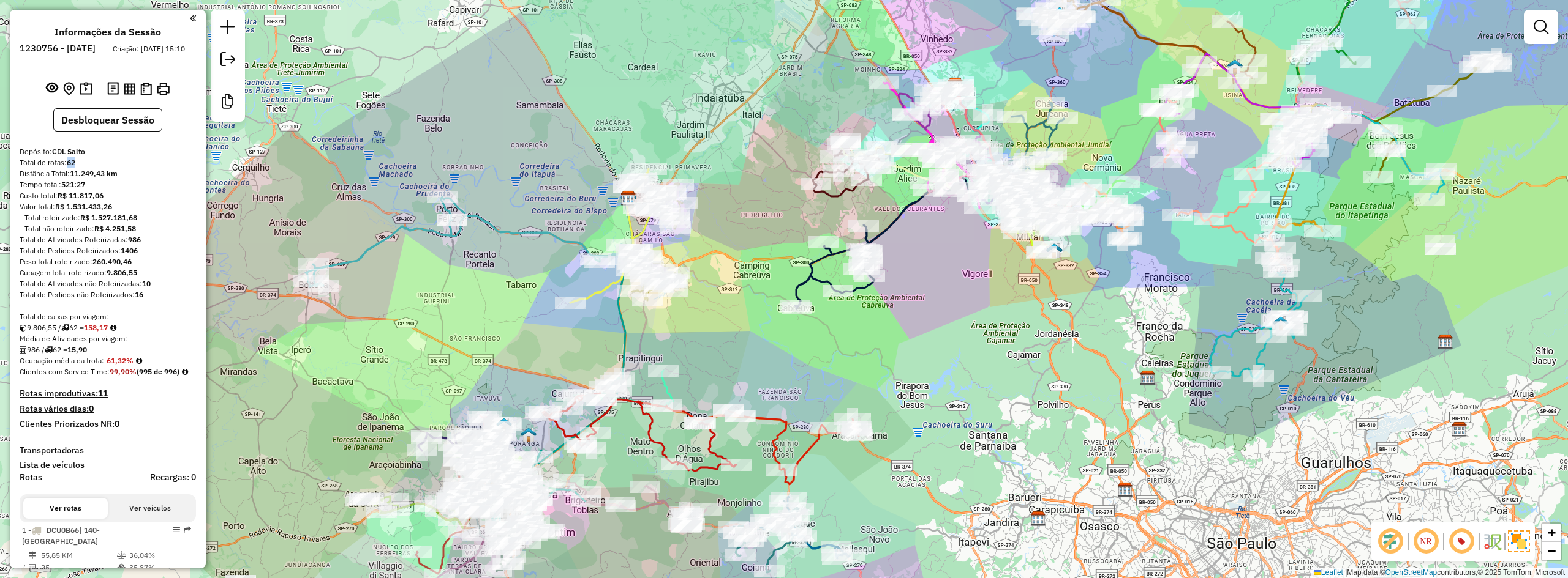
drag, startPoint x: 783, startPoint y: 187, endPoint x: 756, endPoint y: 198, distance: 29.2
click at [756, 198] on div "Janela de atendimento Grade de atendimento Capacidade Transportadoras Veículos …" at bounding box center [784, 289] width 1568 height 578
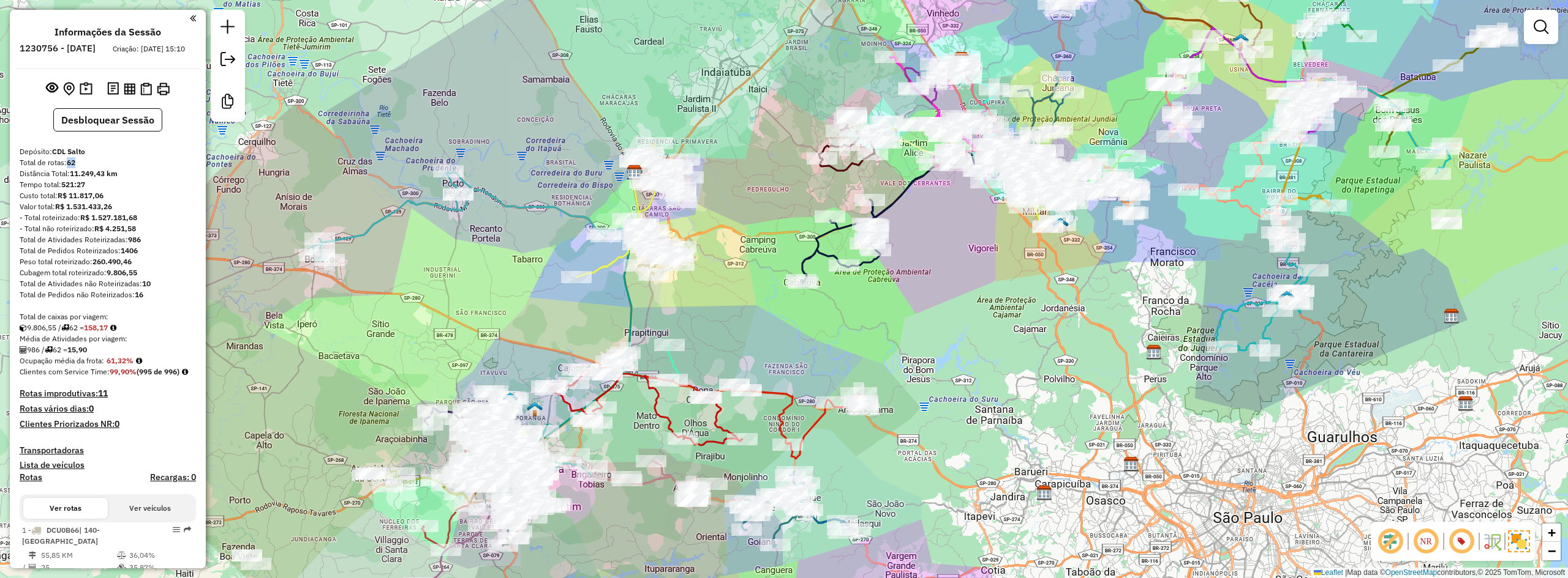
click at [746, 301] on div "Janela de atendimento Grade de atendimento Capacidade Transportadoras Veículos …" at bounding box center [784, 289] width 1568 height 578
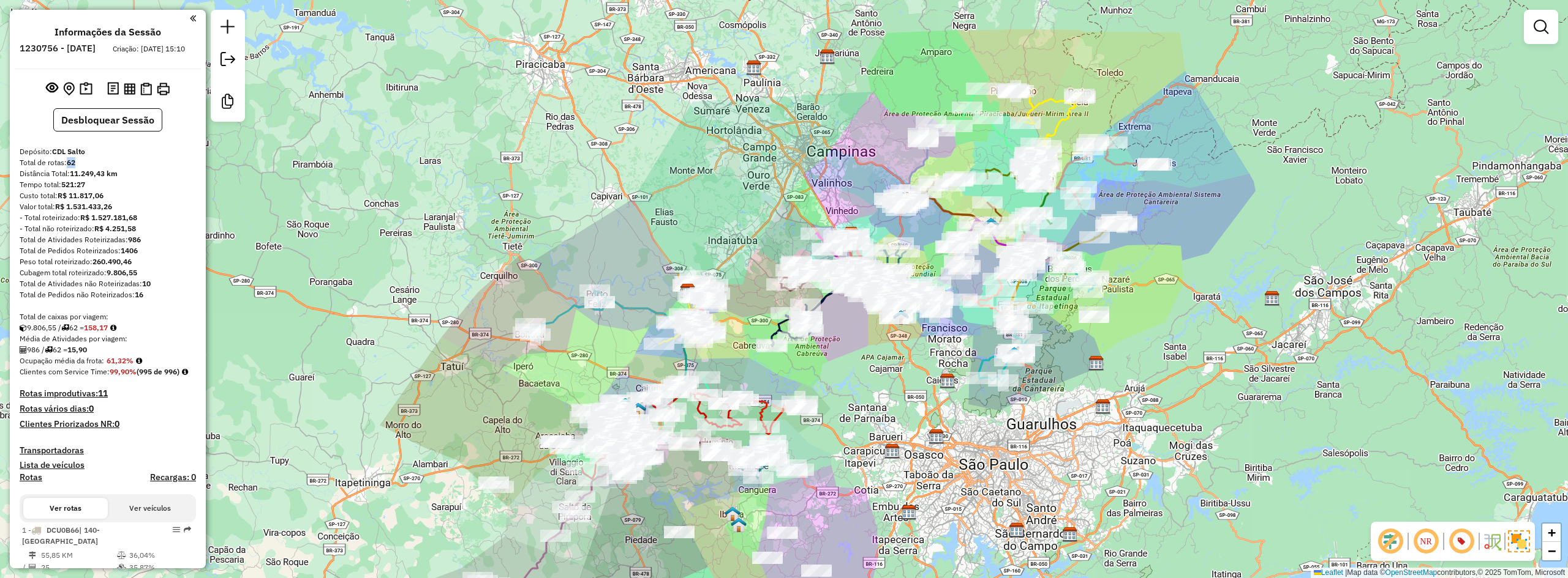
drag, startPoint x: 842, startPoint y: 299, endPoint x: 838, endPoint y: 353, distance: 54.1
click at [838, 353] on div "Janela de atendimento Grade de atendimento Capacidade Transportadoras Veículos …" at bounding box center [784, 289] width 1568 height 578
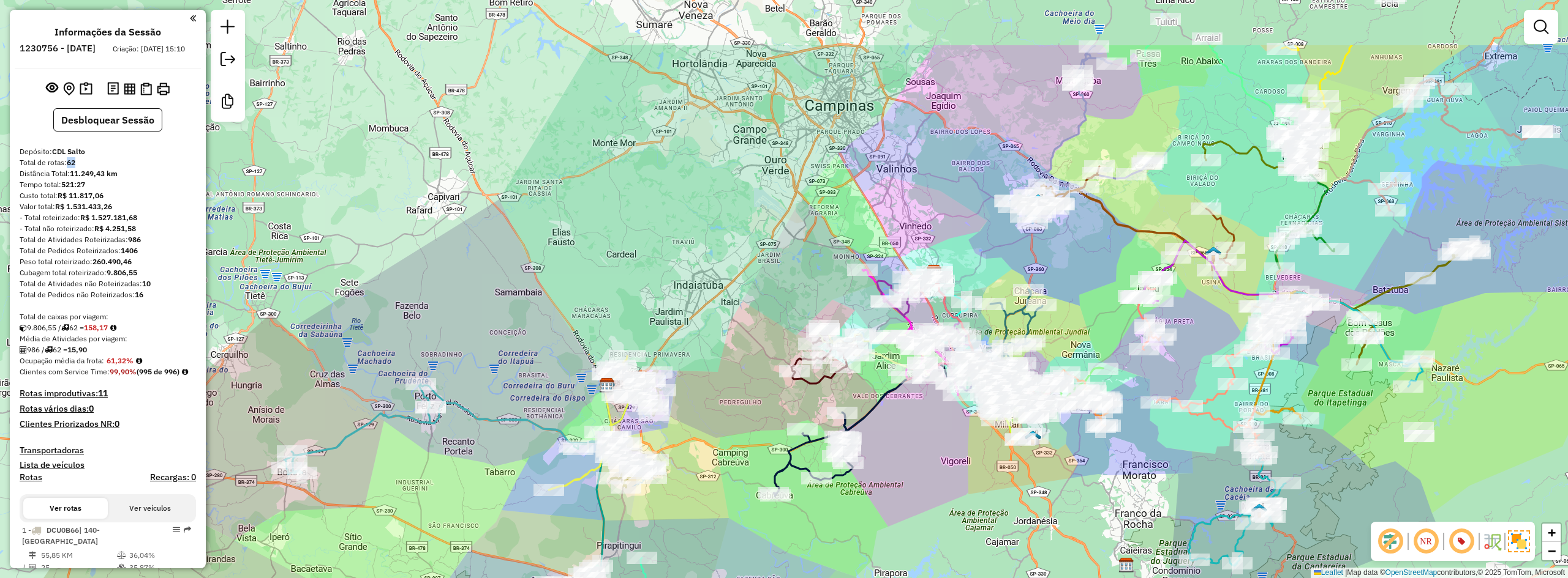
drag, startPoint x: 752, startPoint y: 276, endPoint x: 732, endPoint y: 379, distance: 104.9
click at [732, 379] on div "Janela de atendimento Grade de atendimento Capacidade Transportadoras Veículos …" at bounding box center [784, 289] width 1568 height 578
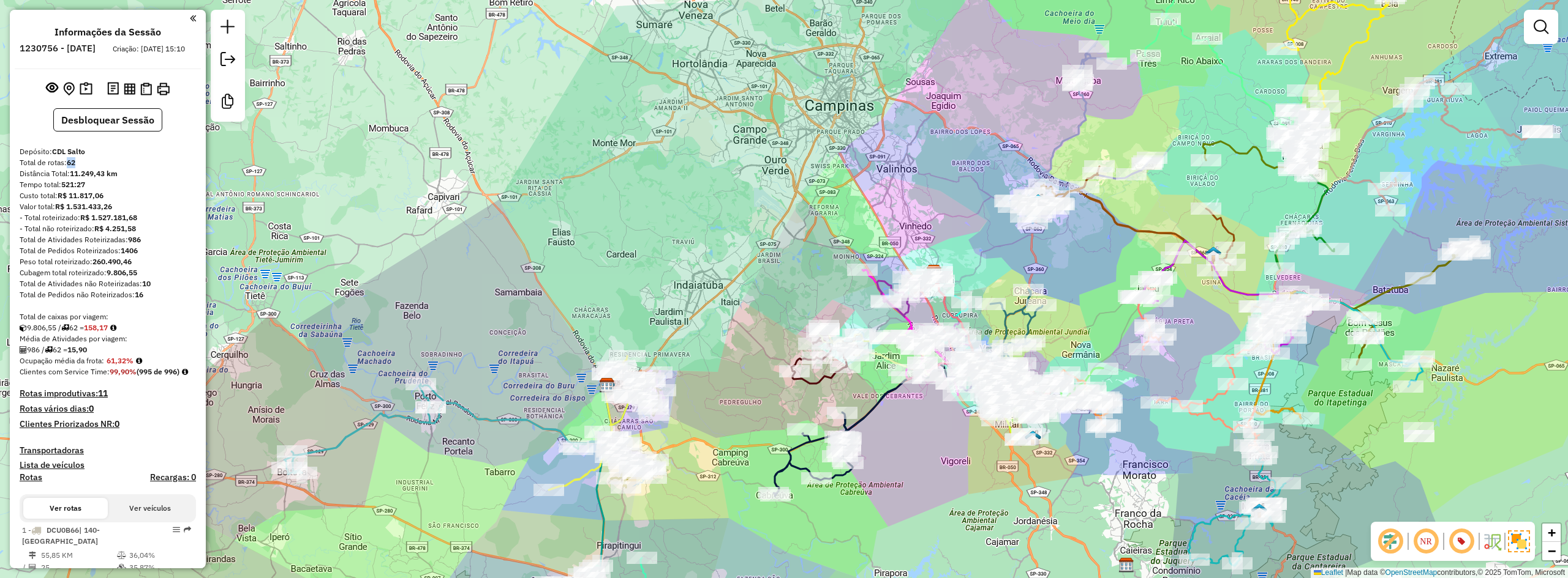
click at [744, 357] on div "Janela de atendimento Grade de atendimento Capacidade Transportadoras Veículos …" at bounding box center [784, 289] width 1568 height 578
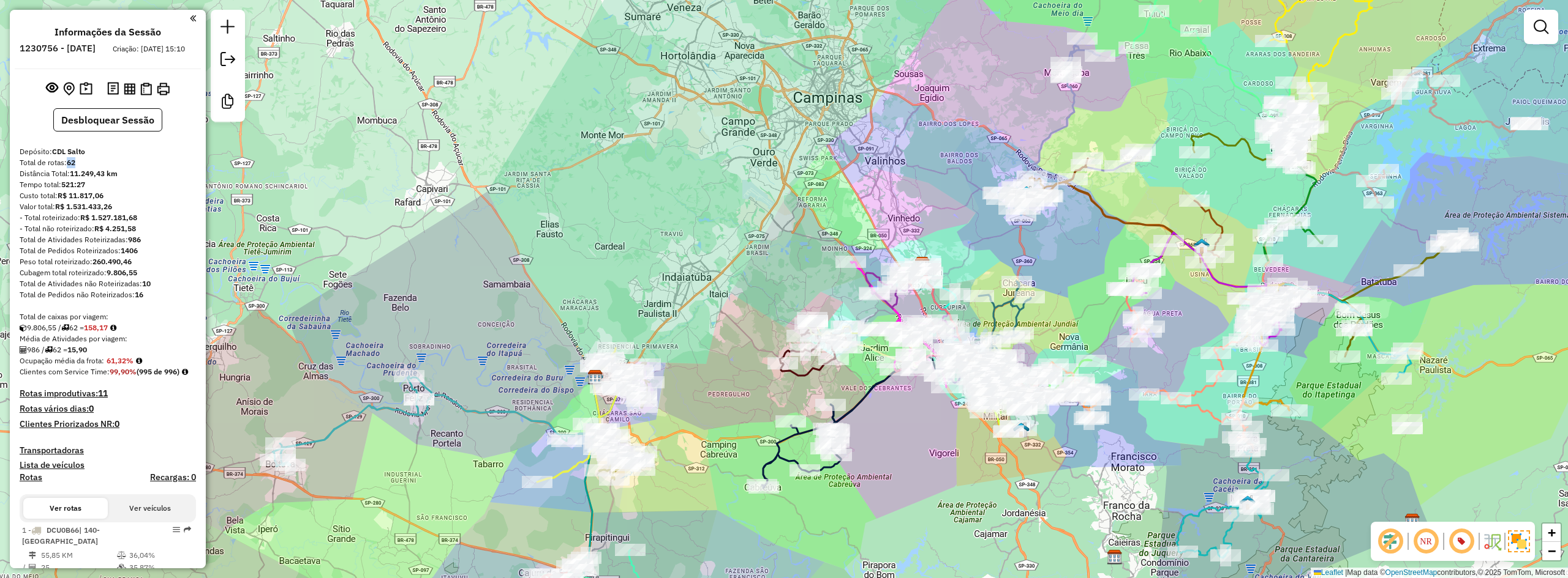
drag, startPoint x: 587, startPoint y: 275, endPoint x: 576, endPoint y: 267, distance: 13.6
click at [576, 267] on div "Janela de atendimento Grade de atendimento Capacidade Transportadoras Veículos …" at bounding box center [784, 289] width 1568 height 578
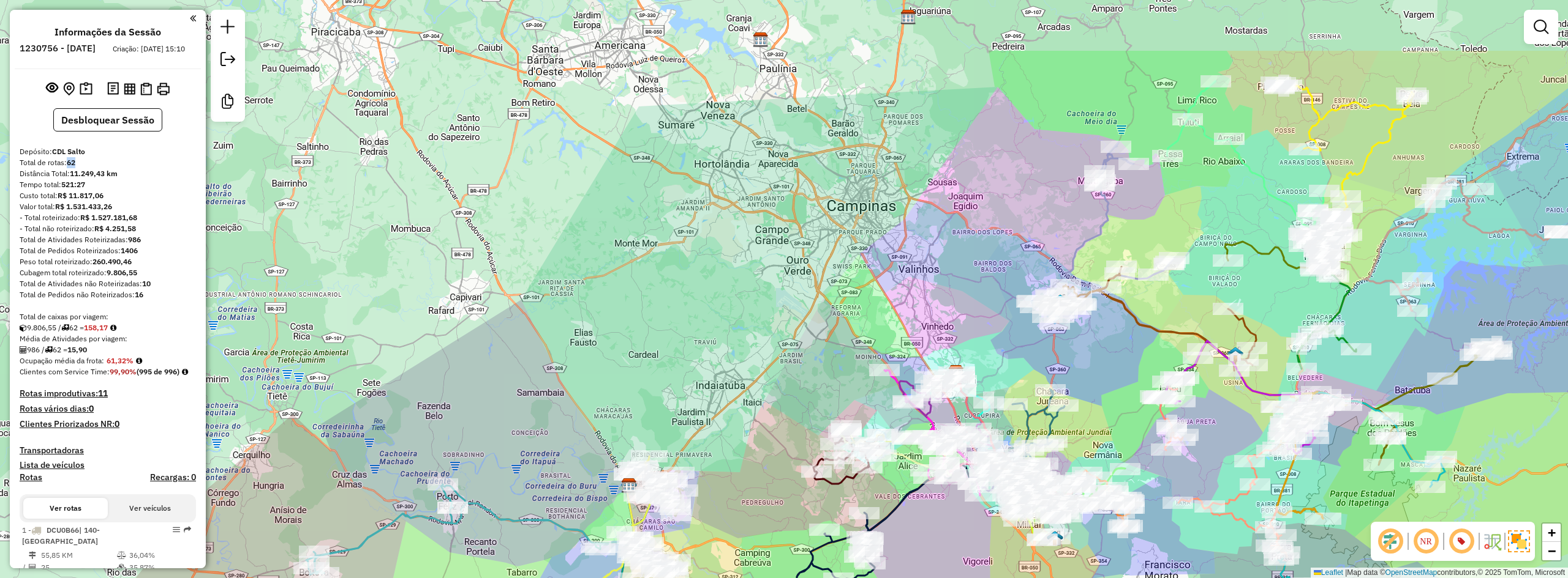
drag, startPoint x: 576, startPoint y: 238, endPoint x: 609, endPoint y: 347, distance: 113.9
click at [609, 347] on div "Janela de atendimento Grade de atendimento Capacidade Transportadoras Veículos …" at bounding box center [784, 289] width 1568 height 578
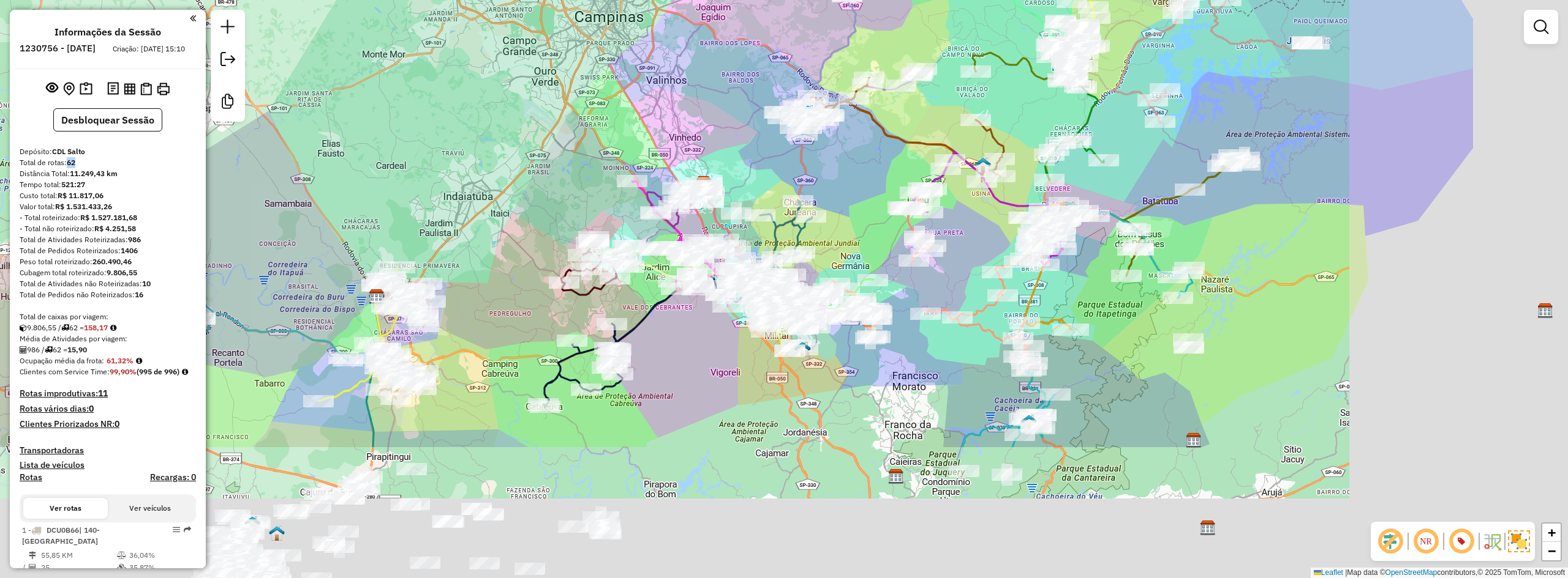
drag, startPoint x: 736, startPoint y: 328, endPoint x: 453, endPoint y: 71, distance: 382.3
click at [413, 22] on div "Janela de atendimento Grade de atendimento Capacidade Transportadoras Veículos …" at bounding box center [784, 289] width 1568 height 578
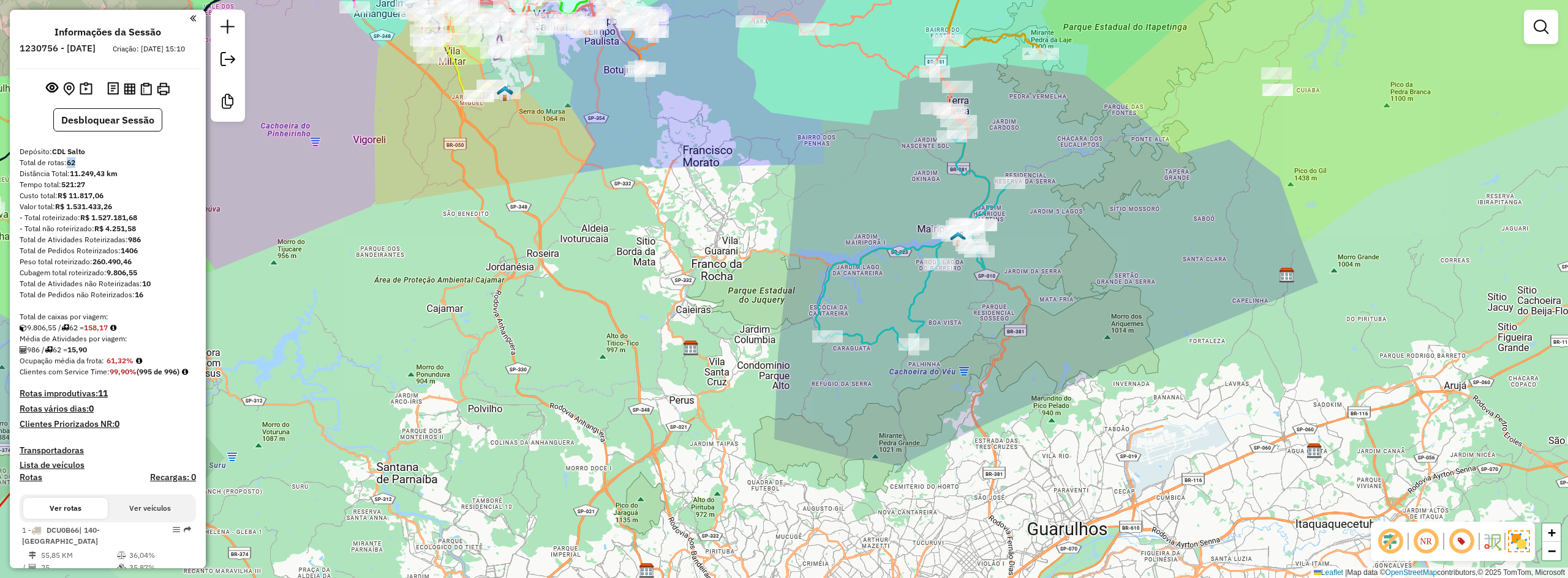
drag, startPoint x: 707, startPoint y: 237, endPoint x: 1109, endPoint y: -4, distance: 468.7
click at [1109, 0] on html "Aguarde... Pop-up bloqueado! Seu navegador bloqueou automáticamente a abertura …" at bounding box center [784, 289] width 1568 height 578
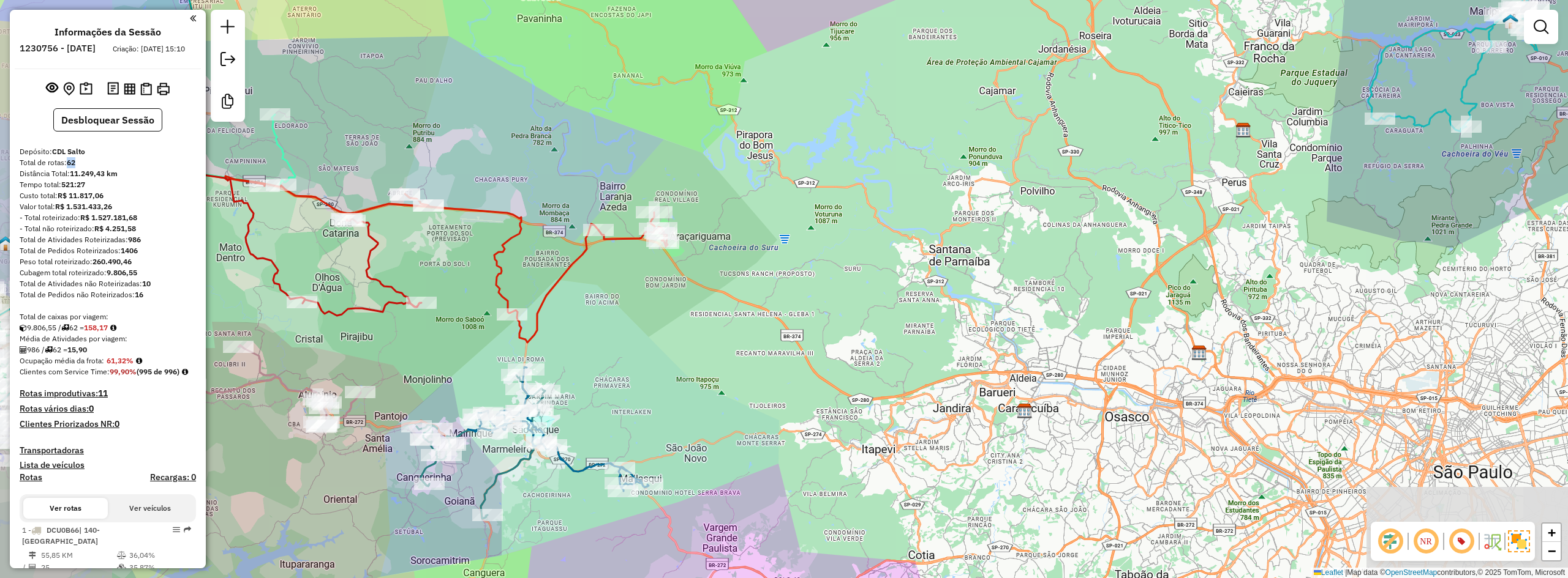
drag, startPoint x: 783, startPoint y: 251, endPoint x: 803, endPoint y: 254, distance: 20.2
click at [803, 254] on div "Janela de atendimento Grade de atendimento Capacidade Transportadoras Veículos …" at bounding box center [784, 289] width 1568 height 578
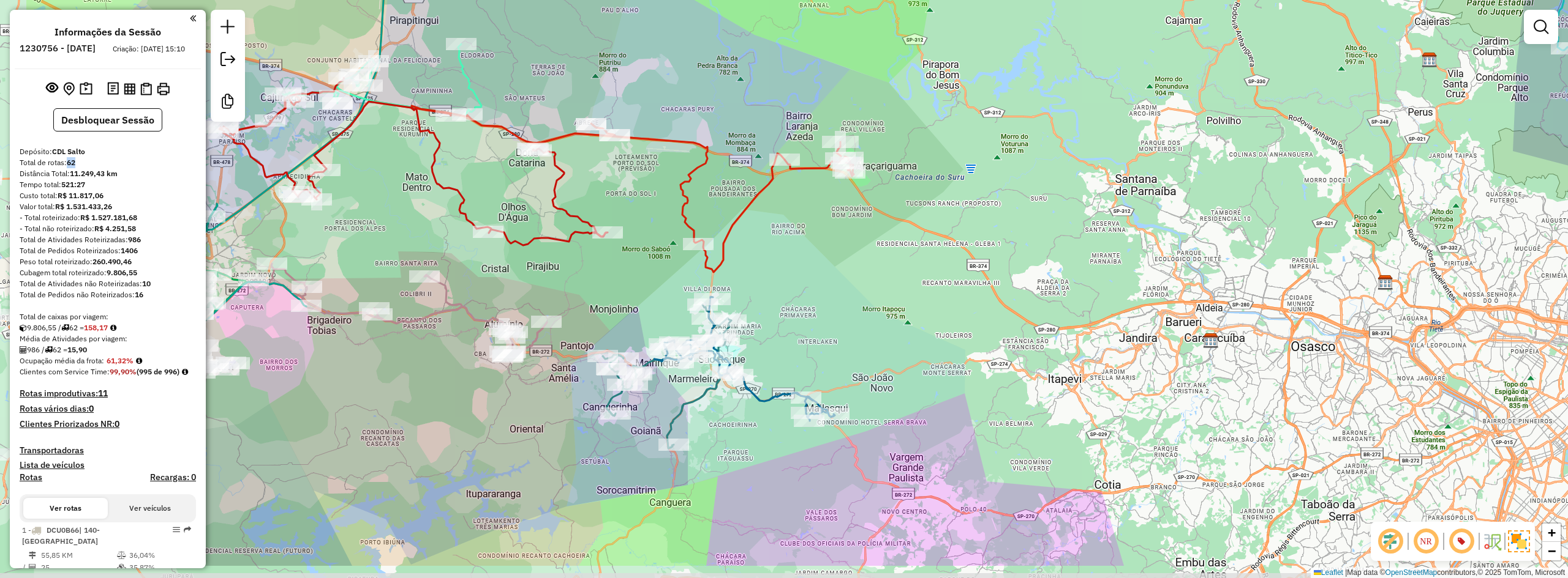
drag, startPoint x: 731, startPoint y: 375, endPoint x: 888, endPoint y: 333, distance: 162.5
click at [888, 333] on div "Janela de atendimento Grade de atendimento Capacidade Transportadoras Veículos …" at bounding box center [784, 289] width 1568 height 578
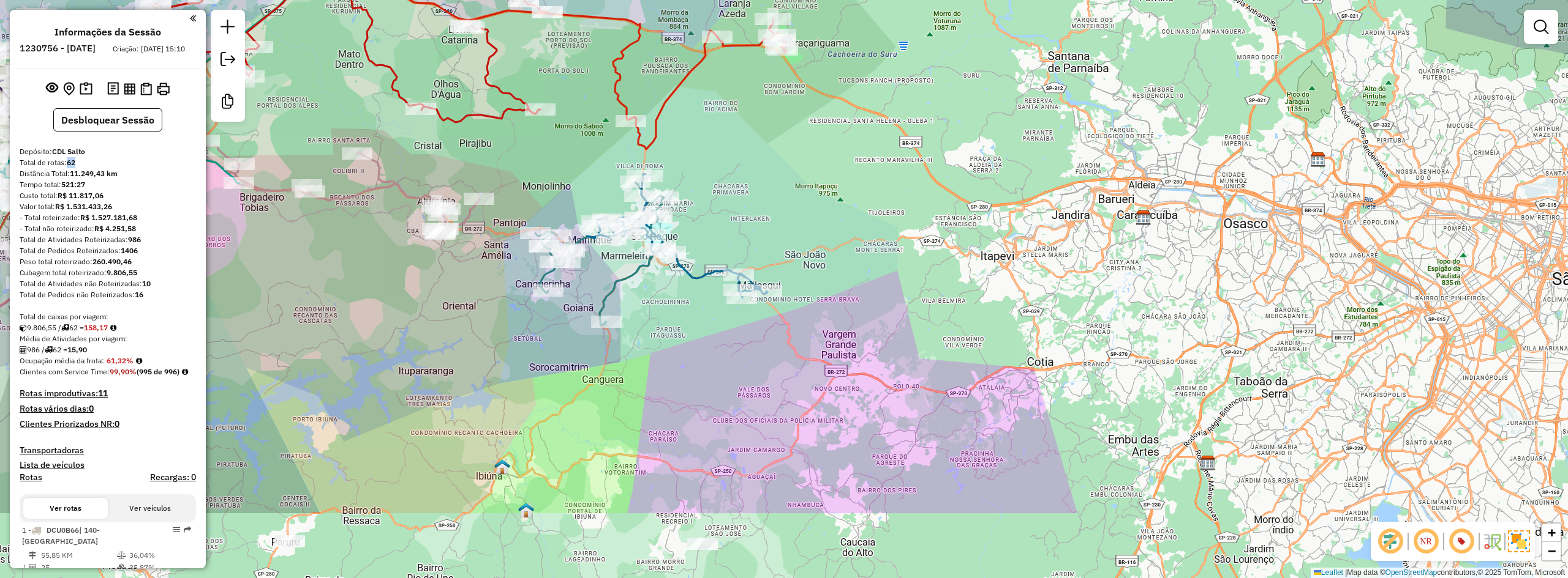
drag, startPoint x: 1074, startPoint y: 346, endPoint x: 1031, endPoint y: 252, distance: 103.4
click at [1031, 252] on div "Janela de atendimento Grade de atendimento Capacidade Transportadoras Veículos …" at bounding box center [784, 289] width 1568 height 578
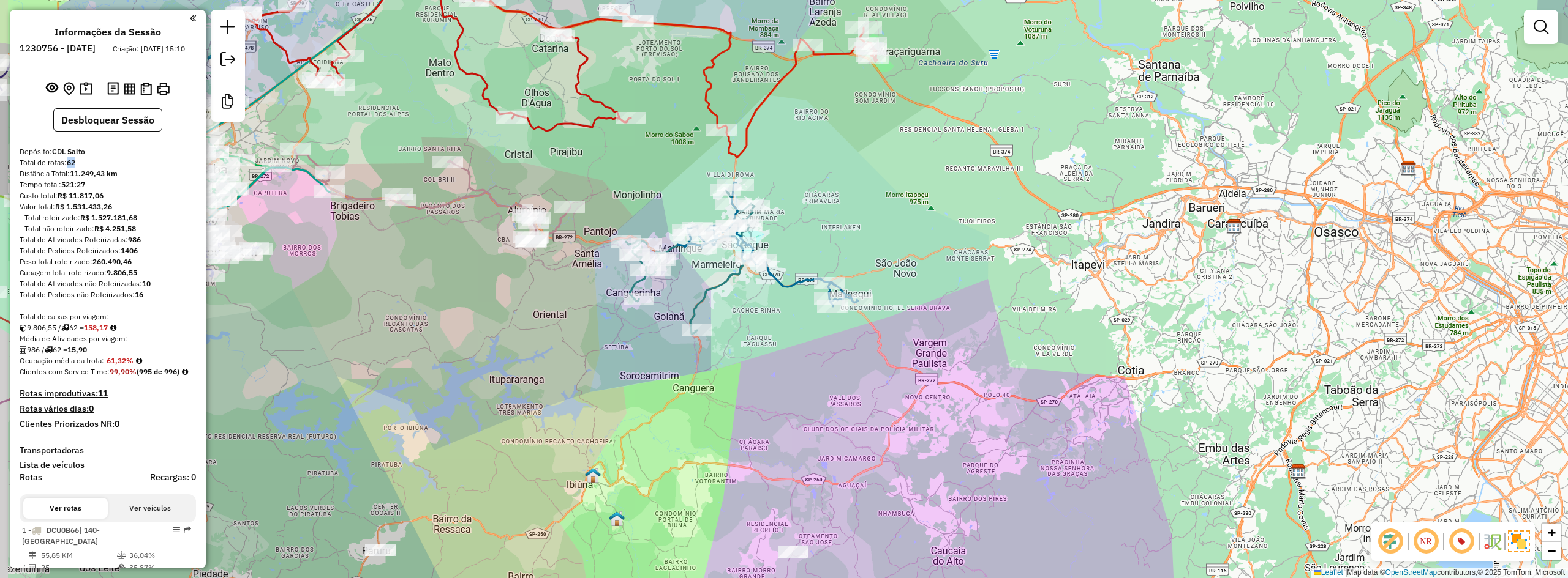
drag, startPoint x: 804, startPoint y: 154, endPoint x: 901, endPoint y: 132, distance: 99.5
click at [896, 163] on div "Janela de atendimento Grade de atendimento Capacidade Transportadoras Veículos …" at bounding box center [784, 289] width 1568 height 578
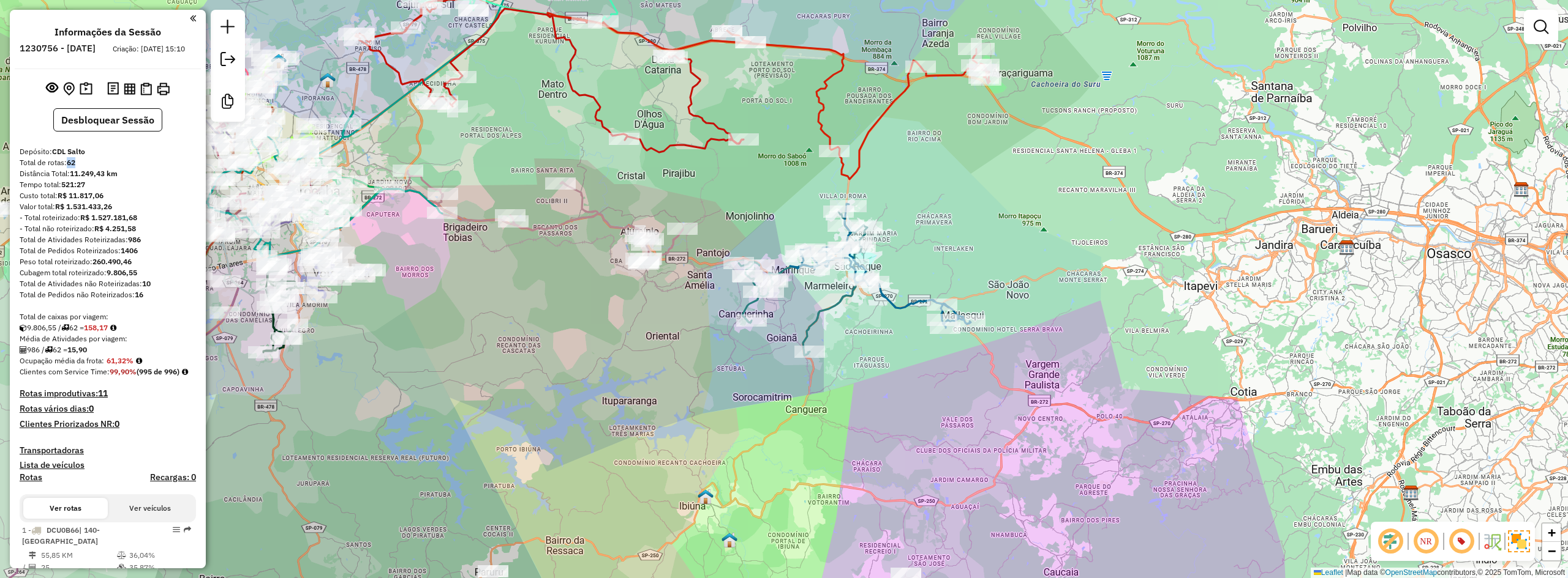
drag, startPoint x: 838, startPoint y: 153, endPoint x: 934, endPoint y: 171, distance: 97.7
click at [934, 171] on div "Janela de atendimento Grade de atendimento Capacidade Transportadoras Veículos …" at bounding box center [784, 289] width 1568 height 578
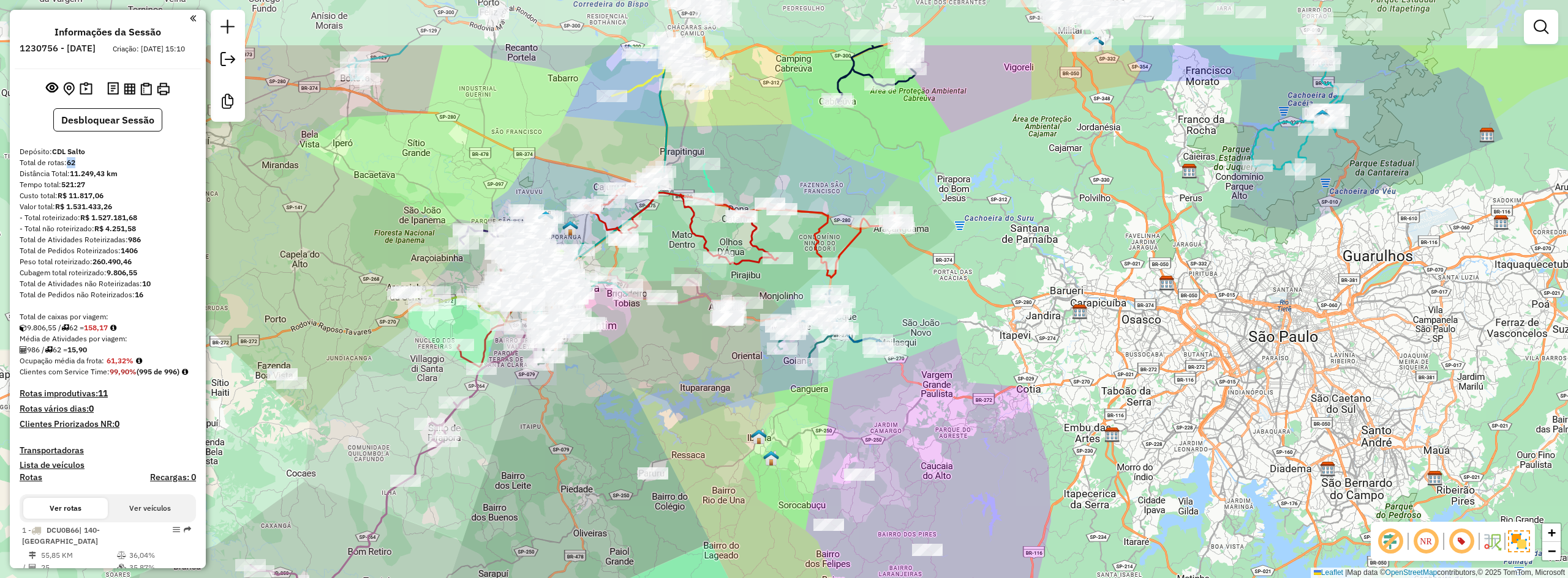
drag, startPoint x: 914, startPoint y: 316, endPoint x: 853, endPoint y: 419, distance: 119.7
click at [853, 419] on div "Janela de atendimento Grade de atendimento Capacidade Transportadoras Veículos …" at bounding box center [784, 289] width 1568 height 578
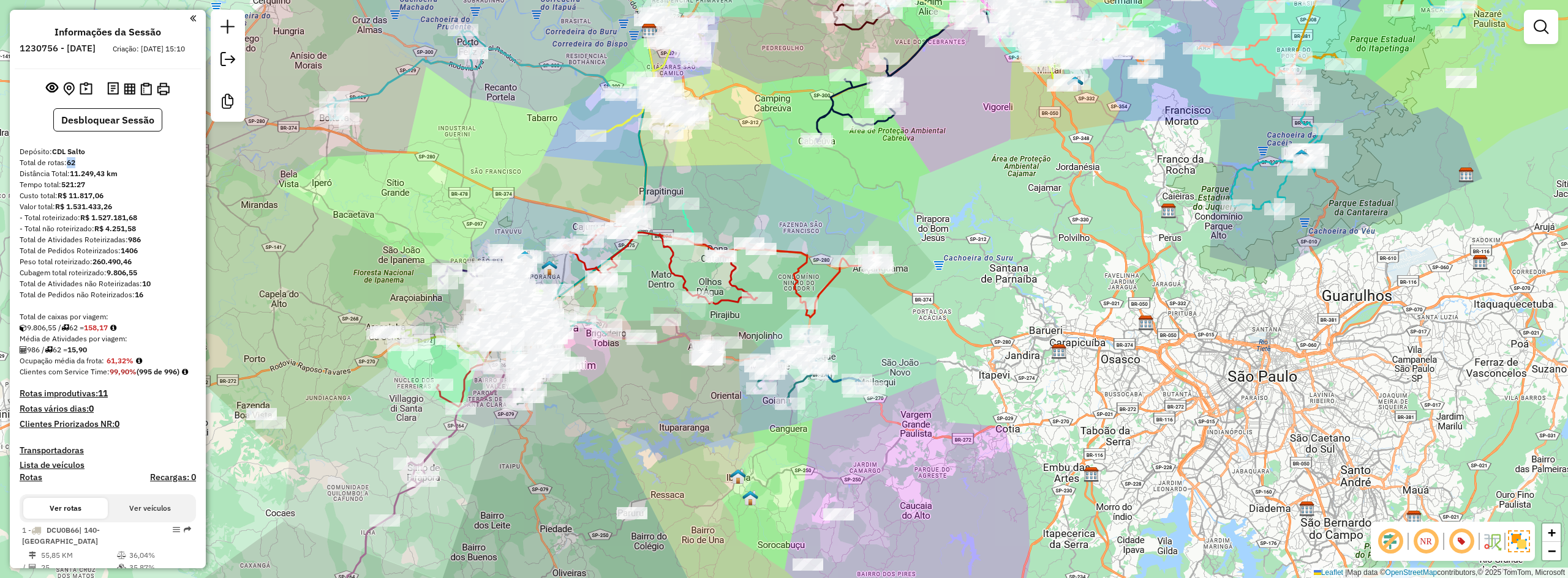
drag, startPoint x: 1052, startPoint y: 200, endPoint x: 1031, endPoint y: 240, distance: 45.2
click at [1031, 240] on div "Janela de atendimento Grade de atendimento Capacidade Transportadoras Veículos …" at bounding box center [784, 289] width 1568 height 578
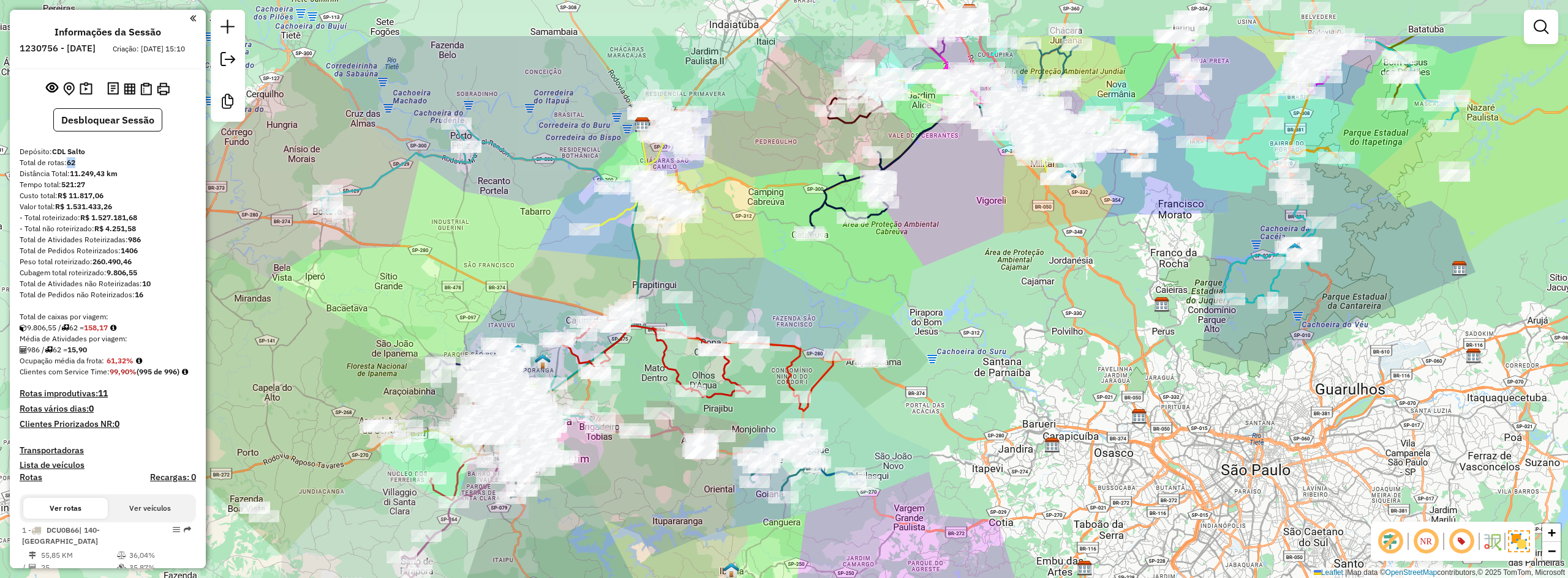
drag, startPoint x: 1049, startPoint y: 229, endPoint x: 1042, endPoint y: 323, distance: 94.3
click at [1042, 323] on div "Janela de atendimento Grade de atendimento Capacidade Transportadoras Veículos …" at bounding box center [784, 289] width 1568 height 578
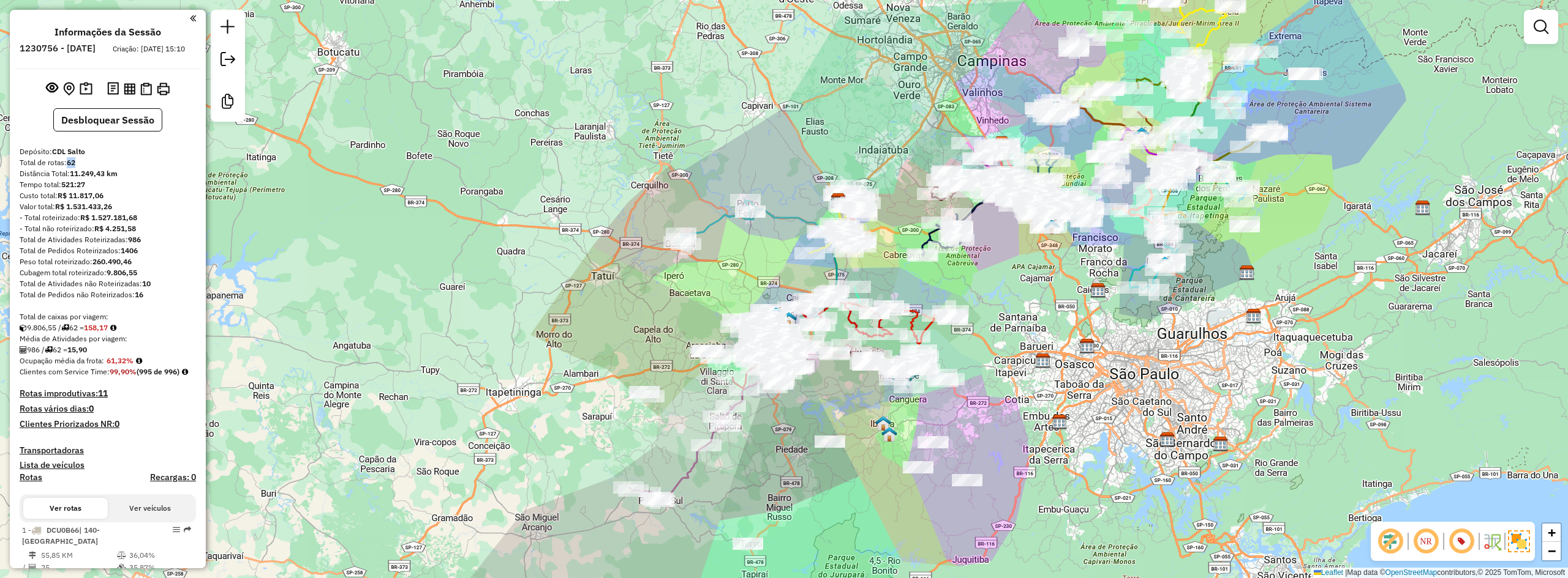
drag, startPoint x: 1037, startPoint y: 320, endPoint x: 1036, endPoint y: 297, distance: 23.0
click at [1036, 297] on div "Janela de atendimento Grade de atendimento Capacidade Transportadoras Veículos …" at bounding box center [784, 289] width 1568 height 578
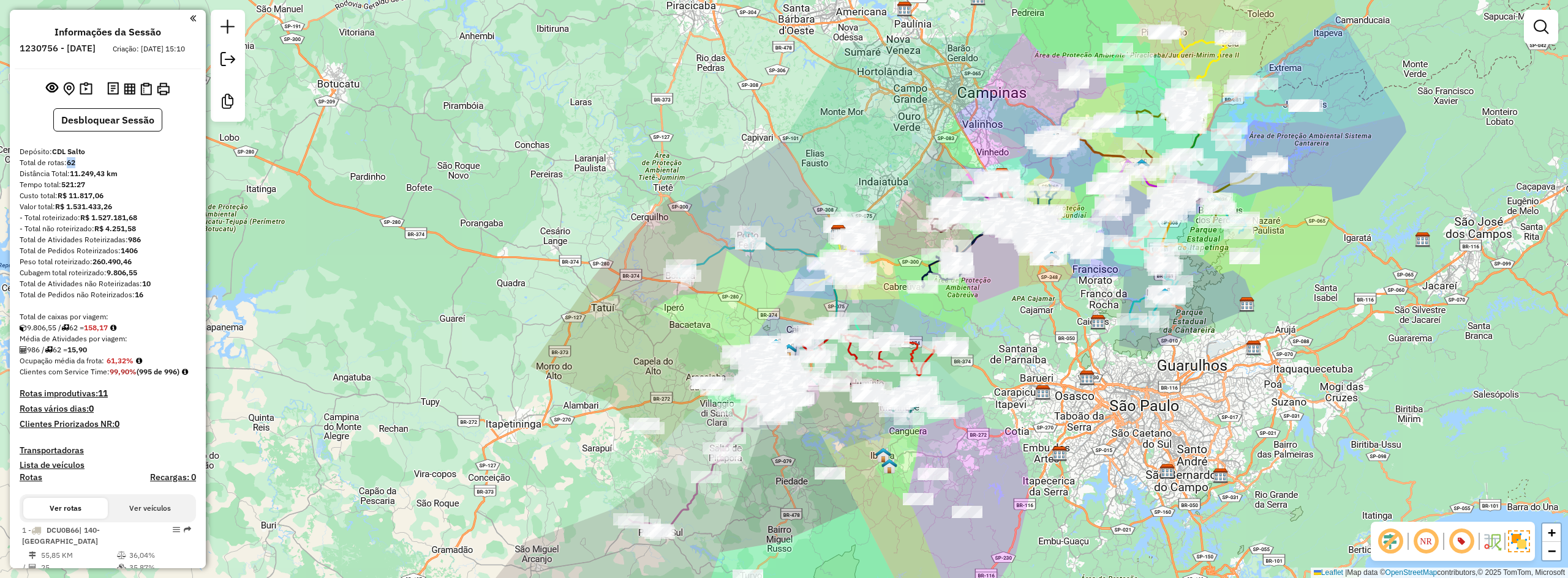
drag, startPoint x: 1048, startPoint y: 307, endPoint x: 1048, endPoint y: 339, distance: 32.0
click at [1048, 339] on div "Janela de atendimento Grade de atendimento Capacidade Transportadoras Veículos …" at bounding box center [784, 289] width 1568 height 578
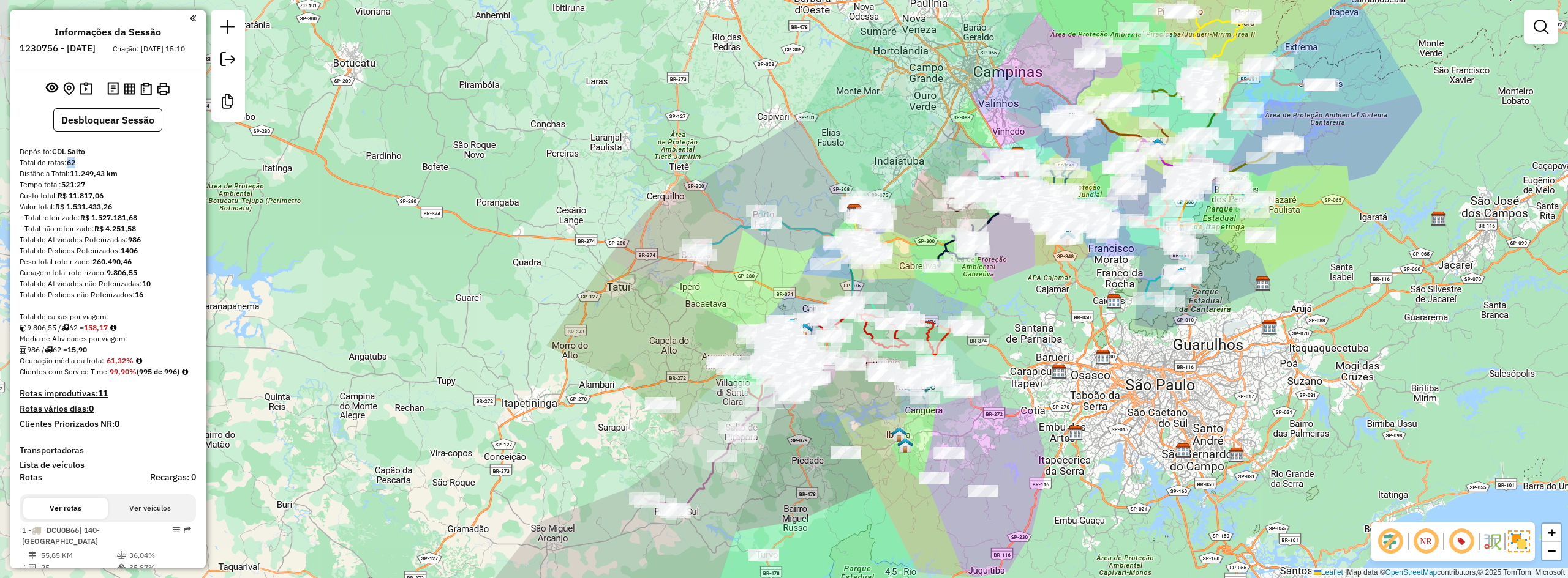
drag, startPoint x: 1020, startPoint y: 332, endPoint x: 1029, endPoint y: 322, distance: 13.5
click at [1029, 322] on div "Janela de atendimento Grade de atendimento Capacidade Transportadoras Veículos …" at bounding box center [784, 289] width 1568 height 578
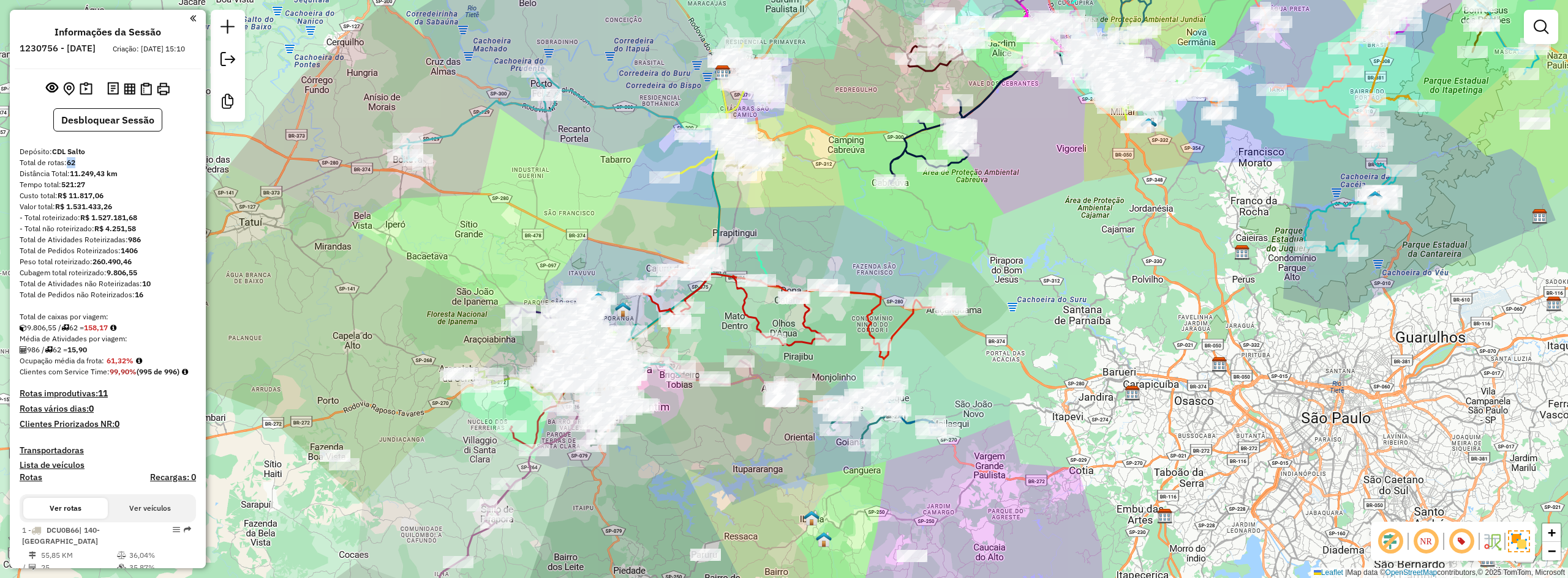
drag, startPoint x: 1011, startPoint y: 312, endPoint x: 1047, endPoint y: 285, distance: 45.0
click at [1047, 285] on div "Janela de atendimento Grade de atendimento Capacidade Transportadoras Veículos …" at bounding box center [784, 289] width 1568 height 578
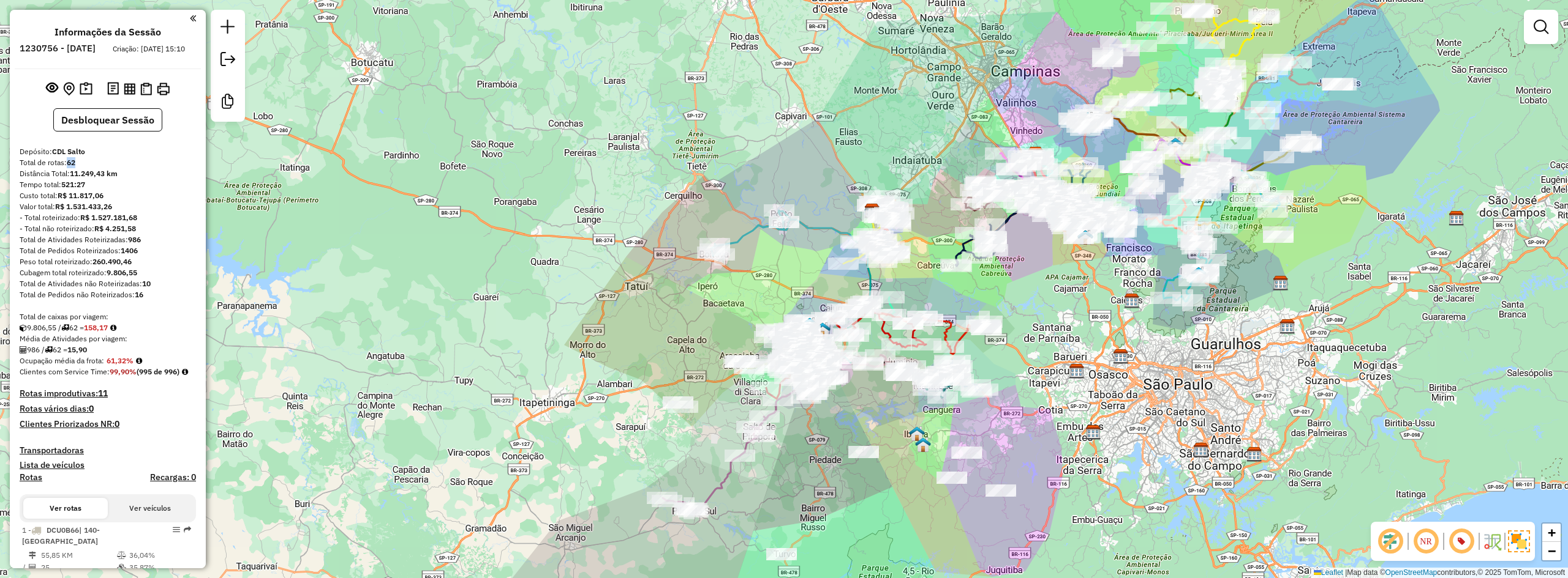
drag, startPoint x: 1042, startPoint y: 268, endPoint x: 1029, endPoint y: 300, distance: 34.5
click at [1029, 300] on div "Janela de atendimento Grade de atendimento Capacidade Transportadoras Veículos …" at bounding box center [784, 289] width 1568 height 578
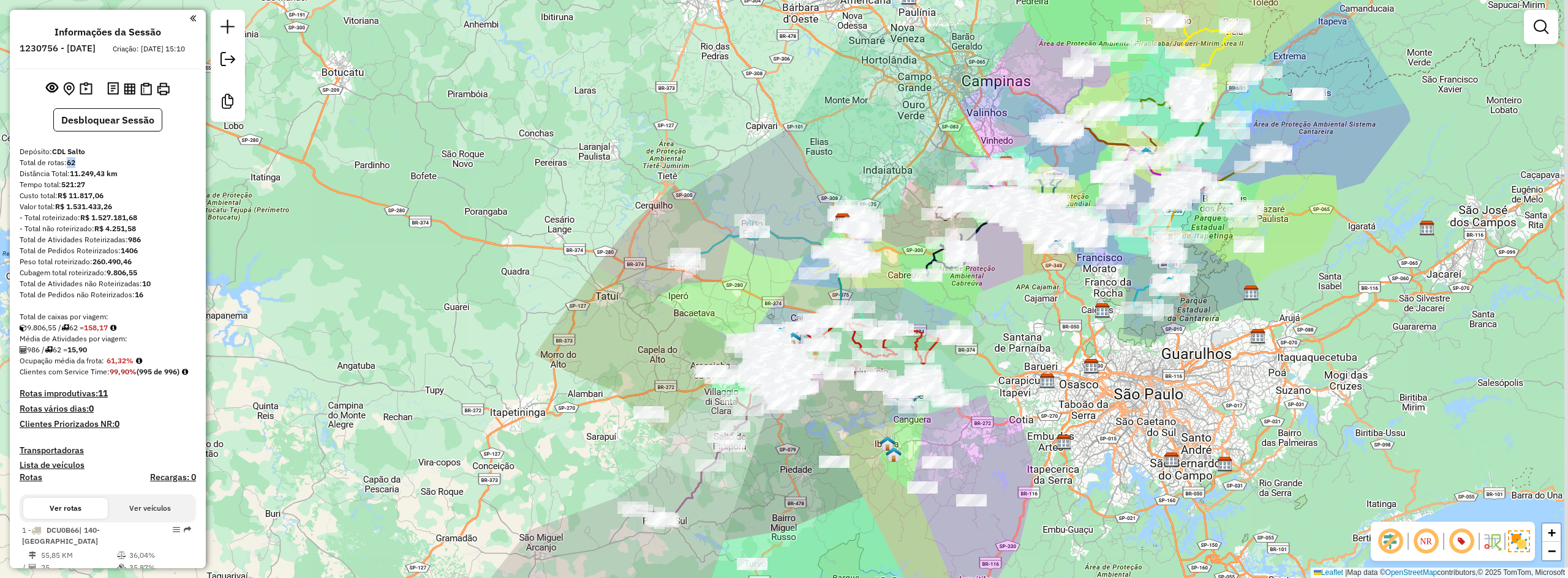
drag, startPoint x: 1028, startPoint y: 300, endPoint x: 999, endPoint y: 310, distance: 30.7
click at [999, 310] on div "Janela de atendimento Grade de atendimento Capacidade Transportadoras Veículos …" at bounding box center [784, 289] width 1568 height 578
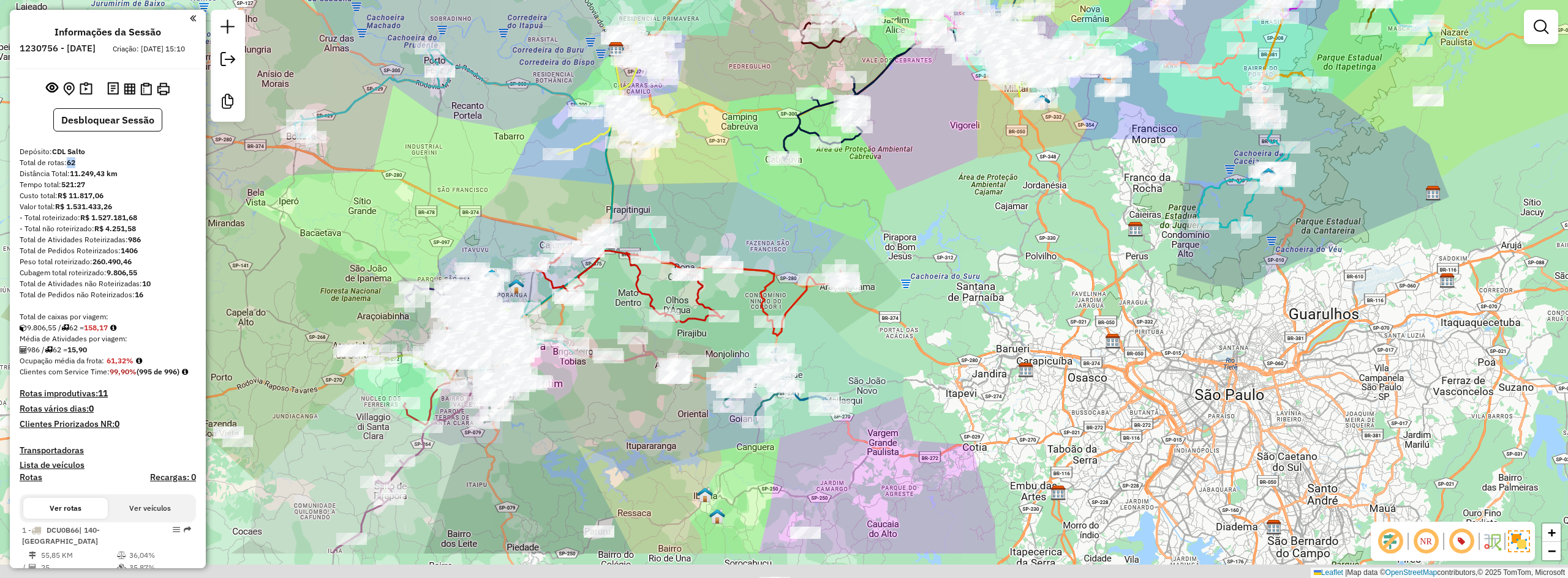
drag, startPoint x: 993, startPoint y: 306, endPoint x: 917, endPoint y: 216, distance: 117.8
click at [917, 216] on div "Janela de atendimento Grade de atendimento Capacidade Transportadoras Veículos …" at bounding box center [784, 289] width 1568 height 578
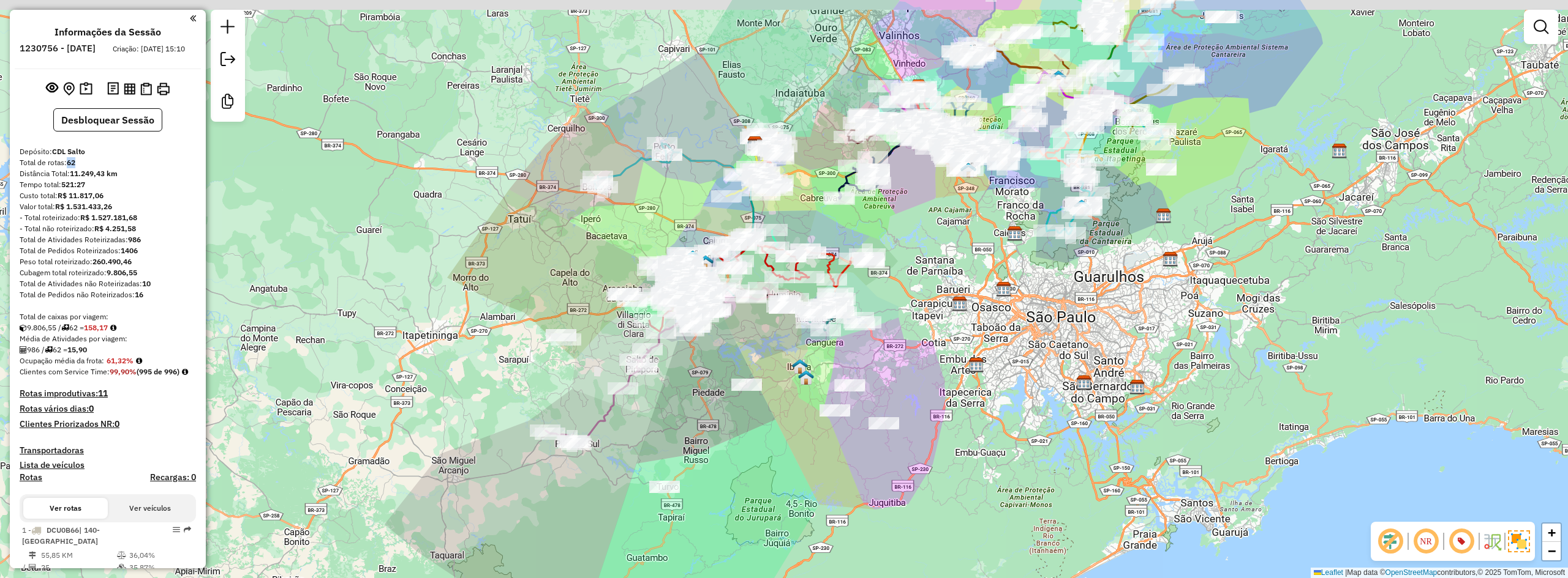
drag, startPoint x: 953, startPoint y: 235, endPoint x: 947, endPoint y: 252, distance: 18.0
click at [947, 252] on div "Janela de atendimento Grade de atendimento Capacidade Transportadoras Veículos …" at bounding box center [784, 289] width 1568 height 578
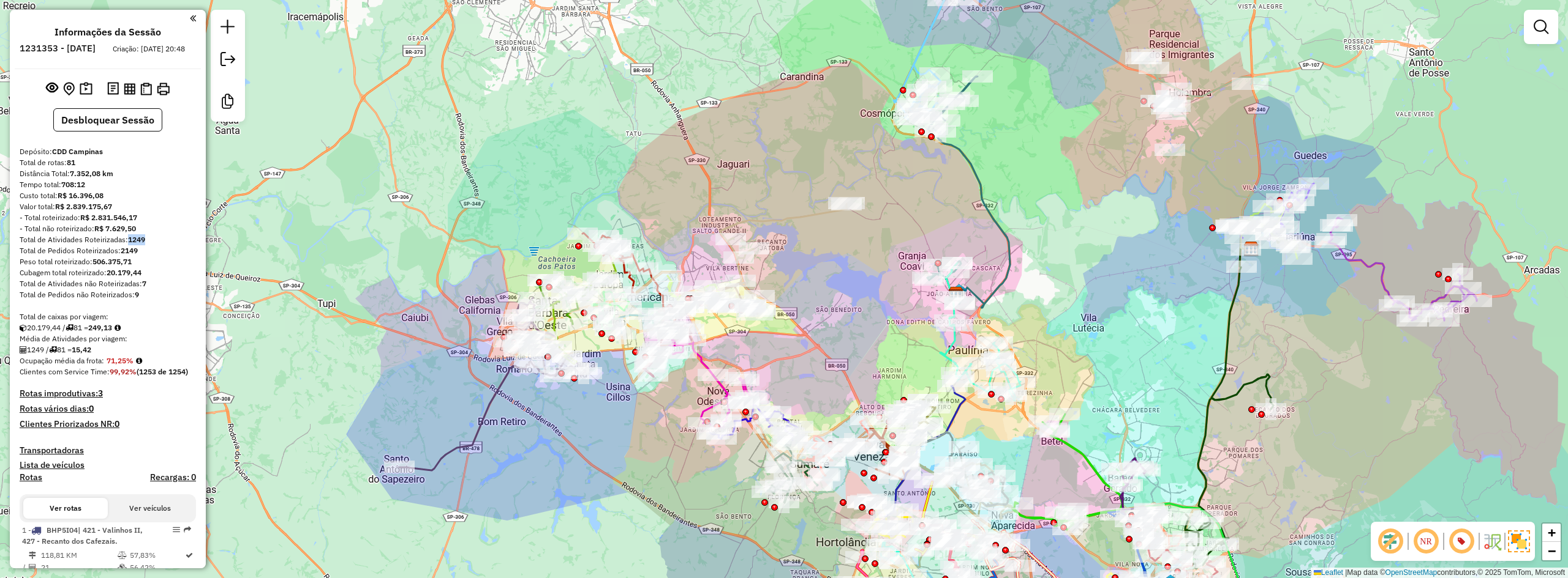
drag, startPoint x: 830, startPoint y: 292, endPoint x: 867, endPoint y: 339, distance: 59.8
click at [867, 339] on div "Janela de atendimento Grade de atendimento Capacidade Transportadoras Veículos …" at bounding box center [784, 289] width 1568 height 578
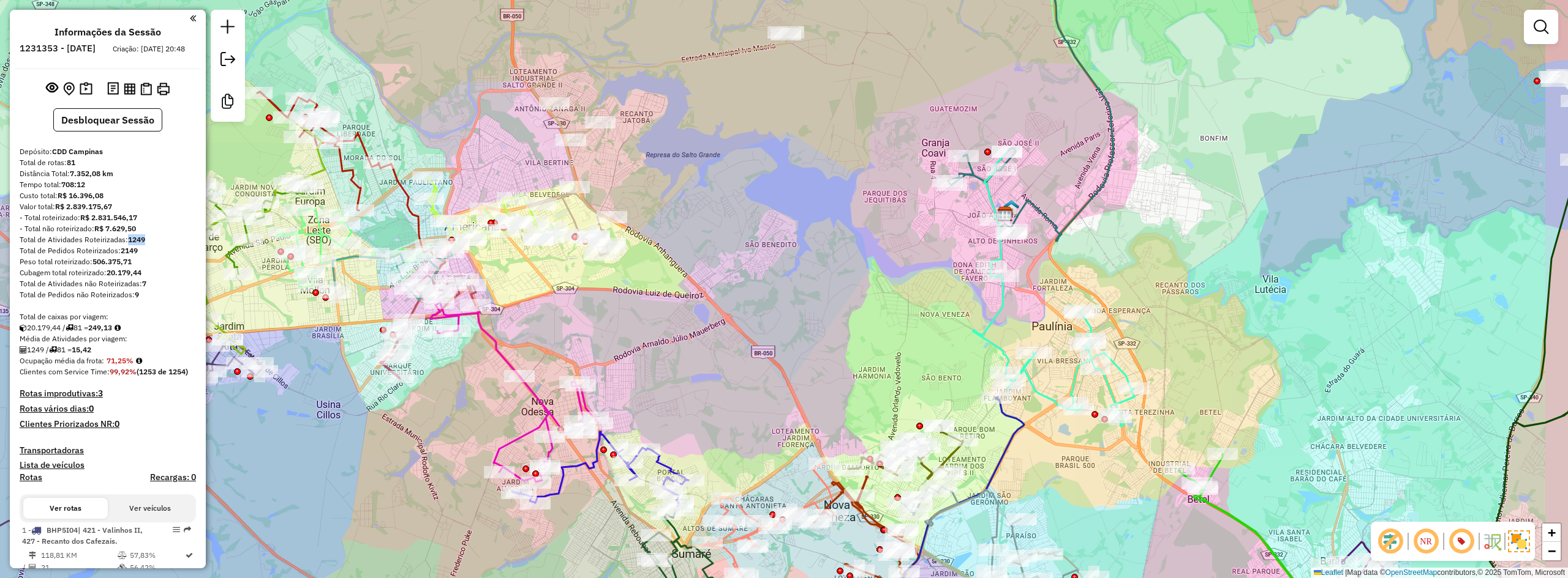
drag, startPoint x: 1153, startPoint y: 277, endPoint x: 1113, endPoint y: 240, distance: 54.5
click at [1113, 240] on div "Janela de atendimento Grade de atendimento Capacidade Transportadoras Veículos …" at bounding box center [784, 289] width 1568 height 578
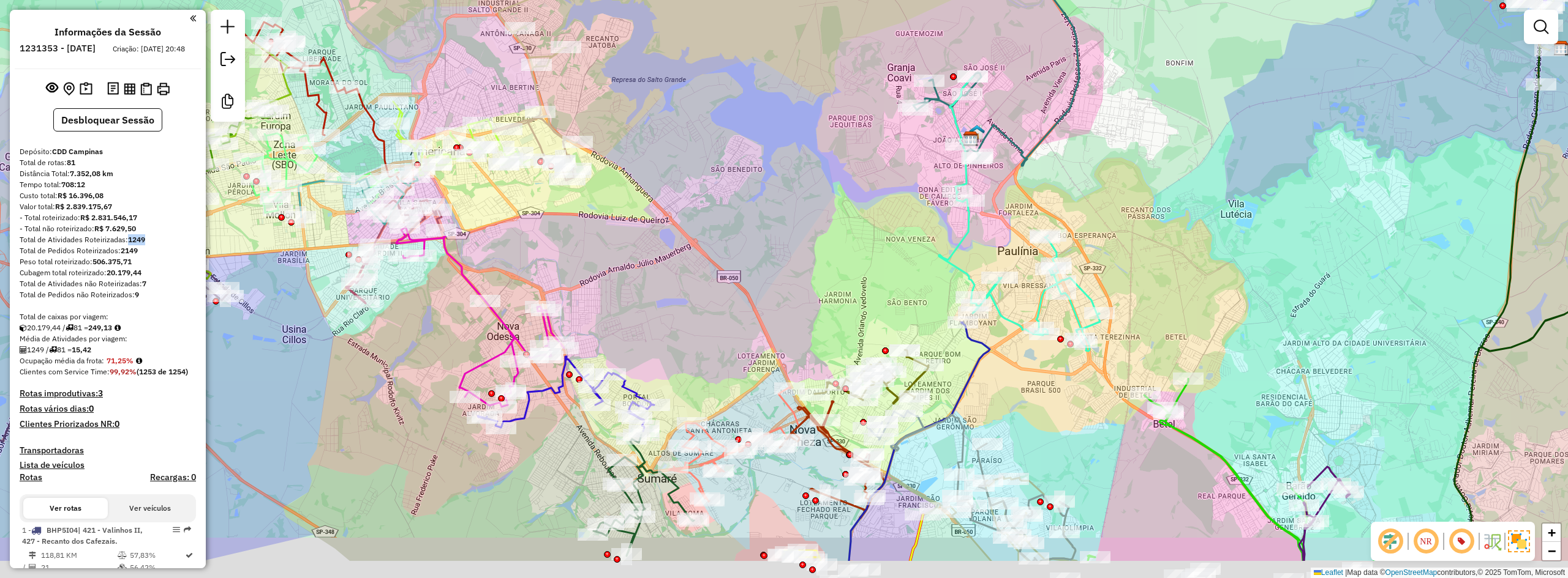
drag, startPoint x: 1179, startPoint y: 293, endPoint x: 1128, endPoint y: 161, distance: 141.5
click at [1129, 163] on div "Janela de atendimento Grade de atendimento Capacidade Transportadoras Veículos …" at bounding box center [784, 289] width 1568 height 578
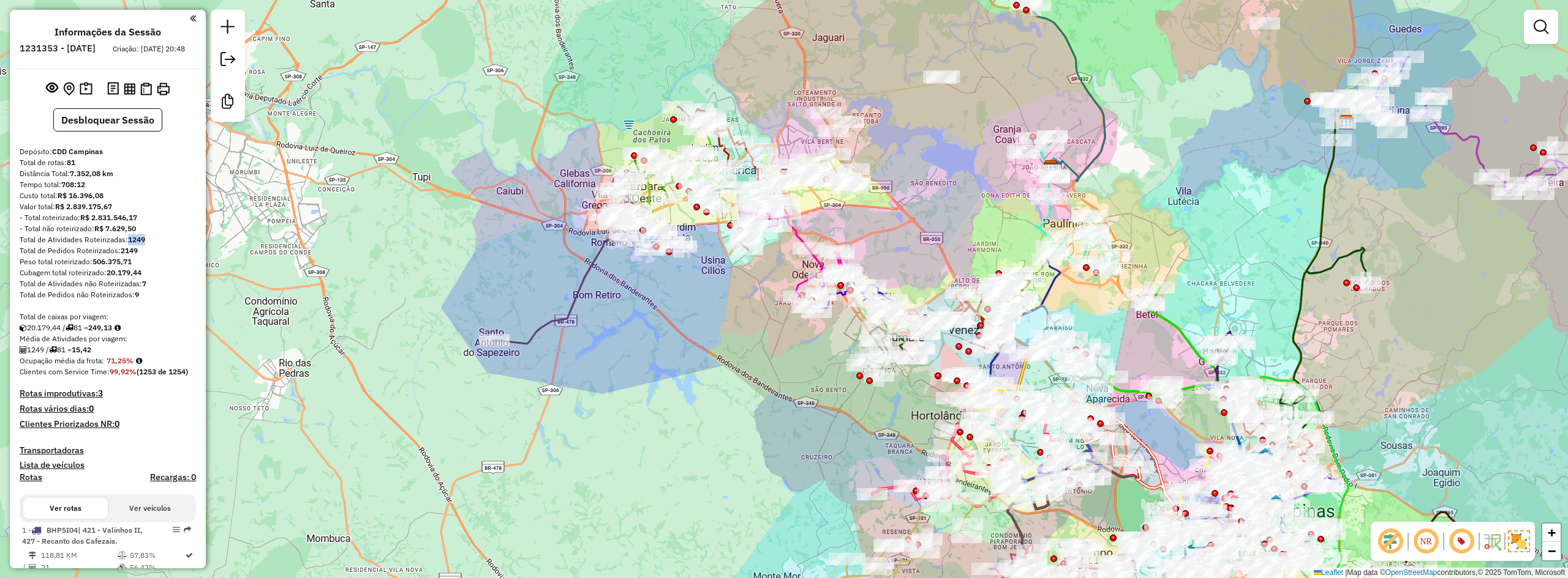
drag, startPoint x: 888, startPoint y: 177, endPoint x: 896, endPoint y: 221, distance: 44.7
click at [896, 221] on div "Janela de atendimento Grade de atendimento Capacidade Transportadoras Veículos …" at bounding box center [784, 289] width 1568 height 578
click at [596, 260] on icon at bounding box center [588, 277] width 186 height 133
select select "**********"
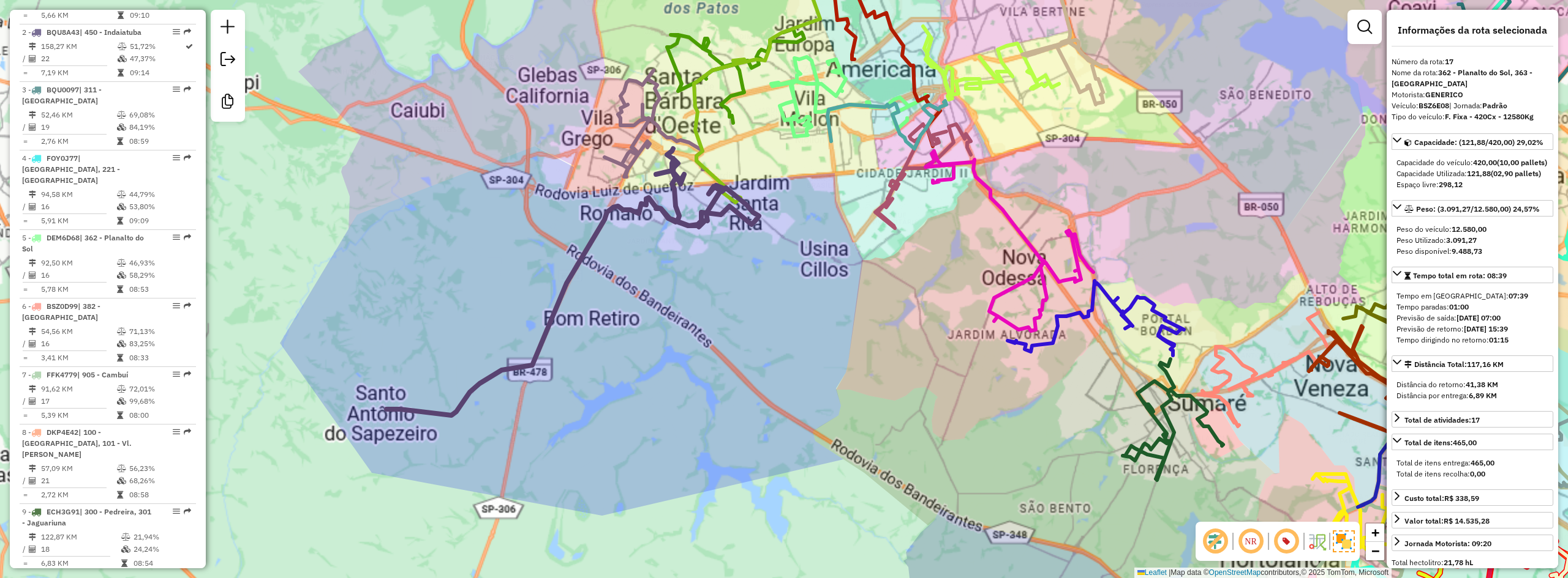
scroll to position [1620, 0]
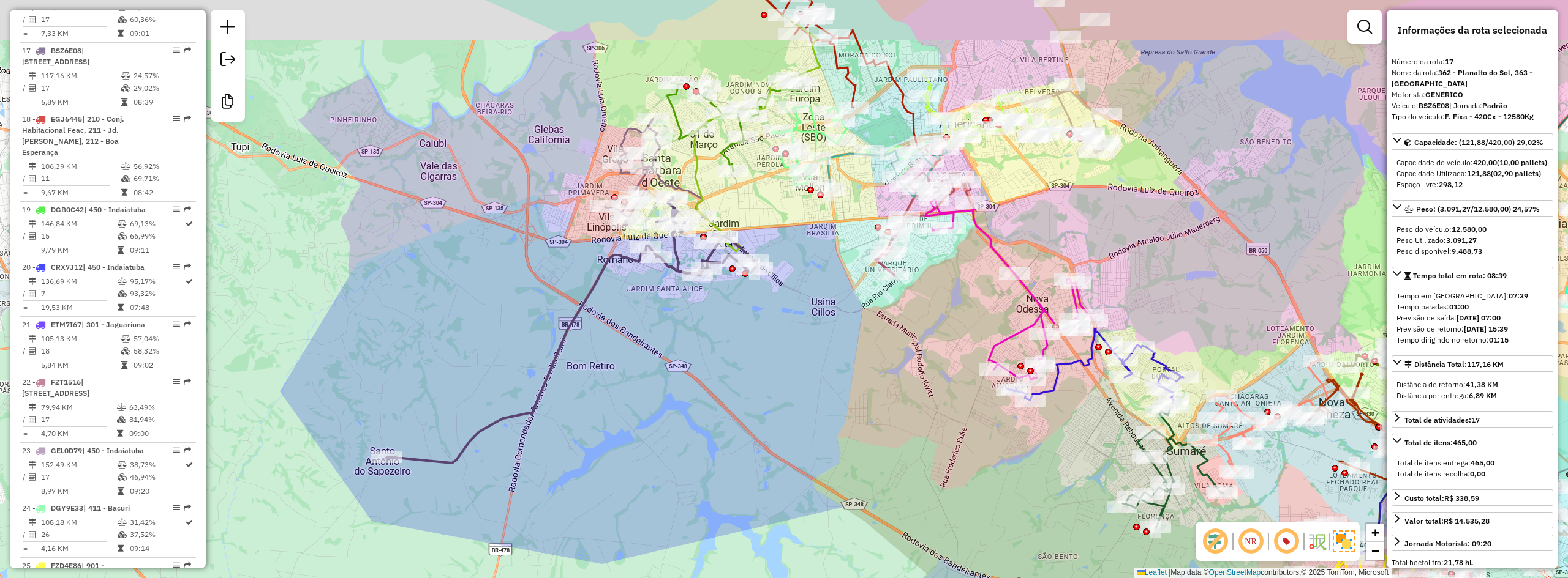
drag, startPoint x: 629, startPoint y: 271, endPoint x: 622, endPoint y: 350, distance: 79.3
click at [622, 350] on div "Janela de atendimento Grade de atendimento Capacidade Transportadoras Veículos …" at bounding box center [784, 289] width 1568 height 578
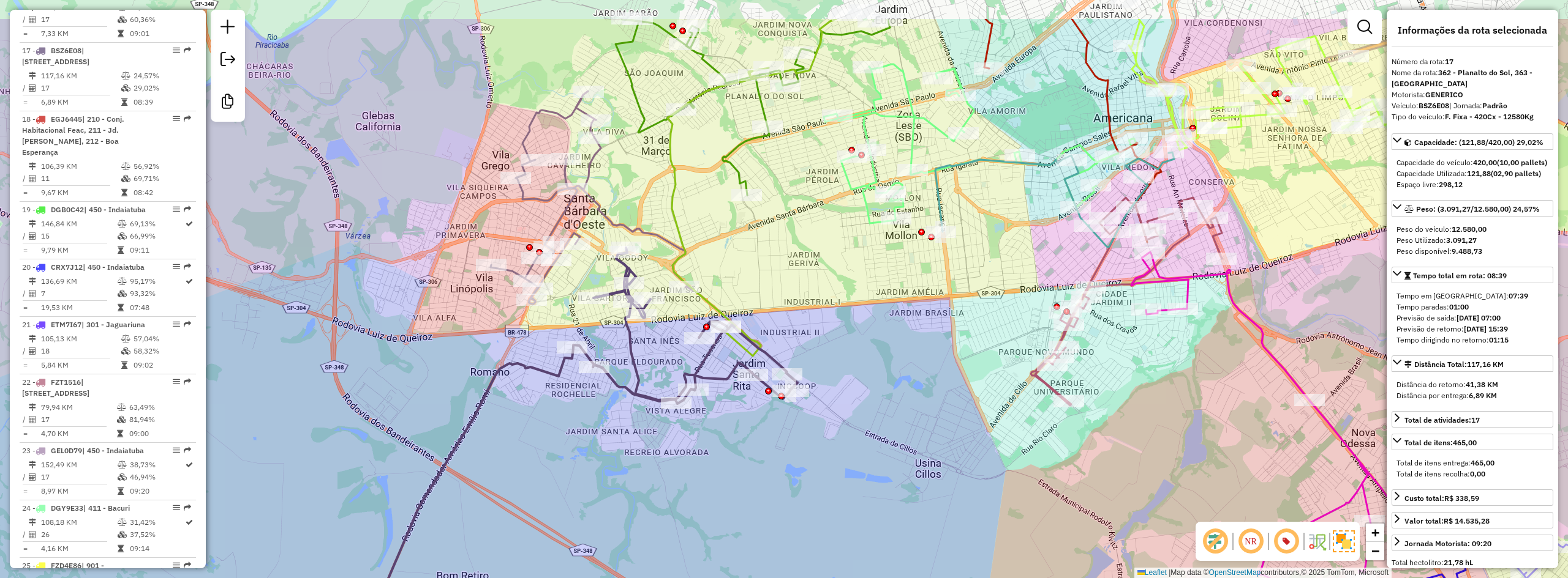
drag, startPoint x: 654, startPoint y: 305, endPoint x: 545, endPoint y: 382, distance: 133.5
click at [545, 382] on div "Janela de atendimento Grade de atendimento Capacidade Transportadoras Veículos …" at bounding box center [784, 289] width 1568 height 578
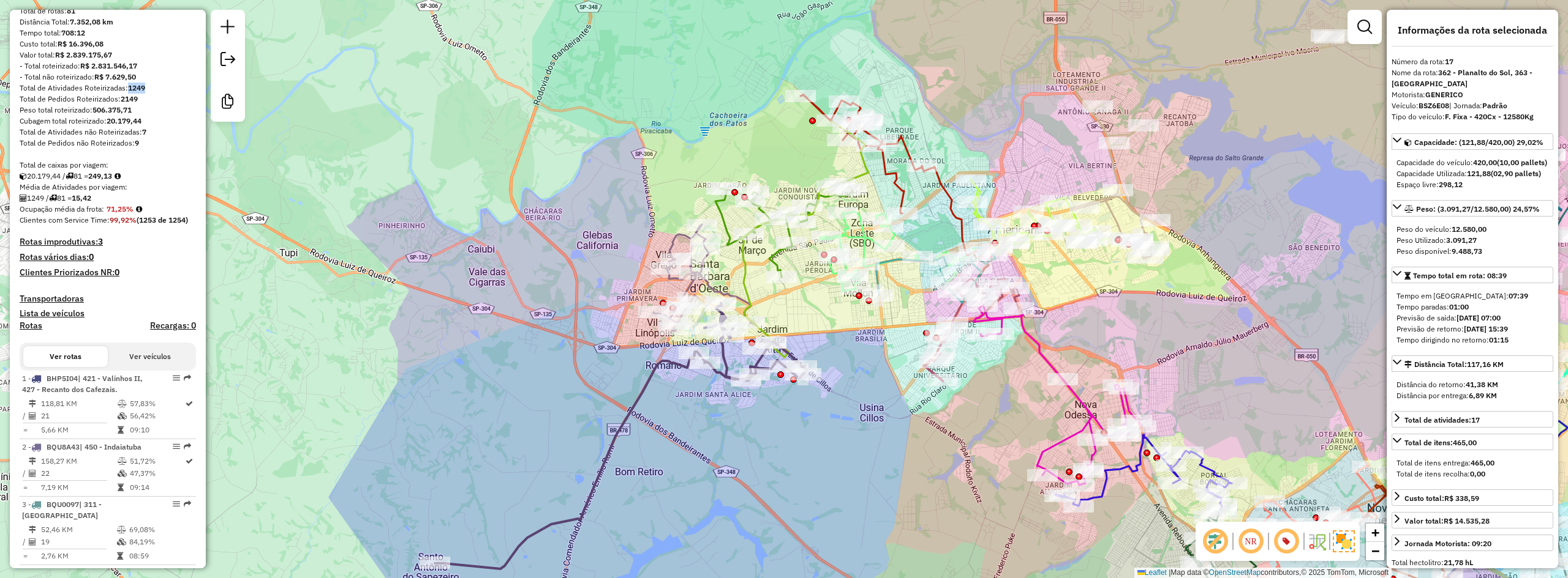
scroll to position [0, 0]
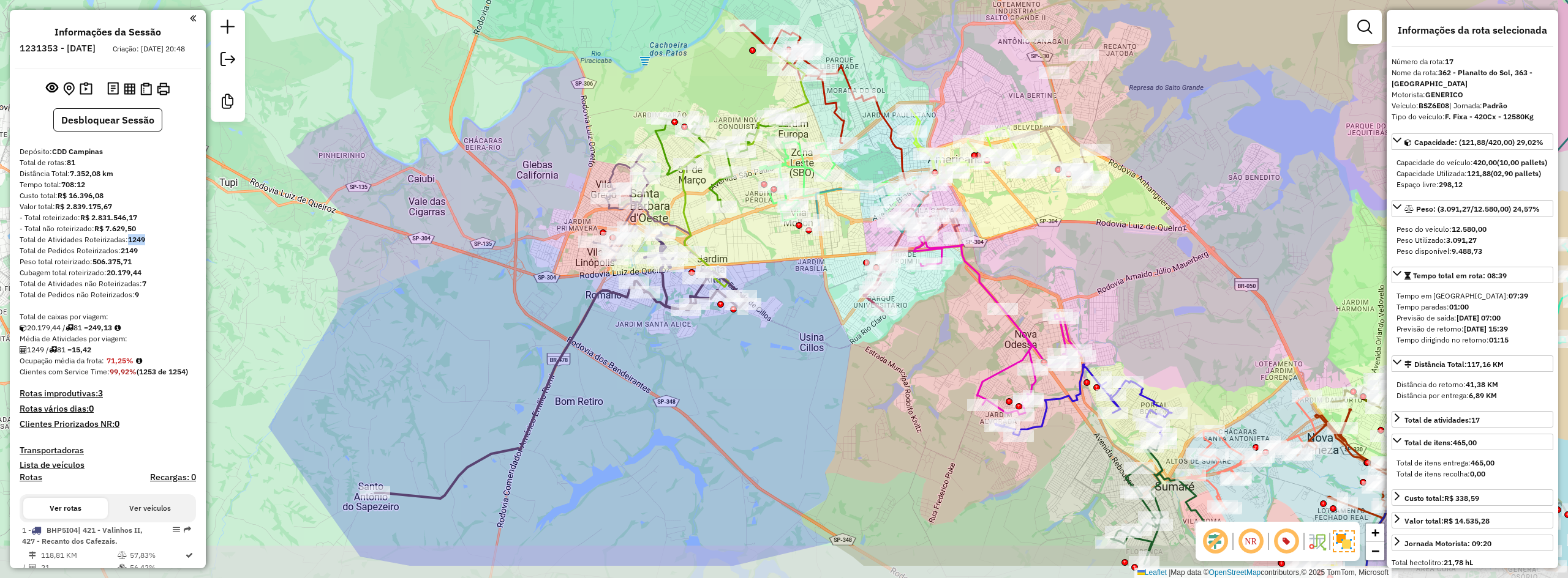
drag, startPoint x: 412, startPoint y: 345, endPoint x: 362, endPoint y: 287, distance: 76.6
click at [362, 287] on div "Janela de atendimento Grade de atendimento Capacidade Transportadoras Veículos …" at bounding box center [784, 289] width 1568 height 578
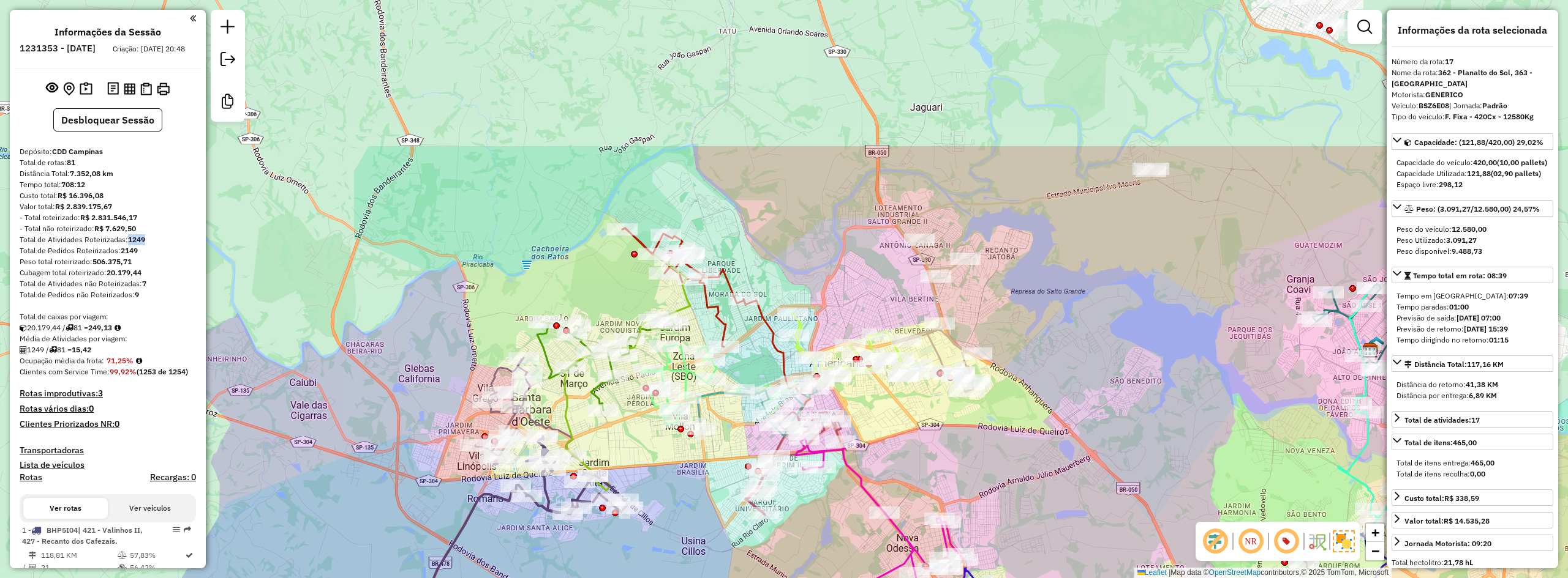
drag, startPoint x: 1218, startPoint y: 254, endPoint x: 1099, endPoint y: 458, distance: 236.2
click at [1099, 458] on div "Janela de atendimento Grade de atendimento Capacidade Transportadoras Veículos …" at bounding box center [784, 289] width 1568 height 578
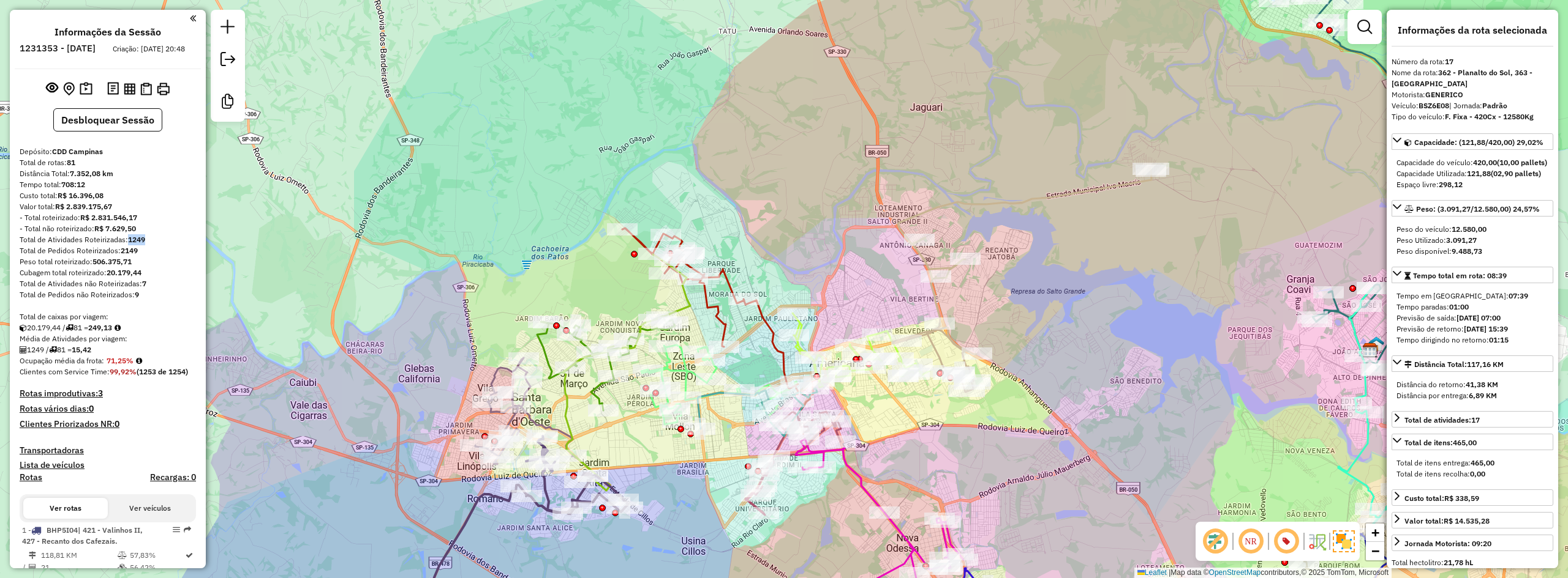
click at [1020, 202] on icon at bounding box center [1022, 281] width 259 height 223
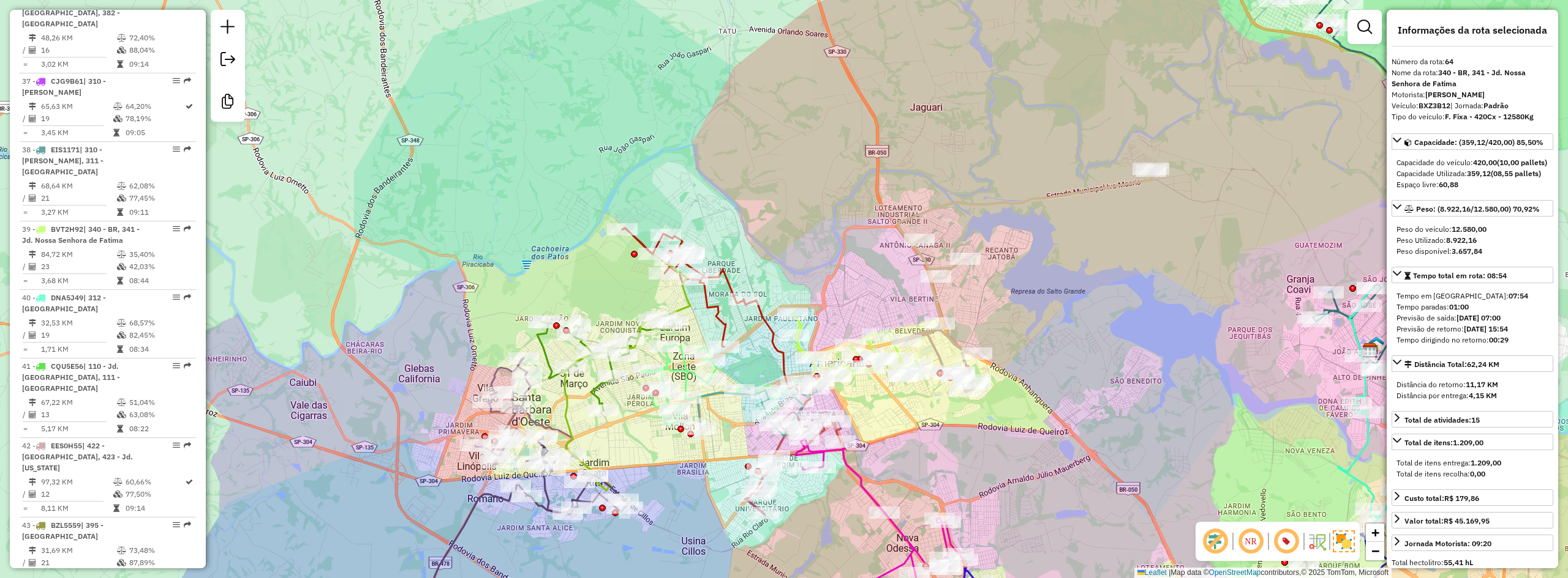
scroll to position [4952, 0]
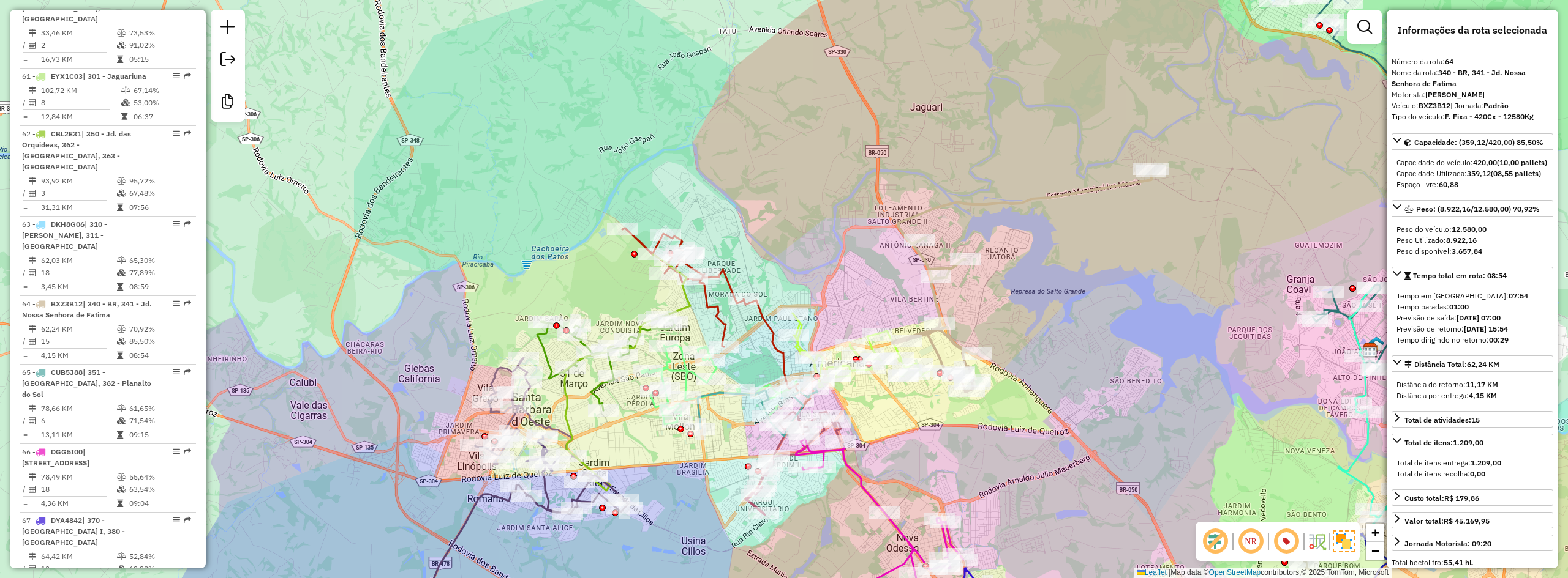
click at [730, 285] on icon at bounding box center [716, 331] width 188 height 205
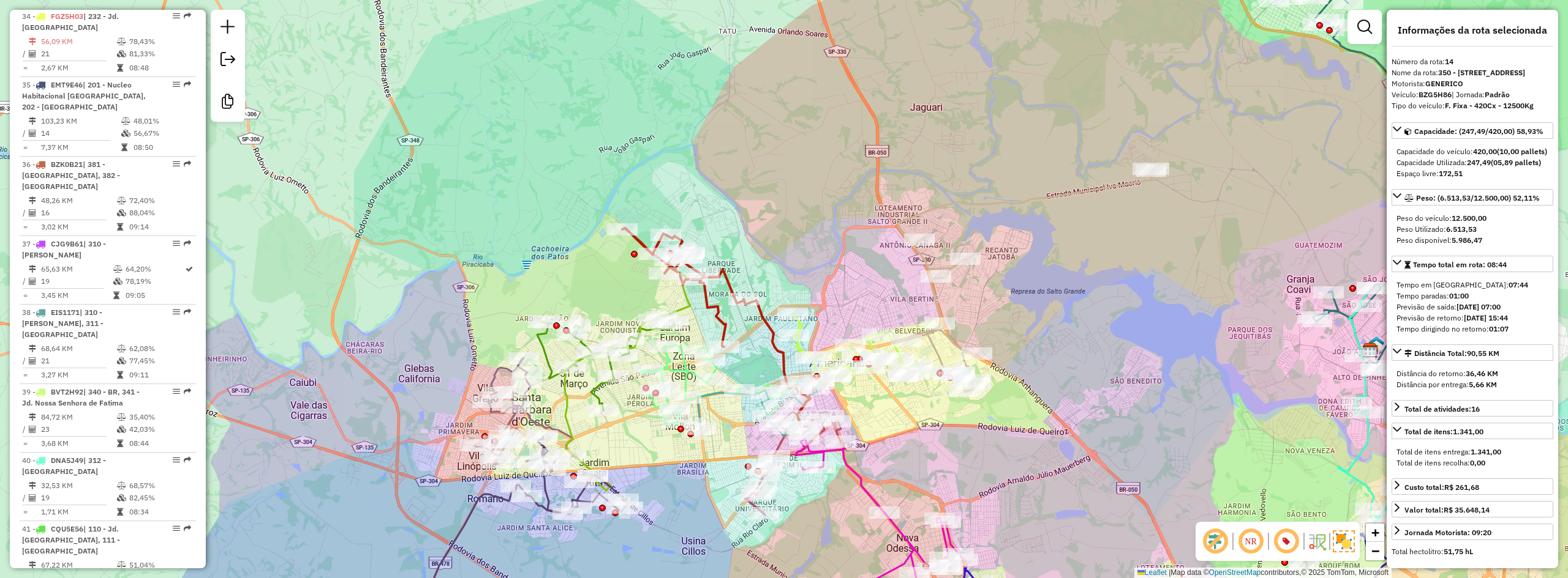
scroll to position [1382, 0]
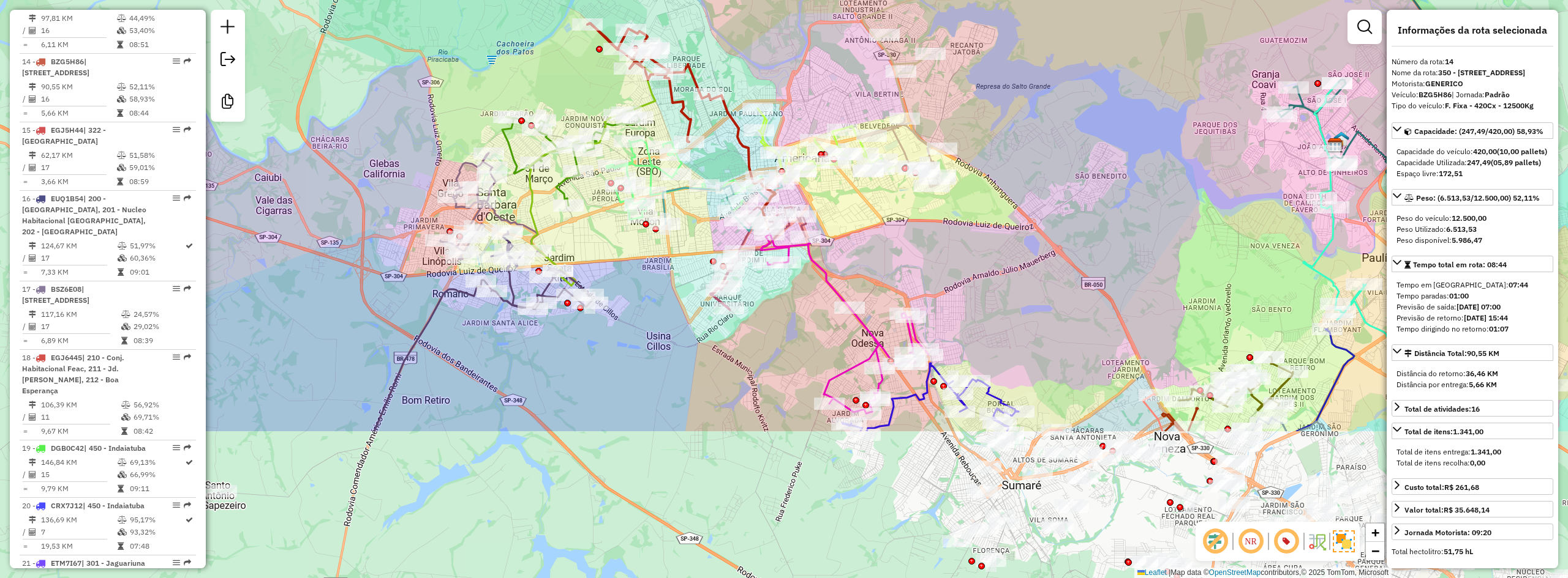
drag, startPoint x: 773, startPoint y: 218, endPoint x: 738, endPoint y: 13, distance: 208.0
click at [738, 13] on div "Janela de atendimento Grade de atendimento Capacidade Transportadoras Veículos …" at bounding box center [784, 289] width 1568 height 578
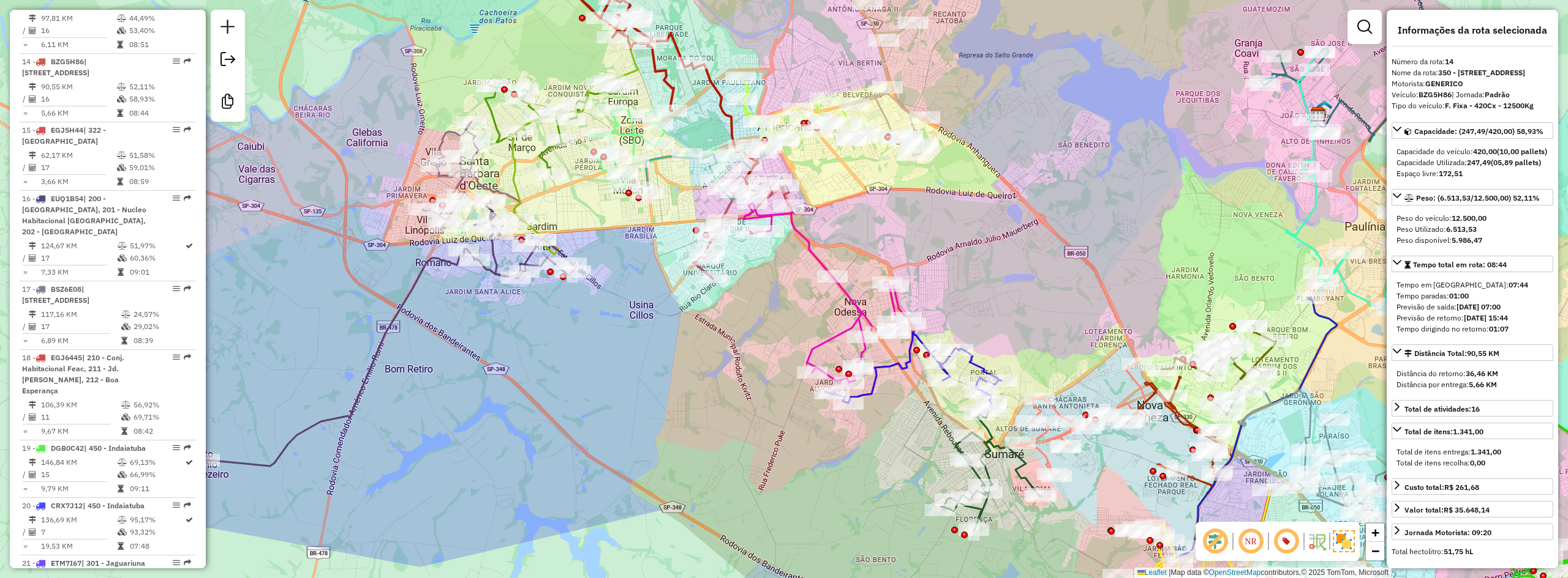
drag, startPoint x: 614, startPoint y: 390, endPoint x: 582, endPoint y: 342, distance: 57.7
click at [597, 359] on div "Janela de atendimento Grade de atendimento Capacidade Transportadoras Veículos …" at bounding box center [784, 289] width 1568 height 578
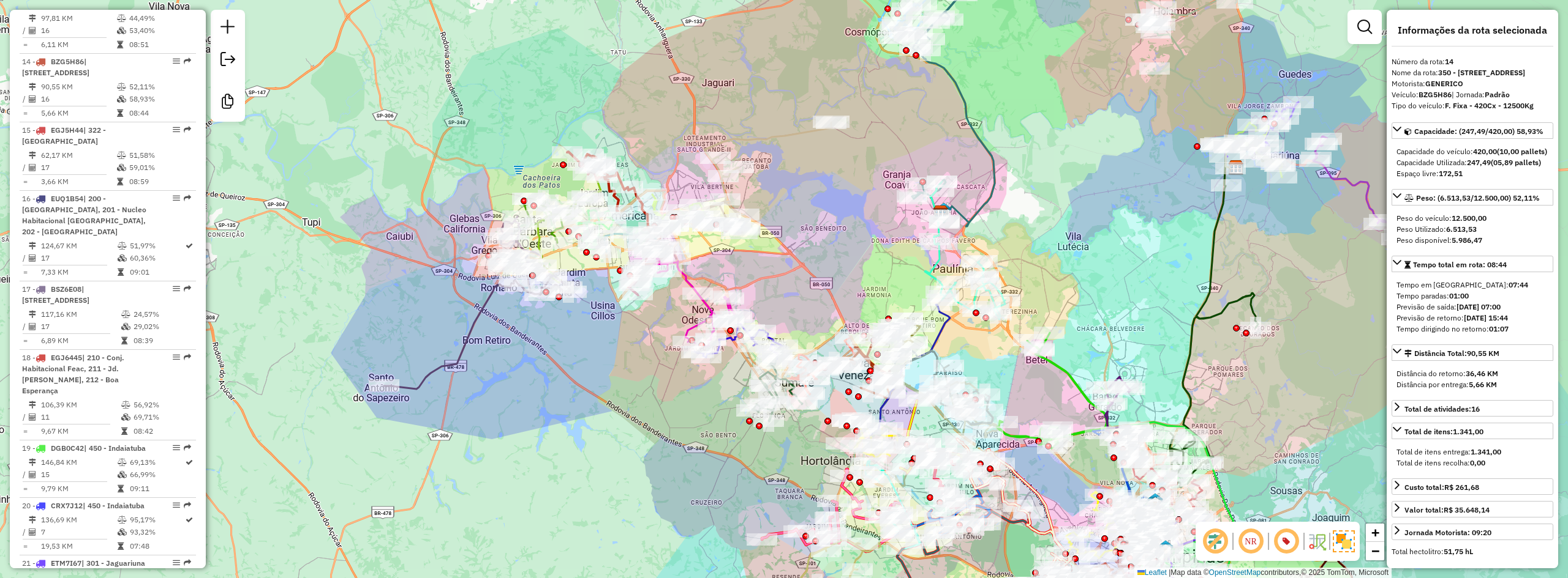
click at [477, 322] on icon at bounding box center [477, 322] width 186 height 133
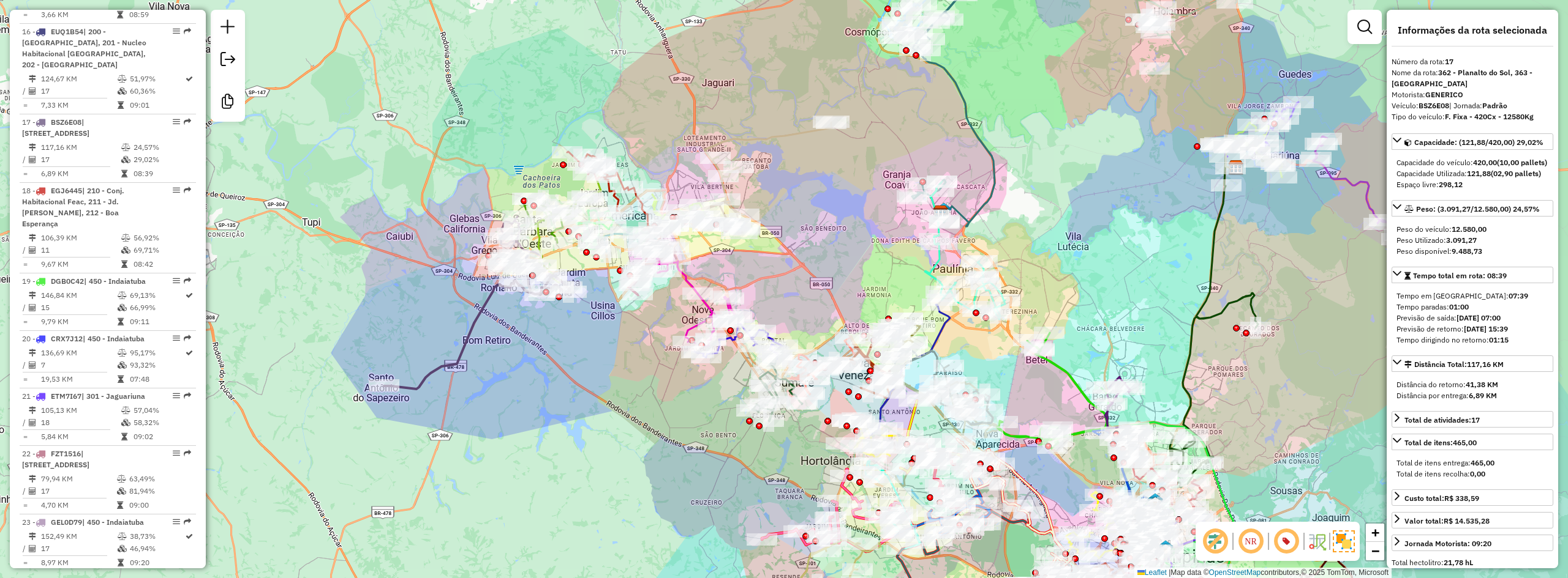
scroll to position [1620, 0]
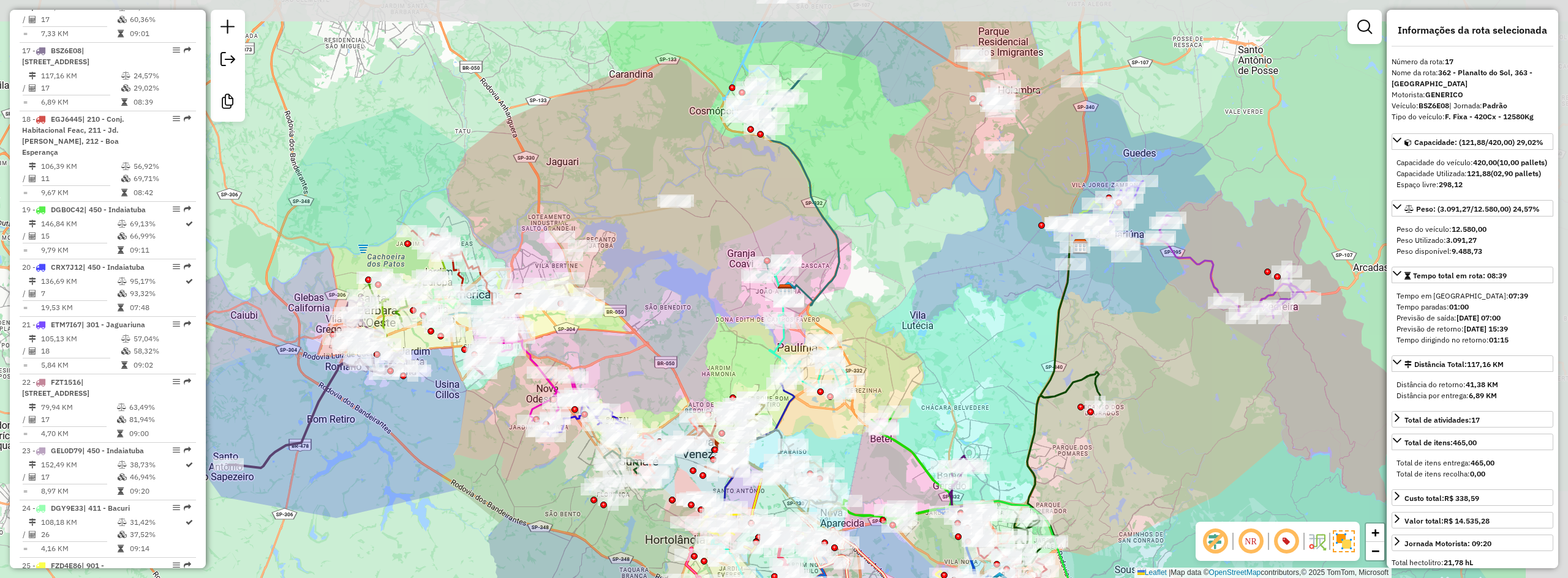
drag, startPoint x: 804, startPoint y: 304, endPoint x: 648, endPoint y: 383, distance: 174.9
click at [648, 383] on div "Janela de atendimento Grade de atendimento Capacidade Transportadoras Veículos …" at bounding box center [784, 289] width 1568 height 578
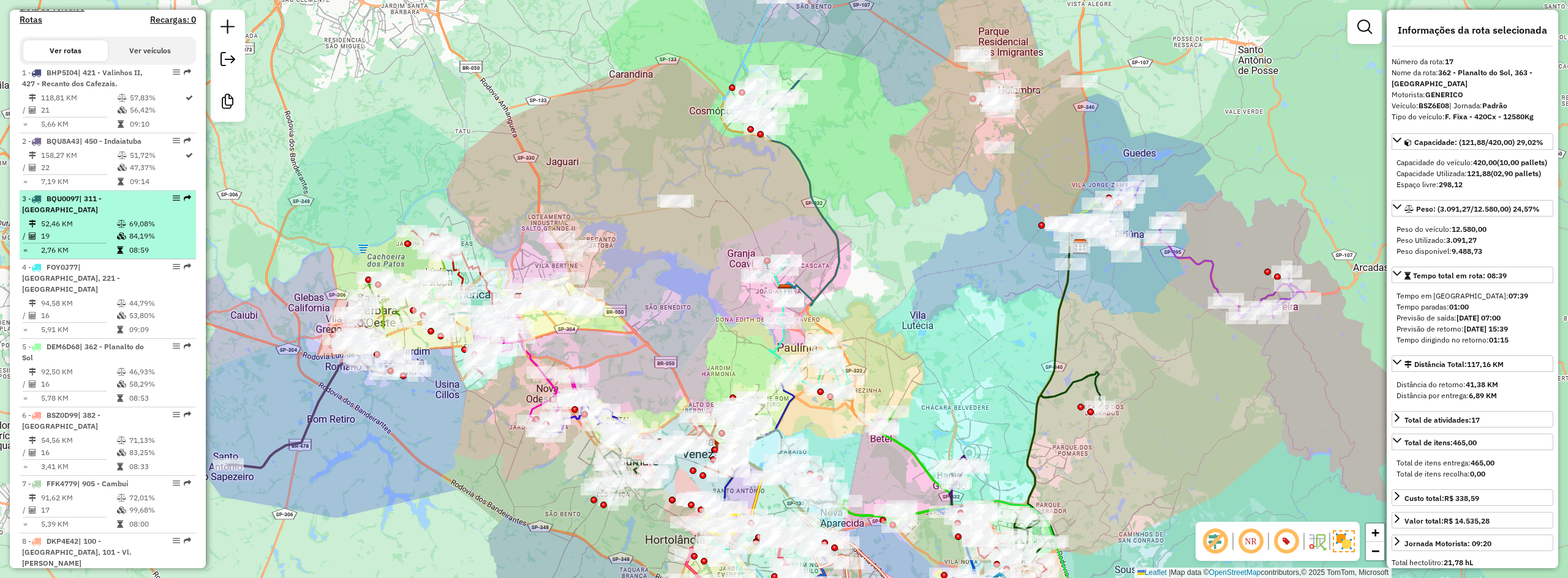
scroll to position [0, 0]
